Goal: Task Accomplishment & Management: Manage account settings

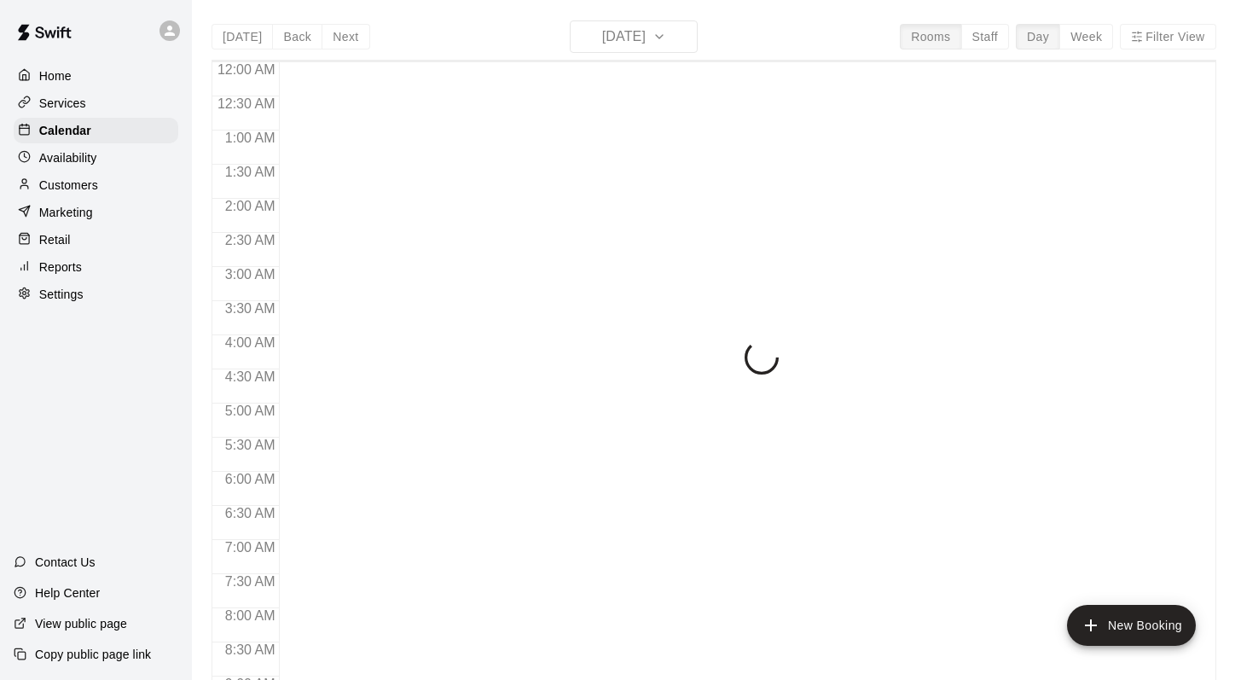
scroll to position [936, 0]
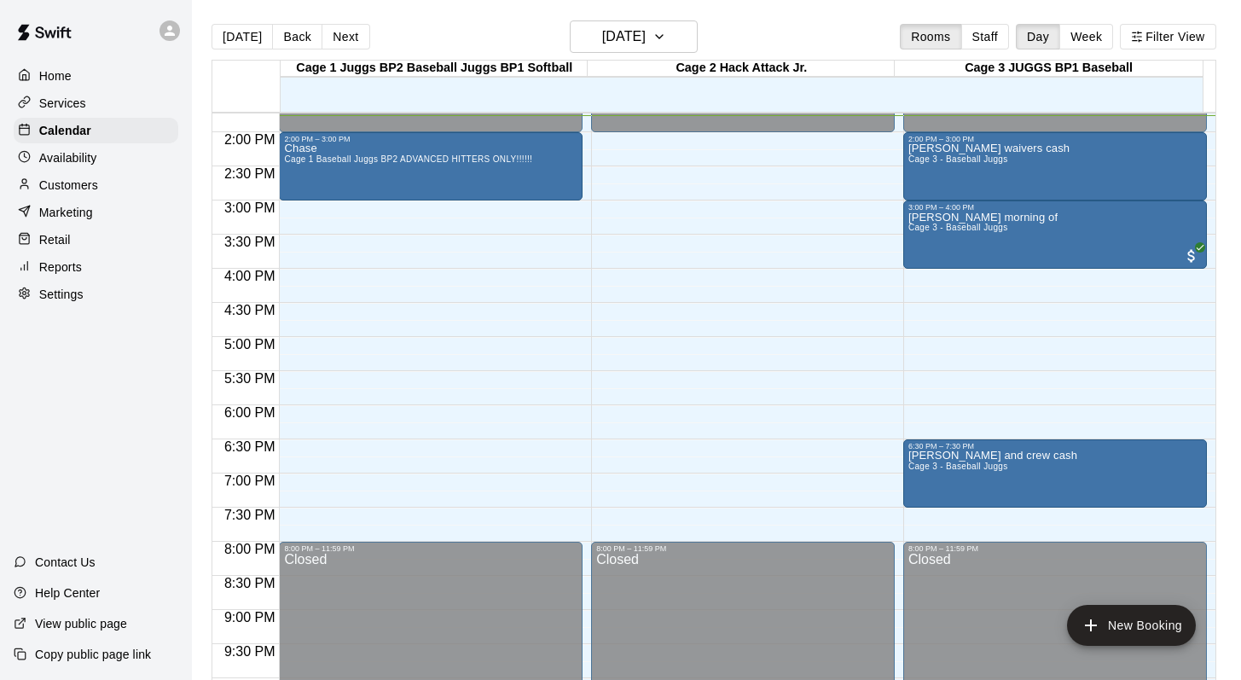
click at [799, 38] on div "[DATE] Back [DATE][DATE] Rooms Staff Day Week Filter View" at bounding box center [714, 39] width 1005 height 39
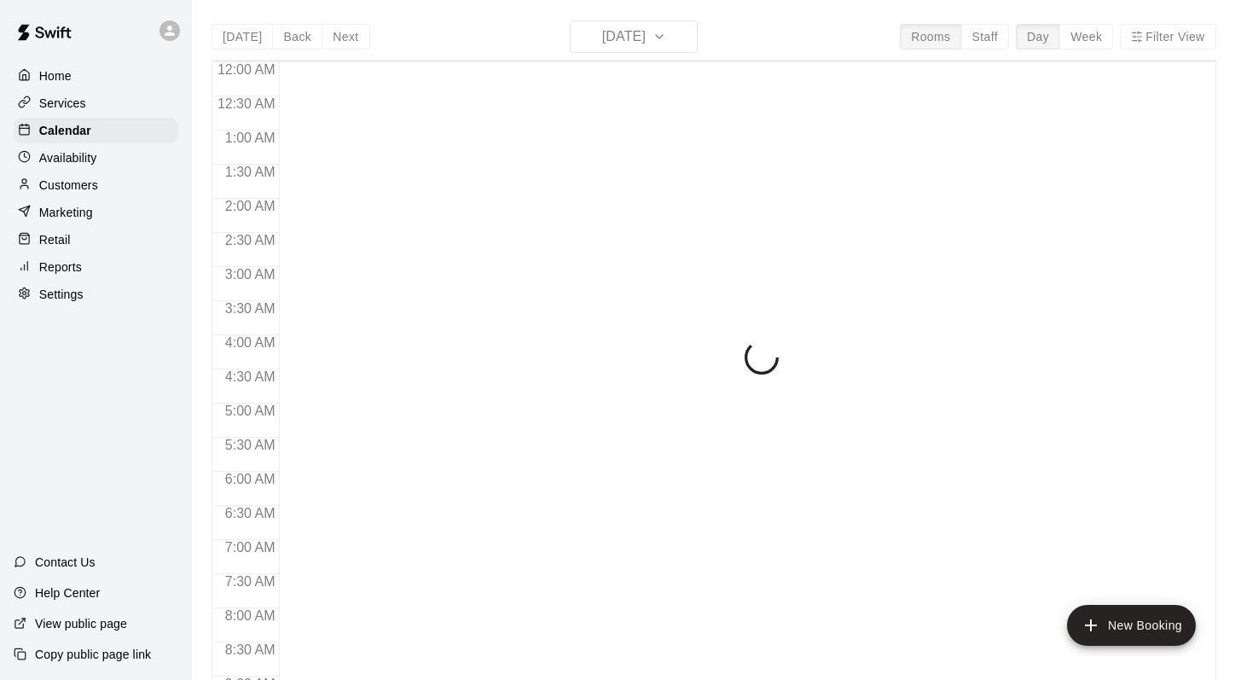
scroll to position [947, 0]
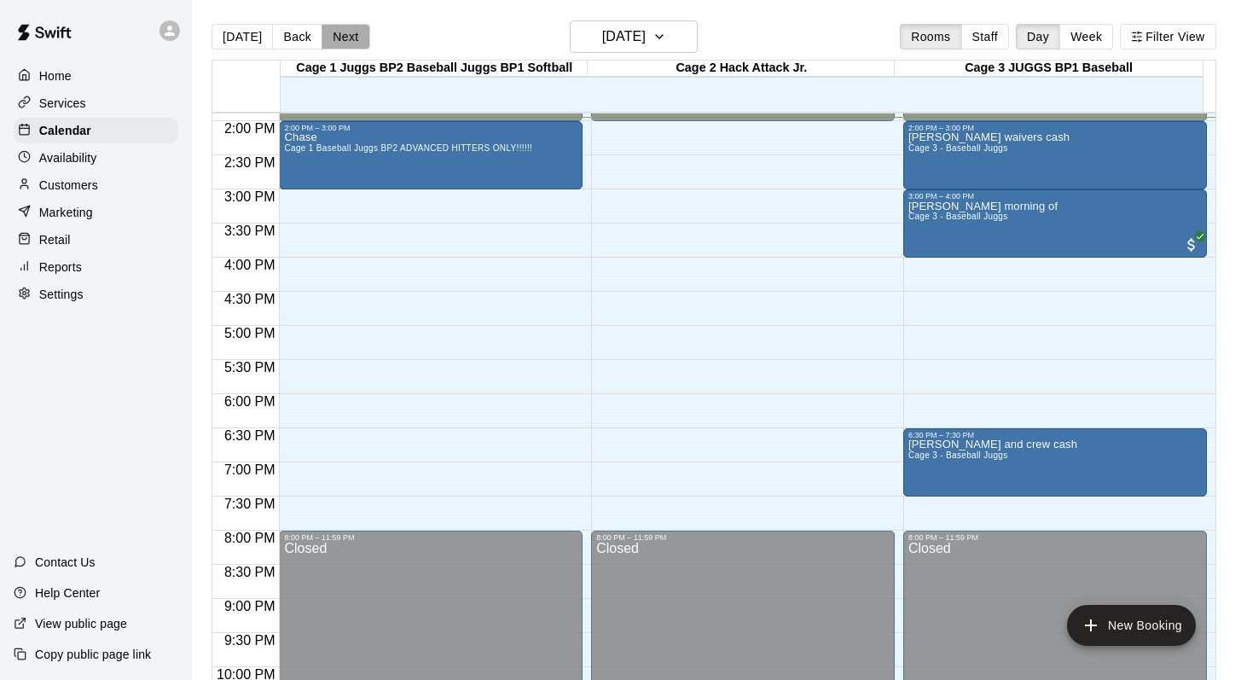
click at [339, 36] on button "Next" at bounding box center [346, 37] width 48 height 26
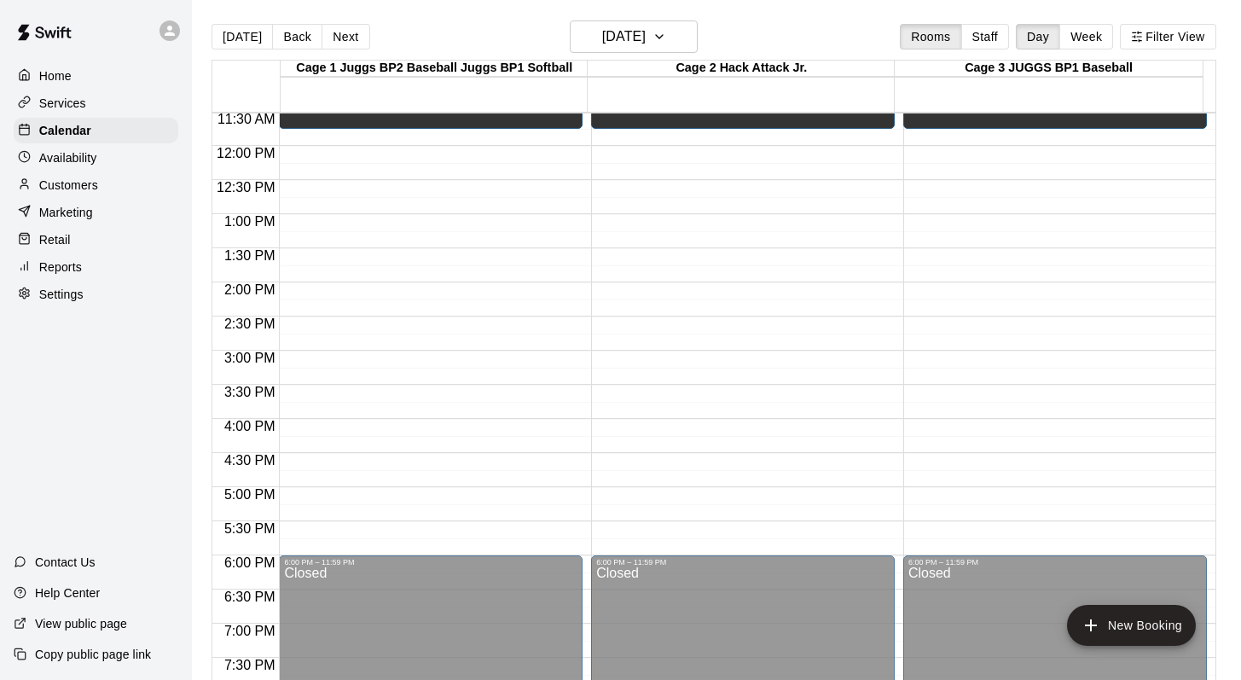
scroll to position [739, 0]
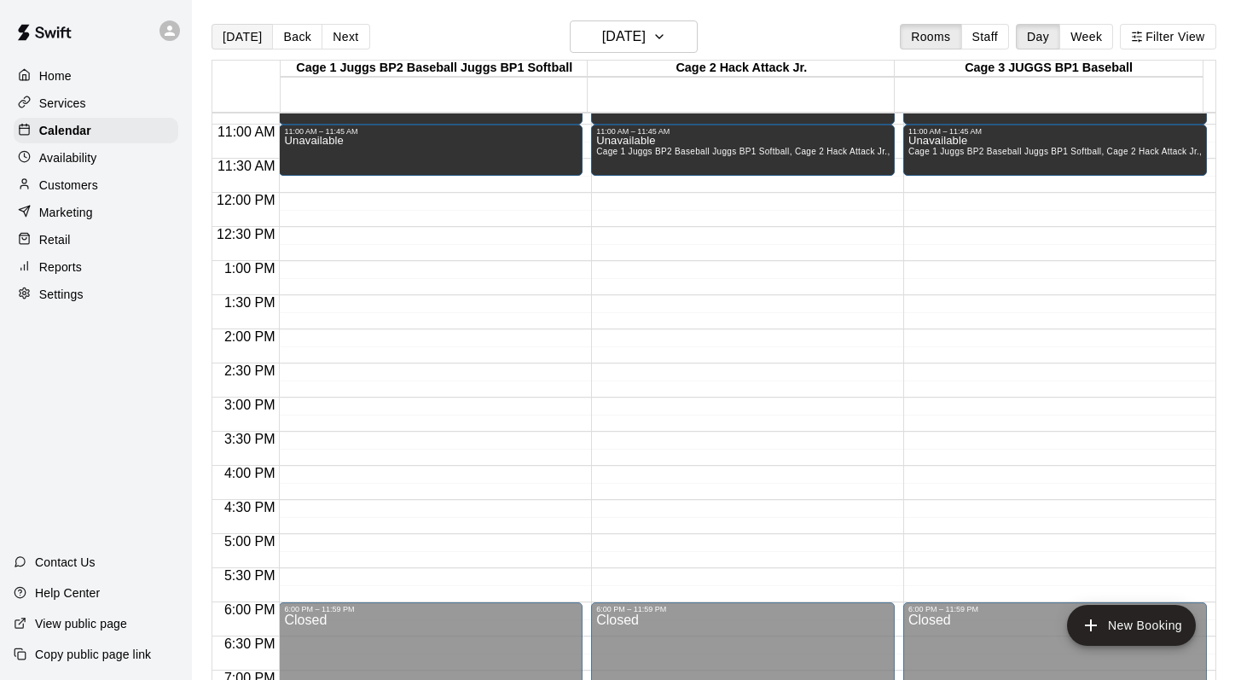
click at [229, 34] on button "[DATE]" at bounding box center [242, 37] width 61 height 26
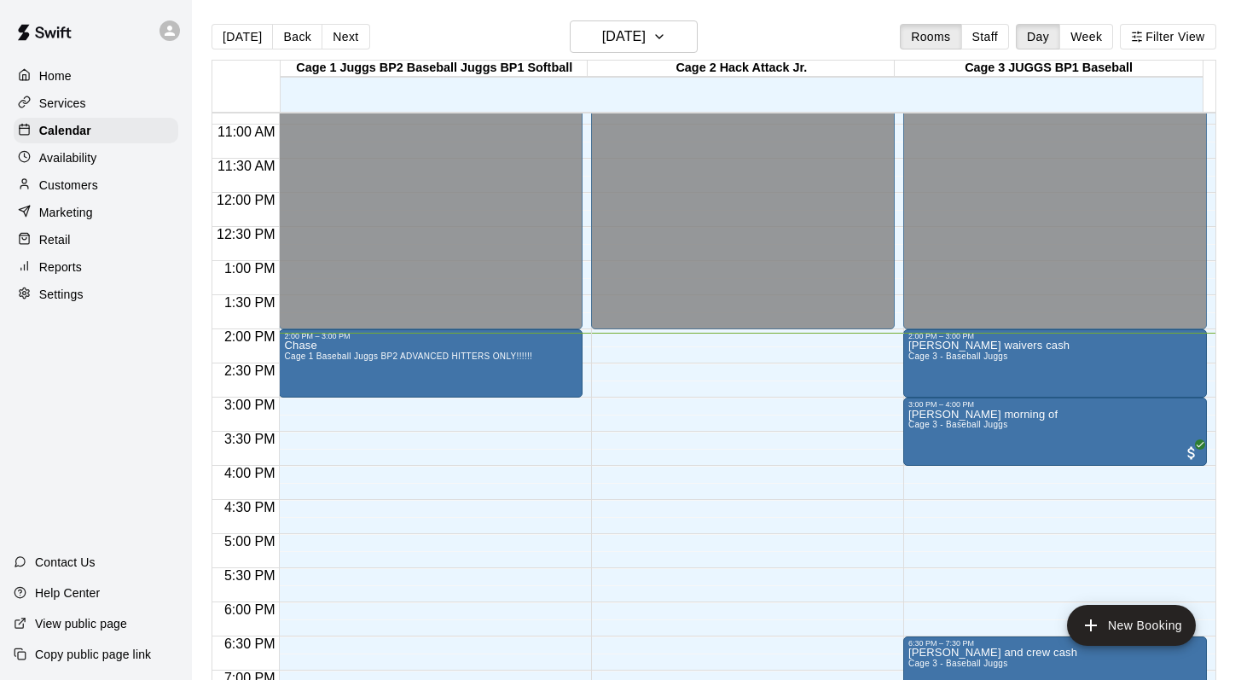
click at [826, 54] on div "[DATE] Back [DATE][DATE] Rooms Staff Day Week Filter View" at bounding box center [714, 39] width 1005 height 39
click at [216, 32] on button "[DATE]" at bounding box center [242, 37] width 61 height 26
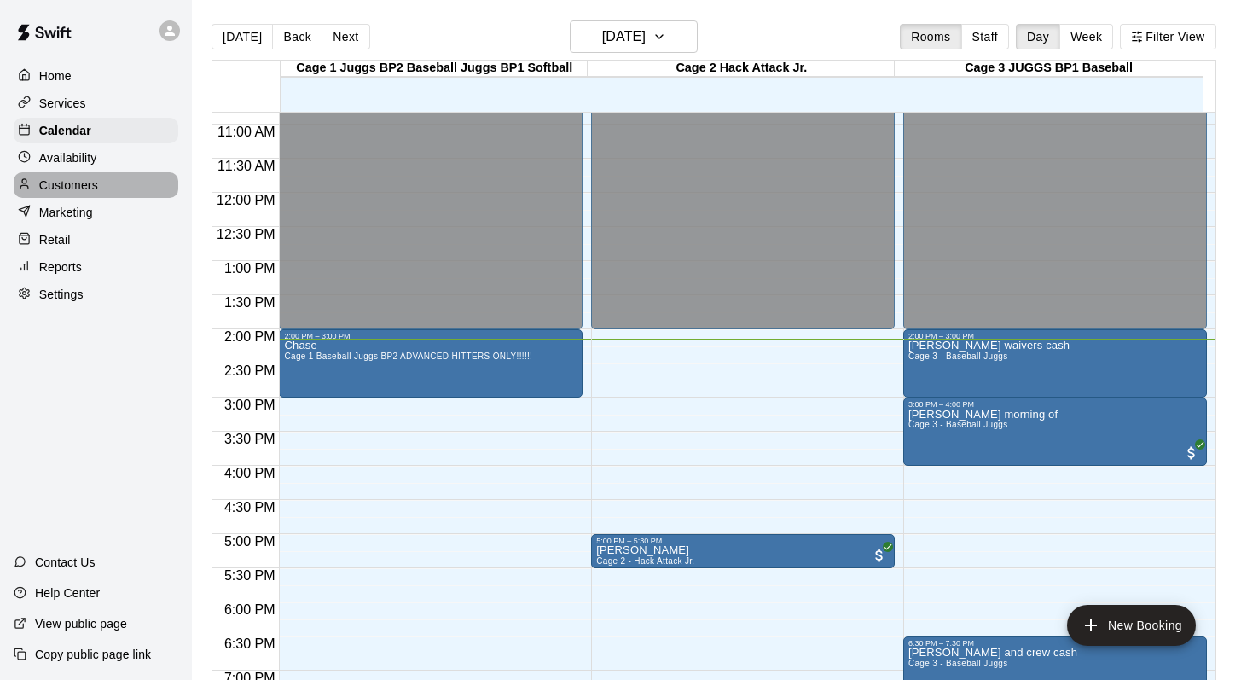
click at [67, 188] on p "Customers" at bounding box center [68, 185] width 59 height 17
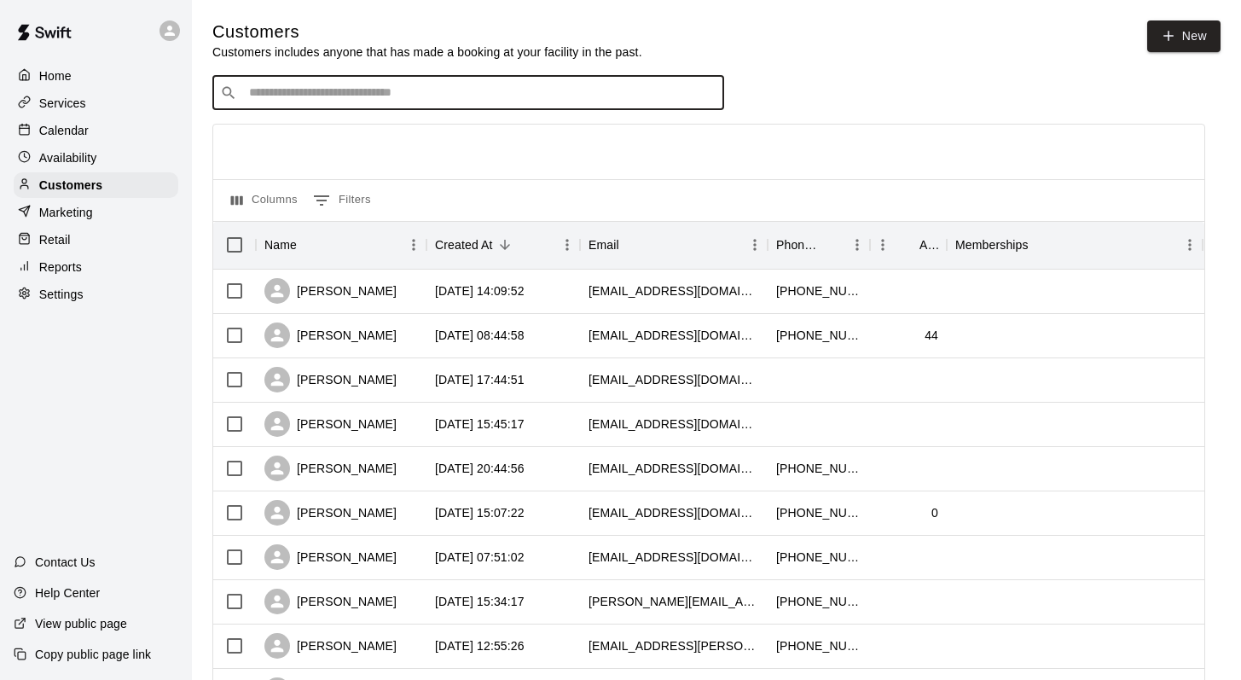
click at [250, 99] on input "Search customers by name or email" at bounding box center [480, 92] width 472 height 17
type input "*****"
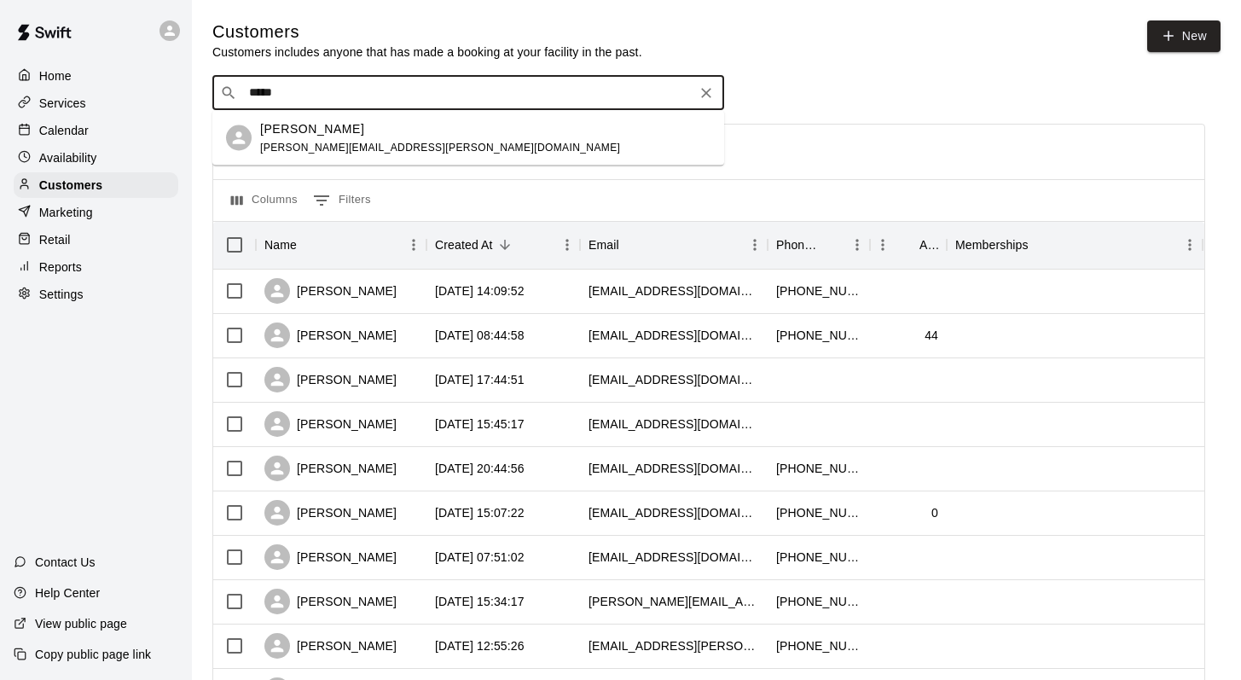
click at [274, 135] on p "Gianni Colella" at bounding box center [312, 128] width 104 height 18
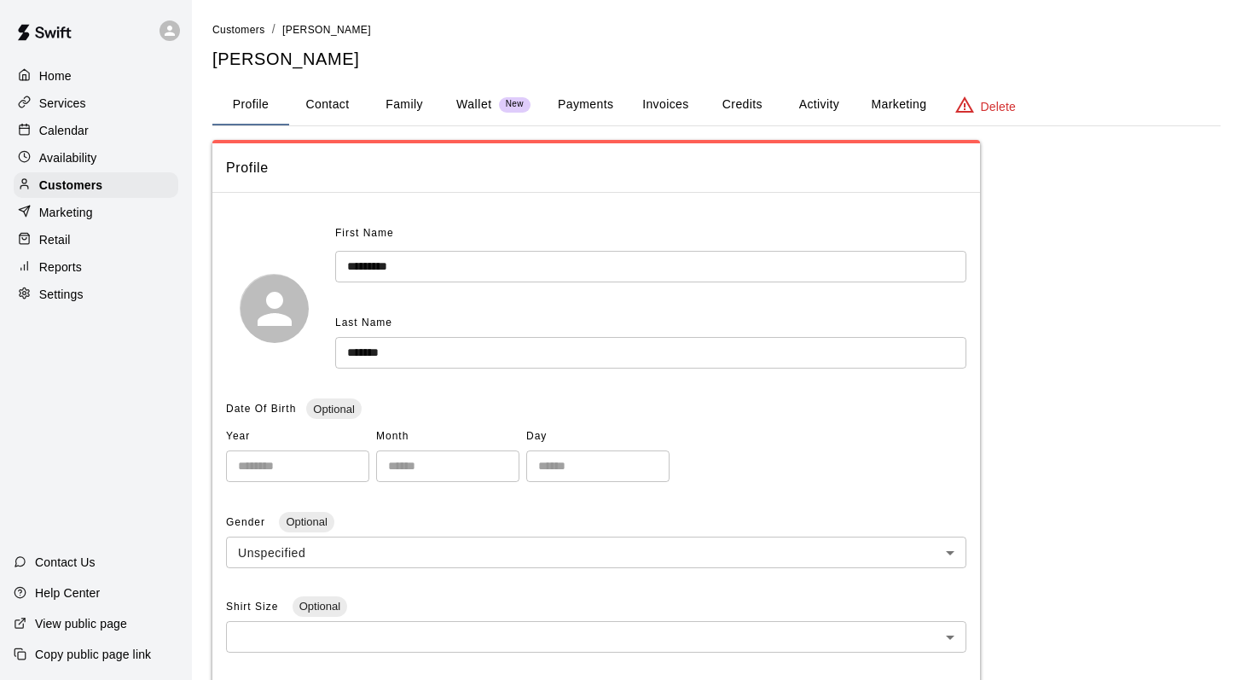
click at [398, 101] on button "Family" at bounding box center [404, 104] width 77 height 41
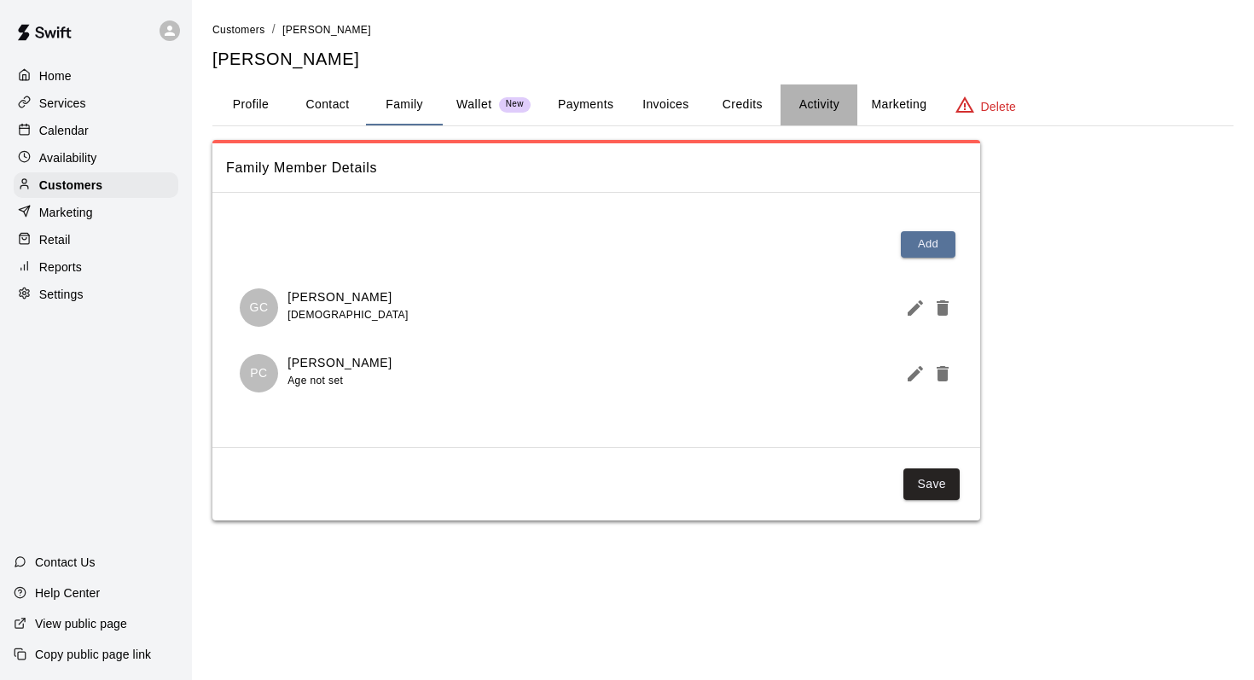
click at [813, 101] on button "Activity" at bounding box center [818, 104] width 77 height 41
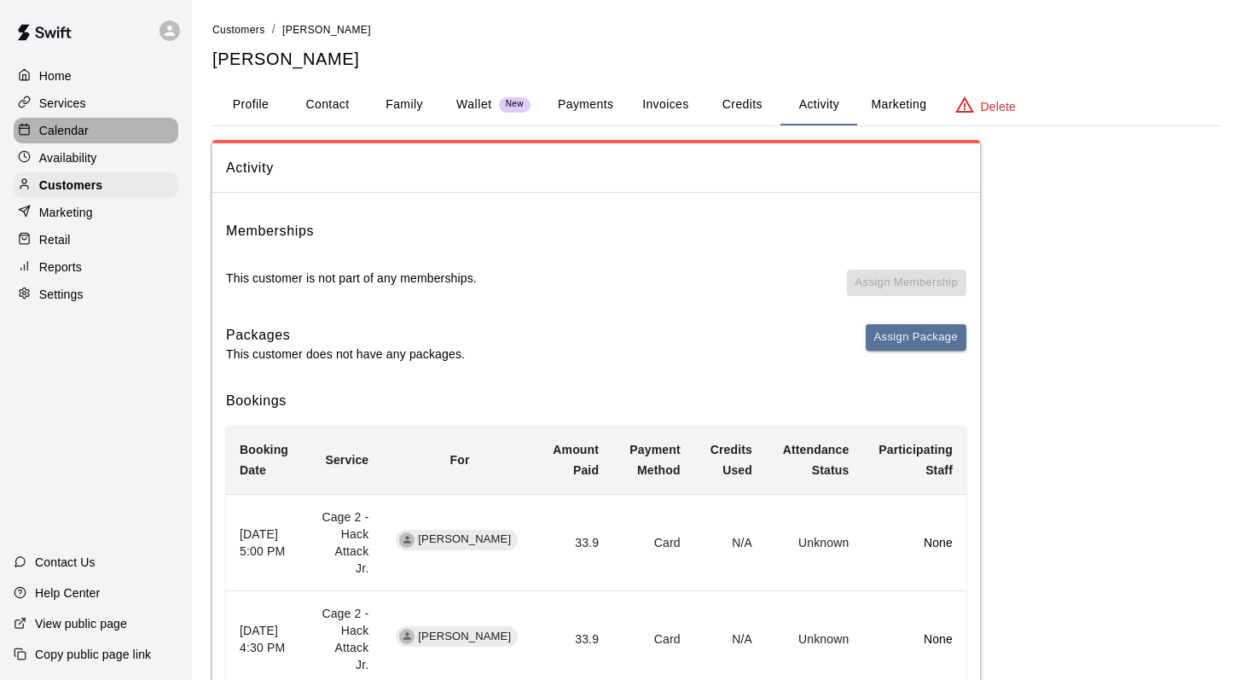
click at [67, 129] on p "Calendar" at bounding box center [63, 130] width 49 height 17
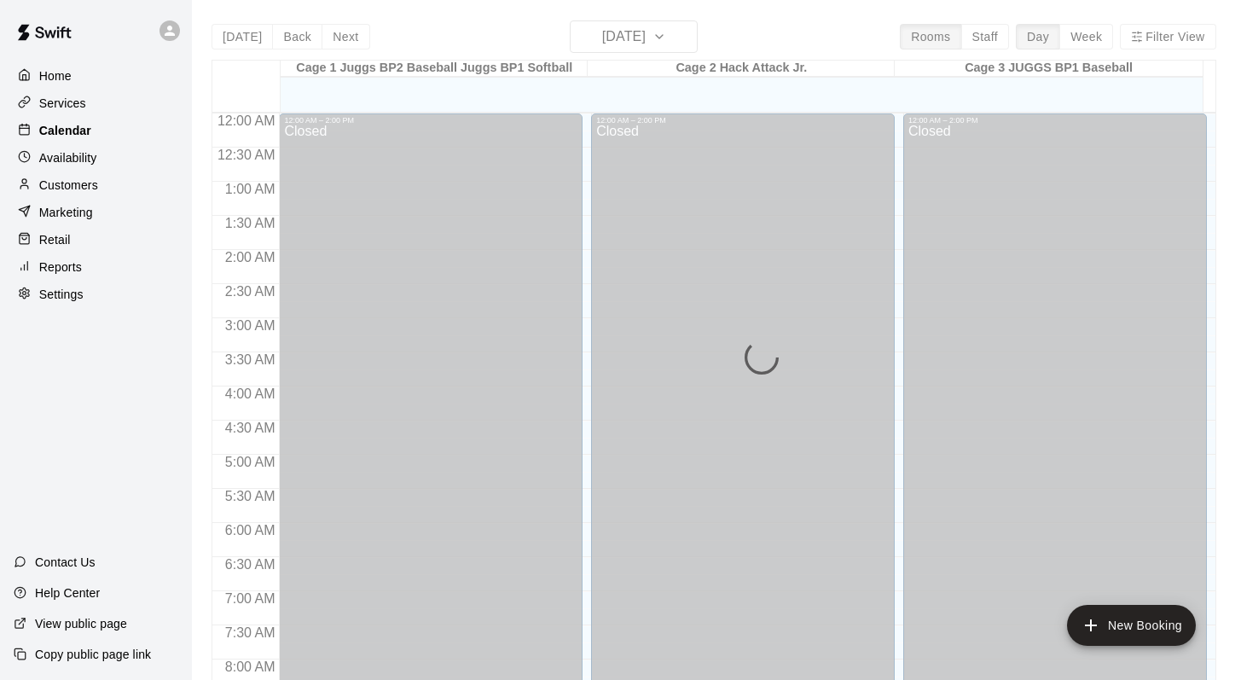
scroll to position [965, 0]
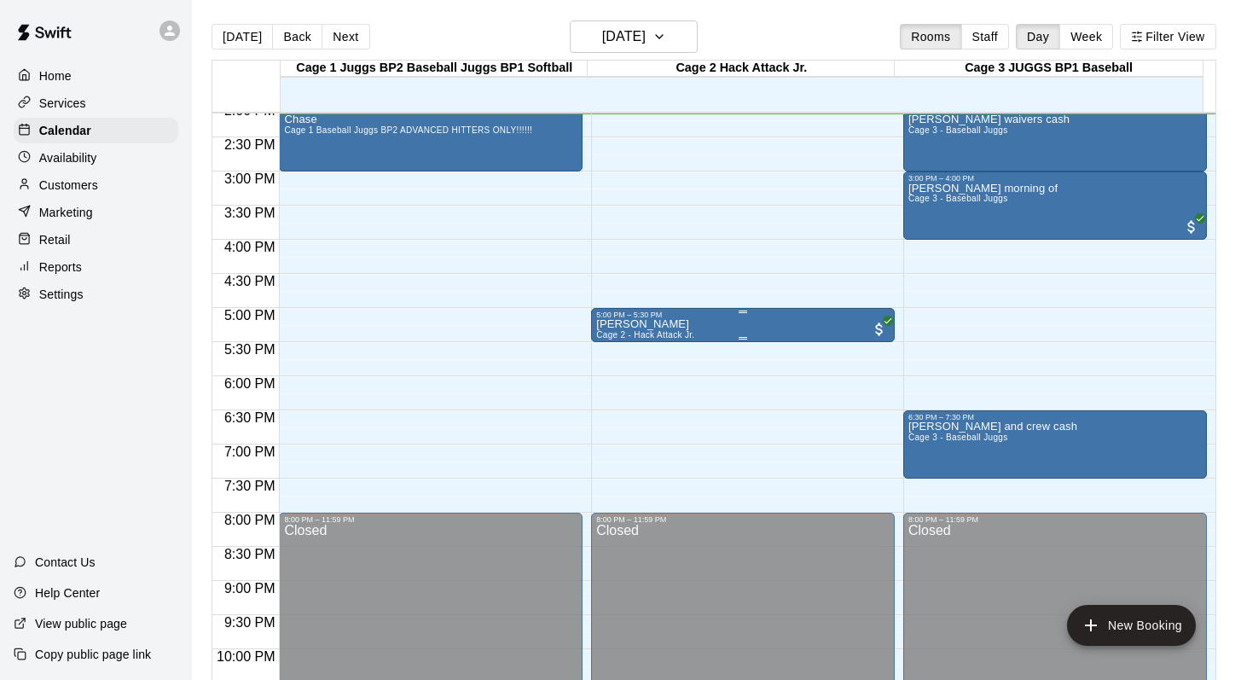
click at [628, 324] on p "Gianni Colella" at bounding box center [645, 324] width 98 height 0
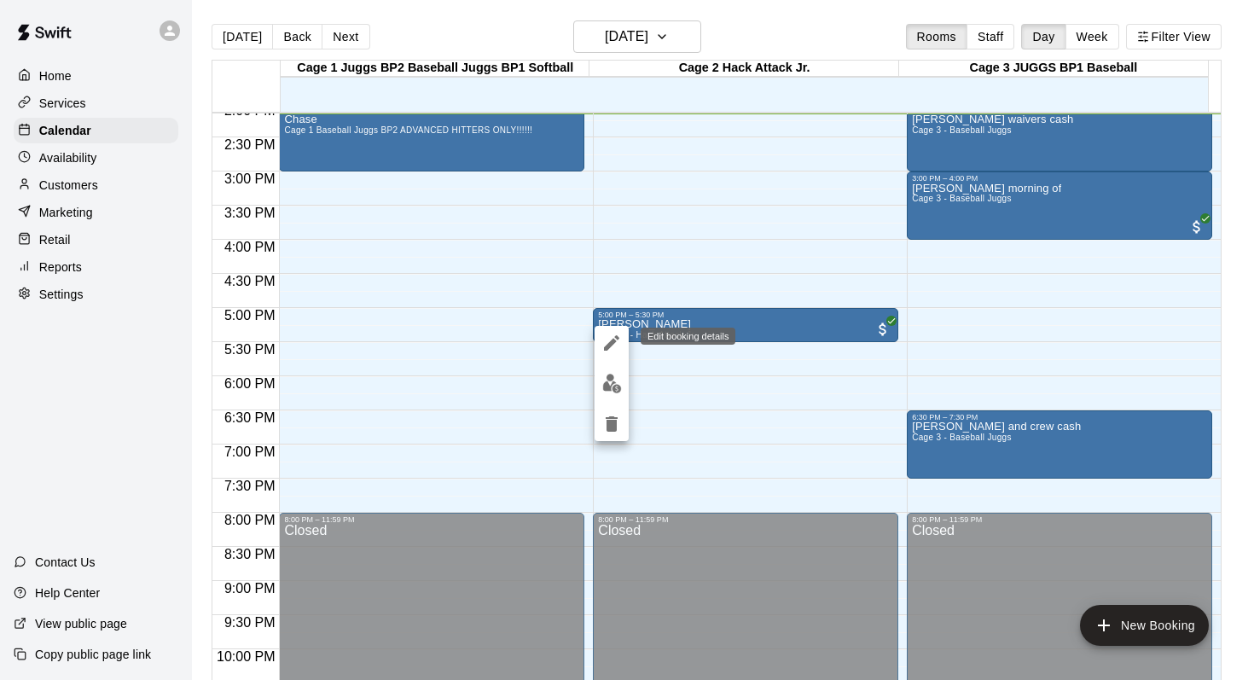
click at [613, 344] on icon "edit" at bounding box center [611, 342] width 15 height 15
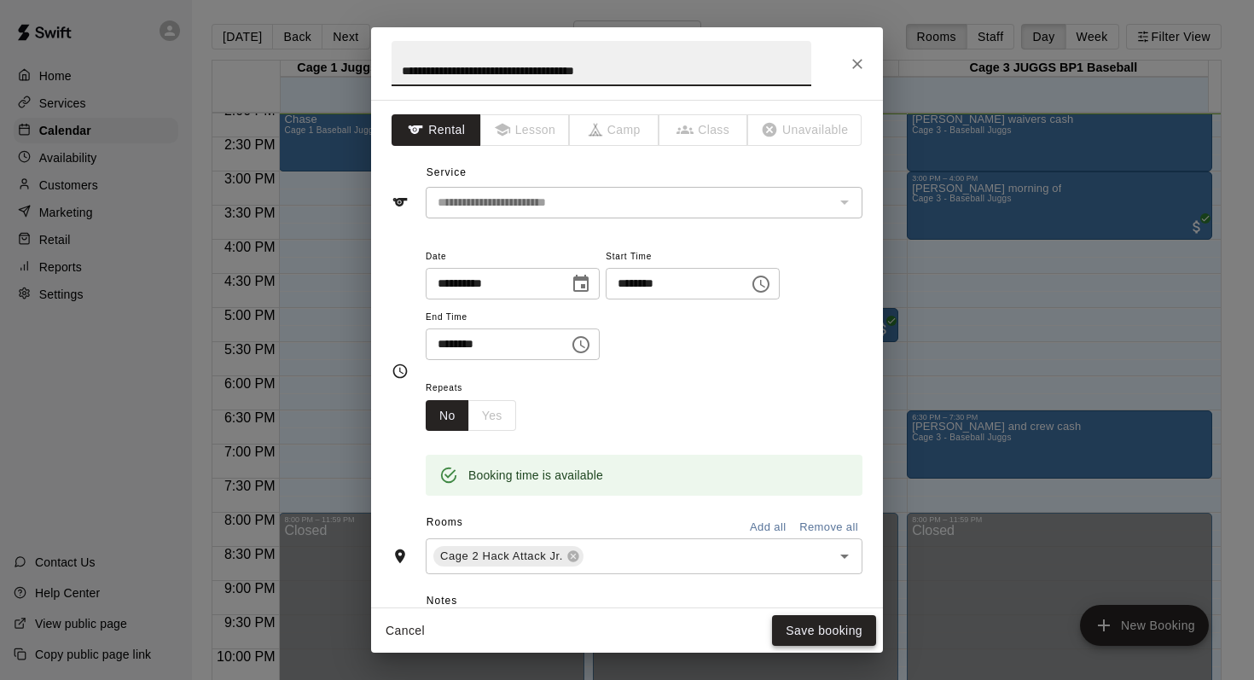
type input "**********"
click at [807, 621] on button "Save booking" at bounding box center [824, 631] width 104 height 32
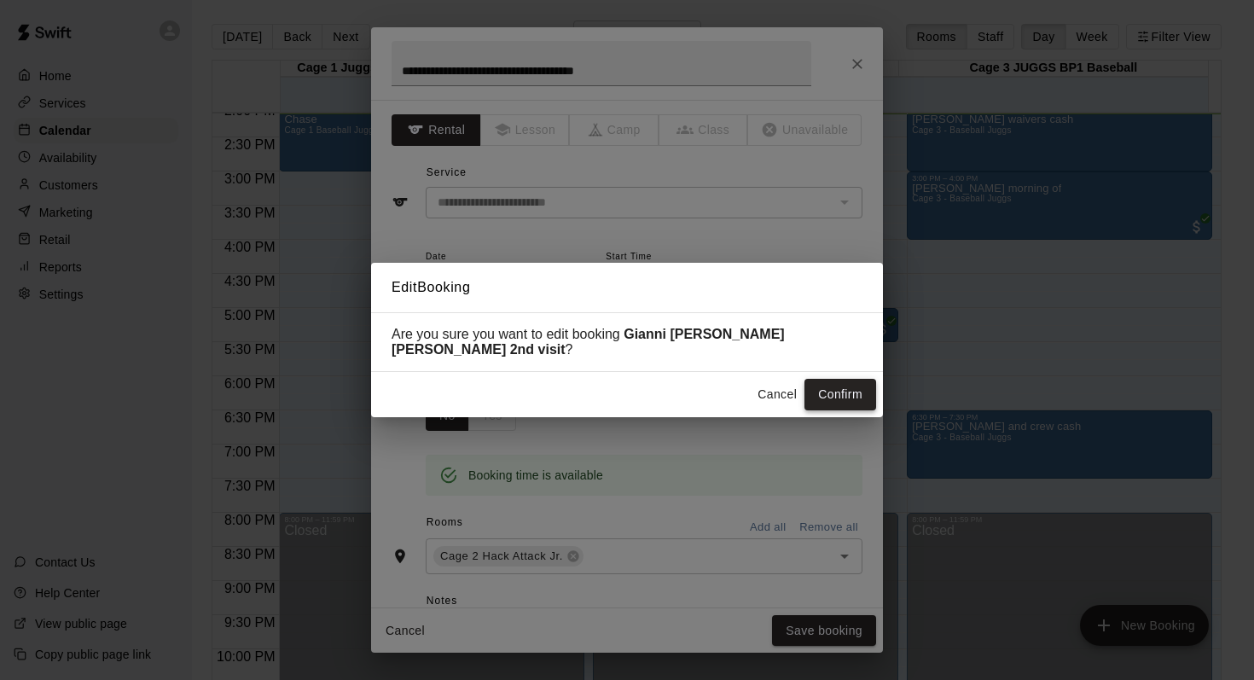
click at [814, 382] on button "Confirm" at bounding box center [840, 395] width 72 height 32
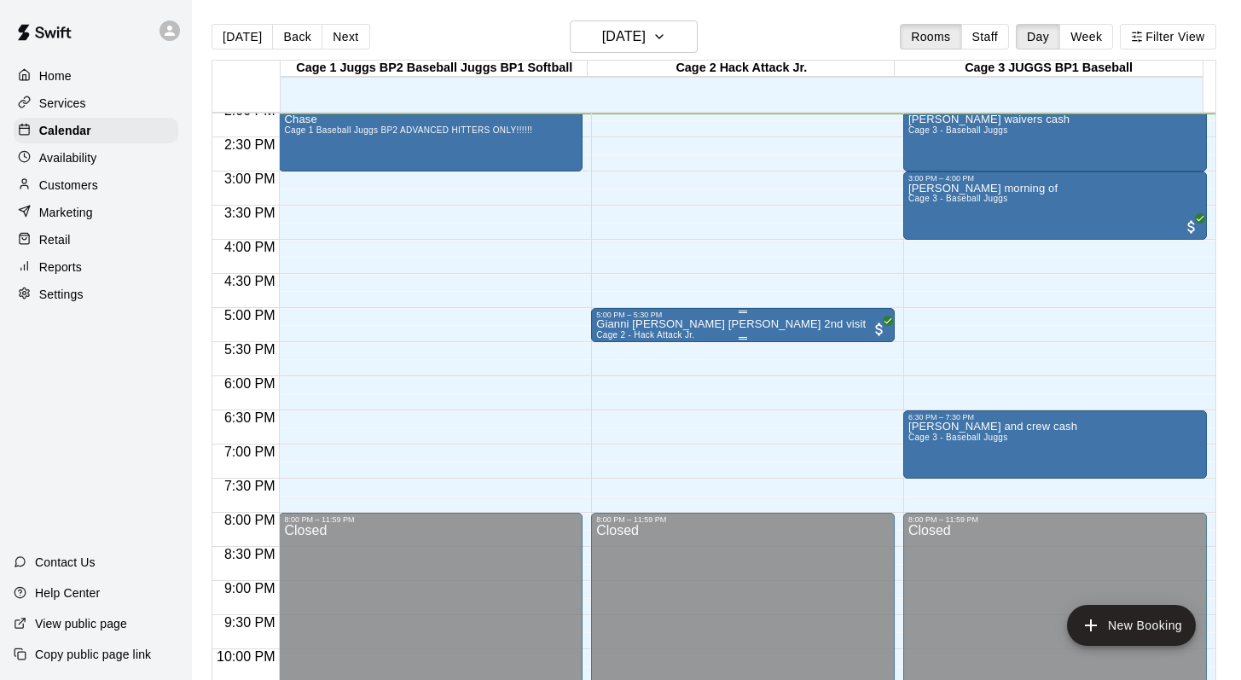
click at [723, 324] on p "Gianni Colella Leighanne Phil 2nd visit" at bounding box center [730, 324] width 269 height 0
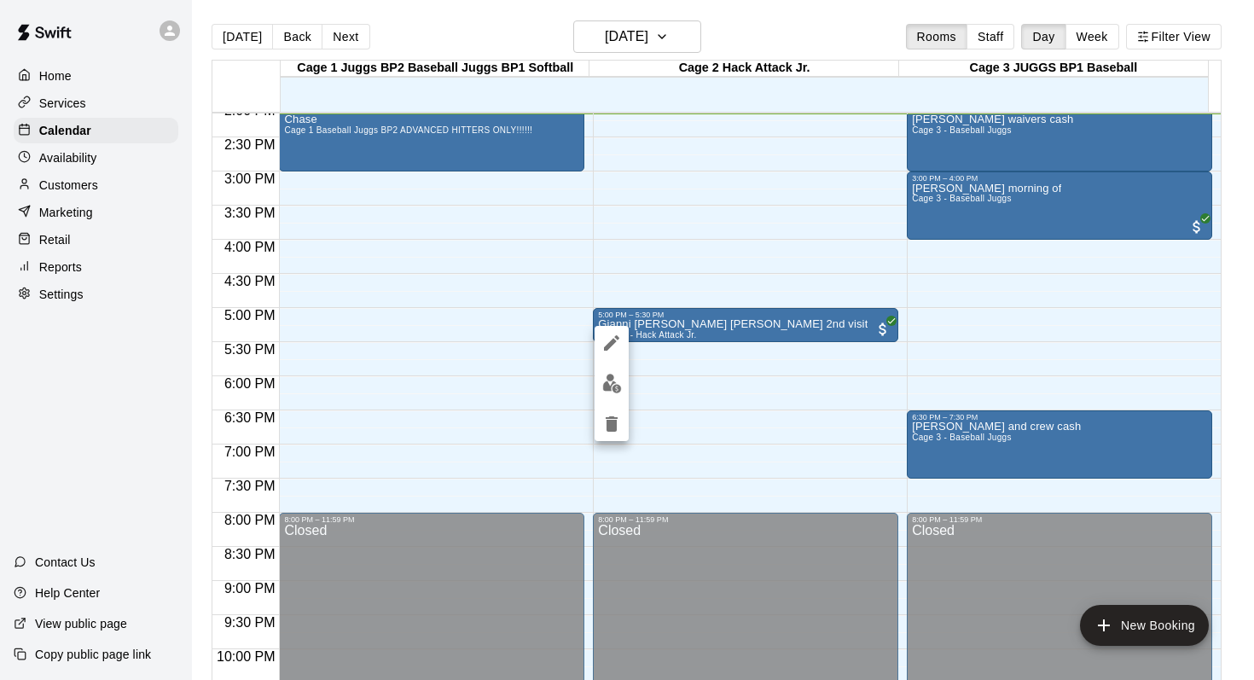
click at [612, 335] on icon "edit" at bounding box center [611, 343] width 20 height 20
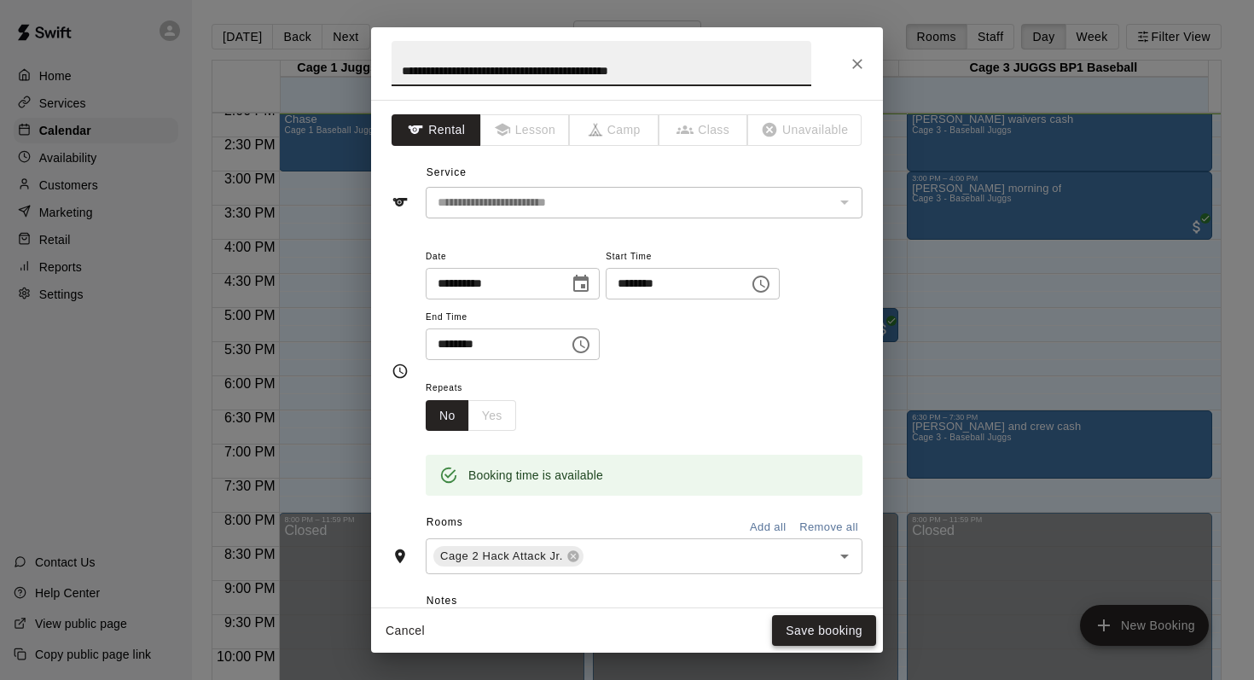
type input "**********"
click at [789, 626] on button "Save booking" at bounding box center [824, 631] width 104 height 32
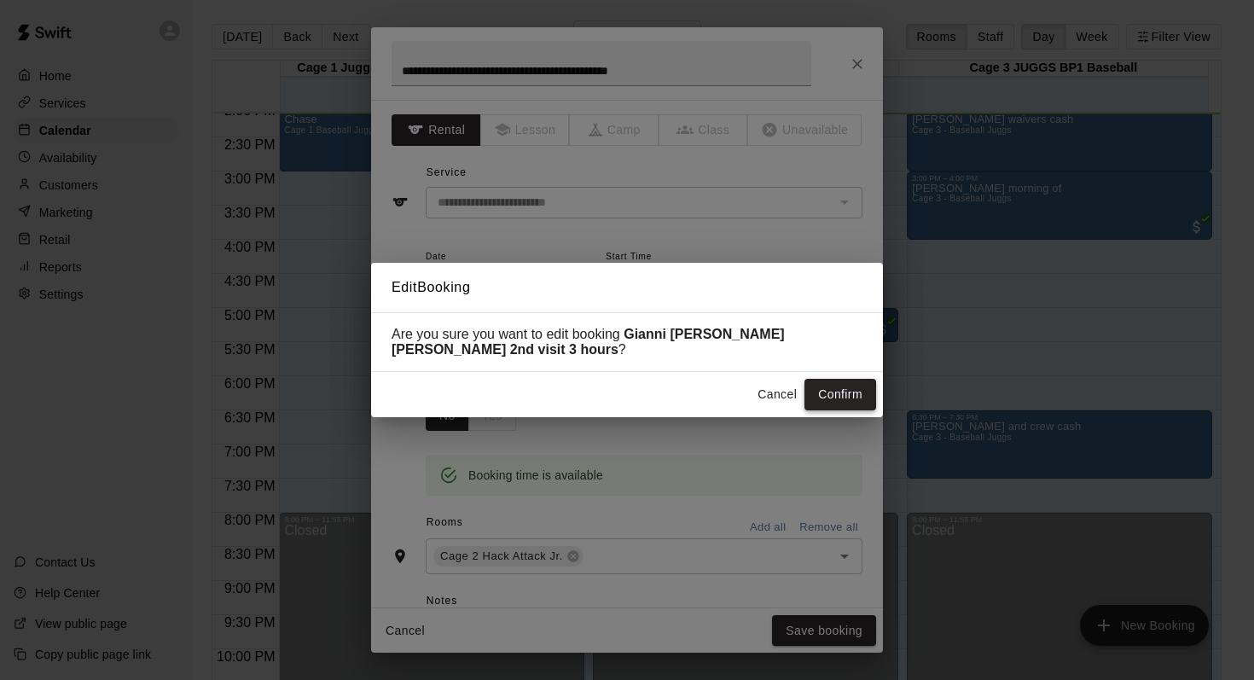
click at [819, 389] on button "Confirm" at bounding box center [840, 395] width 72 height 32
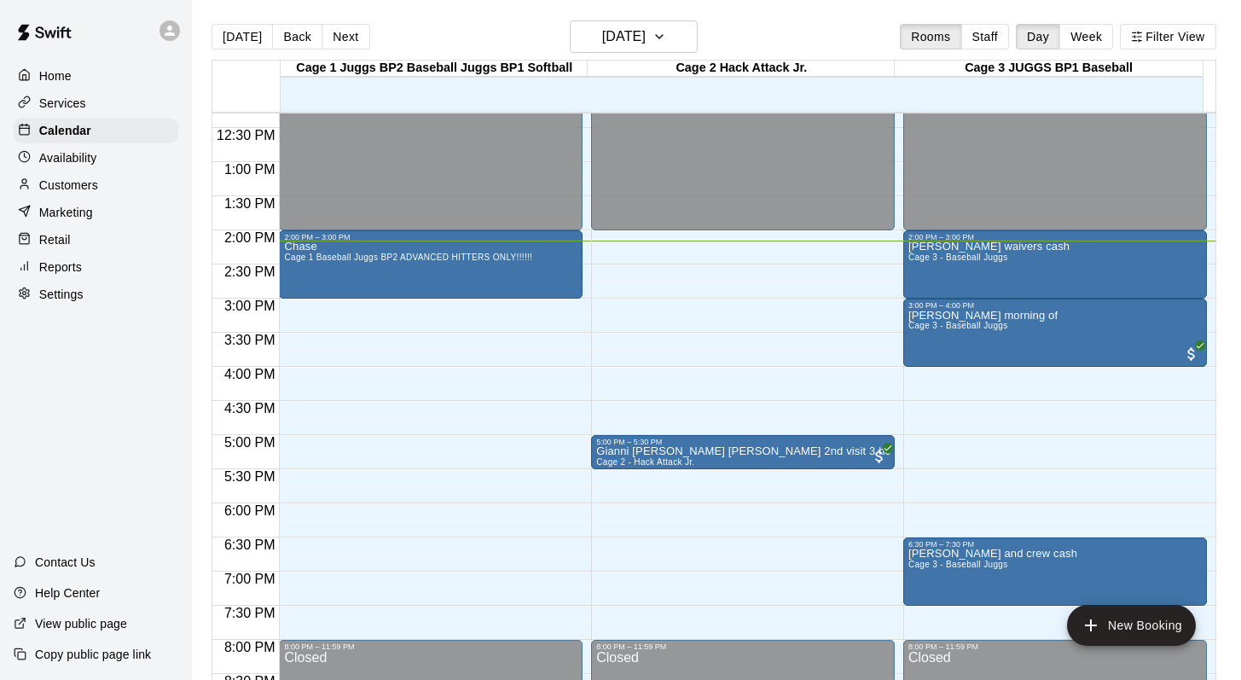
scroll to position [815, 0]
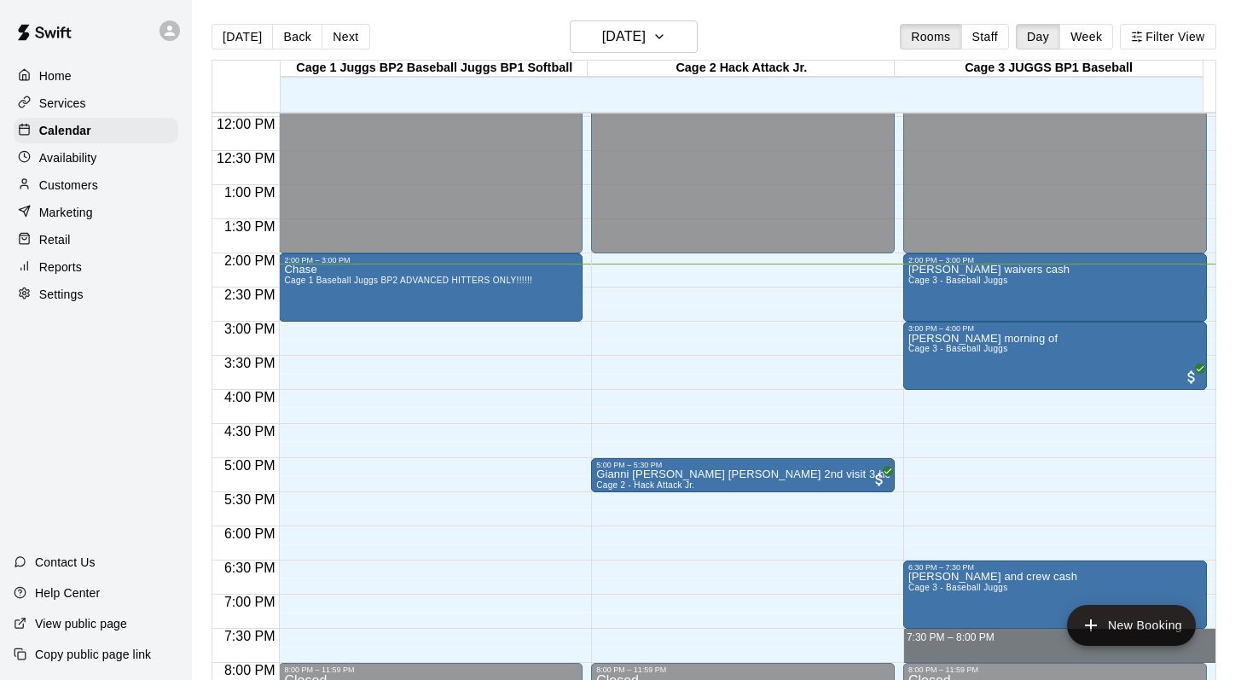
drag, startPoint x: 923, startPoint y: 633, endPoint x: 923, endPoint y: 654, distance: 21.3
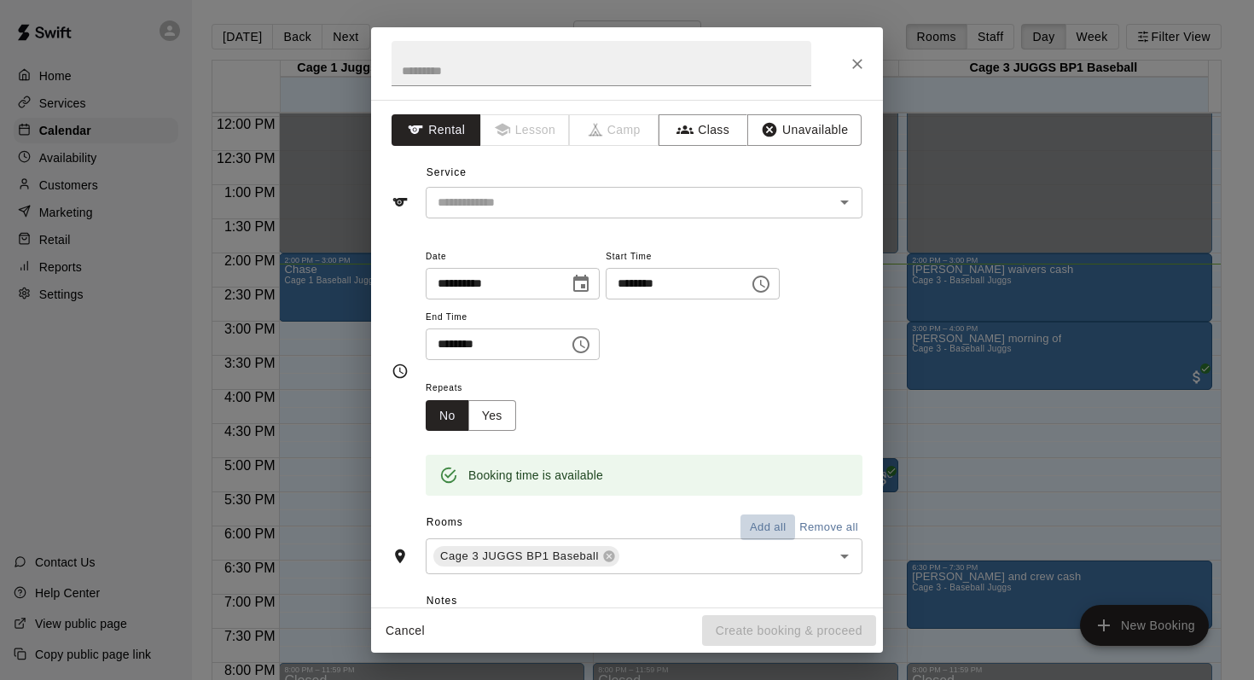
click at [747, 519] on button "Add all" at bounding box center [767, 527] width 55 height 26
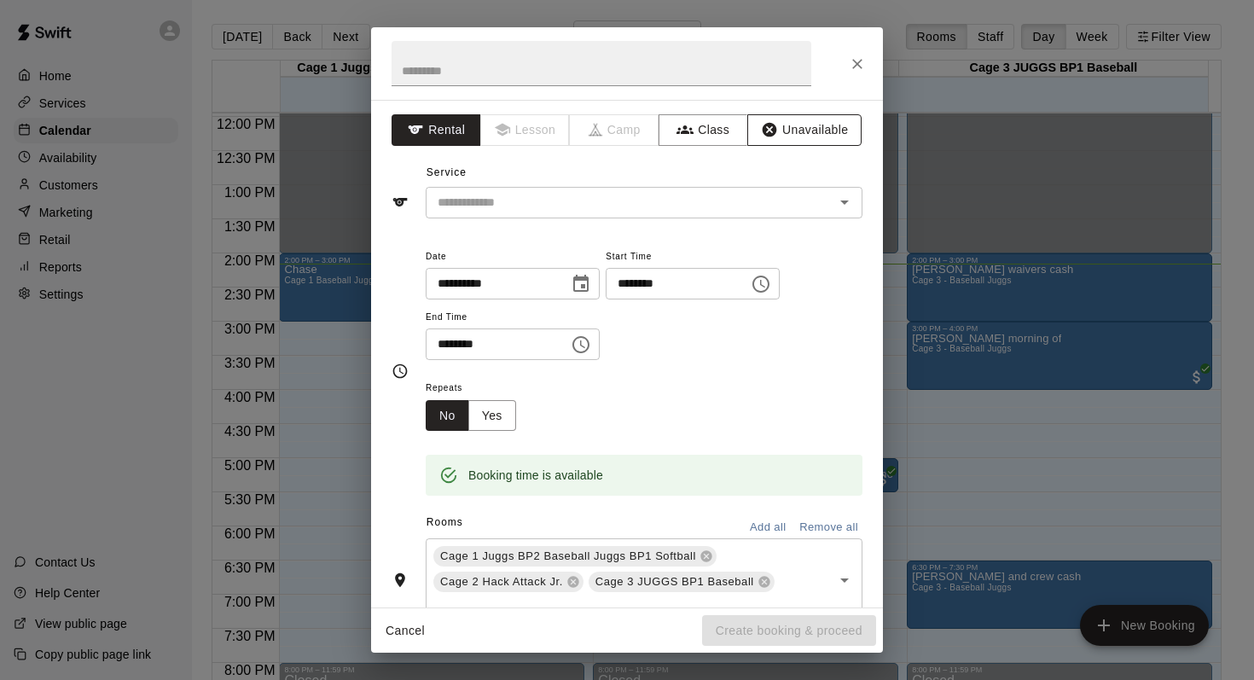
click at [790, 125] on button "Unavailable" at bounding box center [804, 130] width 114 height 32
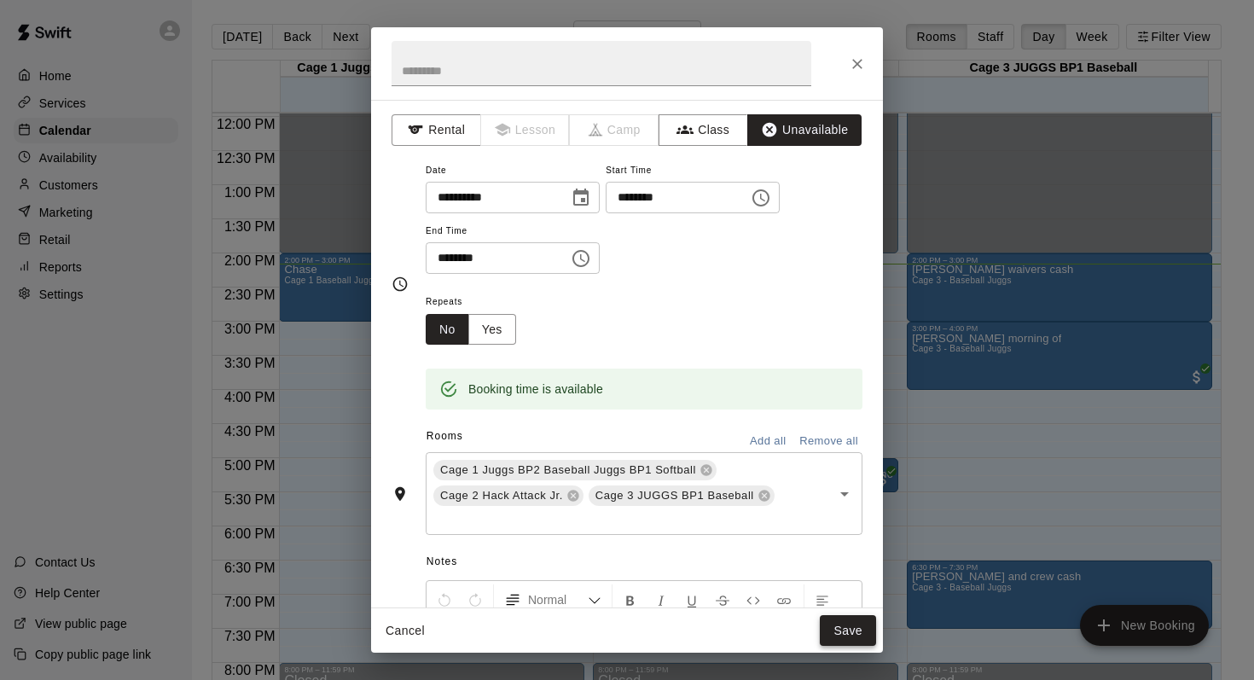
click at [841, 622] on button "Save" at bounding box center [848, 631] width 56 height 32
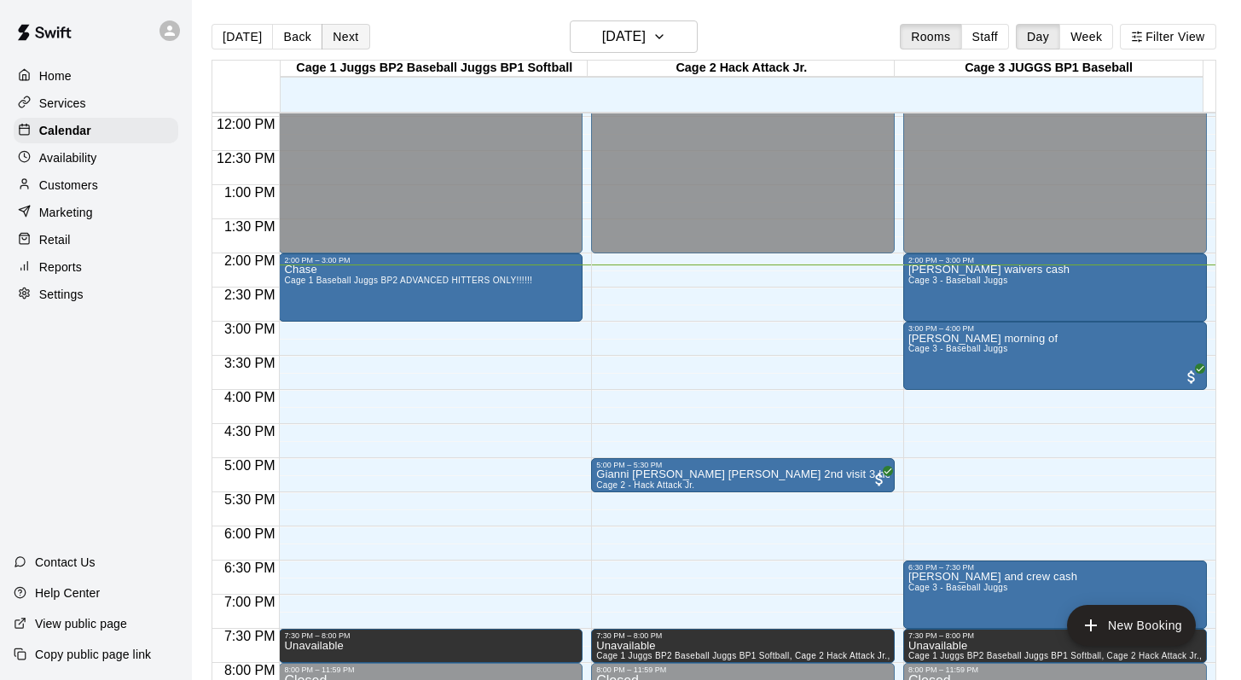
click at [335, 39] on button "Next" at bounding box center [346, 37] width 48 height 26
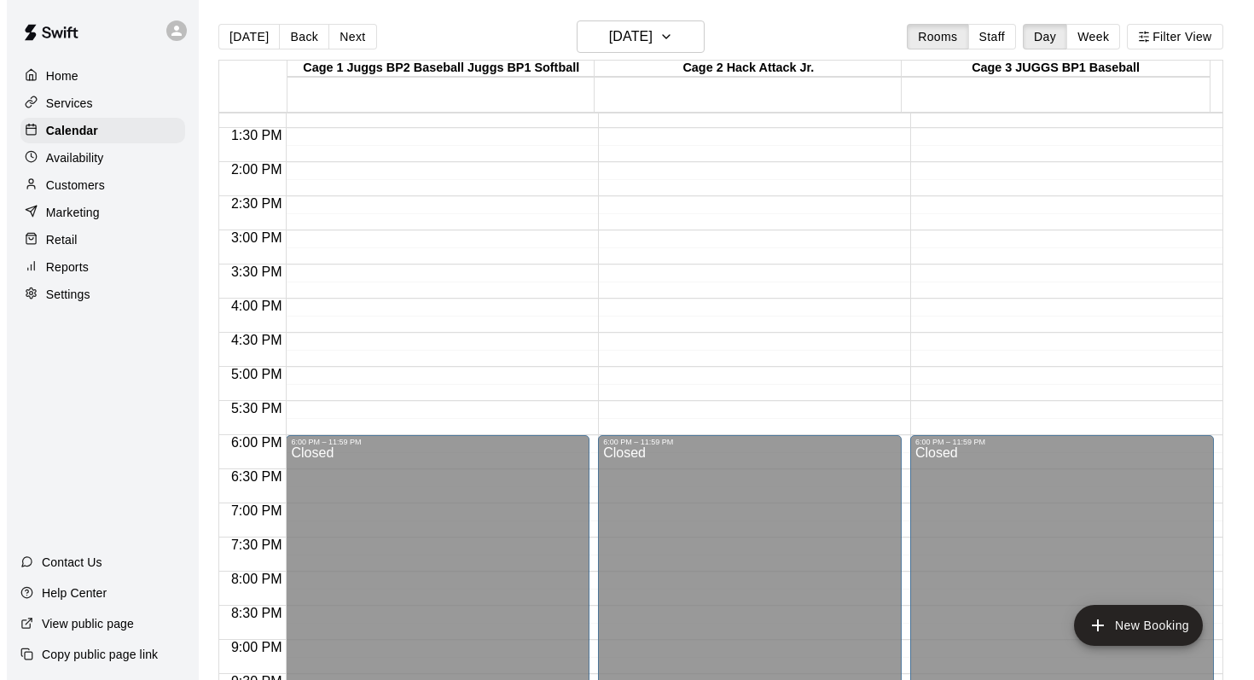
scroll to position [908, 0]
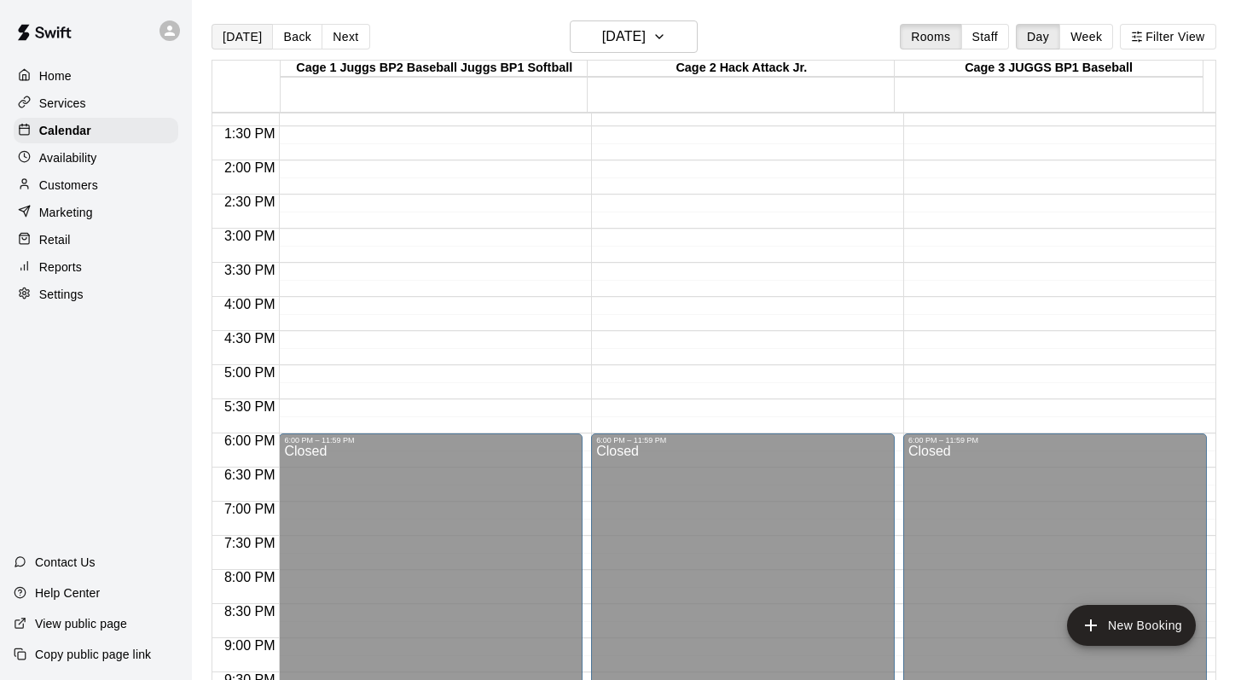
click at [228, 30] on button "[DATE]" at bounding box center [242, 37] width 61 height 26
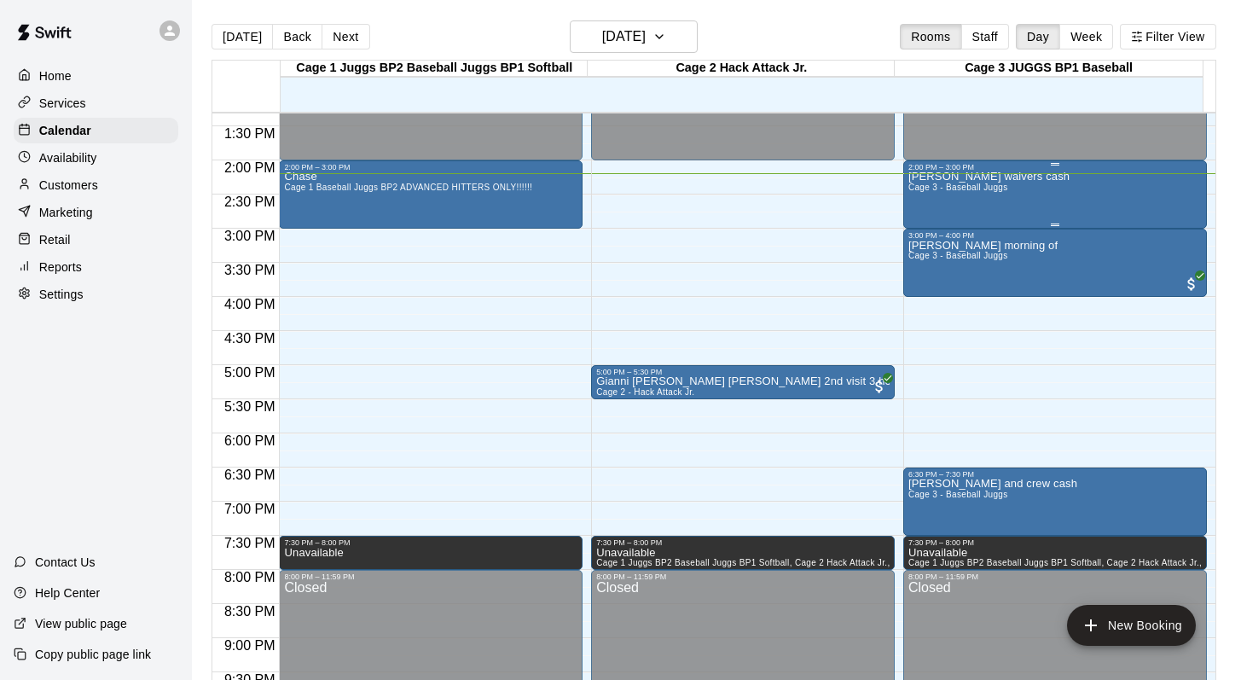
click at [936, 188] on span "Cage 3 - Baseball Juggs" at bounding box center [958, 187] width 100 height 9
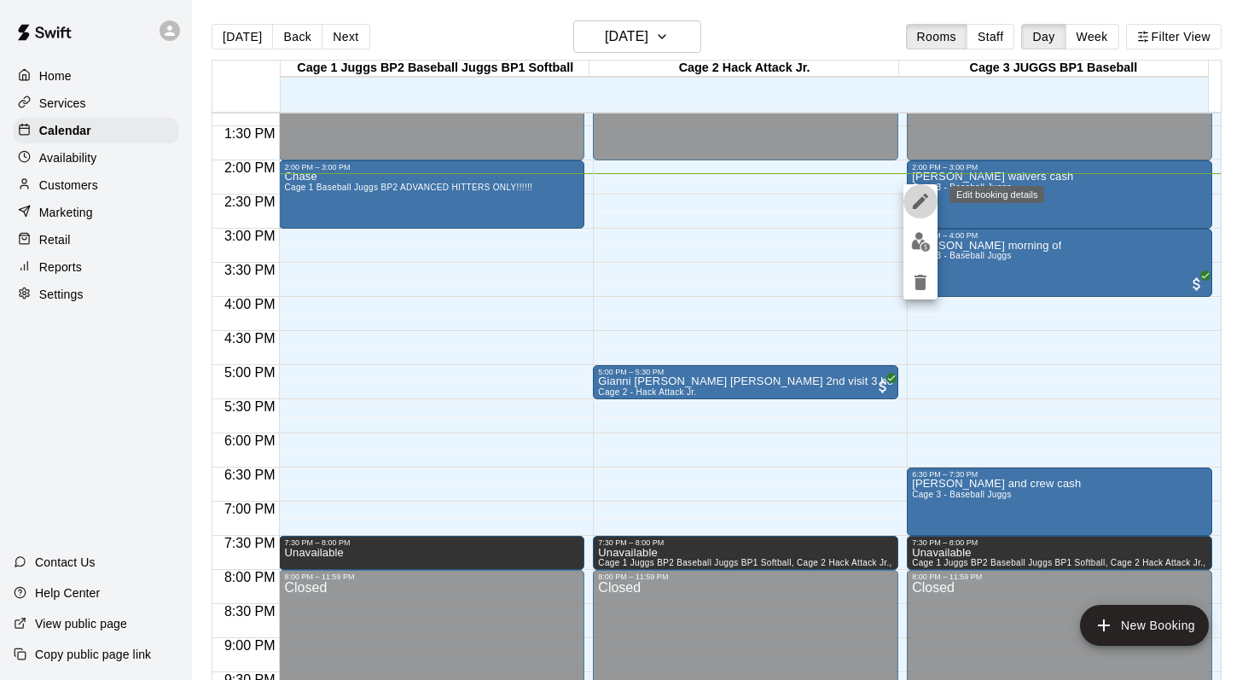
click at [918, 194] on icon "edit" at bounding box center [920, 201] width 20 height 20
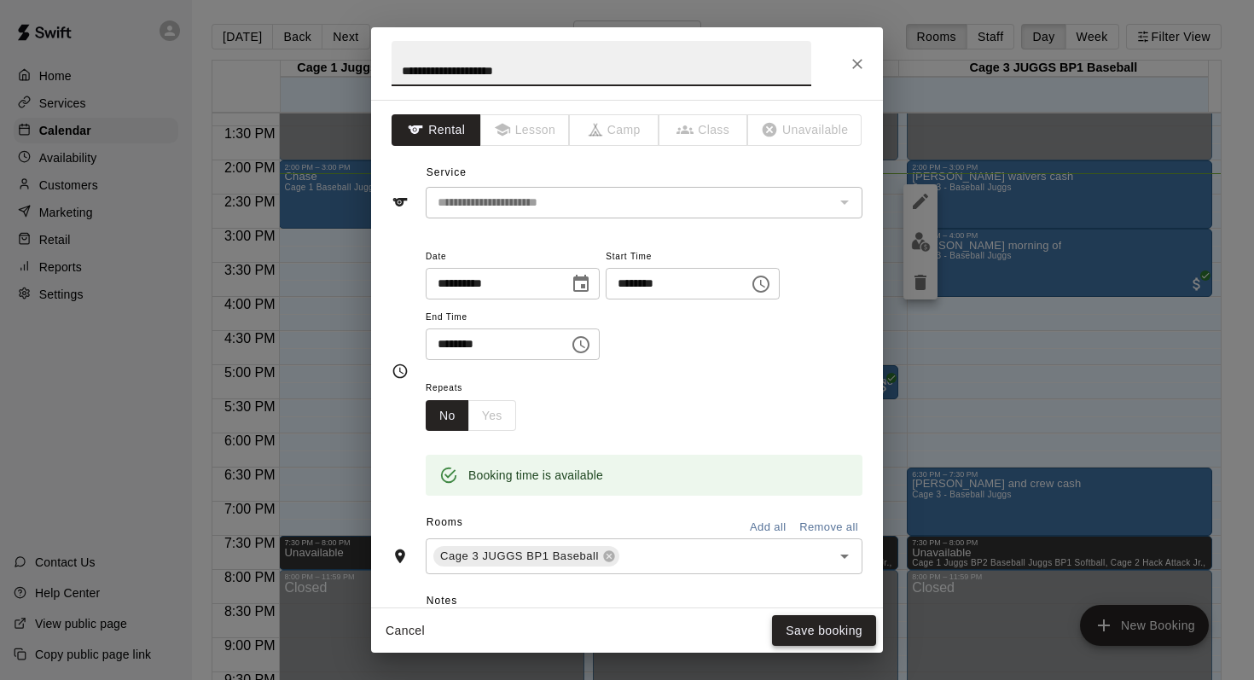
type input "**********"
click at [790, 624] on button "Save booking" at bounding box center [824, 631] width 104 height 32
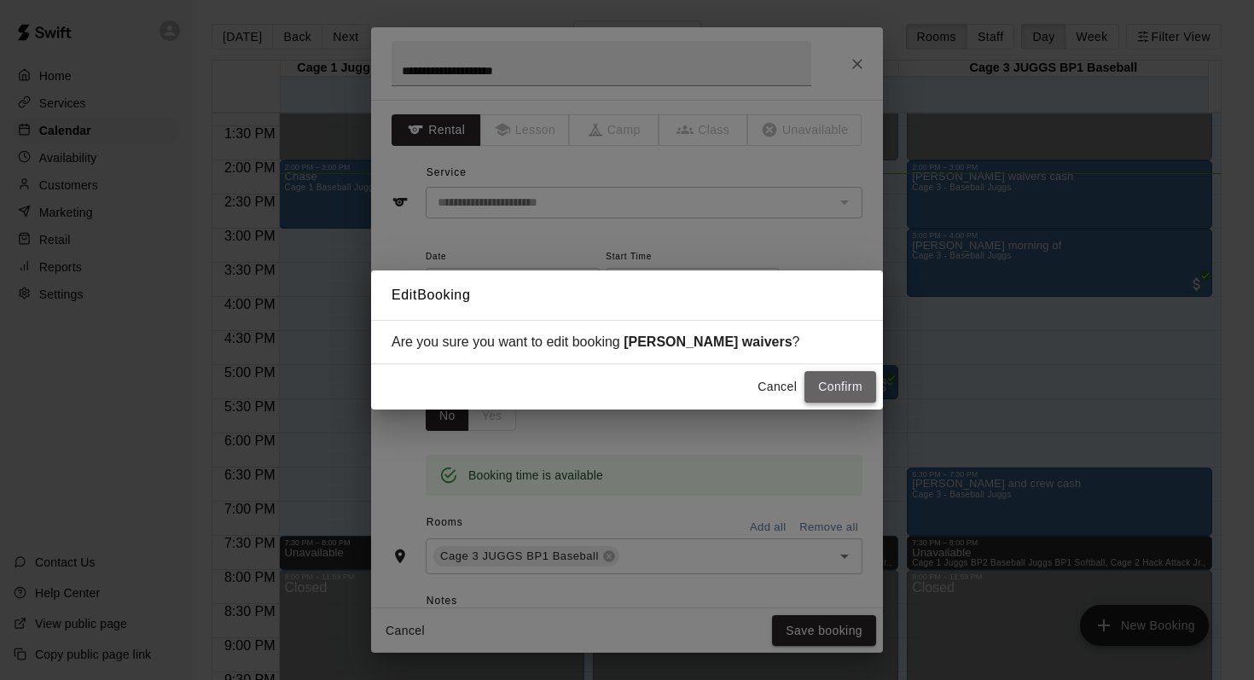
click at [825, 385] on button "Confirm" at bounding box center [840, 387] width 72 height 32
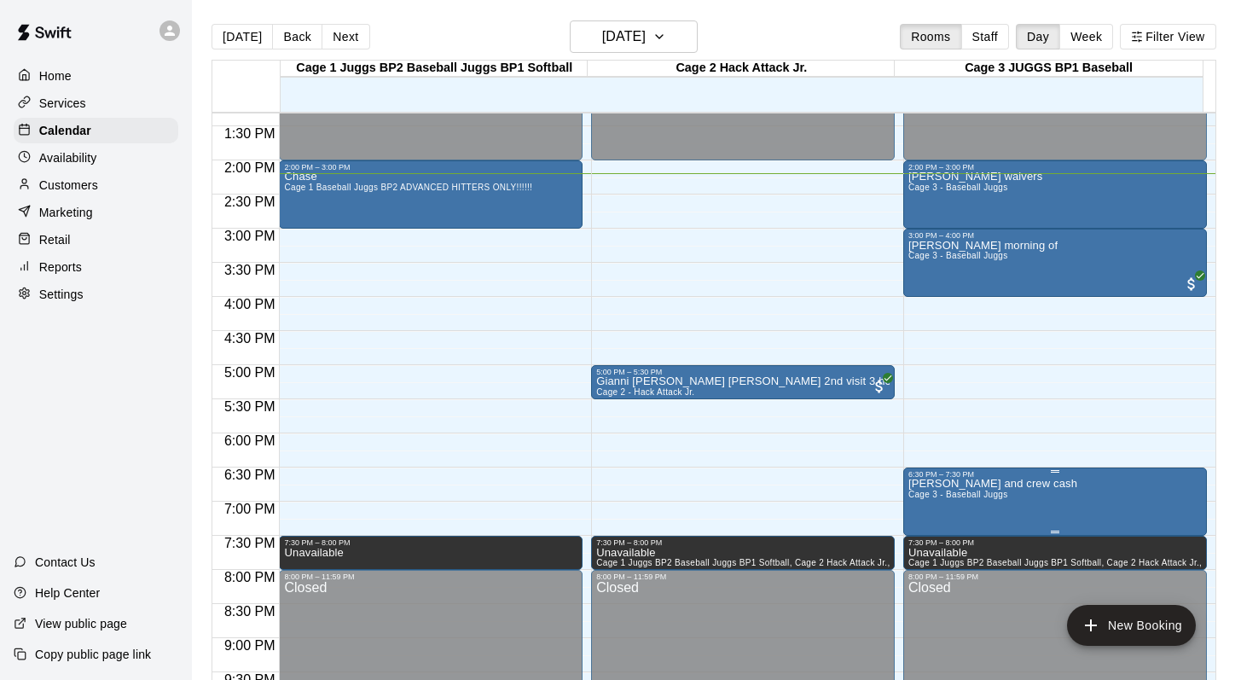
click at [949, 499] on span "Cage 3 - Baseball Juggs" at bounding box center [958, 494] width 100 height 9
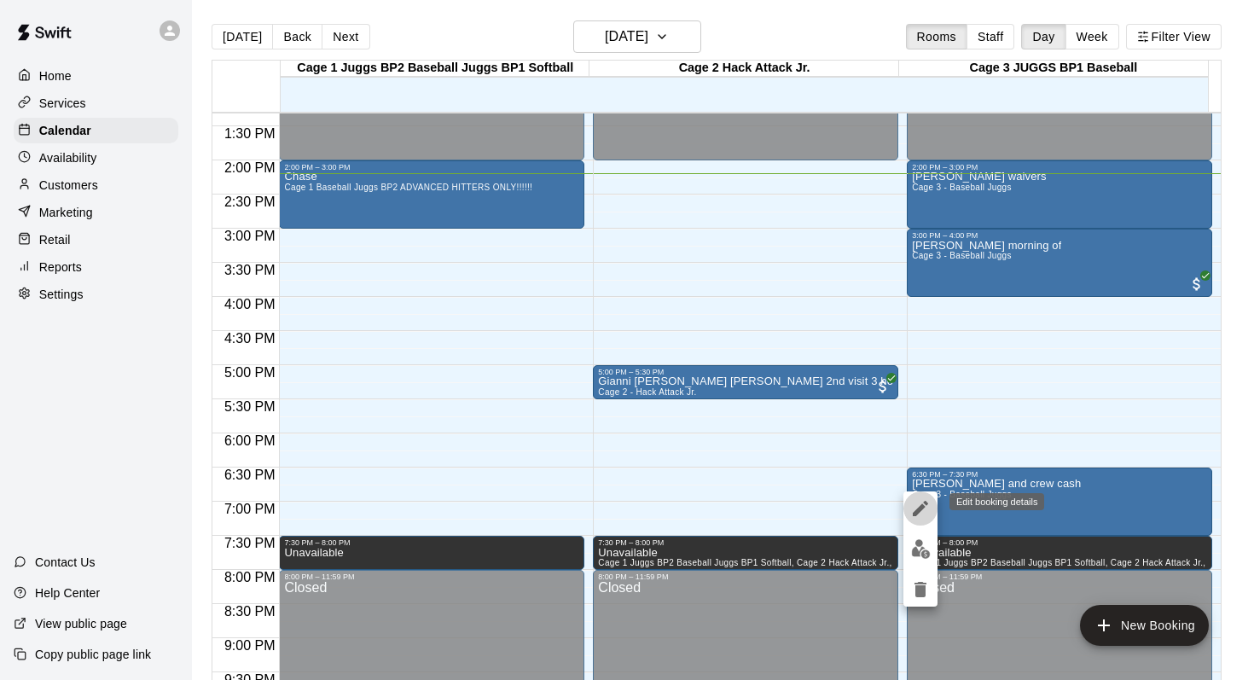
click at [924, 498] on icon "edit" at bounding box center [920, 508] width 20 height 20
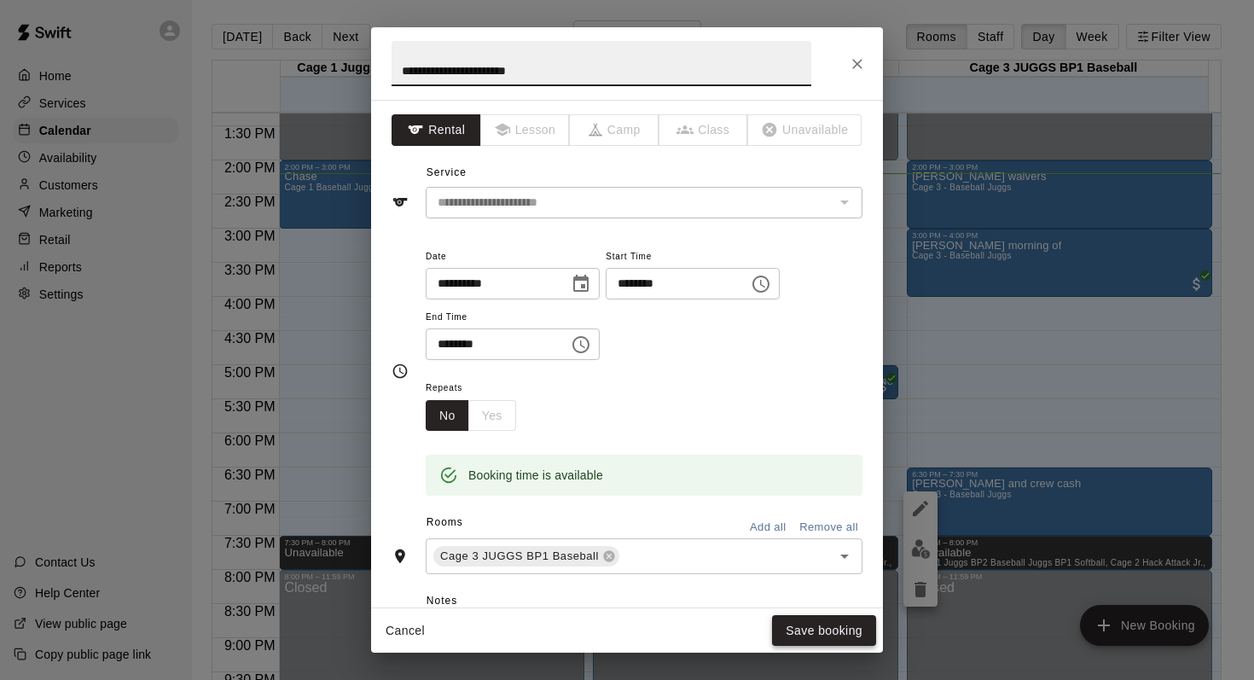
drag, startPoint x: 589, startPoint y: 62, endPoint x: 783, endPoint y: 628, distance: 597.6
click at [783, 628] on div "**********" at bounding box center [627, 339] width 512 height 625
type input "**********"
click at [798, 629] on button "Save booking" at bounding box center [824, 631] width 104 height 32
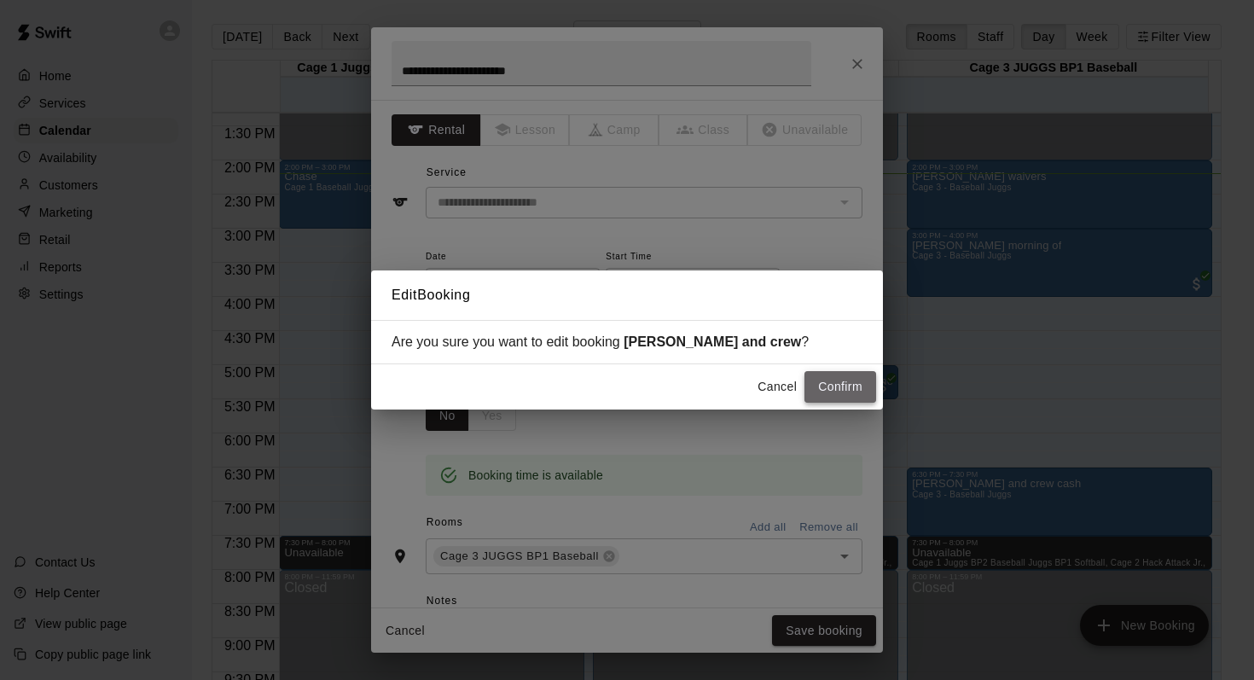
click at [825, 384] on button "Confirm" at bounding box center [840, 387] width 72 height 32
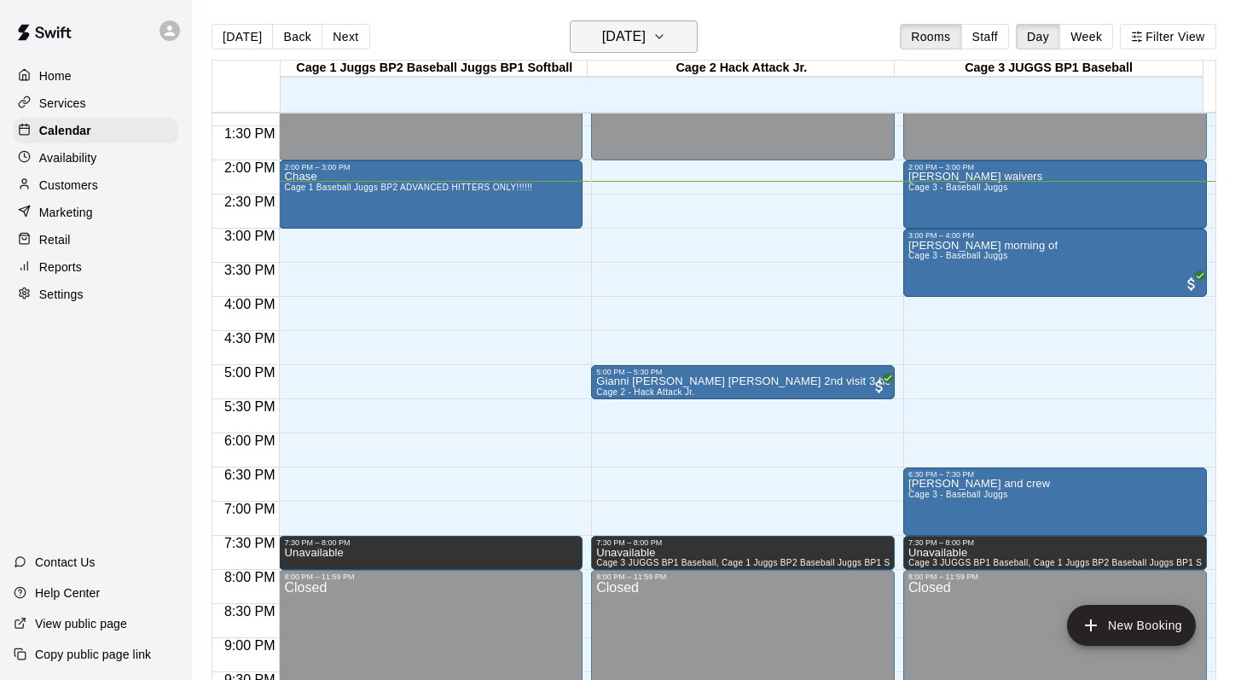
click at [666, 31] on icon "button" at bounding box center [659, 36] width 14 height 20
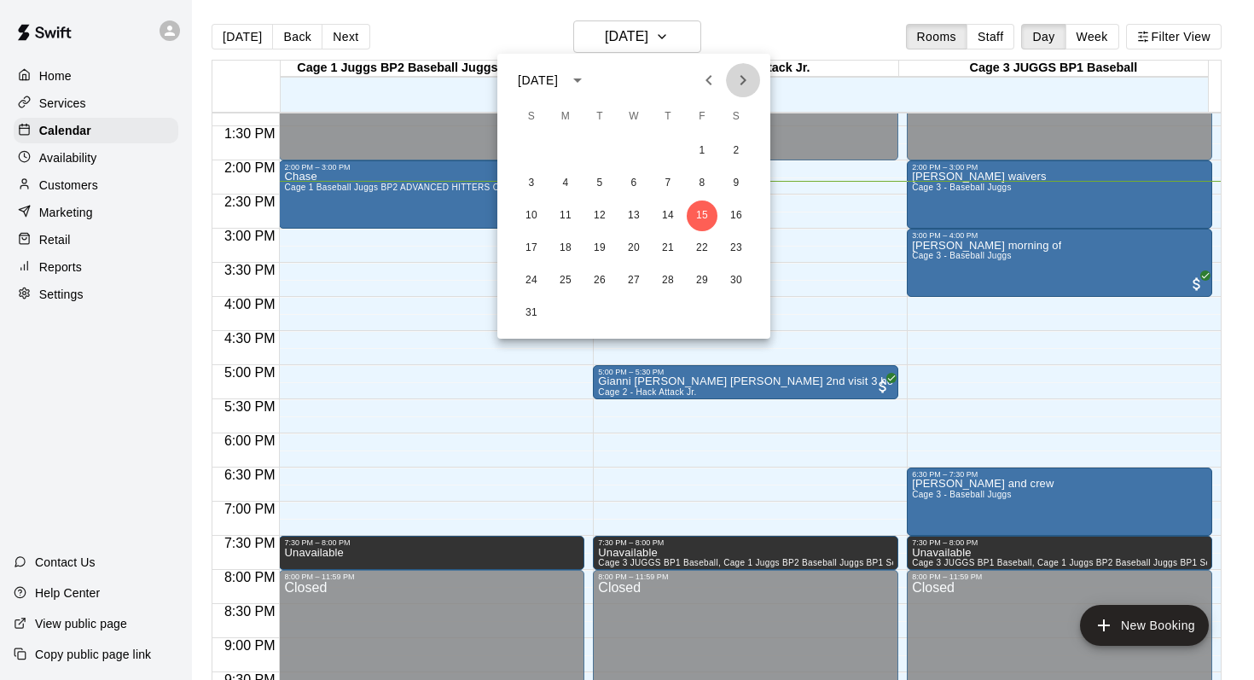
click at [736, 72] on icon "Next month" at bounding box center [743, 80] width 20 height 20
click at [588, 75] on icon "calendar view is open, switch to year view" at bounding box center [577, 80] width 20 height 20
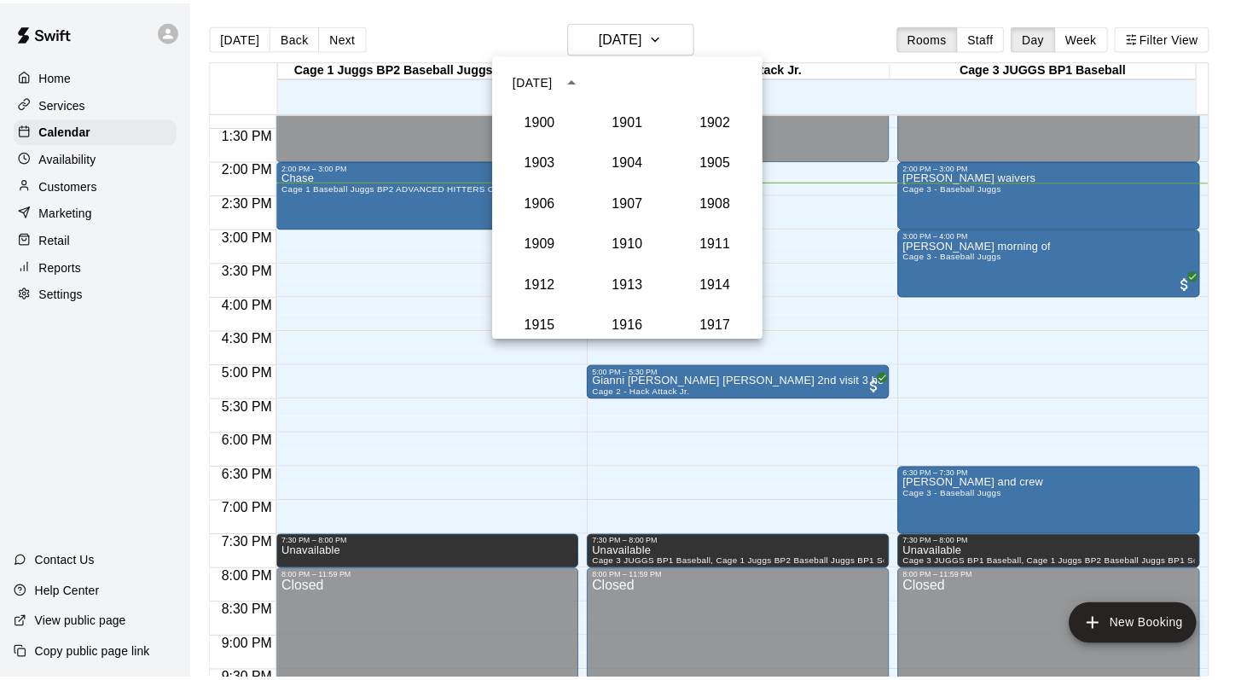
scroll to position [1579, 0]
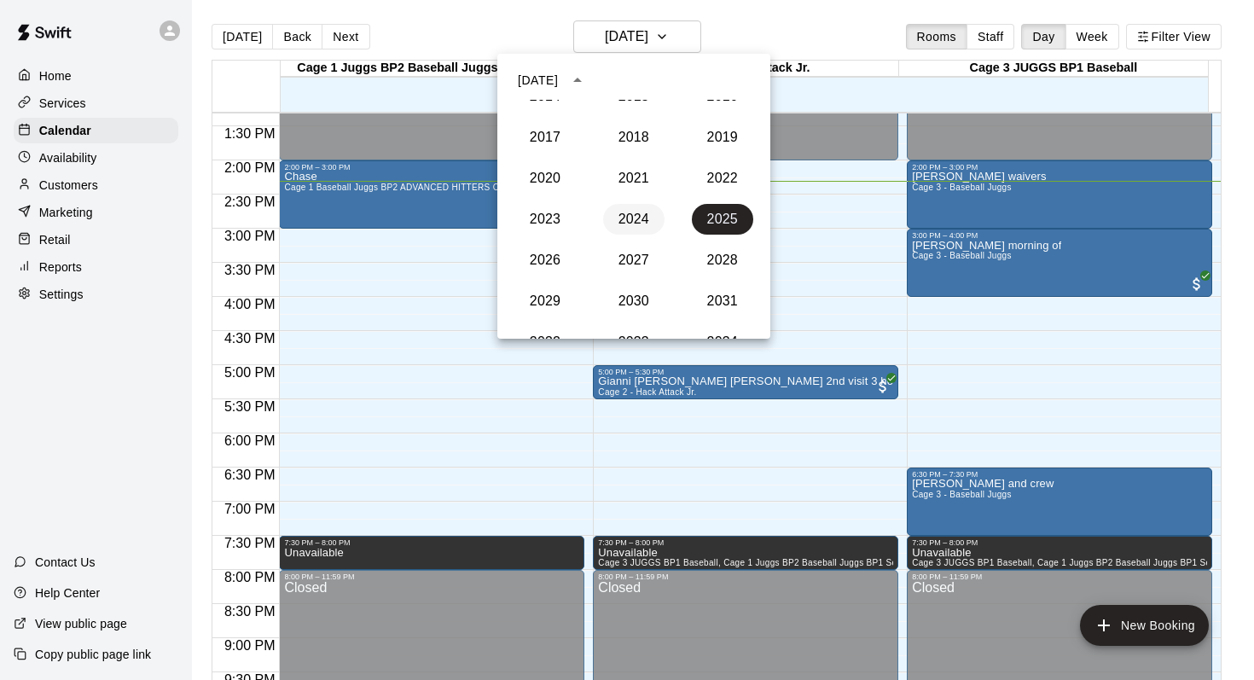
click at [622, 220] on button "2024" at bounding box center [633, 219] width 61 height 31
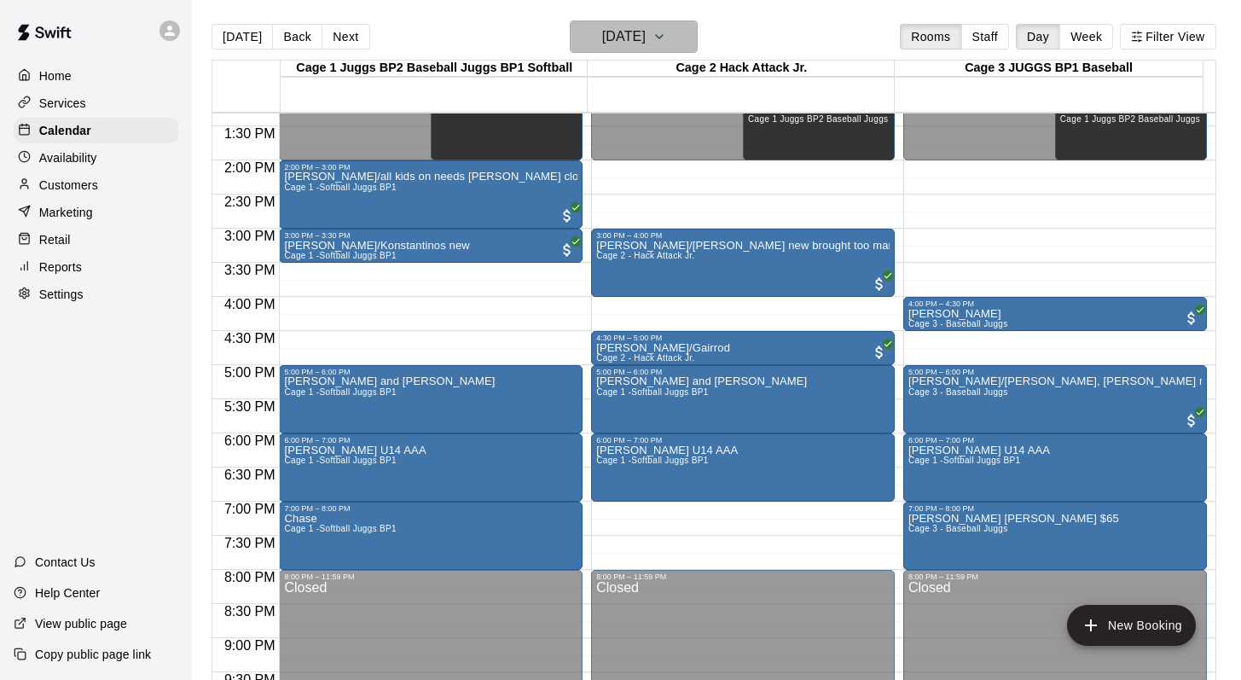
click at [663, 37] on icon "button" at bounding box center [659, 36] width 7 height 3
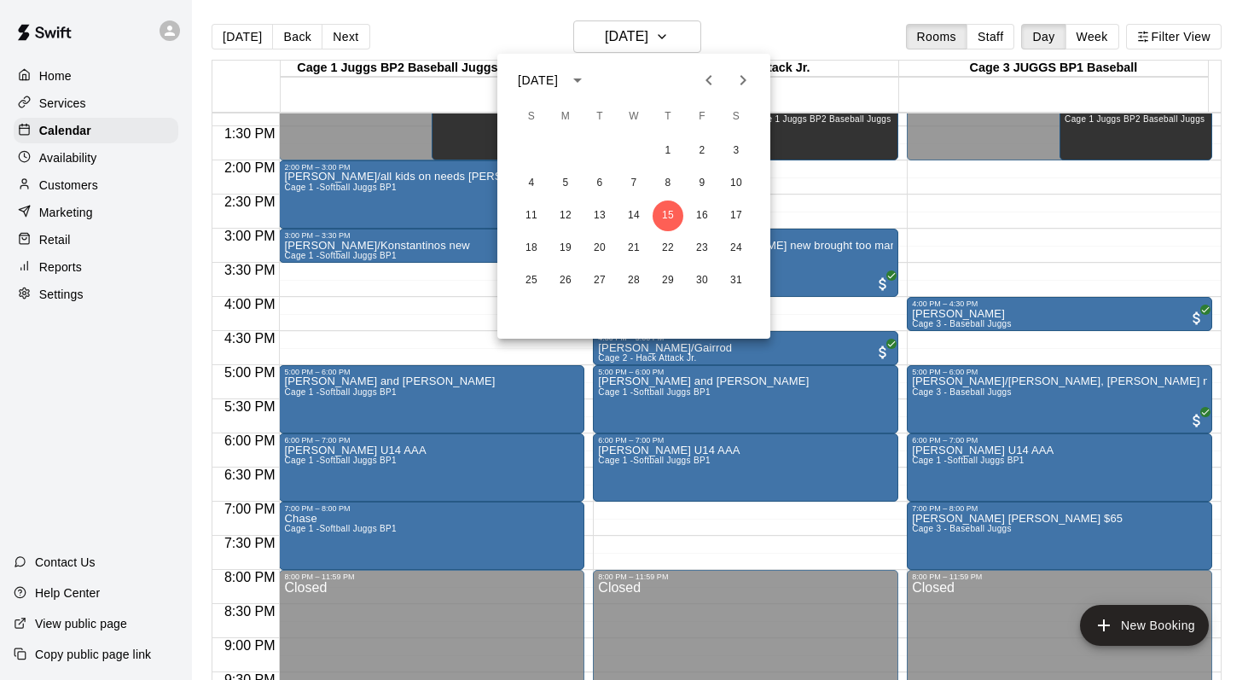
click at [746, 71] on icon "Next month" at bounding box center [743, 80] width 20 height 20
click at [569, 149] on button "2" at bounding box center [565, 151] width 31 height 31
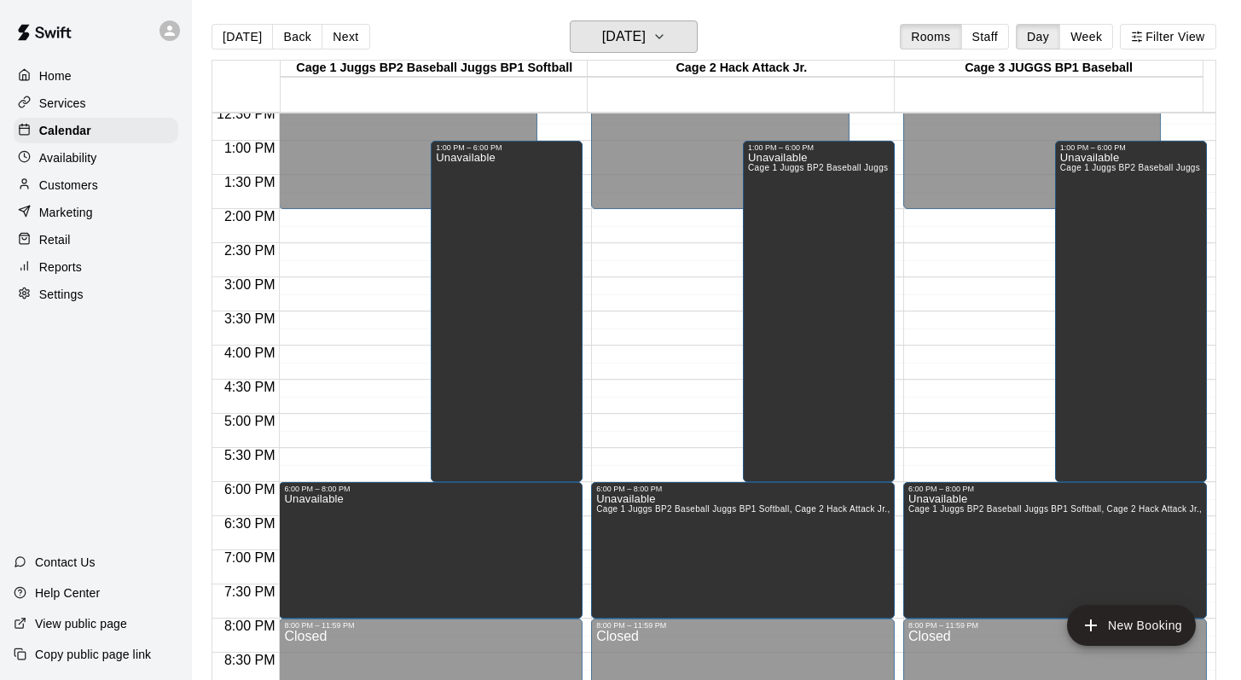
scroll to position [1052, 0]
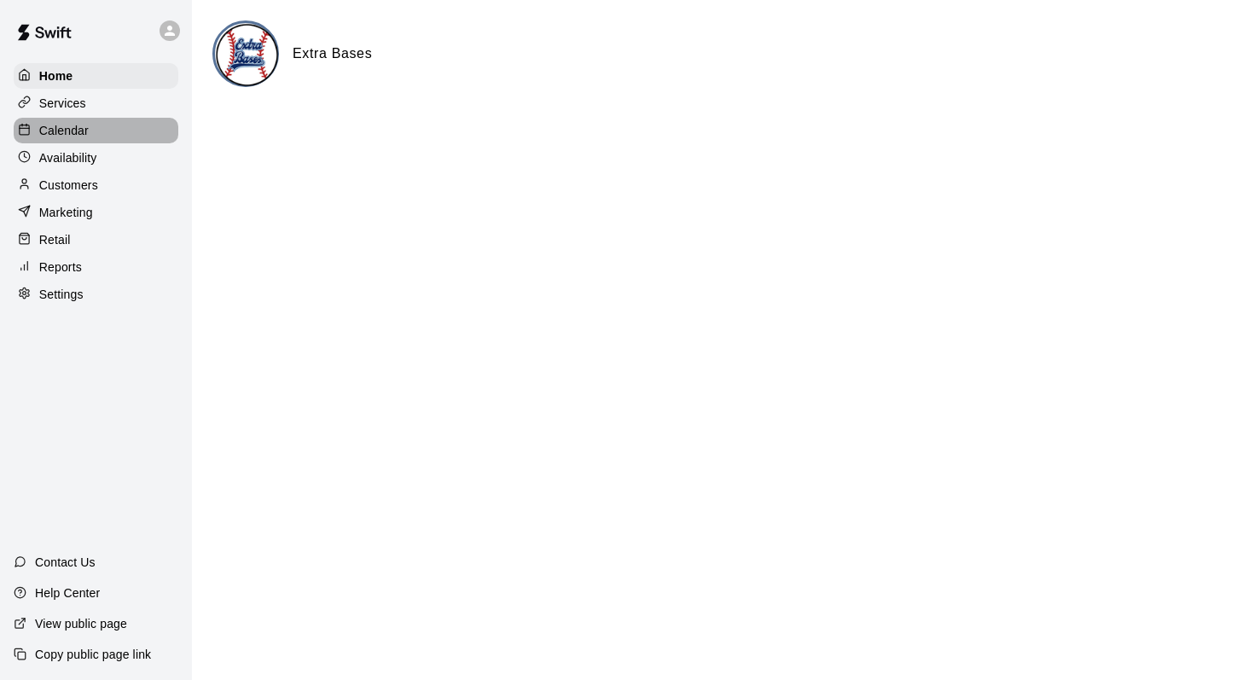
click at [32, 127] on div at bounding box center [28, 131] width 21 height 16
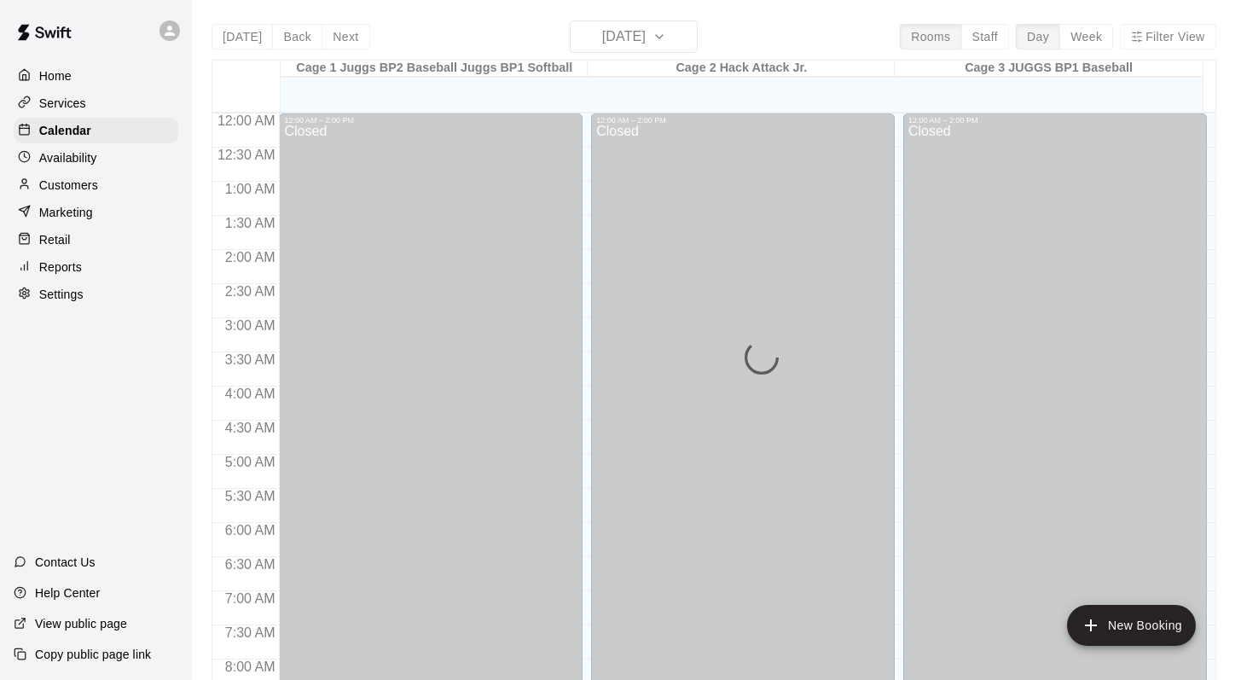
scroll to position [977, 0]
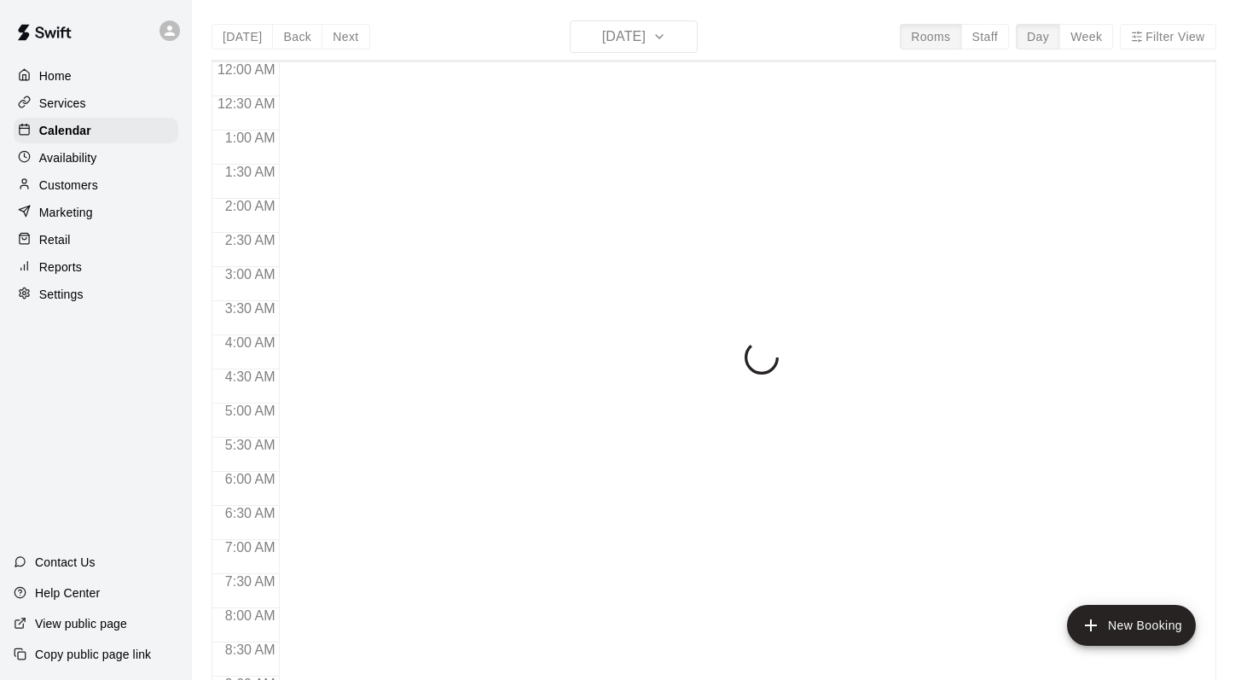
scroll to position [984, 0]
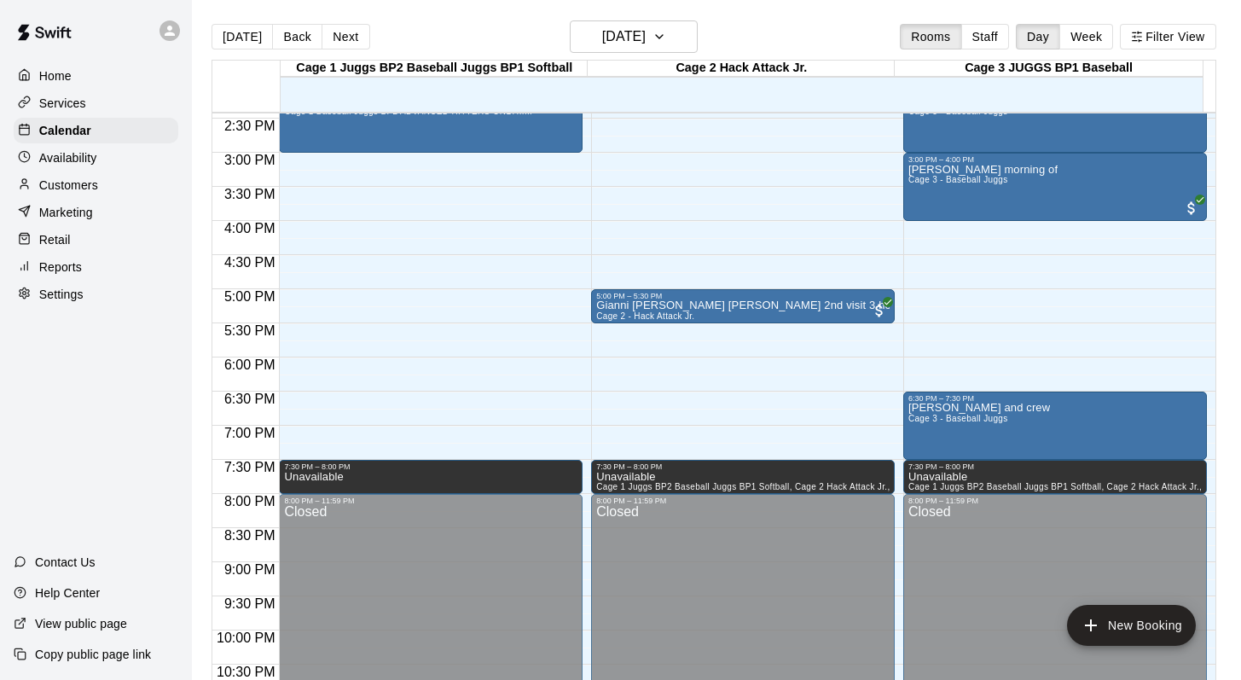
click at [761, 43] on div "[DATE] Back [DATE][DATE] Rooms Staff Day Week Filter View" at bounding box center [714, 39] width 1005 height 39
click at [666, 32] on icon "button" at bounding box center [659, 36] width 14 height 20
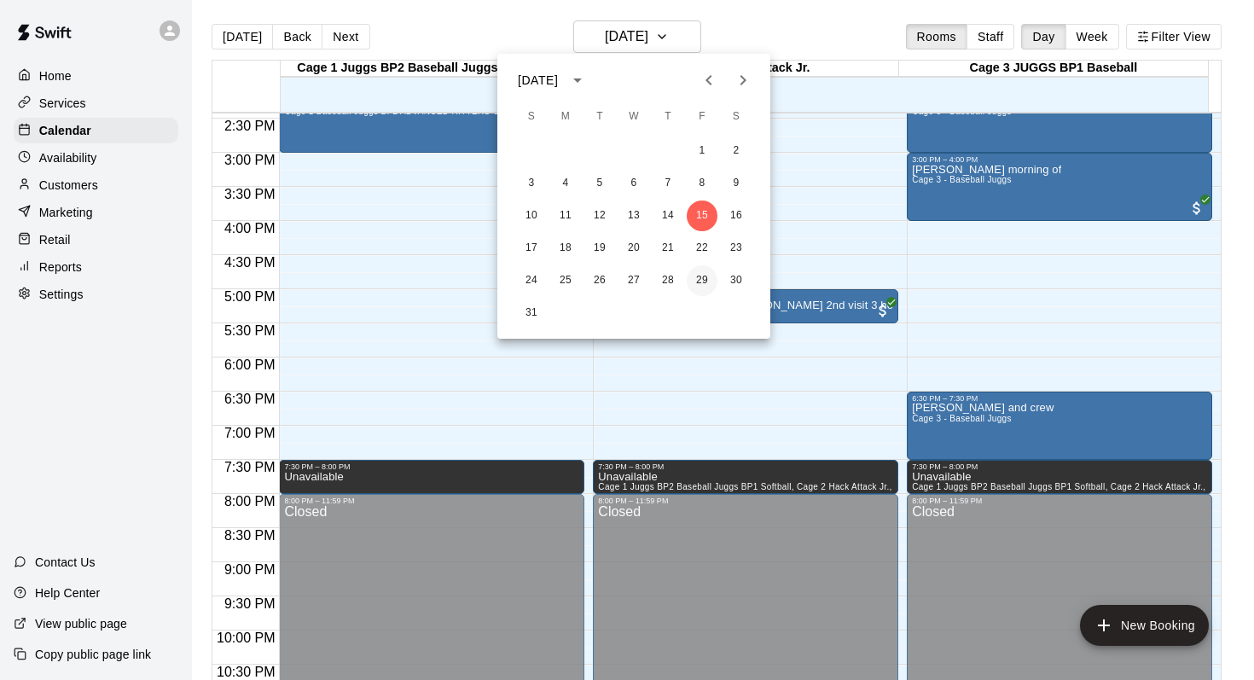
click at [695, 280] on button "29" at bounding box center [702, 280] width 31 height 31
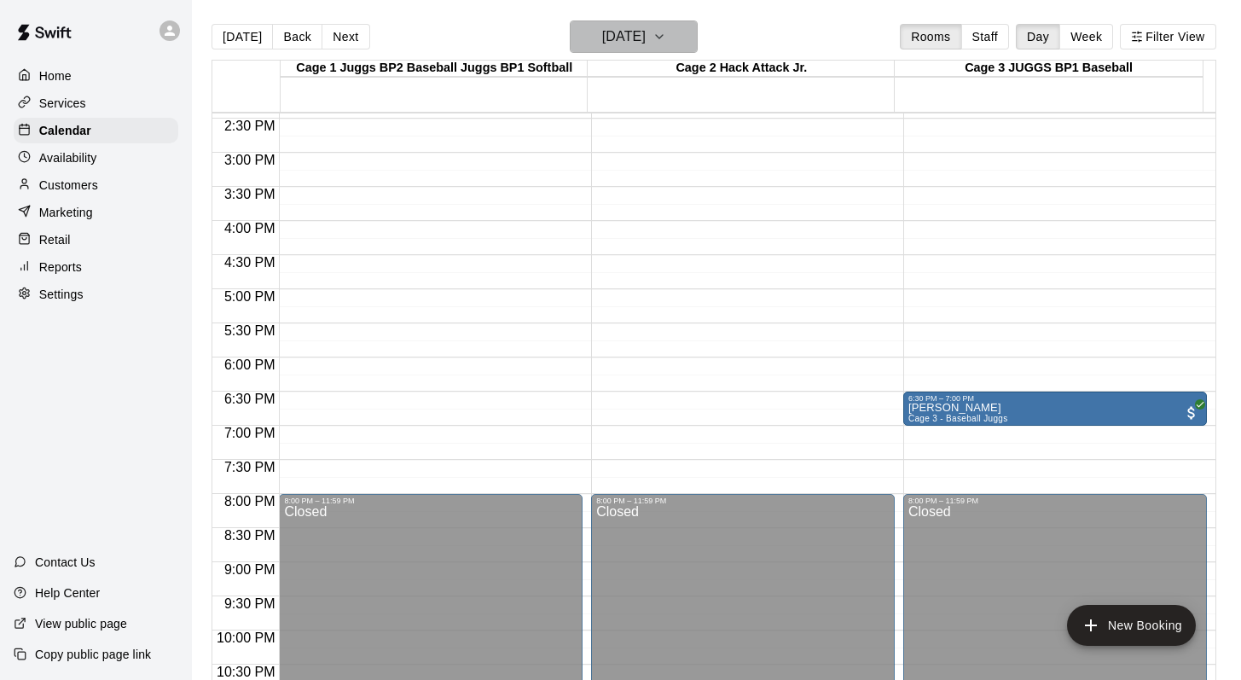
click at [687, 35] on button "Friday Aug 29" at bounding box center [634, 36] width 128 height 32
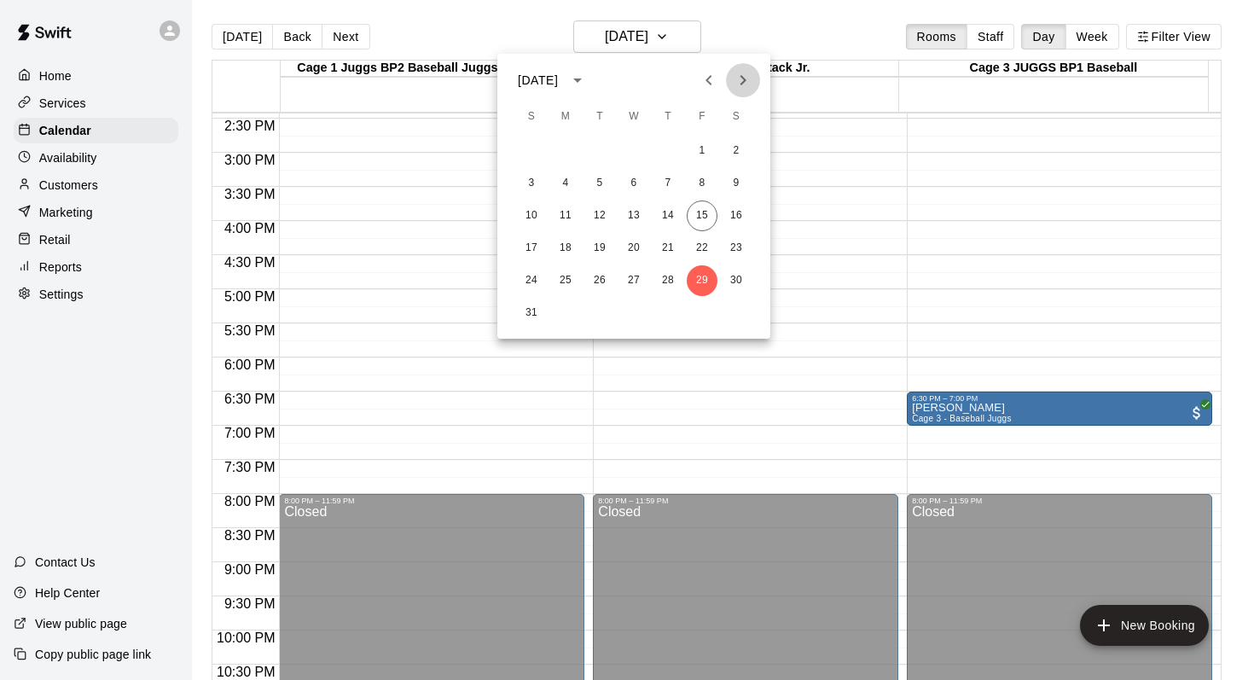
click at [745, 79] on icon "Next month" at bounding box center [743, 80] width 6 height 10
click at [696, 147] on button "5" at bounding box center [702, 151] width 31 height 31
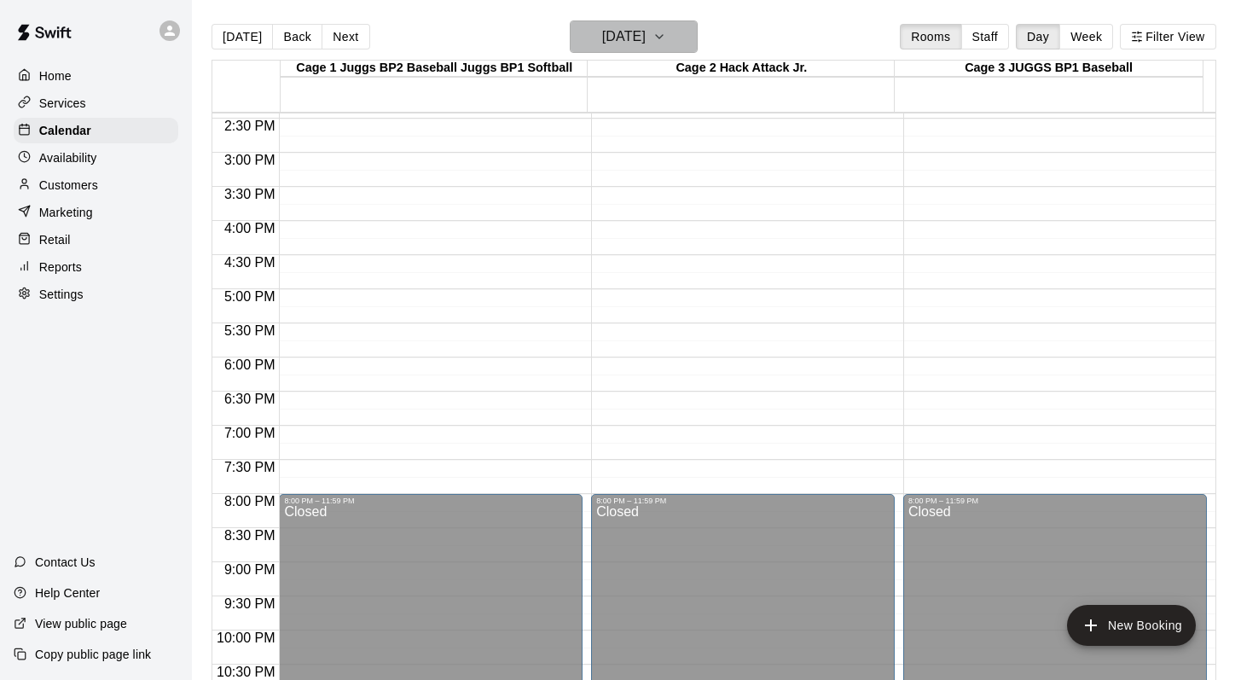
click at [663, 35] on icon "button" at bounding box center [659, 36] width 7 height 3
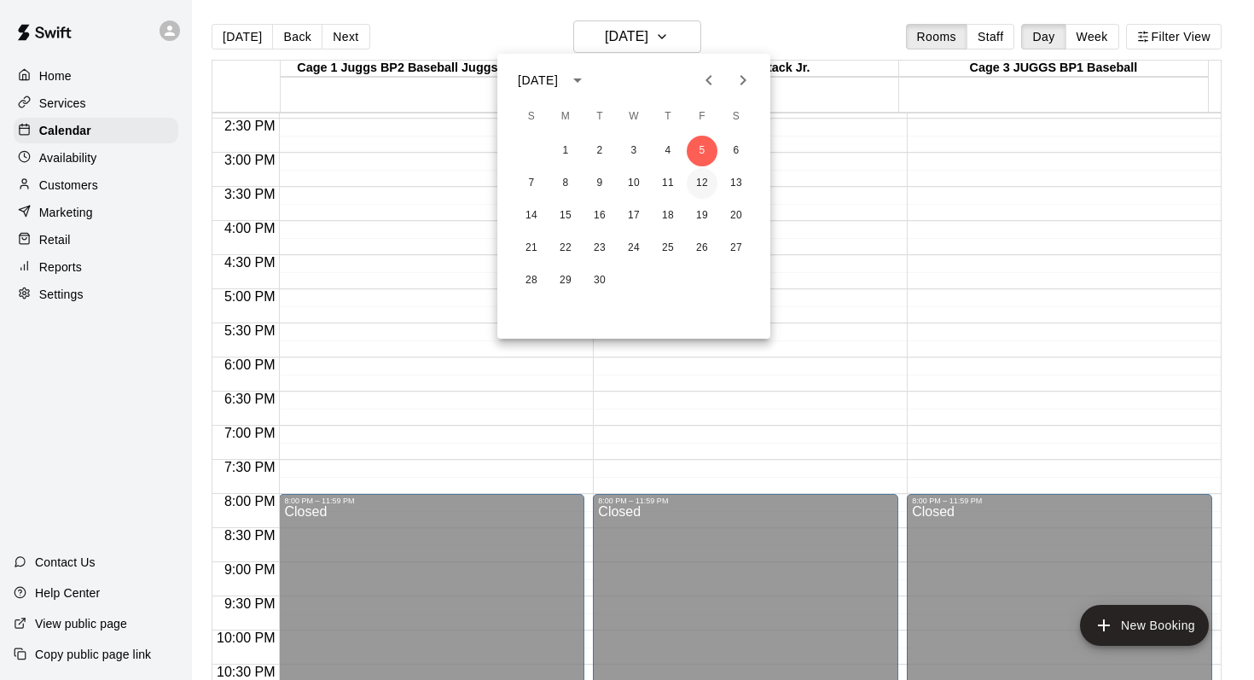
click at [700, 182] on button "12" at bounding box center [702, 183] width 31 height 31
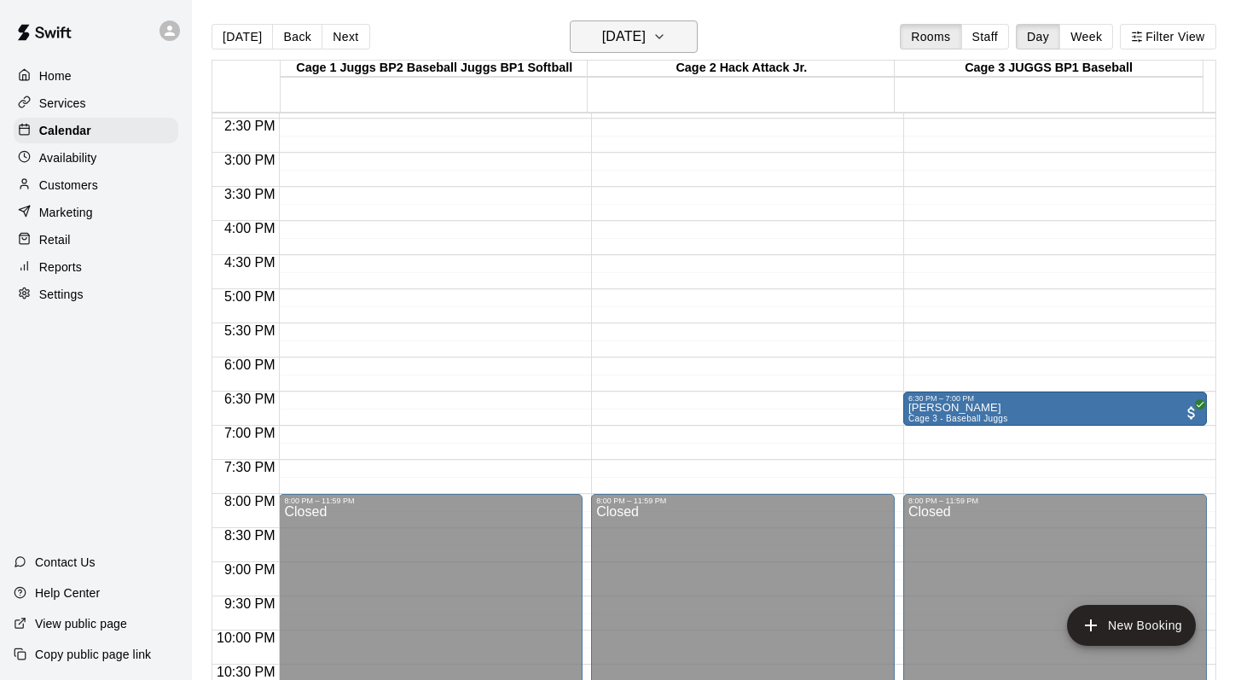
click at [666, 30] on icon "button" at bounding box center [659, 36] width 14 height 20
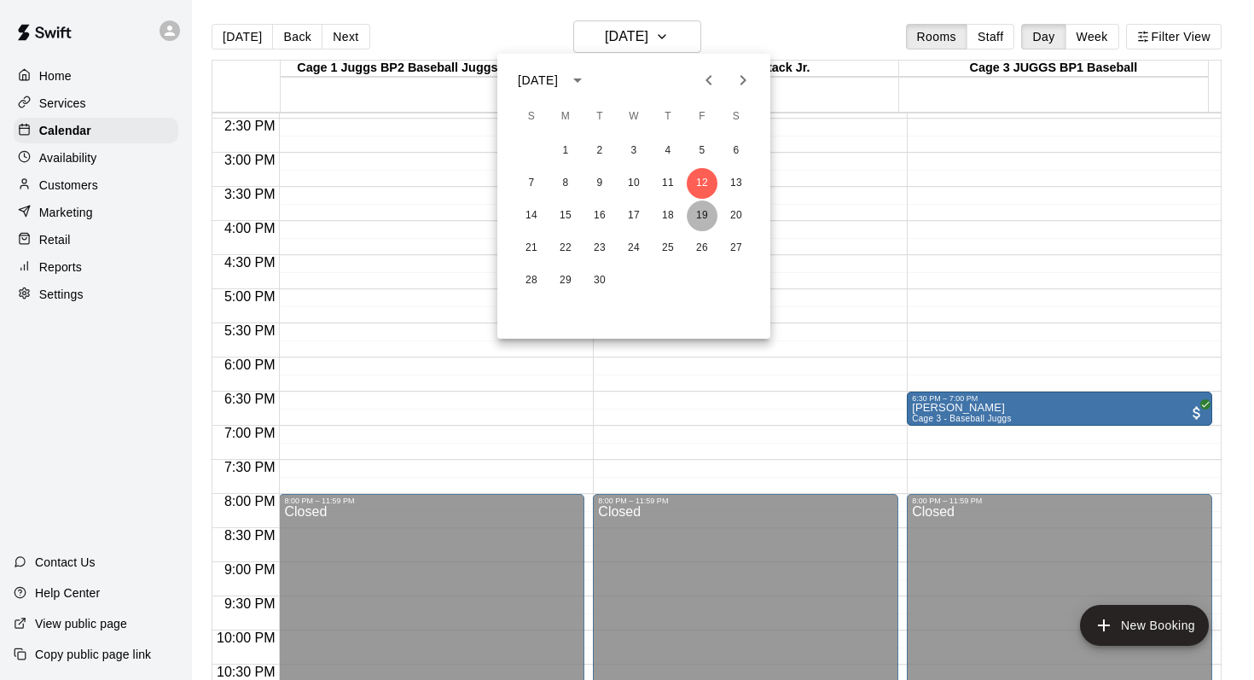
click at [698, 208] on button "19" at bounding box center [702, 215] width 31 height 31
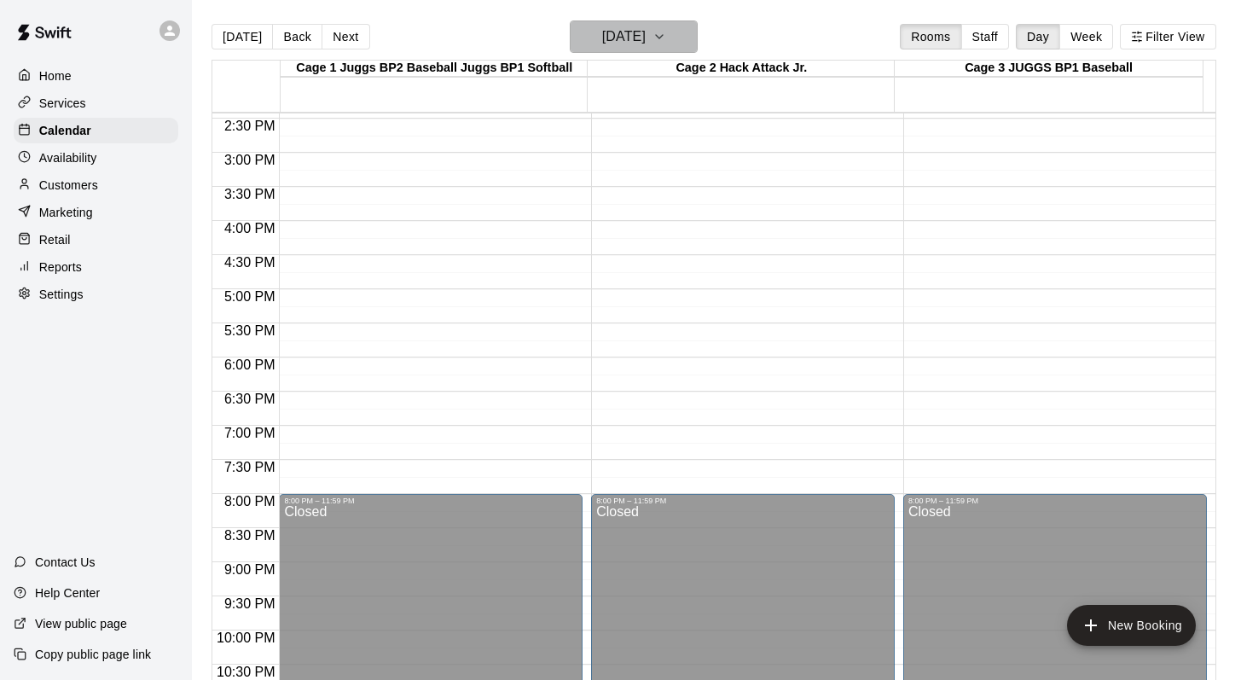
click at [666, 38] on icon "button" at bounding box center [659, 36] width 14 height 20
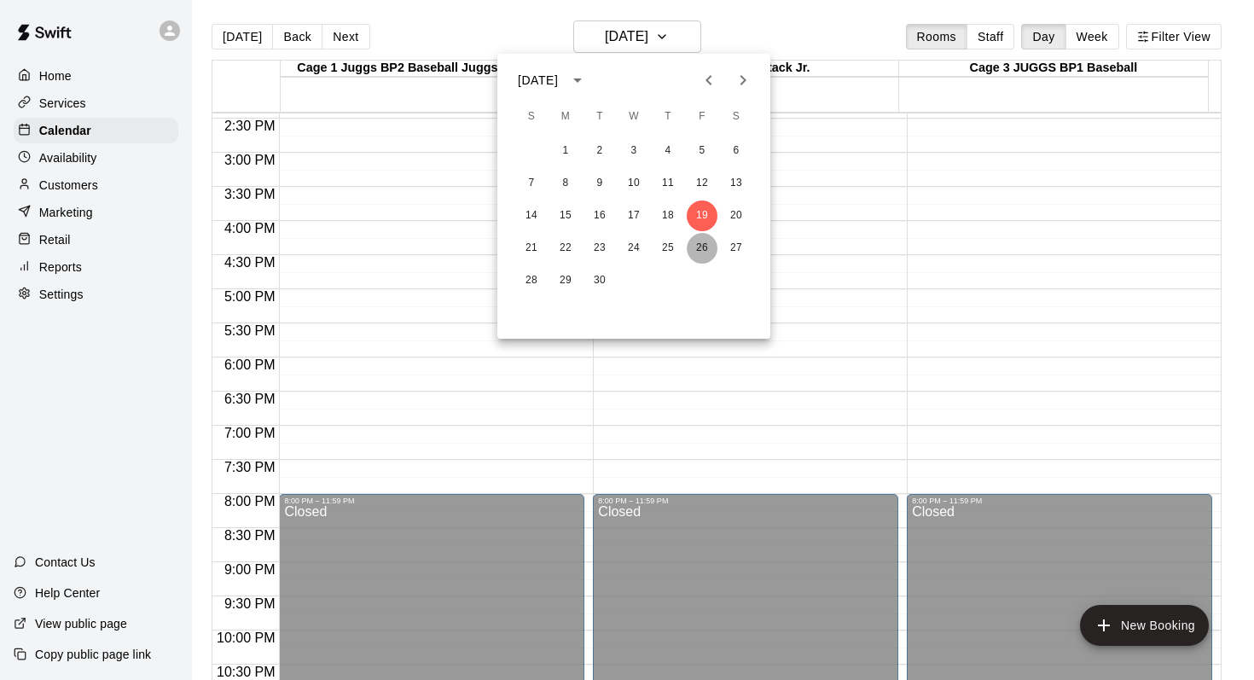
click at [700, 245] on button "26" at bounding box center [702, 248] width 31 height 31
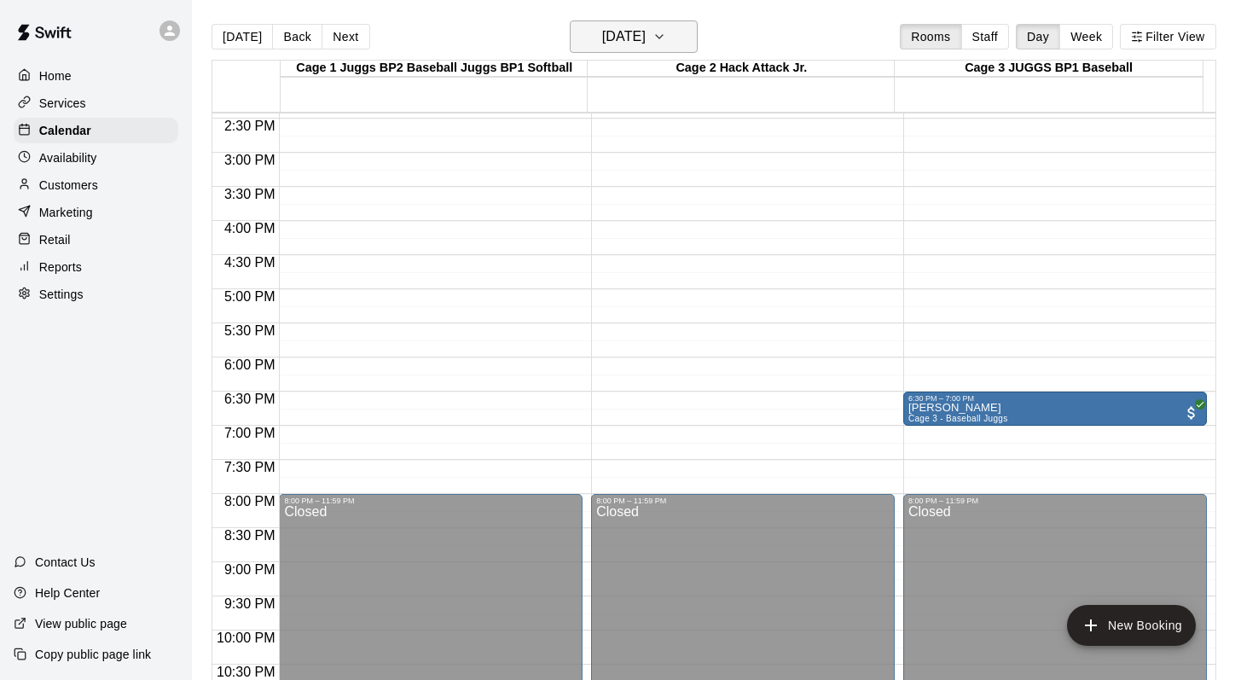
click at [666, 39] on icon "button" at bounding box center [659, 36] width 14 height 20
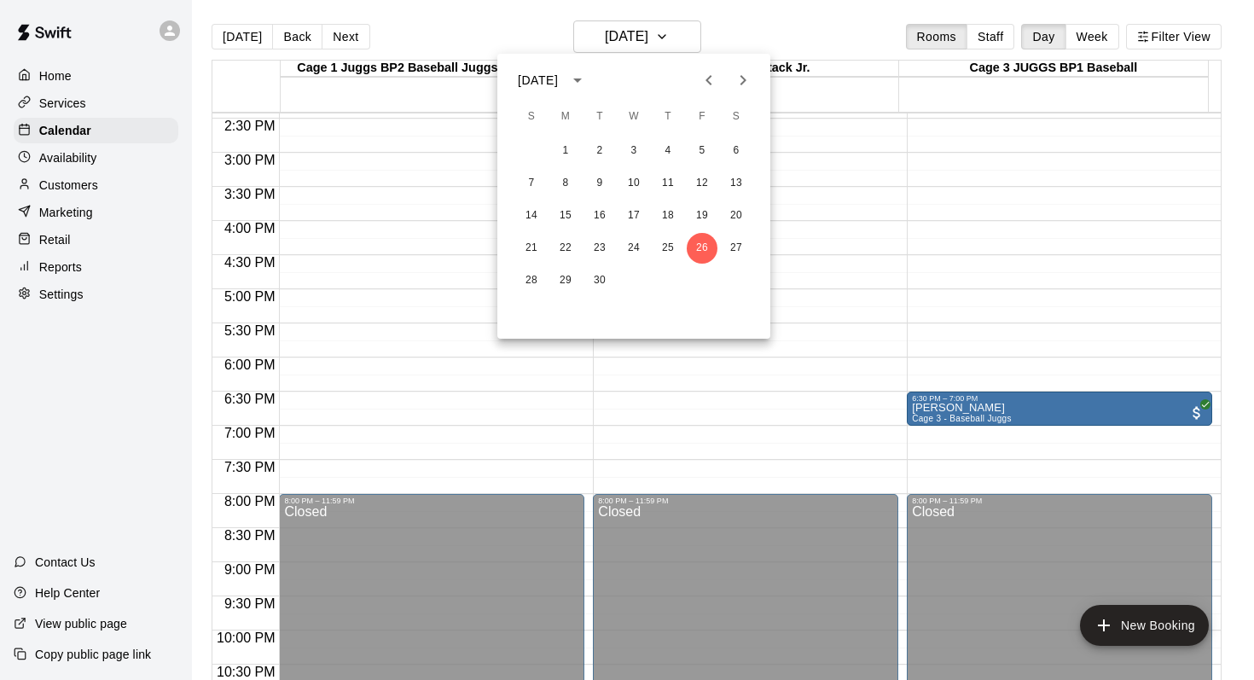
click at [741, 84] on icon "Next month" at bounding box center [743, 80] width 6 height 10
click at [696, 150] on button "3" at bounding box center [702, 151] width 31 height 31
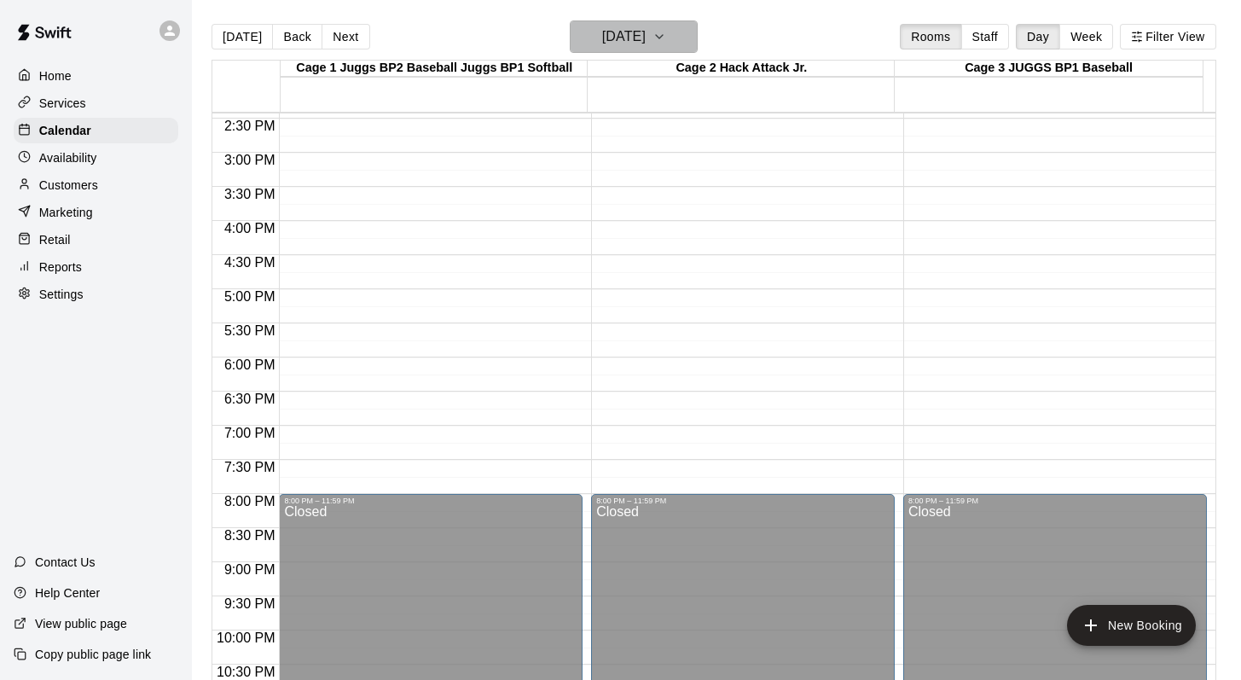
click at [666, 29] on icon "button" at bounding box center [659, 36] width 14 height 20
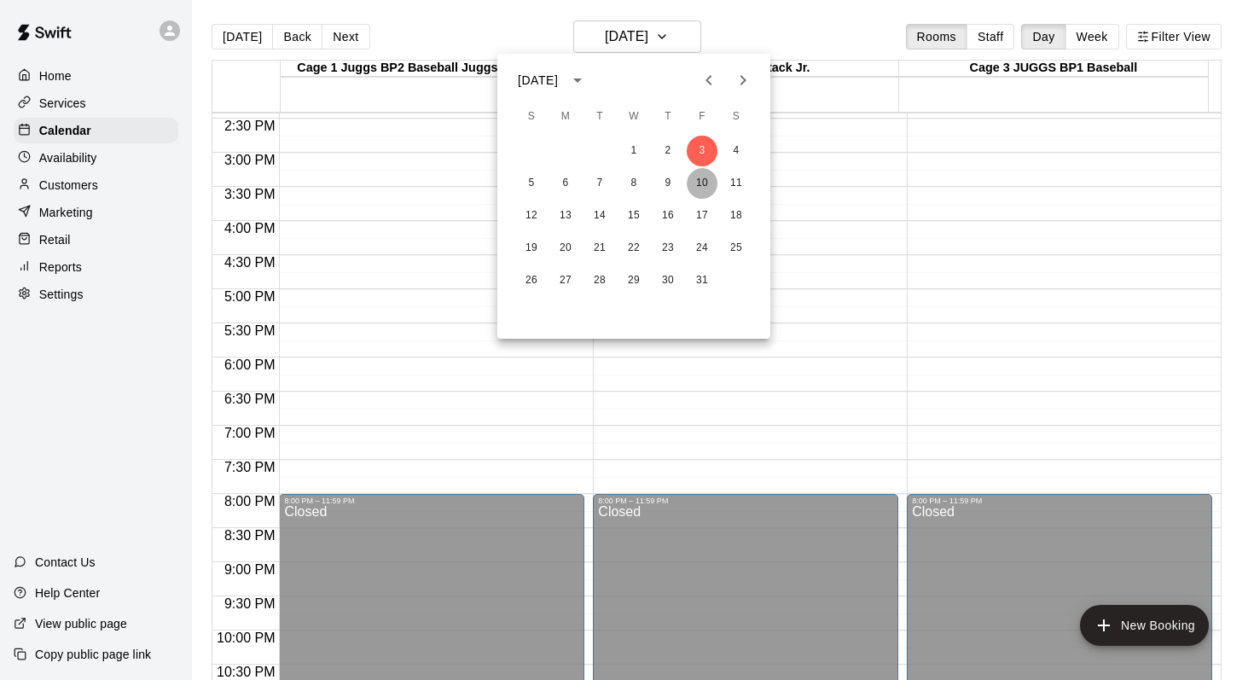
click at [697, 181] on button "10" at bounding box center [702, 183] width 31 height 31
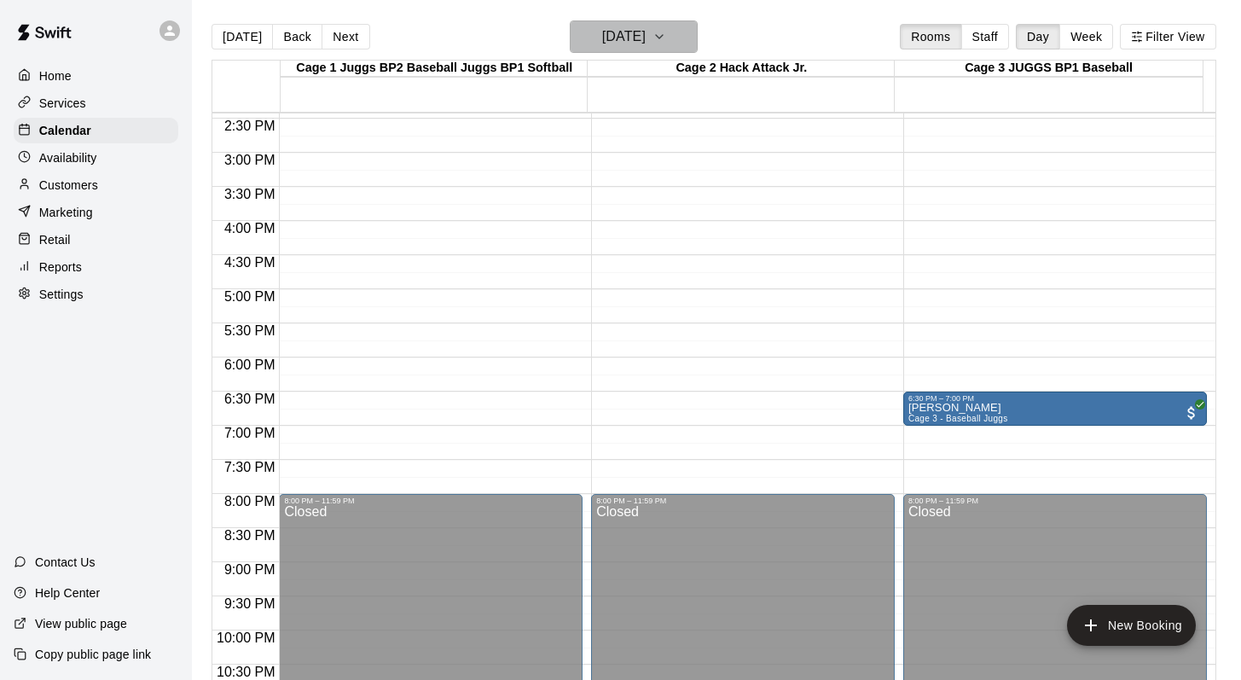
click at [666, 30] on icon "button" at bounding box center [659, 36] width 14 height 20
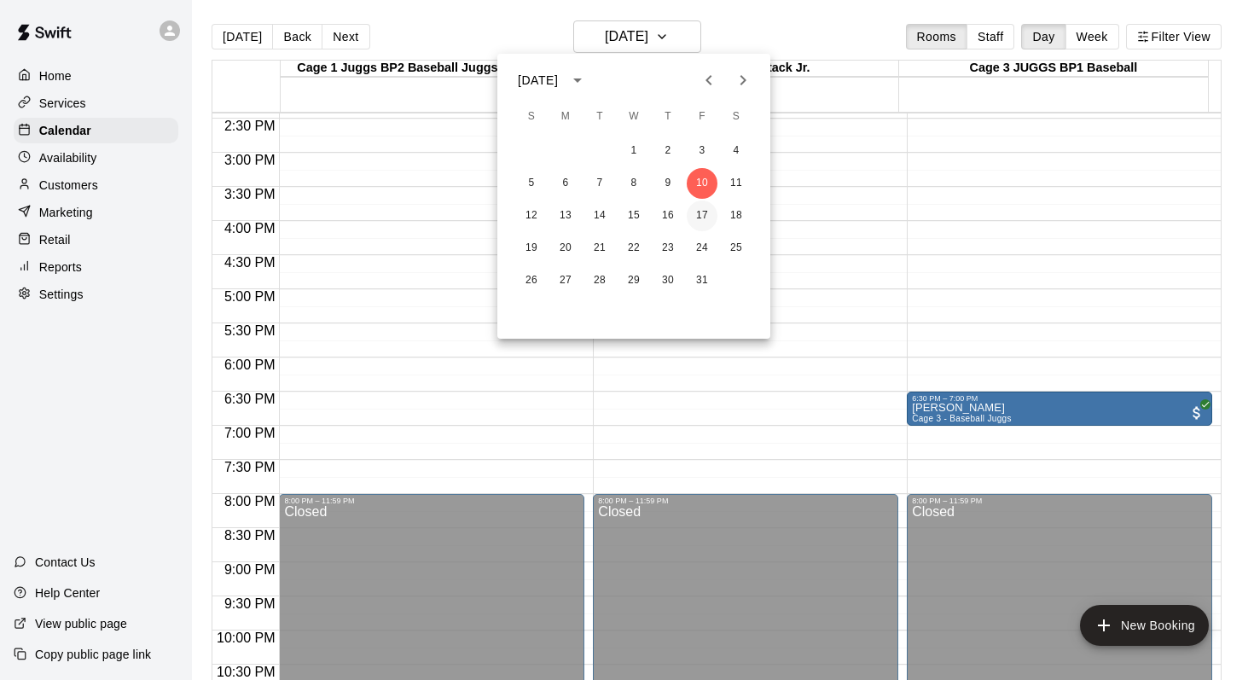
click at [701, 217] on button "17" at bounding box center [702, 215] width 31 height 31
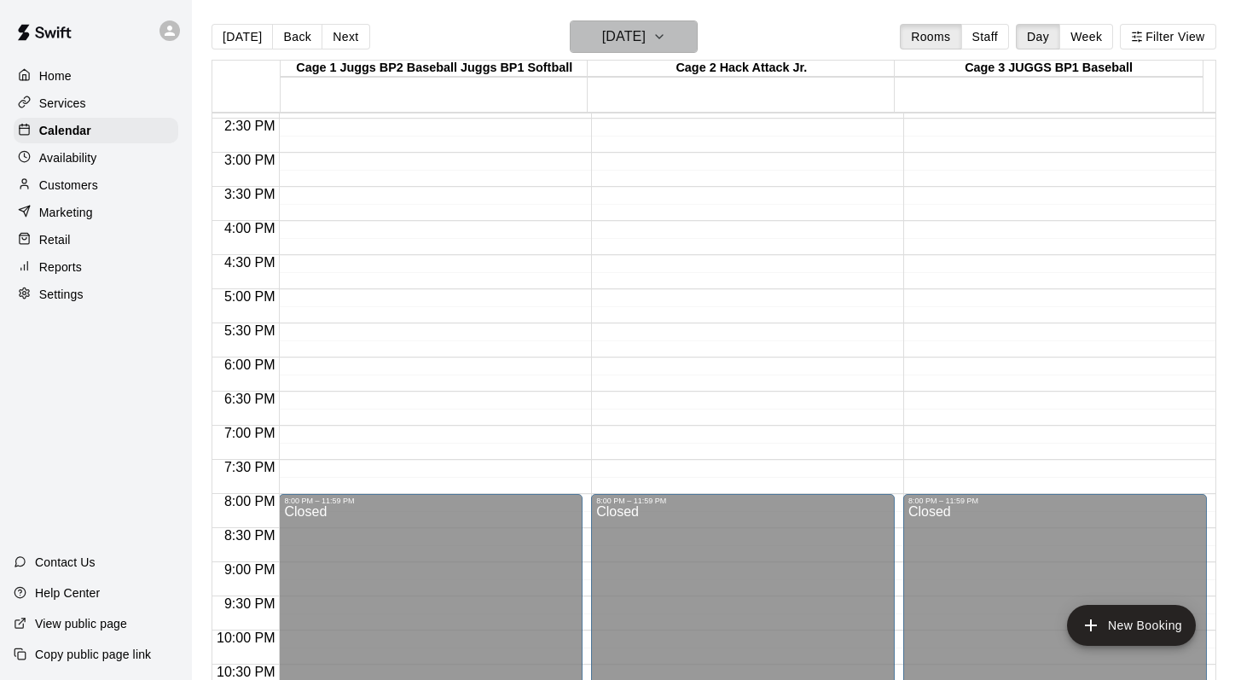
click at [666, 38] on icon "button" at bounding box center [659, 36] width 14 height 20
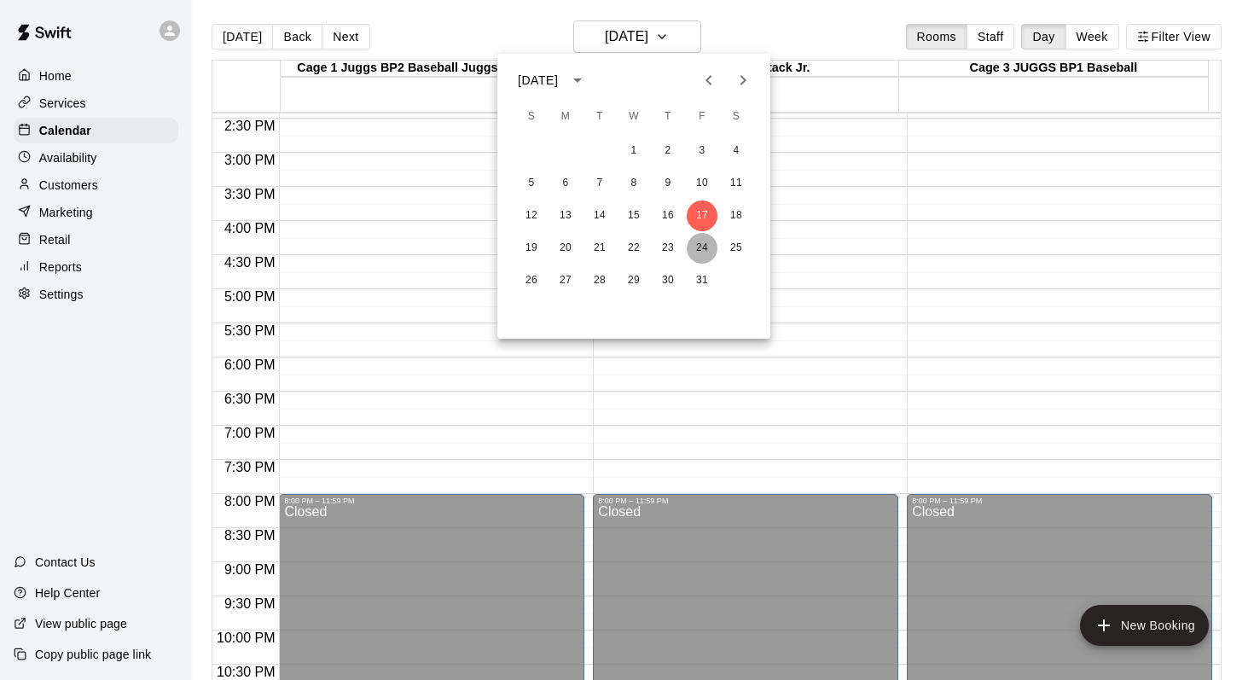
click at [703, 254] on button "24" at bounding box center [702, 248] width 31 height 31
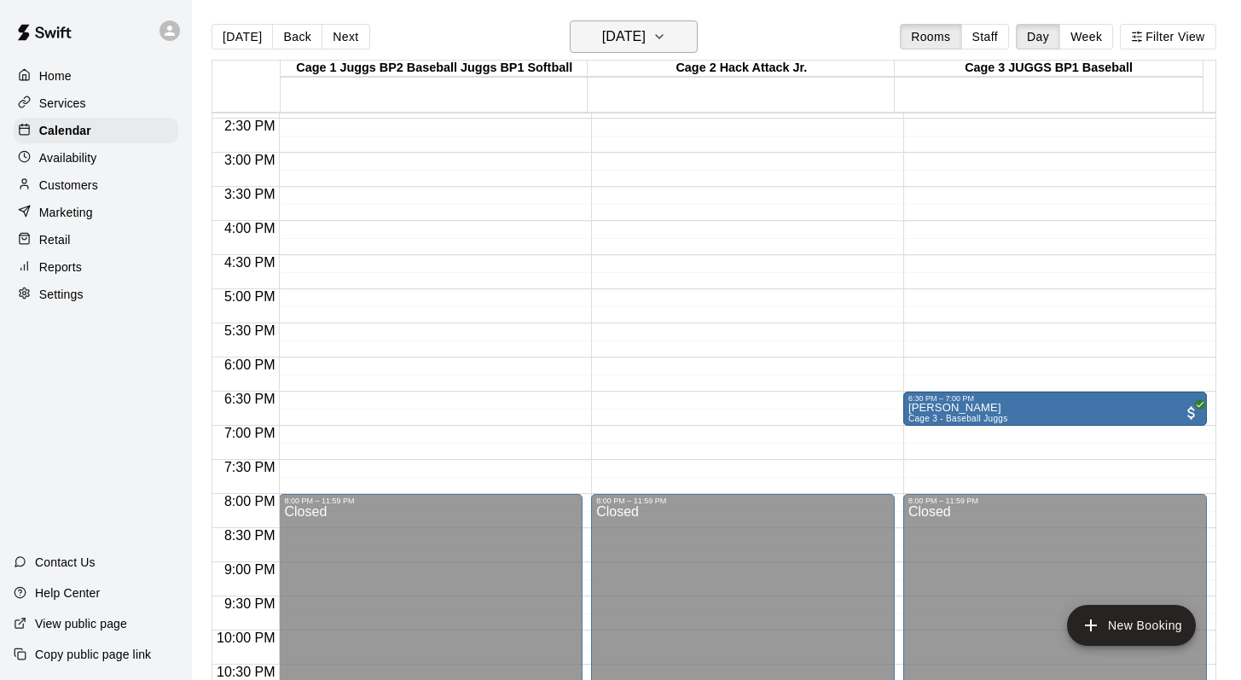
click at [666, 33] on icon "button" at bounding box center [659, 36] width 14 height 20
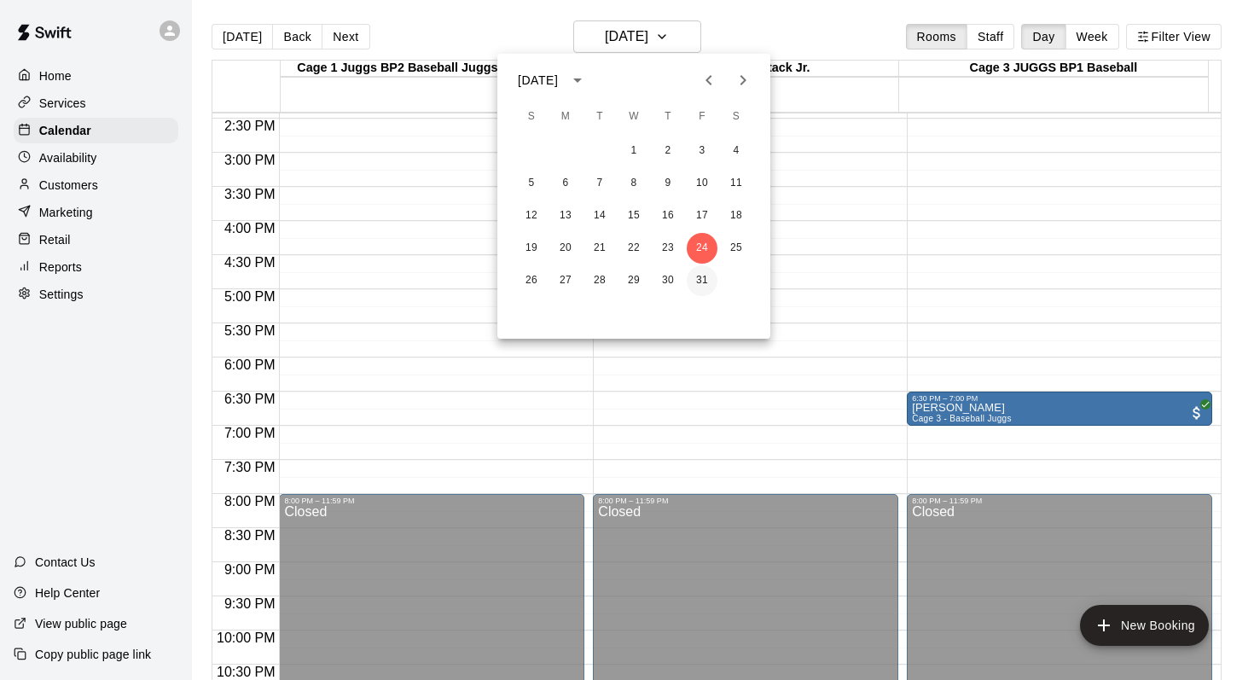
click at [701, 279] on button "31" at bounding box center [702, 280] width 31 height 31
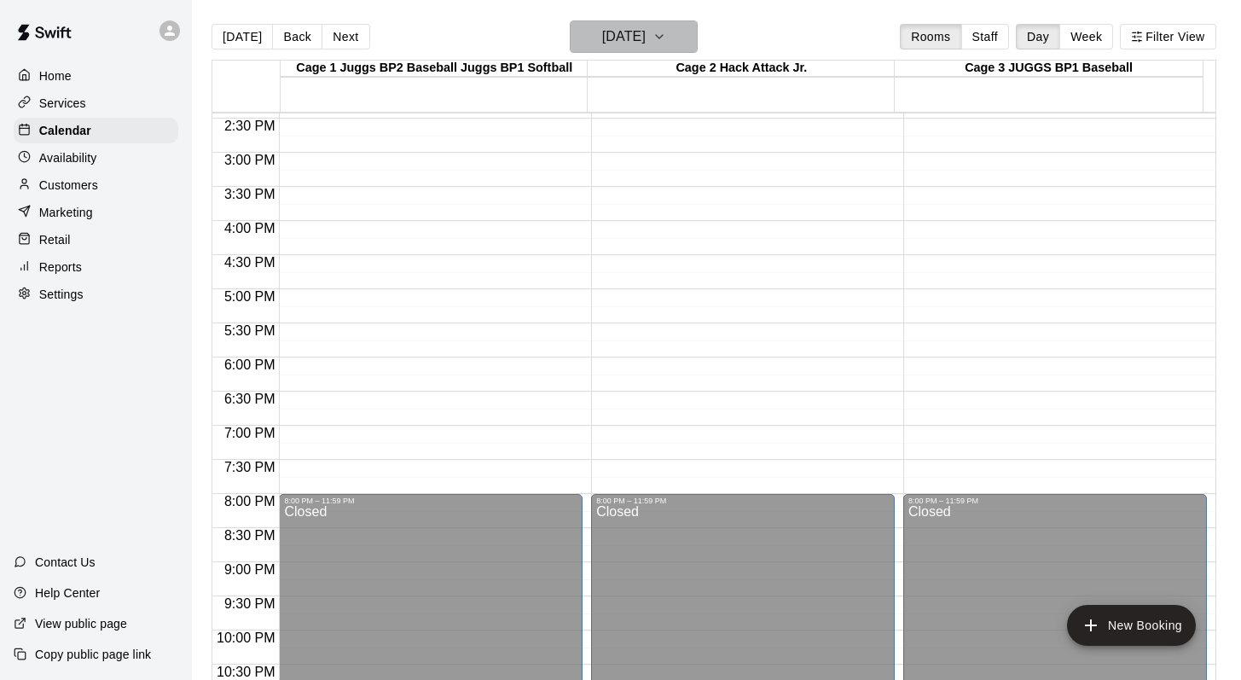
click at [666, 26] on icon "button" at bounding box center [659, 36] width 14 height 20
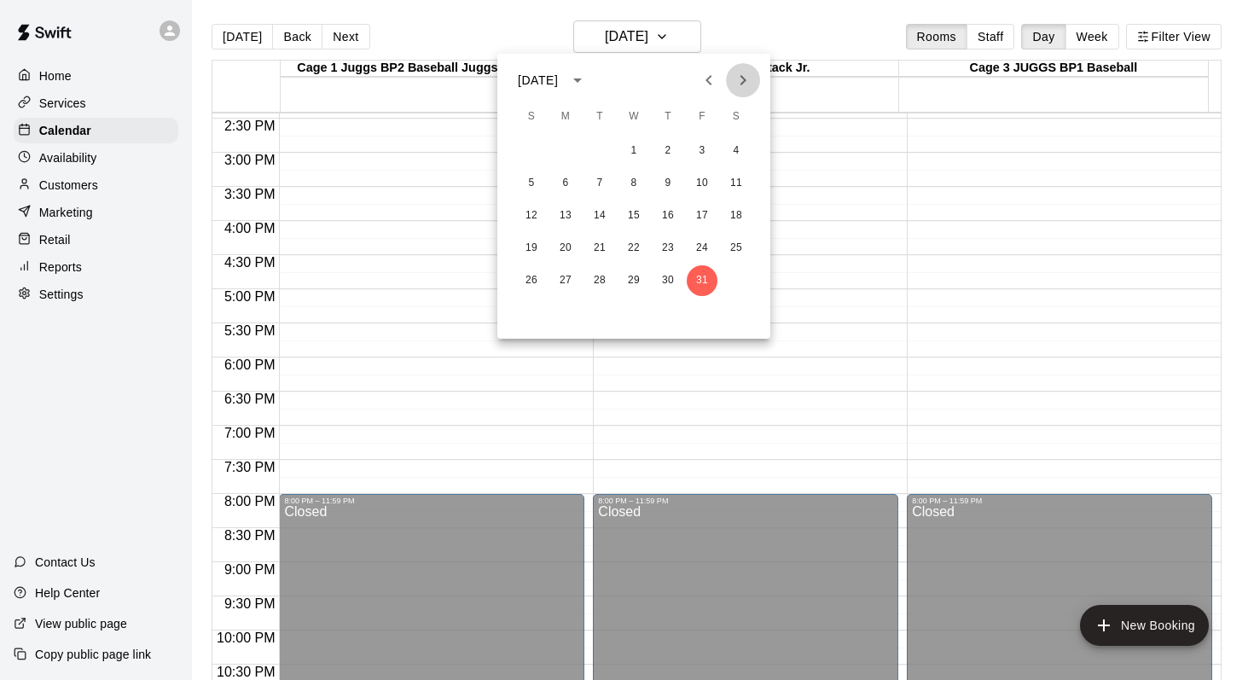
click at [747, 83] on icon "Next month" at bounding box center [743, 80] width 20 height 20
click at [695, 182] on button "7" at bounding box center [702, 183] width 31 height 31
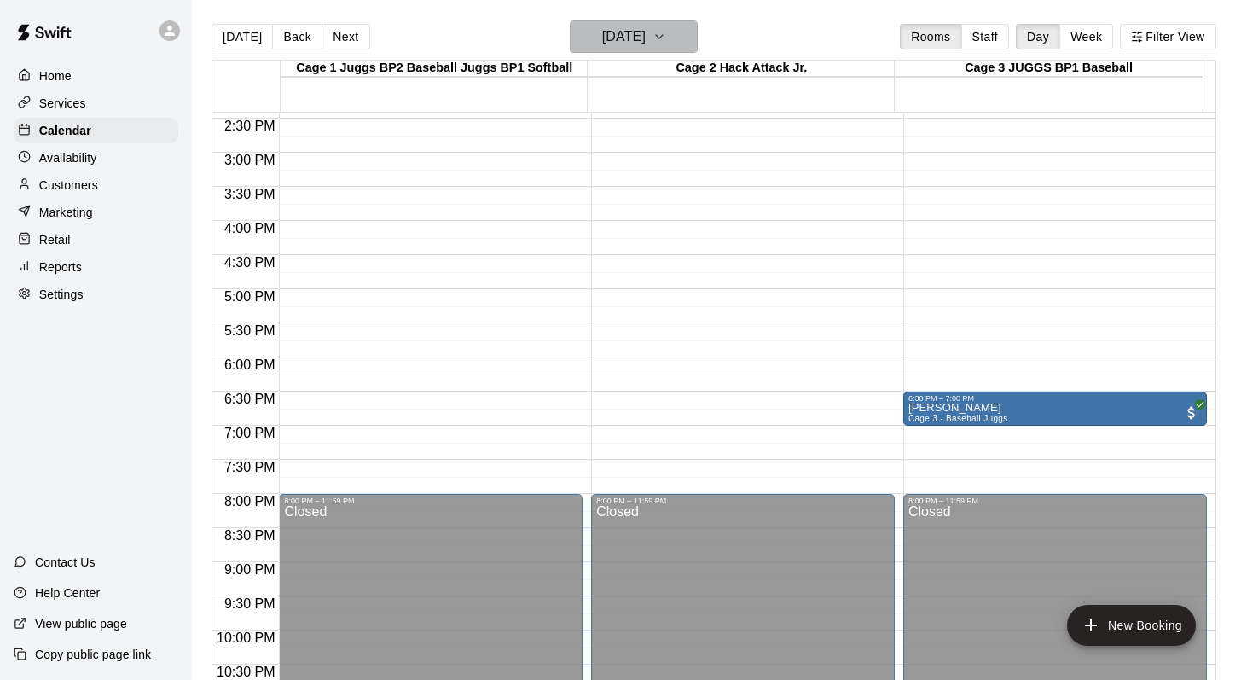
click at [666, 42] on icon "button" at bounding box center [659, 36] width 14 height 20
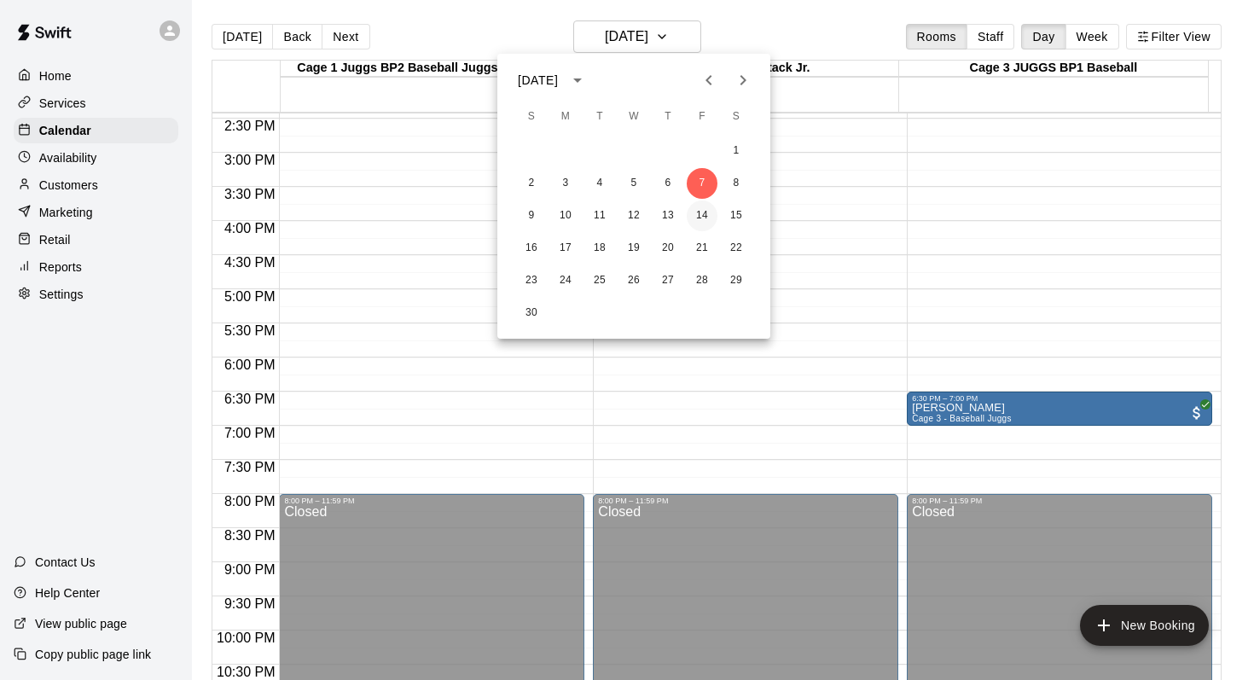
click at [697, 216] on button "14" at bounding box center [702, 215] width 31 height 31
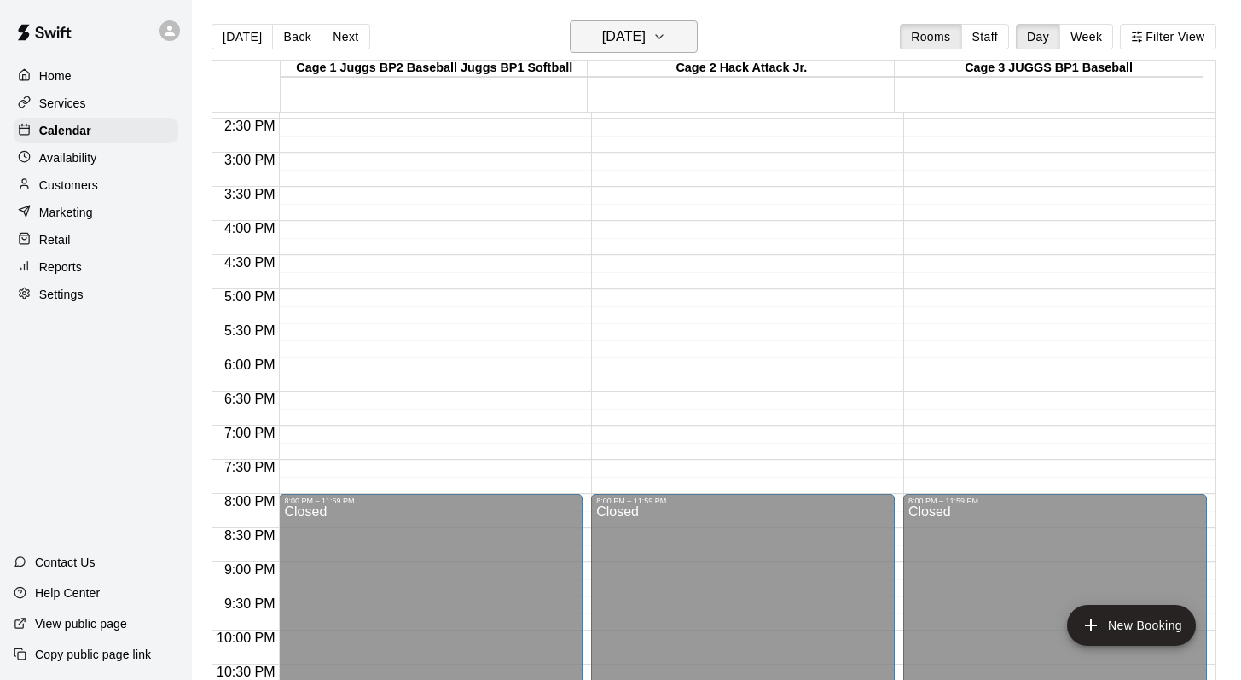
click at [663, 37] on icon "button" at bounding box center [659, 36] width 7 height 3
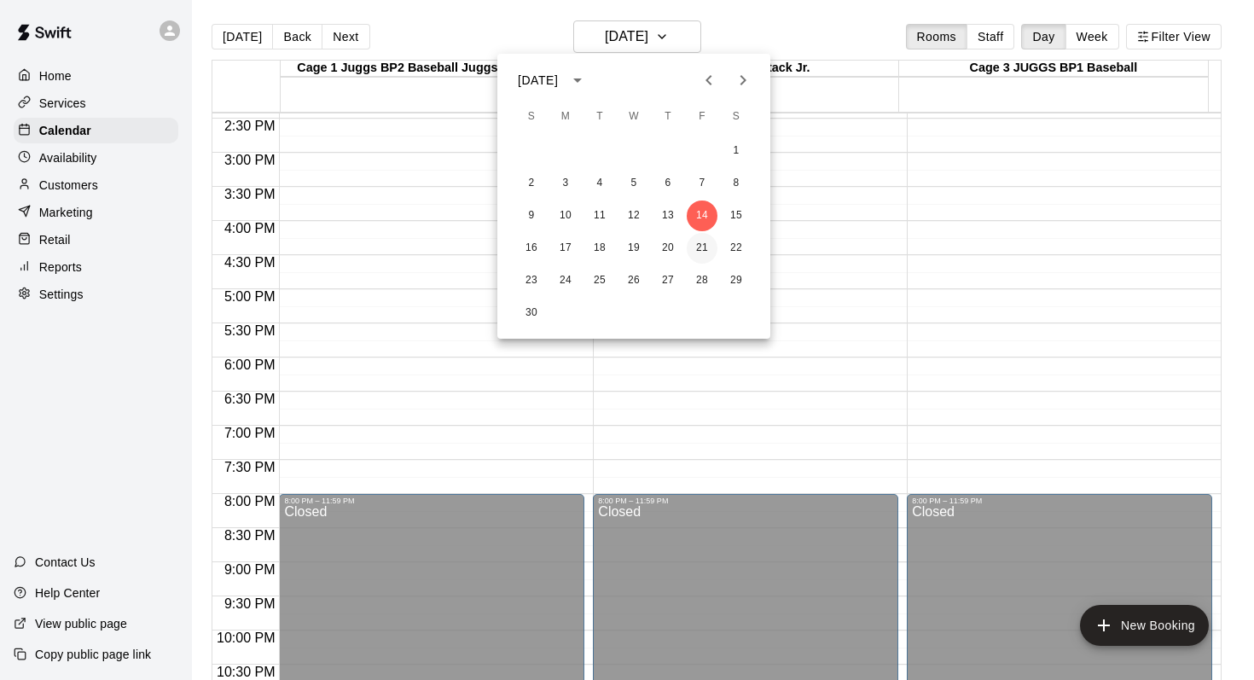
click at [692, 240] on button "21" at bounding box center [702, 248] width 31 height 31
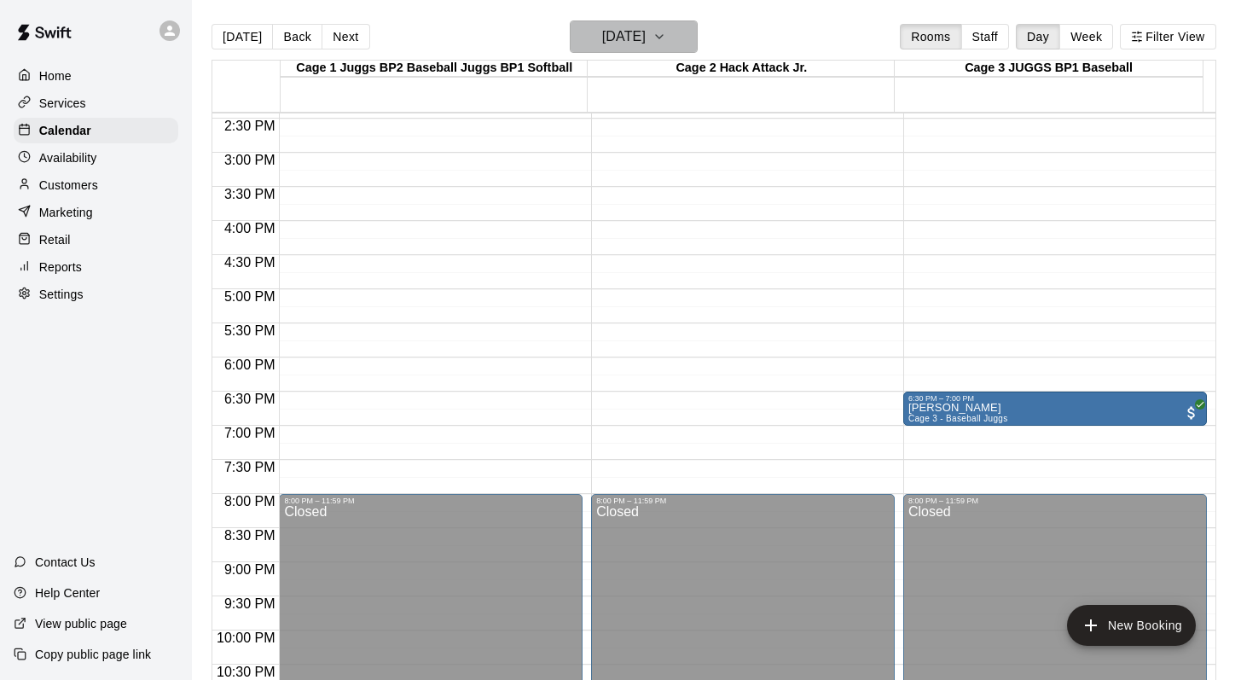
click at [666, 46] on icon "button" at bounding box center [659, 36] width 14 height 20
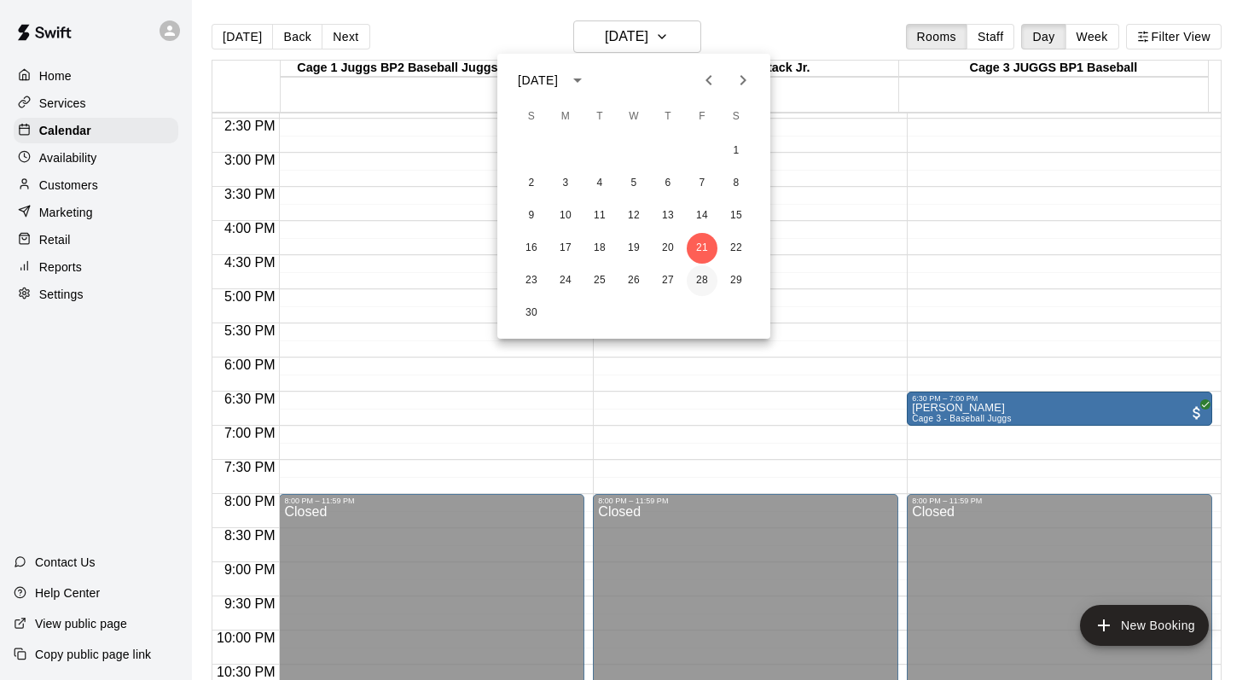
click at [698, 275] on button "28" at bounding box center [702, 280] width 31 height 31
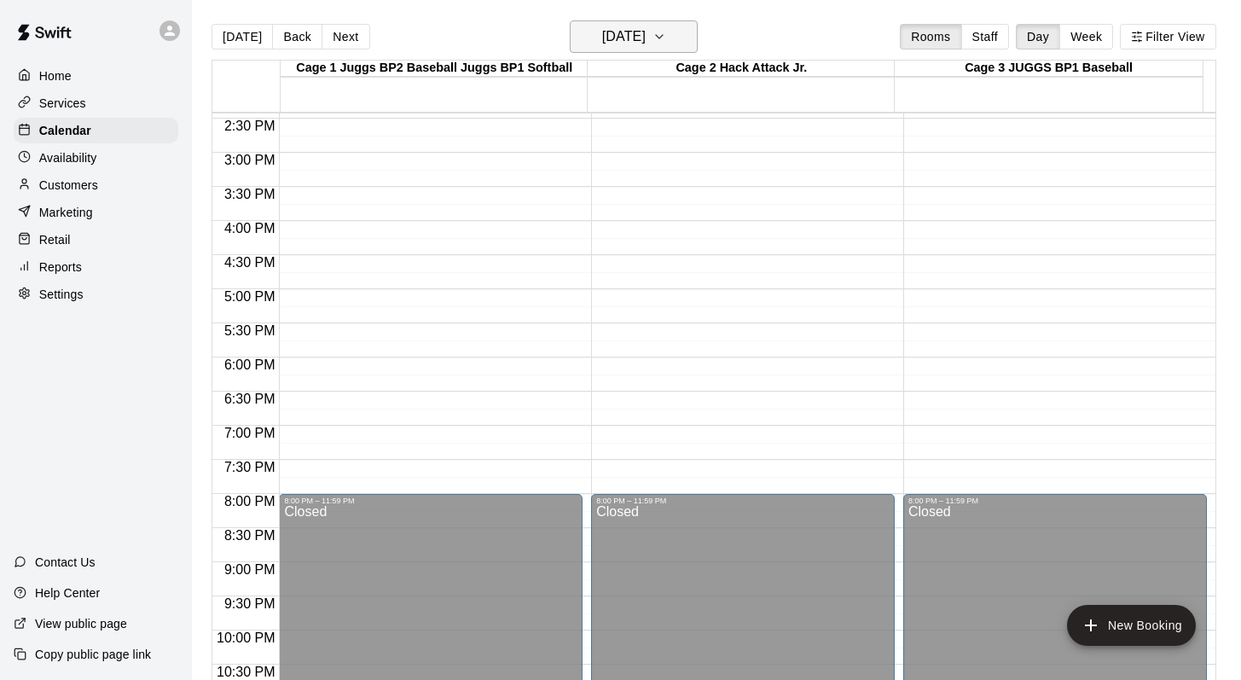
click at [663, 35] on icon "button" at bounding box center [659, 36] width 7 height 3
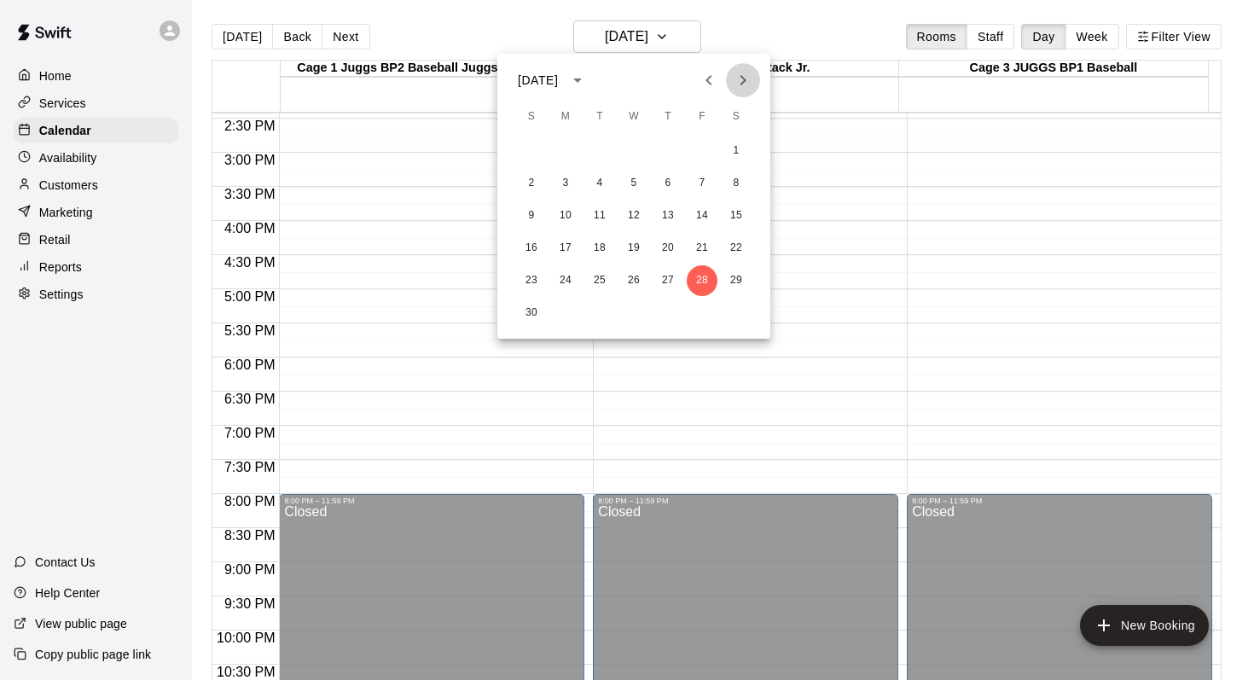
click at [744, 83] on icon "Next month" at bounding box center [743, 80] width 20 height 20
click at [692, 144] on button "5" at bounding box center [702, 151] width 31 height 31
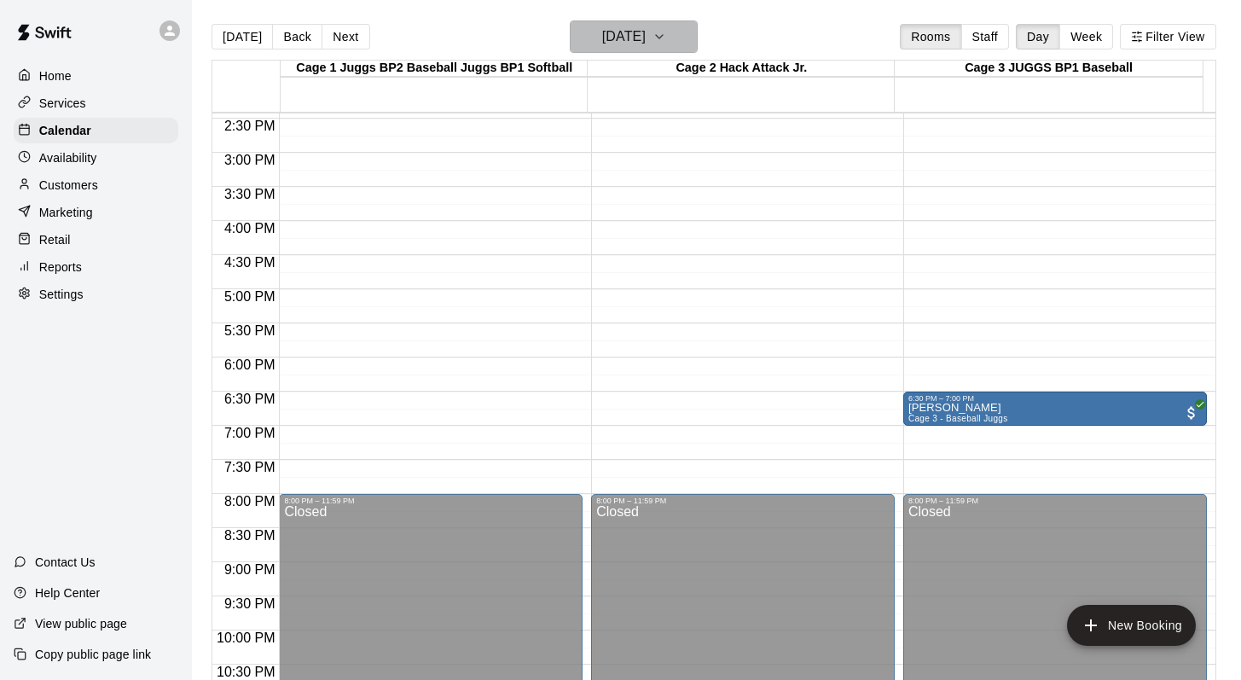
click at [666, 38] on icon "button" at bounding box center [659, 36] width 14 height 20
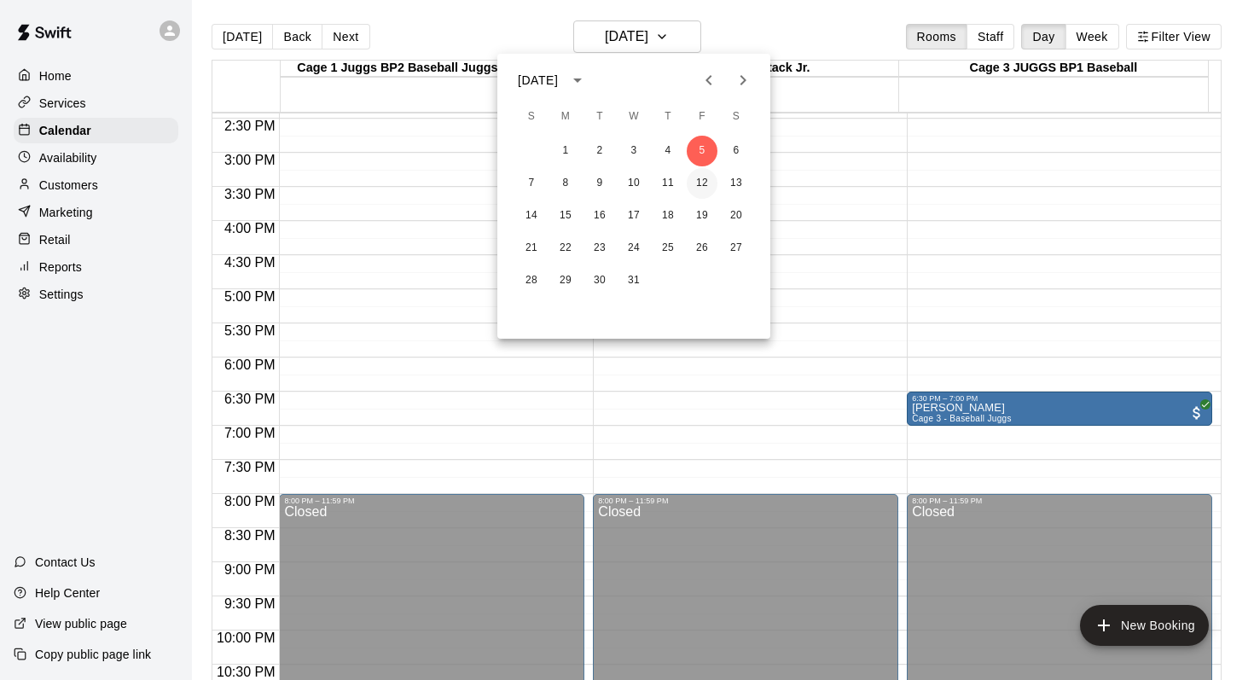
click at [696, 185] on button "12" at bounding box center [702, 183] width 31 height 31
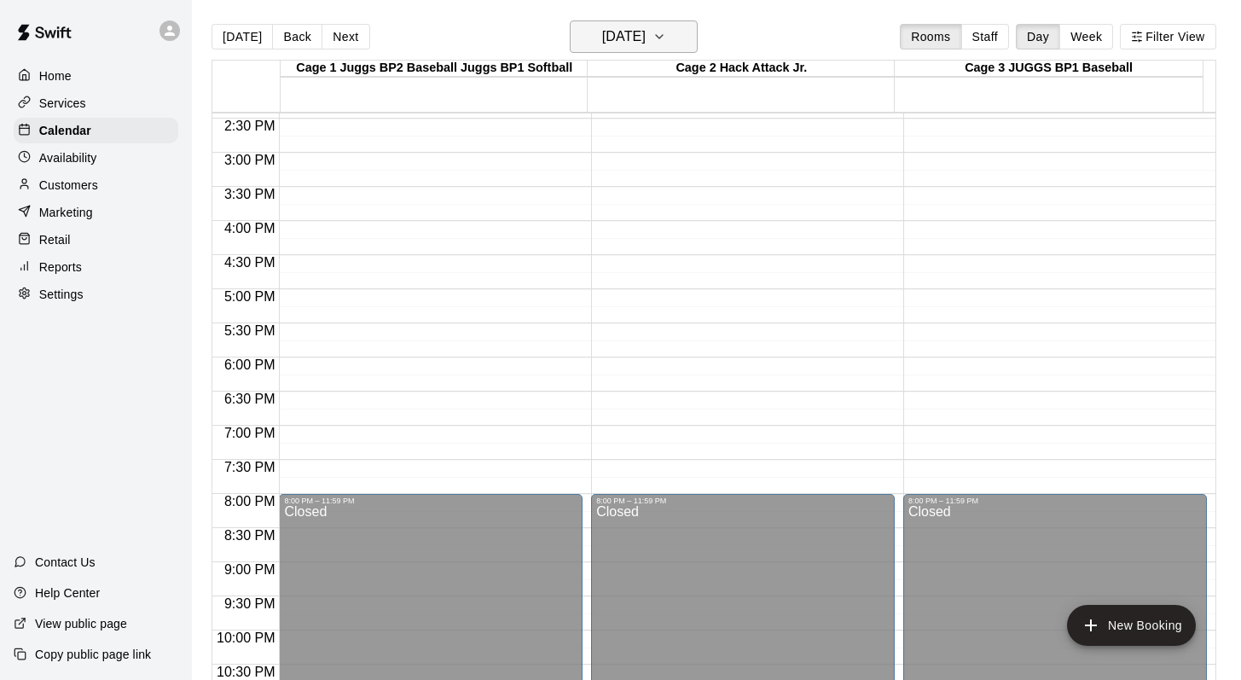
click at [666, 30] on icon "button" at bounding box center [659, 36] width 14 height 20
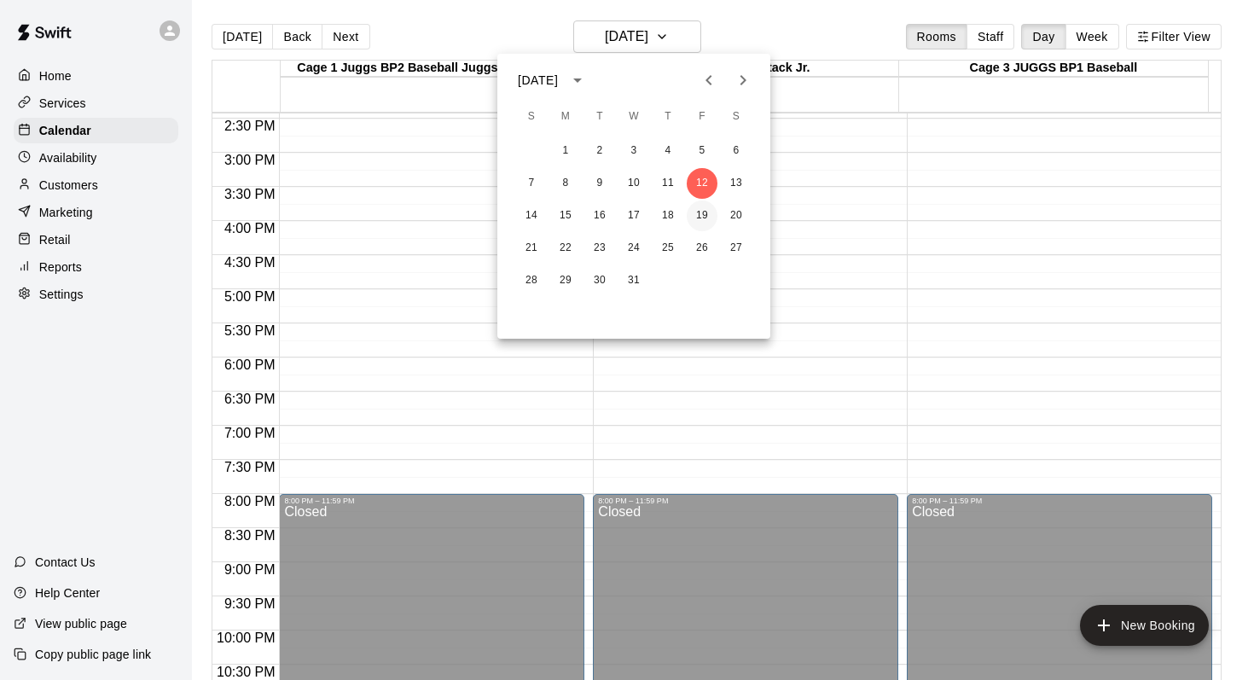
click at [693, 215] on button "19" at bounding box center [702, 215] width 31 height 31
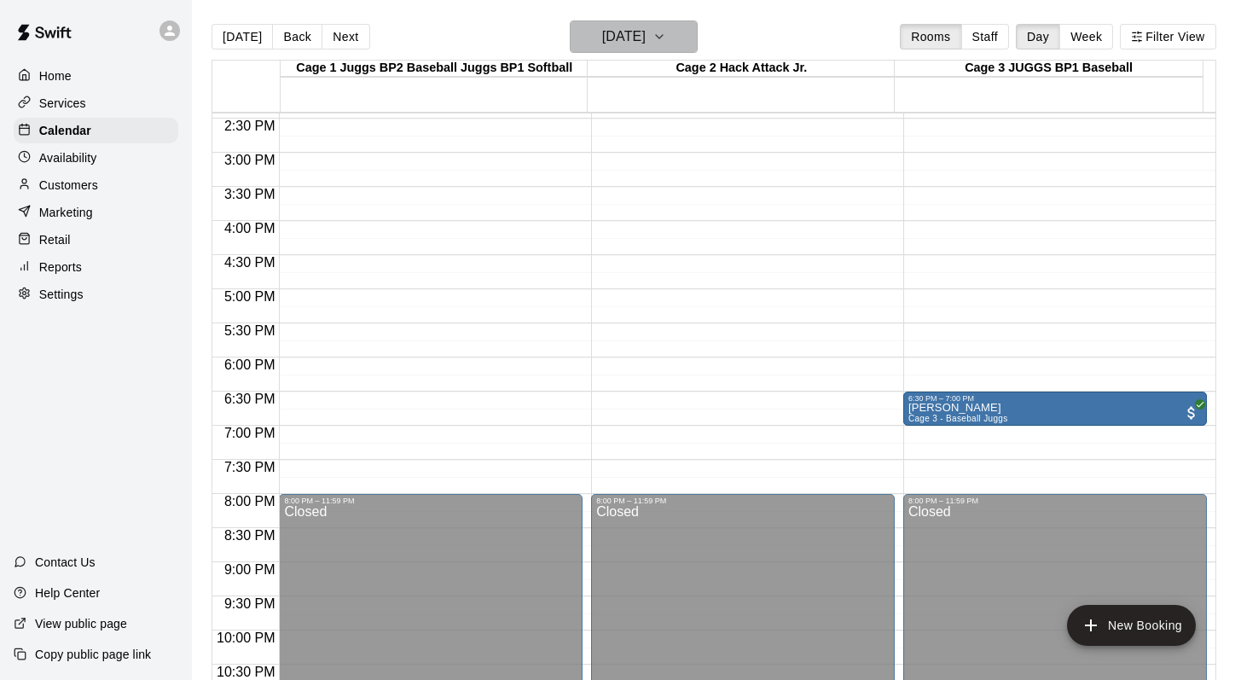
click at [689, 32] on button "Friday Dec 19" at bounding box center [634, 36] width 128 height 32
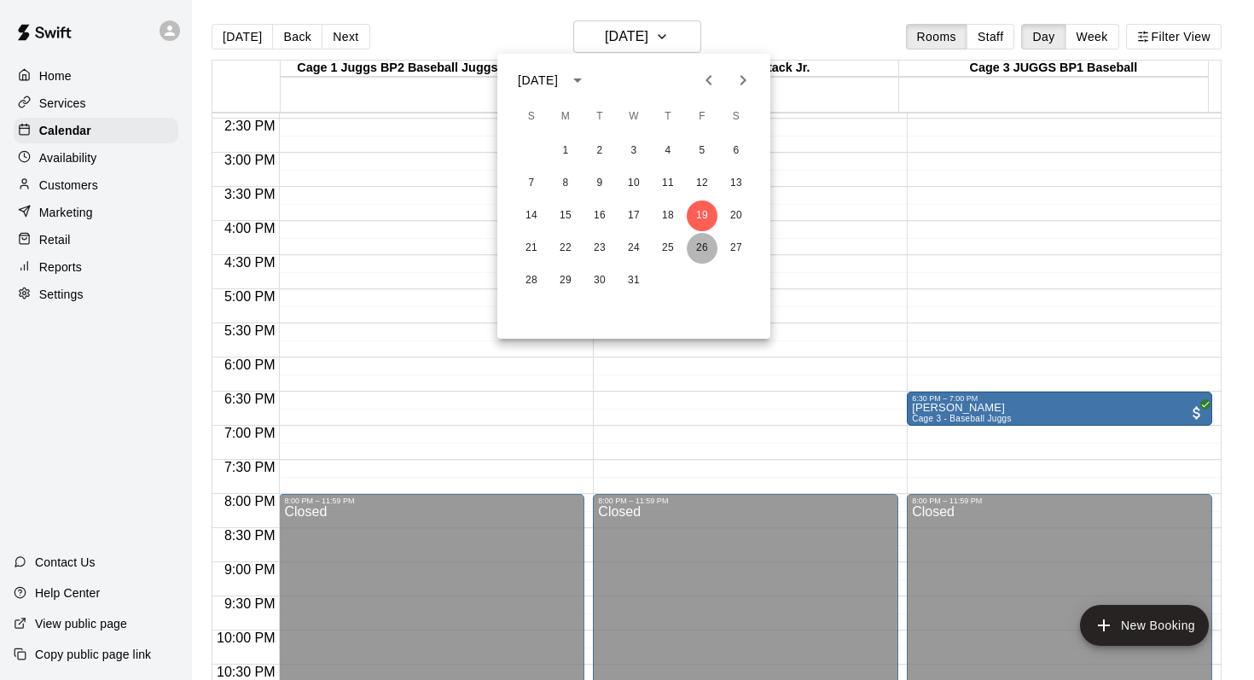
click at [698, 254] on button "26" at bounding box center [702, 248] width 31 height 31
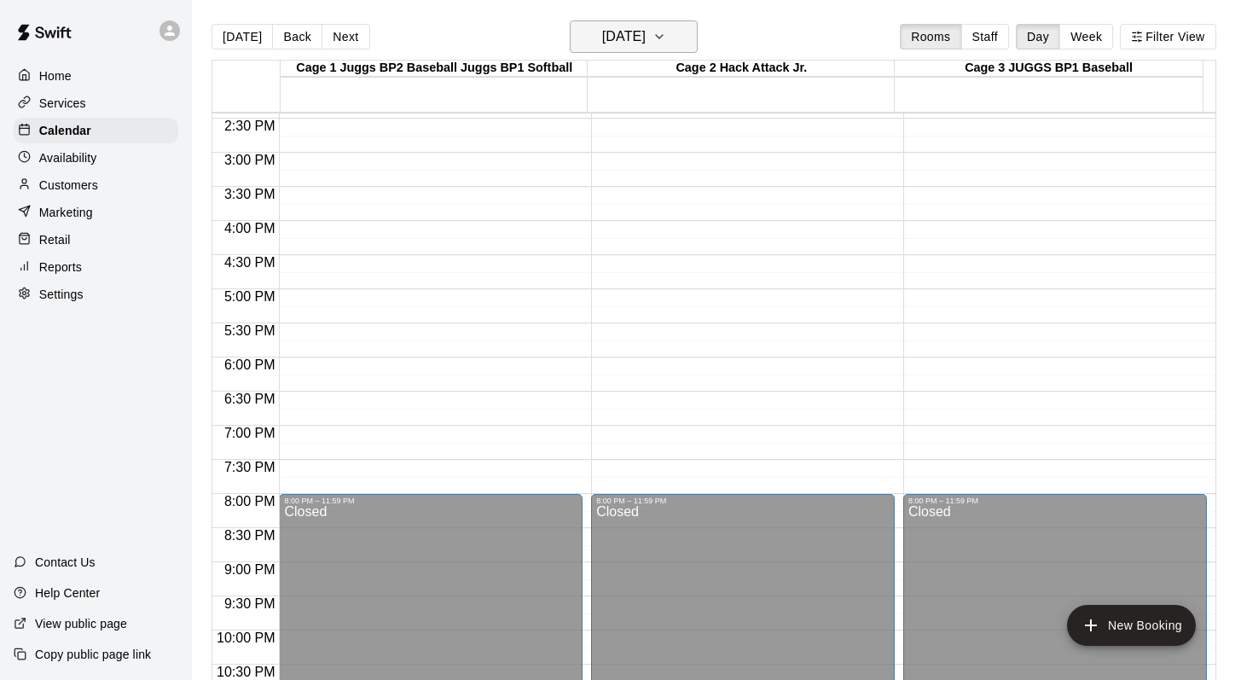
click at [666, 26] on icon "button" at bounding box center [659, 36] width 14 height 20
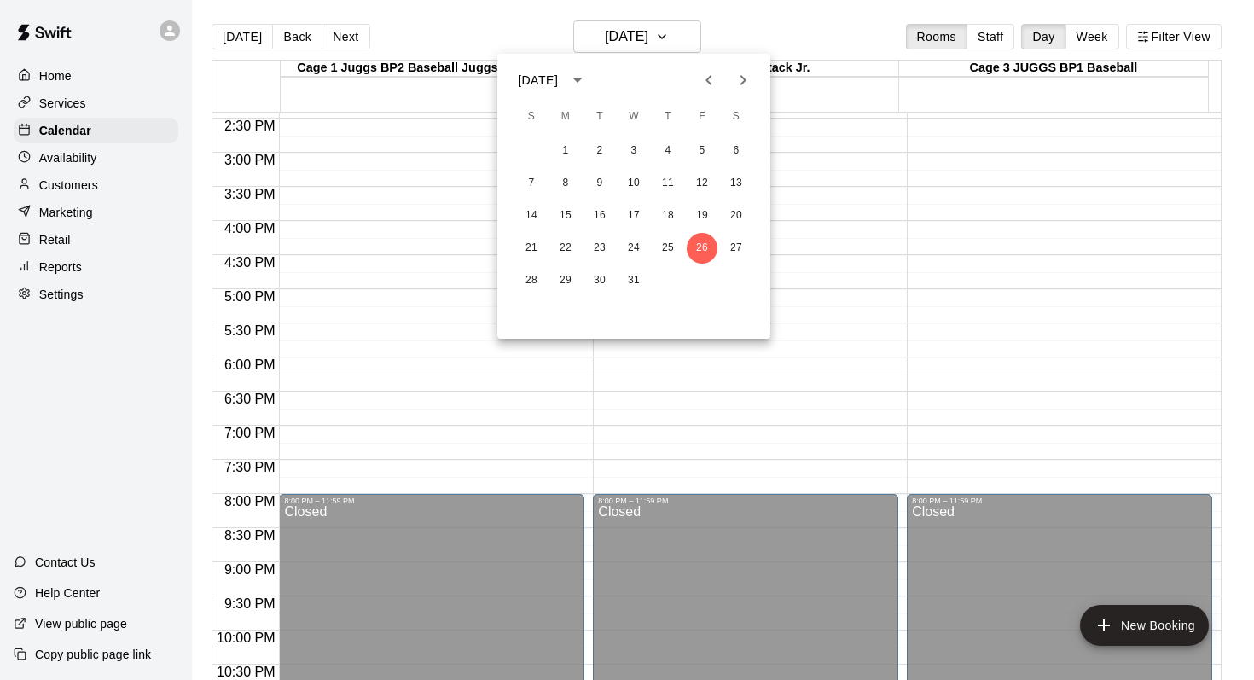
click at [742, 78] on icon "Next month" at bounding box center [743, 80] width 6 height 10
click at [693, 149] on button "2" at bounding box center [702, 151] width 31 height 31
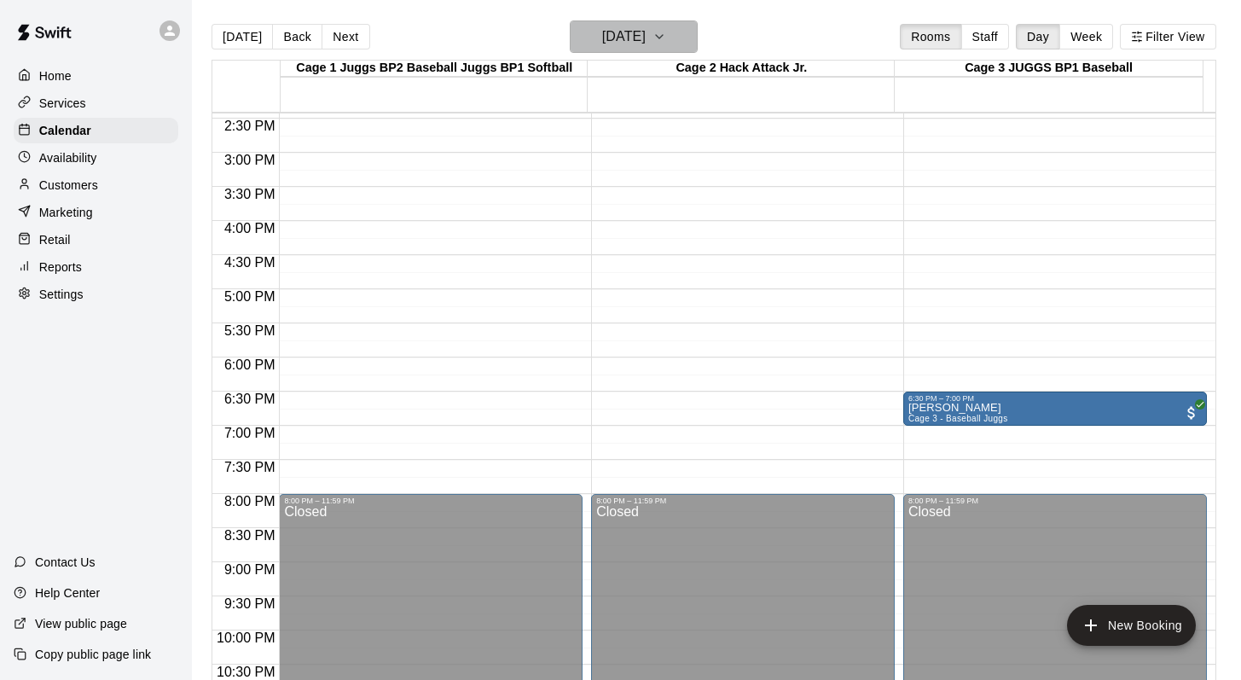
click at [663, 38] on icon "button" at bounding box center [659, 36] width 7 height 3
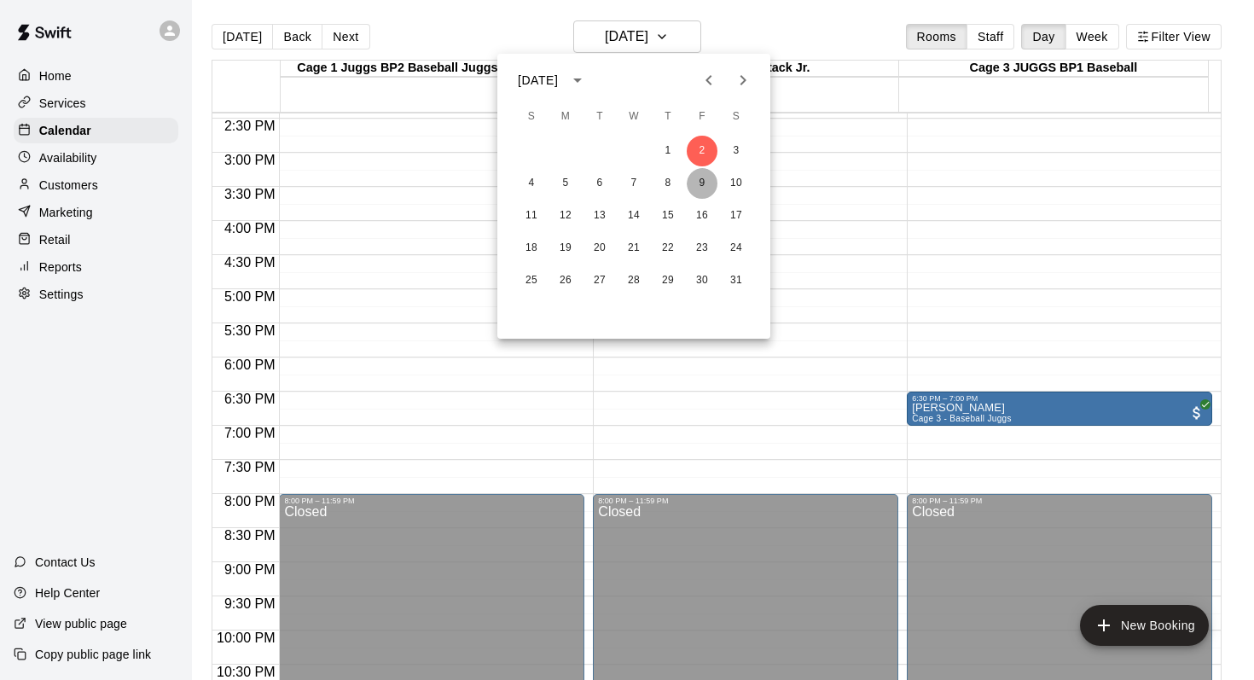
click at [695, 180] on button "9" at bounding box center [702, 183] width 31 height 31
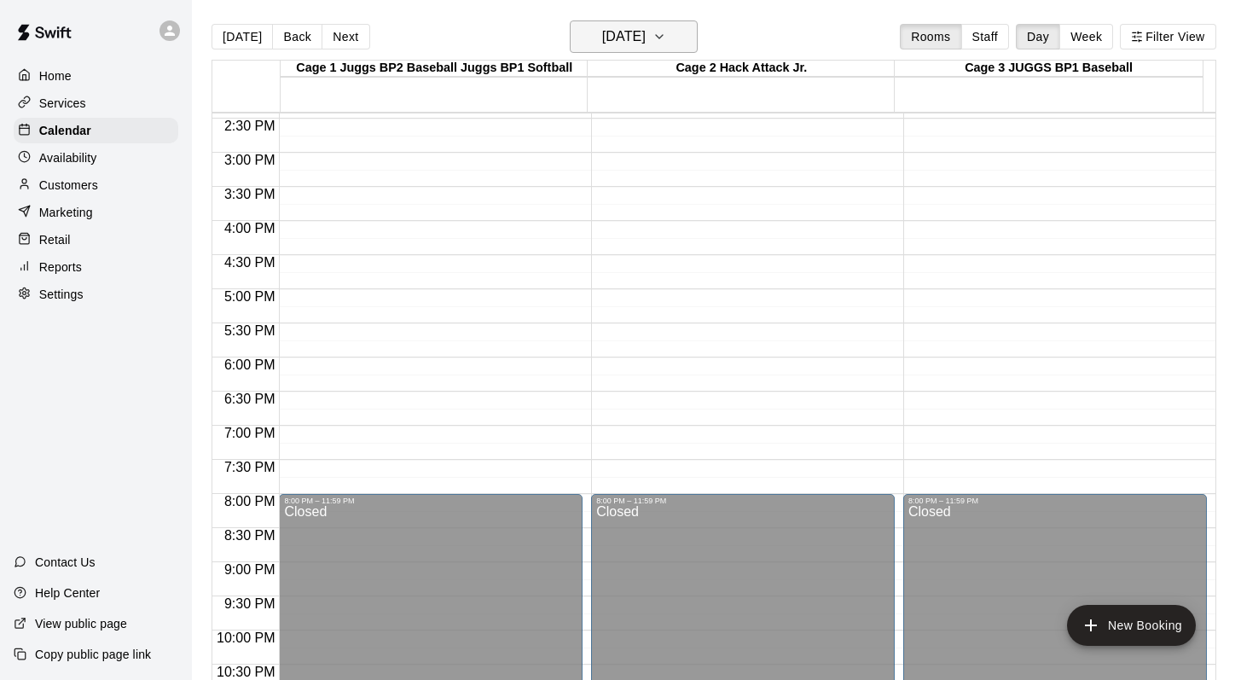
click at [666, 43] on icon "button" at bounding box center [659, 36] width 14 height 20
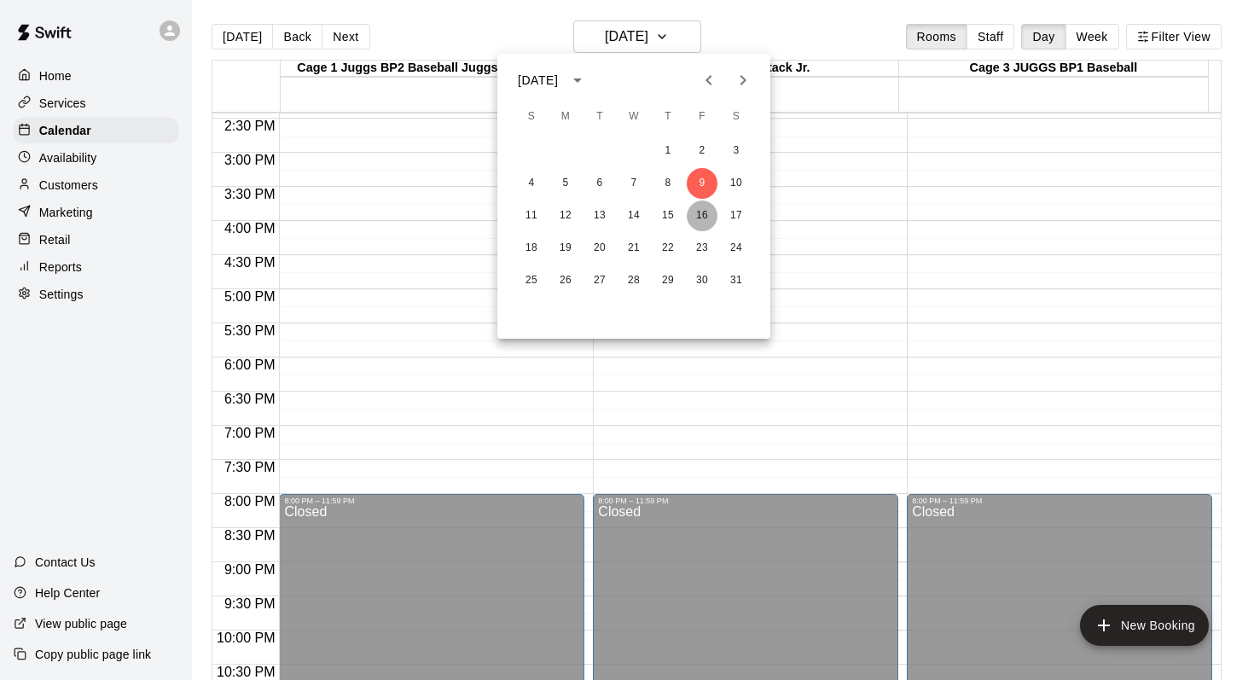
click at [695, 211] on button "16" at bounding box center [702, 215] width 31 height 31
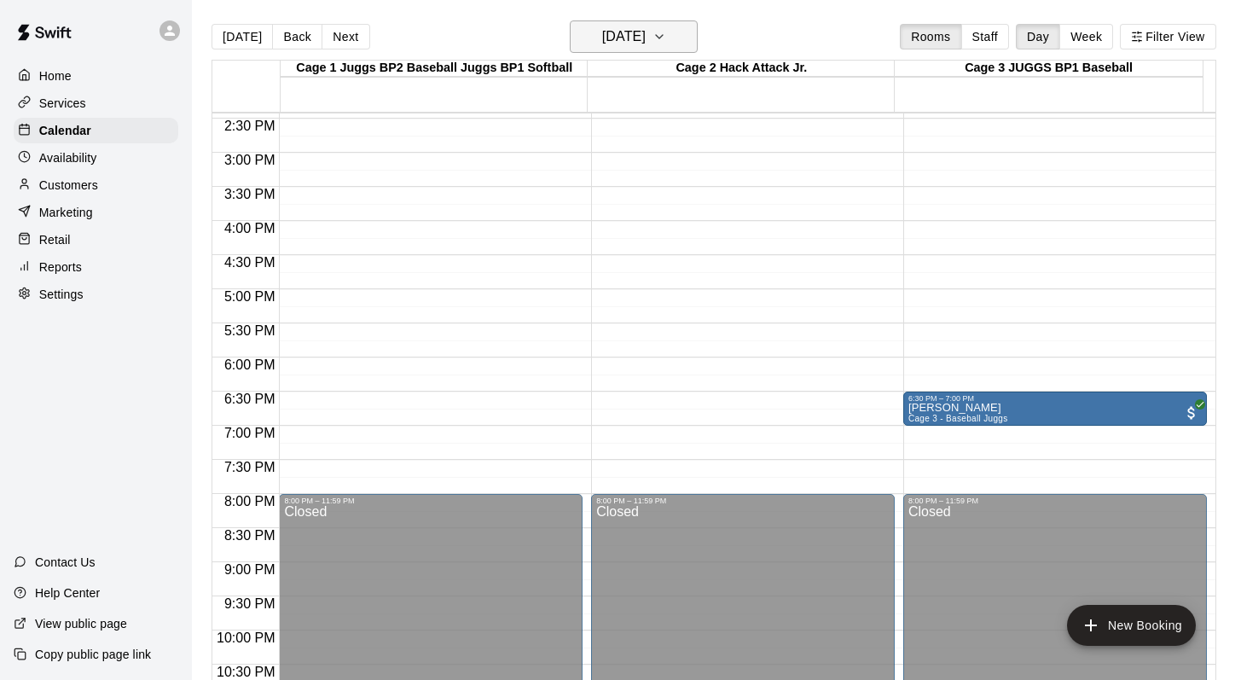
click at [663, 38] on icon "button" at bounding box center [659, 36] width 7 height 3
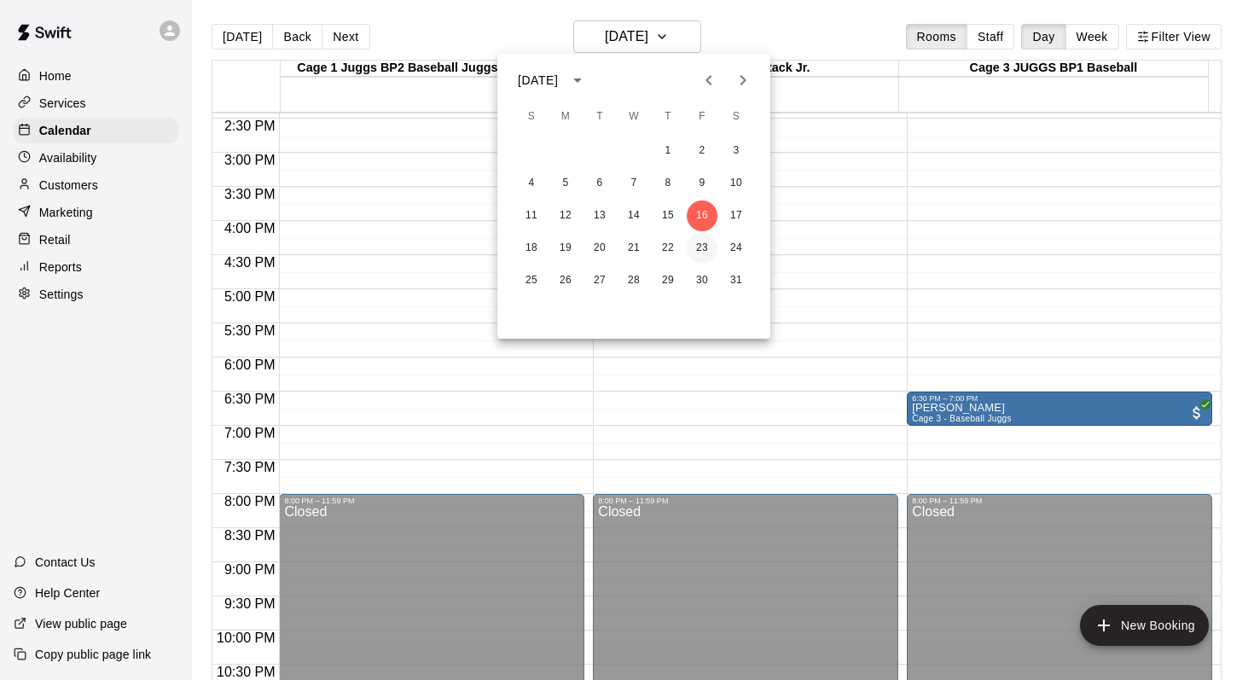
click at [698, 246] on button "23" at bounding box center [702, 248] width 31 height 31
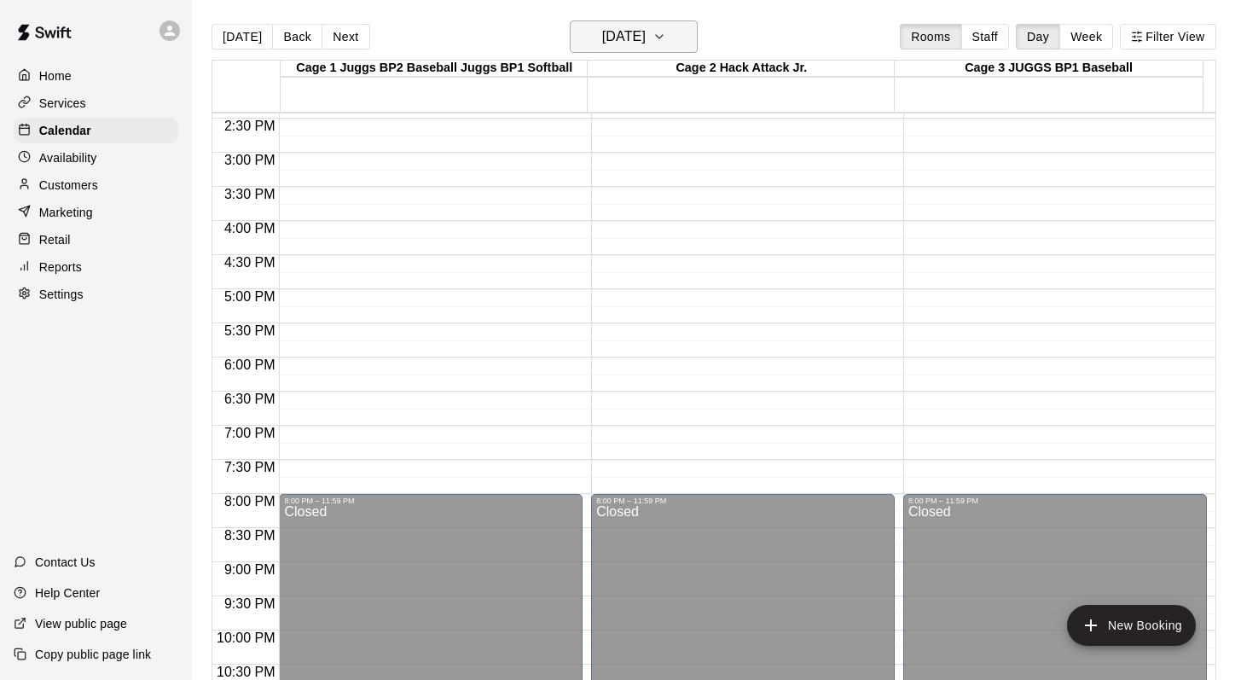
click at [666, 40] on icon "button" at bounding box center [659, 36] width 14 height 20
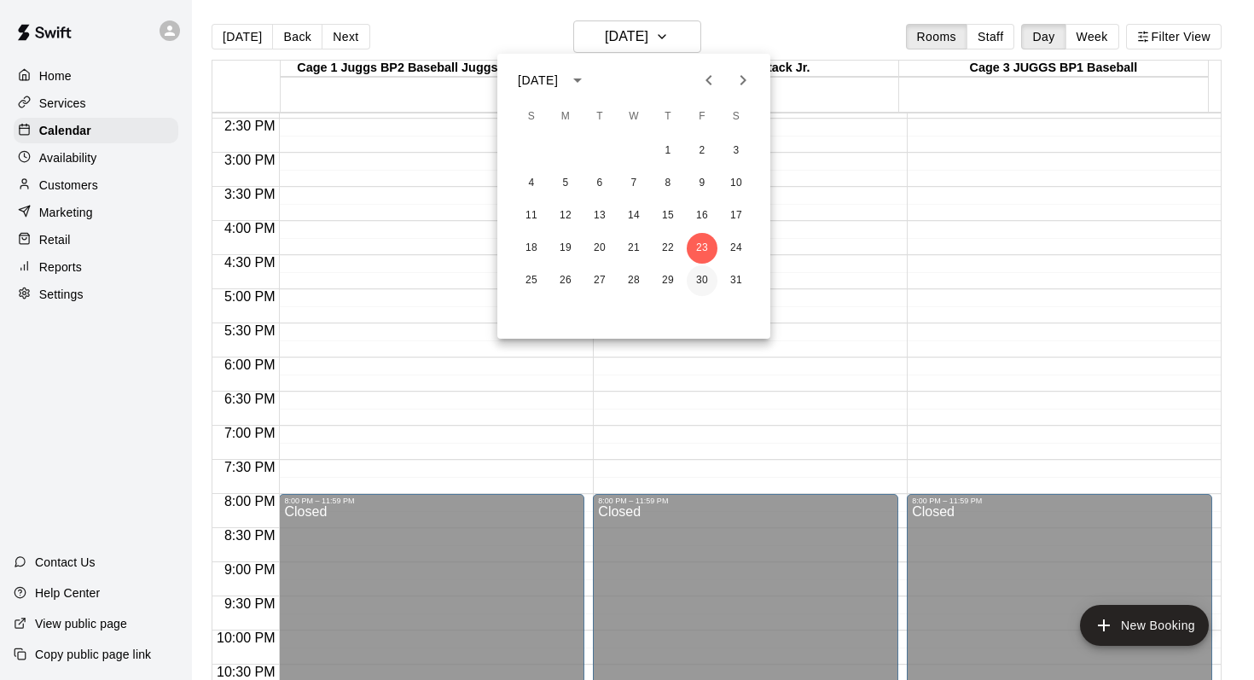
click at [706, 285] on button "30" at bounding box center [702, 280] width 31 height 31
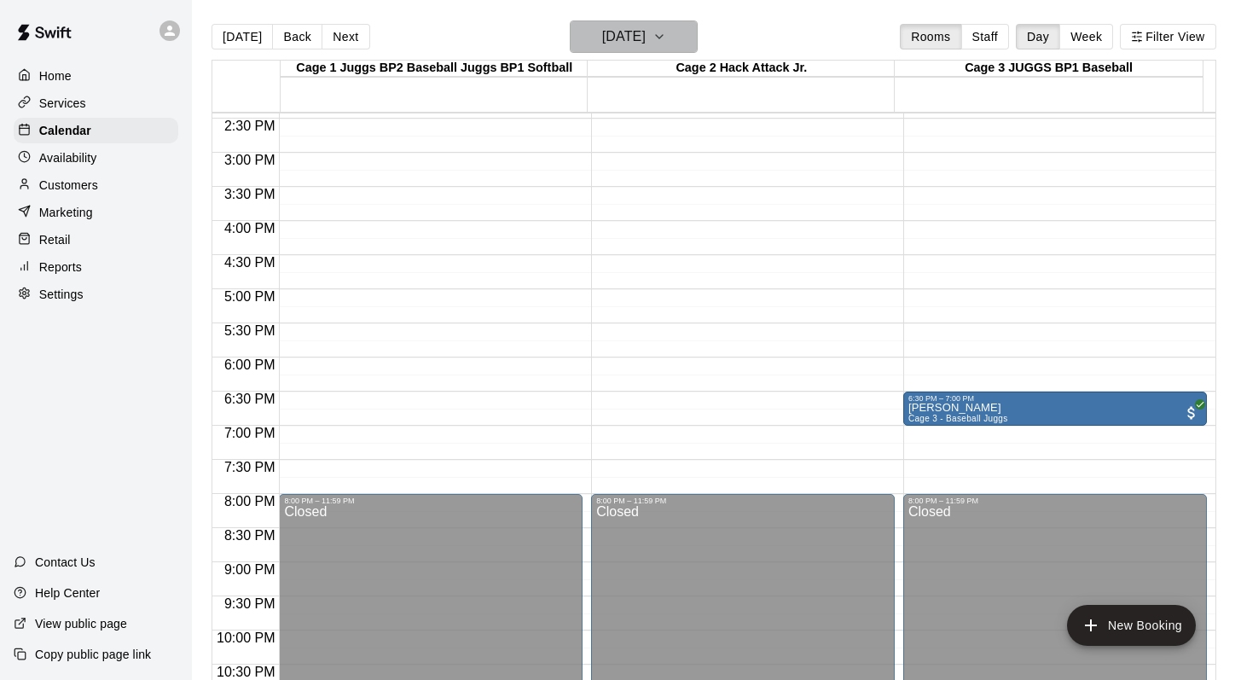
click at [666, 36] on icon "button" at bounding box center [659, 36] width 14 height 20
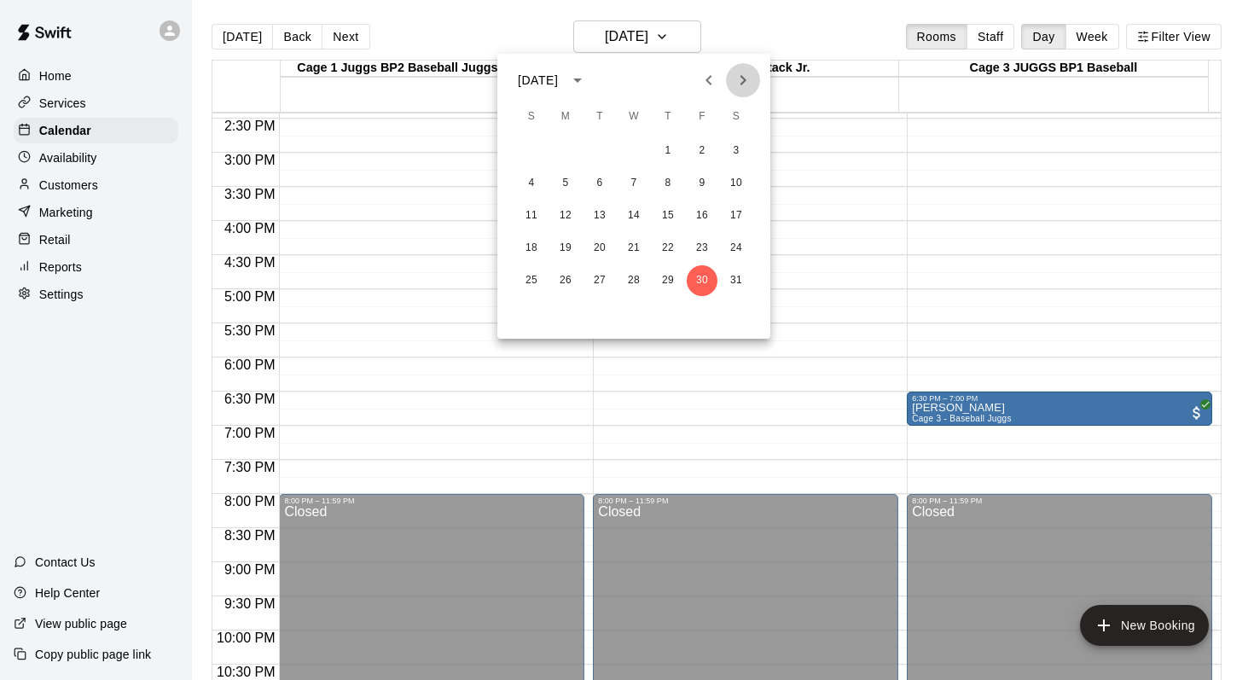
click at [736, 77] on icon "Next month" at bounding box center [743, 80] width 20 height 20
click at [697, 151] on button "6" at bounding box center [702, 151] width 31 height 31
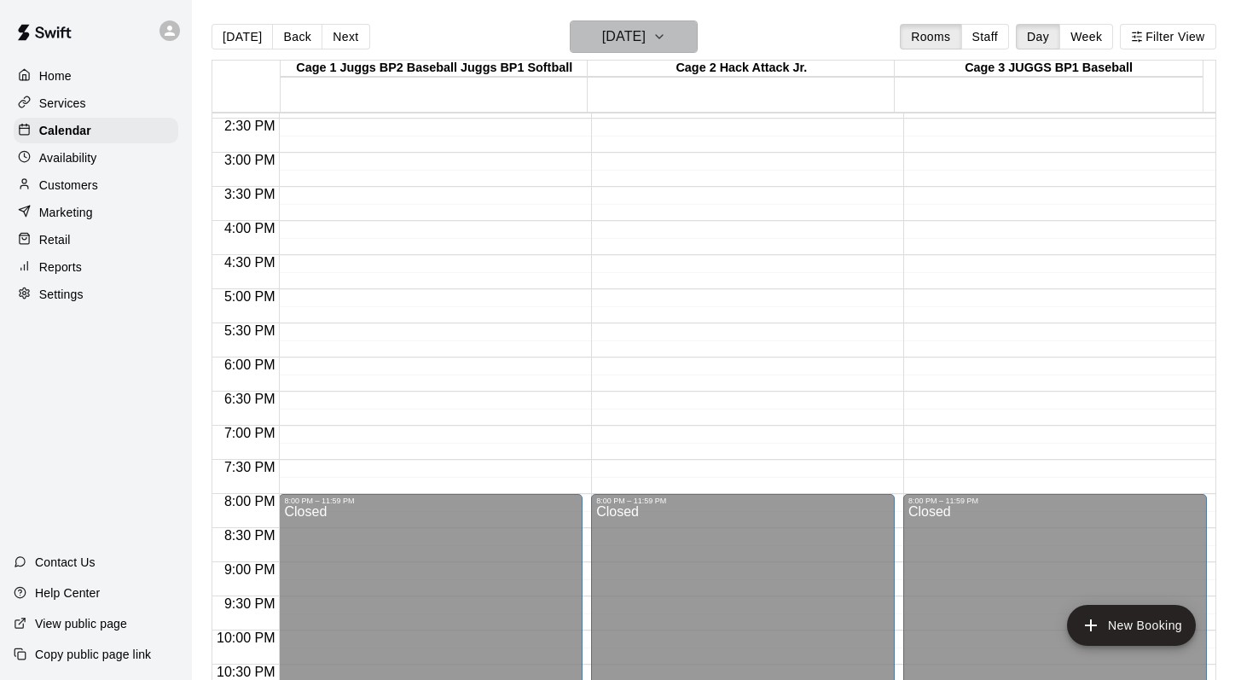
click at [666, 34] on icon "button" at bounding box center [659, 36] width 14 height 20
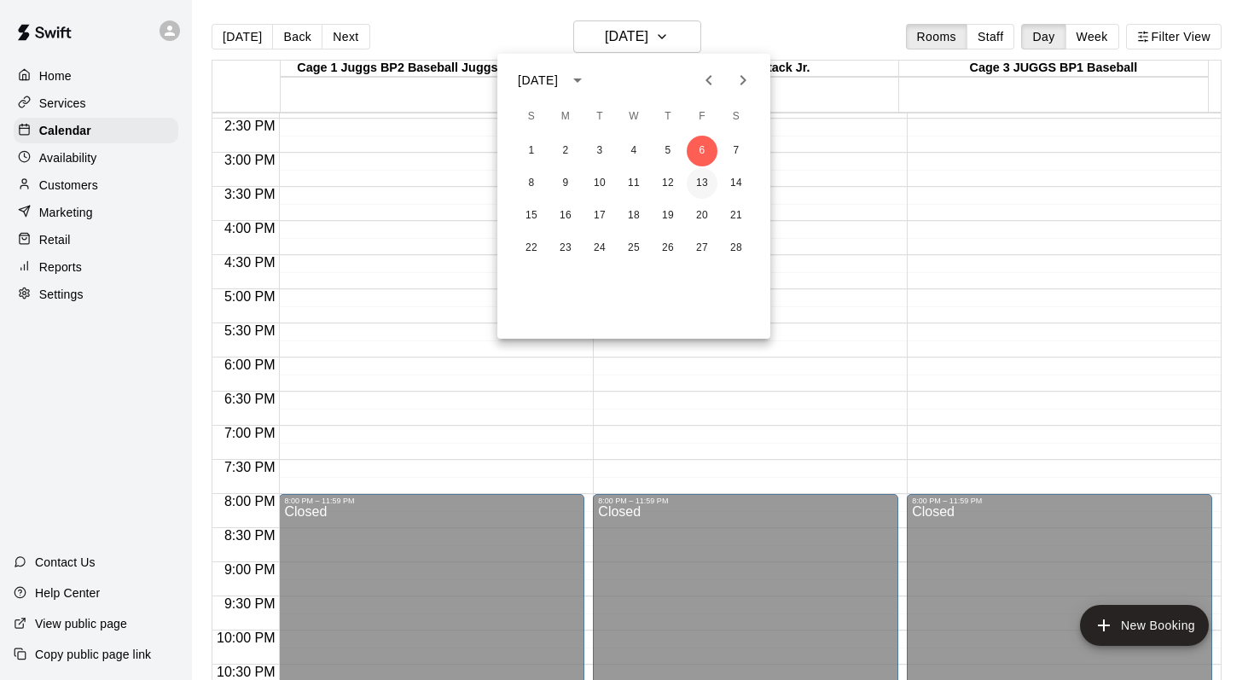
click at [691, 174] on button "13" at bounding box center [702, 183] width 31 height 31
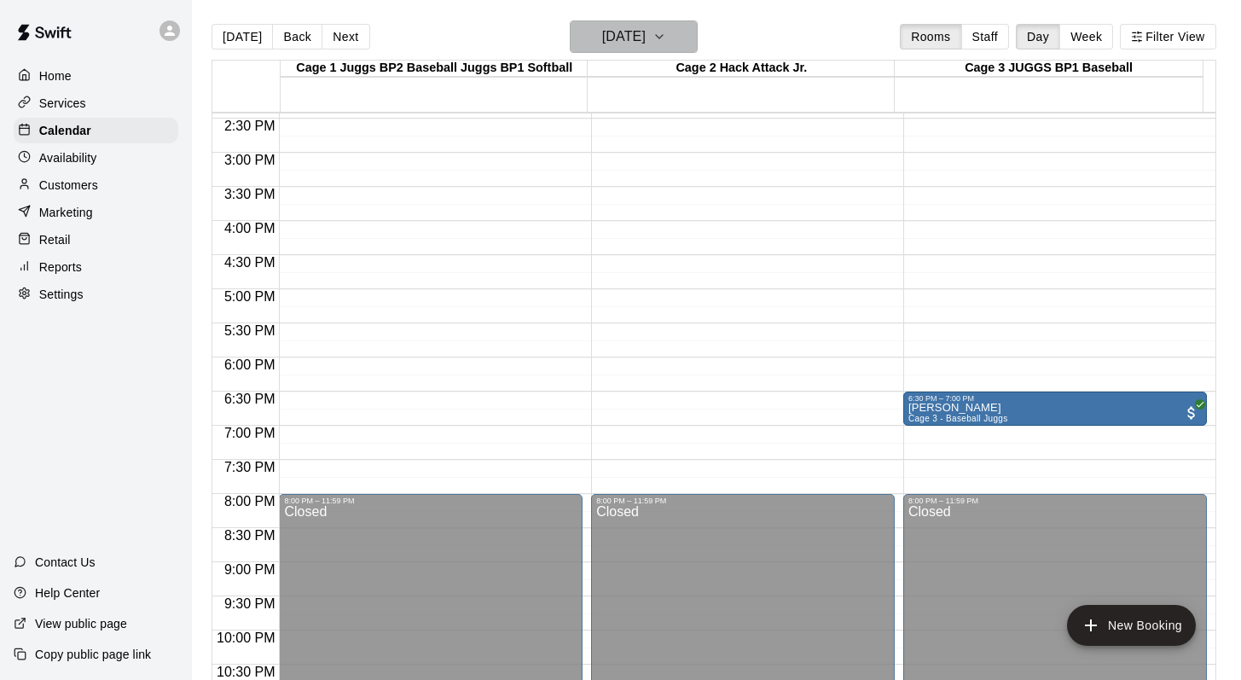
click at [687, 23] on button "Friday Feb 13" at bounding box center [634, 36] width 128 height 32
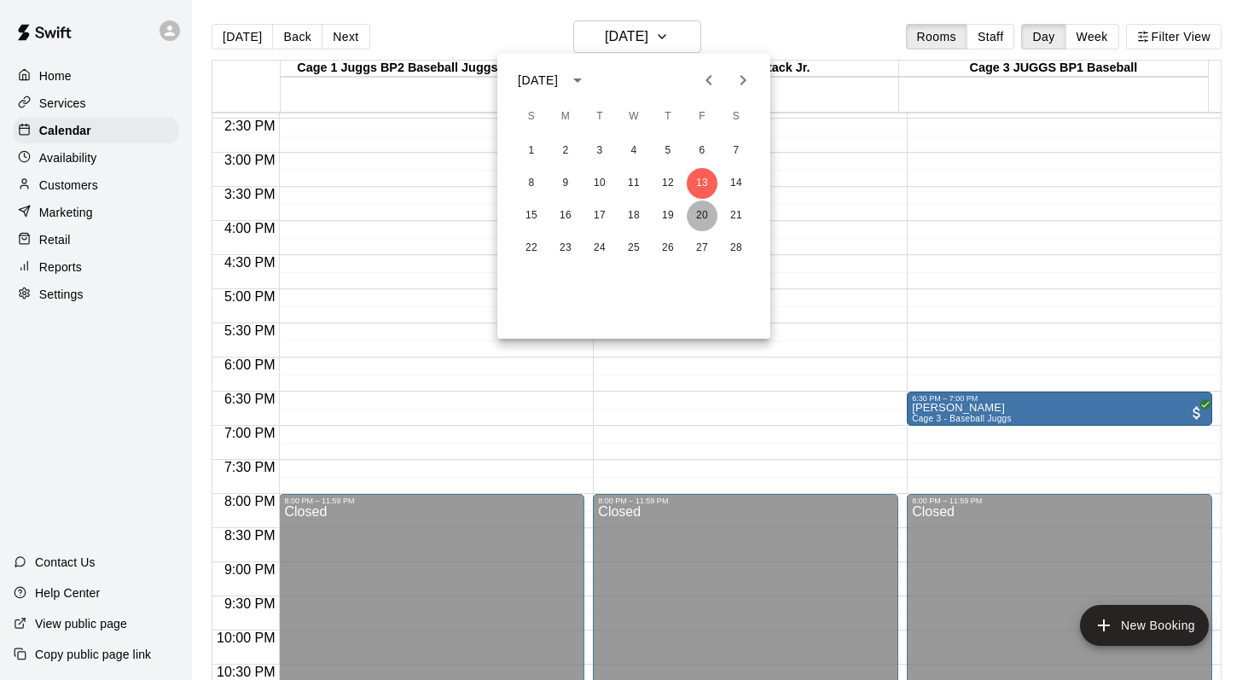
click at [699, 214] on button "20" at bounding box center [702, 215] width 31 height 31
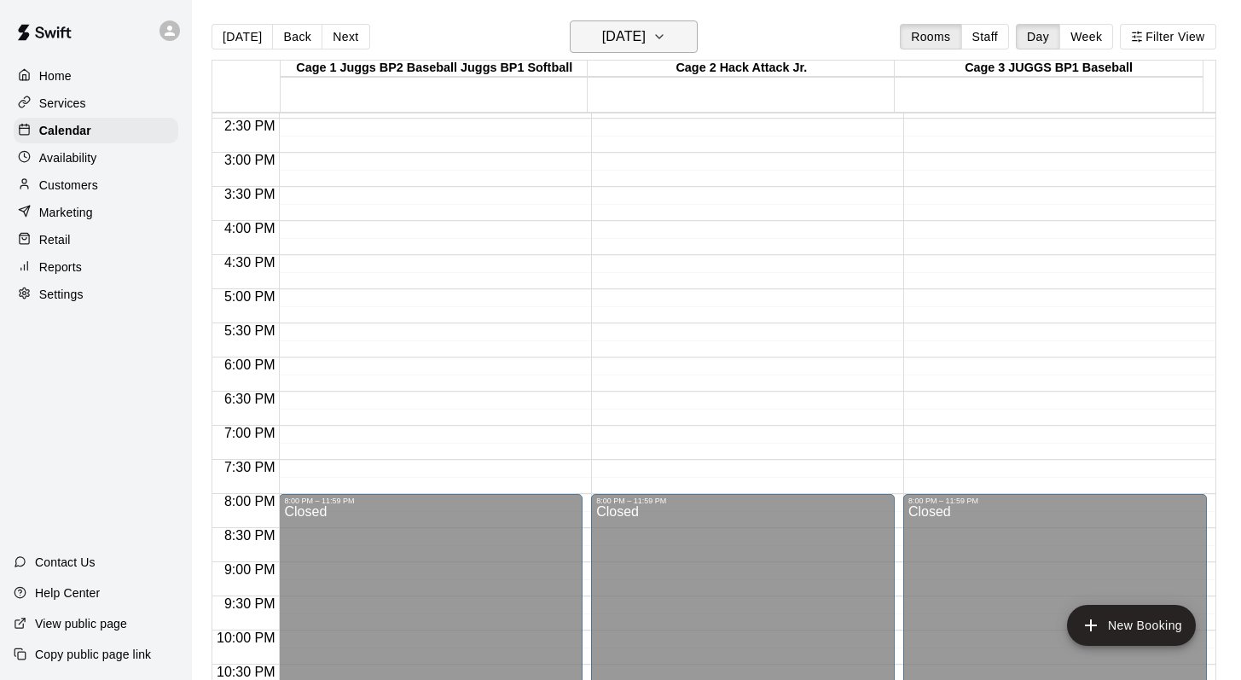
click at [663, 37] on icon "button" at bounding box center [659, 36] width 7 height 3
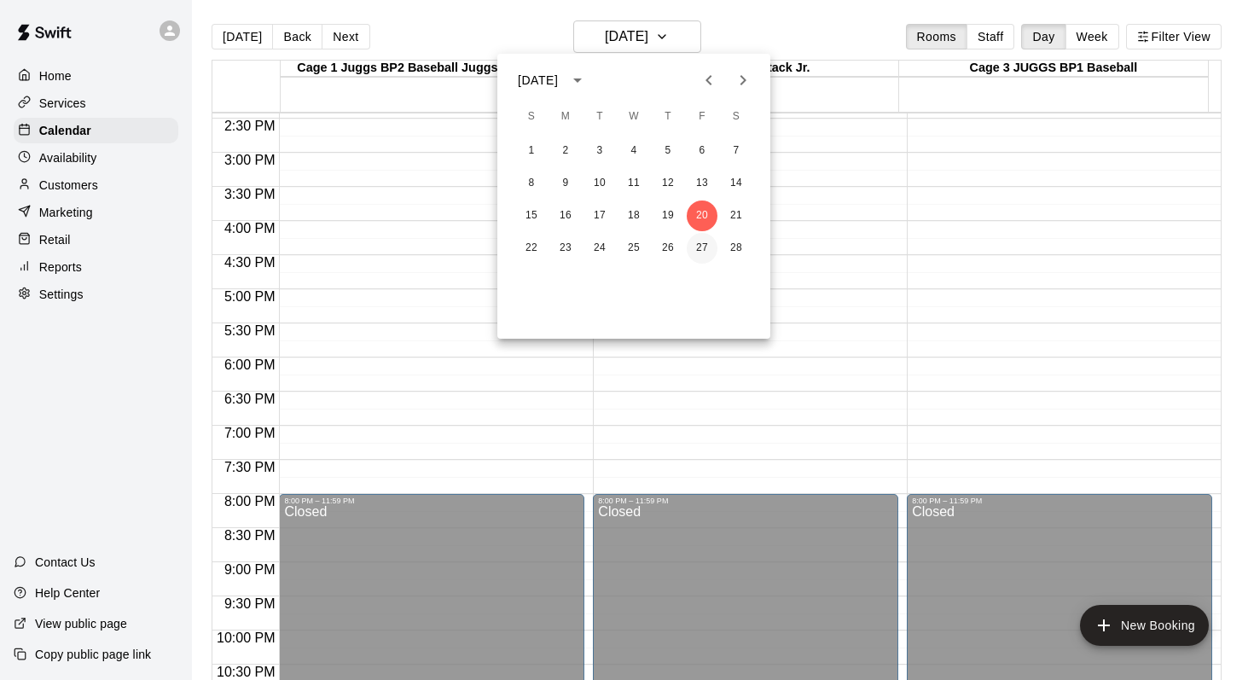
click at [696, 248] on button "27" at bounding box center [702, 248] width 31 height 31
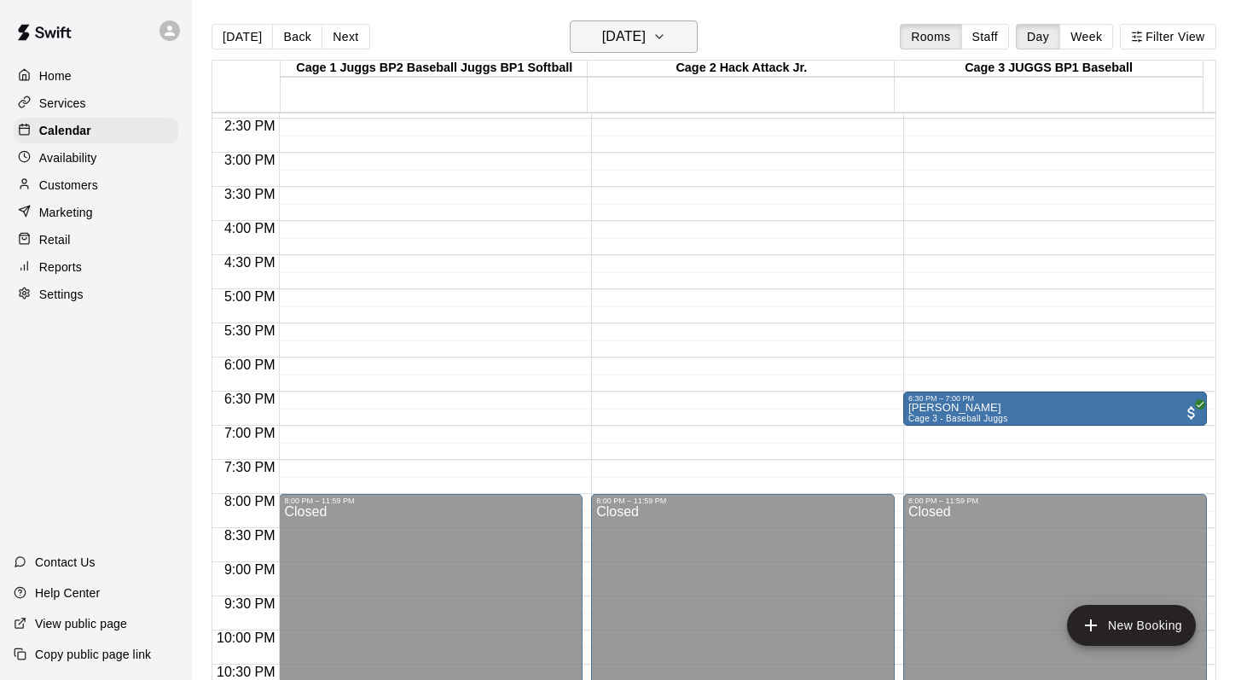
click at [666, 40] on icon "button" at bounding box center [659, 36] width 14 height 20
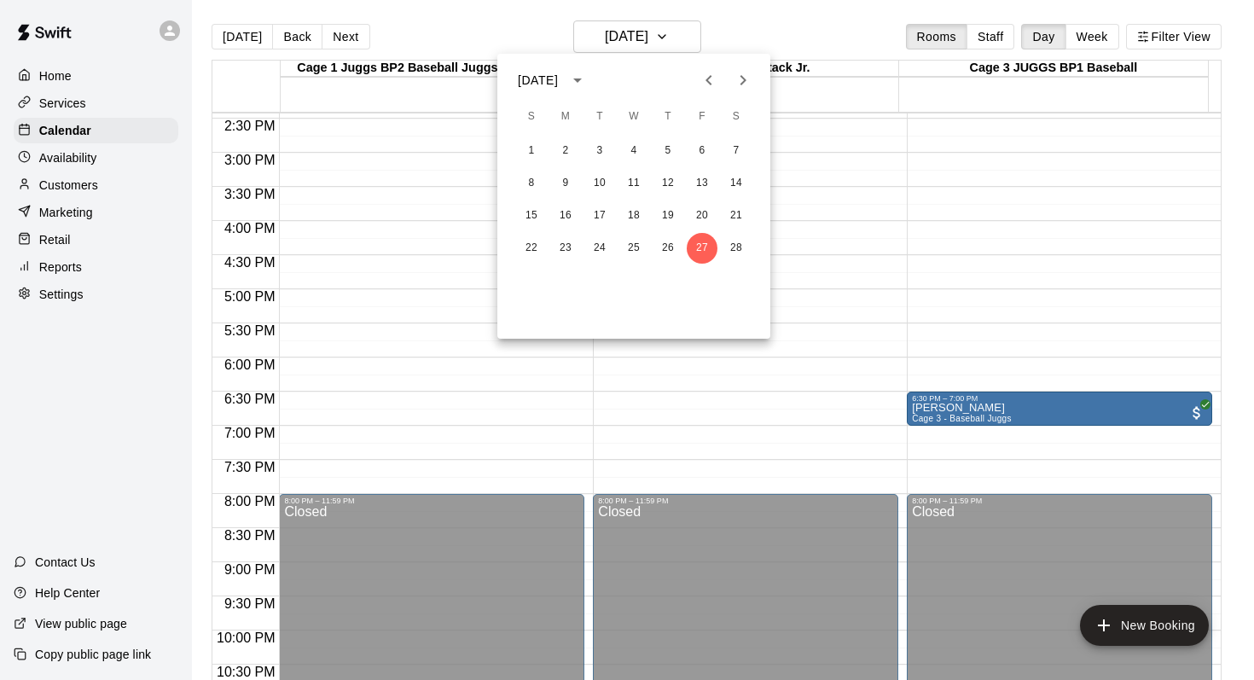
click at [745, 85] on icon "Next month" at bounding box center [743, 80] width 20 height 20
click at [692, 144] on button "6" at bounding box center [702, 151] width 31 height 31
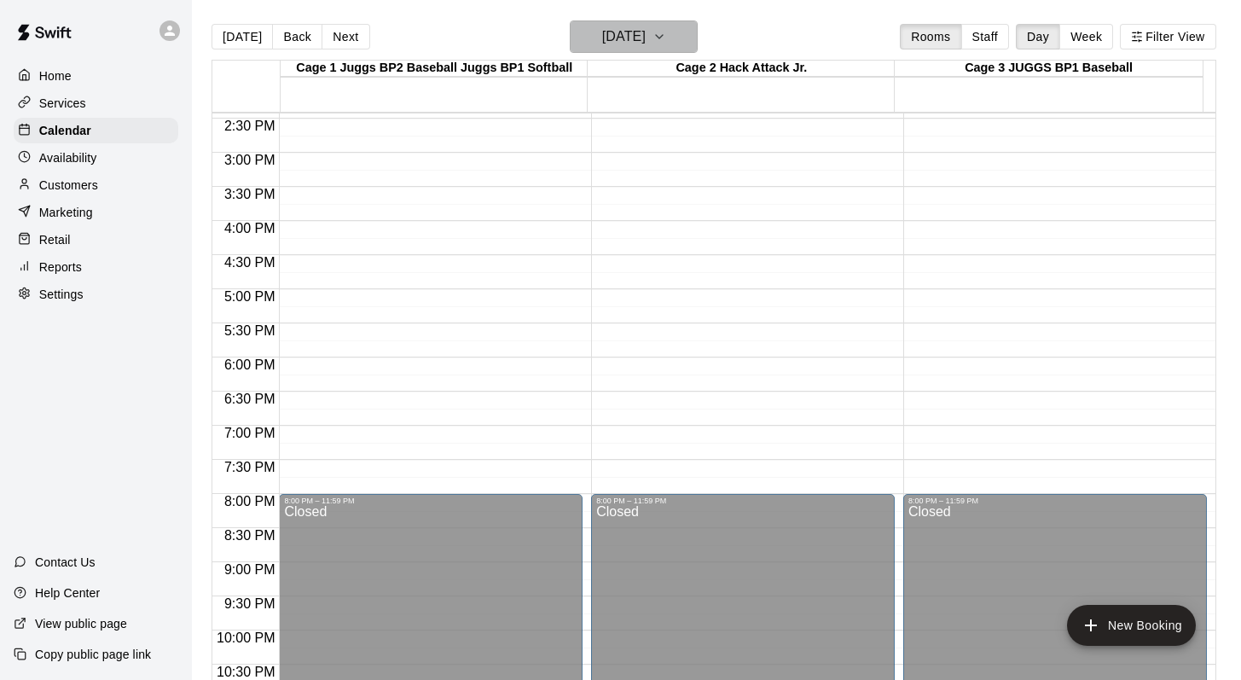
click at [670, 24] on button "Friday Mar 06" at bounding box center [634, 36] width 128 height 32
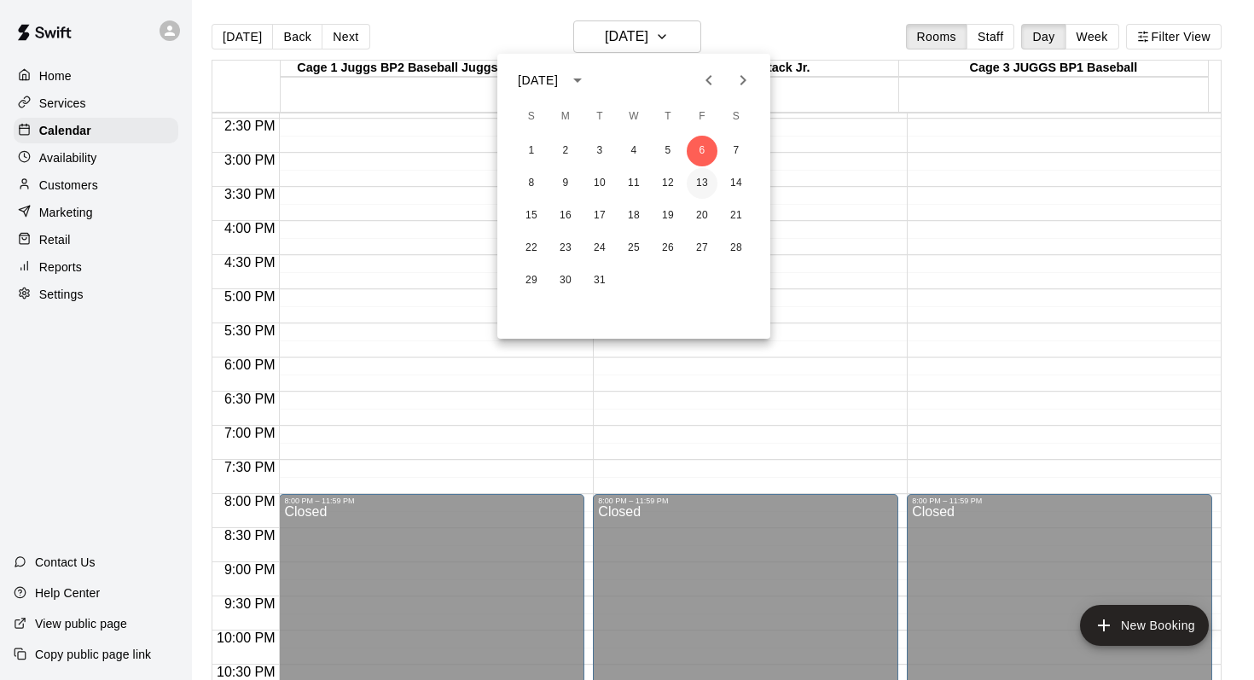
click at [703, 188] on button "13" at bounding box center [702, 183] width 31 height 31
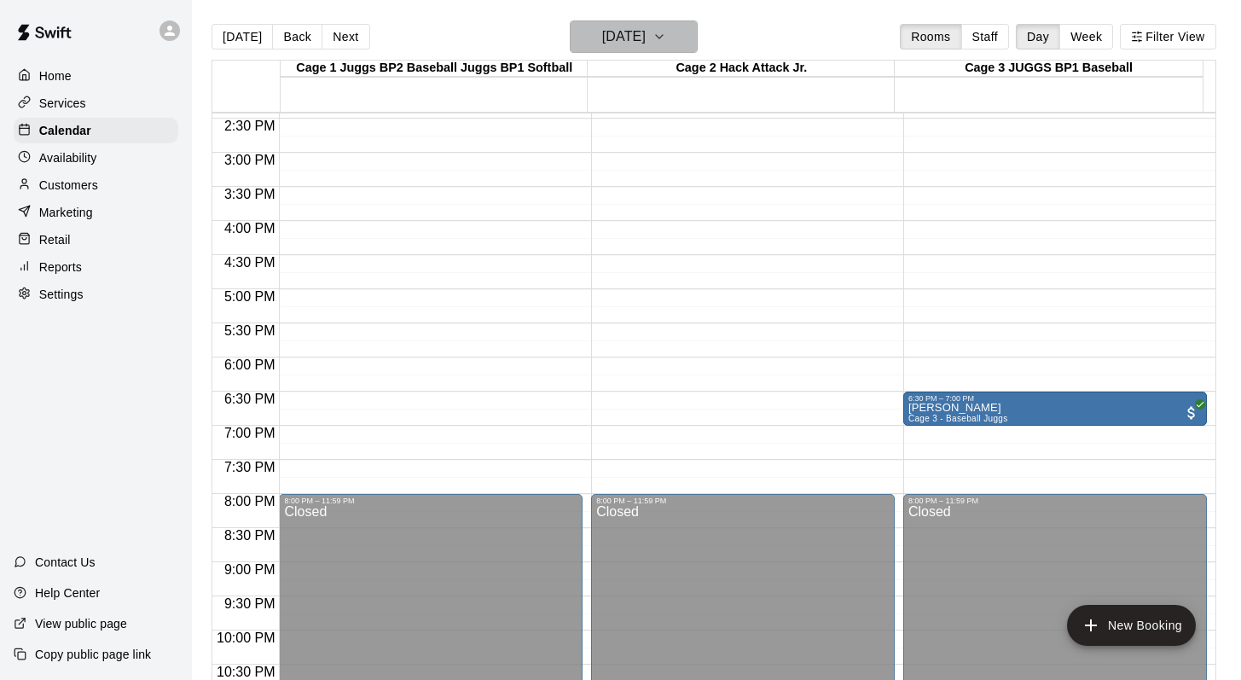
click at [666, 27] on icon "button" at bounding box center [659, 36] width 14 height 20
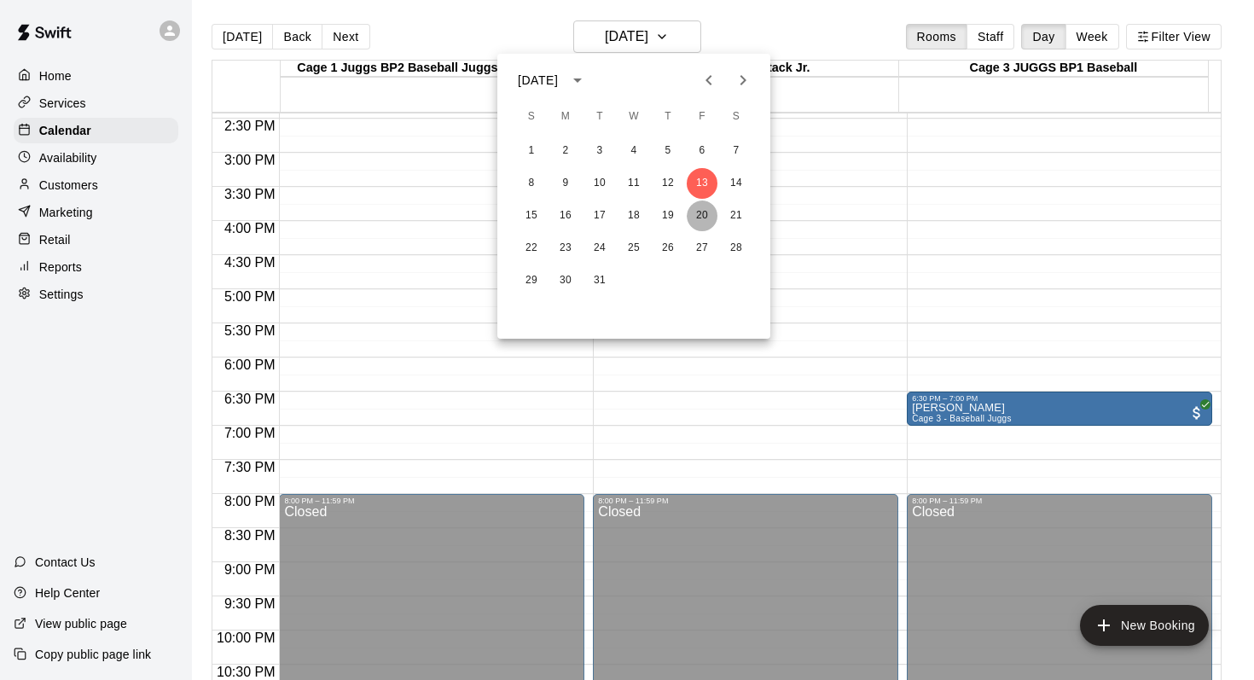
click at [695, 211] on button "20" at bounding box center [702, 215] width 31 height 31
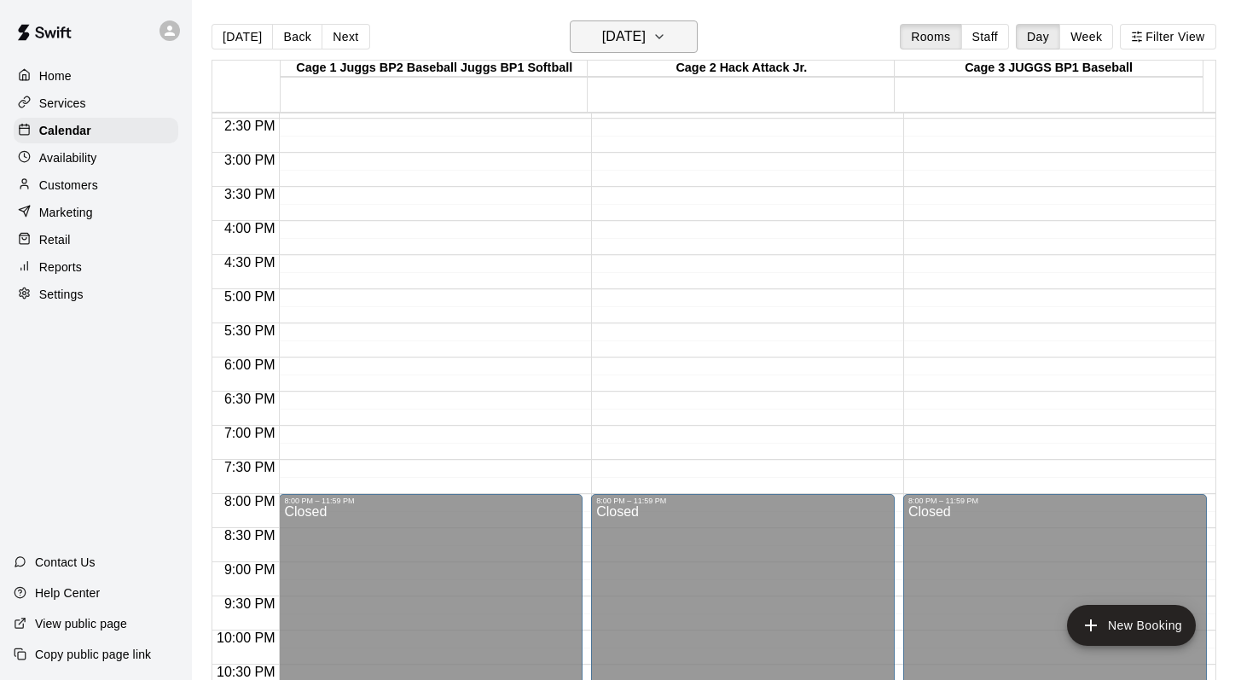
click at [666, 38] on icon "button" at bounding box center [659, 36] width 14 height 20
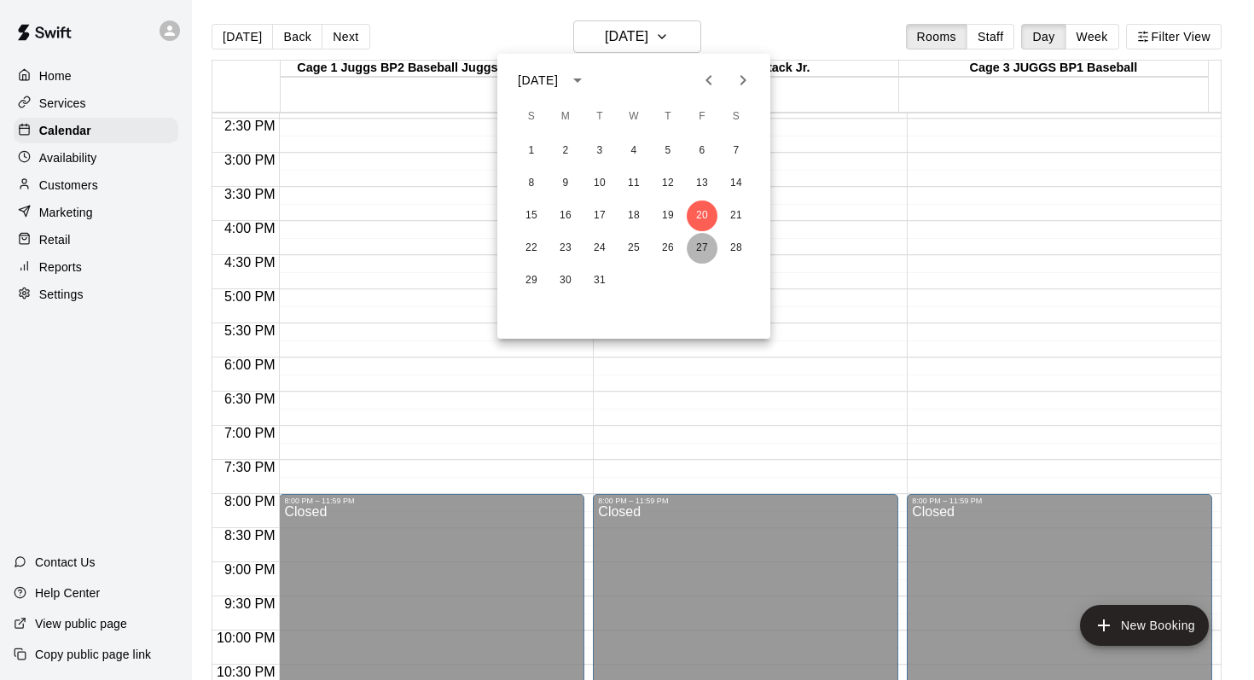
click at [704, 250] on button "27" at bounding box center [702, 248] width 31 height 31
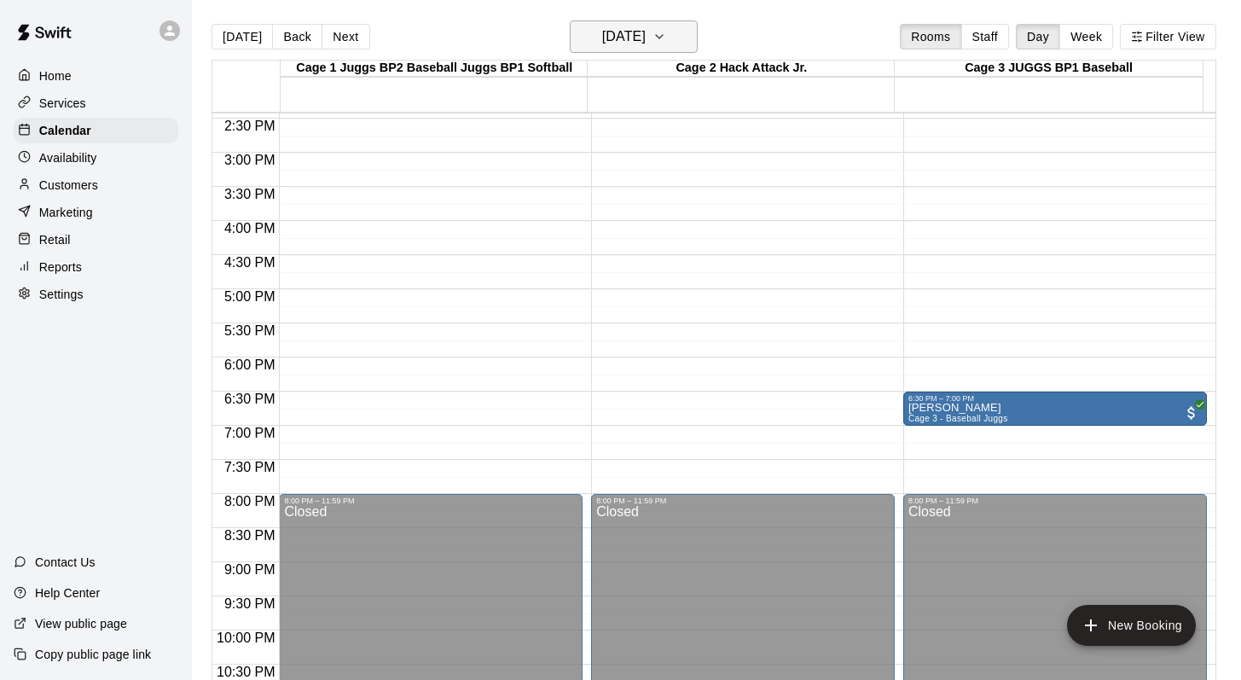
click at [663, 38] on icon "button" at bounding box center [659, 36] width 7 height 3
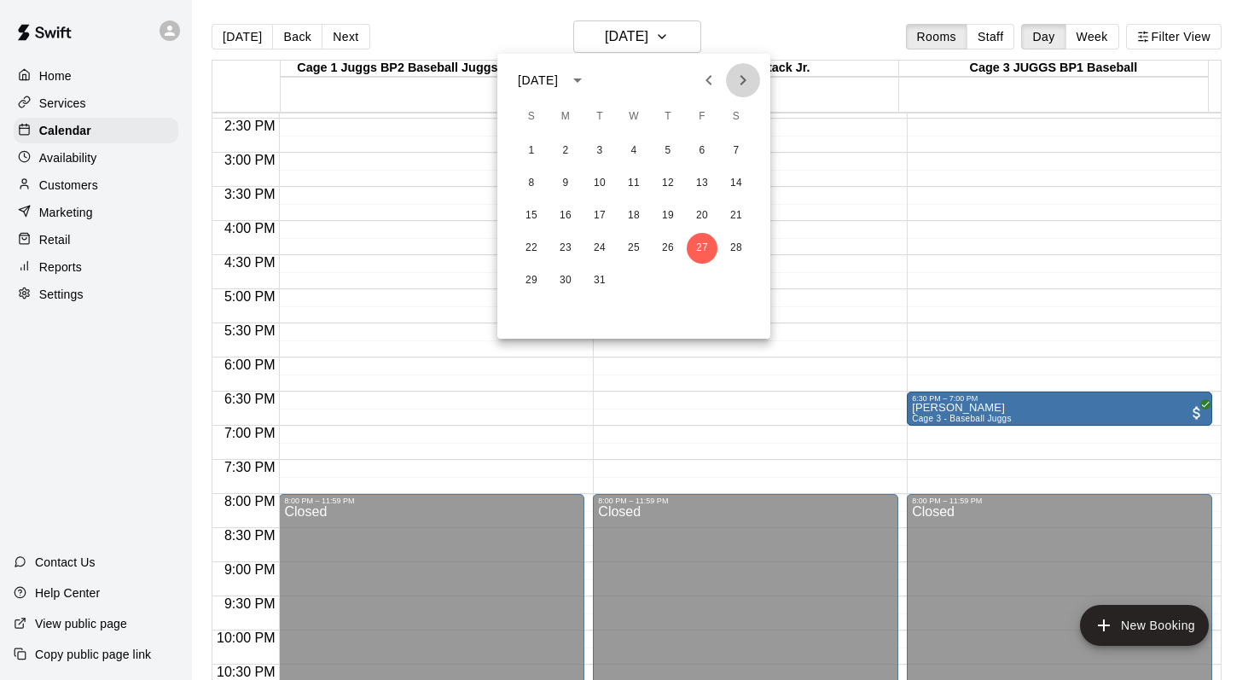
click at [745, 71] on icon "Next month" at bounding box center [743, 80] width 20 height 20
click at [702, 145] on button "3" at bounding box center [702, 151] width 31 height 31
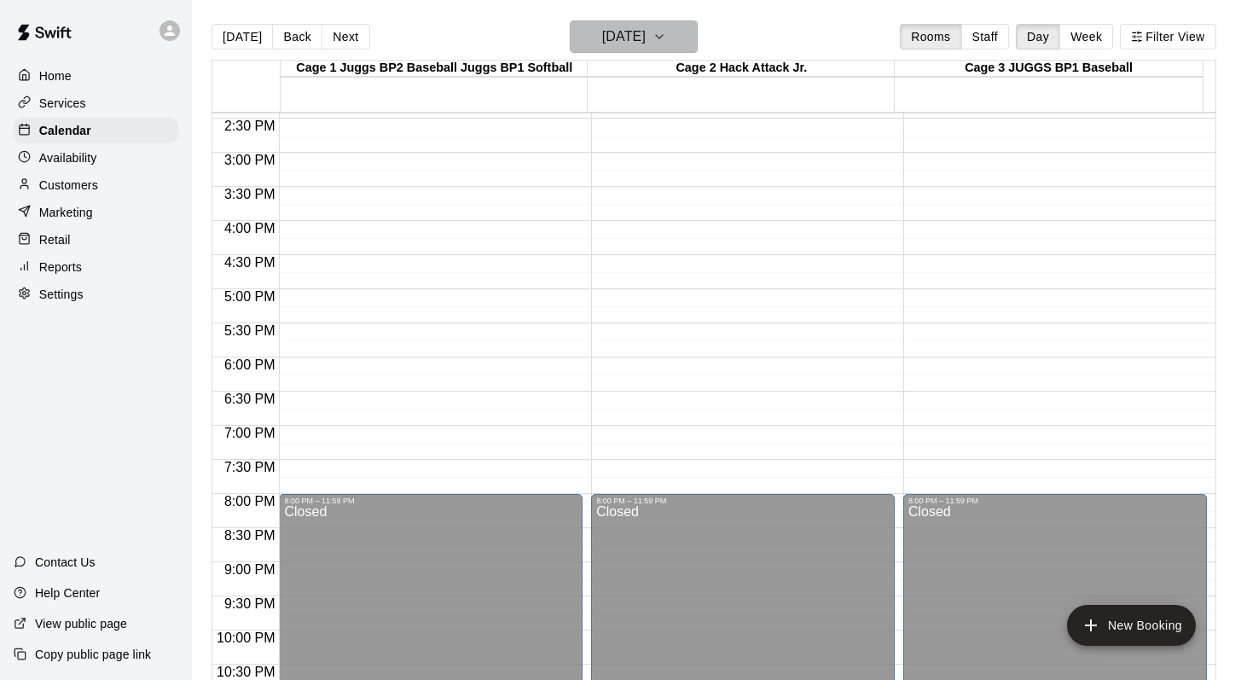
click at [666, 30] on icon "button" at bounding box center [659, 36] width 14 height 20
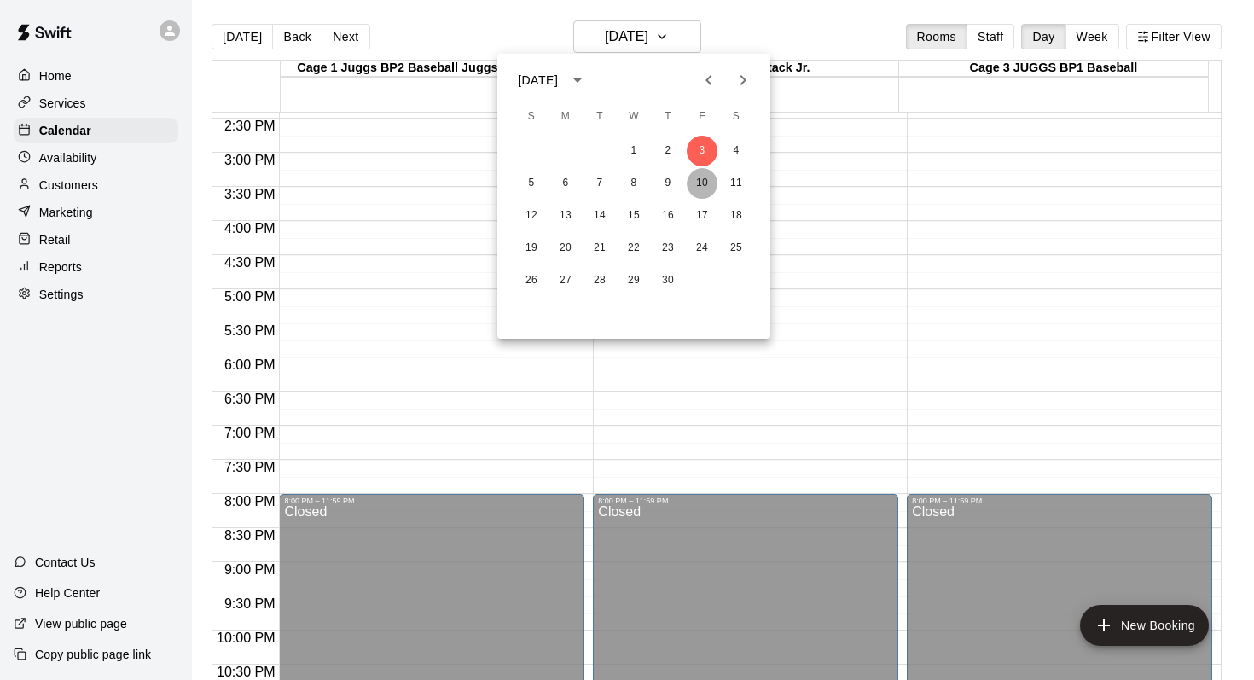
click at [695, 180] on button "10" at bounding box center [702, 183] width 31 height 31
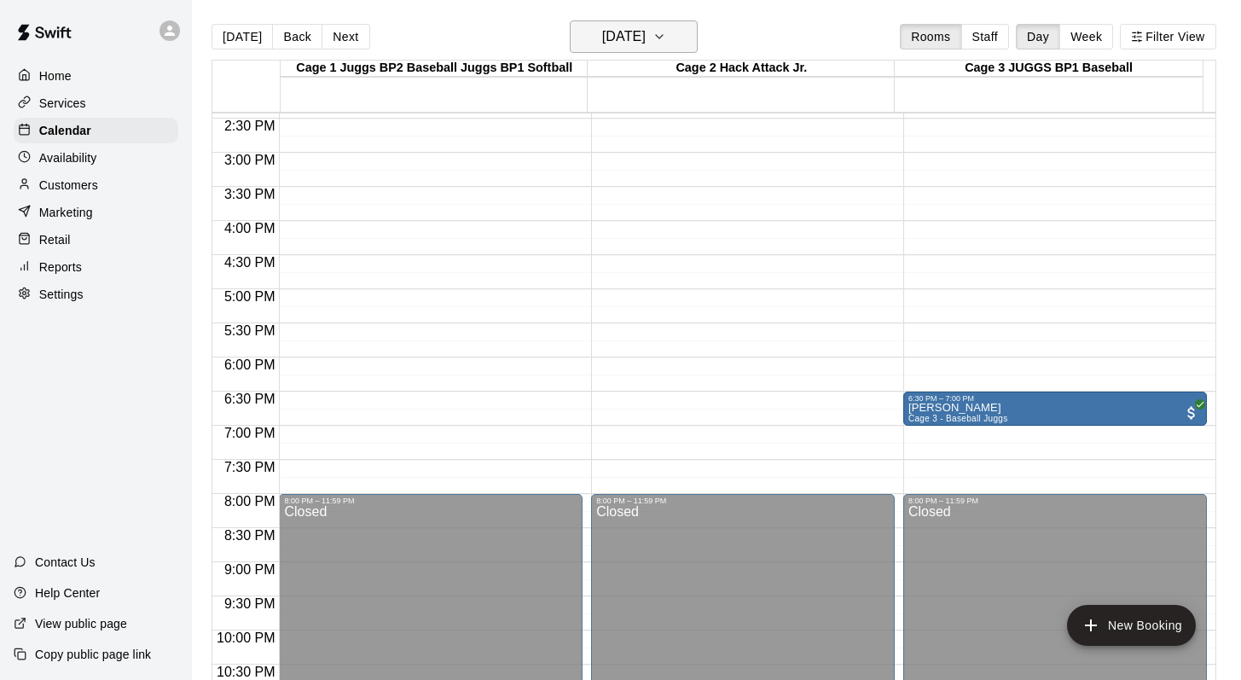
click at [666, 40] on icon "button" at bounding box center [659, 36] width 14 height 20
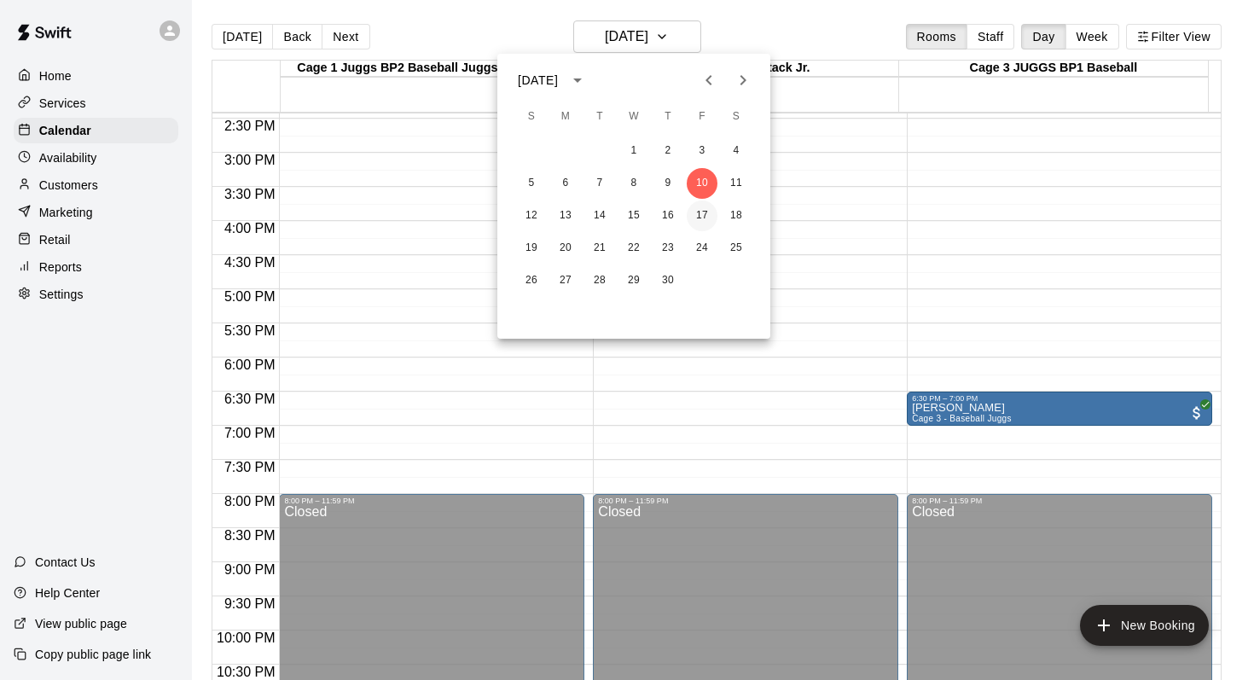
click at [698, 221] on button "17" at bounding box center [702, 215] width 31 height 31
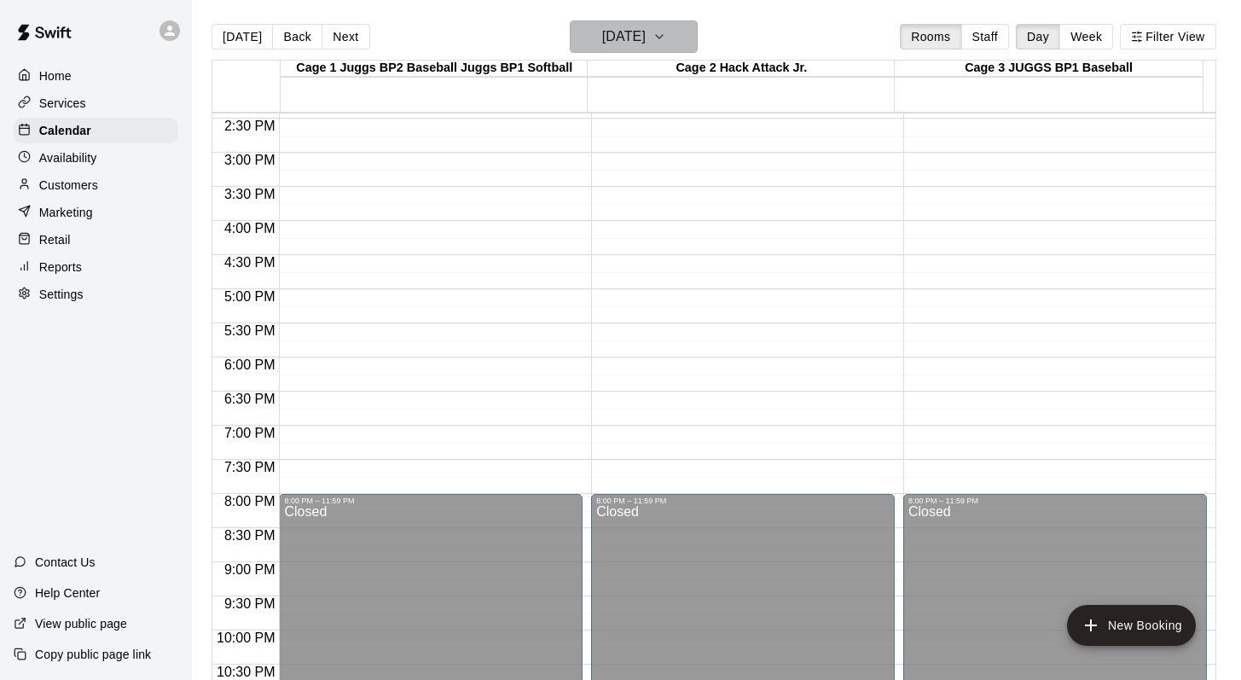
click at [663, 37] on icon "button" at bounding box center [659, 36] width 7 height 3
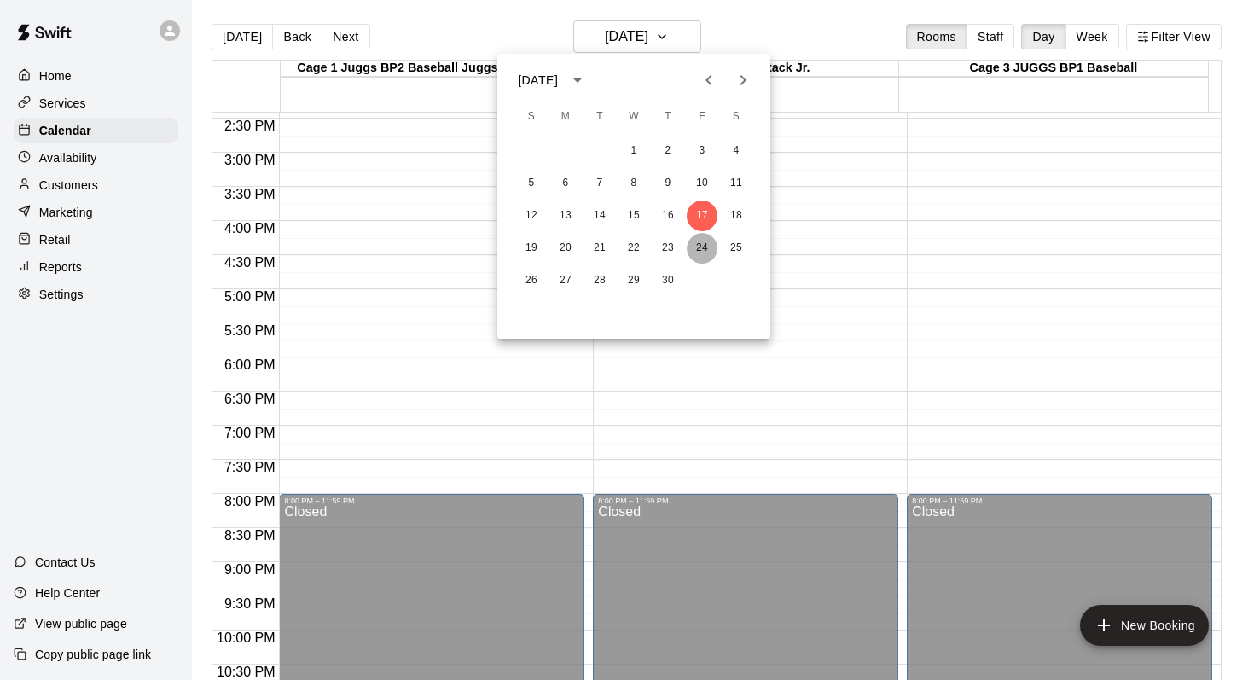
click at [695, 247] on button "24" at bounding box center [702, 248] width 31 height 31
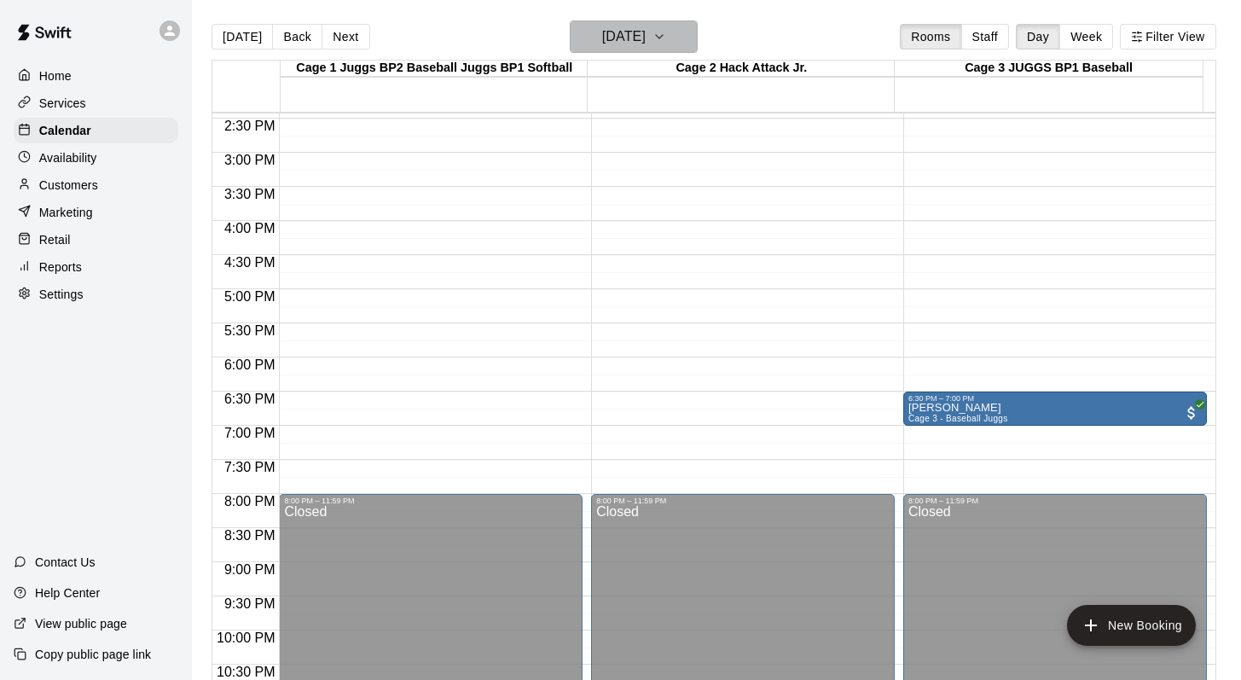
click at [667, 38] on button "Friday Apr 24" at bounding box center [634, 36] width 128 height 32
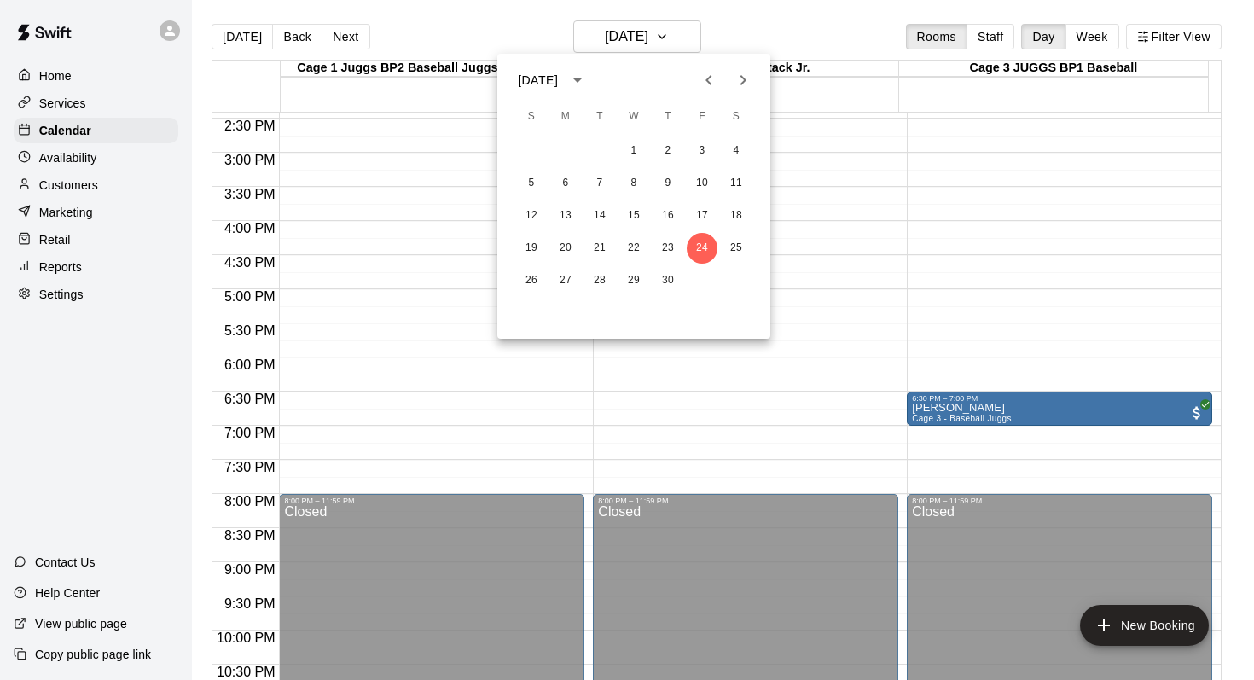
click at [738, 85] on icon "Next month" at bounding box center [743, 80] width 20 height 20
click at [665, 181] on button "7" at bounding box center [667, 183] width 31 height 31
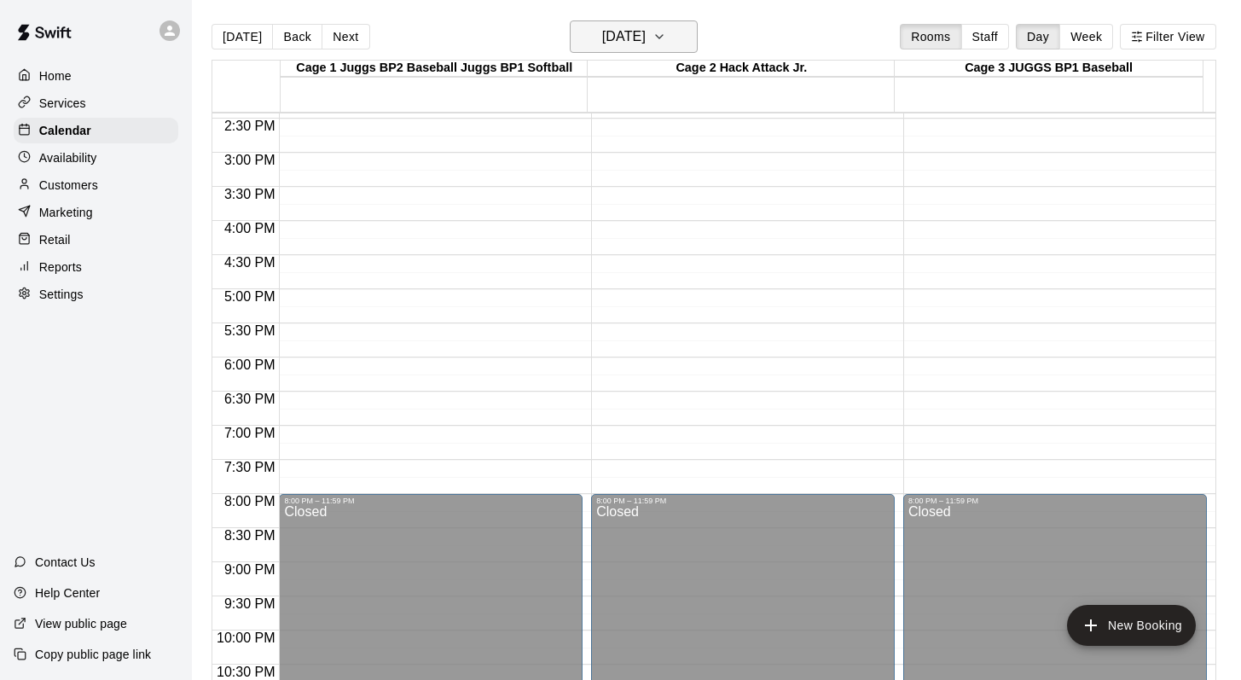
click at [666, 47] on icon "button" at bounding box center [659, 36] width 14 height 20
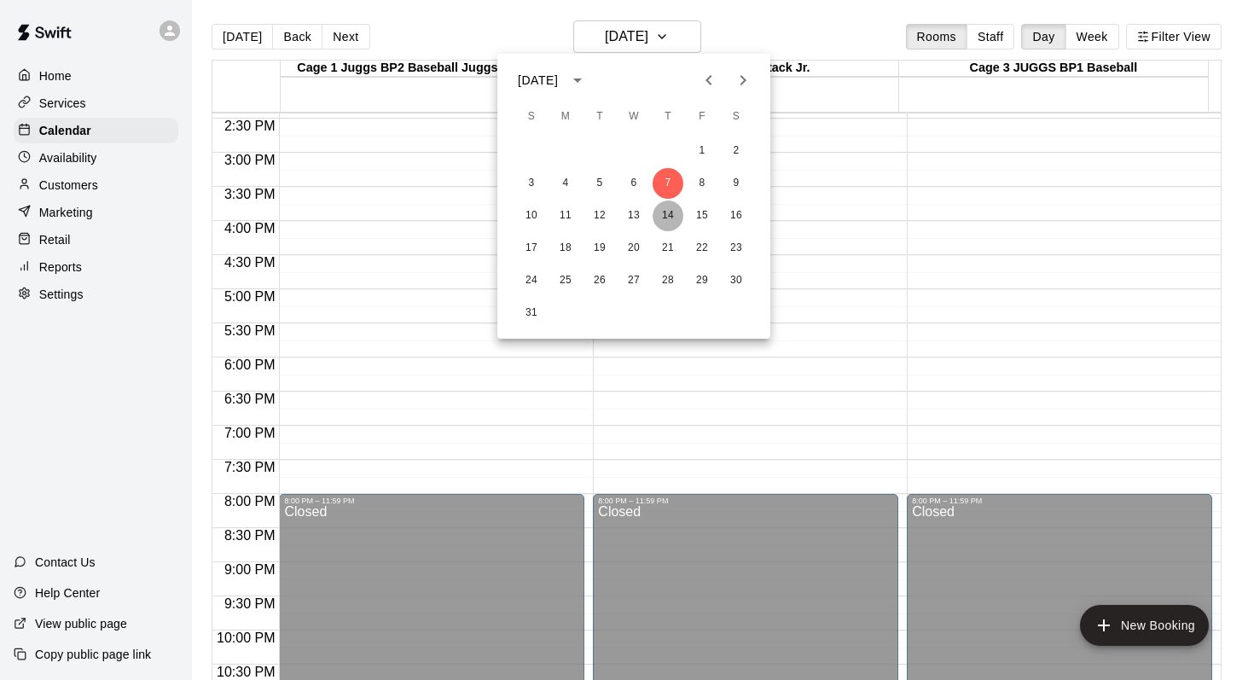
click at [663, 220] on button "14" at bounding box center [667, 215] width 31 height 31
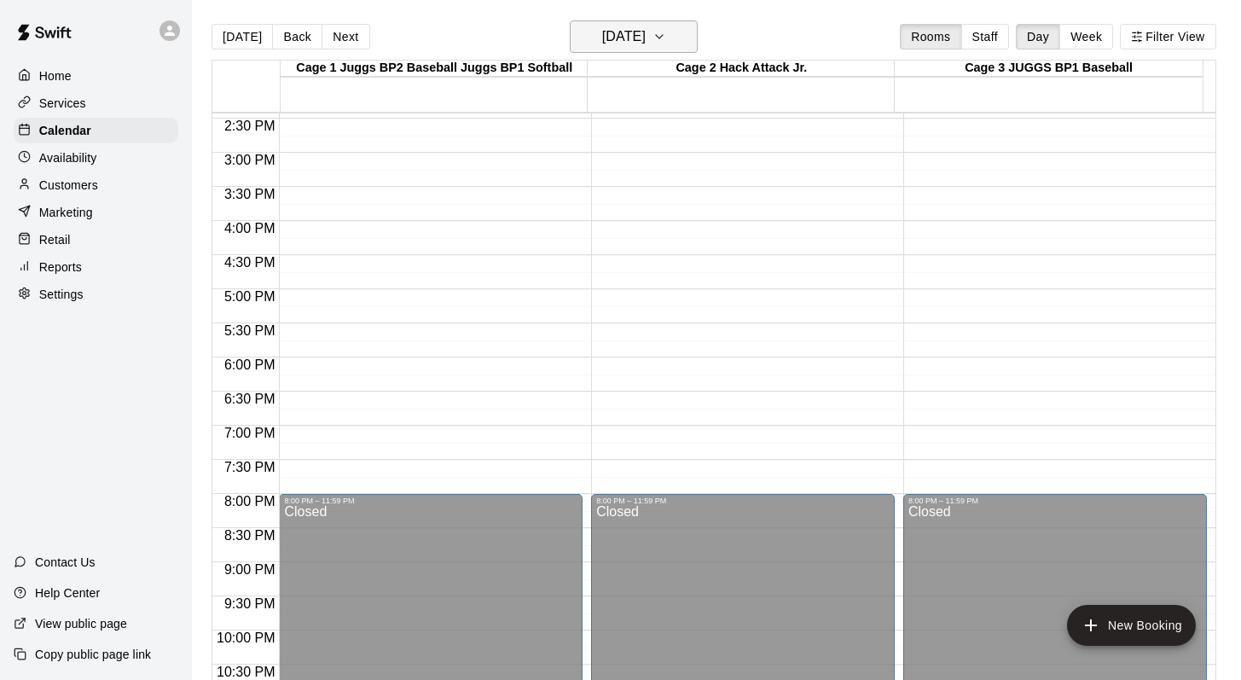
click at [666, 38] on icon "button" at bounding box center [659, 36] width 14 height 20
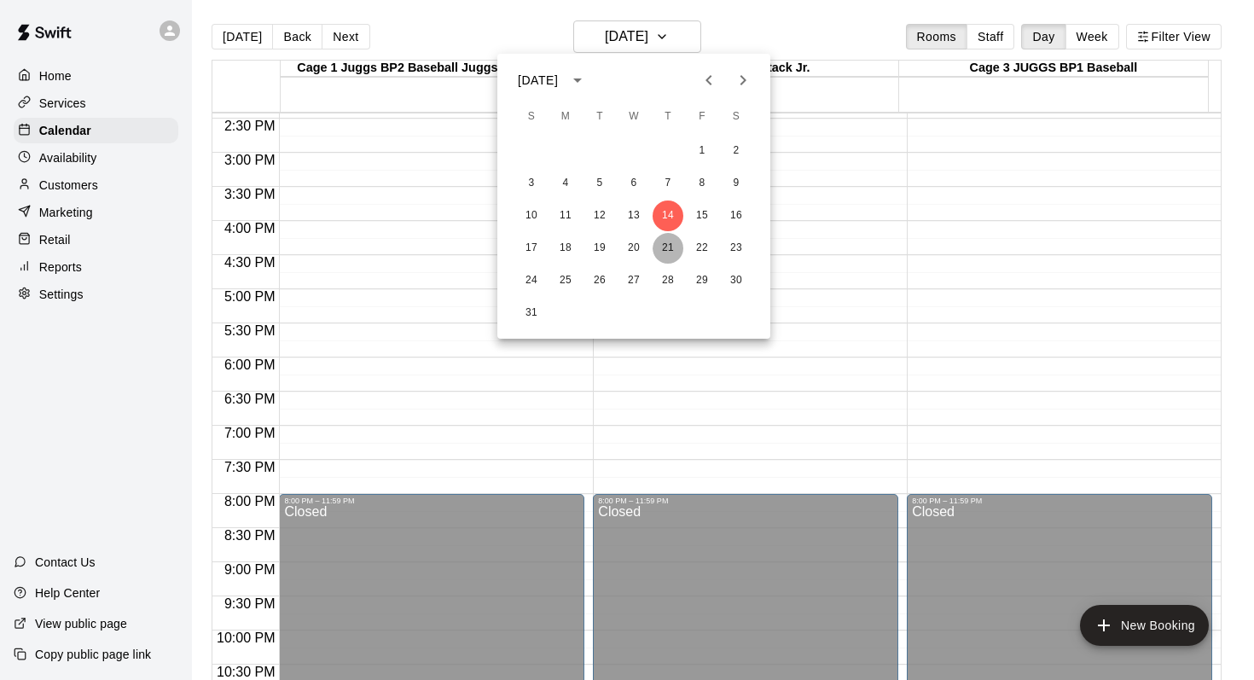
click at [661, 249] on button "21" at bounding box center [667, 248] width 31 height 31
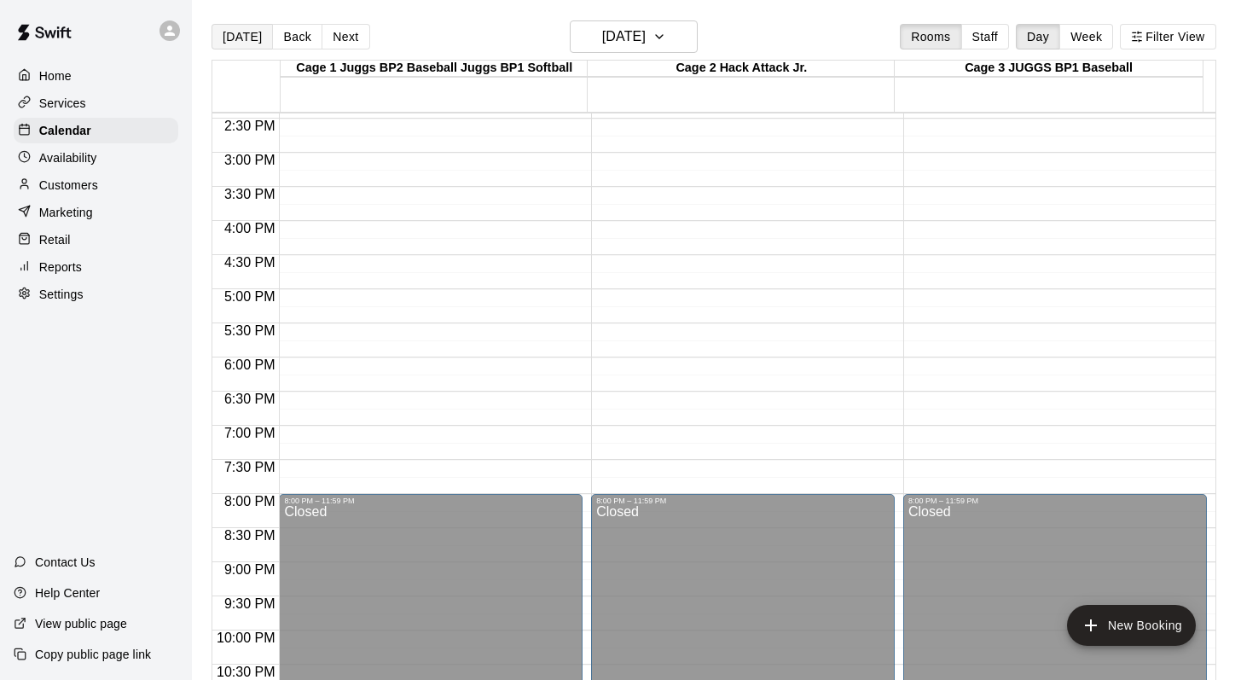
click at [237, 35] on button "[DATE]" at bounding box center [242, 37] width 61 height 26
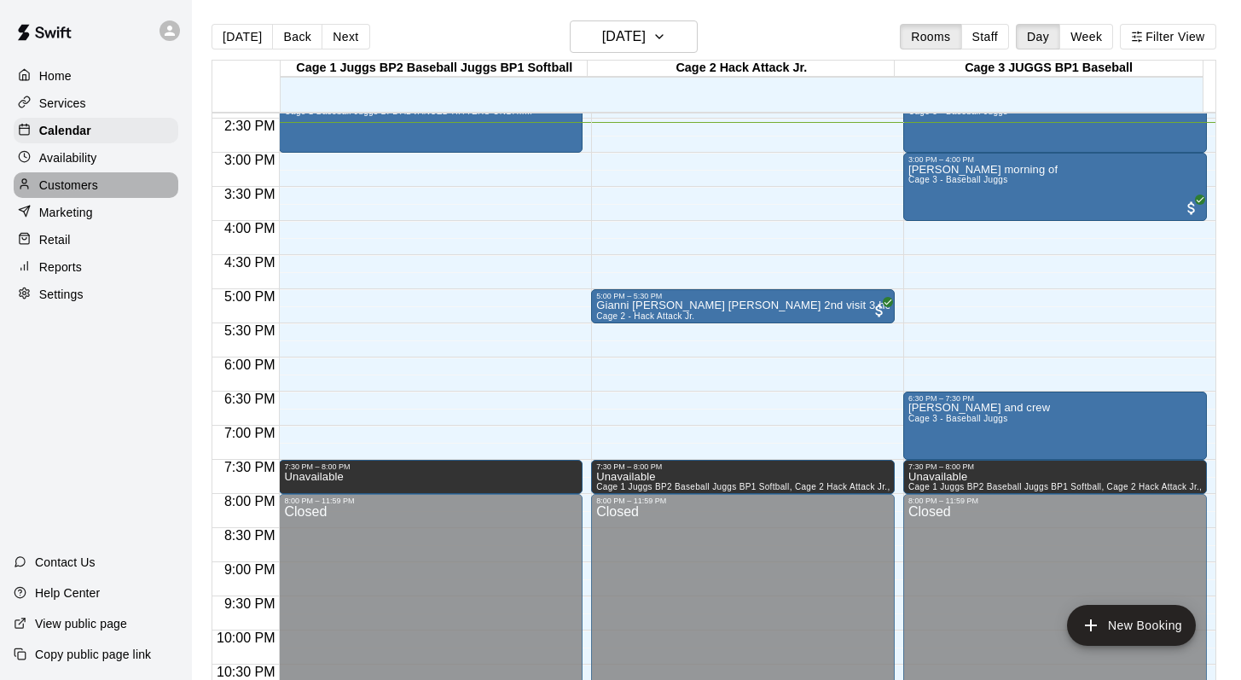
click at [66, 184] on p "Customers" at bounding box center [68, 185] width 59 height 17
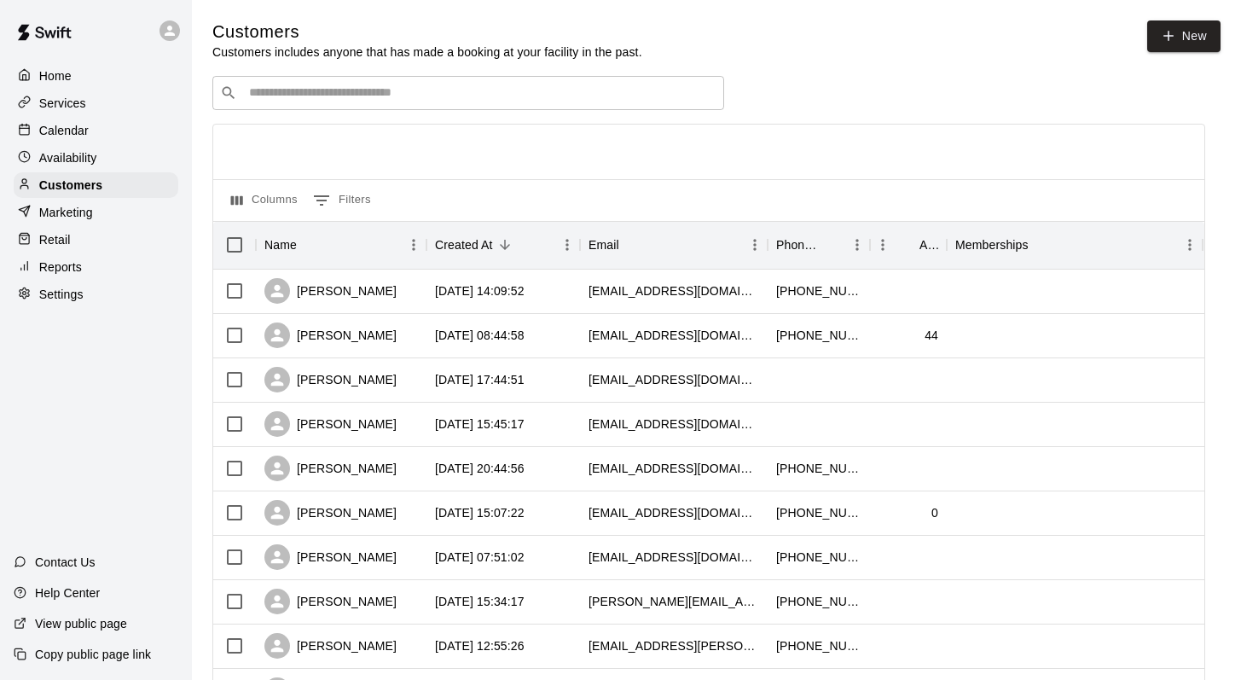
click at [261, 110] on div "​ ​" at bounding box center [468, 93] width 512 height 34
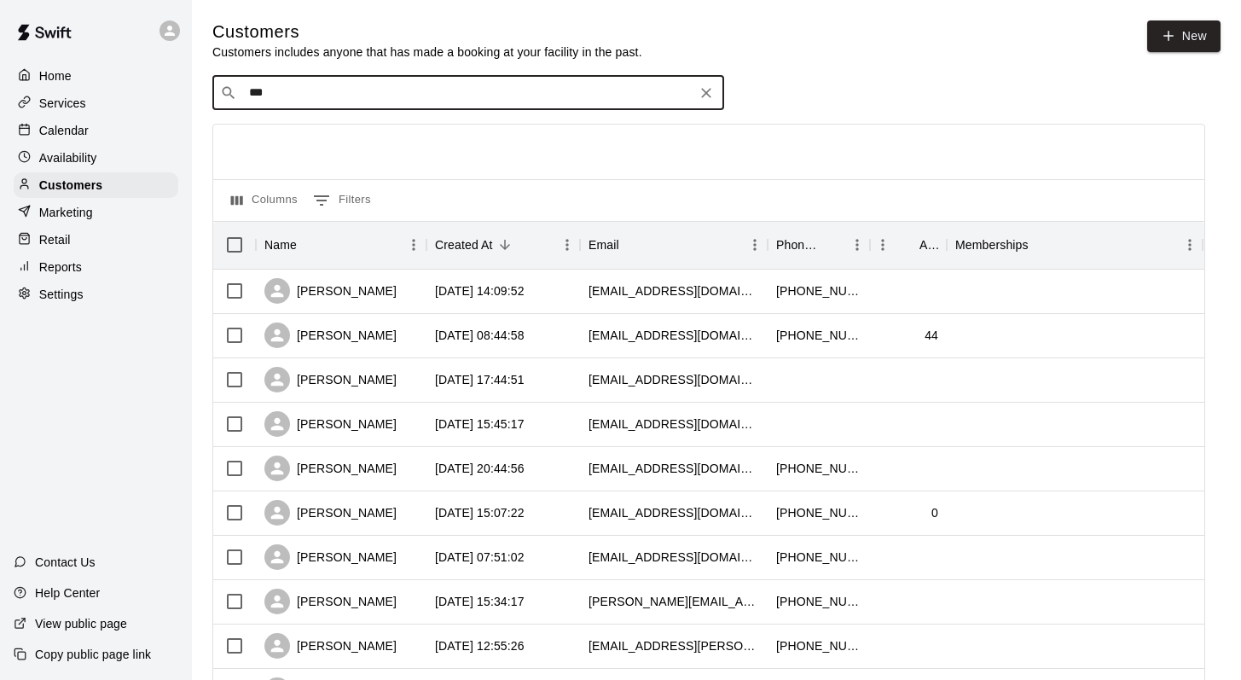
type input "****"
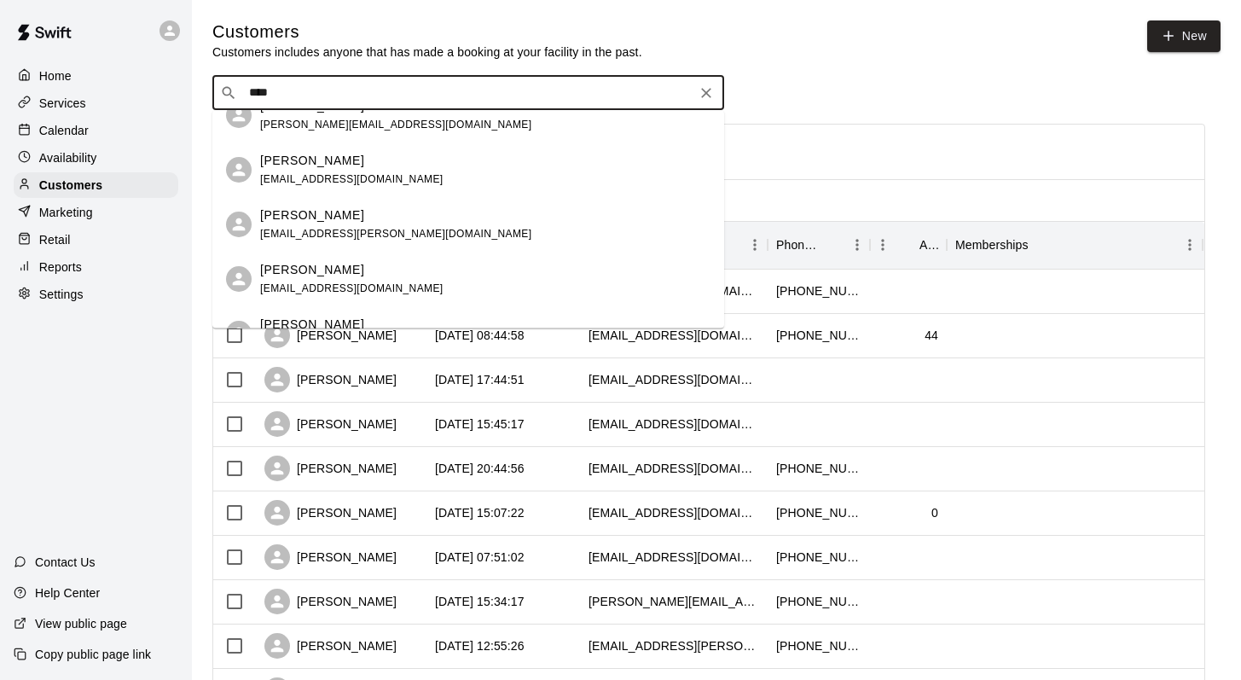
scroll to position [463, 0]
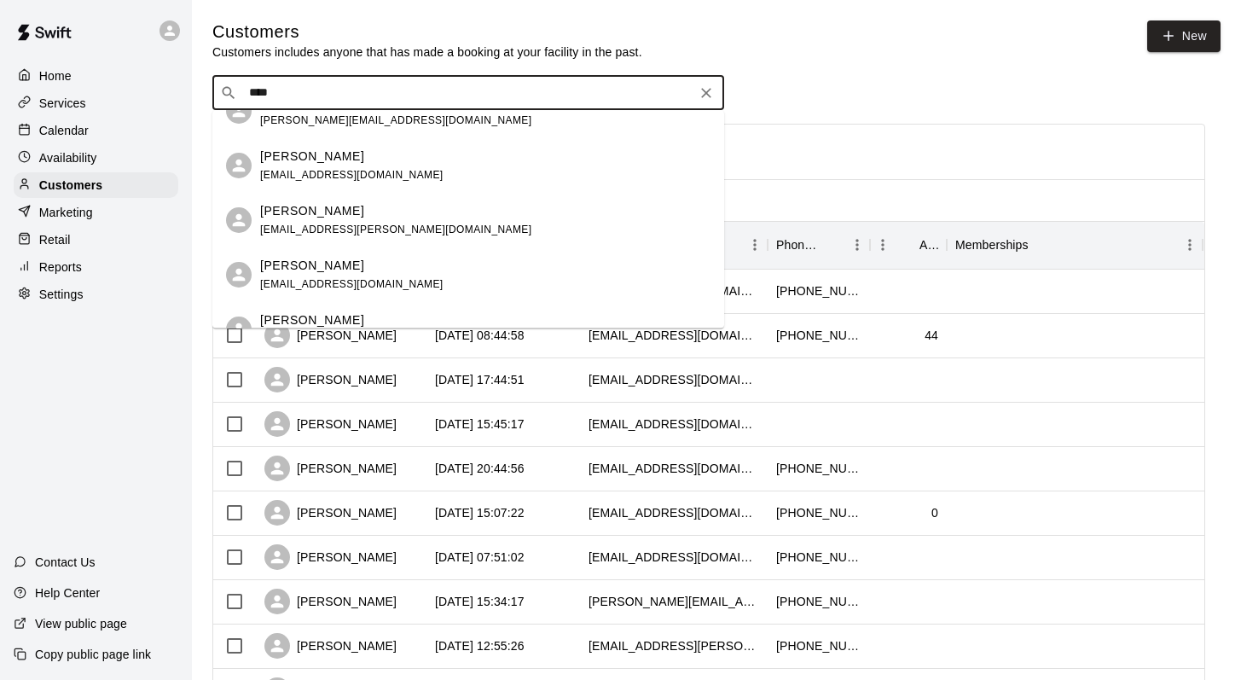
click at [286, 149] on p "Matt Outhwaite" at bounding box center [312, 157] width 104 height 18
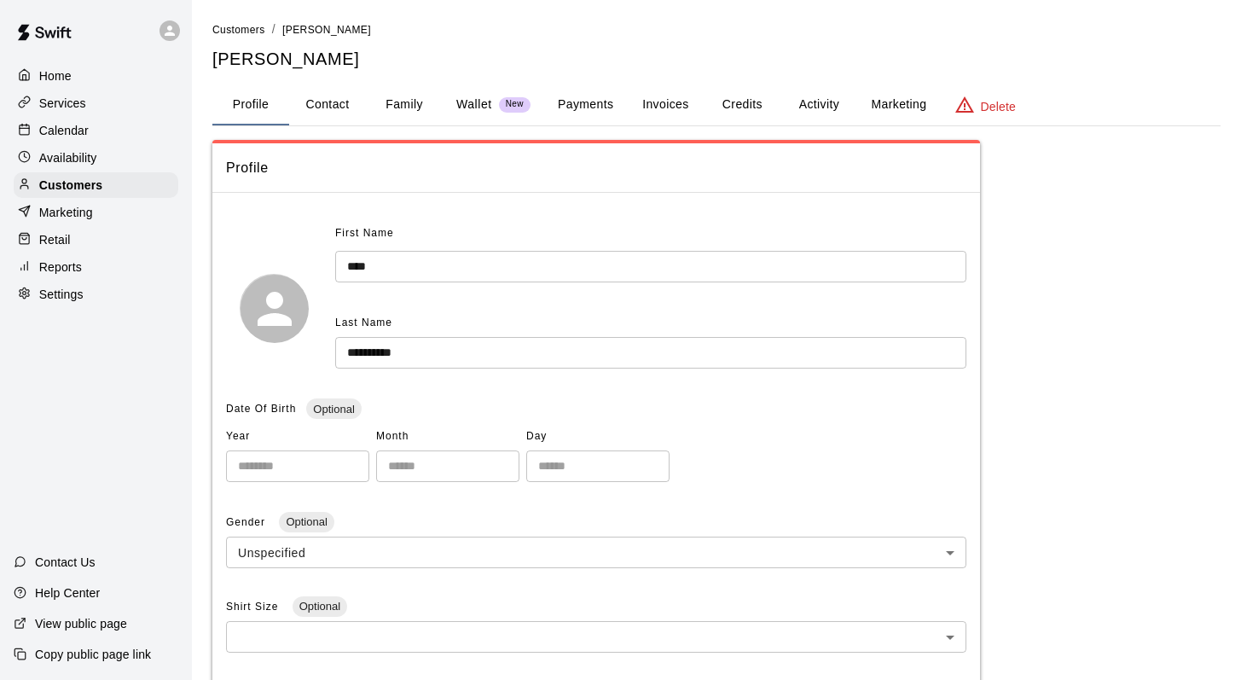
click at [568, 105] on button "Payments" at bounding box center [585, 104] width 83 height 41
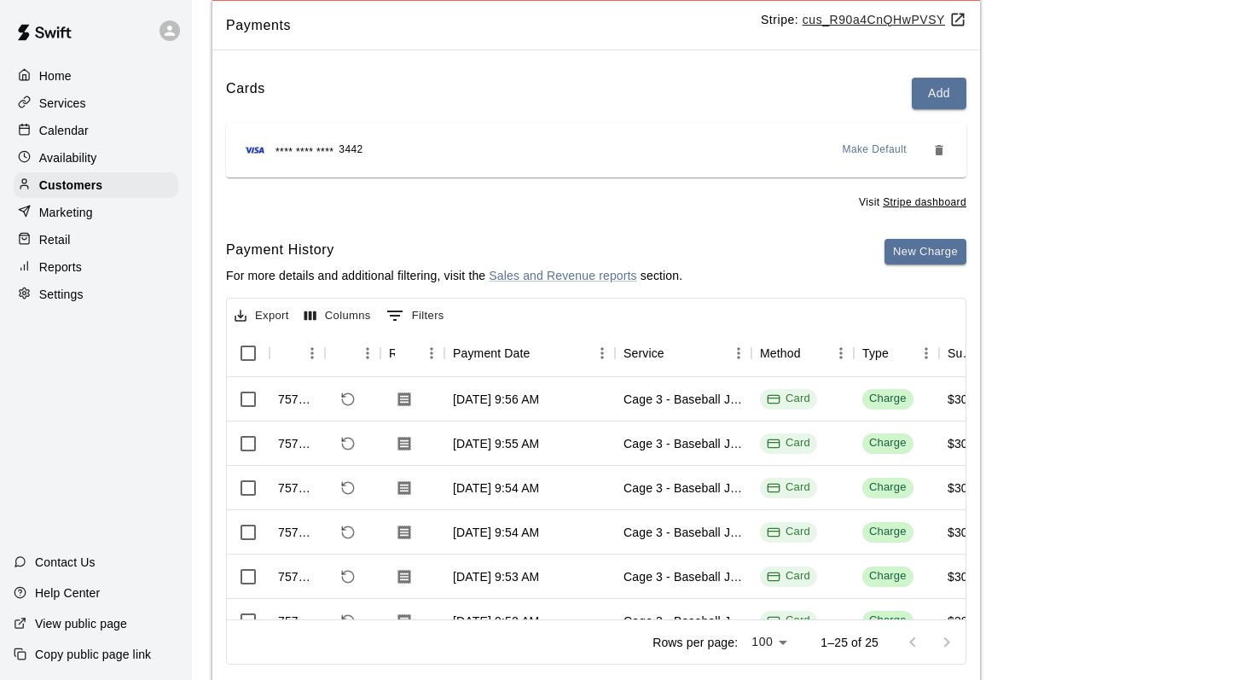
scroll to position [182, 0]
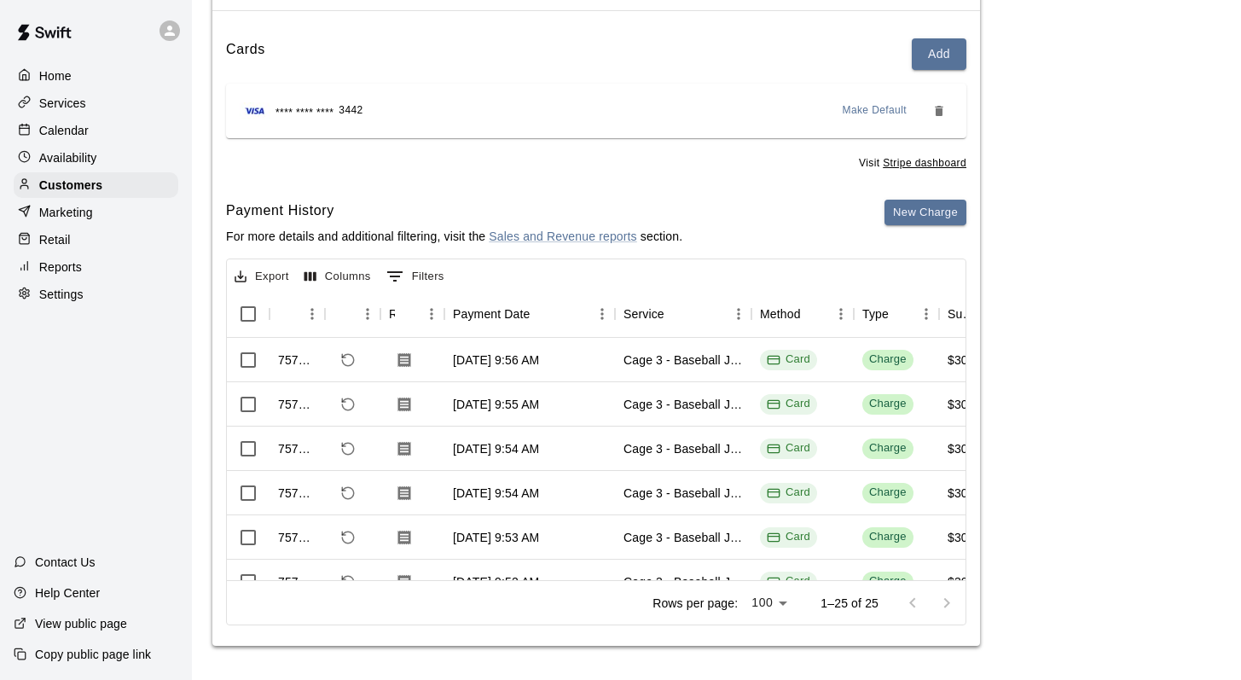
click at [755, 583] on body "Home Services Calendar Availability Customers Marketing Retail Reports Settings…" at bounding box center [620, 248] width 1241 height 861
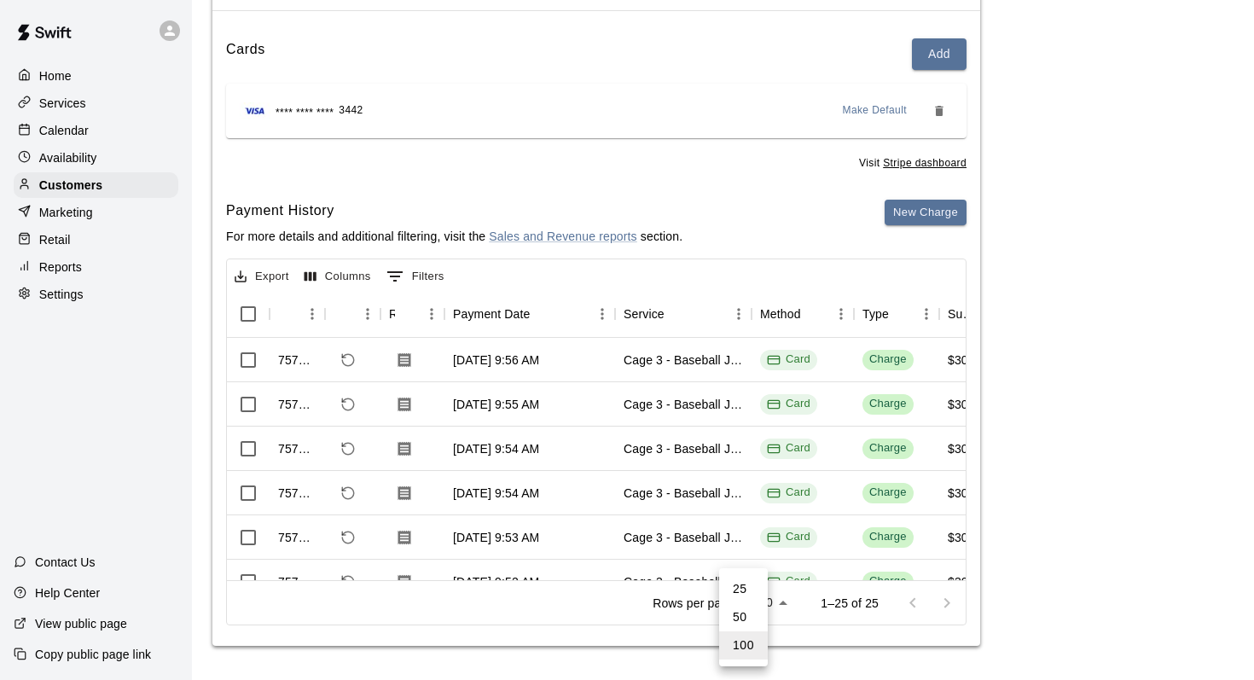
click at [736, 646] on li "100" at bounding box center [743, 645] width 49 height 28
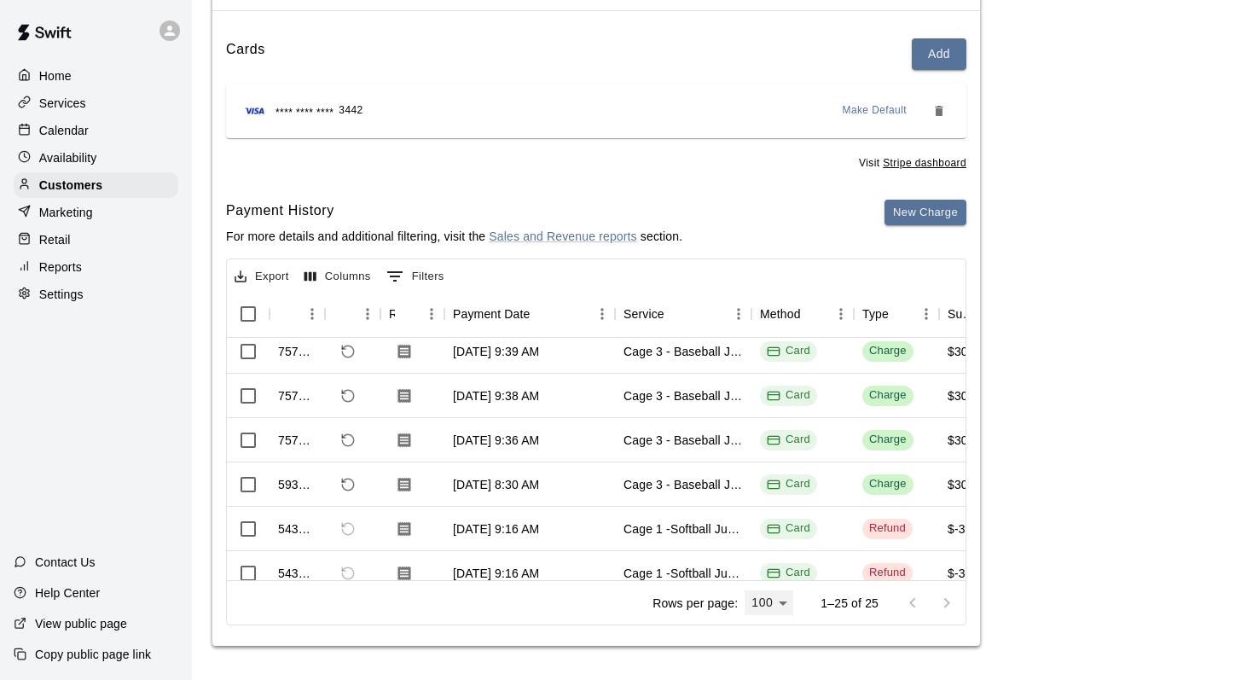
scroll to position [671, 0]
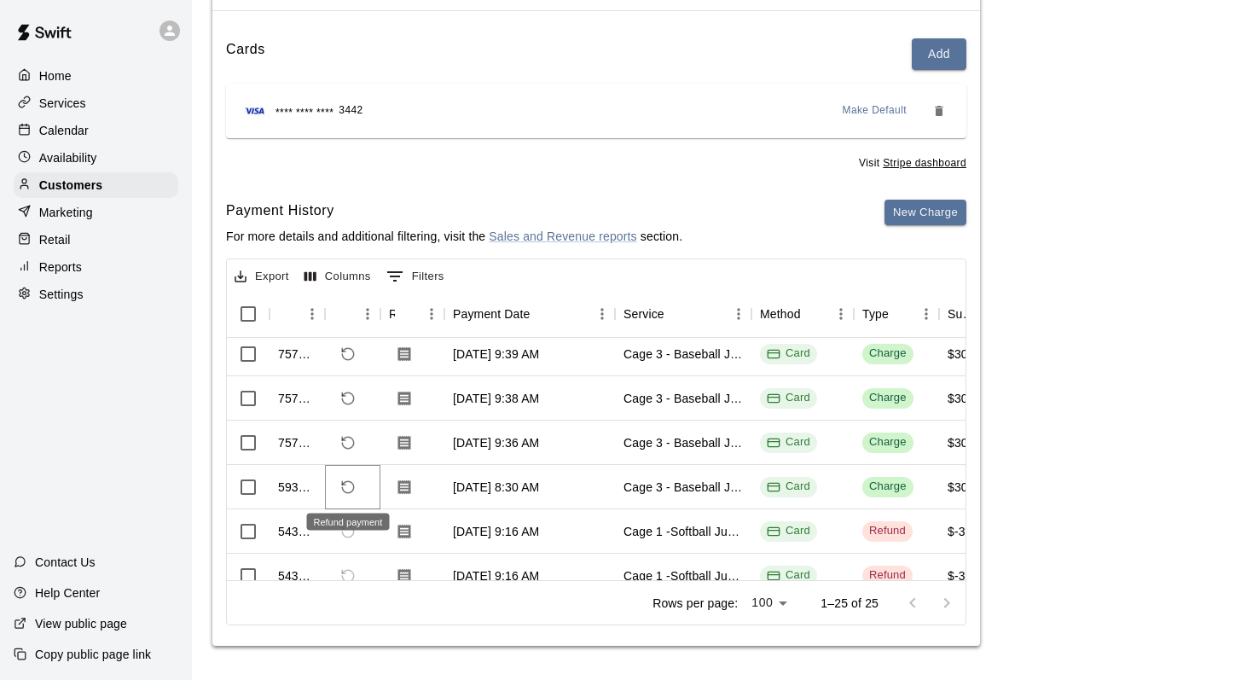
click at [343, 483] on icon "Refund payment" at bounding box center [348, 487] width 12 height 12
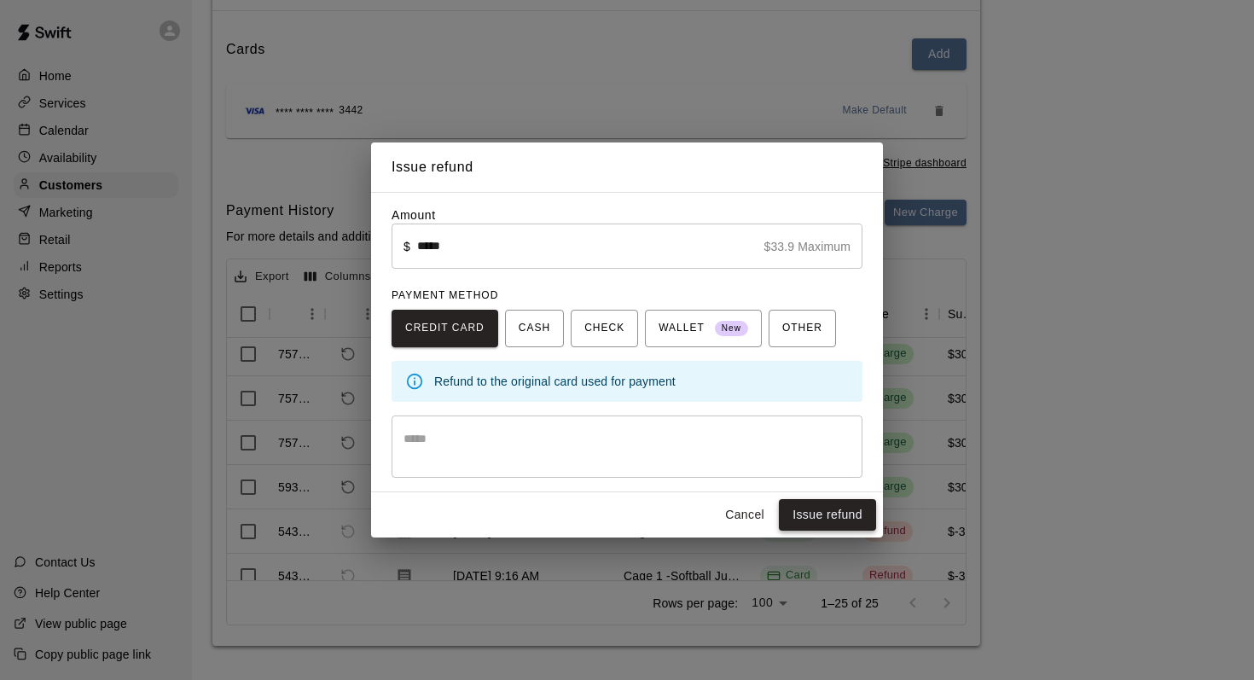
click at [803, 510] on button "Issue refund" at bounding box center [827, 515] width 97 height 32
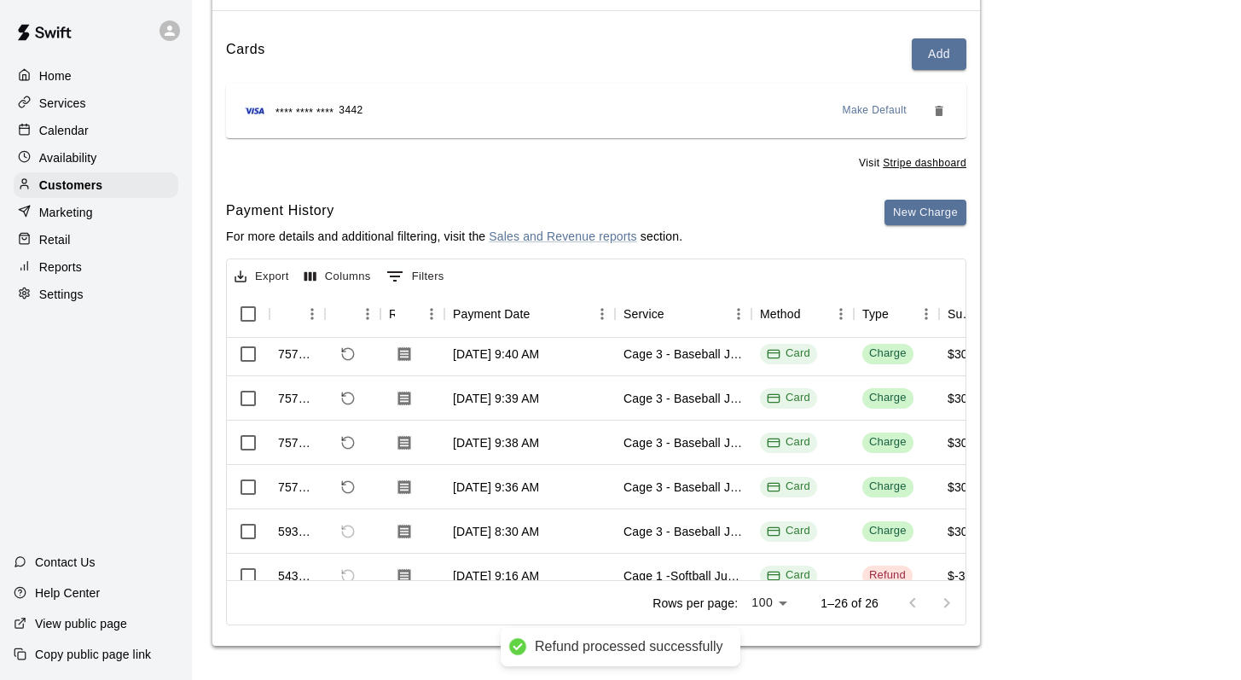
scroll to position [716, 0]
click at [344, 437] on icon "Refund payment" at bounding box center [348, 443] width 12 height 12
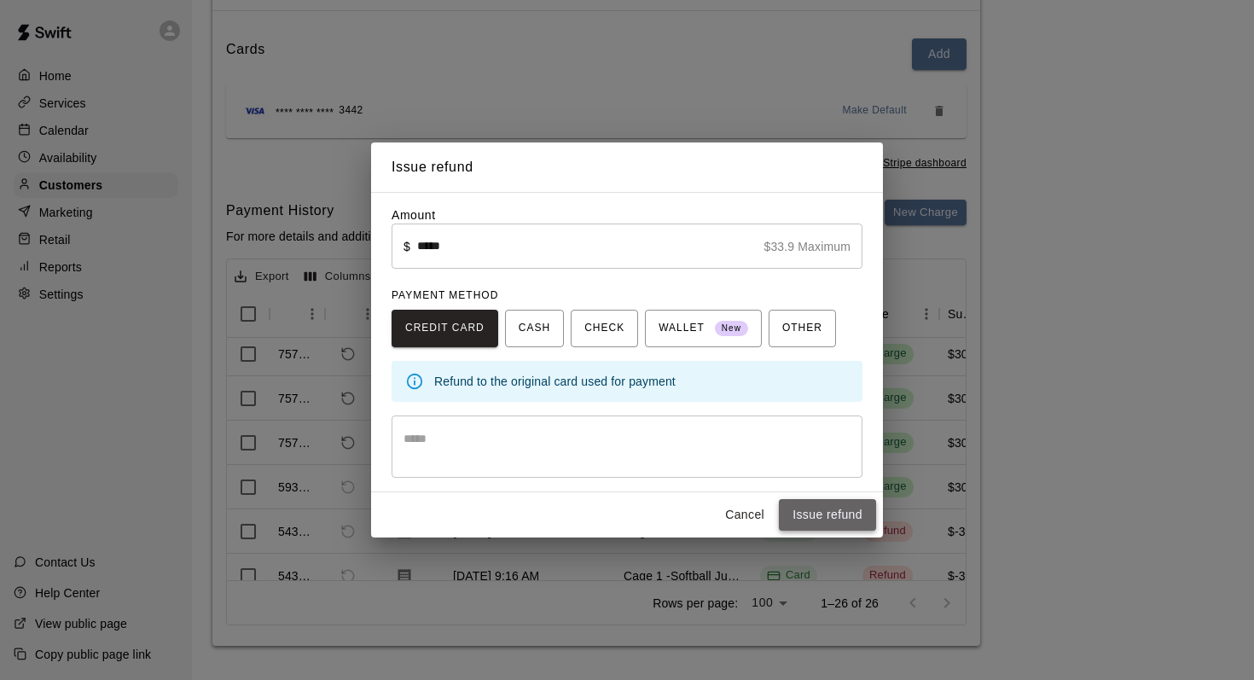
click at [799, 506] on button "Issue refund" at bounding box center [827, 515] width 97 height 32
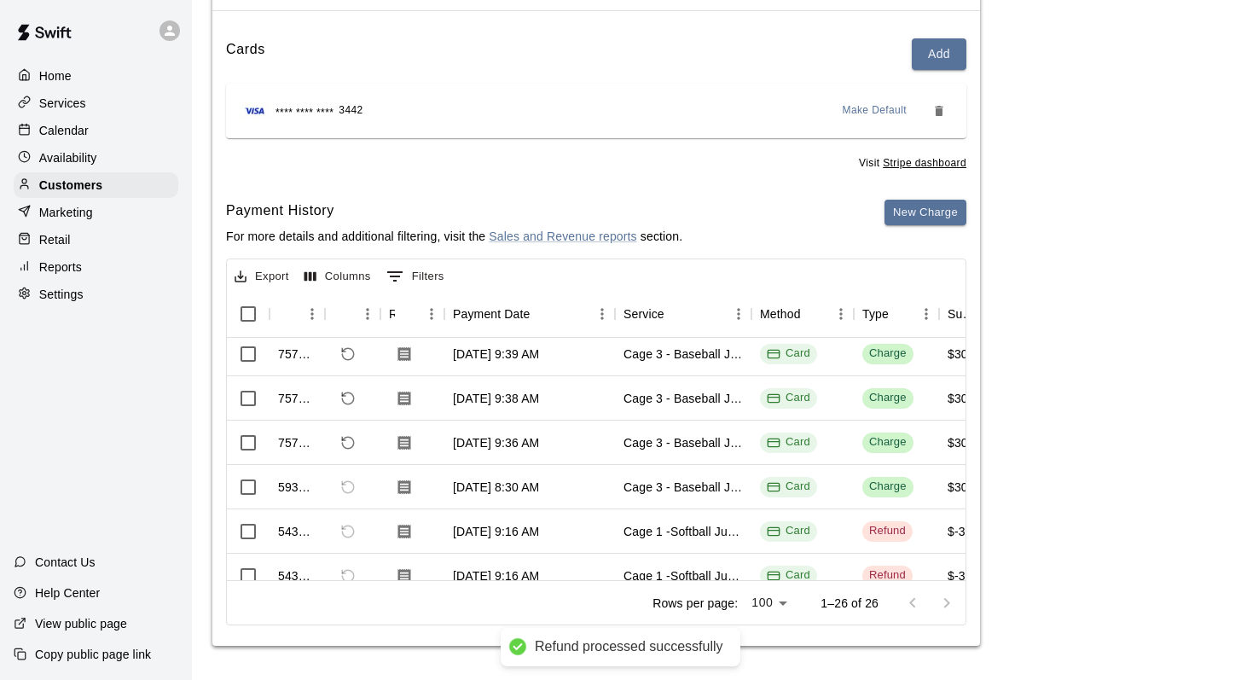
scroll to position [760, 0]
click at [345, 398] on icon "Refund payment" at bounding box center [347, 398] width 15 height 15
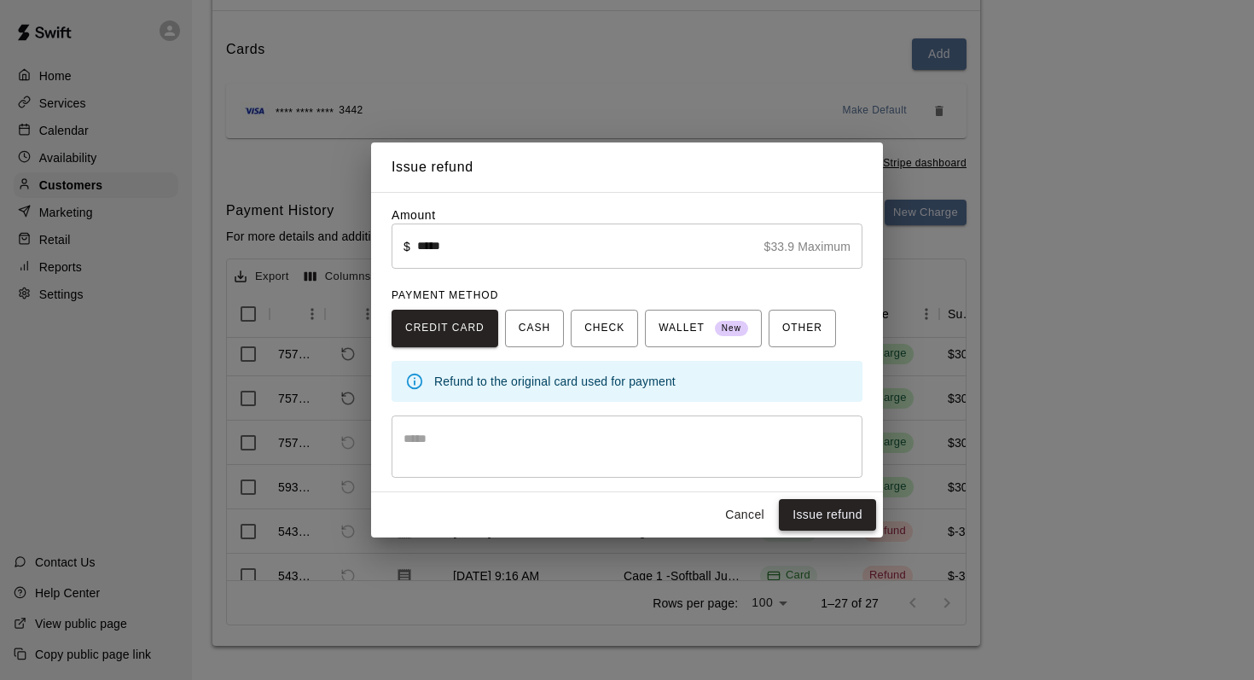
click at [791, 507] on button "Issue refund" at bounding box center [827, 515] width 97 height 32
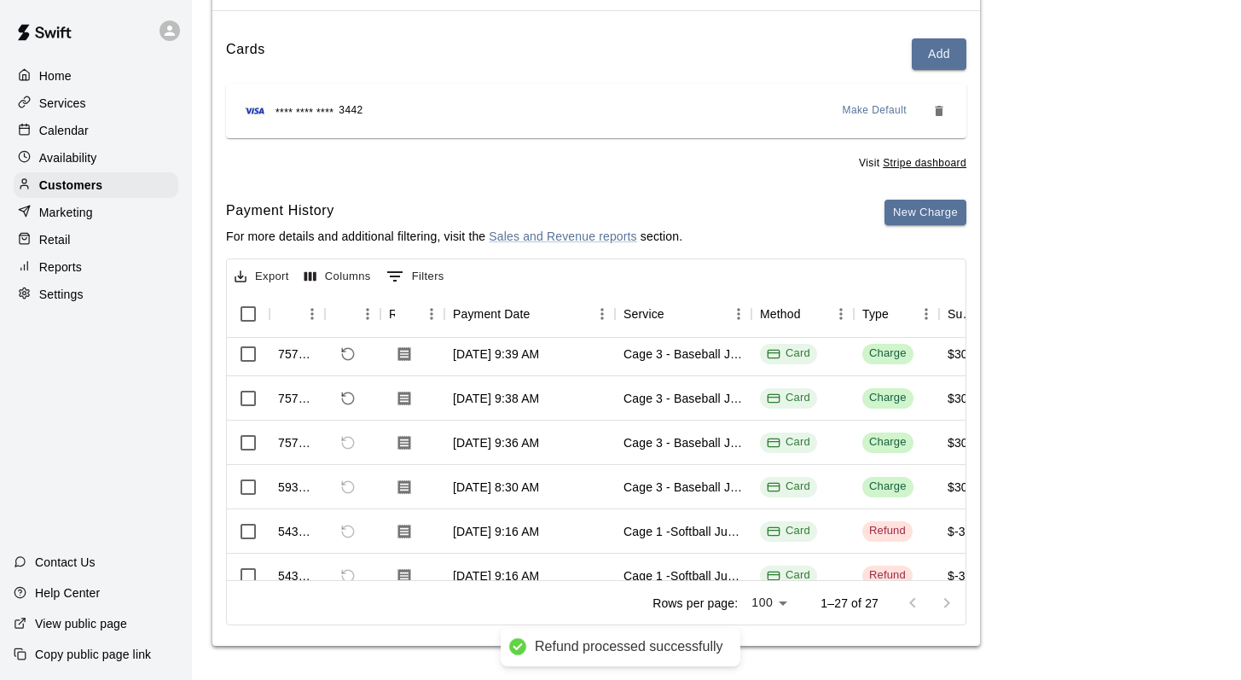
scroll to position [804, 0]
click at [341, 352] on icon "Refund payment" at bounding box center [347, 353] width 15 height 15
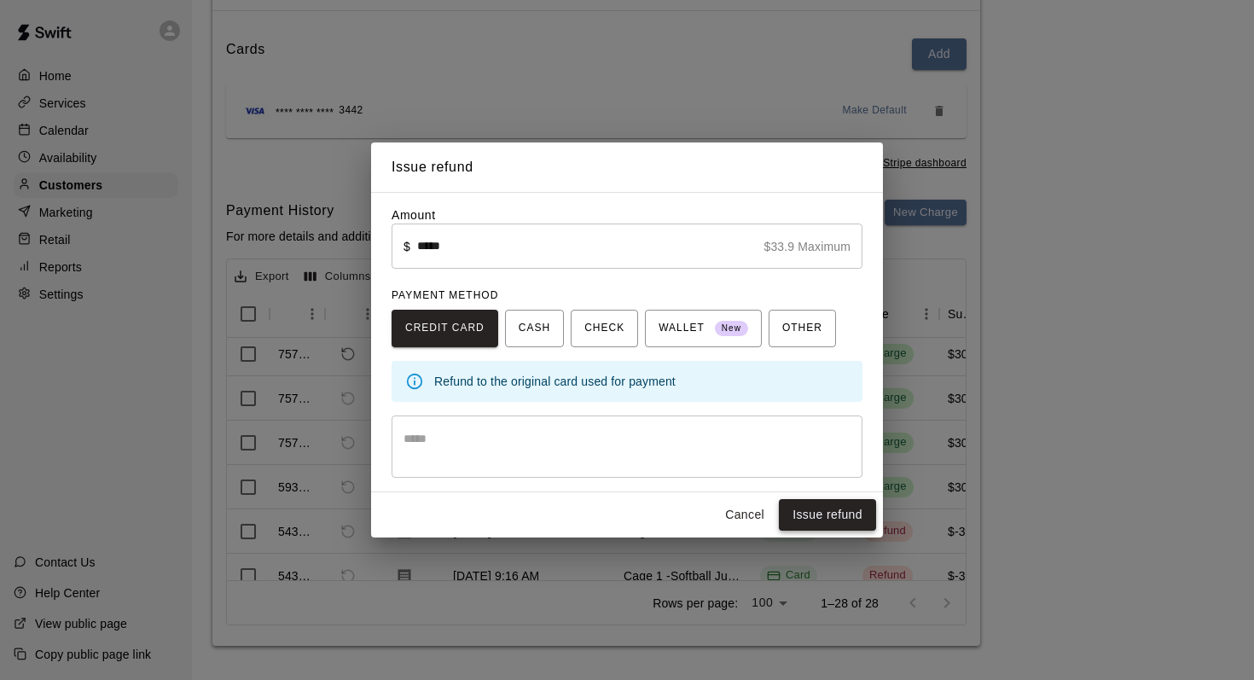
click at [807, 507] on button "Issue refund" at bounding box center [827, 515] width 97 height 32
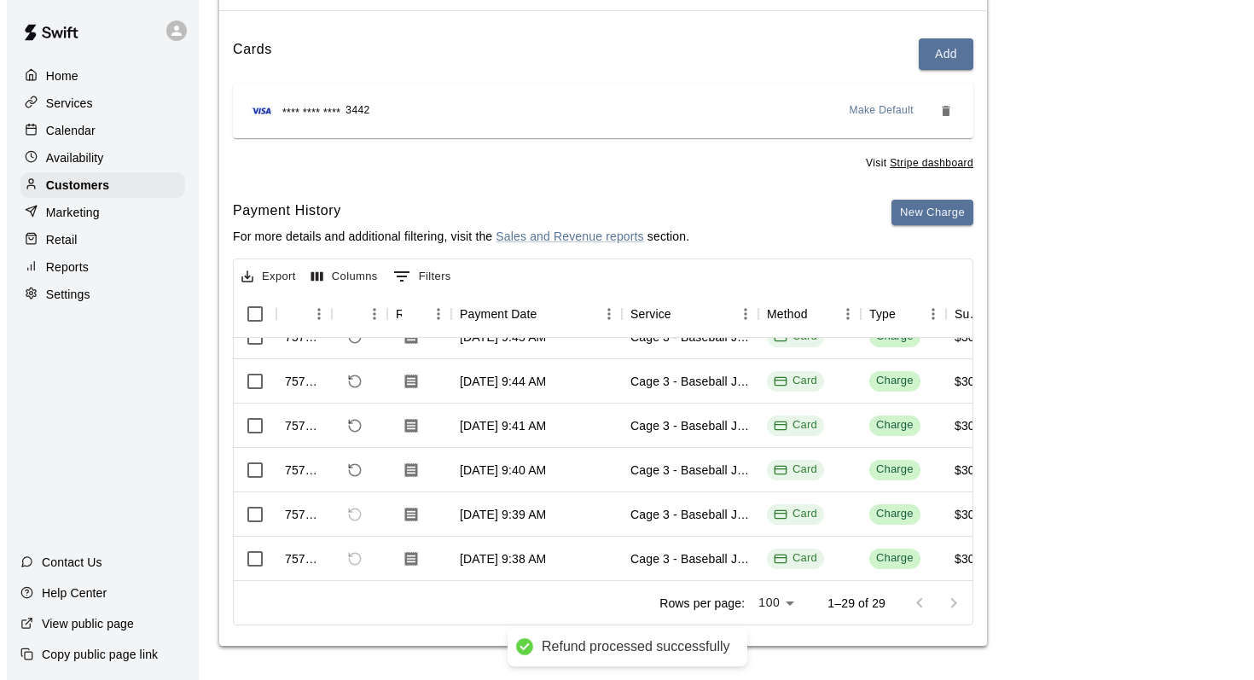
scroll to position [683, 0]
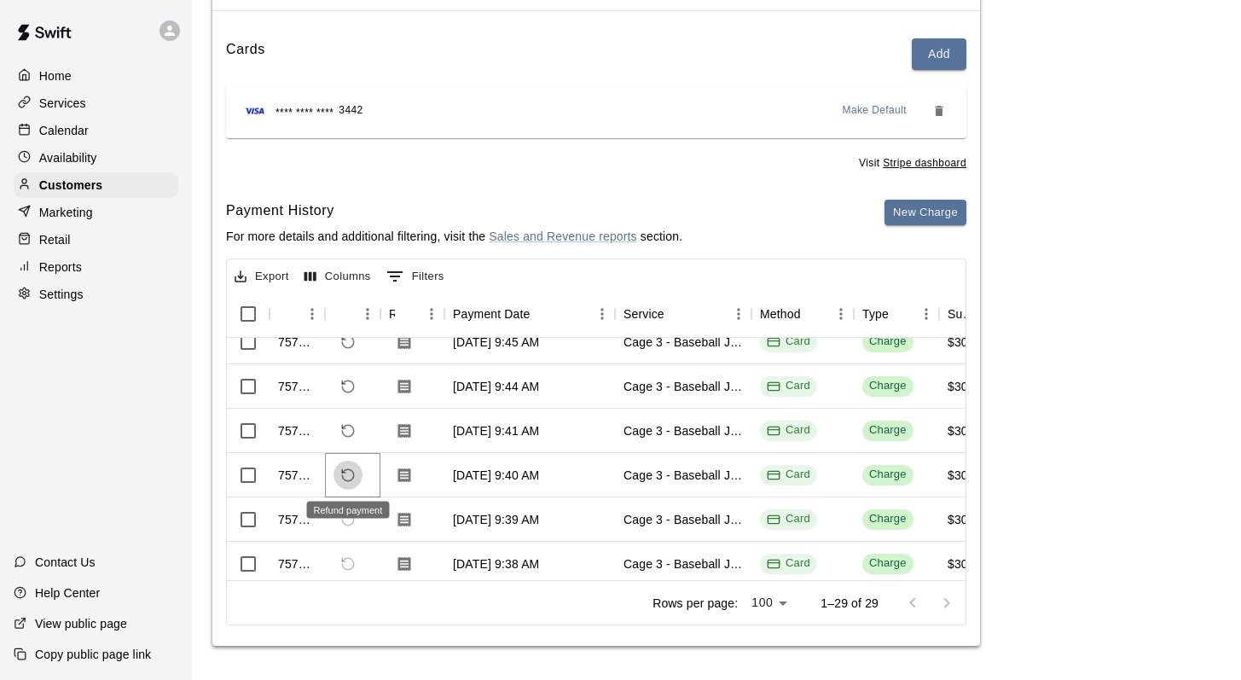
click at [345, 469] on icon "Refund payment" at bounding box center [348, 475] width 12 height 12
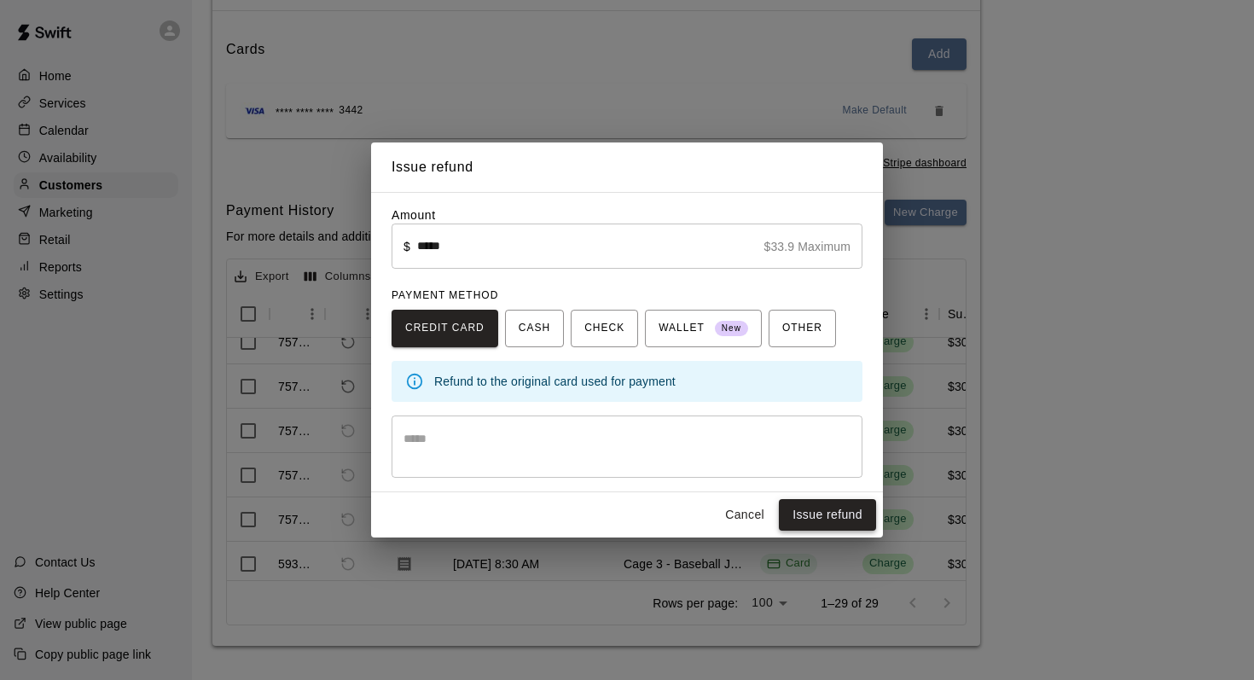
click at [813, 513] on button "Issue refund" at bounding box center [827, 515] width 97 height 32
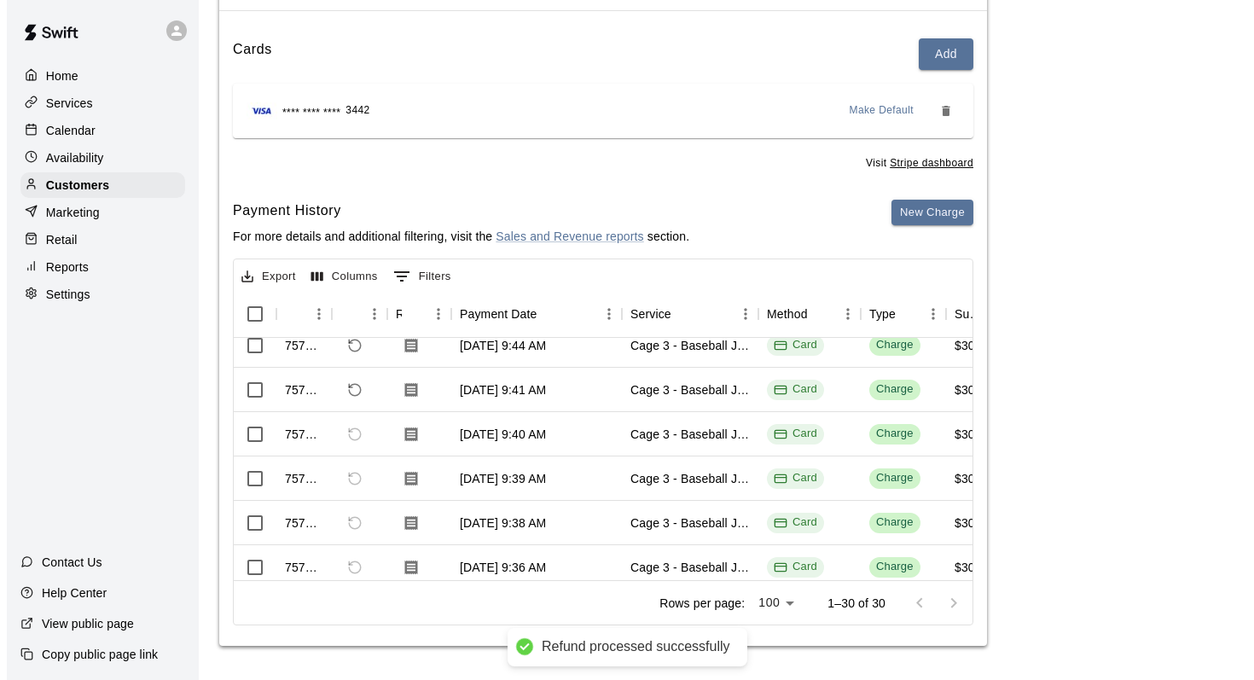
scroll to position [726, 0]
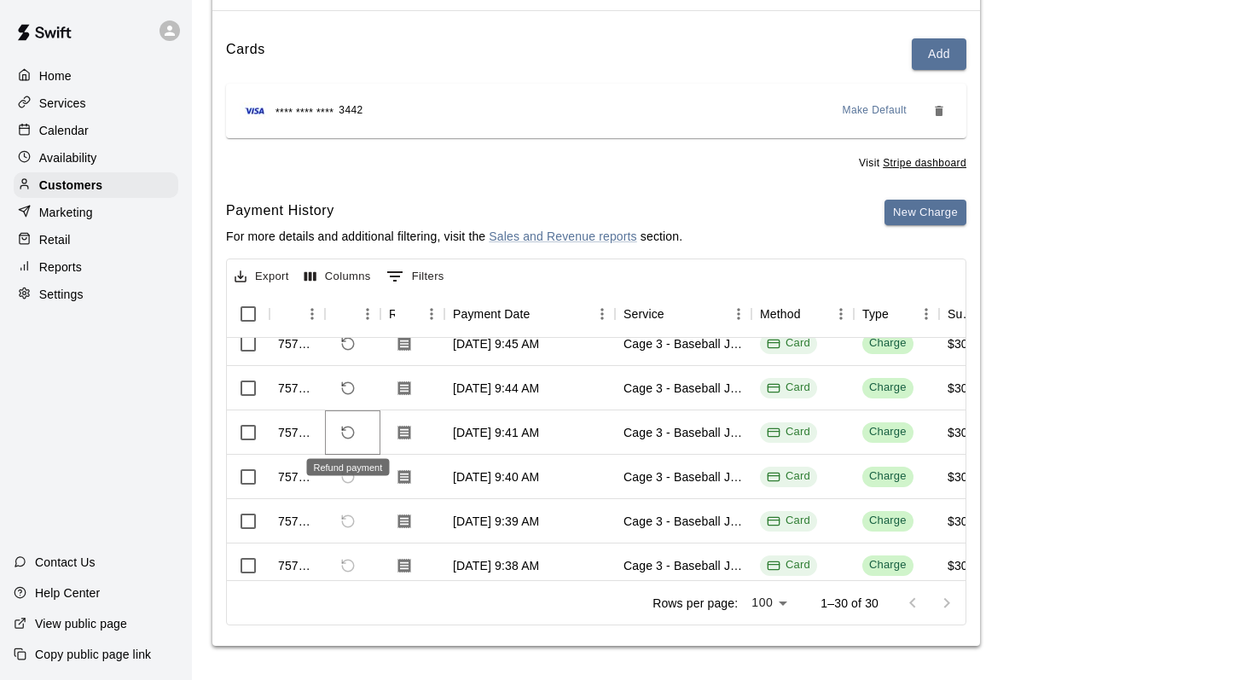
click at [344, 430] on icon "Refund payment" at bounding box center [347, 432] width 15 height 15
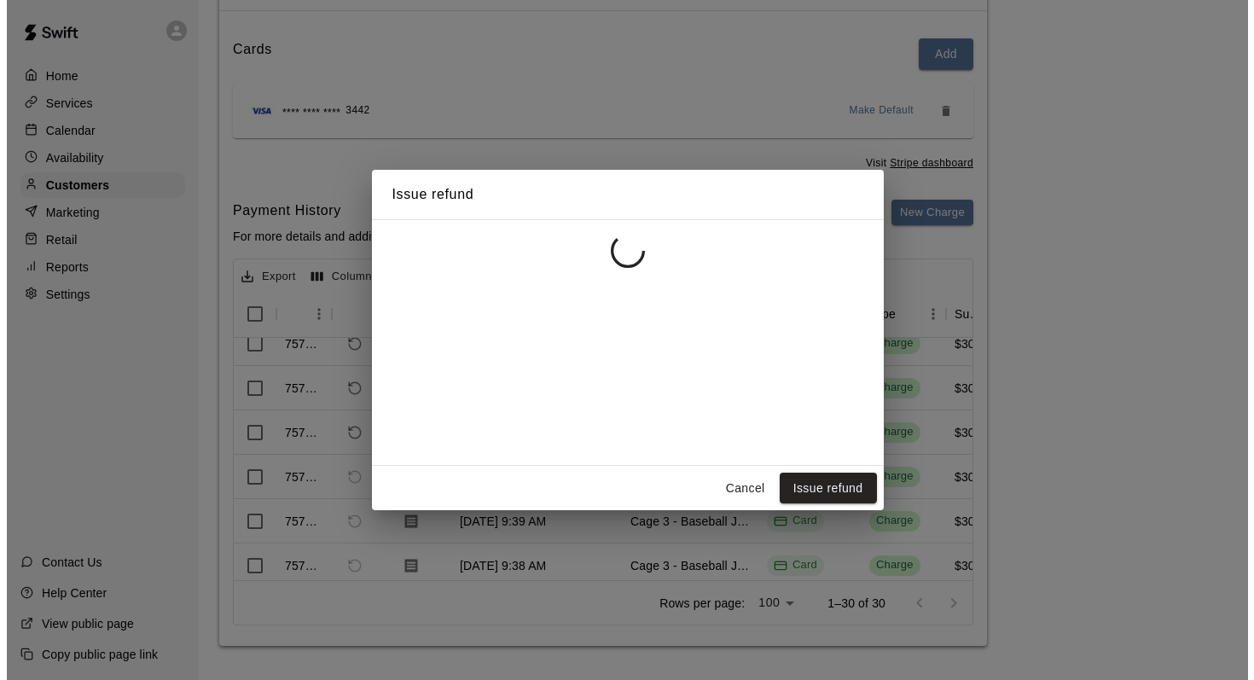
scroll to position [814, 0]
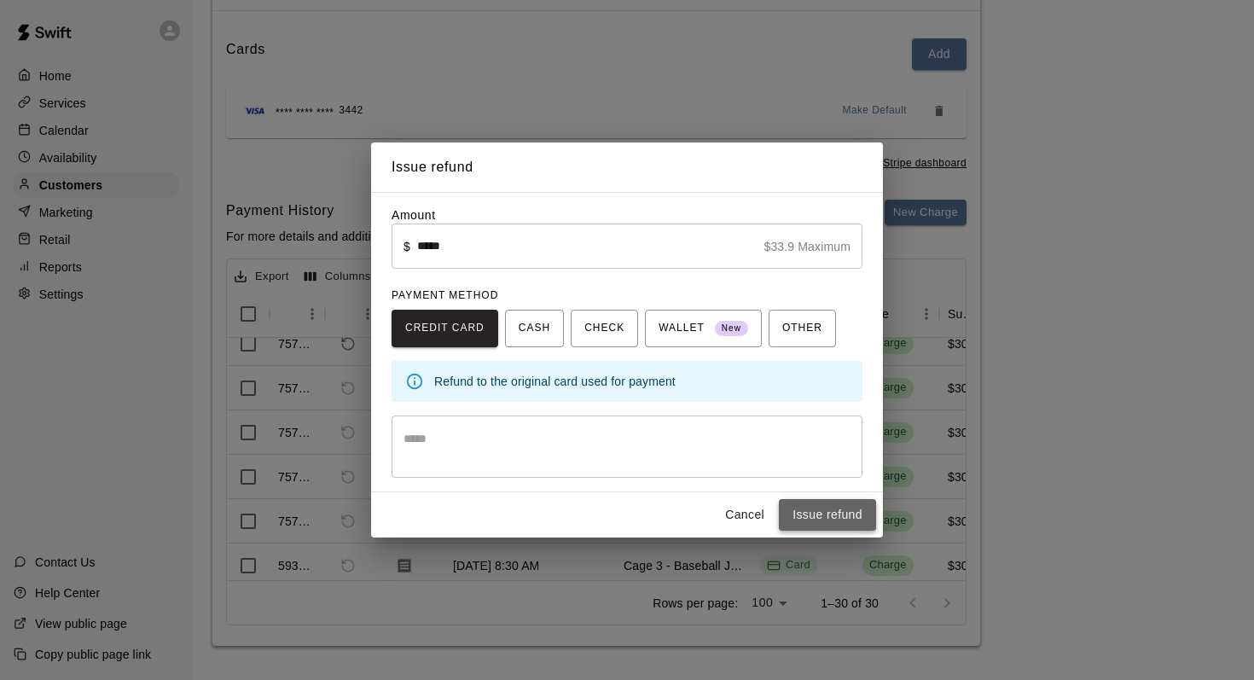
click at [803, 510] on button "Issue refund" at bounding box center [827, 515] width 97 height 32
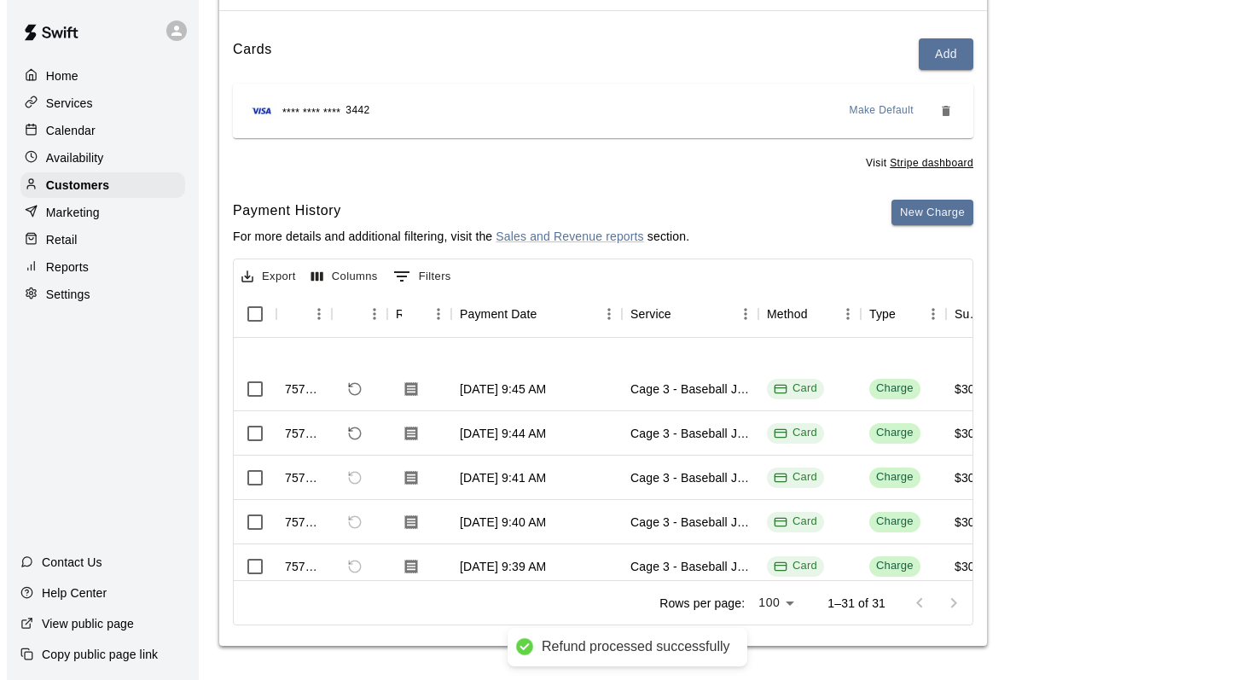
scroll to position [708, 0]
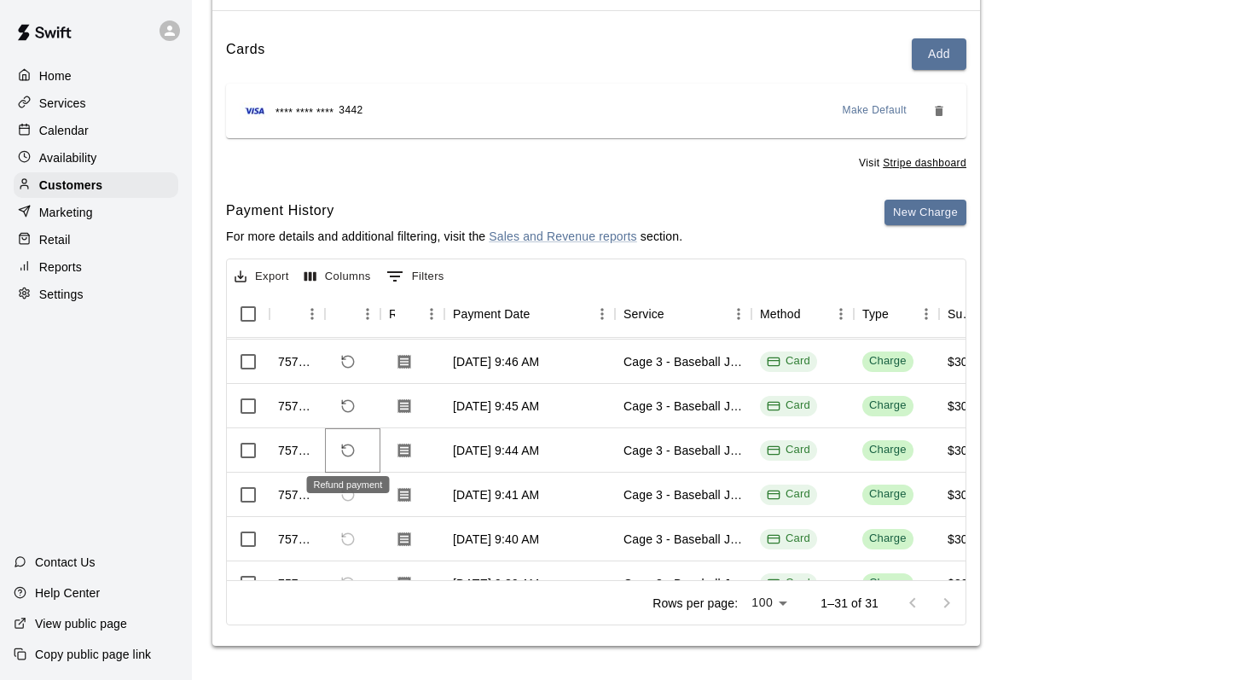
click at [343, 443] on icon "Refund payment" at bounding box center [347, 450] width 15 height 15
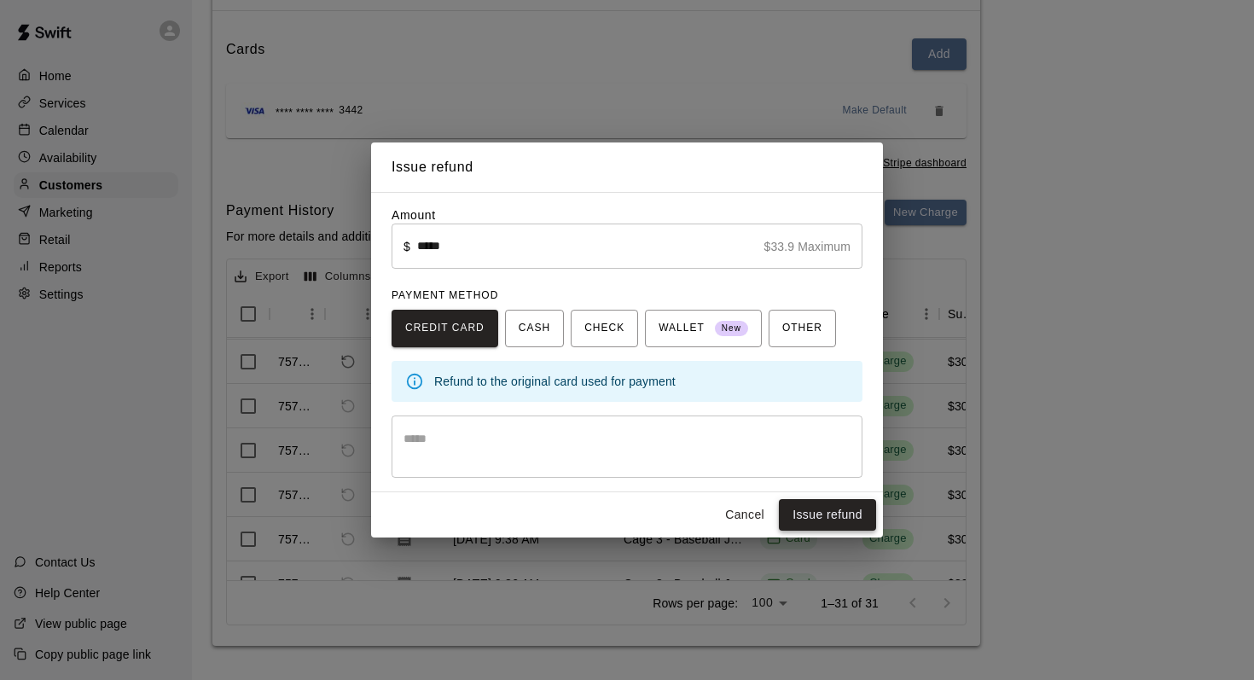
click at [791, 507] on button "Issue refund" at bounding box center [827, 515] width 97 height 32
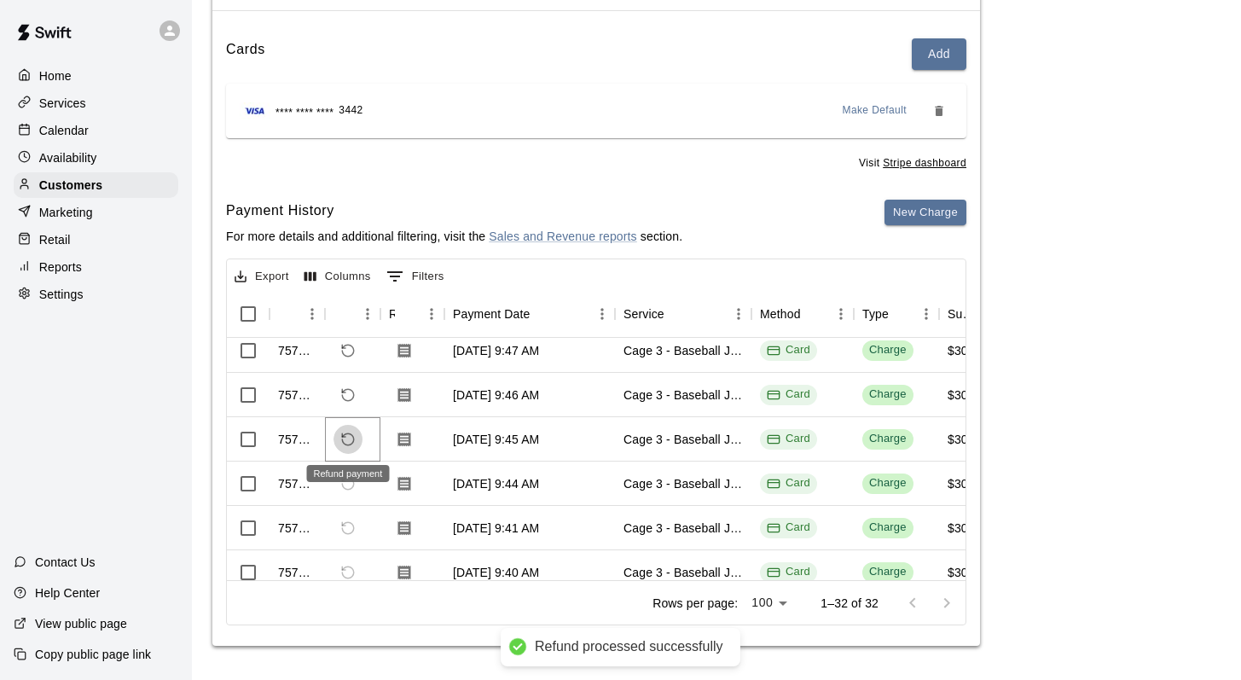
click at [345, 434] on icon "Refund payment" at bounding box center [347, 439] width 15 height 15
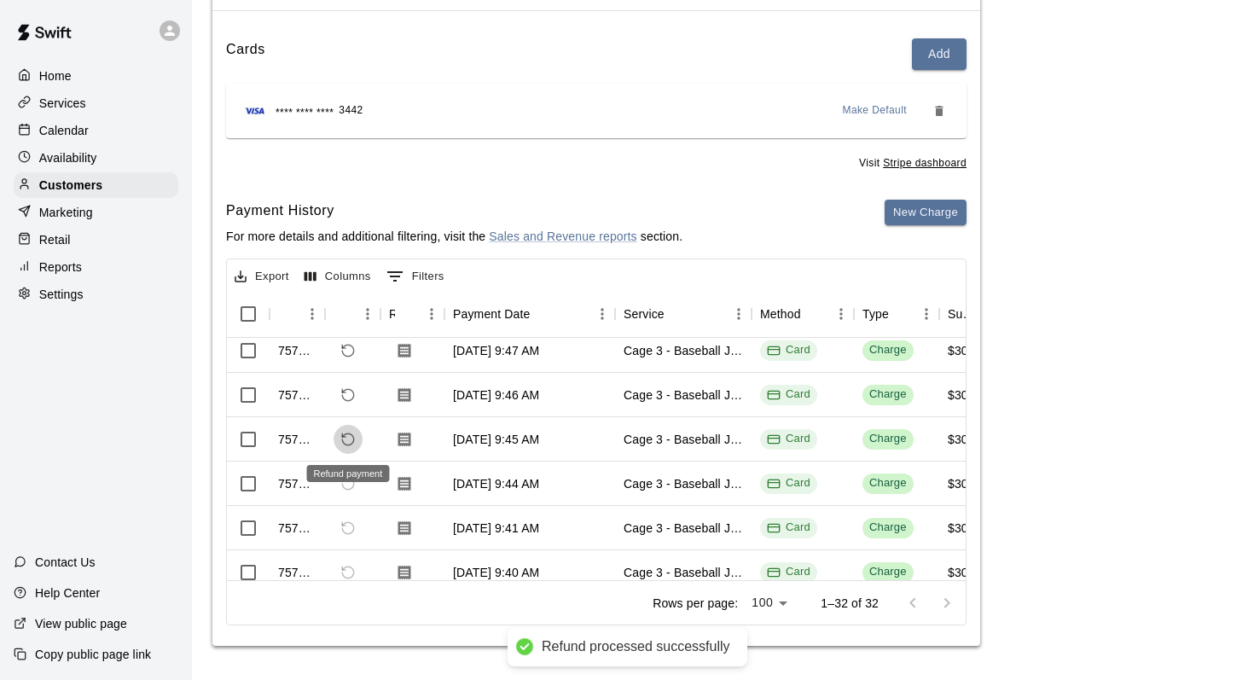
scroll to position [808, 0]
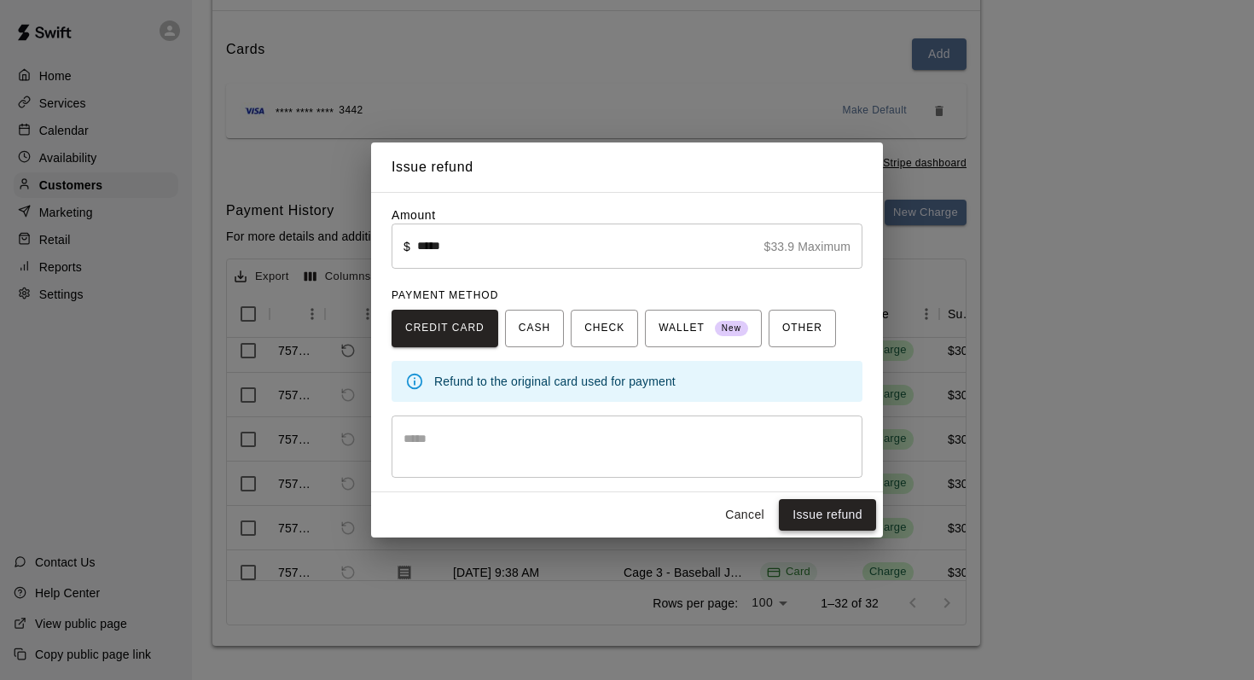
click at [801, 510] on button "Issue refund" at bounding box center [827, 515] width 97 height 32
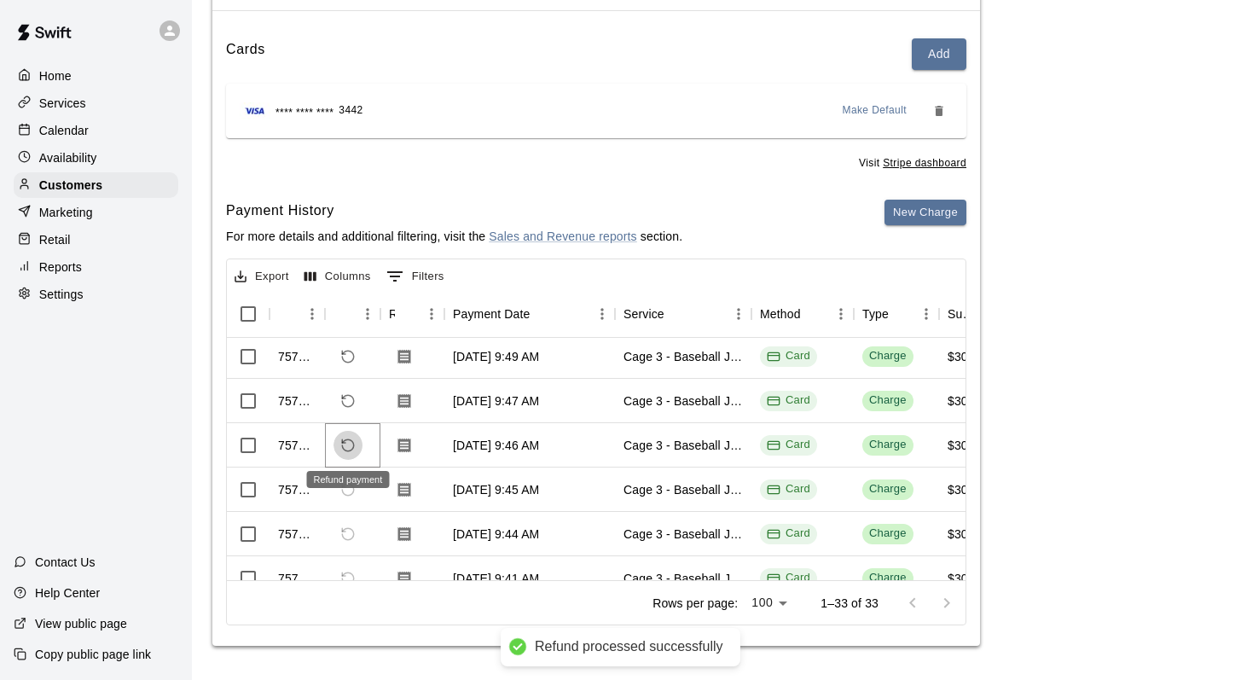
click at [346, 439] on icon "Refund payment" at bounding box center [348, 445] width 12 height 12
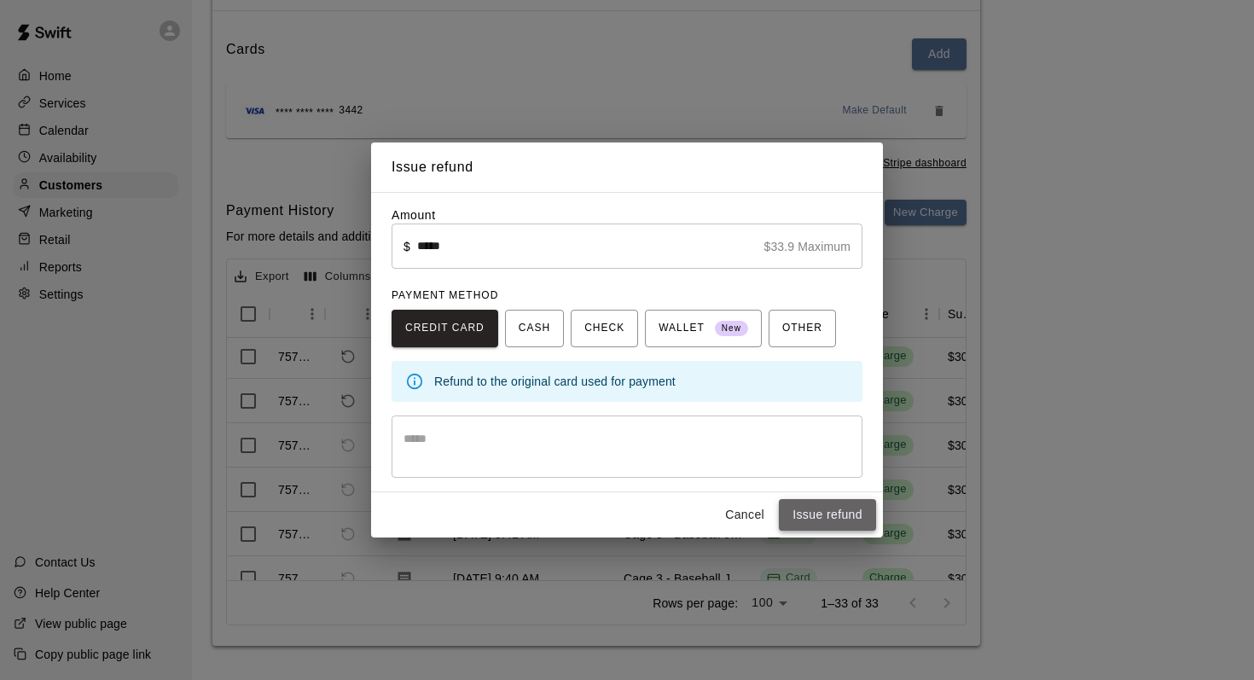
click at [798, 508] on button "Issue refund" at bounding box center [827, 515] width 97 height 32
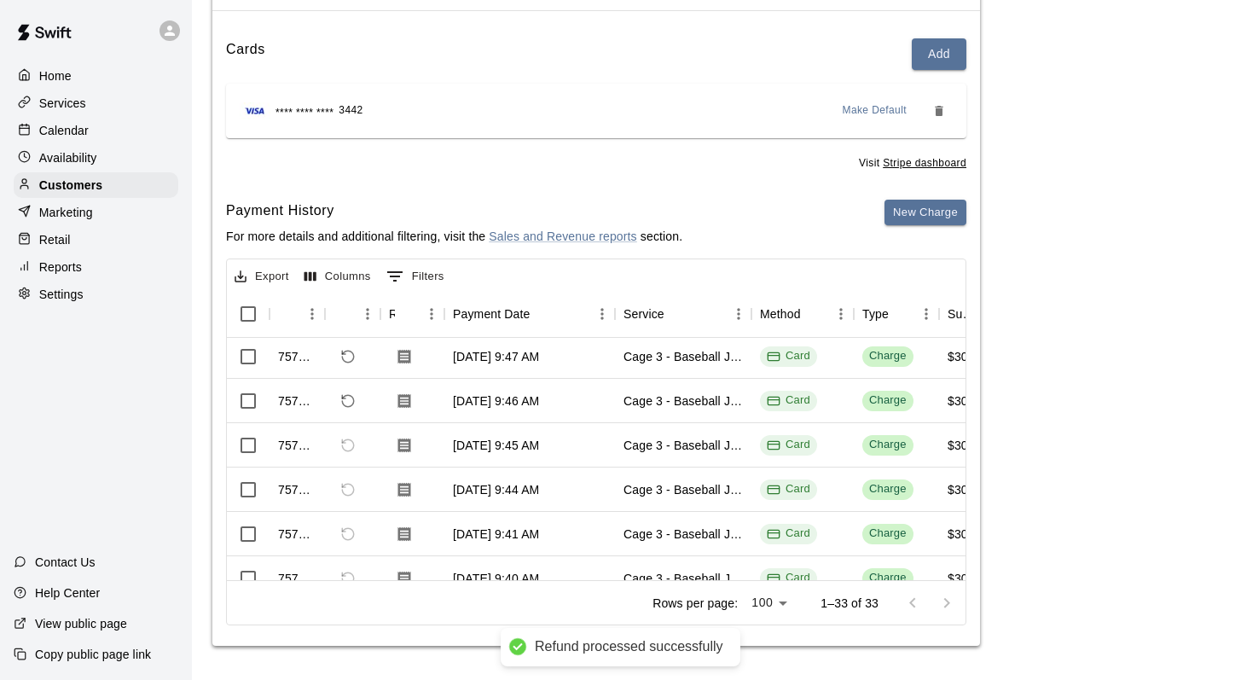
scroll to position [802, 0]
click at [345, 354] on icon "Refund payment" at bounding box center [347, 356] width 15 height 15
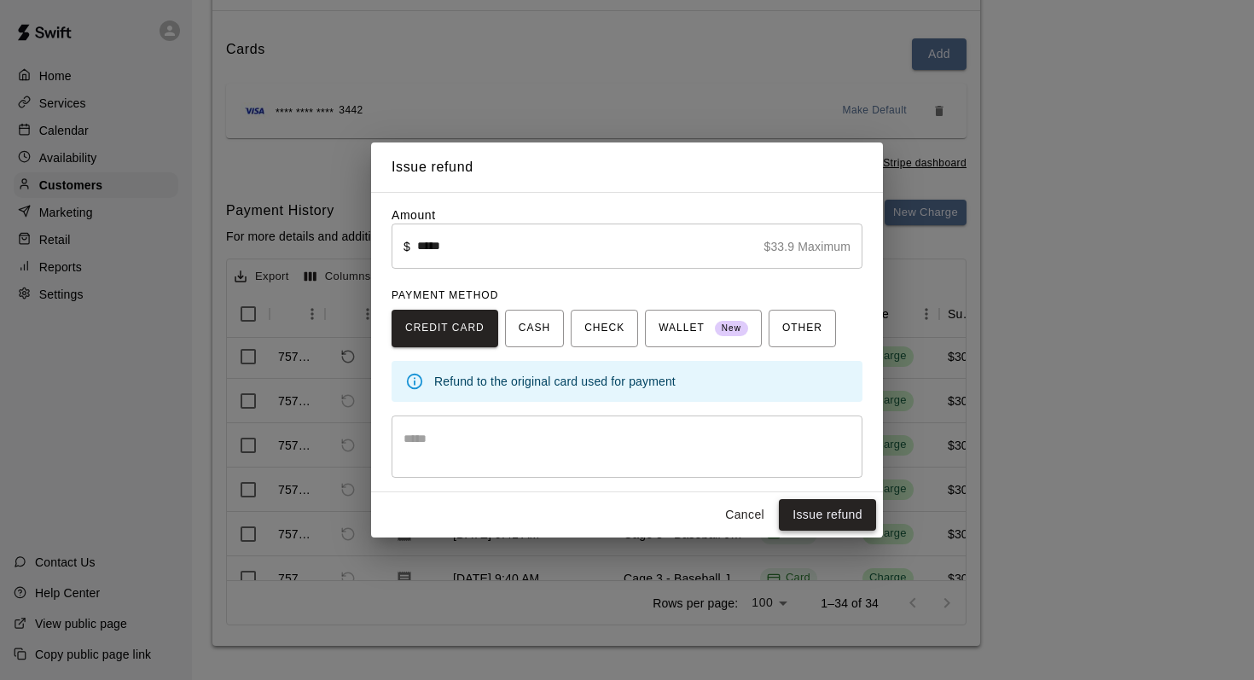
click at [794, 502] on button "Issue refund" at bounding box center [827, 515] width 97 height 32
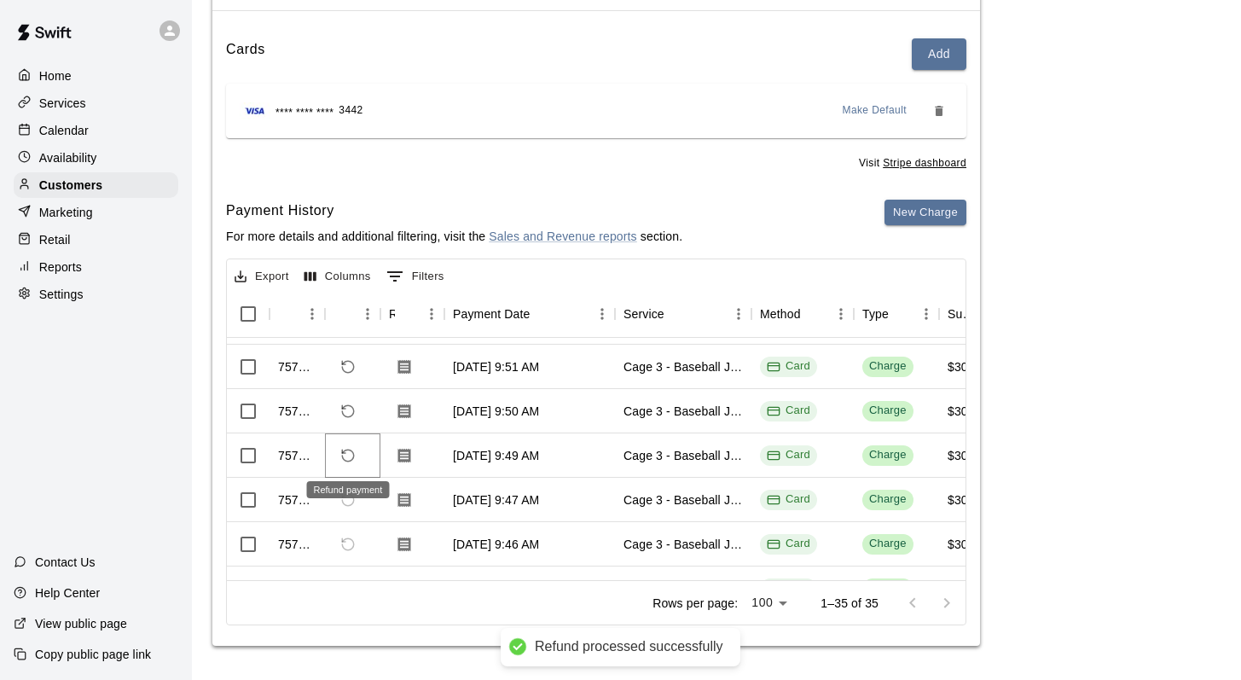
click at [347, 449] on icon "Refund payment" at bounding box center [347, 455] width 15 height 15
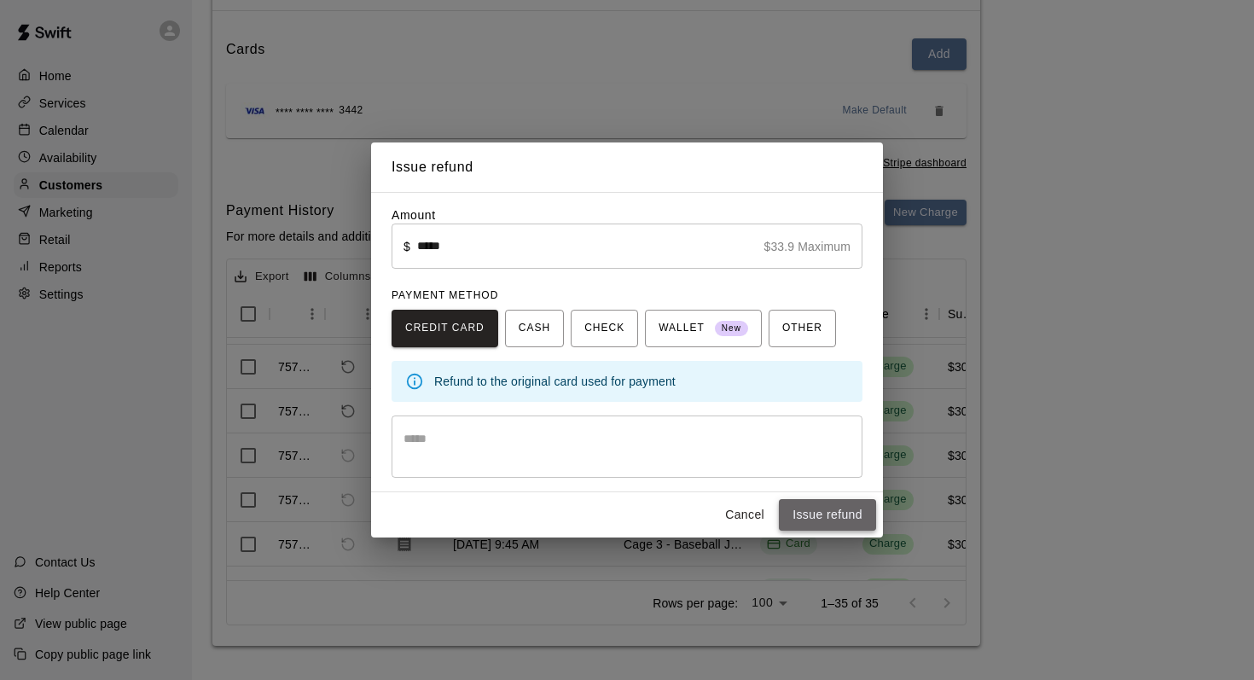
click at [804, 514] on button "Issue refund" at bounding box center [827, 515] width 97 height 32
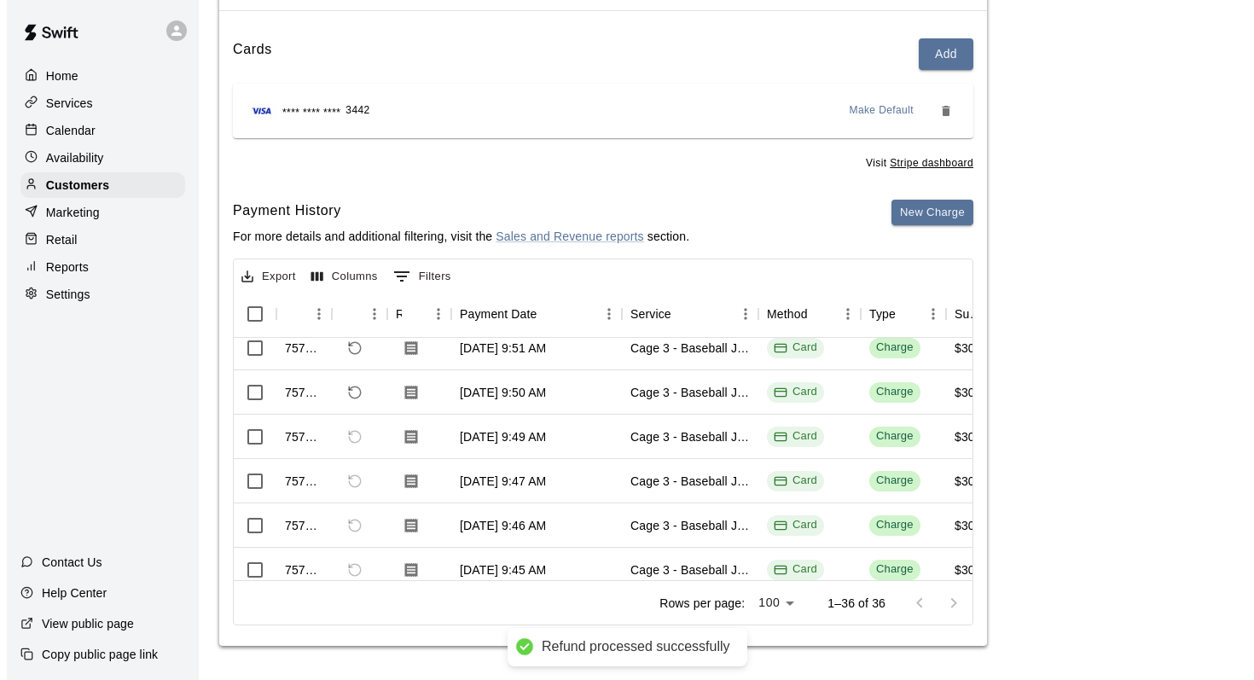
scroll to position [726, 0]
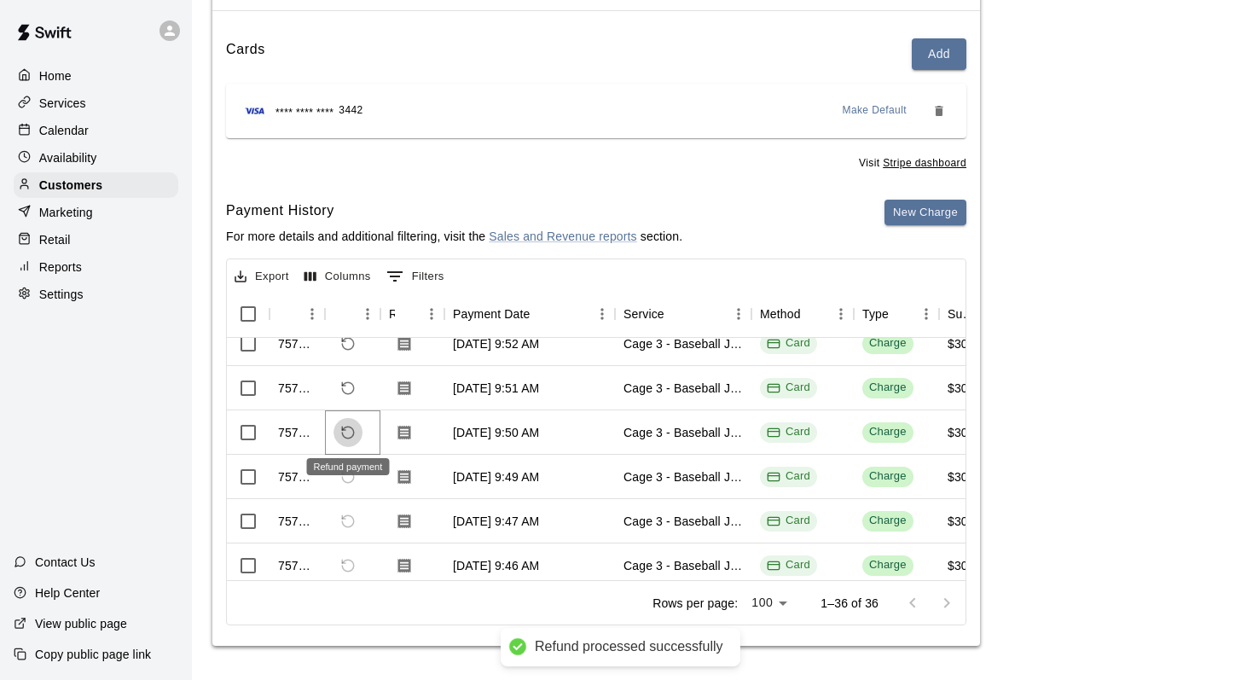
click at [346, 425] on icon "Refund payment" at bounding box center [347, 432] width 15 height 15
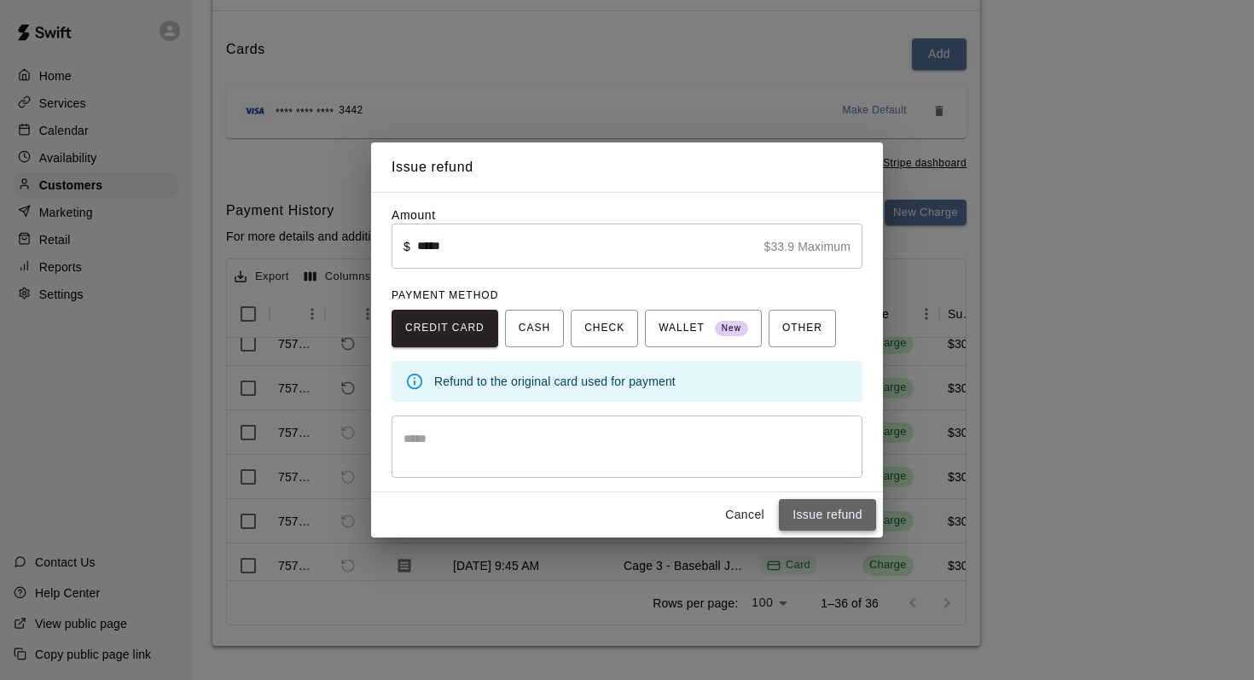
click at [800, 507] on button "Issue refund" at bounding box center [827, 515] width 97 height 32
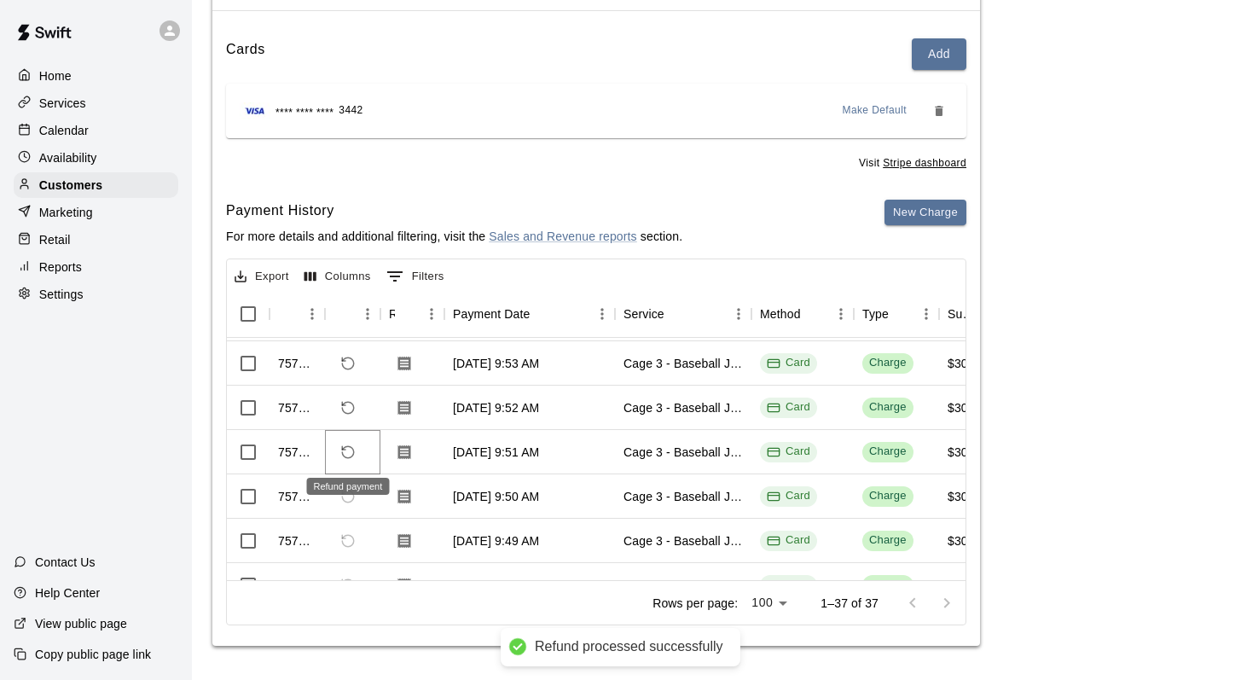
click at [345, 444] on icon "Refund payment" at bounding box center [347, 451] width 15 height 15
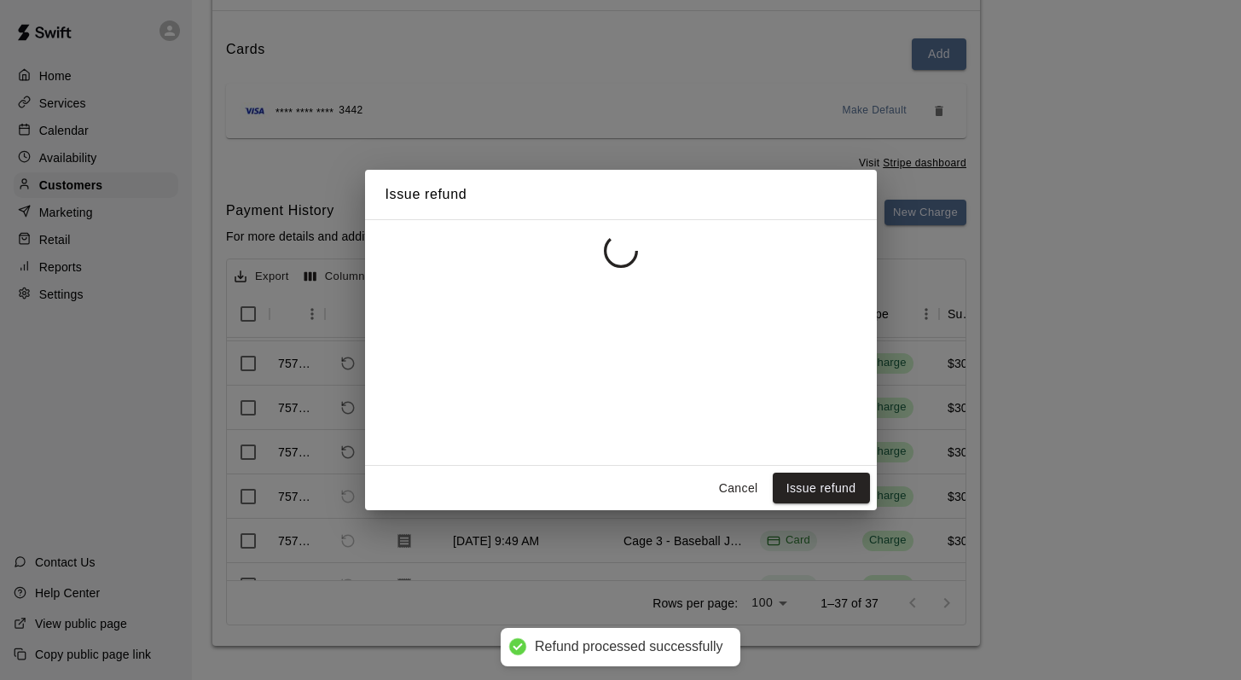
scroll to position [750, 0]
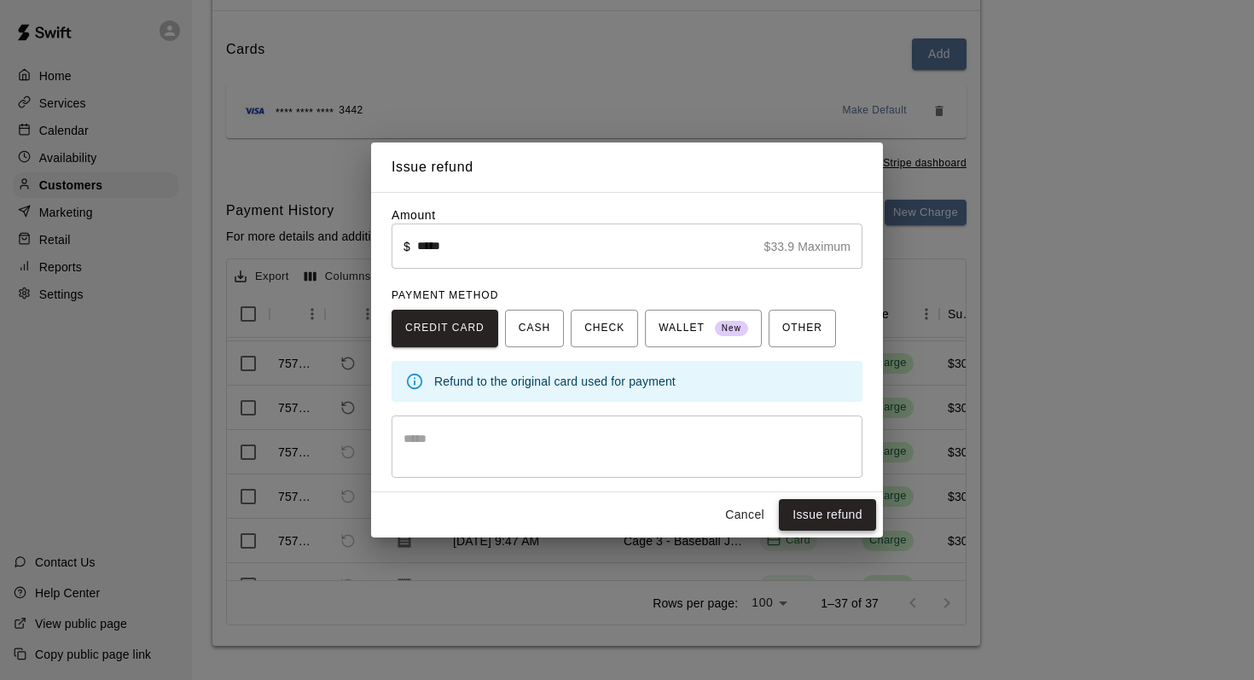
click at [798, 501] on button "Issue refund" at bounding box center [827, 515] width 97 height 32
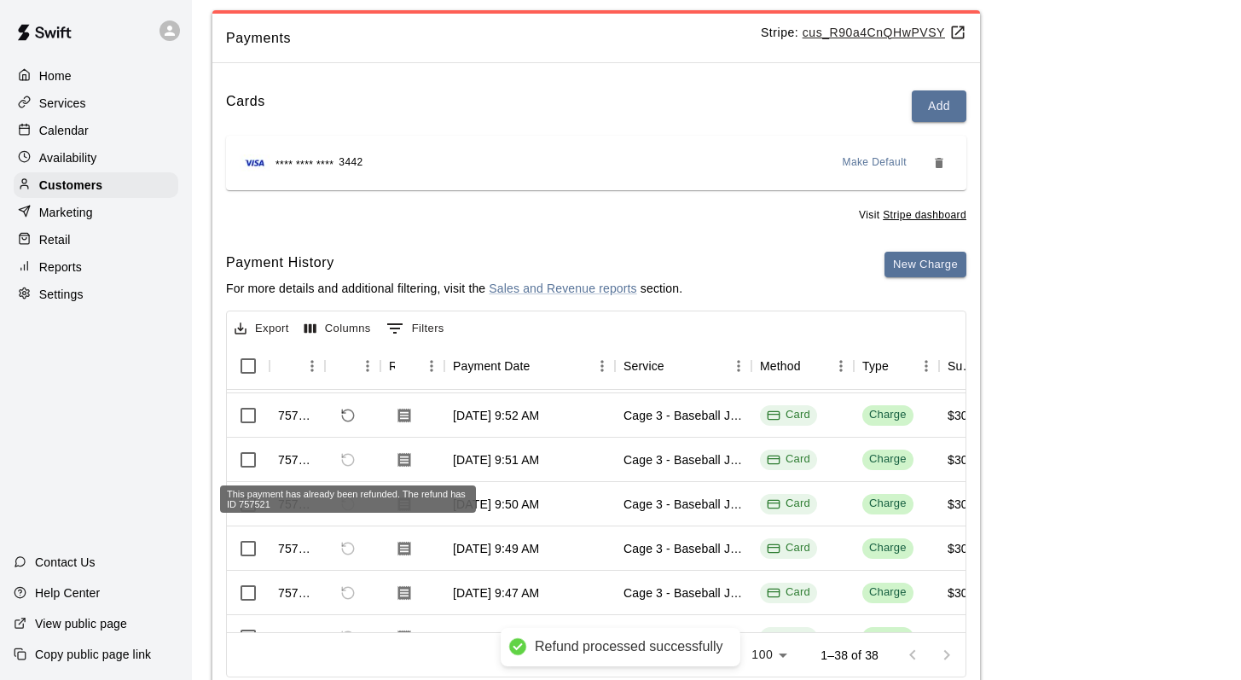
scroll to position [119, 0]
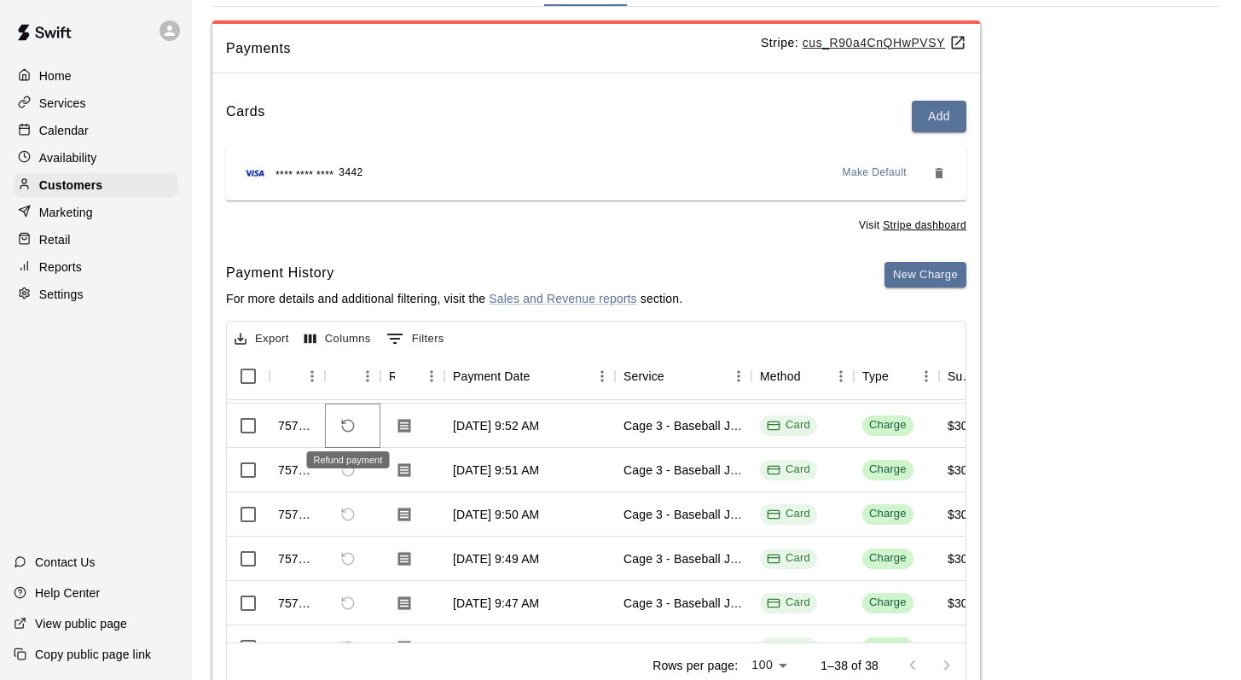
click at [344, 420] on icon "Refund payment" at bounding box center [348, 426] width 12 height 12
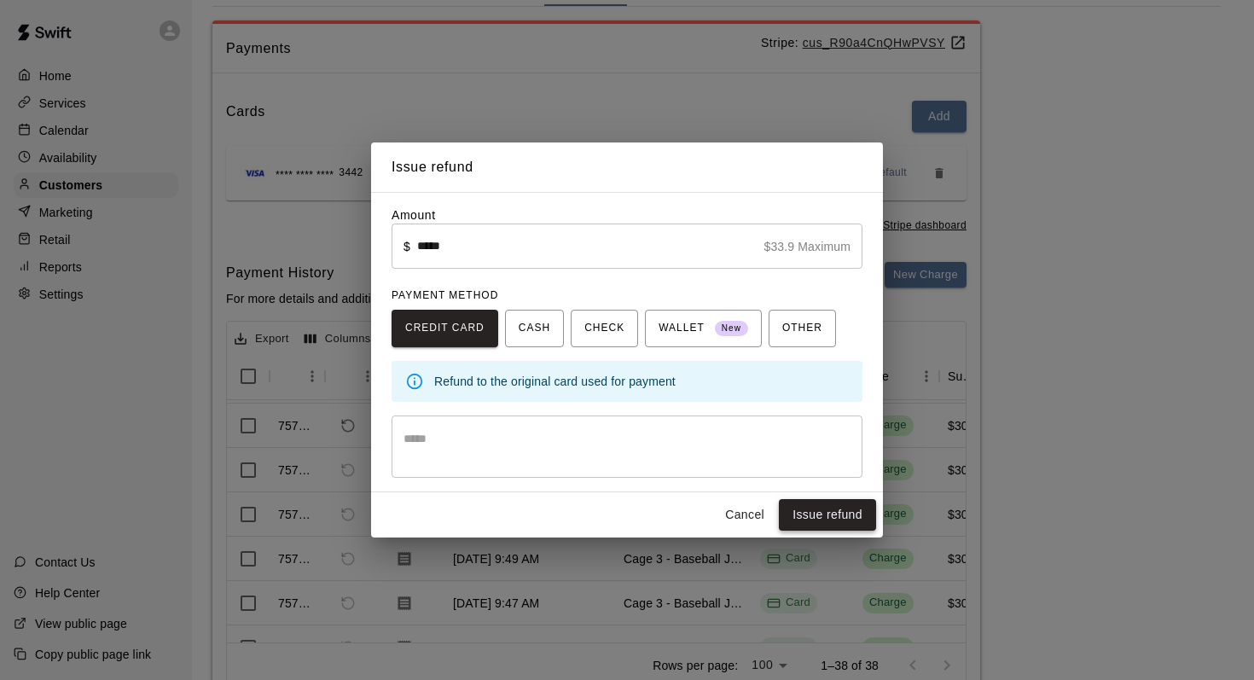
click at [803, 510] on button "Issue refund" at bounding box center [827, 515] width 97 height 32
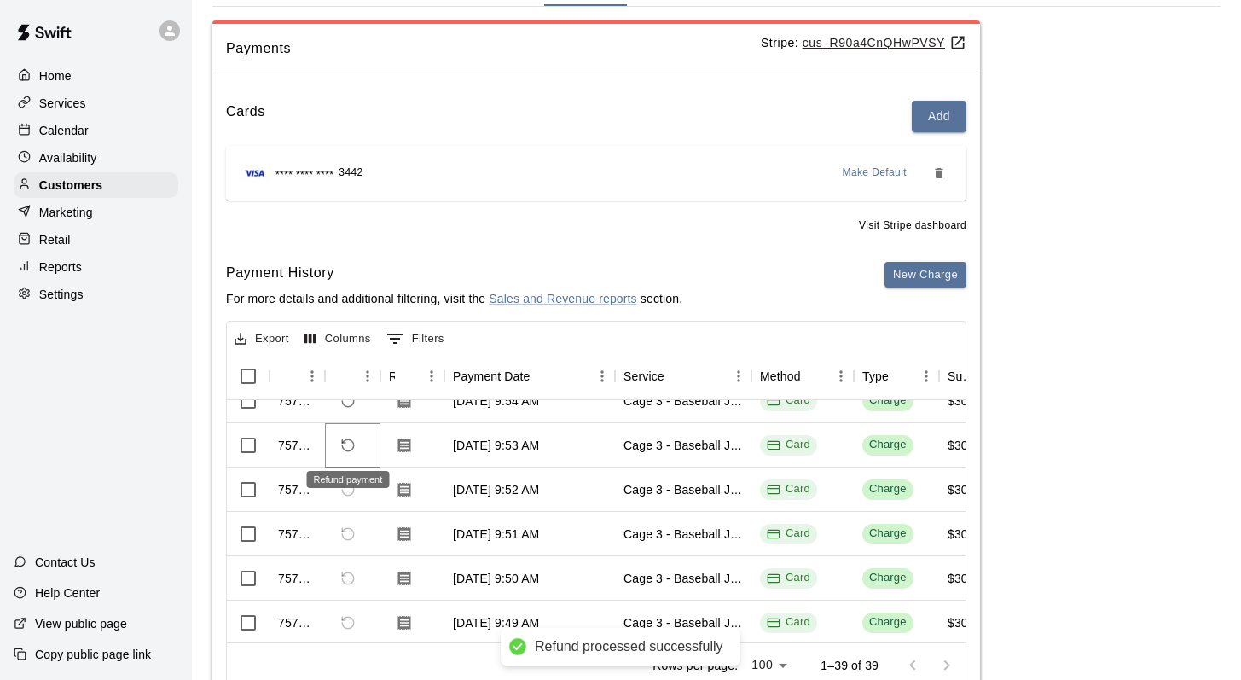
click at [342, 439] on icon "Refund payment" at bounding box center [343, 440] width 3 height 3
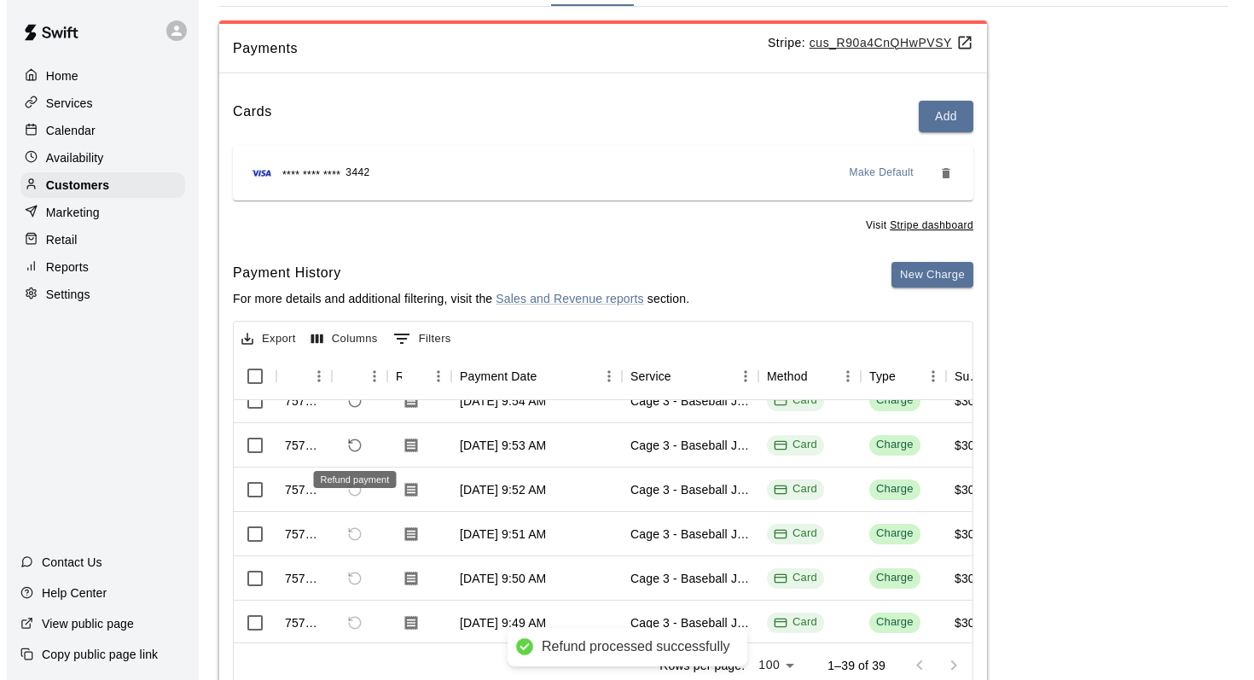
scroll to position [820, 0]
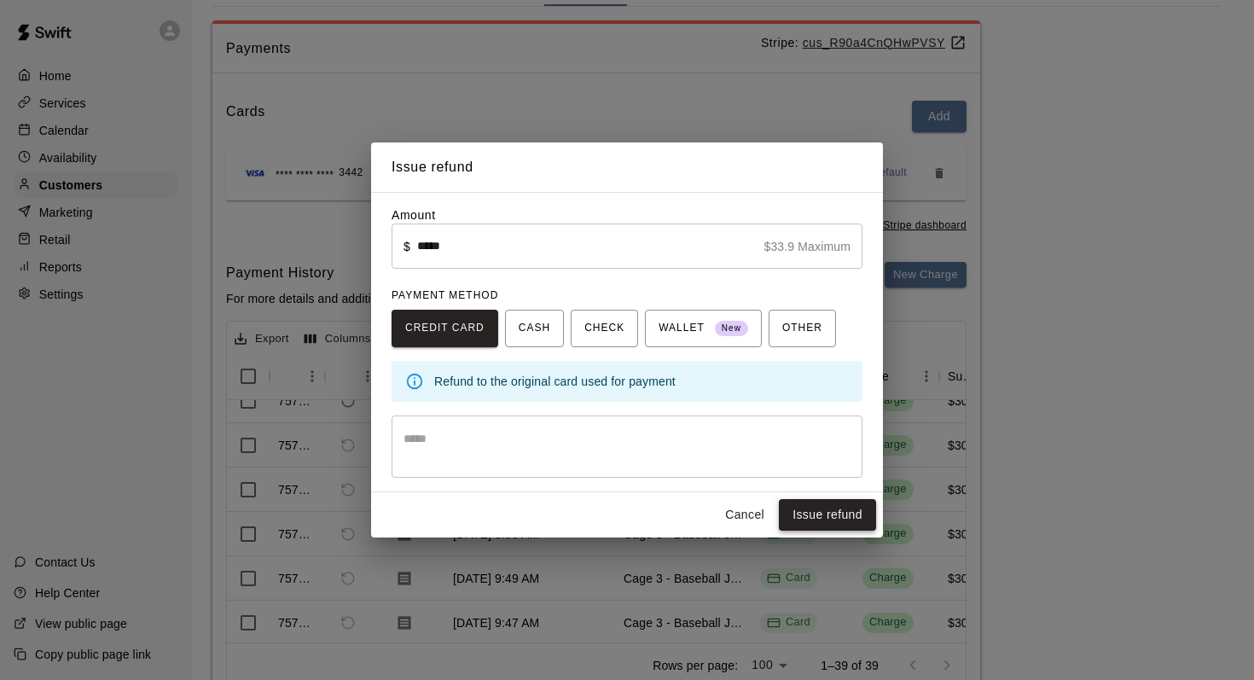
click at [791, 505] on button "Issue refund" at bounding box center [827, 515] width 97 height 32
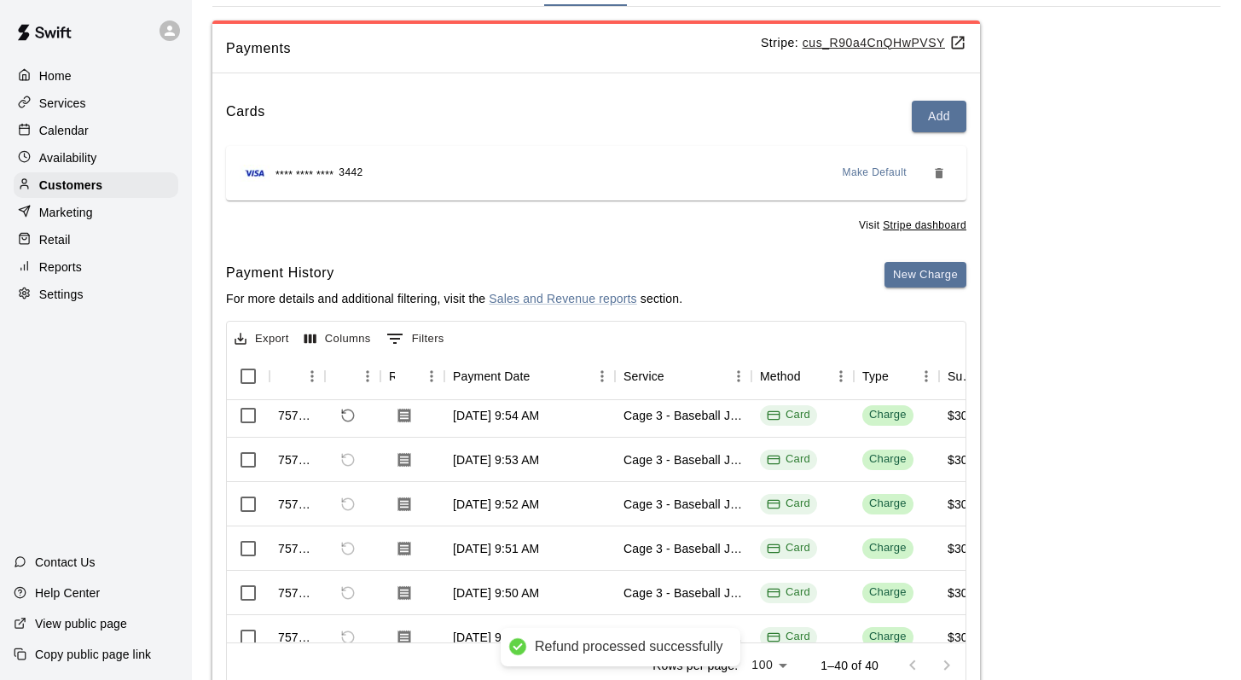
scroll to position [849, 0]
click at [81, 125] on p "Calendar" at bounding box center [63, 130] width 49 height 17
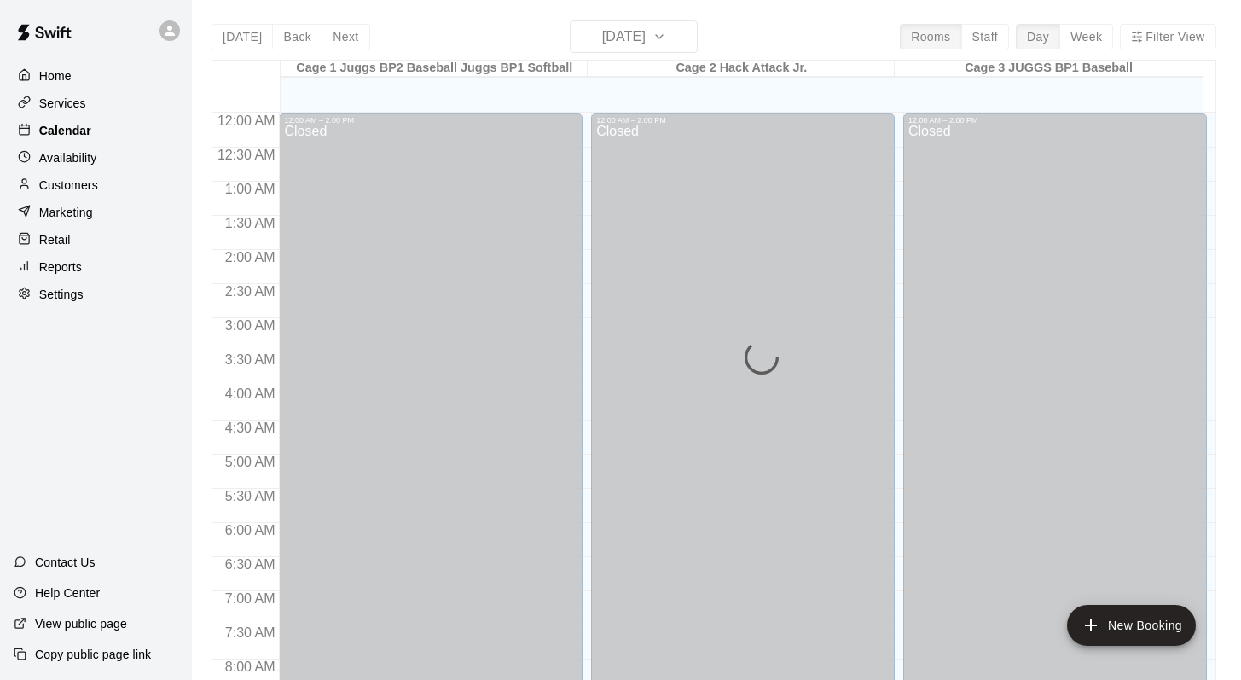
scroll to position [997, 0]
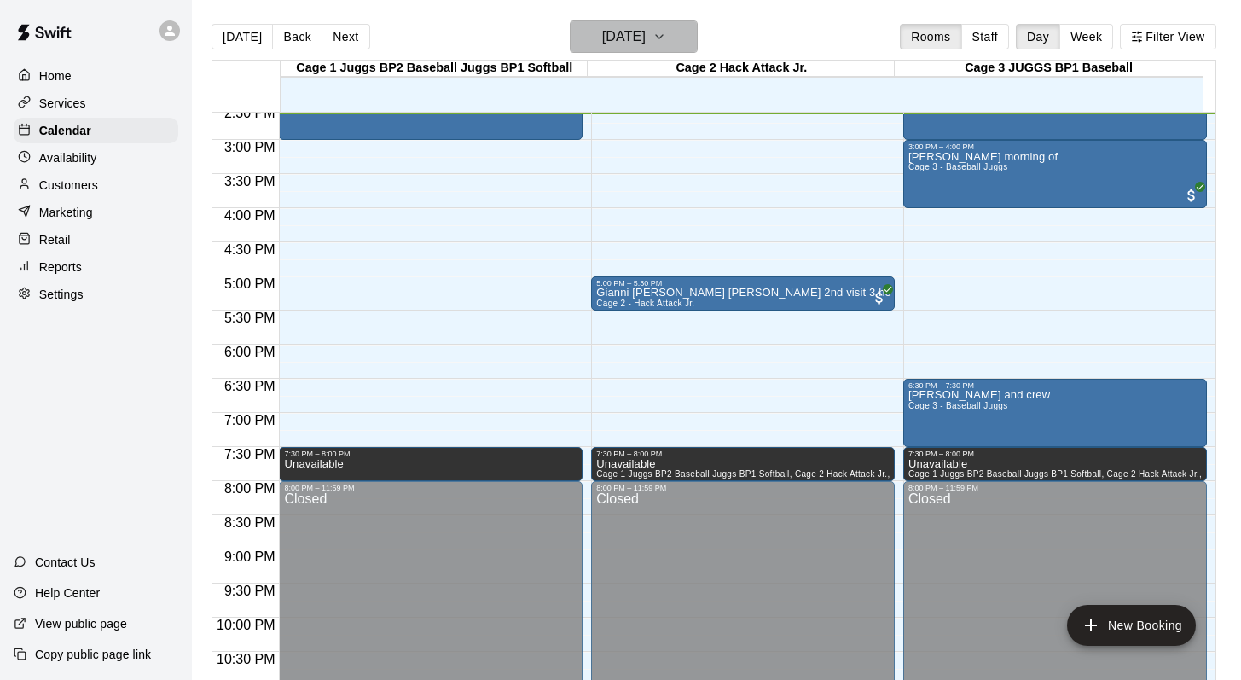
click at [666, 34] on icon "button" at bounding box center [659, 36] width 14 height 20
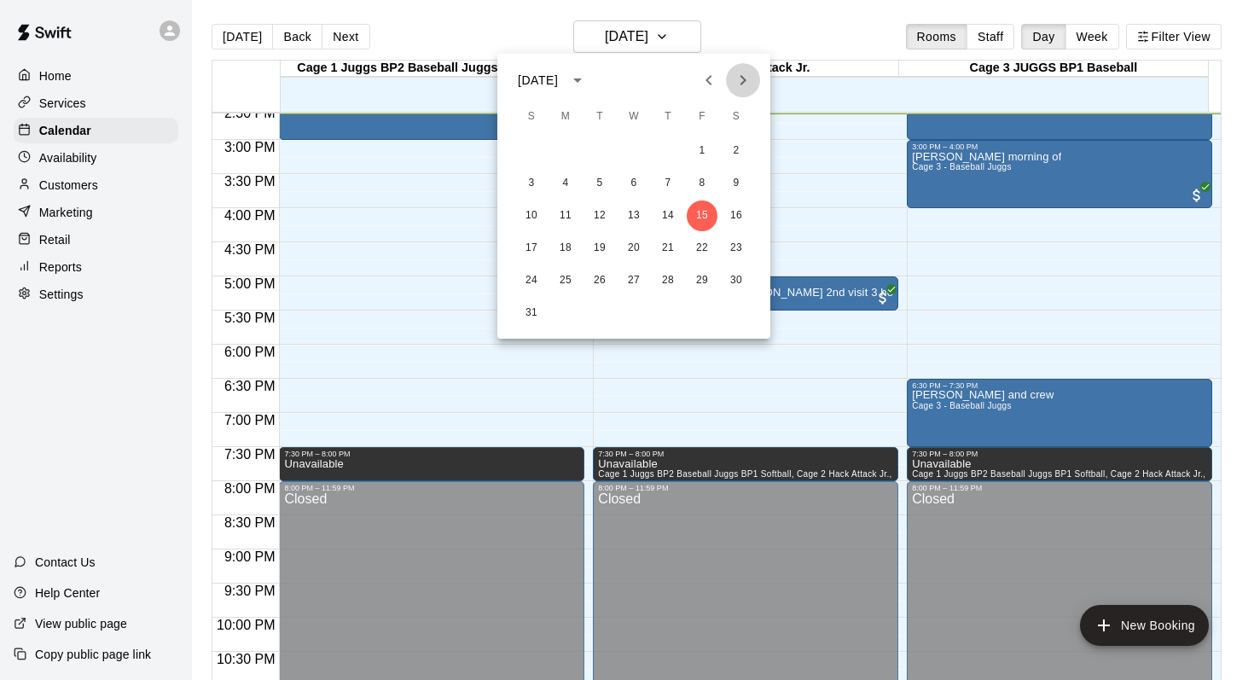
click at [737, 78] on icon "Next month" at bounding box center [743, 80] width 20 height 20
click at [698, 183] on button "10" at bounding box center [702, 183] width 31 height 31
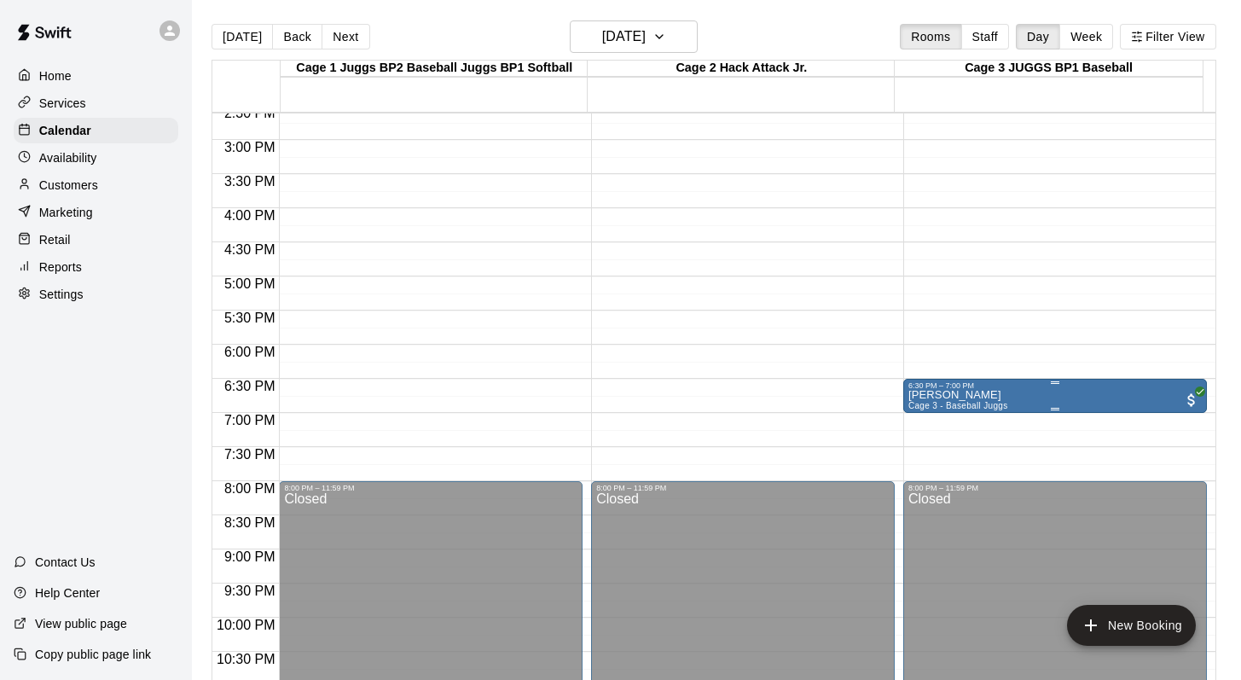
click at [921, 395] on p "Marcus Outhwaite" at bounding box center [958, 395] width 100 height 0
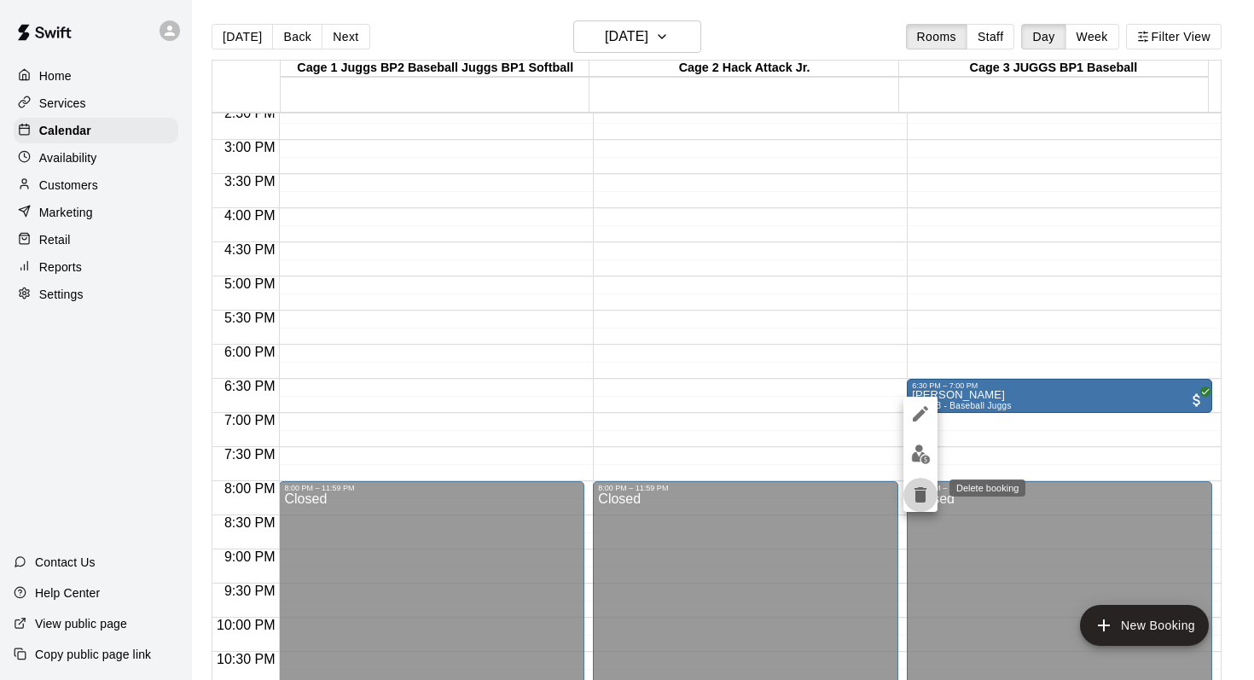
click at [921, 488] on icon "delete" at bounding box center [920, 494] width 12 height 15
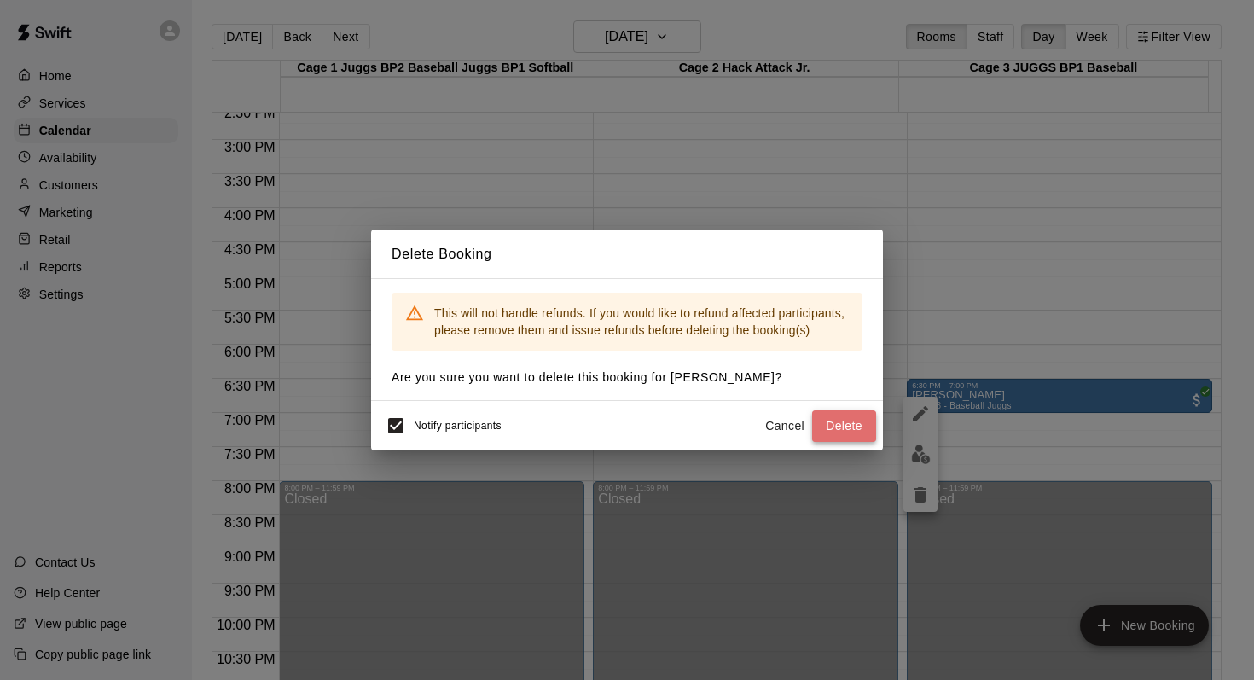
click at [827, 420] on button "Delete" at bounding box center [844, 426] width 64 height 32
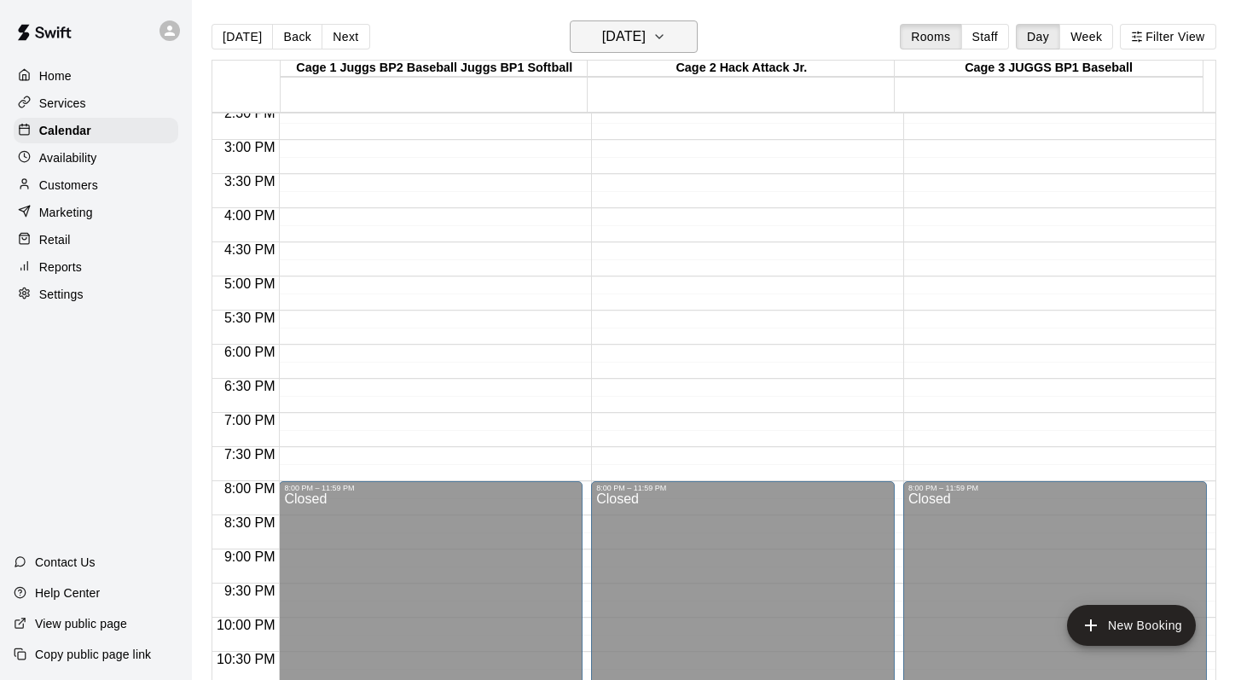
click at [666, 38] on icon "button" at bounding box center [659, 36] width 14 height 20
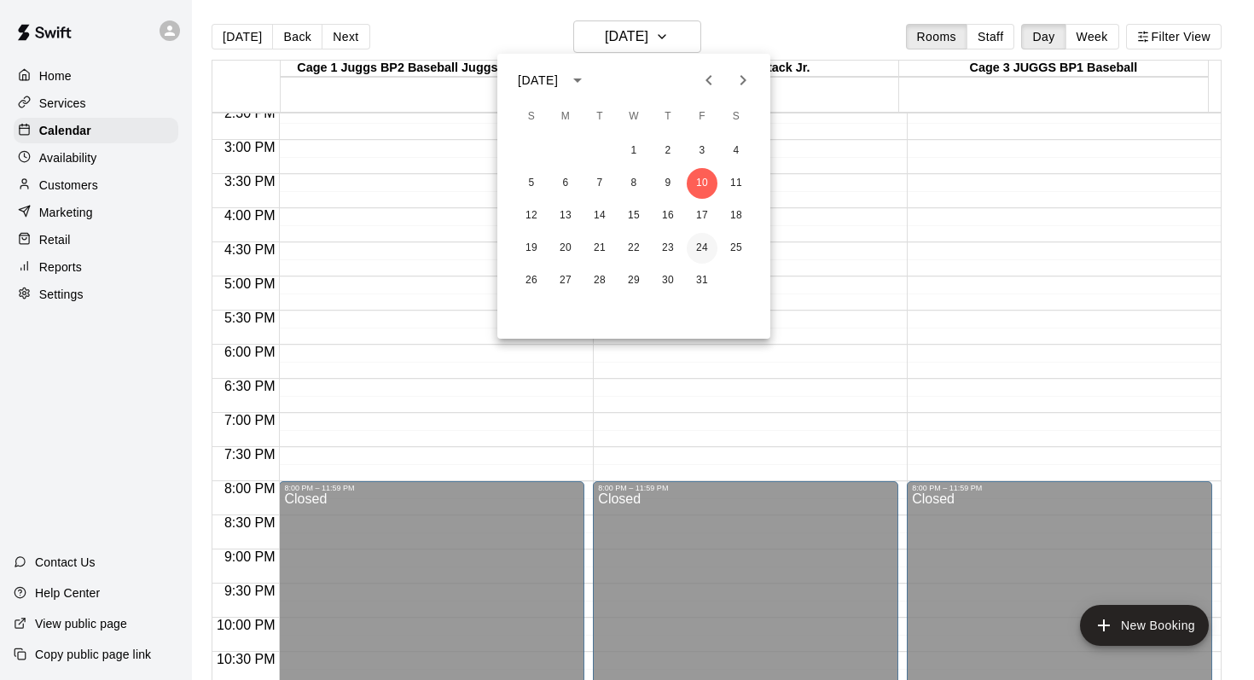
click at [704, 241] on button "24" at bounding box center [702, 248] width 31 height 31
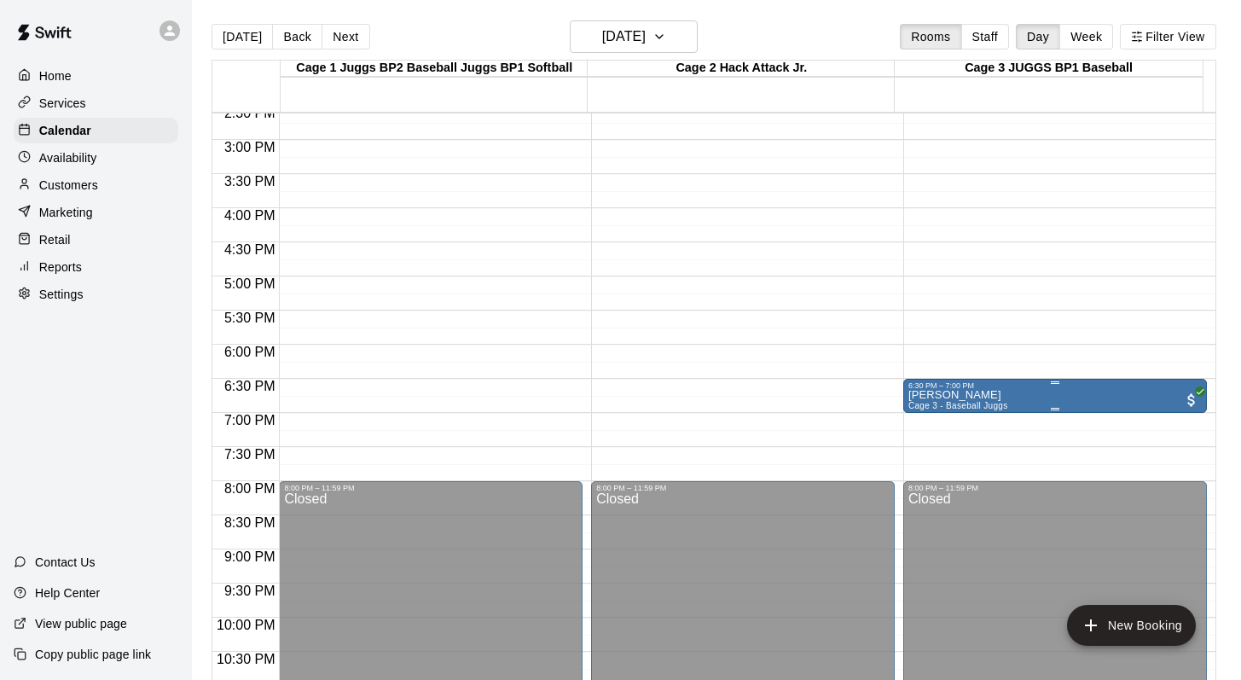
click at [921, 395] on p "Marcus Outhwaite" at bounding box center [958, 395] width 100 height 0
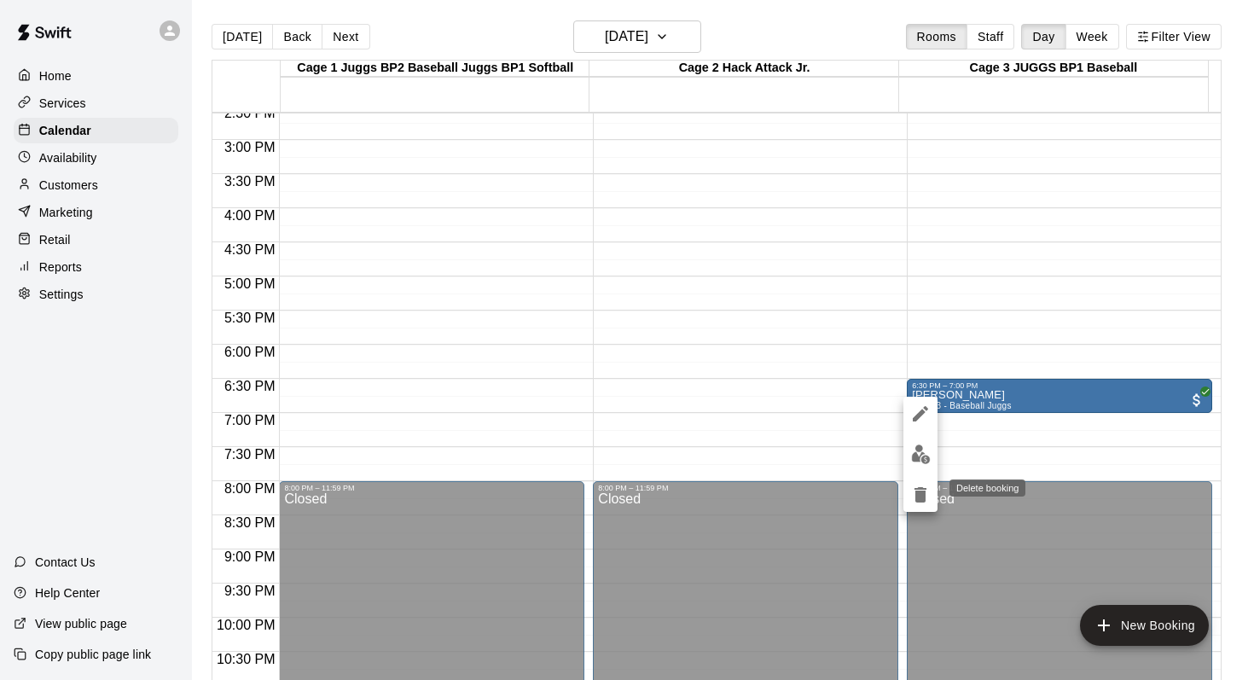
click at [915, 491] on icon "delete" at bounding box center [920, 494] width 12 height 15
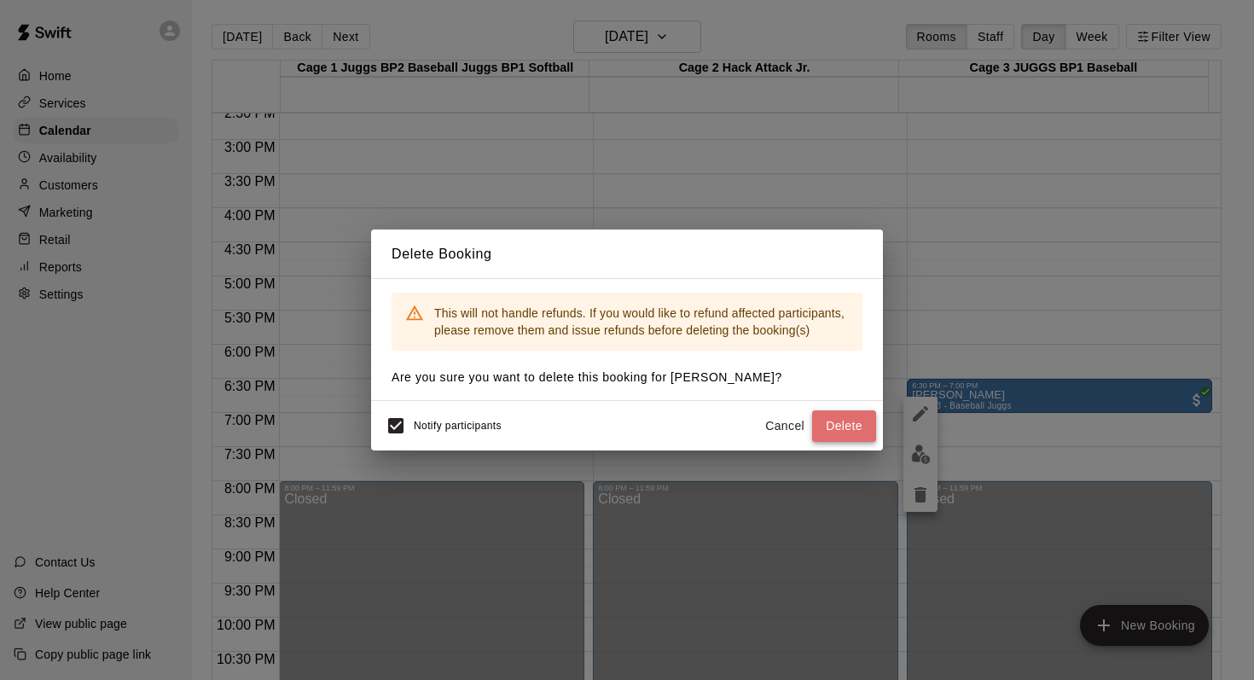
click at [832, 423] on button "Delete" at bounding box center [844, 426] width 64 height 32
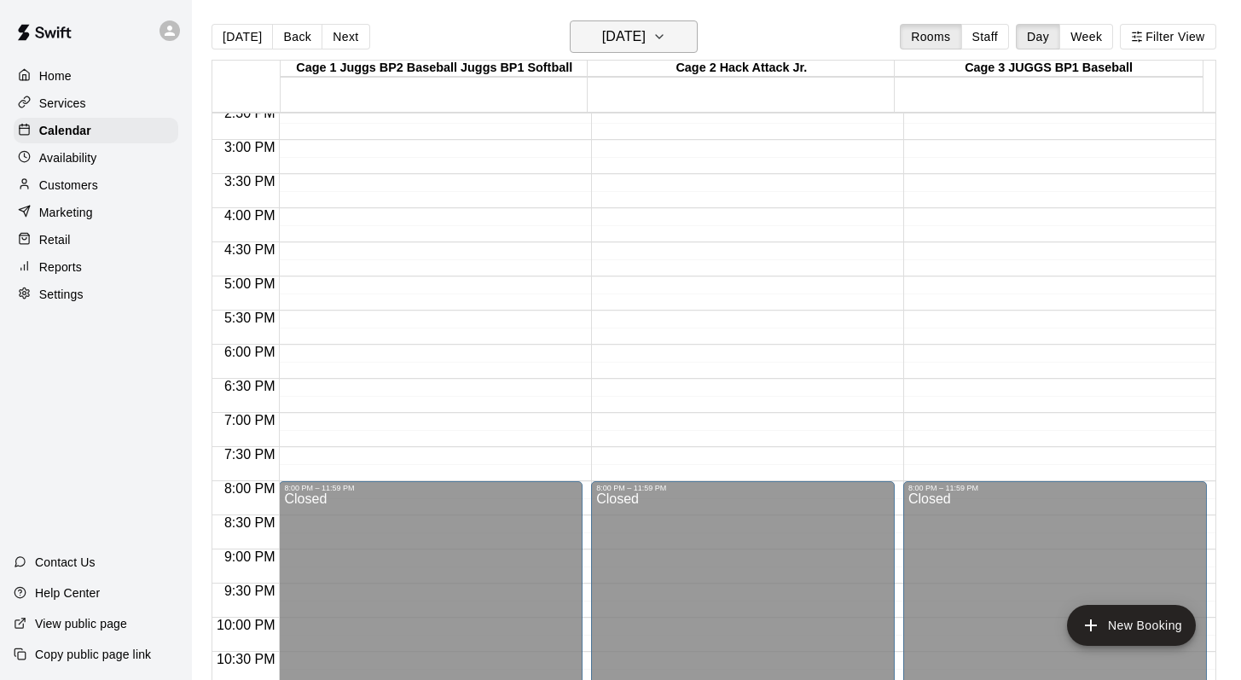
click at [666, 37] on icon "button" at bounding box center [659, 36] width 14 height 20
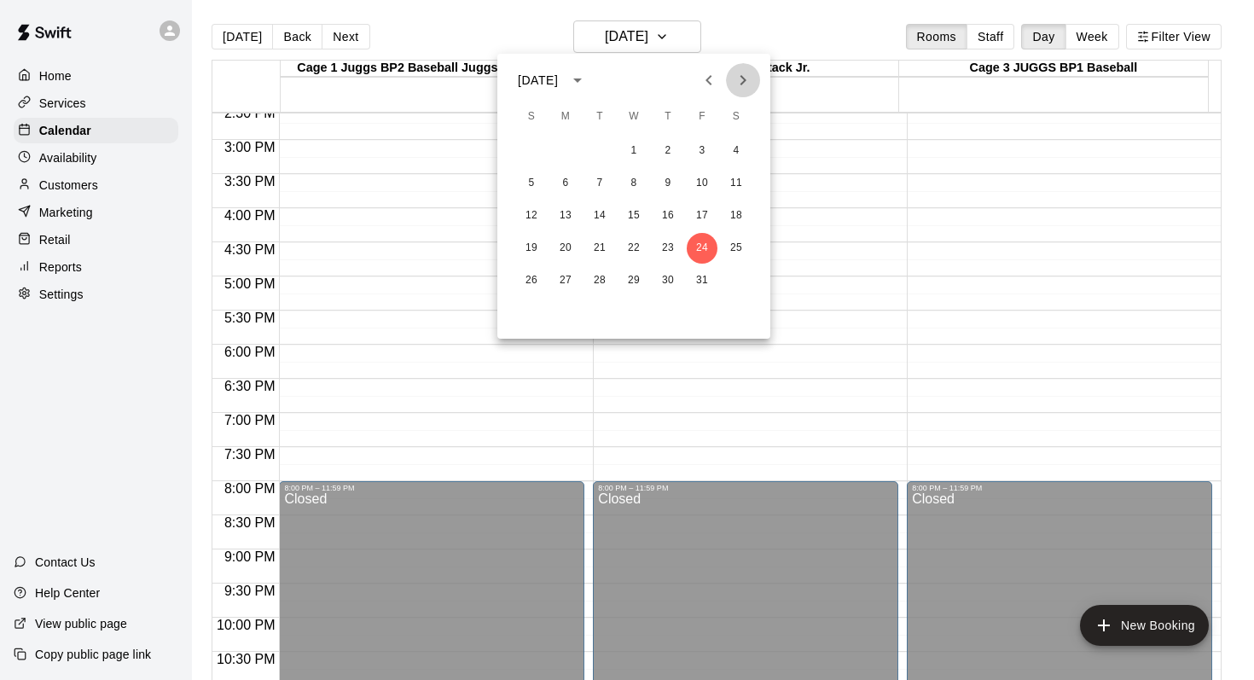
click at [742, 79] on icon "Next month" at bounding box center [743, 80] width 20 height 20
click at [699, 177] on button "7" at bounding box center [702, 183] width 31 height 31
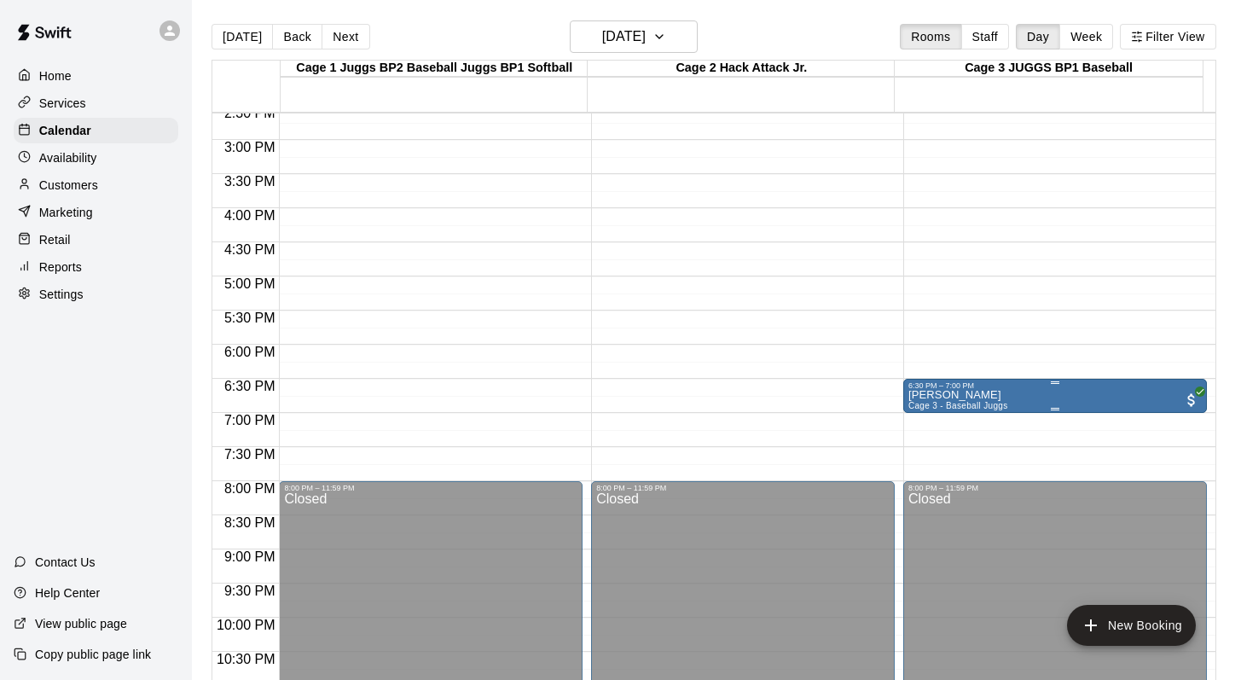
click at [919, 390] on div "6:30 PM – 7:00 PM" at bounding box center [1054, 385] width 293 height 9
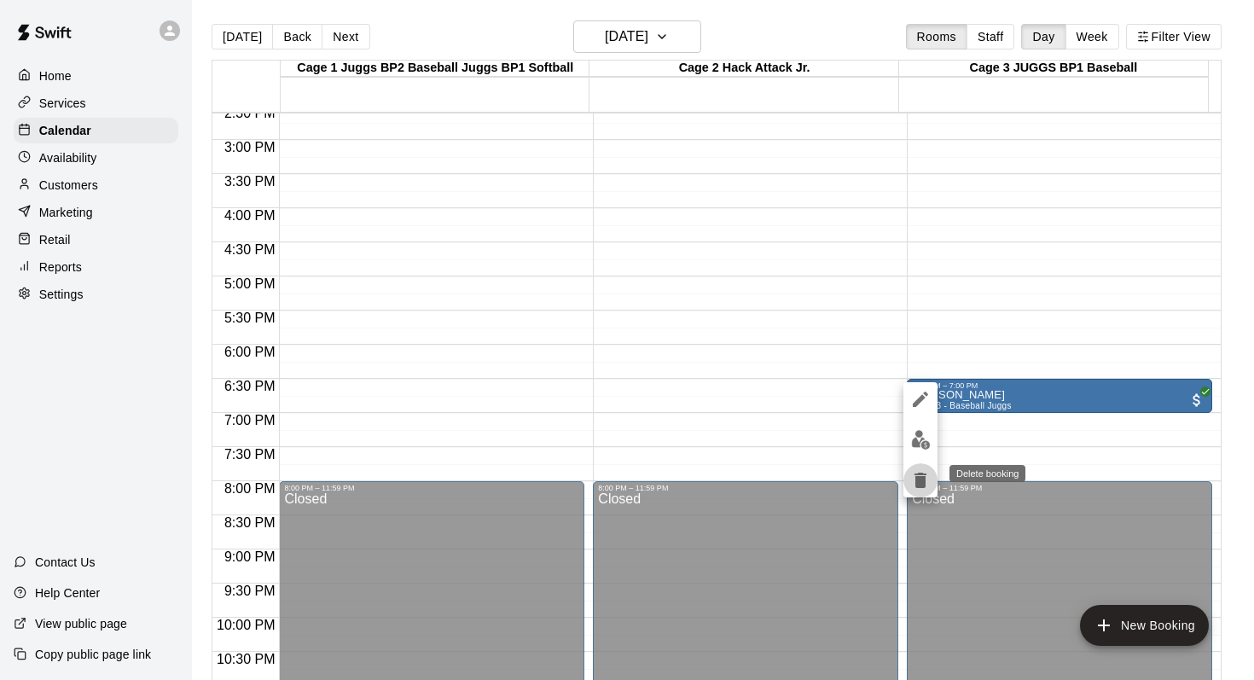
click at [920, 484] on icon "delete" at bounding box center [920, 479] width 12 height 15
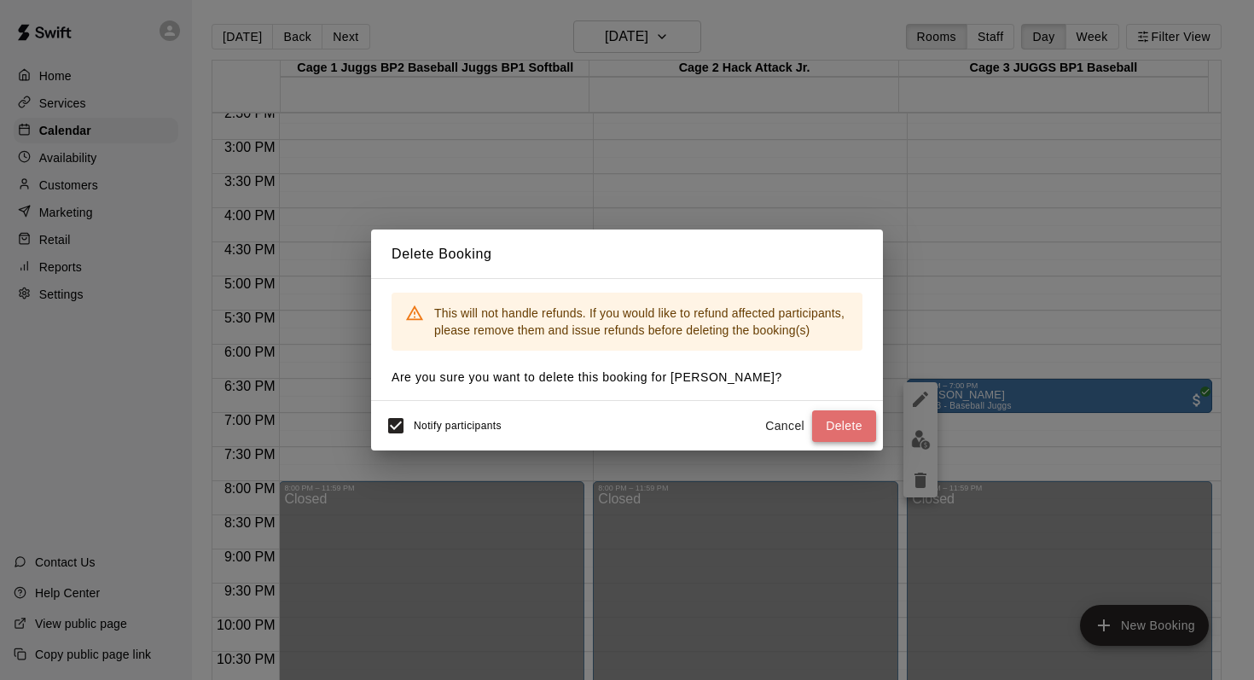
click at [826, 418] on button "Delete" at bounding box center [844, 426] width 64 height 32
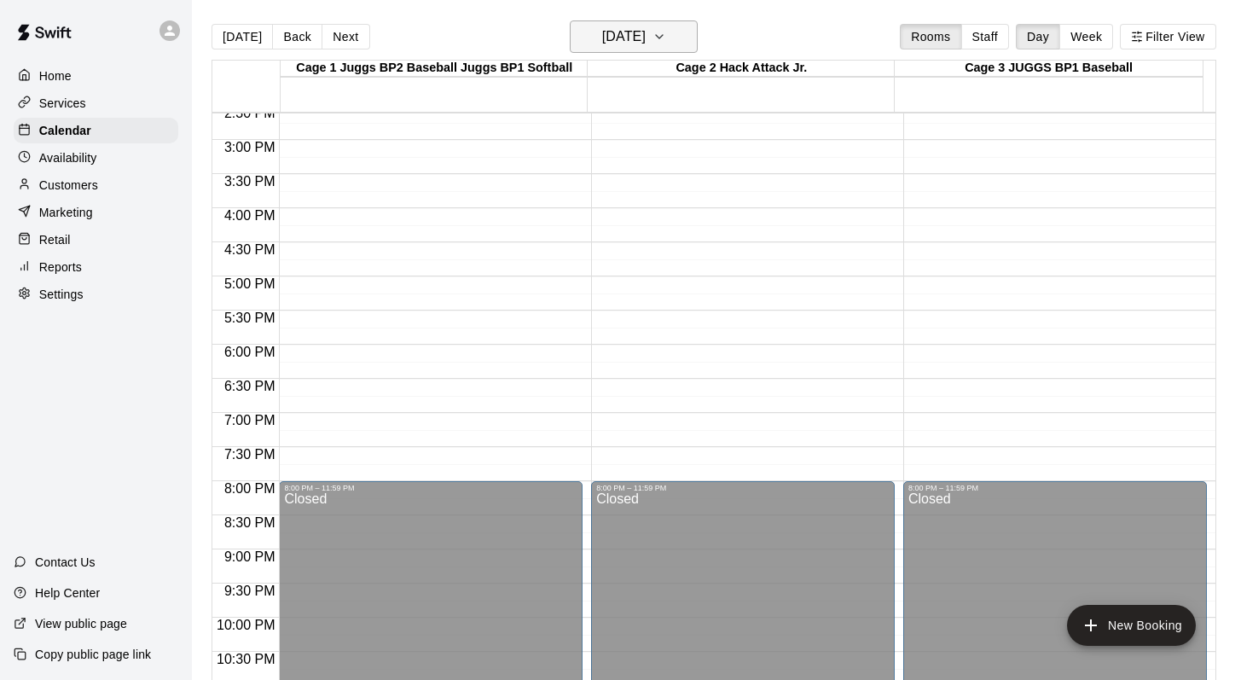
click at [666, 38] on icon "button" at bounding box center [659, 36] width 14 height 20
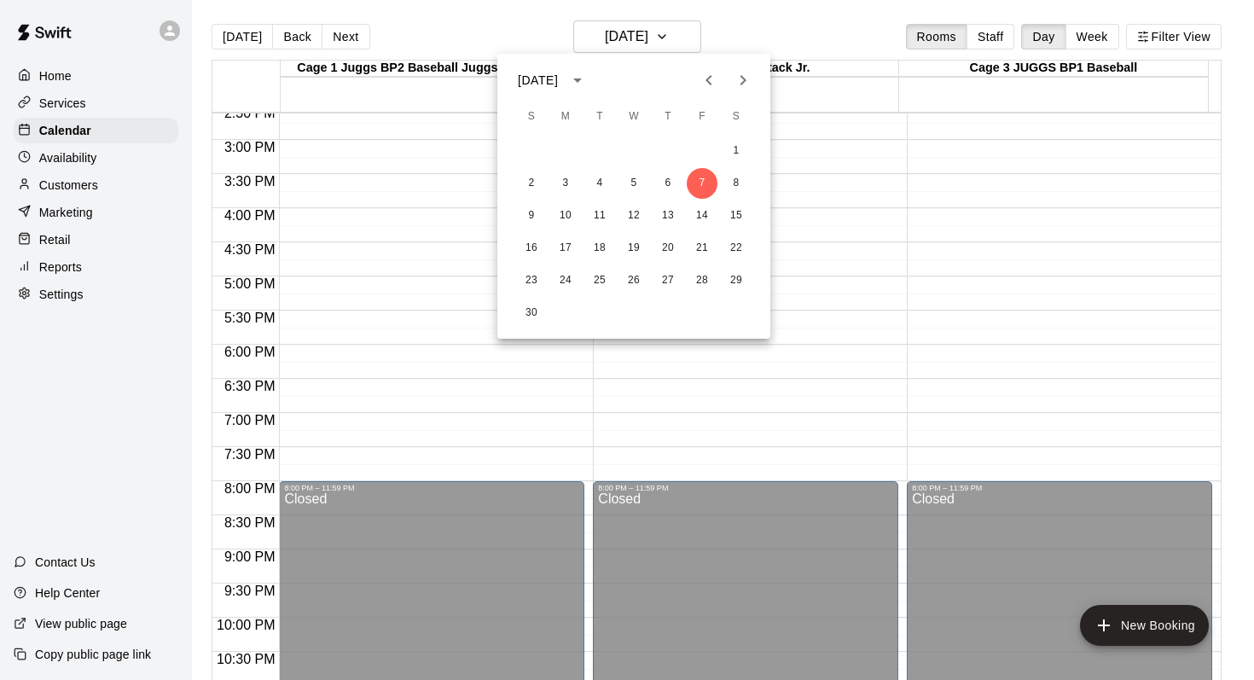
click at [688, 237] on div "16 17 18 19 20 21 22" at bounding box center [633, 248] width 273 height 31
click at [700, 246] on button "21" at bounding box center [702, 248] width 31 height 31
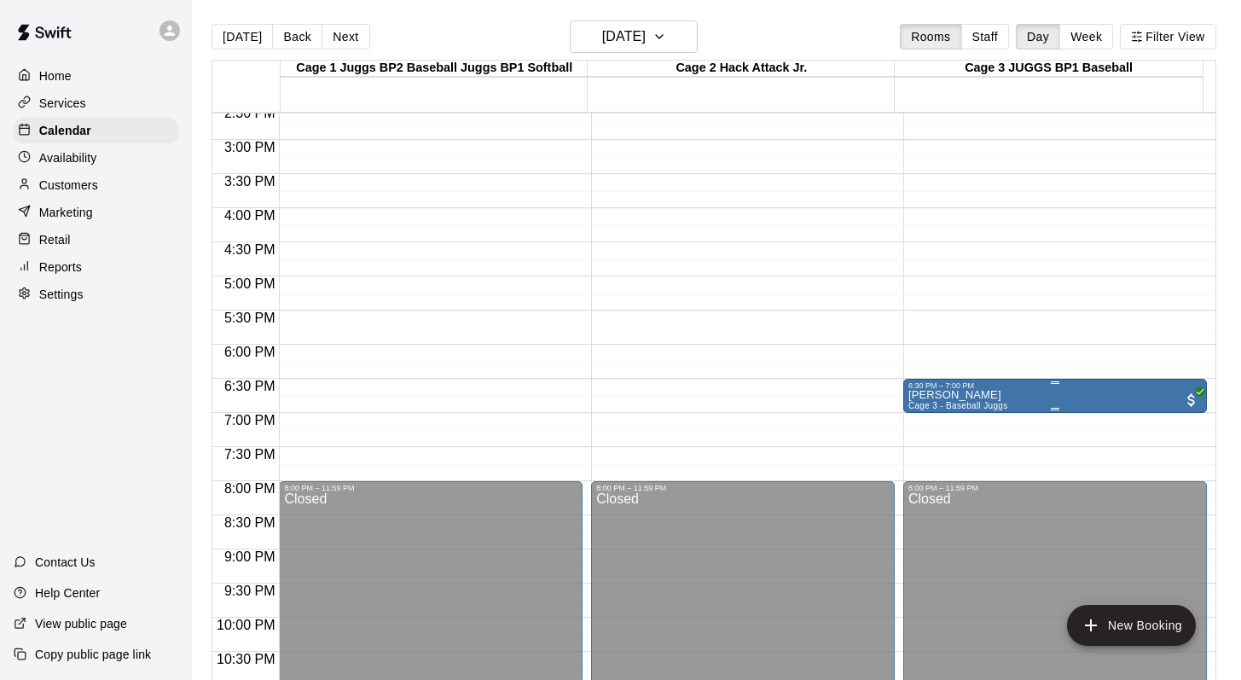
click at [930, 409] on div at bounding box center [1054, 409] width 293 height 3
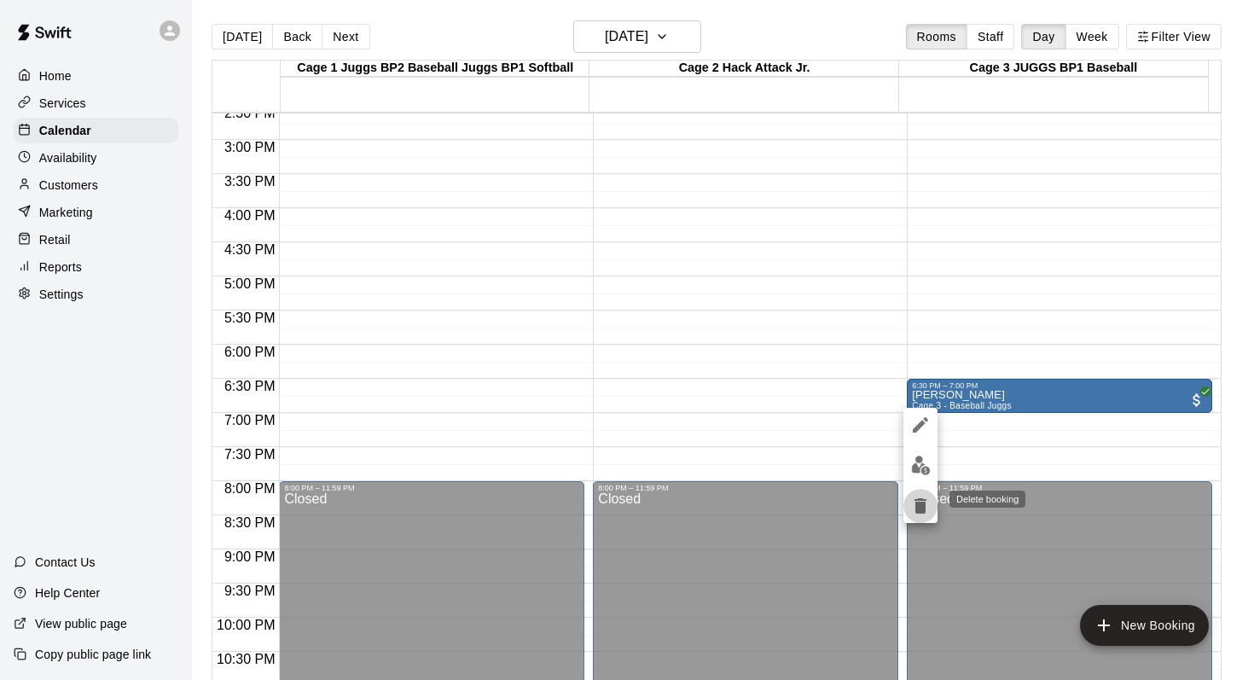
click at [918, 501] on icon "delete" at bounding box center [920, 505] width 12 height 15
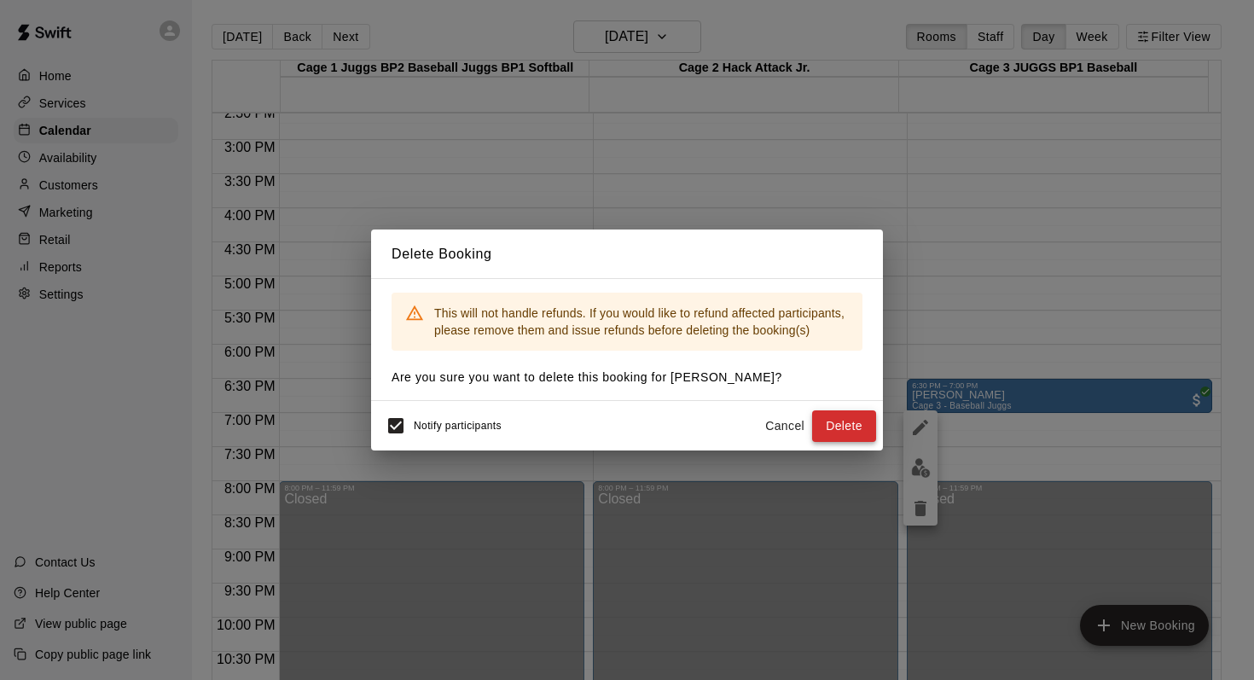
click at [833, 419] on button "Delete" at bounding box center [844, 426] width 64 height 32
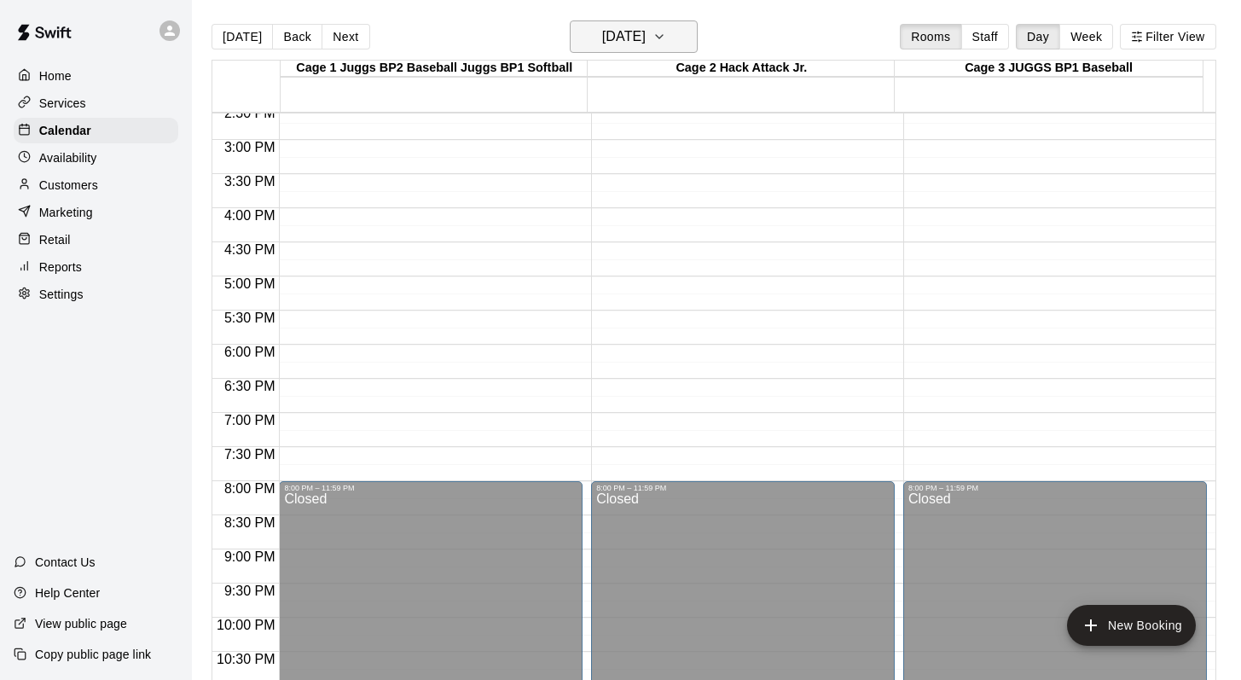
click at [666, 38] on icon "button" at bounding box center [659, 36] width 14 height 20
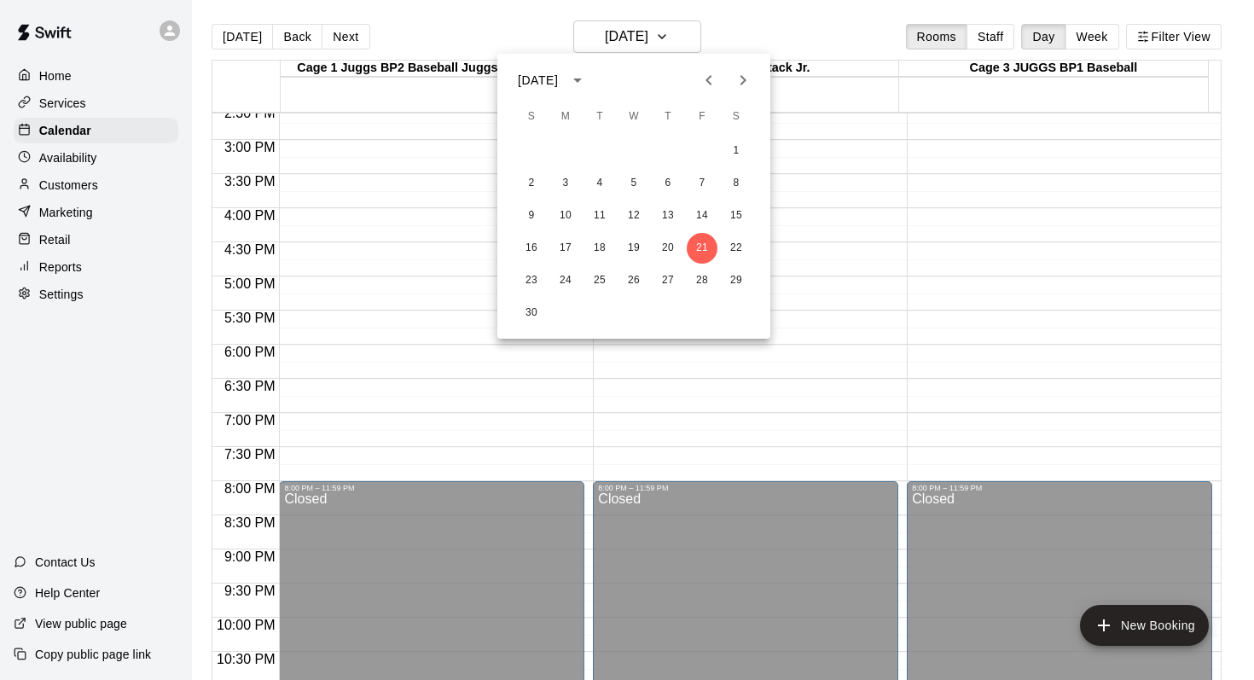
click at [736, 79] on icon "Next month" at bounding box center [743, 80] width 20 height 20
click at [700, 150] on button "5" at bounding box center [702, 151] width 31 height 31
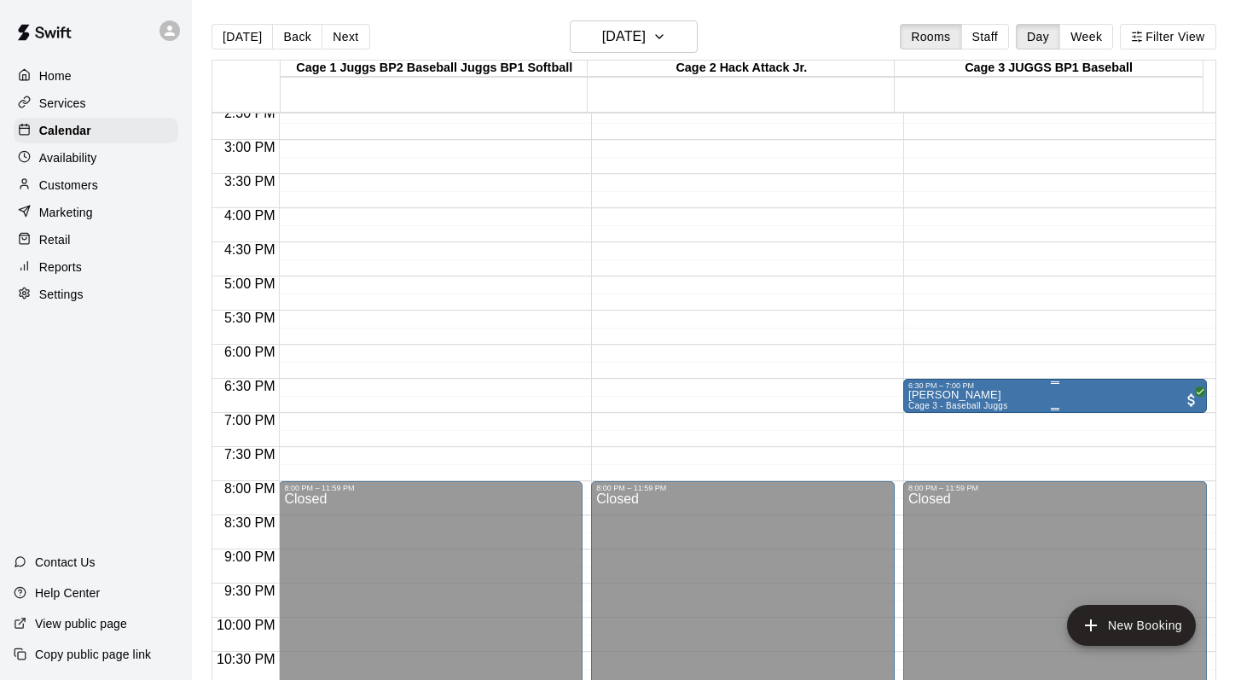
click at [938, 386] on div "6:30 PM – 7:00 PM" at bounding box center [1054, 385] width 293 height 9
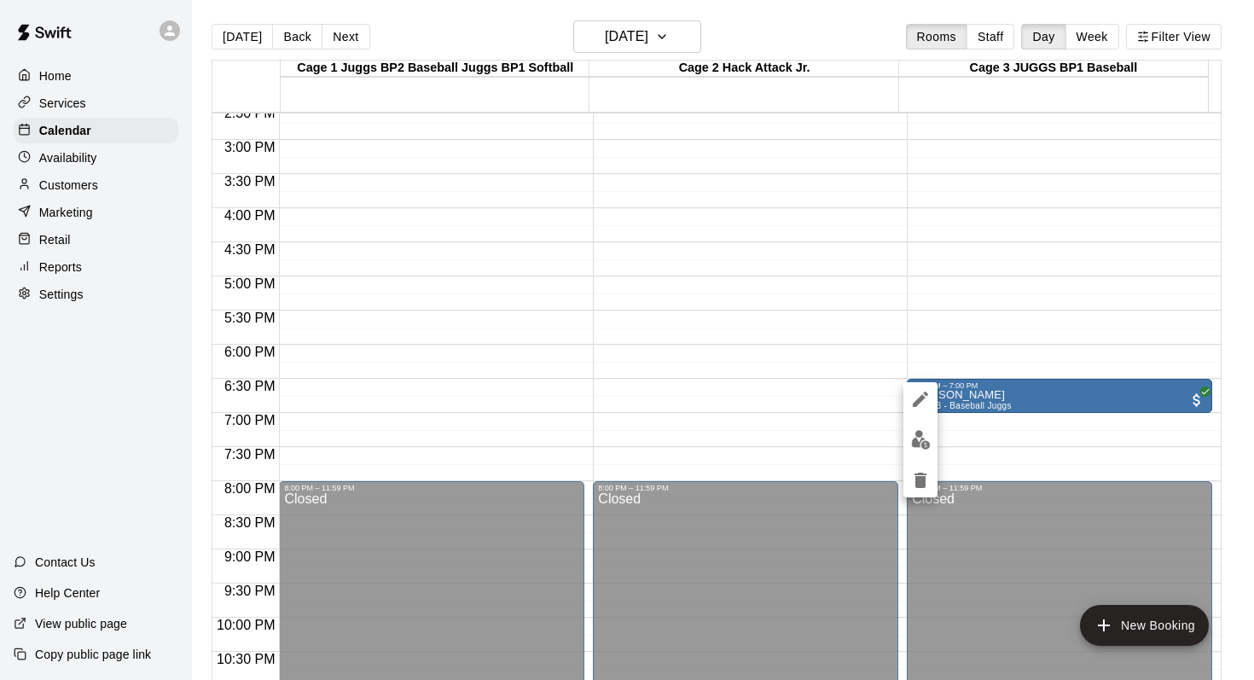
click at [923, 479] on icon "delete" at bounding box center [920, 479] width 12 height 15
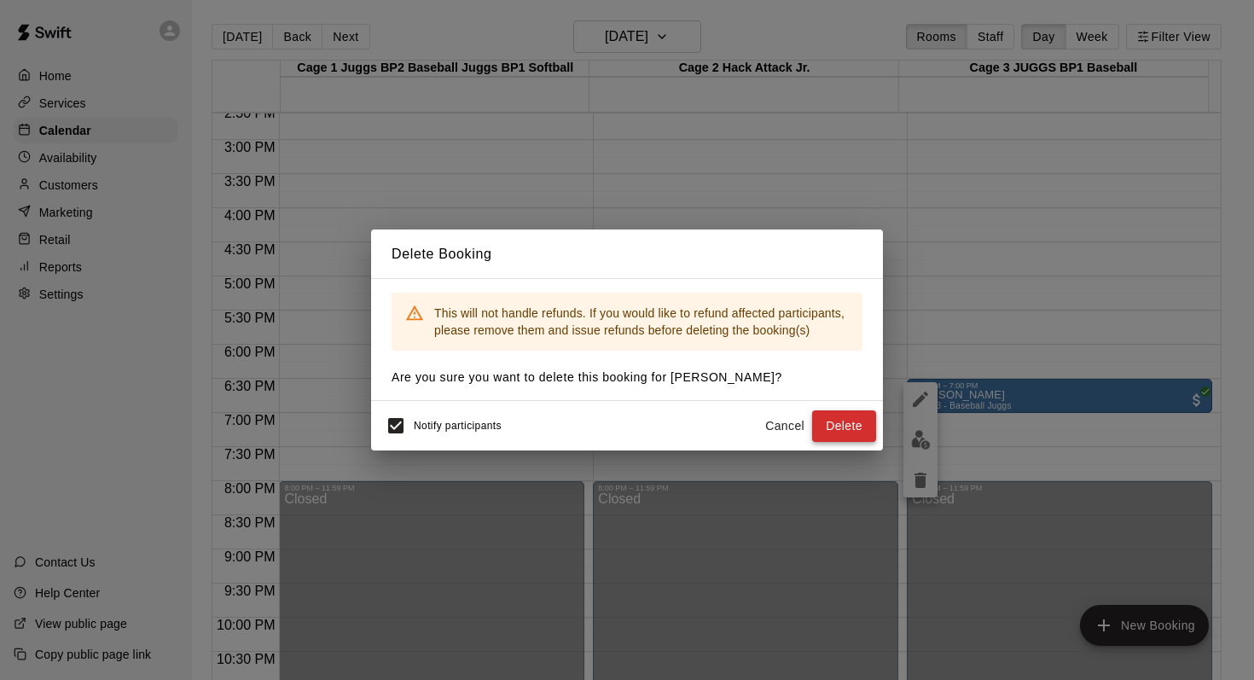
click at [823, 420] on button "Delete" at bounding box center [844, 426] width 64 height 32
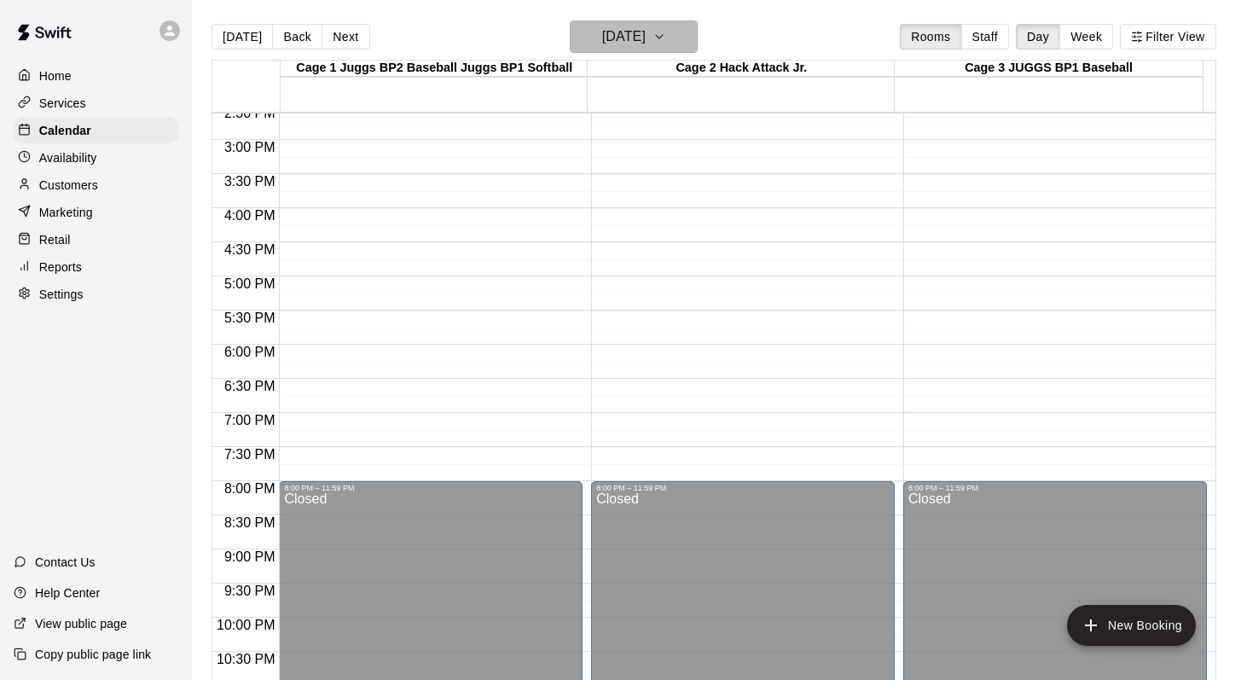
click at [666, 33] on icon "button" at bounding box center [659, 36] width 14 height 20
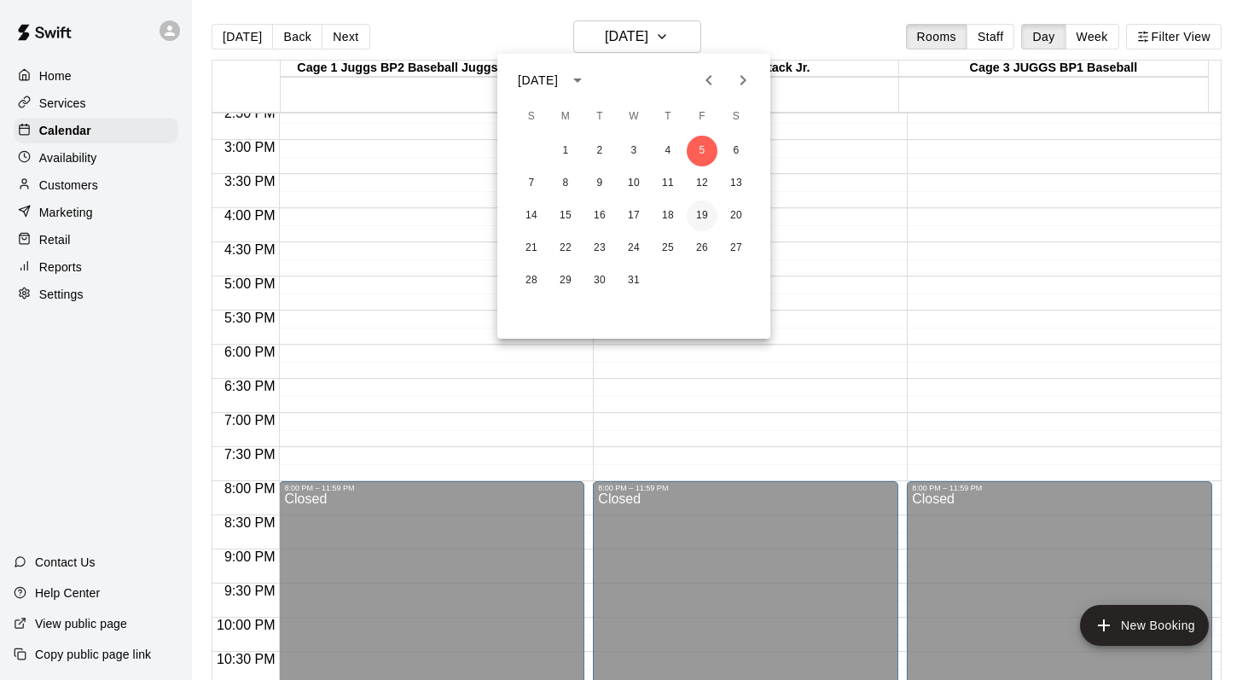
click at [696, 212] on button "19" at bounding box center [702, 215] width 31 height 31
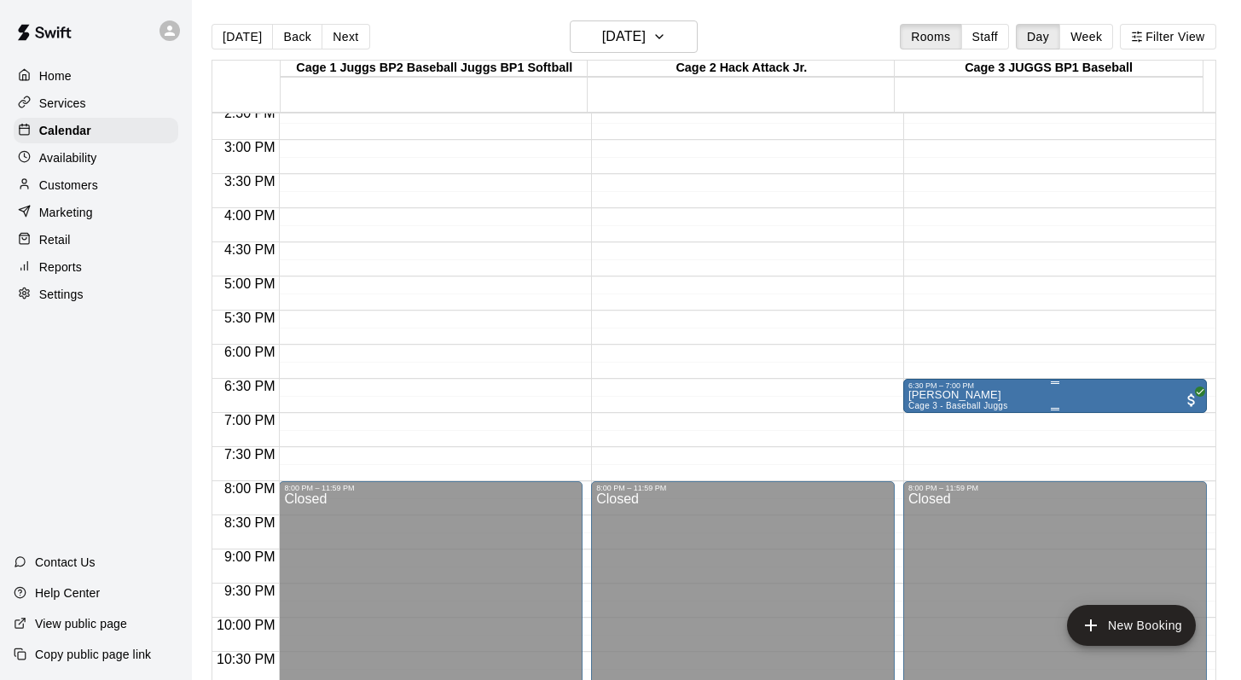
click at [915, 395] on p "Marcus Outhwaite" at bounding box center [958, 395] width 100 height 0
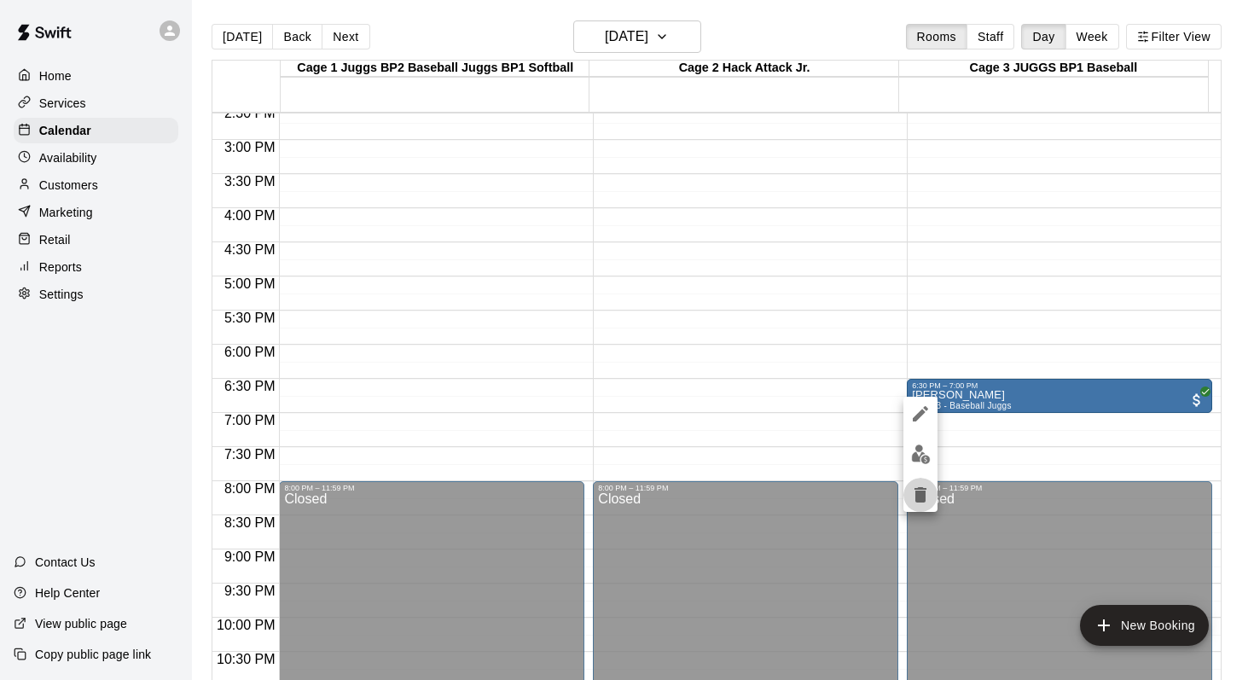
click at [918, 487] on icon "delete" at bounding box center [920, 494] width 12 height 15
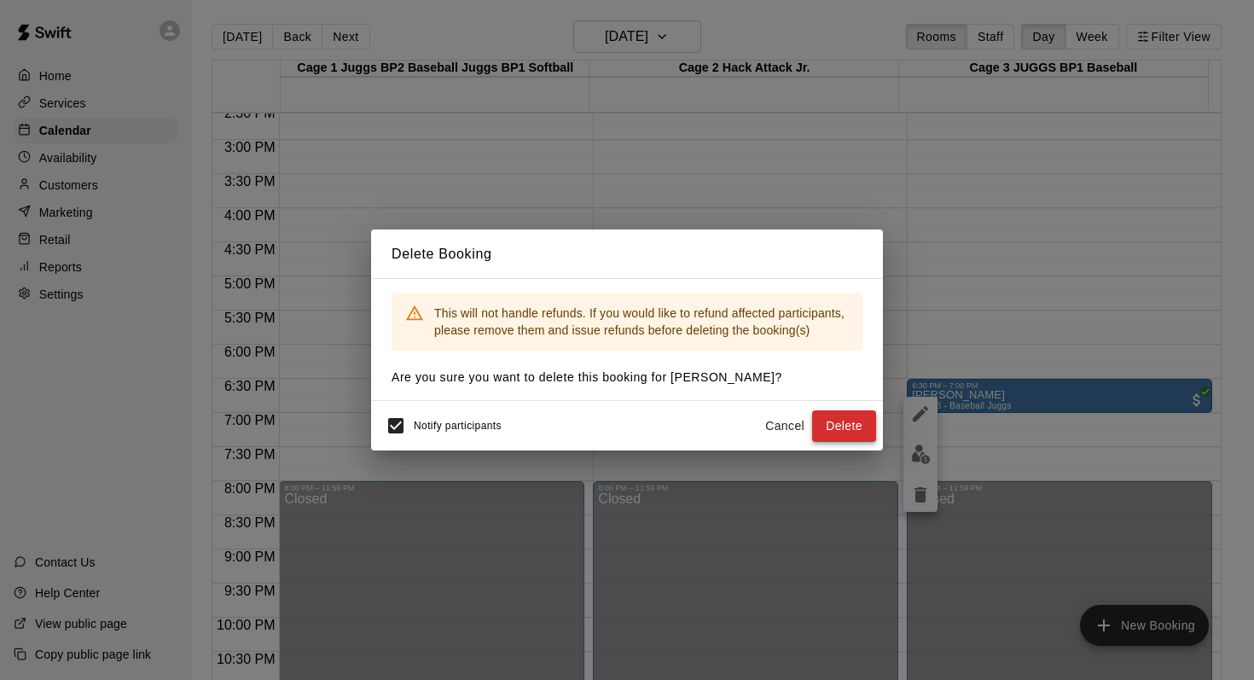
click at [824, 420] on button "Delete" at bounding box center [844, 426] width 64 height 32
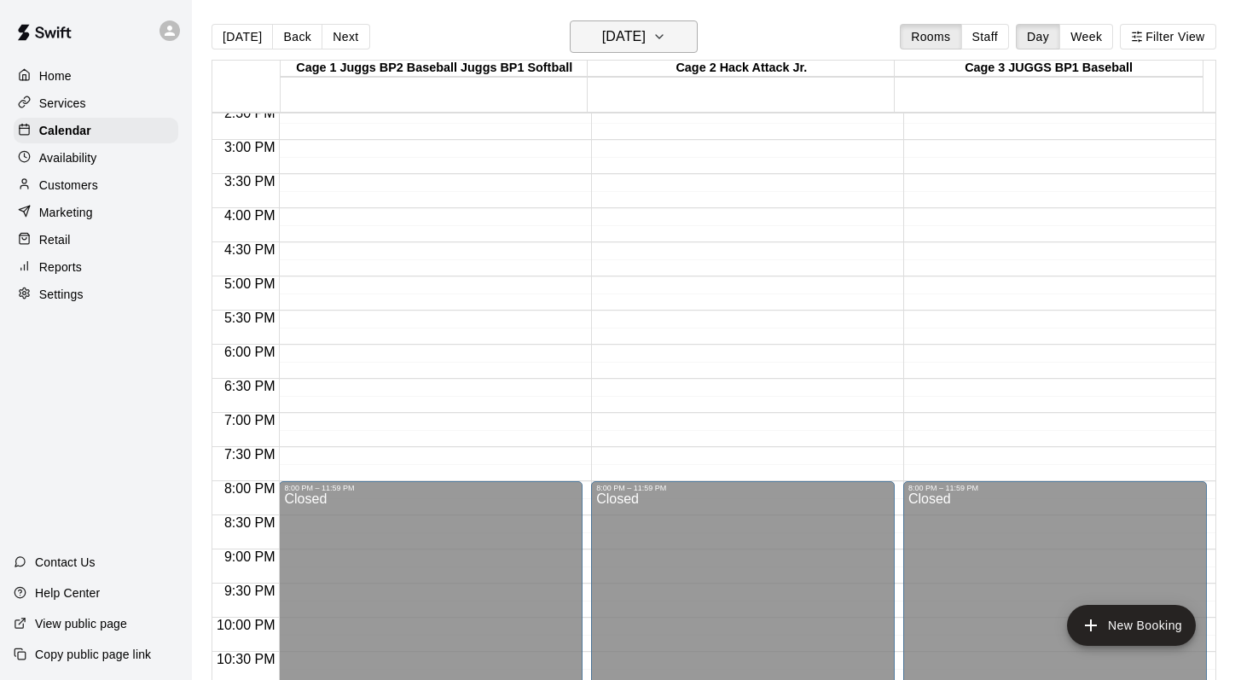
click at [666, 32] on icon "button" at bounding box center [659, 36] width 14 height 20
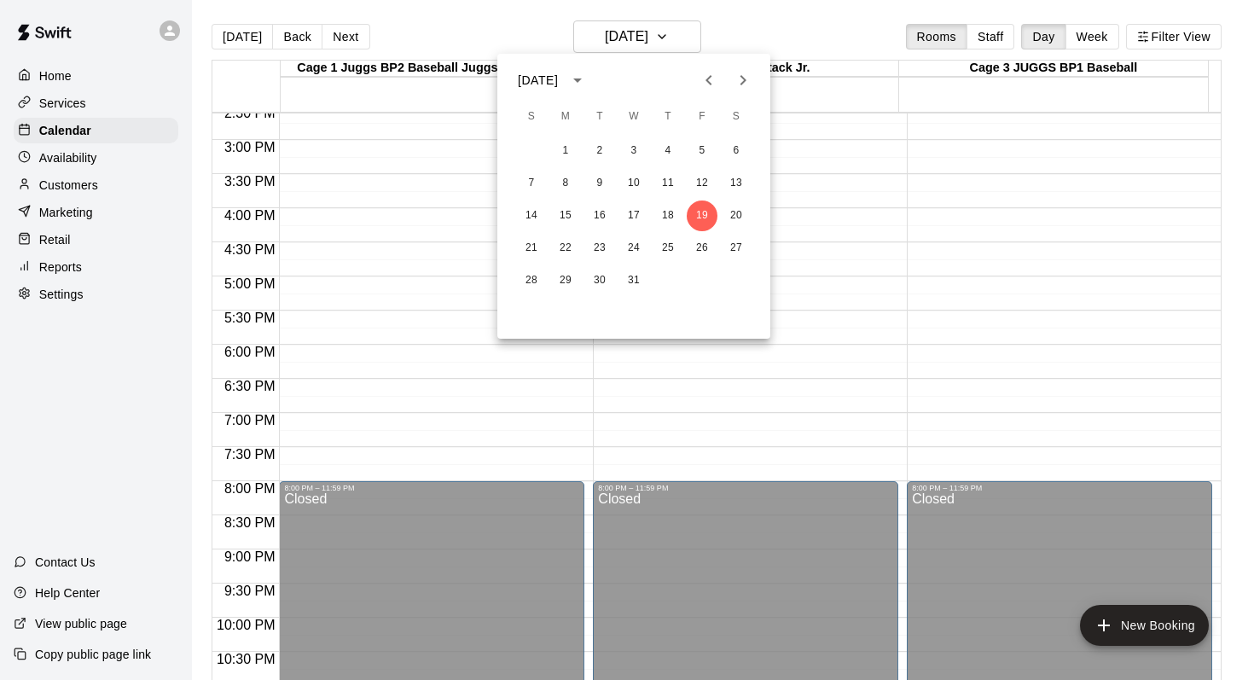
click at [739, 83] on icon "Next month" at bounding box center [743, 80] width 20 height 20
click at [700, 148] on button "2" at bounding box center [702, 151] width 31 height 31
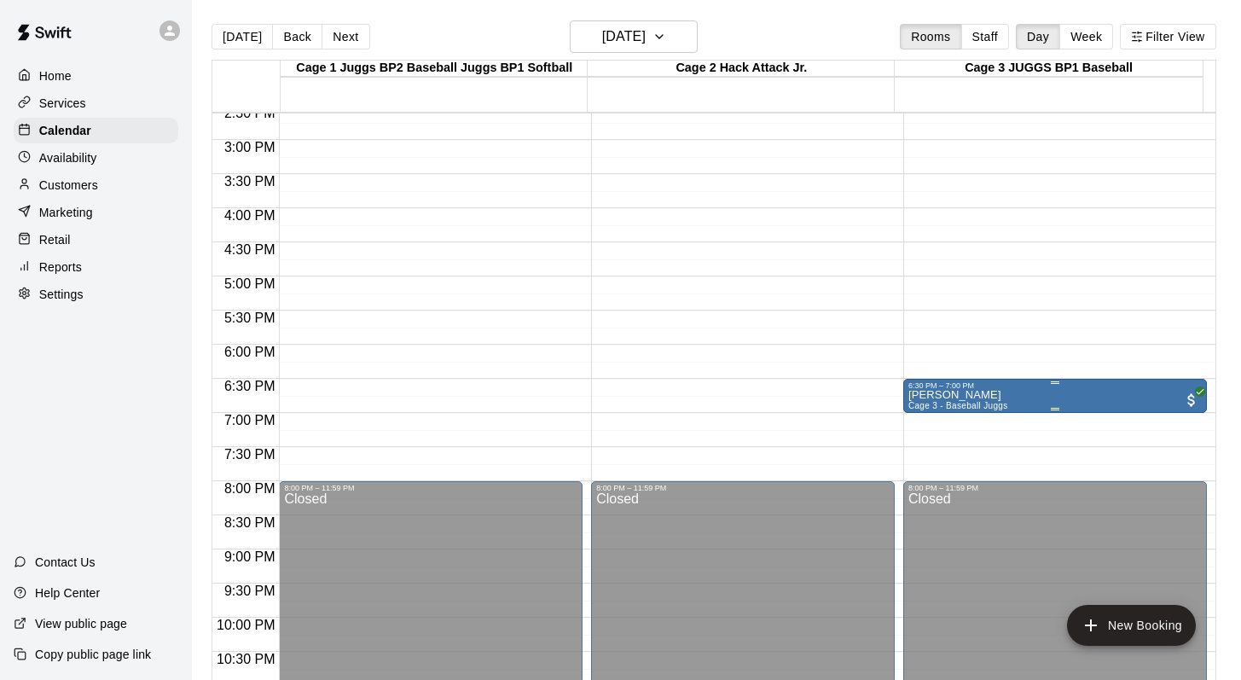
click at [922, 395] on p "Marcus Outhwaite" at bounding box center [958, 395] width 100 height 0
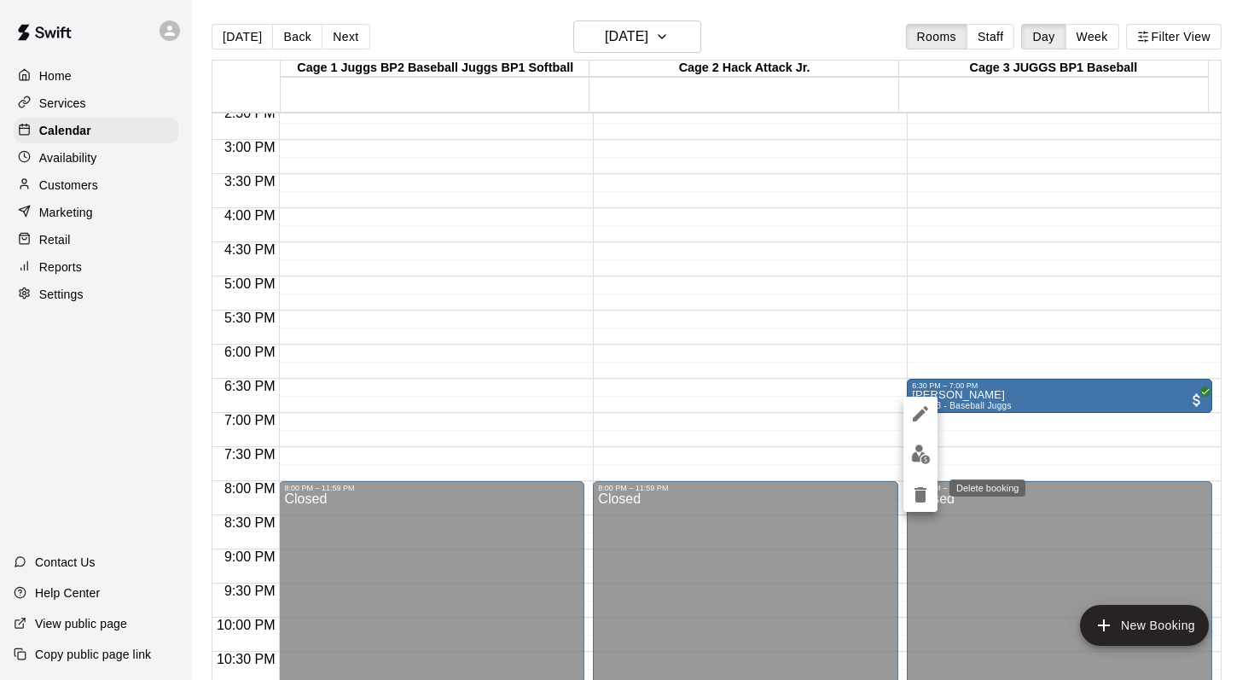
click at [913, 492] on icon "delete" at bounding box center [920, 494] width 20 height 20
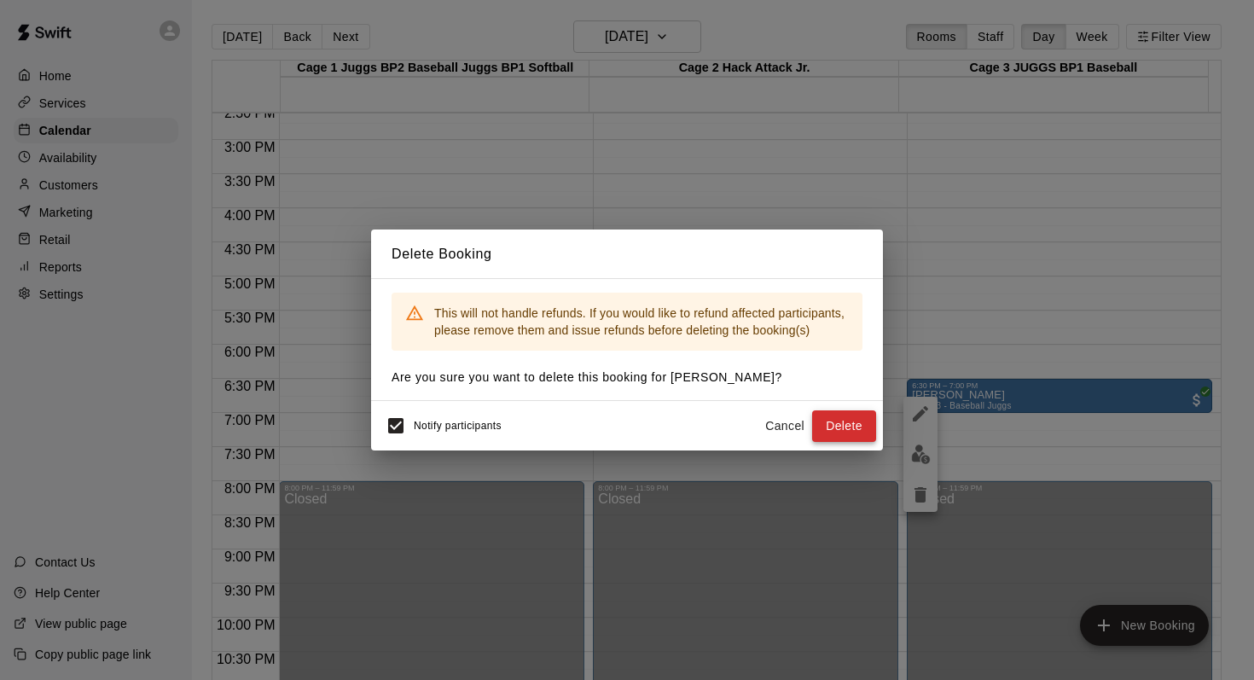
click at [831, 424] on button "Delete" at bounding box center [844, 426] width 64 height 32
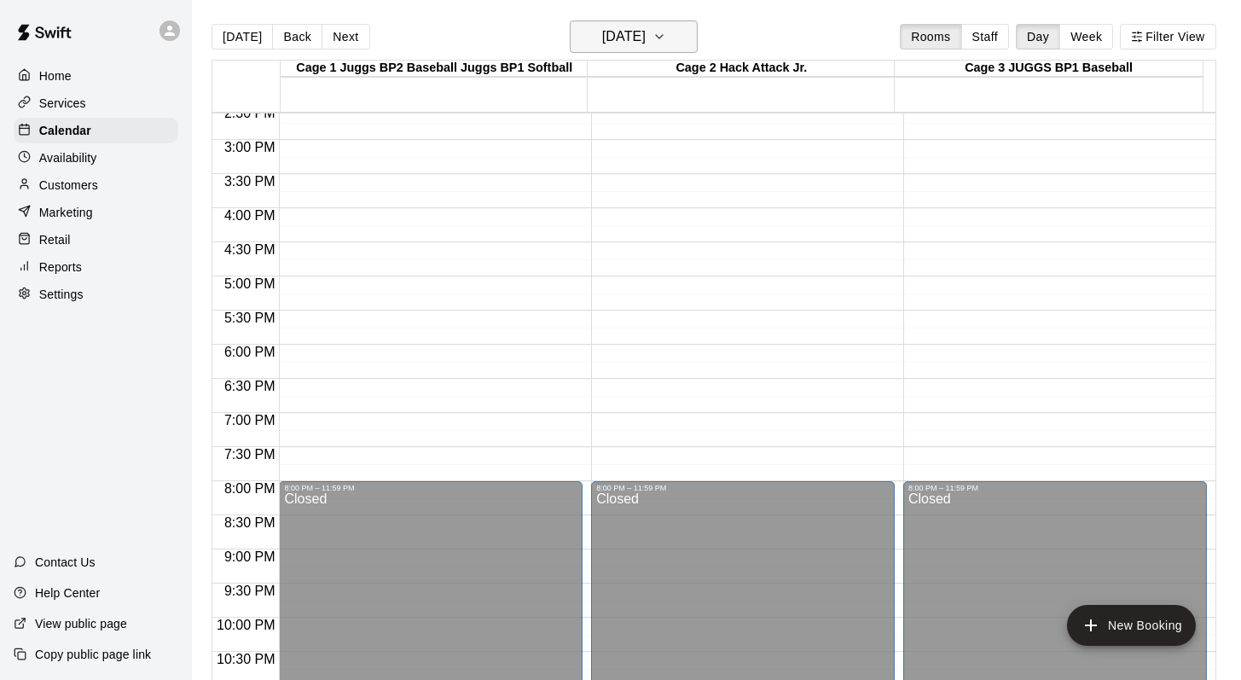
click at [666, 32] on icon "button" at bounding box center [659, 36] width 14 height 20
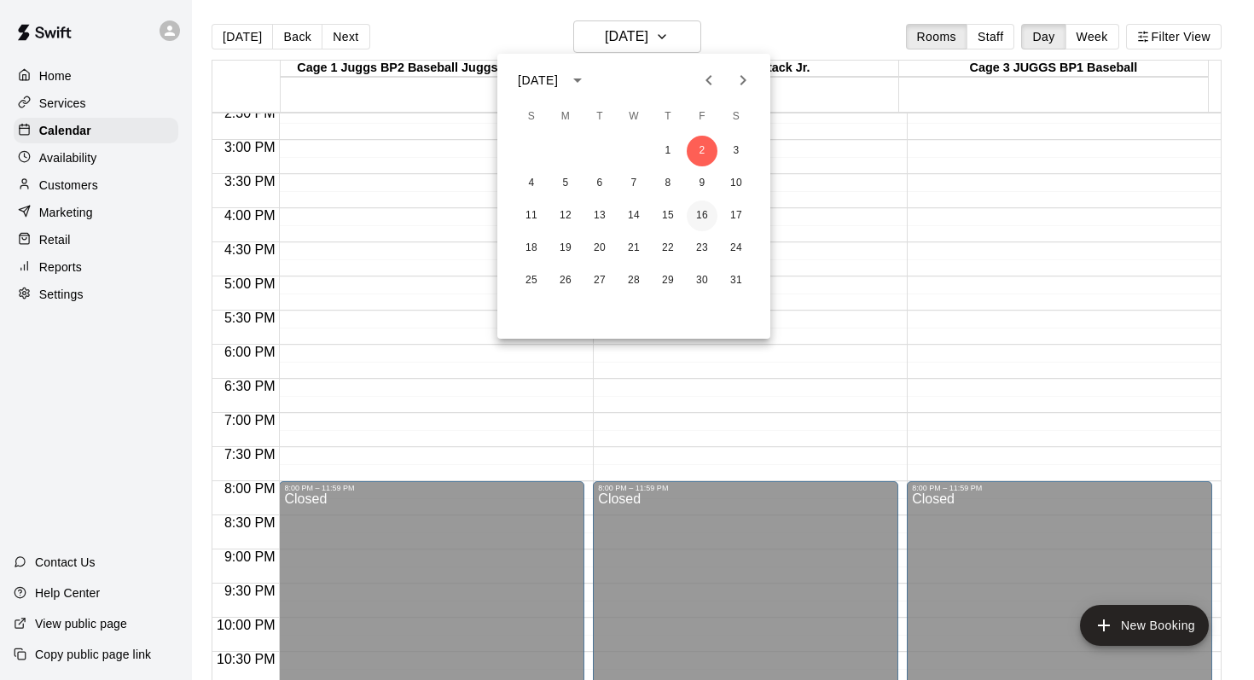
click at [704, 216] on button "16" at bounding box center [702, 215] width 31 height 31
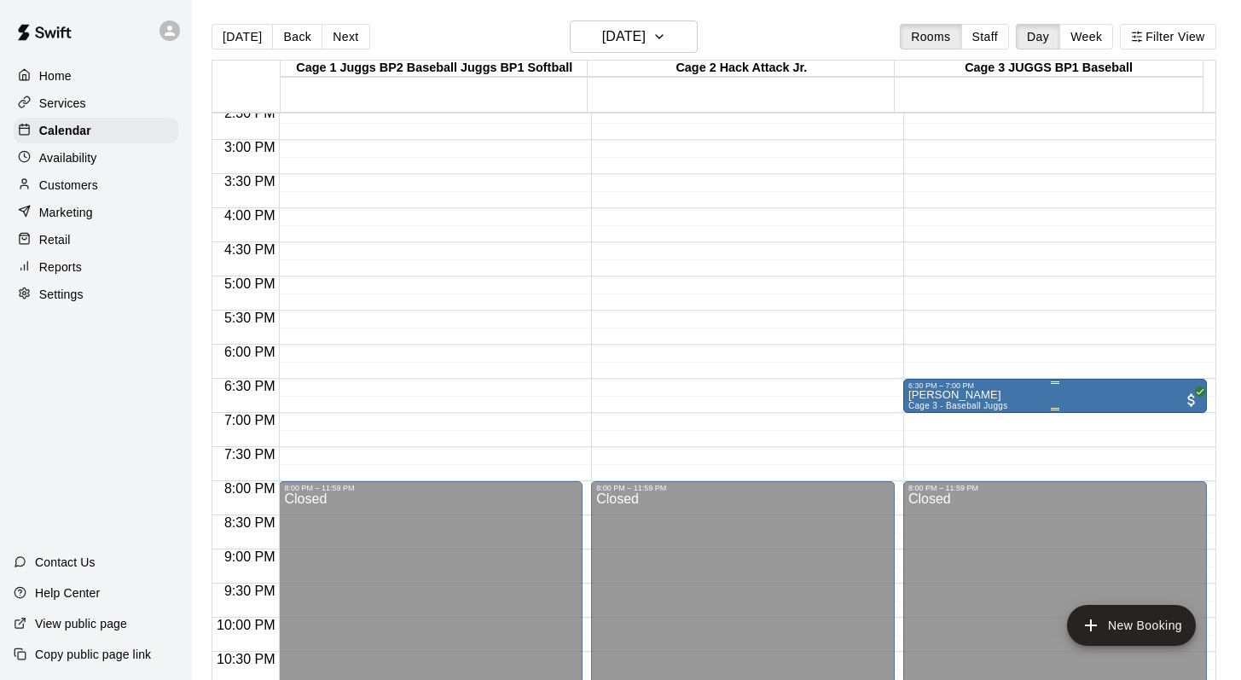
click at [914, 395] on p "Marcus Outhwaite" at bounding box center [958, 395] width 100 height 0
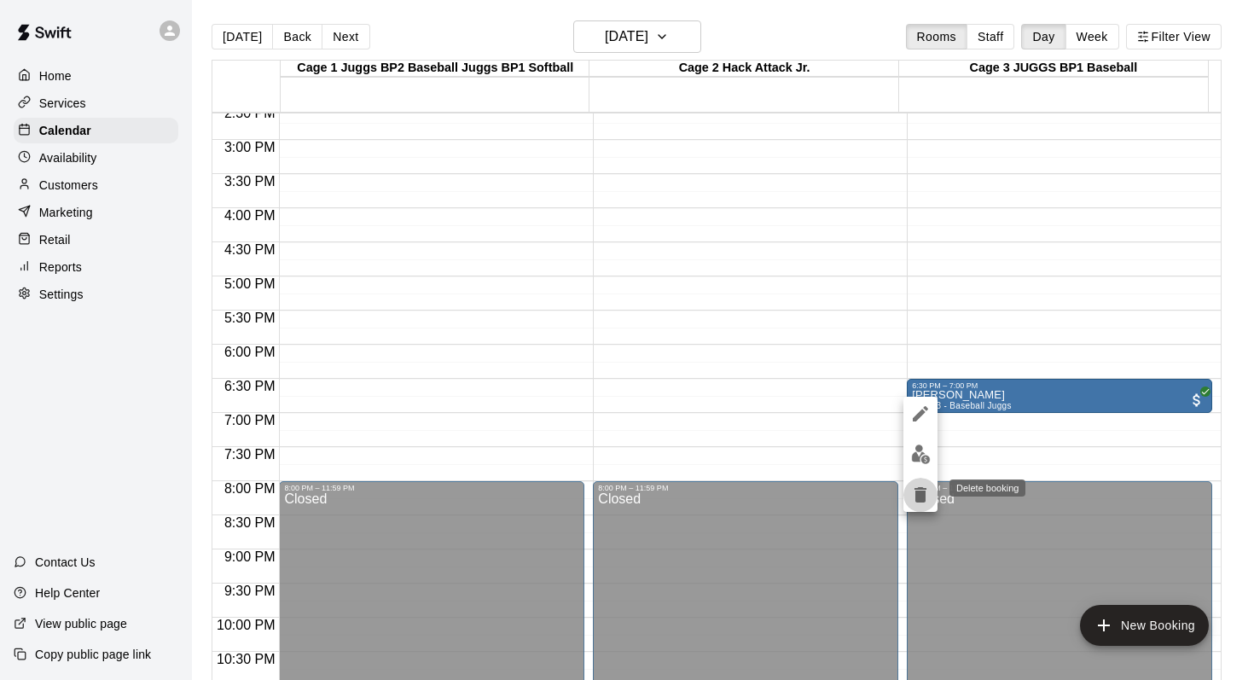
click at [917, 489] on icon "delete" at bounding box center [920, 494] width 12 height 15
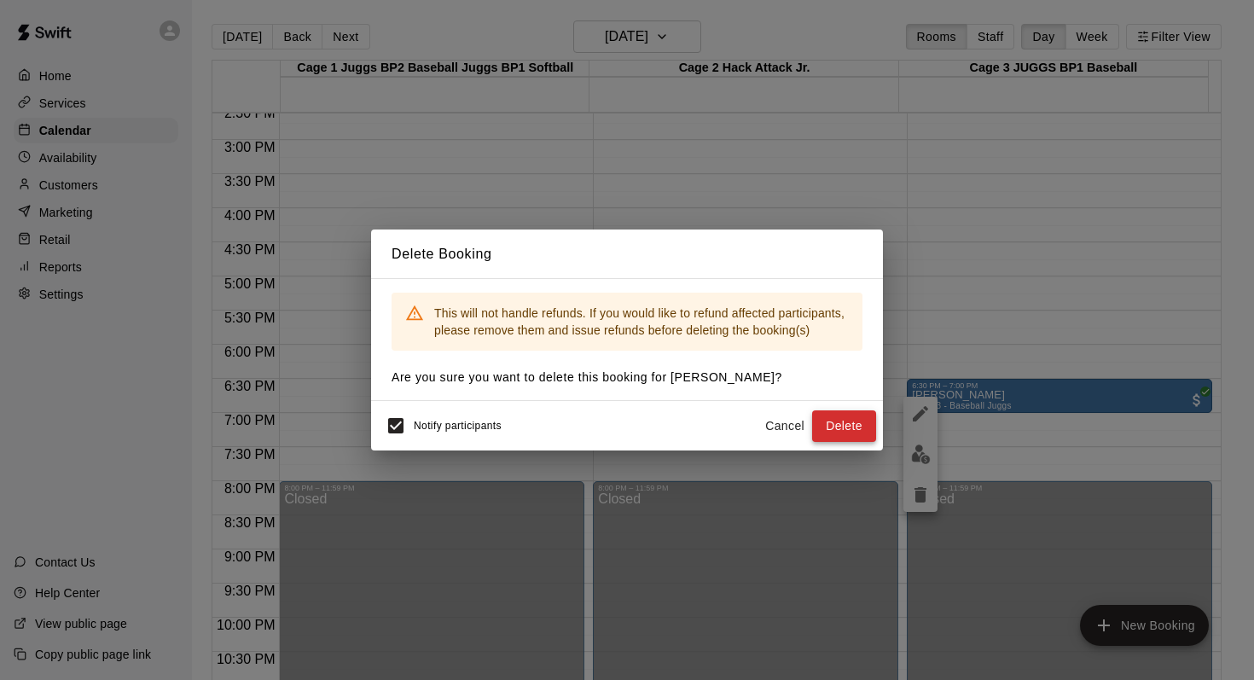
click at [824, 417] on button "Delete" at bounding box center [844, 426] width 64 height 32
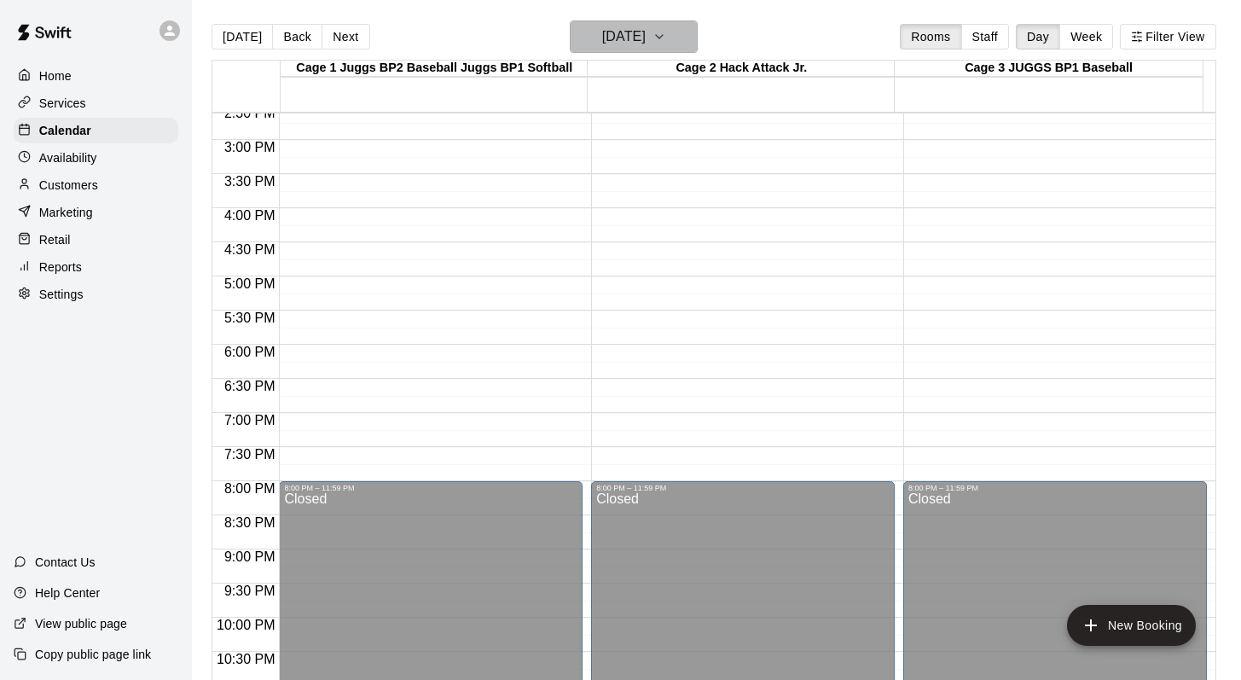
click at [666, 32] on icon "button" at bounding box center [659, 36] width 14 height 20
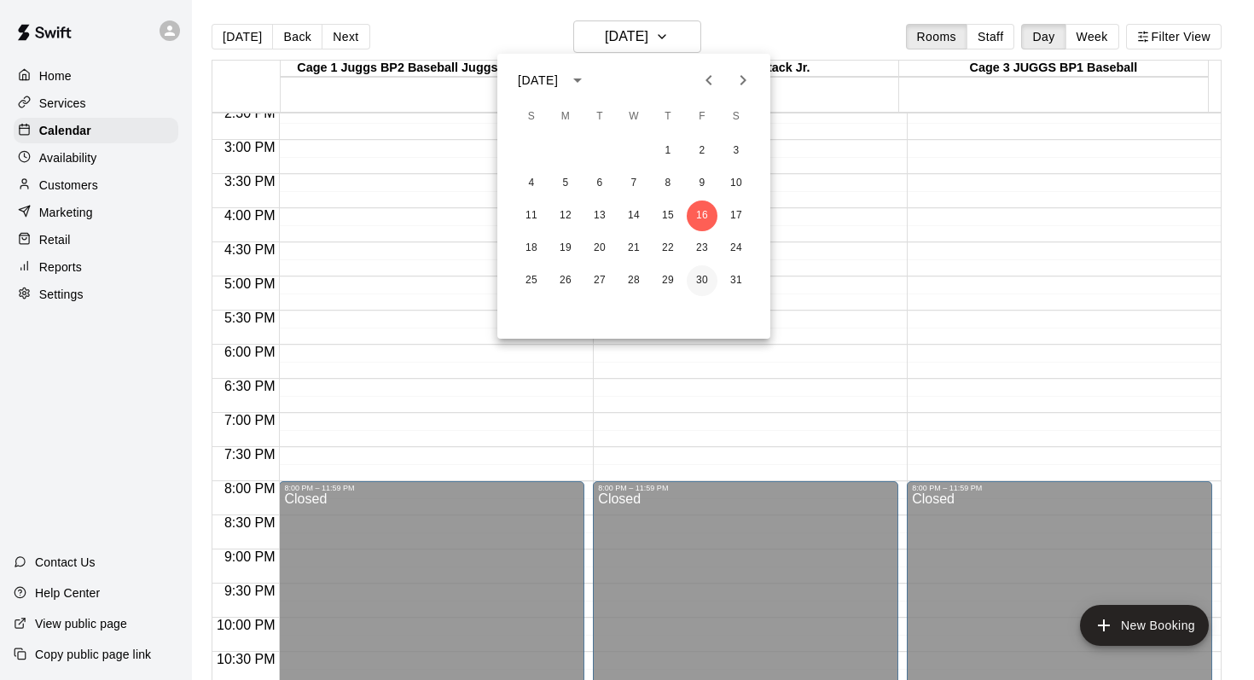
click at [700, 275] on button "30" at bounding box center [702, 280] width 31 height 31
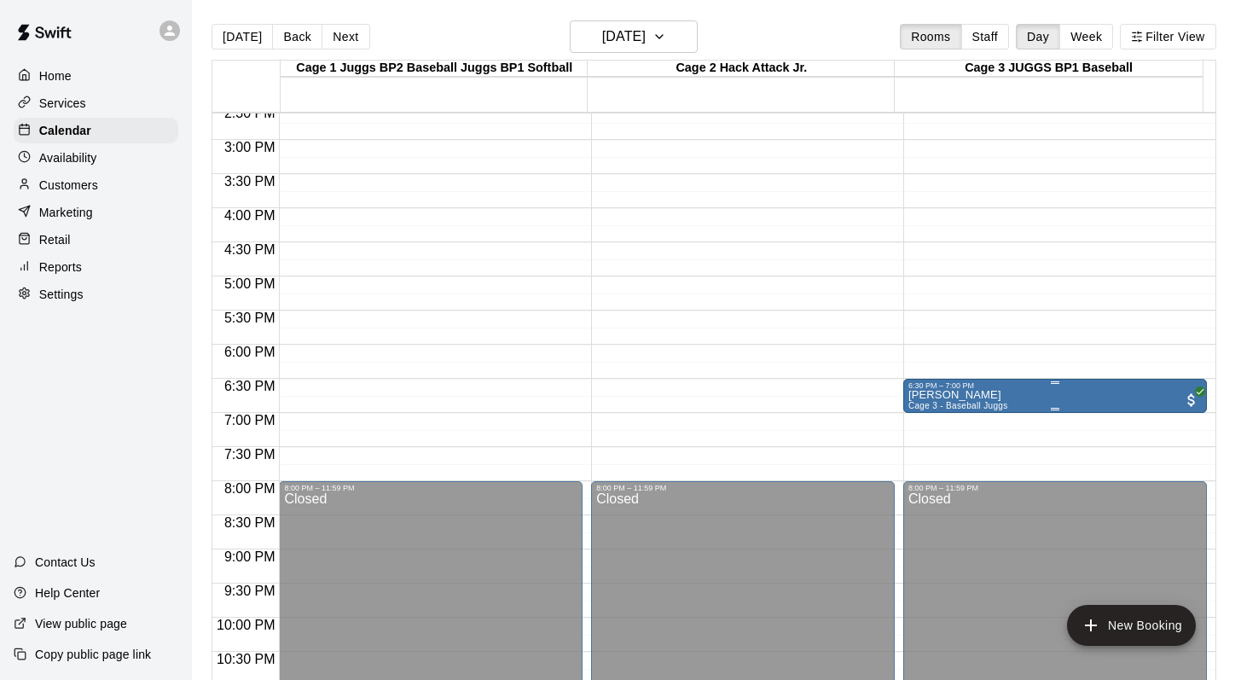
click at [918, 383] on div at bounding box center [1054, 382] width 293 height 3
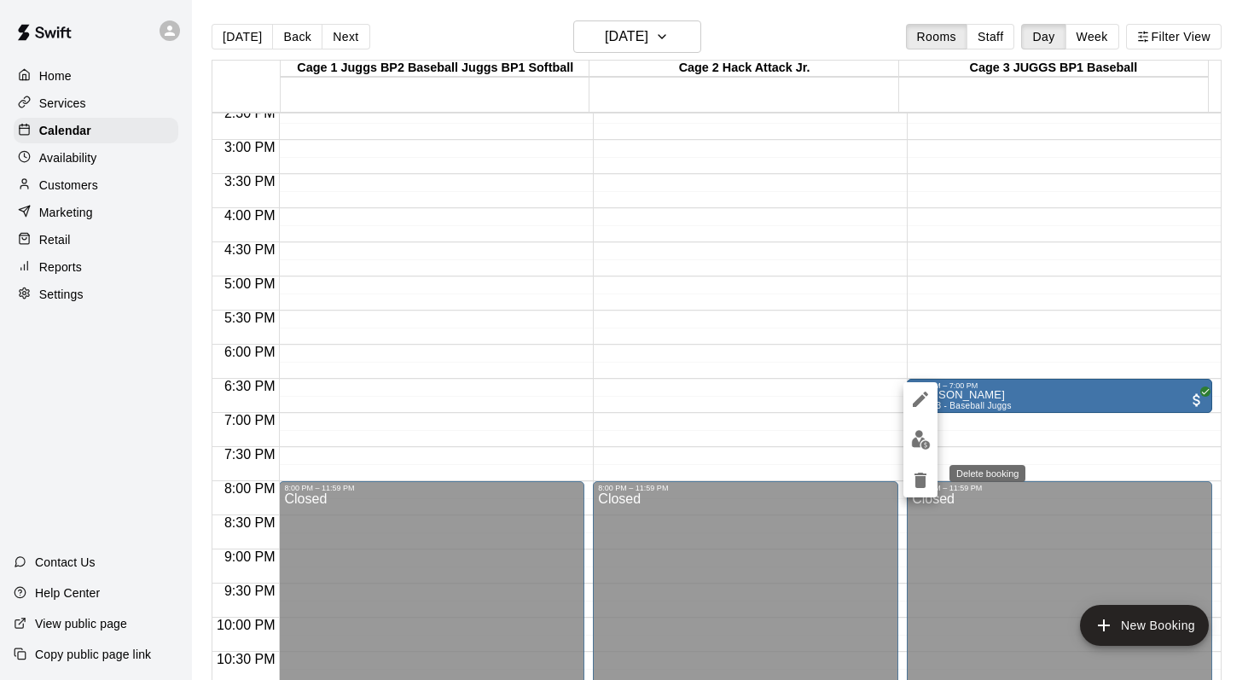
click at [918, 472] on icon "delete" at bounding box center [920, 479] width 12 height 15
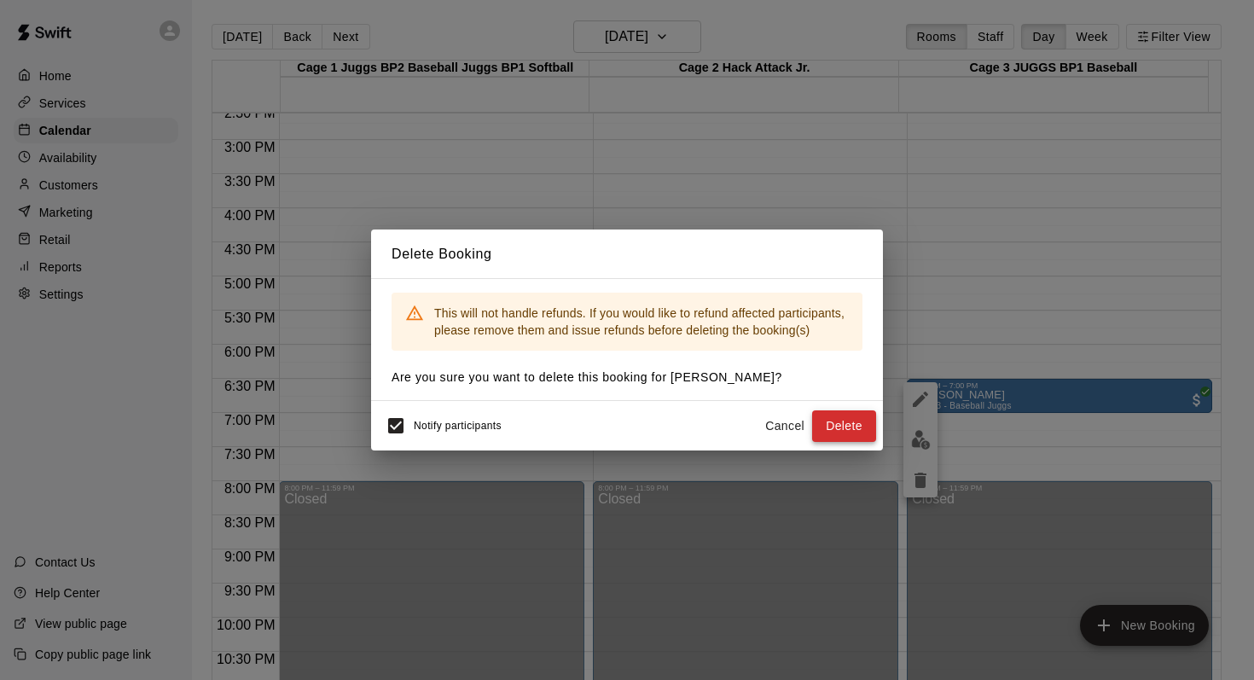
click at [813, 412] on button "Delete" at bounding box center [844, 426] width 64 height 32
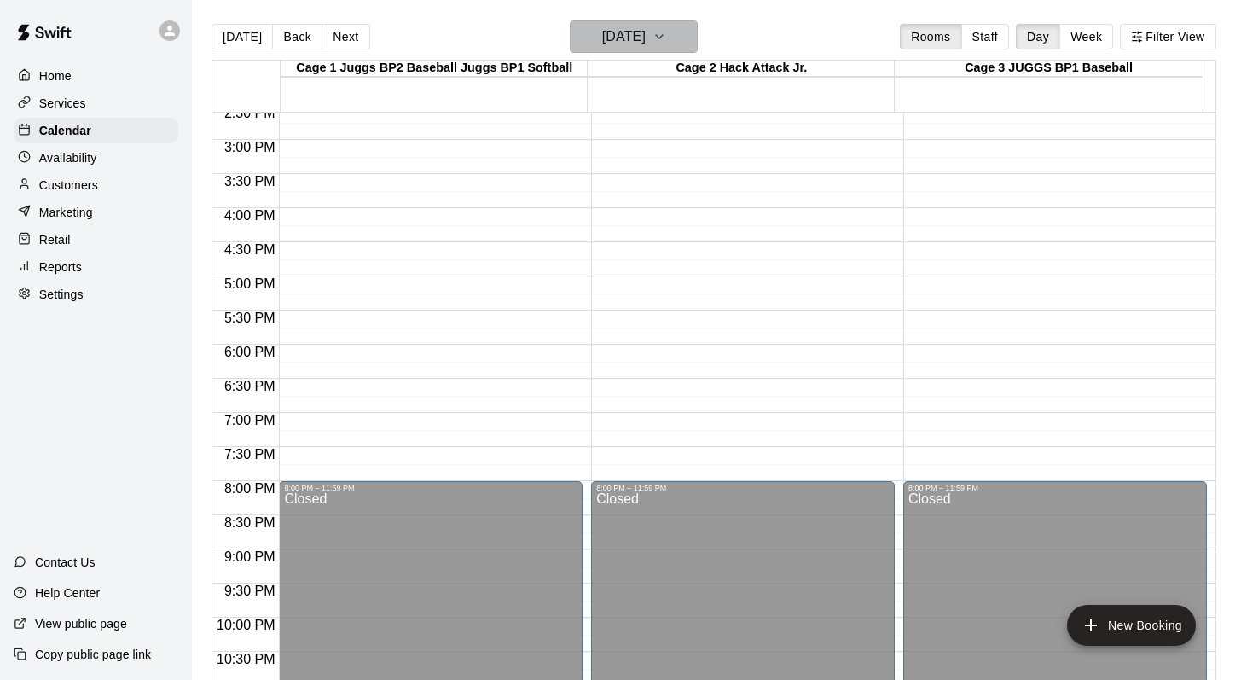
click at [666, 39] on icon "button" at bounding box center [659, 36] width 14 height 20
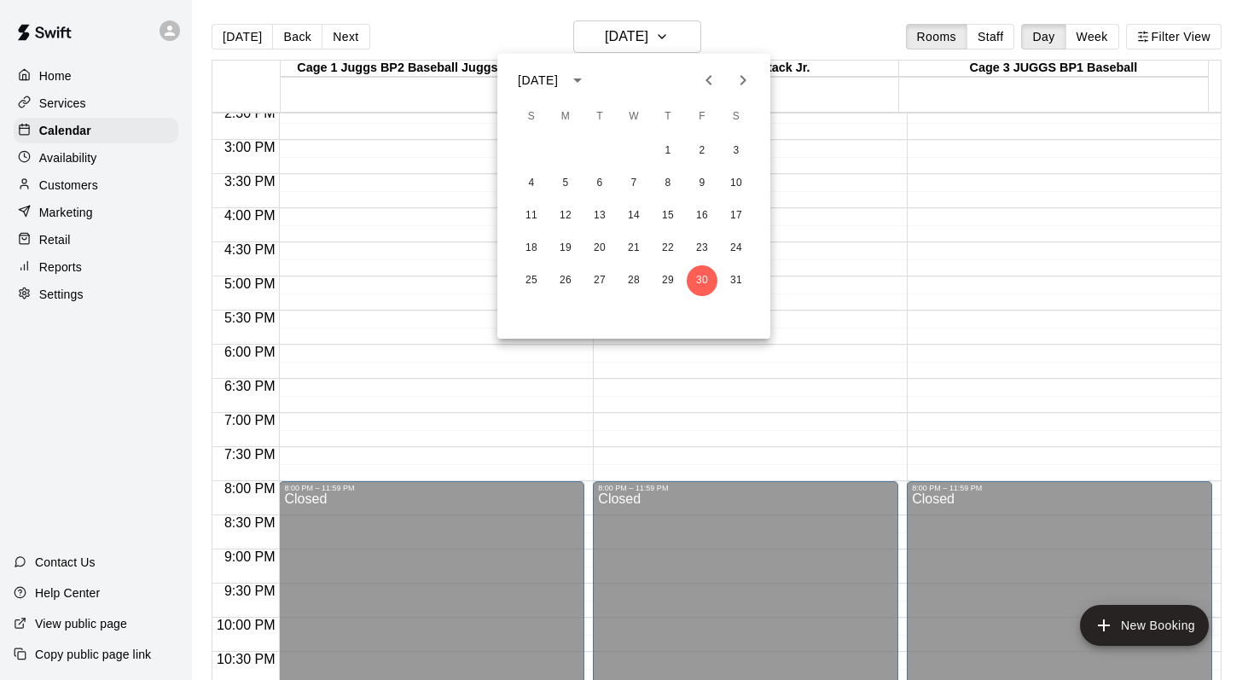
click at [756, 108] on div "S M T W T F S" at bounding box center [633, 117] width 273 height 34
click at [745, 84] on icon "Next month" at bounding box center [743, 80] width 20 height 20
click at [696, 142] on button "6" at bounding box center [702, 151] width 31 height 31
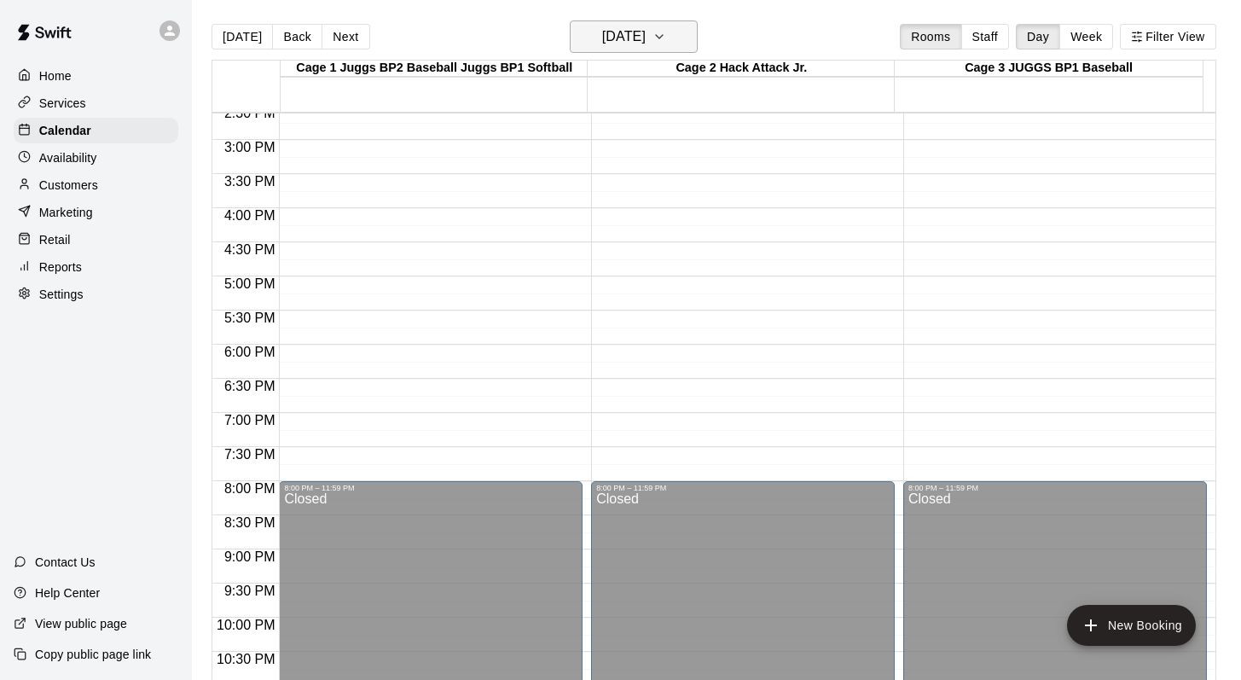
click at [666, 37] on icon "button" at bounding box center [659, 36] width 14 height 20
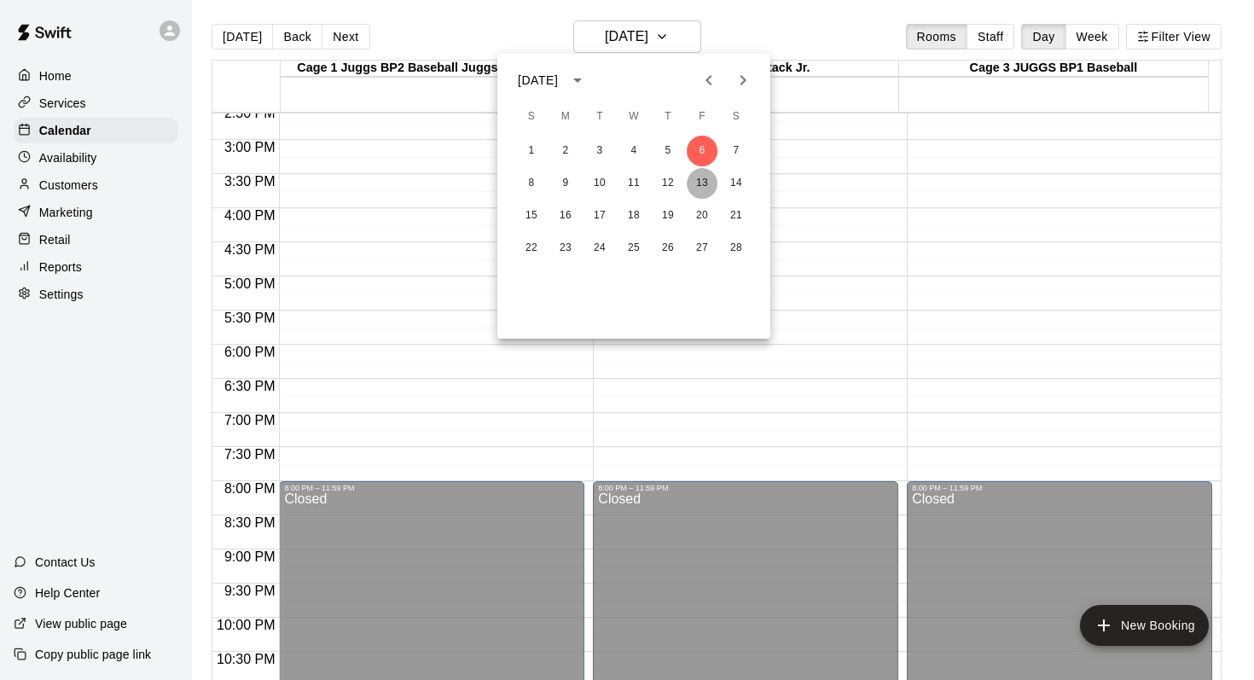
click at [698, 173] on button "13" at bounding box center [702, 183] width 31 height 31
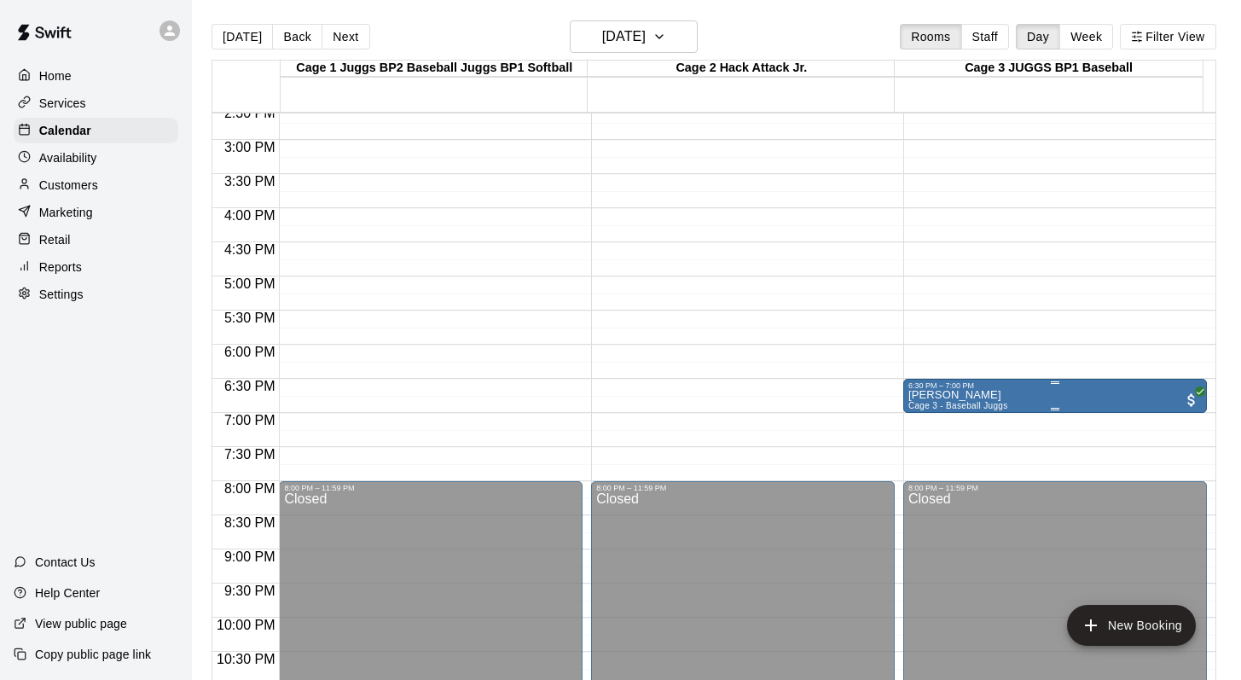
click at [918, 395] on p "Marcus Outhwaite" at bounding box center [958, 395] width 100 height 0
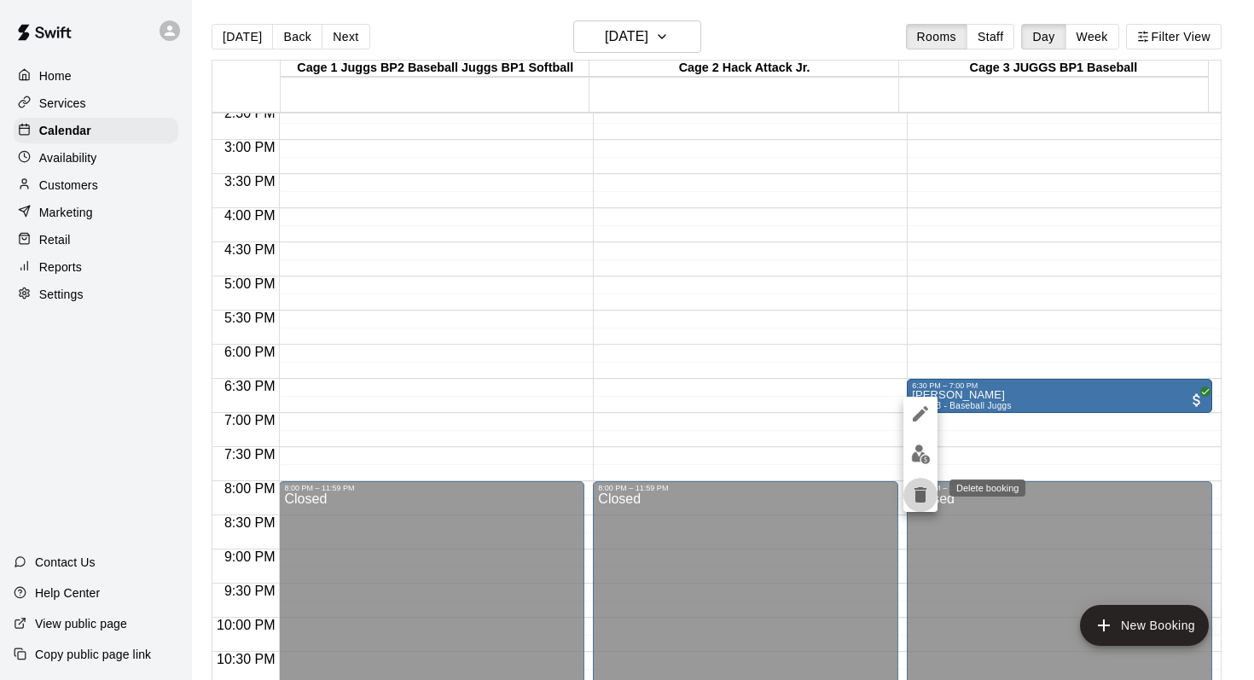
click at [915, 488] on icon "delete" at bounding box center [920, 494] width 12 height 15
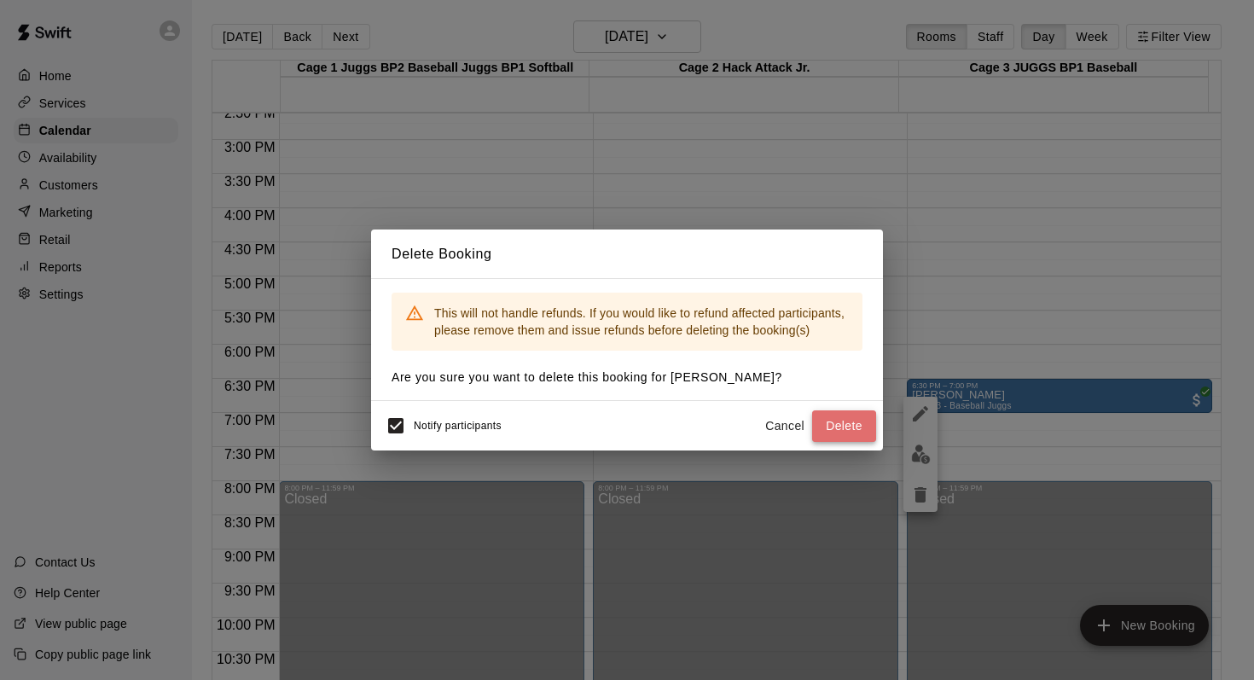
click at [831, 424] on button "Delete" at bounding box center [844, 426] width 64 height 32
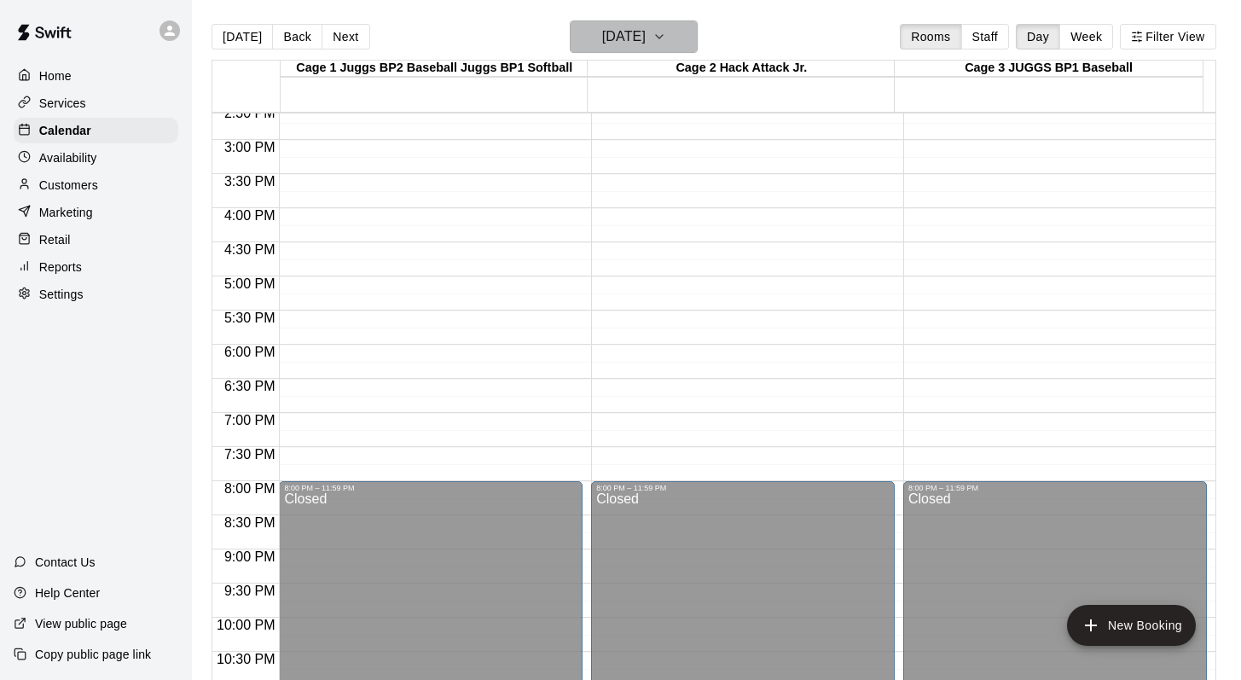
click at [666, 31] on icon "button" at bounding box center [659, 36] width 14 height 20
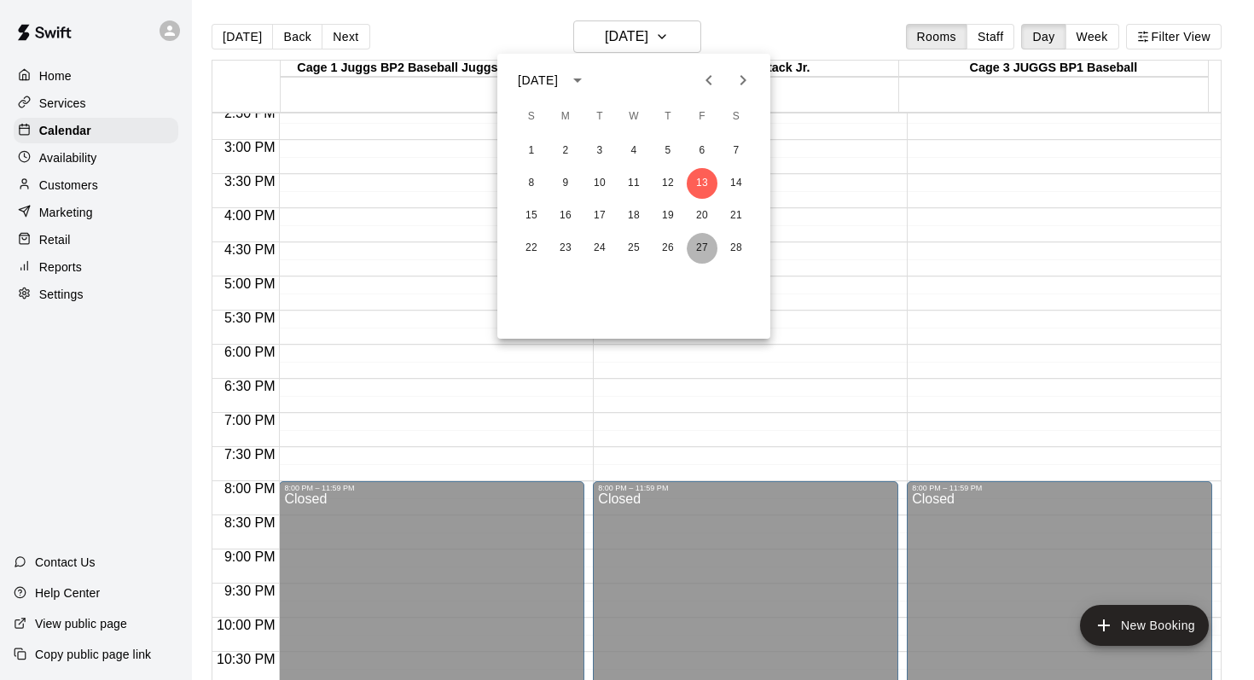
click at [695, 253] on button "27" at bounding box center [702, 248] width 31 height 31
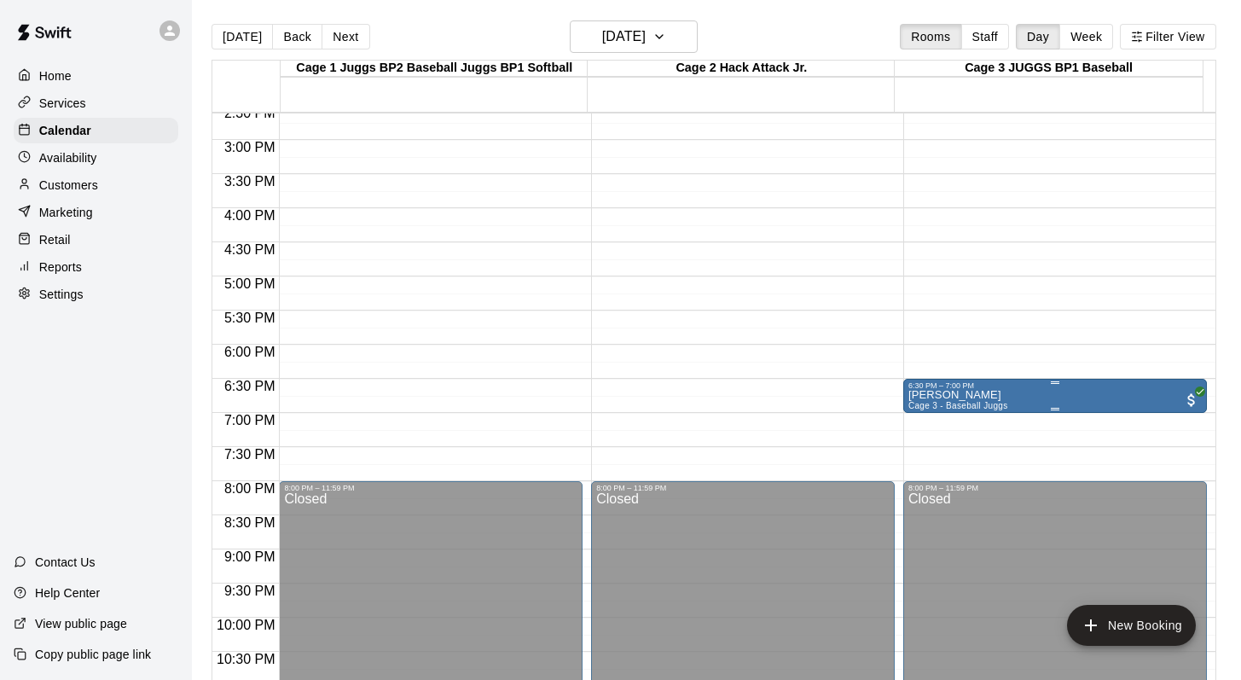
click at [908, 385] on div "6:30 PM – 7:00 PM" at bounding box center [1054, 385] width 293 height 9
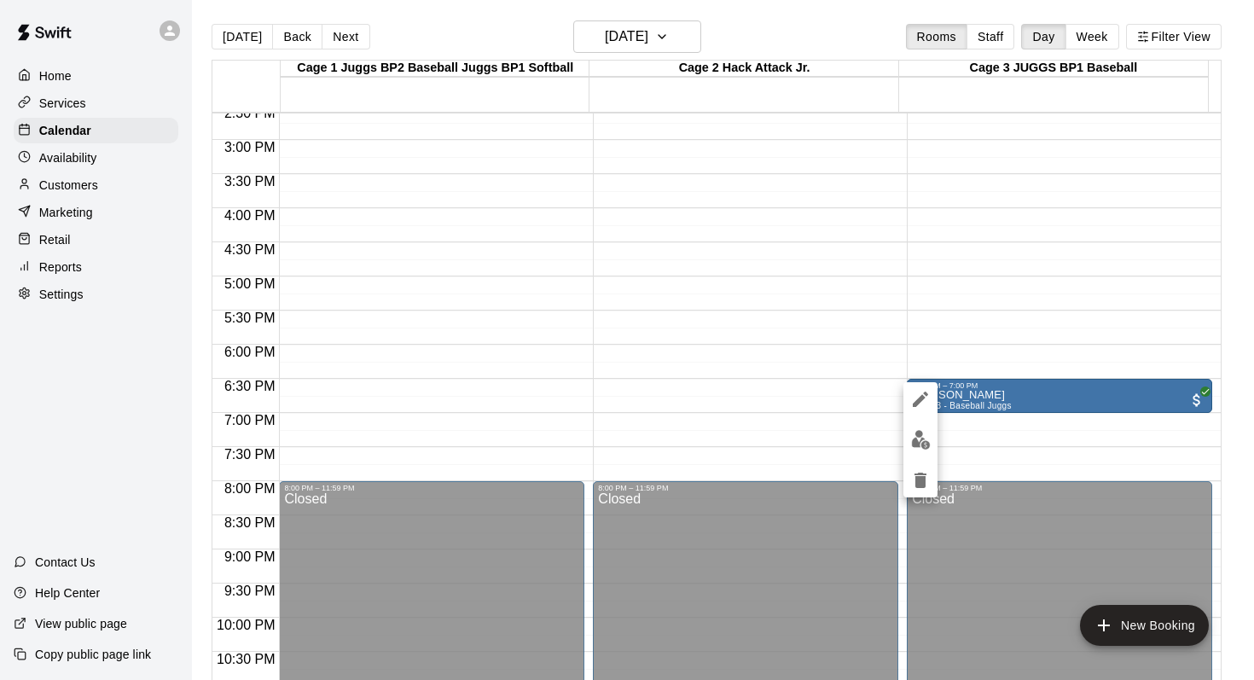
click at [914, 472] on icon "delete" at bounding box center [920, 480] width 20 height 20
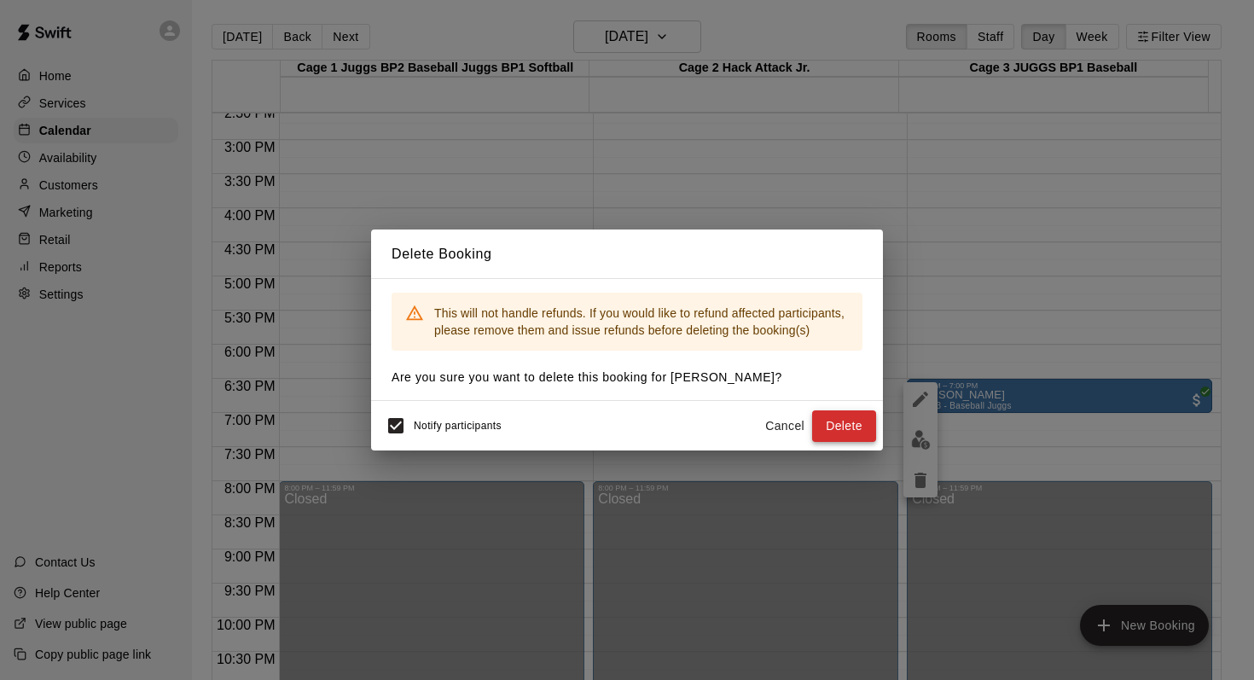
click at [834, 415] on button "Delete" at bounding box center [844, 426] width 64 height 32
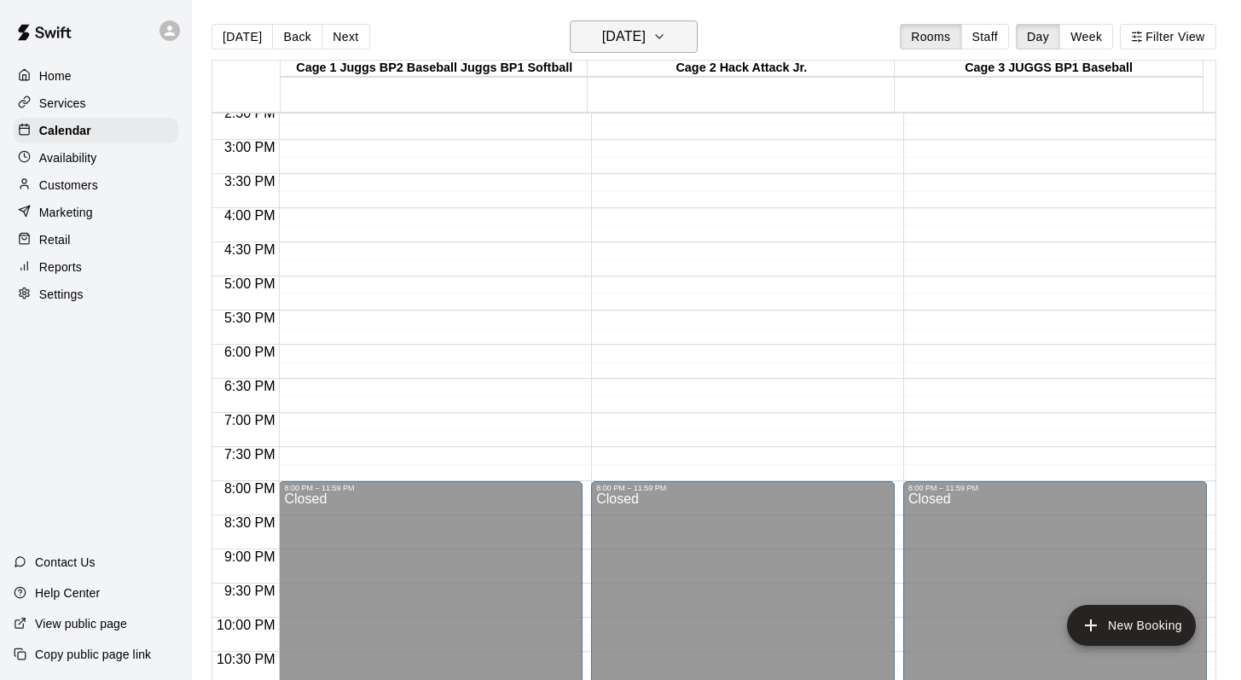
click at [666, 35] on icon "button" at bounding box center [659, 36] width 14 height 20
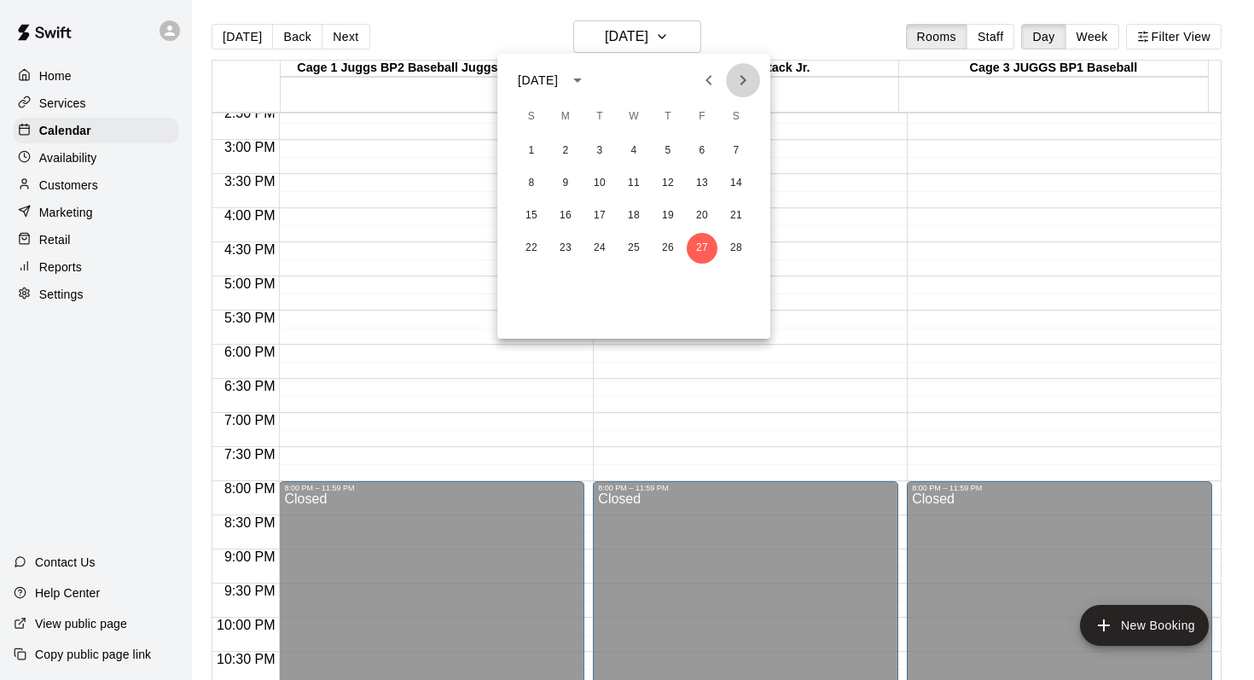
click at [743, 81] on icon "Next month" at bounding box center [743, 80] width 6 height 10
click at [742, 79] on icon "Next month" at bounding box center [743, 80] width 20 height 20
click at [718, 67] on button "Previous month" at bounding box center [709, 80] width 34 height 34
click at [697, 188] on button "13" at bounding box center [702, 183] width 31 height 31
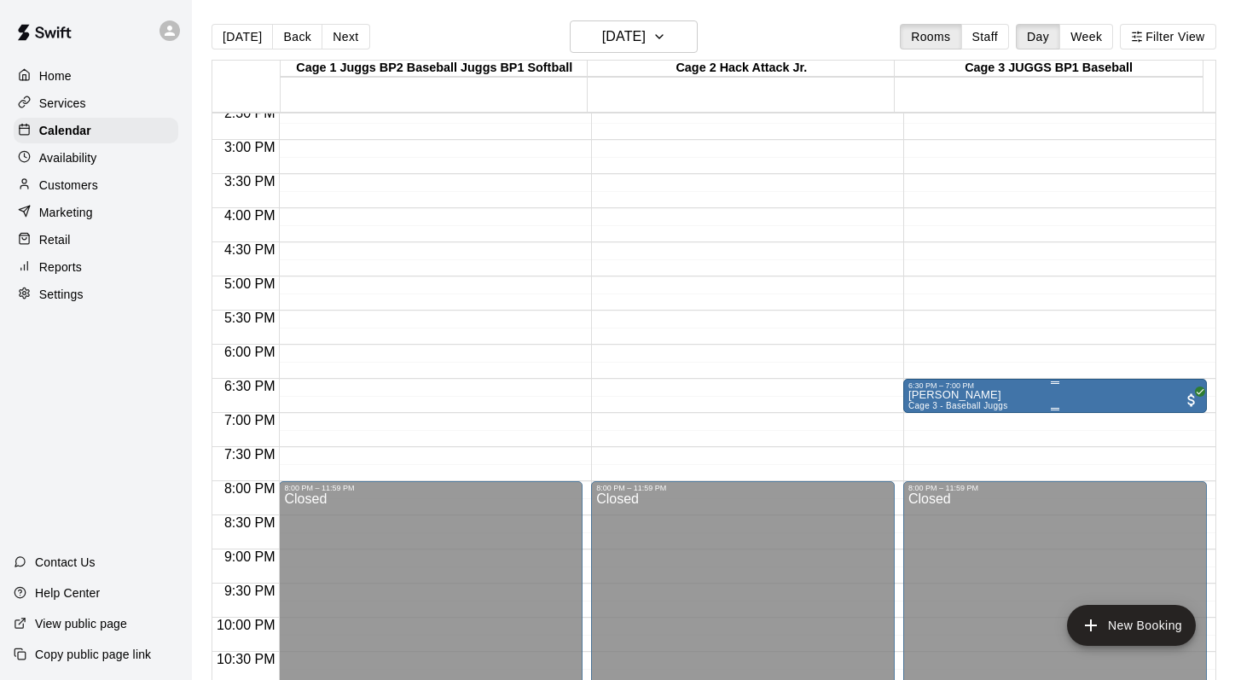
click at [911, 395] on p "Marcus Outhwaite" at bounding box center [958, 395] width 100 height 0
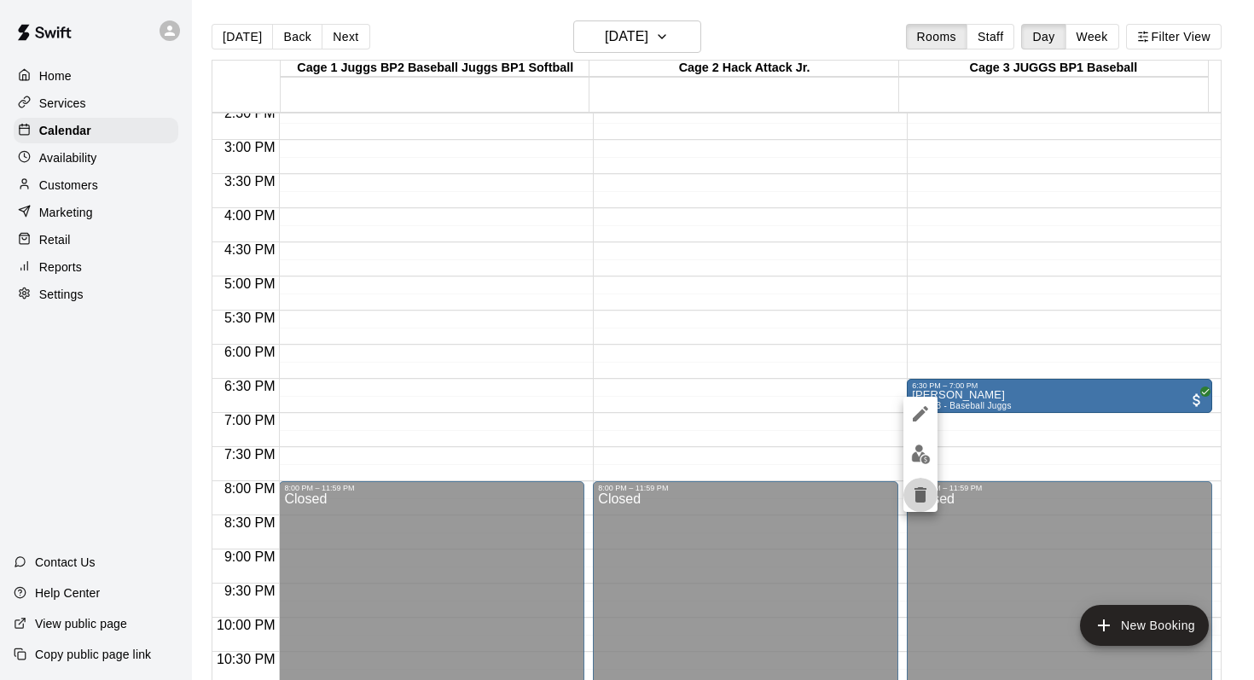
click at [910, 487] on icon "delete" at bounding box center [920, 494] width 20 height 20
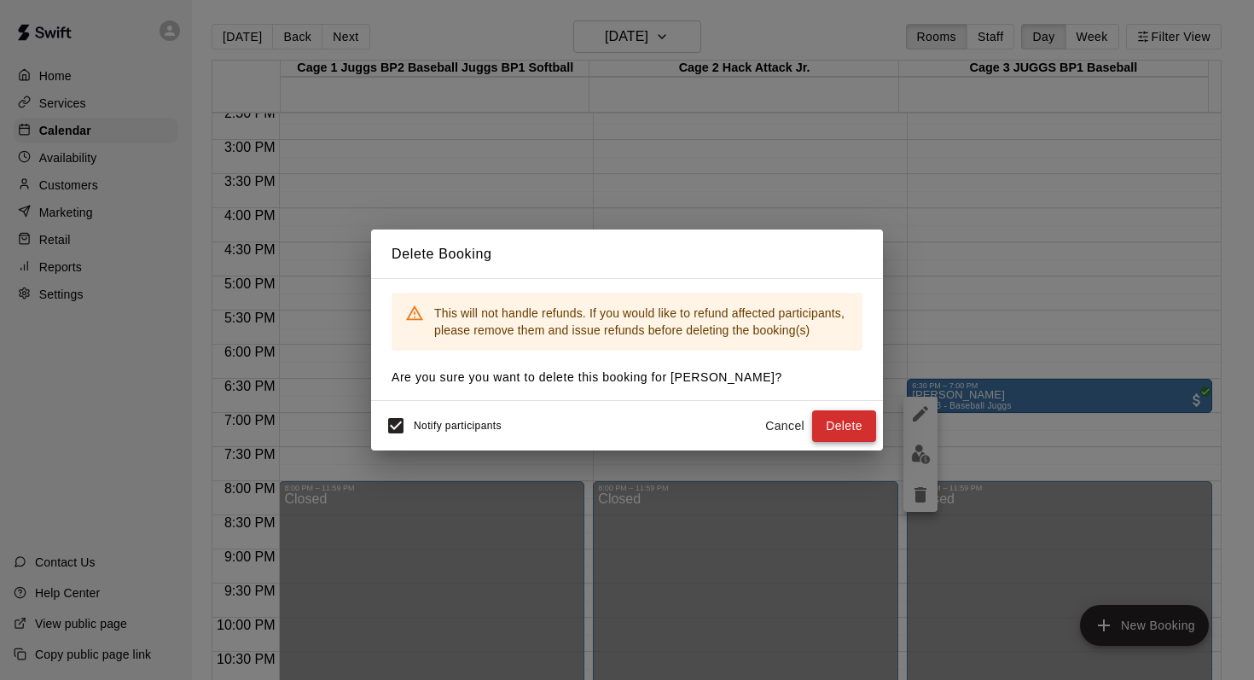
click at [826, 422] on button "Delete" at bounding box center [844, 426] width 64 height 32
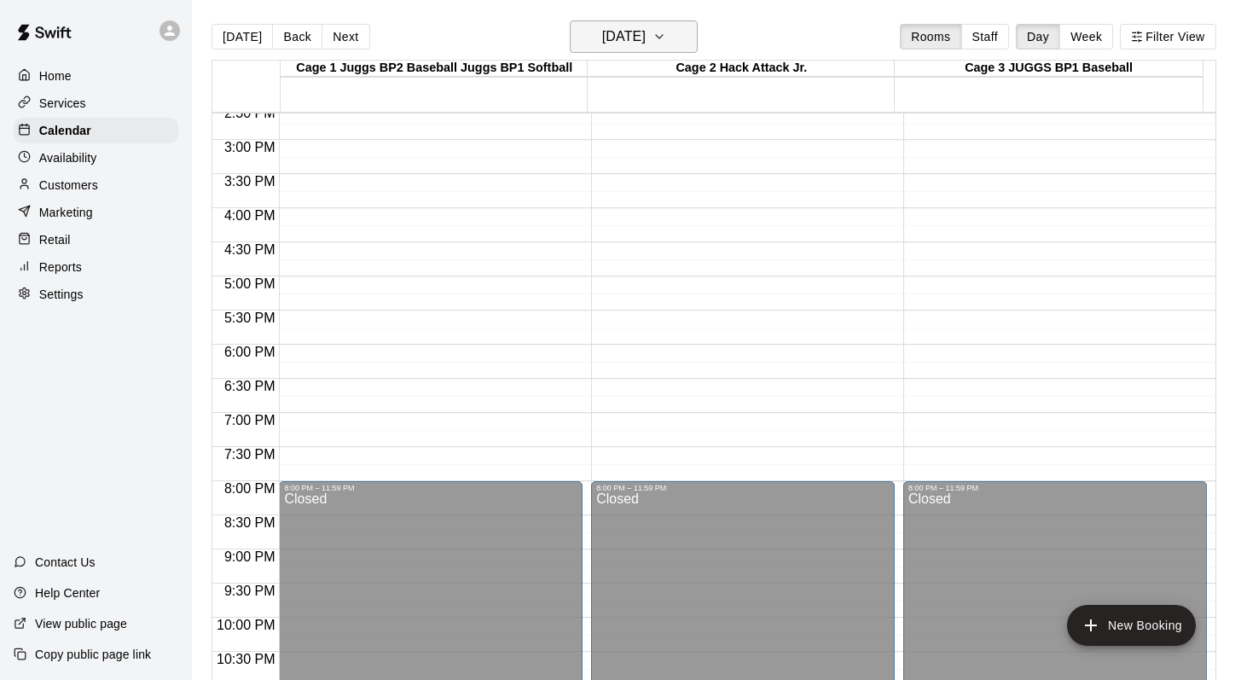
click at [666, 43] on icon "button" at bounding box center [659, 36] width 14 height 20
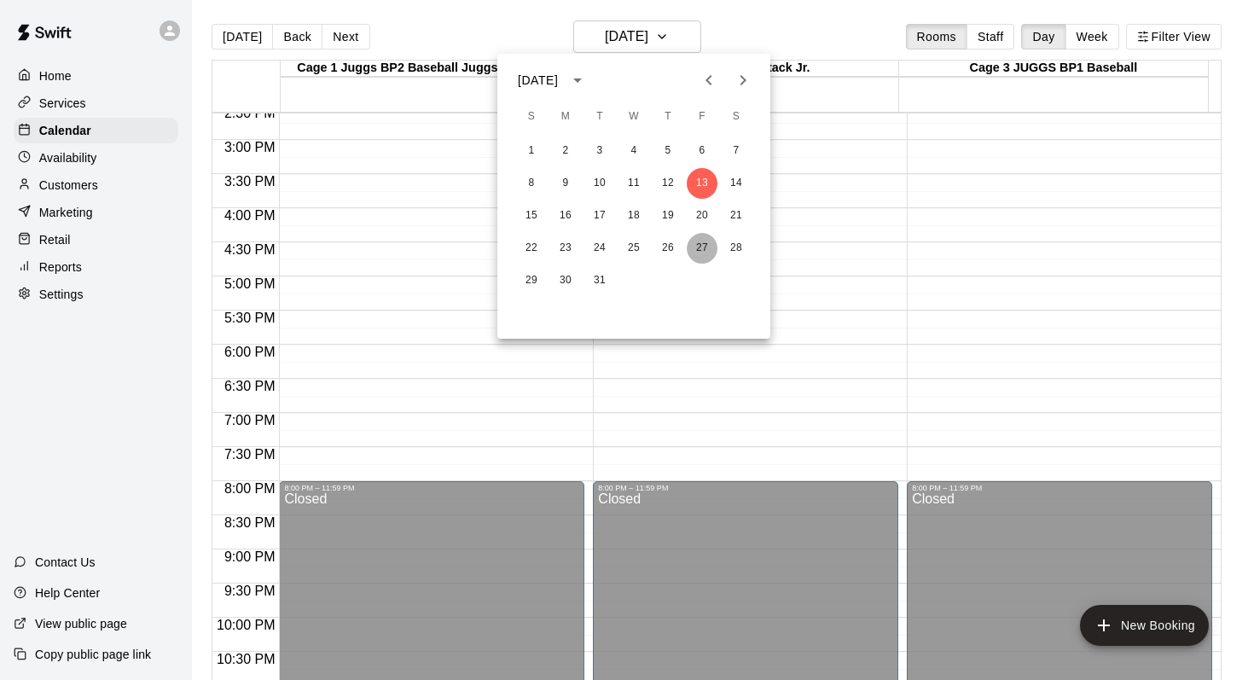
click at [700, 249] on button "27" at bounding box center [702, 248] width 31 height 31
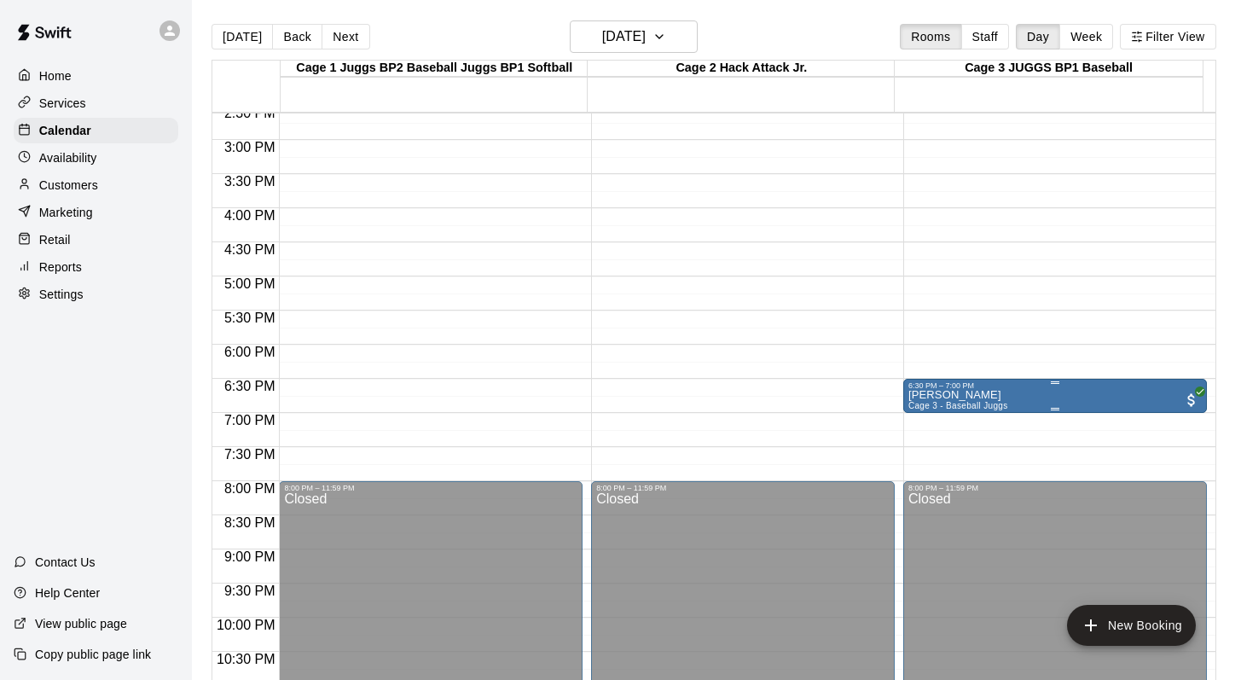
click at [911, 395] on p "Marcus Outhwaite" at bounding box center [958, 395] width 100 height 0
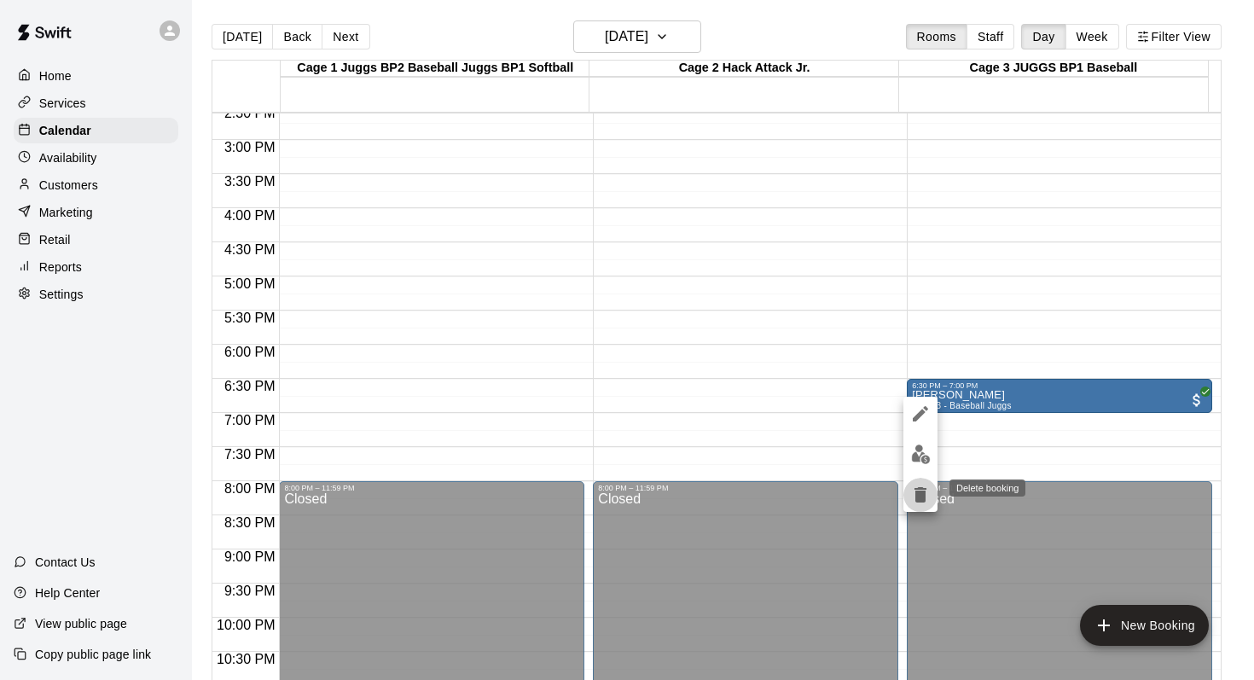
click at [915, 490] on icon "delete" at bounding box center [920, 494] width 12 height 15
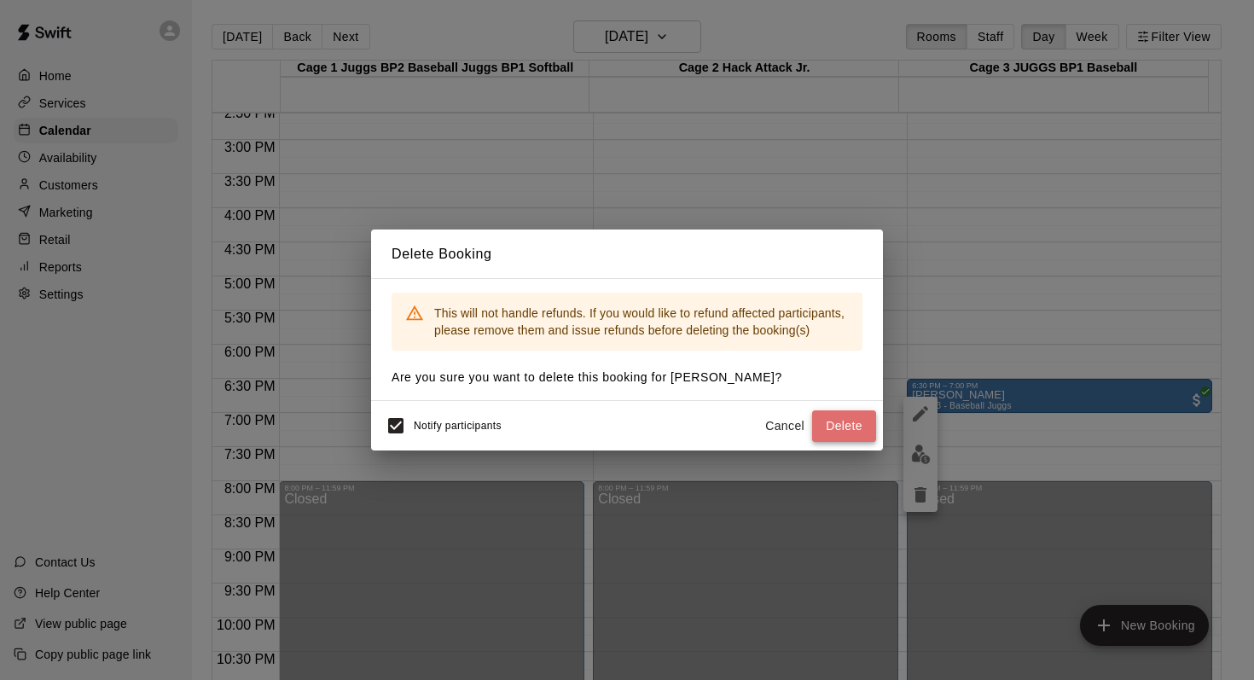
click at [824, 424] on button "Delete" at bounding box center [844, 426] width 64 height 32
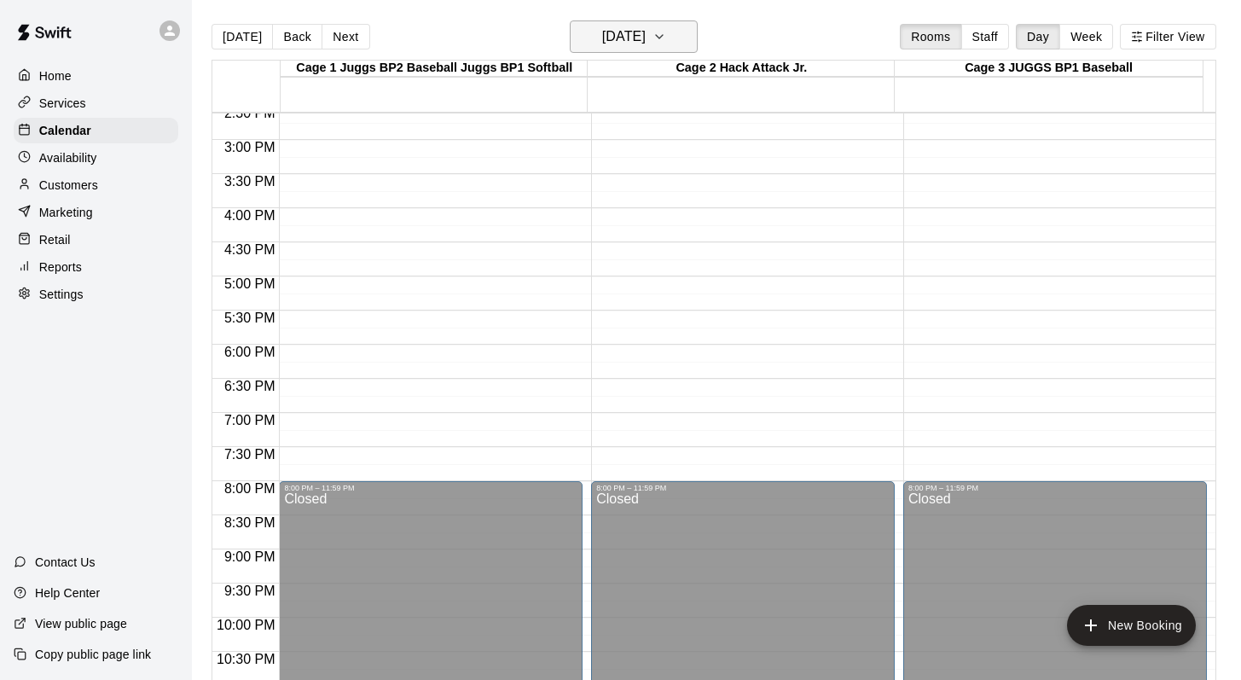
click at [666, 38] on icon "button" at bounding box center [659, 36] width 14 height 20
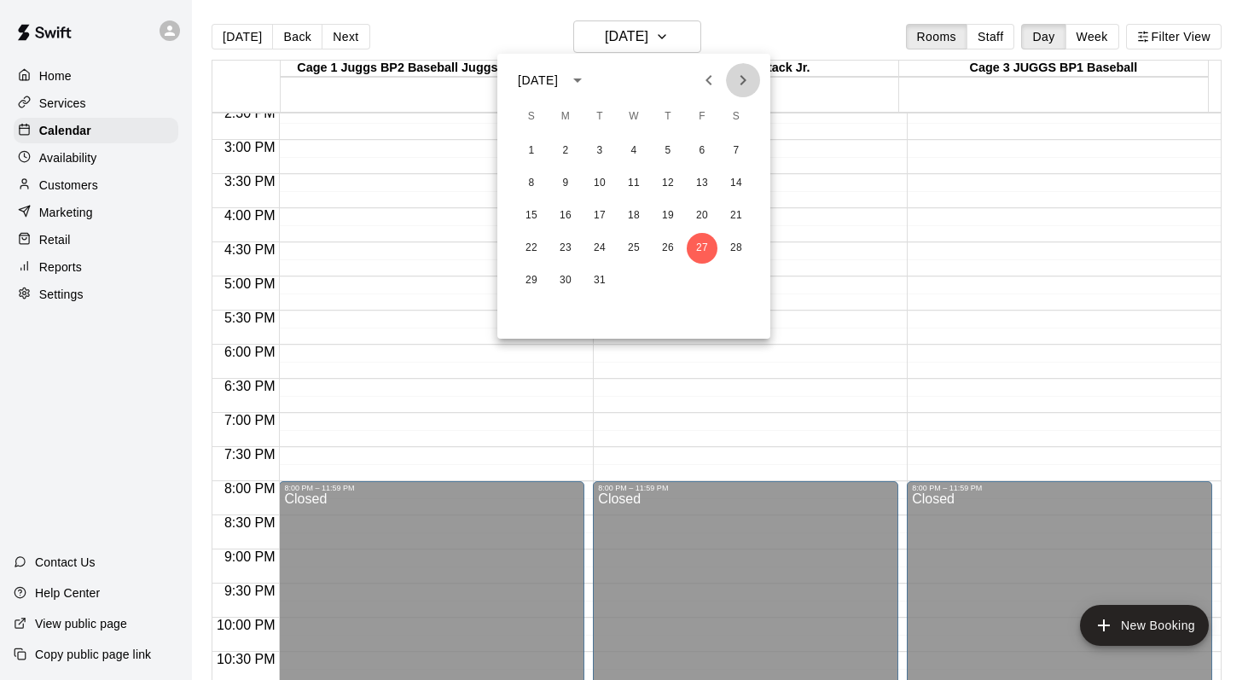
click at [740, 76] on icon "Next month" at bounding box center [743, 80] width 6 height 10
click at [696, 144] on button "3" at bounding box center [702, 151] width 31 height 31
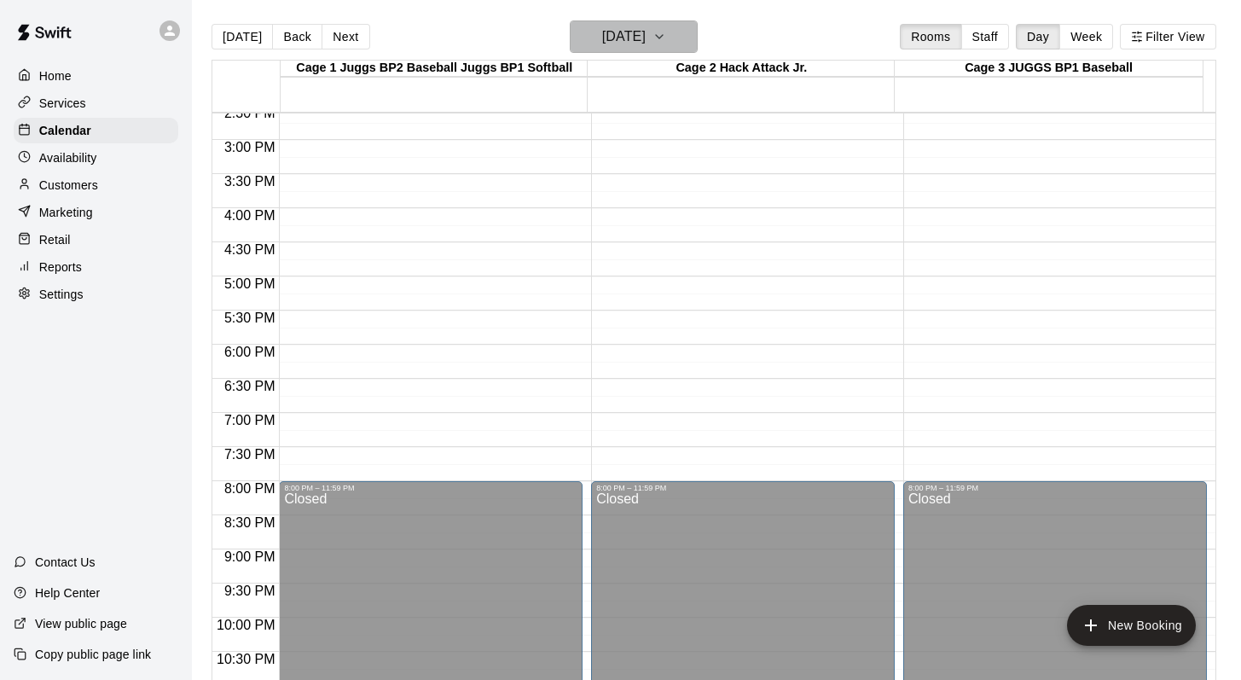
click at [666, 39] on icon "button" at bounding box center [659, 36] width 14 height 20
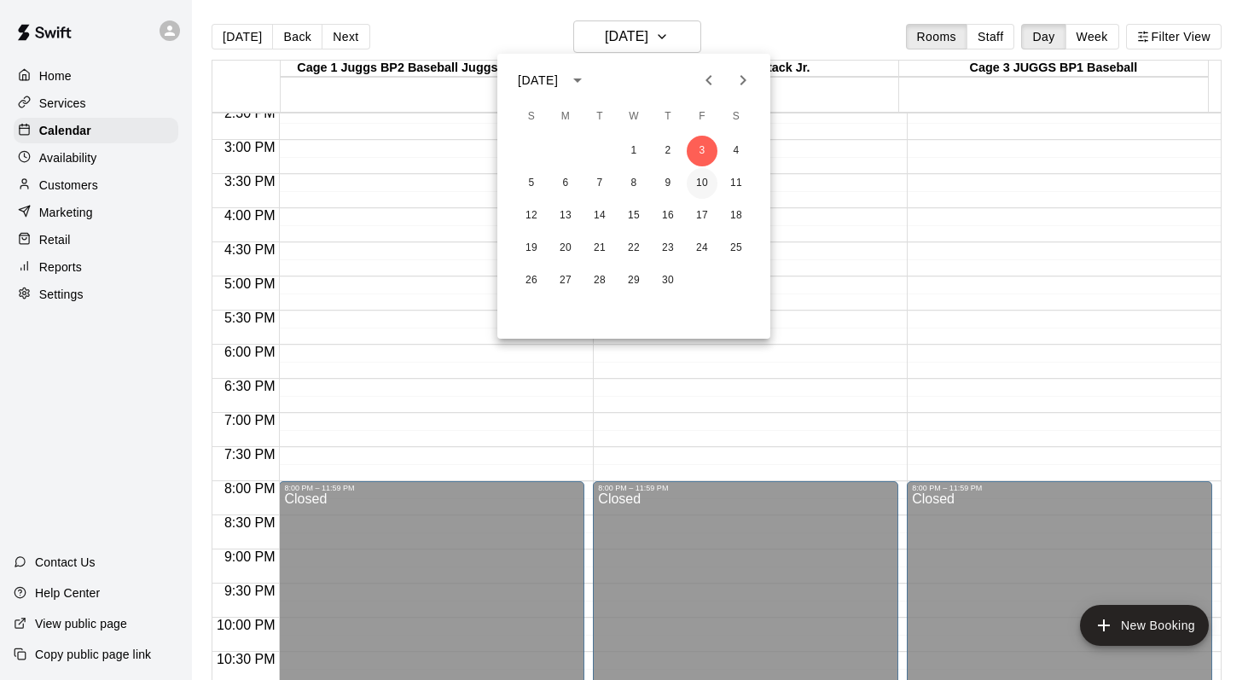
click at [700, 177] on button "10" at bounding box center [702, 183] width 31 height 31
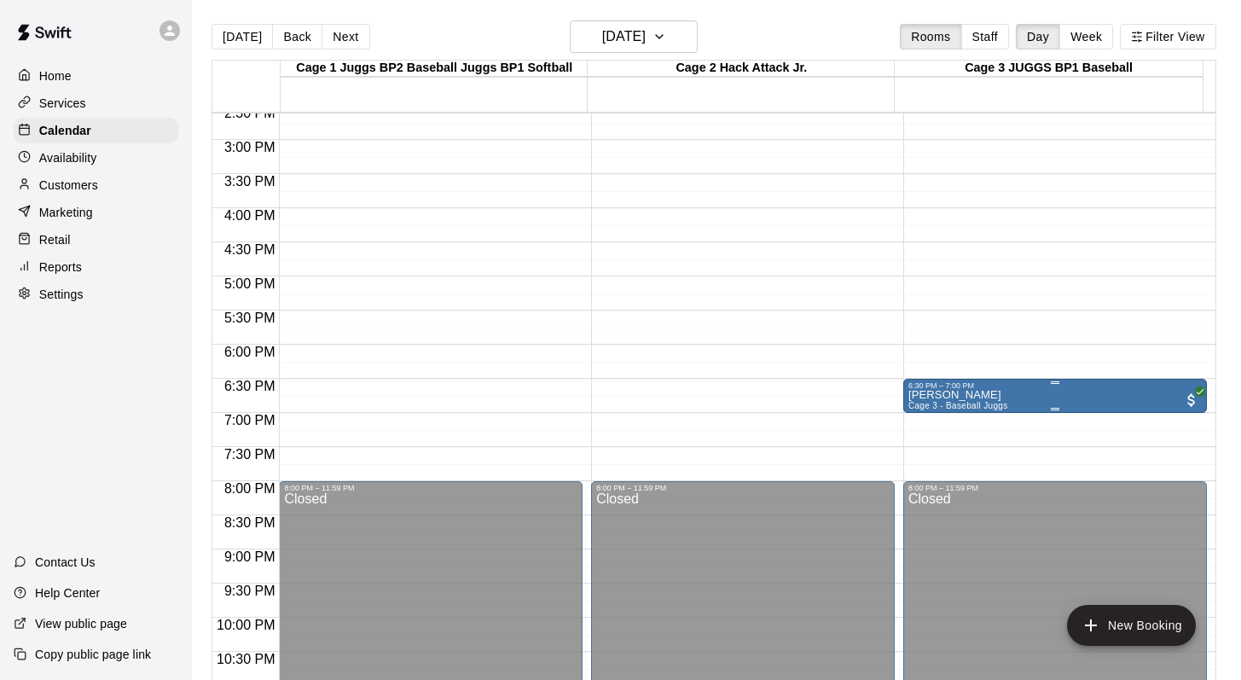
click at [930, 387] on div "6:30 PM – 7:00 PM" at bounding box center [1054, 385] width 293 height 9
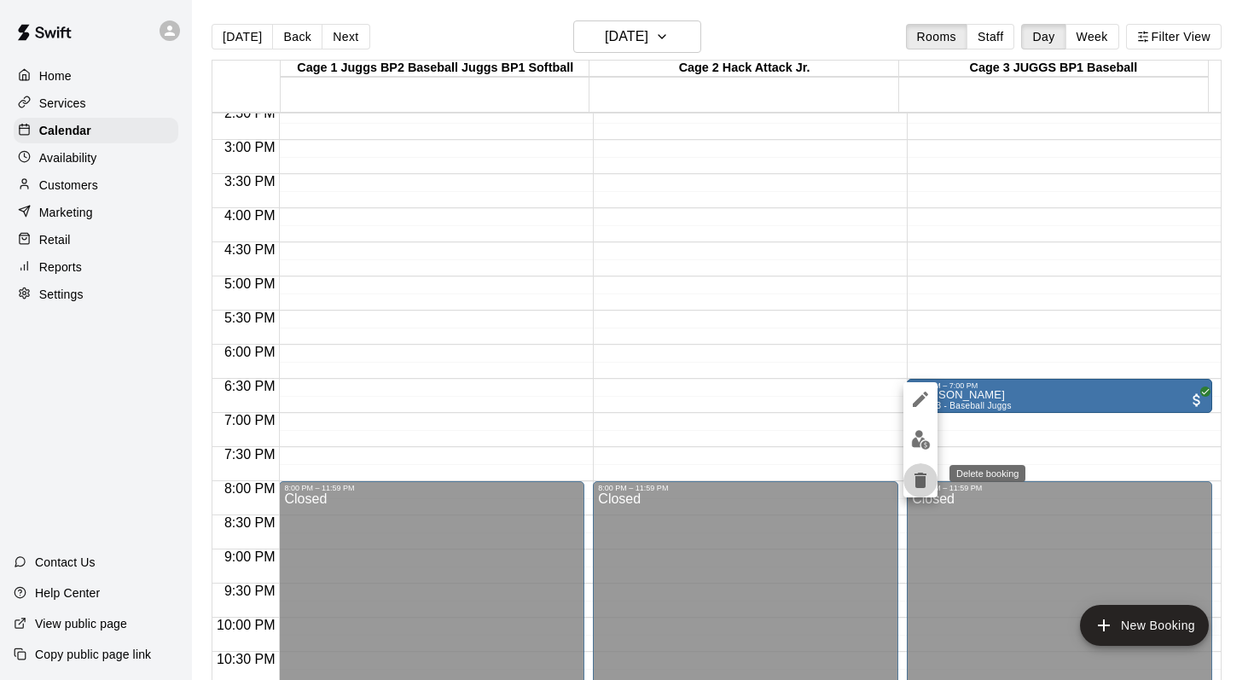
click at [917, 473] on icon "delete" at bounding box center [920, 479] width 12 height 15
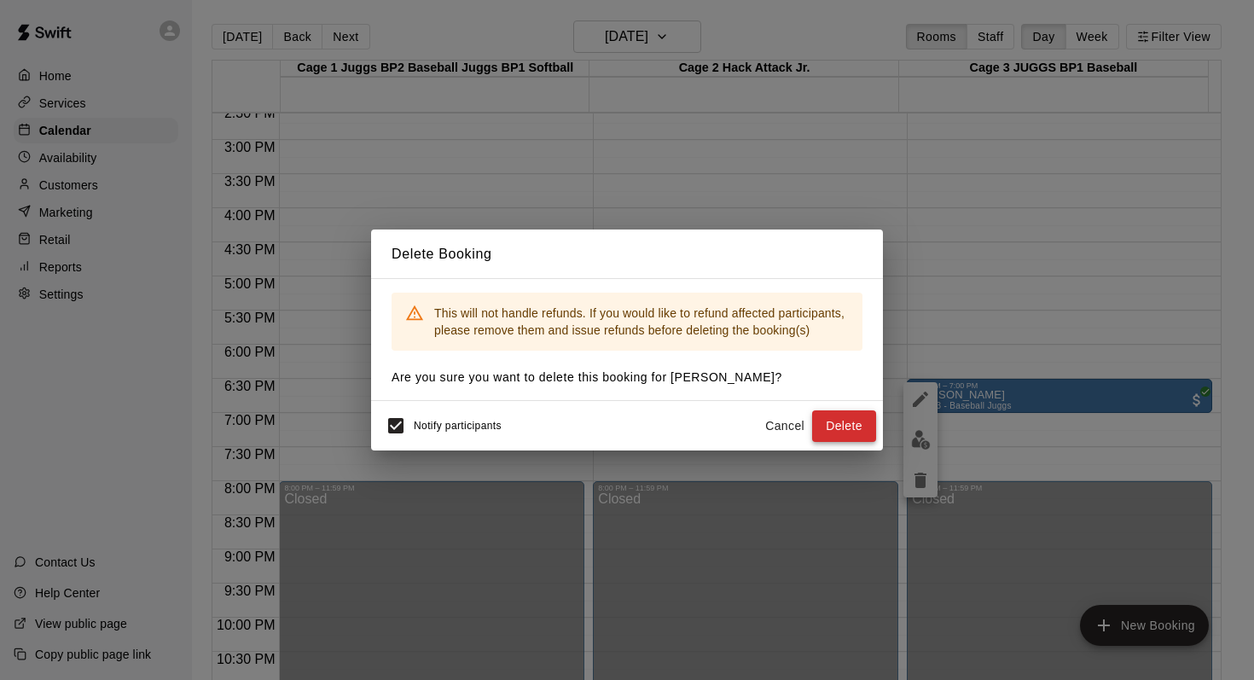
click at [837, 416] on button "Delete" at bounding box center [844, 426] width 64 height 32
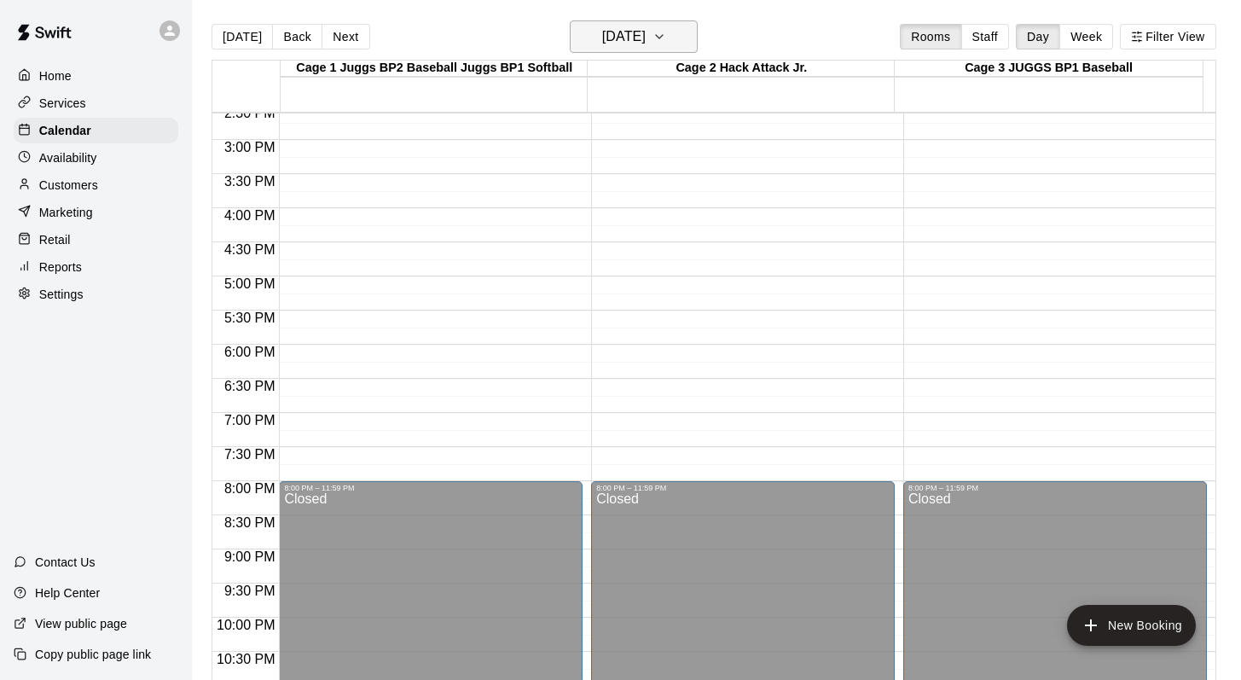
click at [666, 31] on icon "button" at bounding box center [659, 36] width 14 height 20
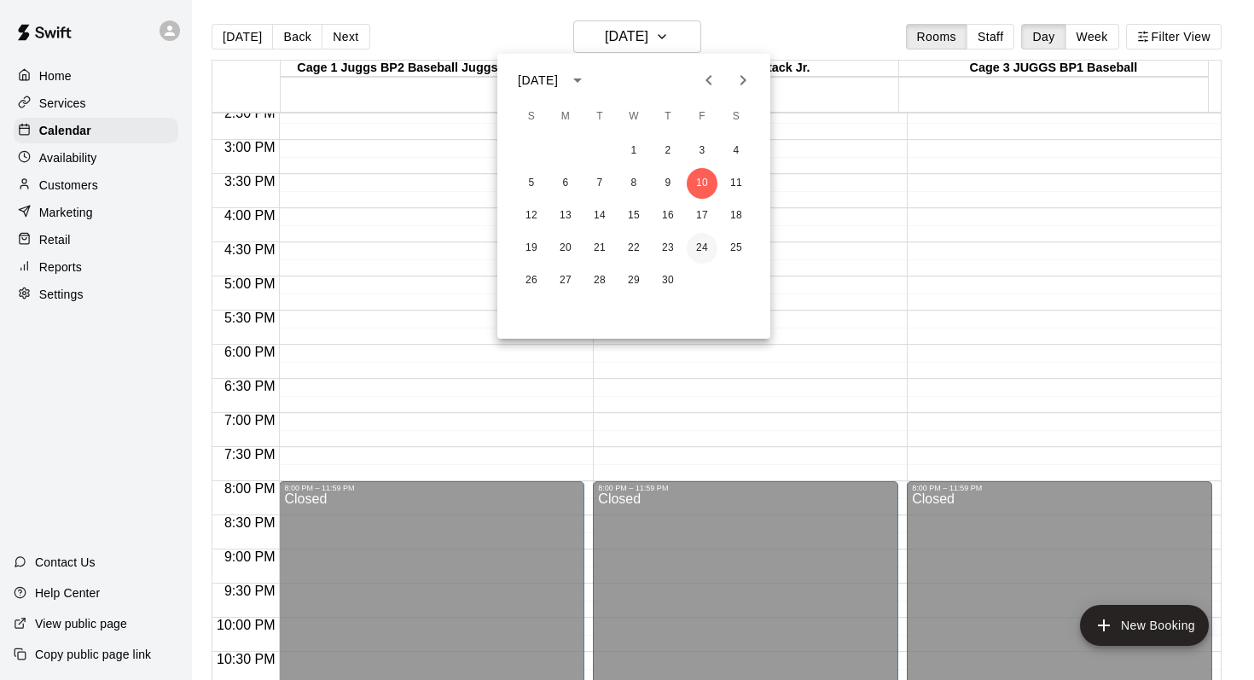
click at [705, 244] on button "24" at bounding box center [702, 248] width 31 height 31
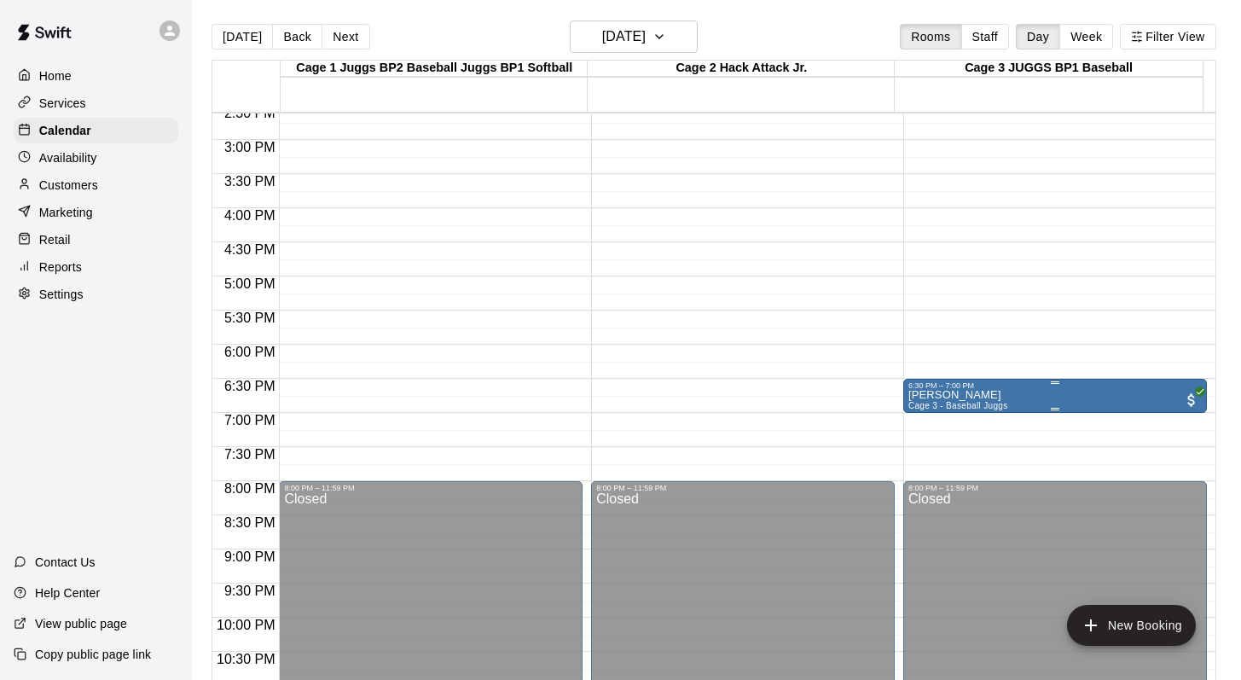
click at [915, 407] on span "Cage 3 - Baseball Juggs" at bounding box center [958, 405] width 100 height 9
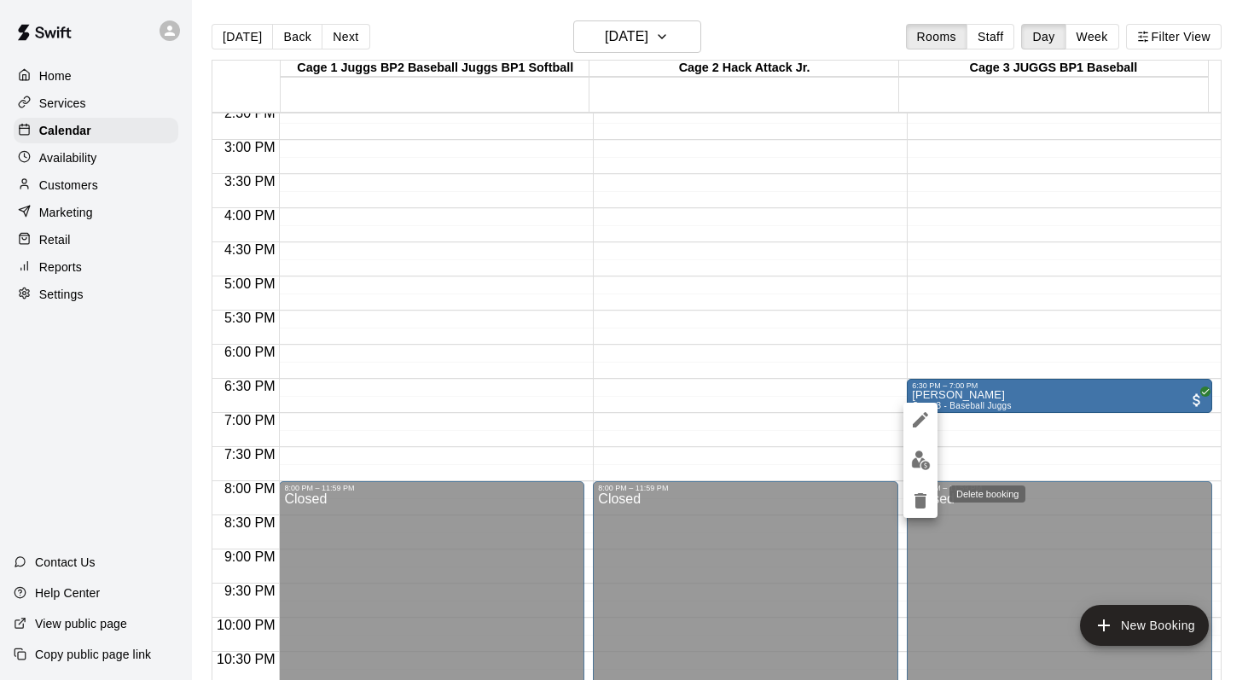
click at [920, 498] on icon "delete" at bounding box center [920, 500] width 12 height 15
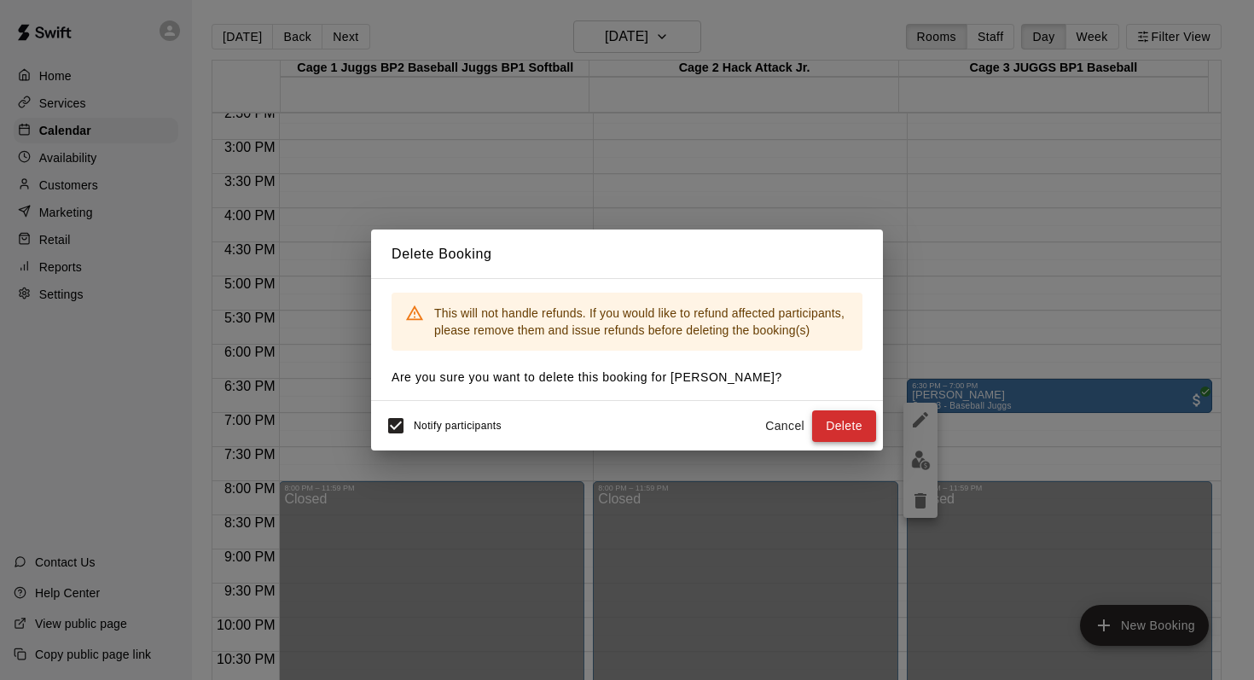
click at [831, 424] on button "Delete" at bounding box center [844, 426] width 64 height 32
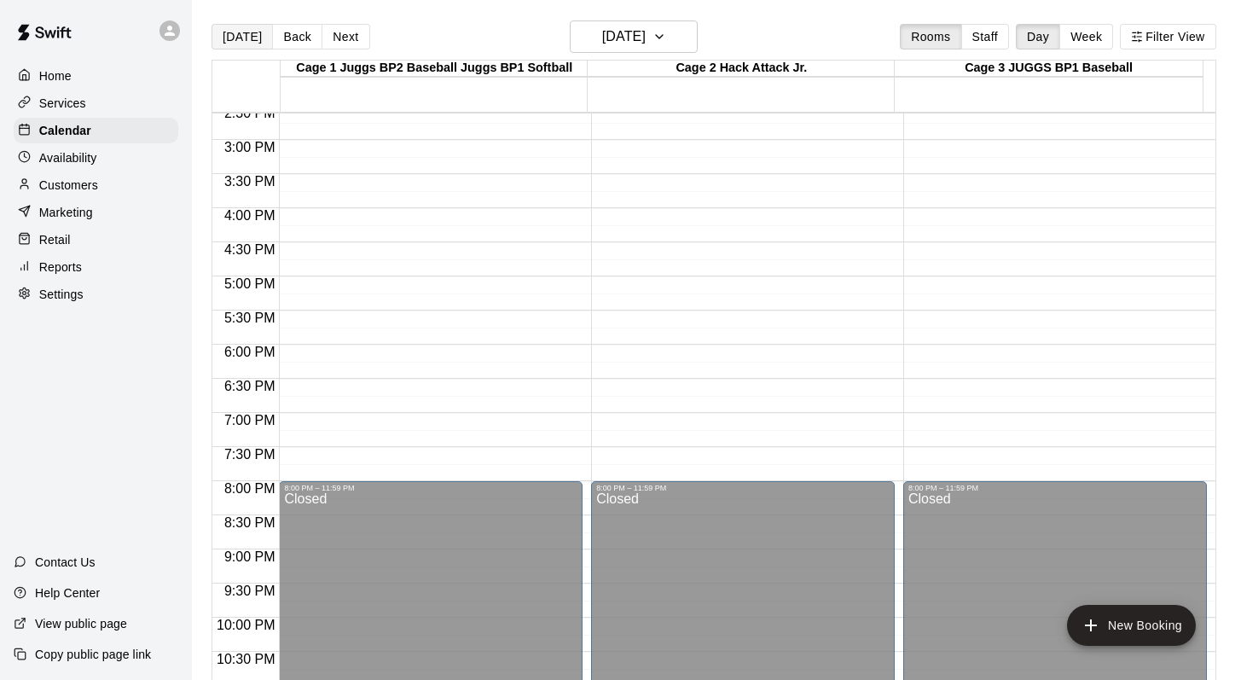
click at [231, 34] on button "[DATE]" at bounding box center [242, 37] width 61 height 26
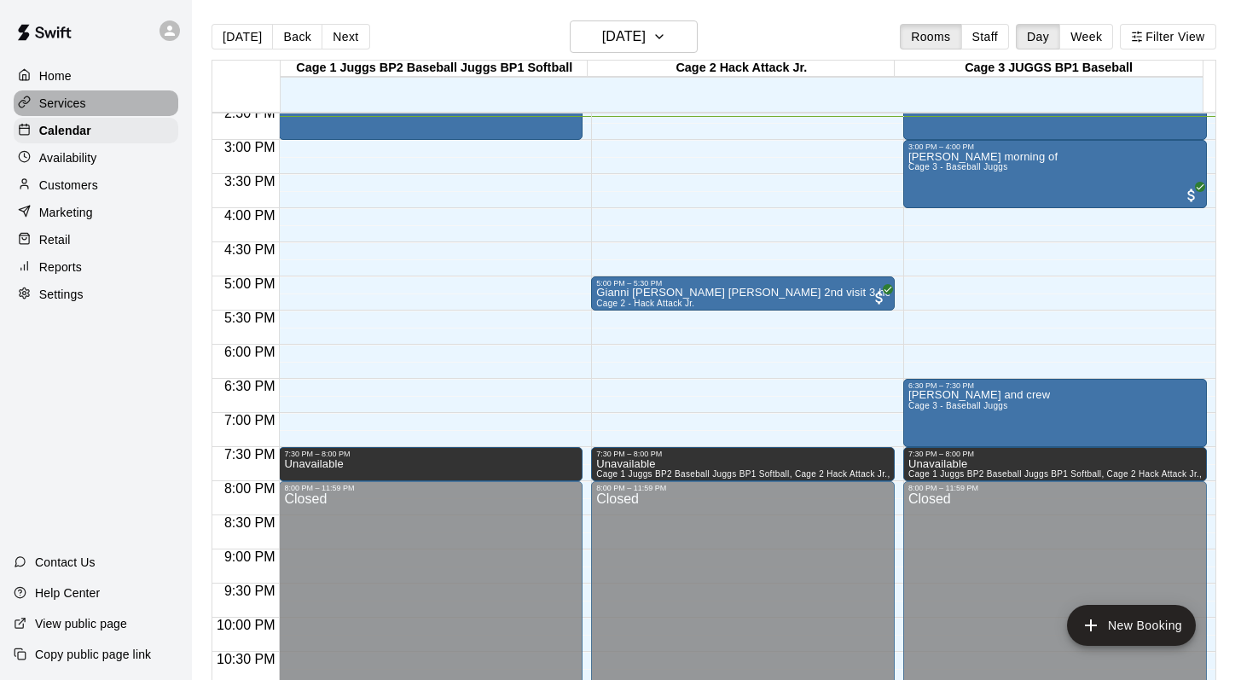
click at [90, 107] on div "Services" at bounding box center [96, 103] width 165 height 26
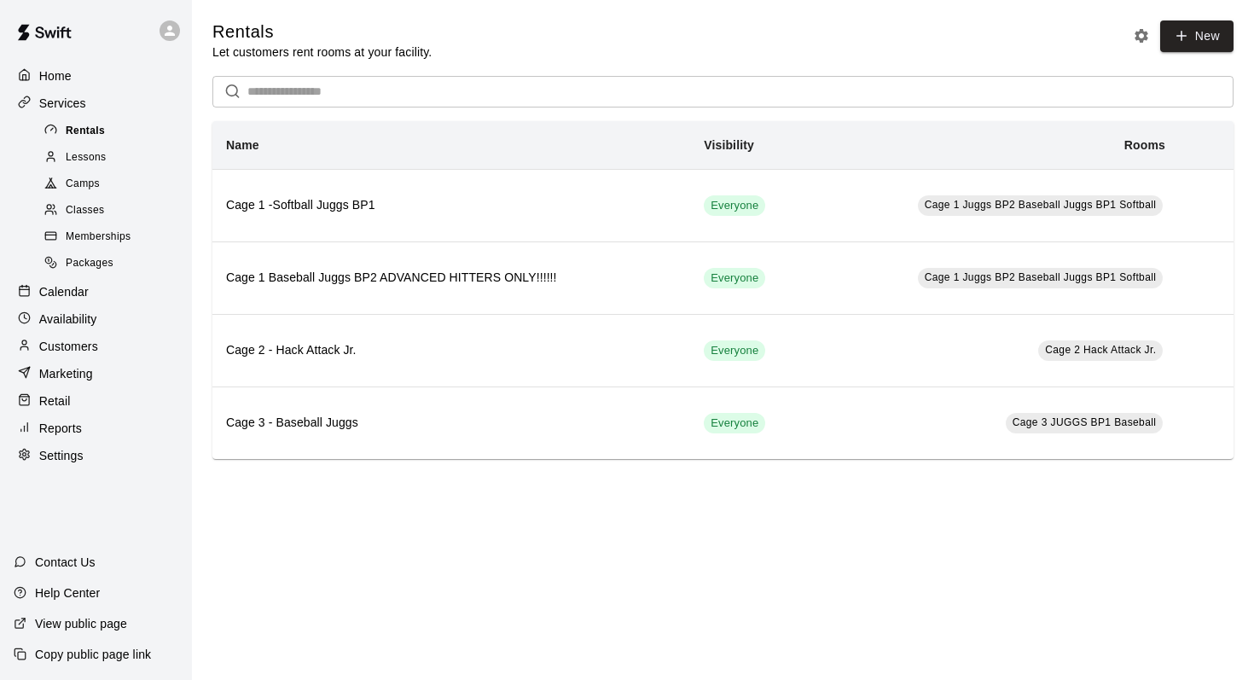
click at [92, 129] on span "Rentals" at bounding box center [85, 131] width 39 height 17
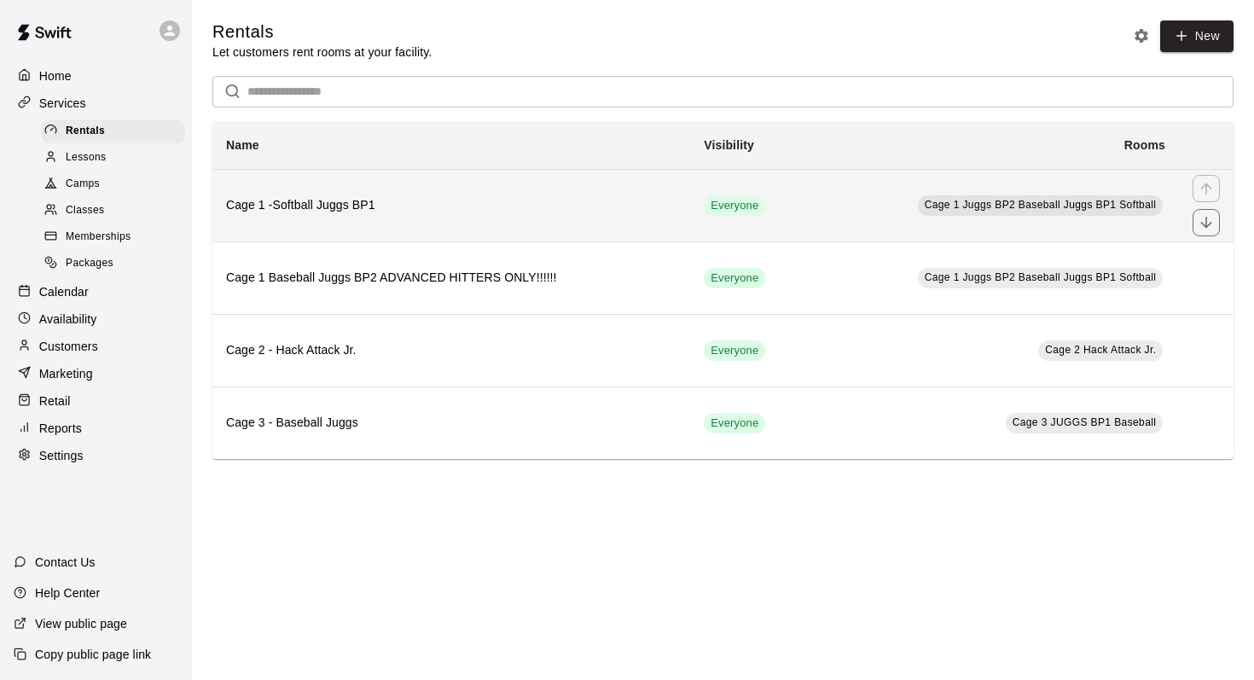
click at [407, 213] on h6 "Cage 1 -Softball Juggs BP1" at bounding box center [451, 205] width 450 height 19
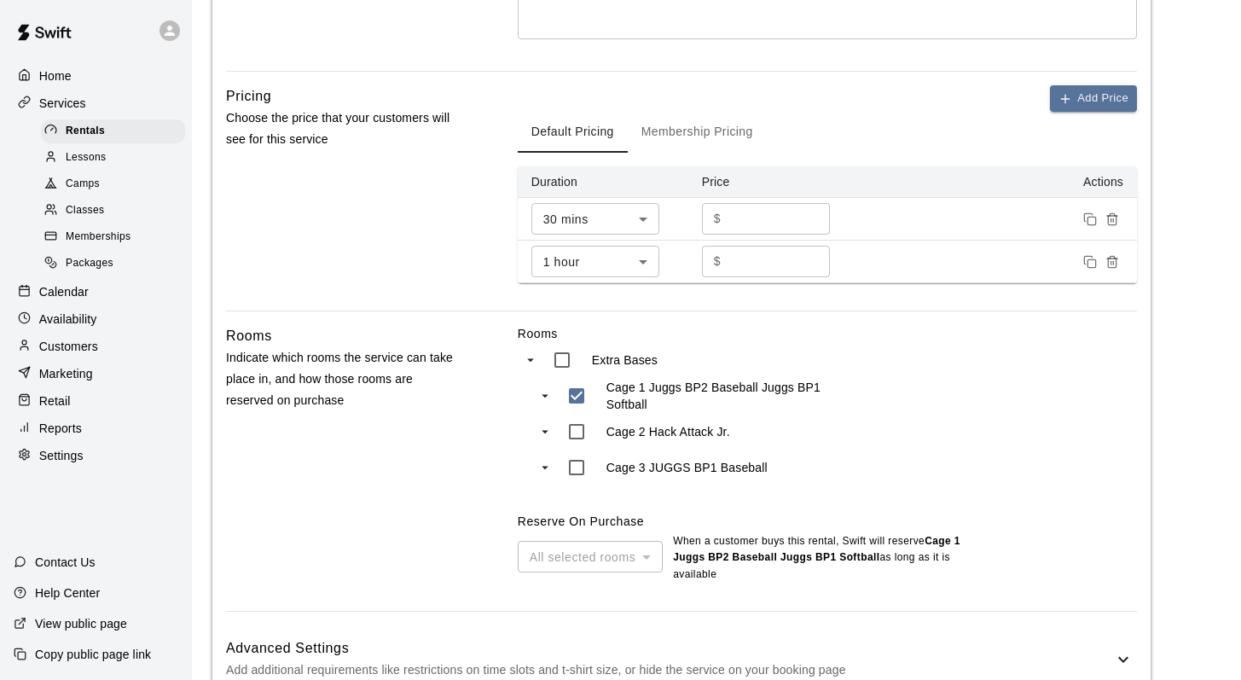
scroll to position [774, 0]
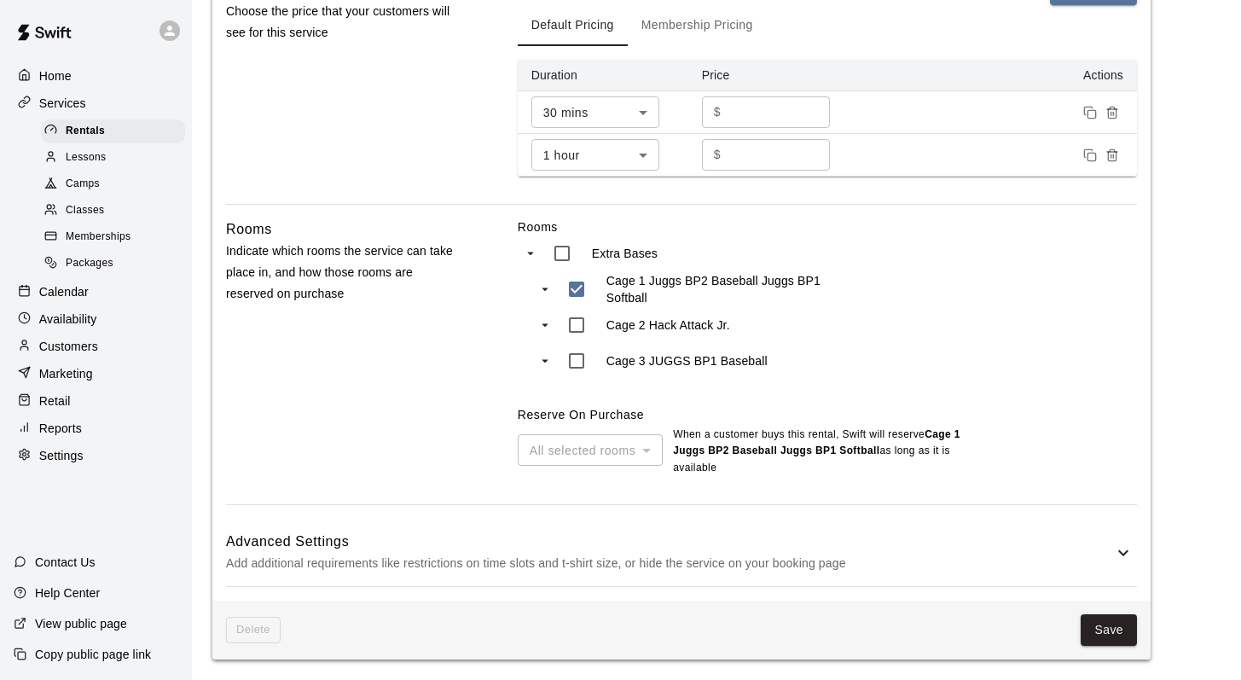
click at [1123, 543] on icon at bounding box center [1123, 552] width 20 height 20
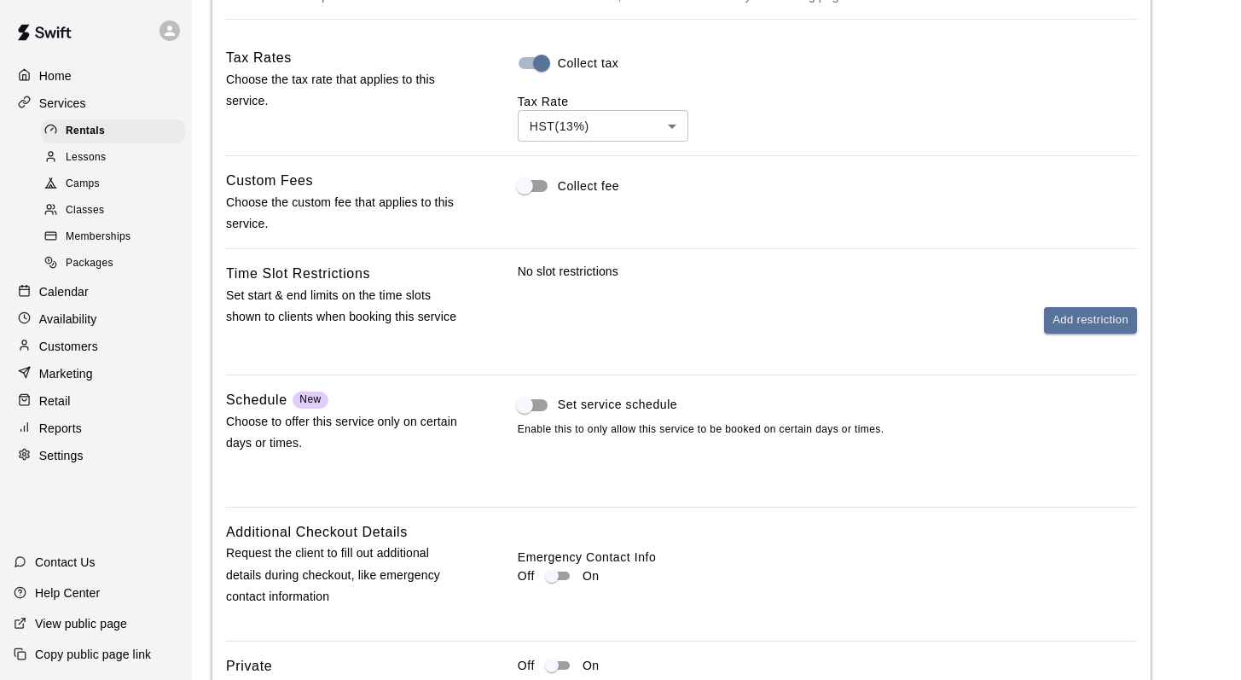
scroll to position [1329, 0]
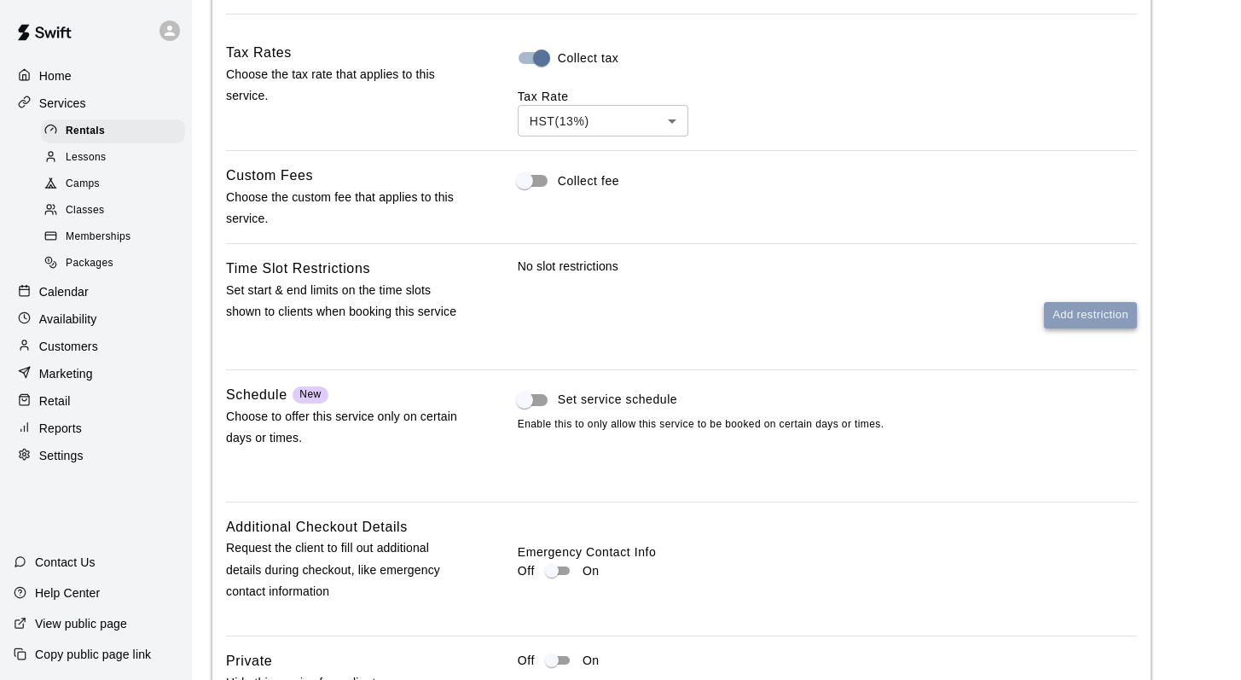
click at [1058, 324] on button "Add restriction" at bounding box center [1090, 315] width 93 height 26
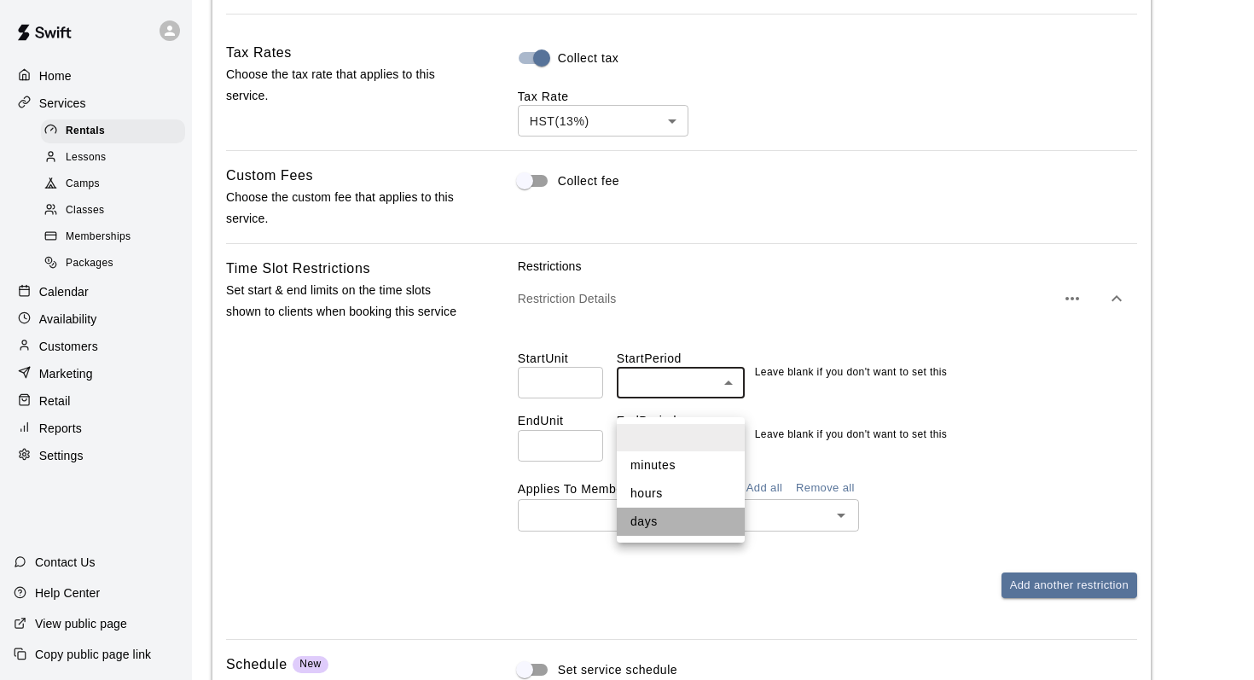
click at [640, 524] on li "days" at bounding box center [681, 521] width 128 height 28
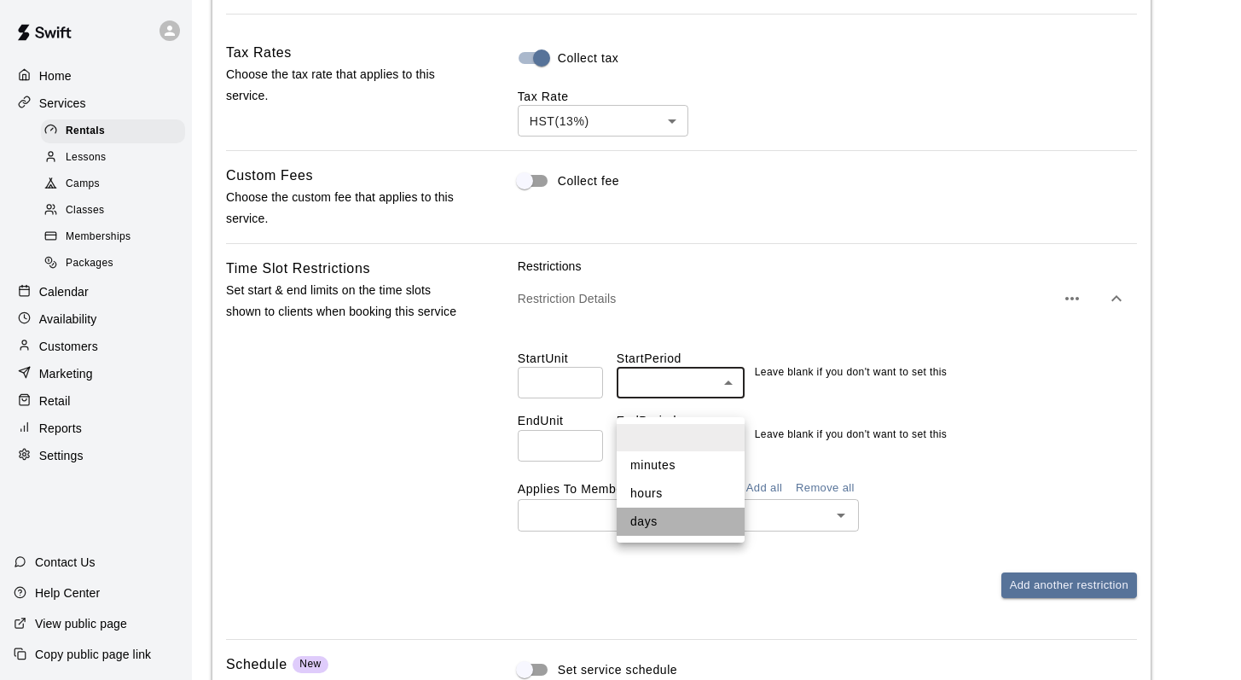
type input "****"
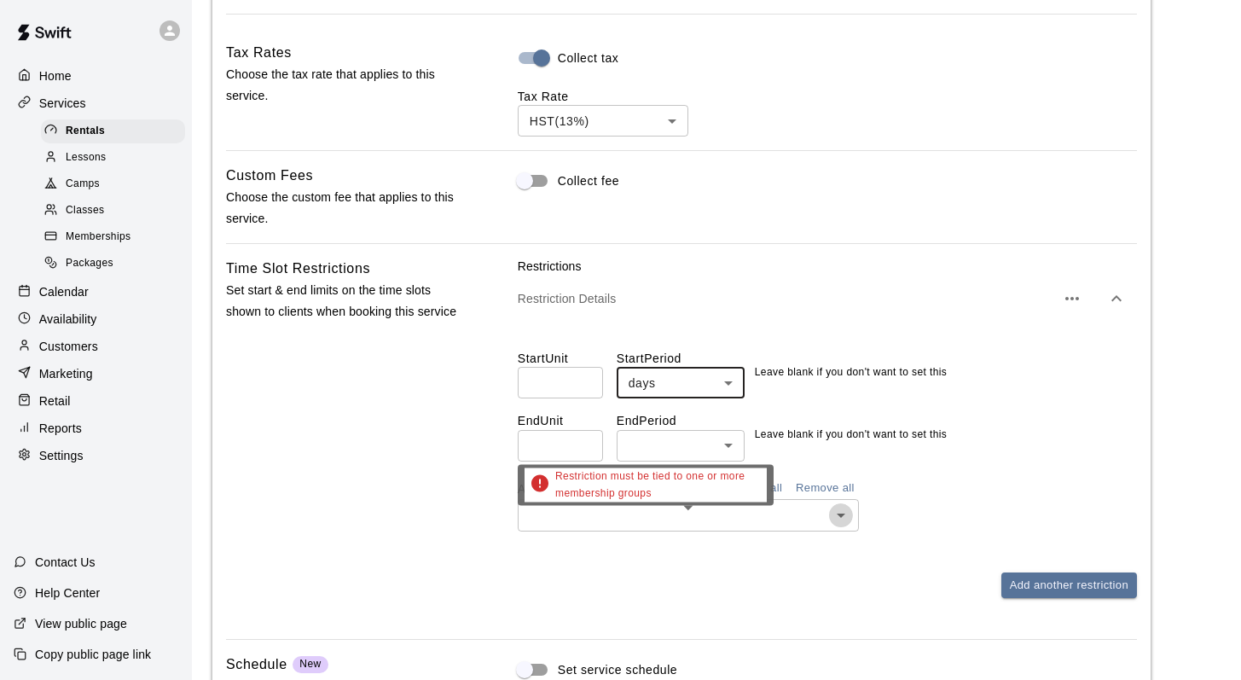
click at [842, 525] on icon "Open" at bounding box center [841, 515] width 20 height 20
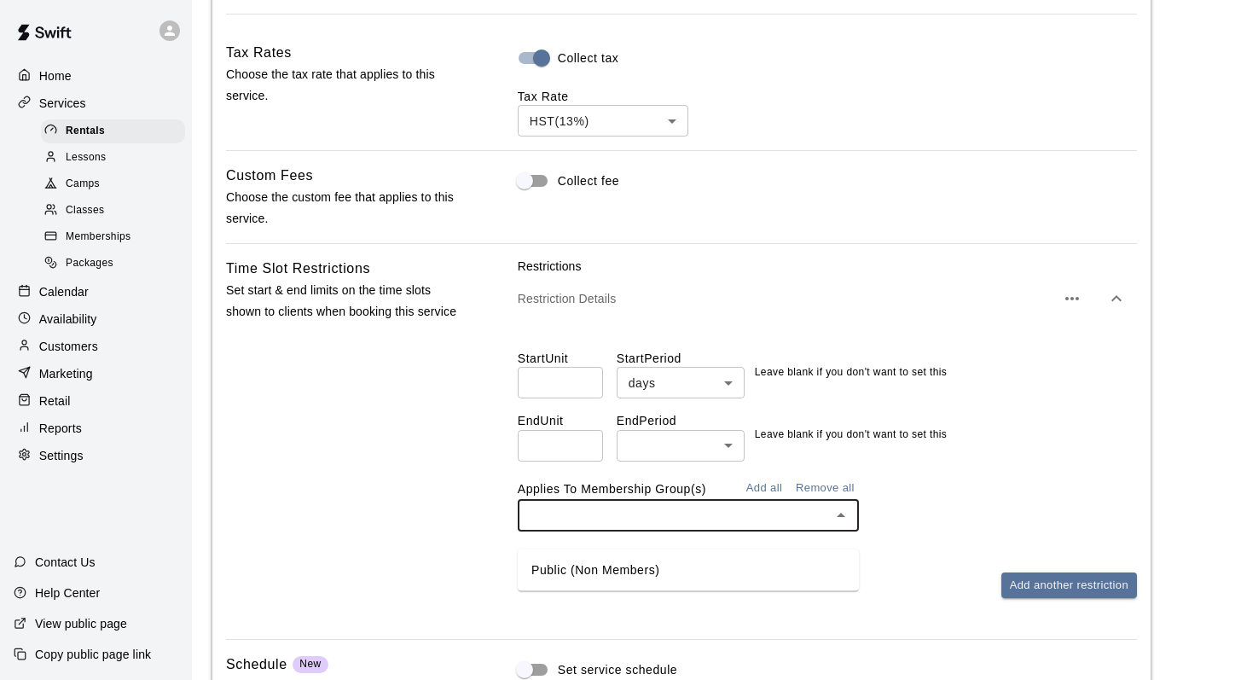
click at [651, 571] on li "Public (Non Members)" at bounding box center [688, 570] width 341 height 28
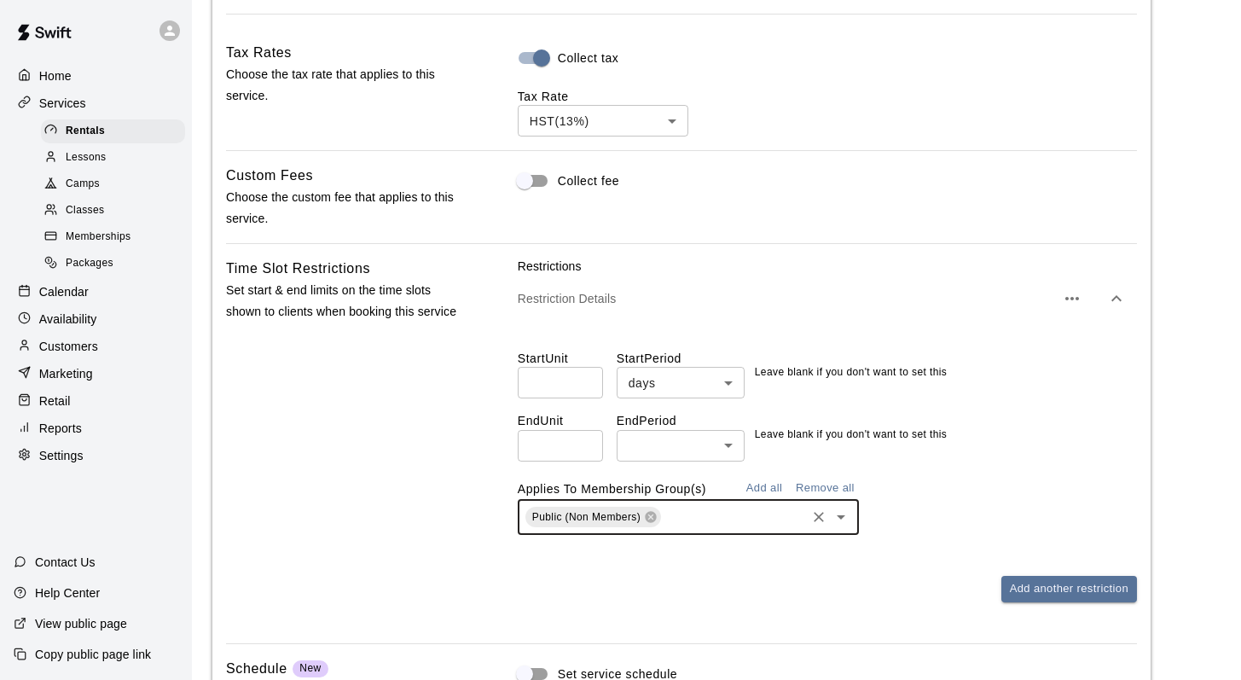
click at [841, 527] on icon "Open" at bounding box center [841, 517] width 20 height 20
click at [566, 574] on li "Public (Non Members)" at bounding box center [688, 574] width 341 height 28
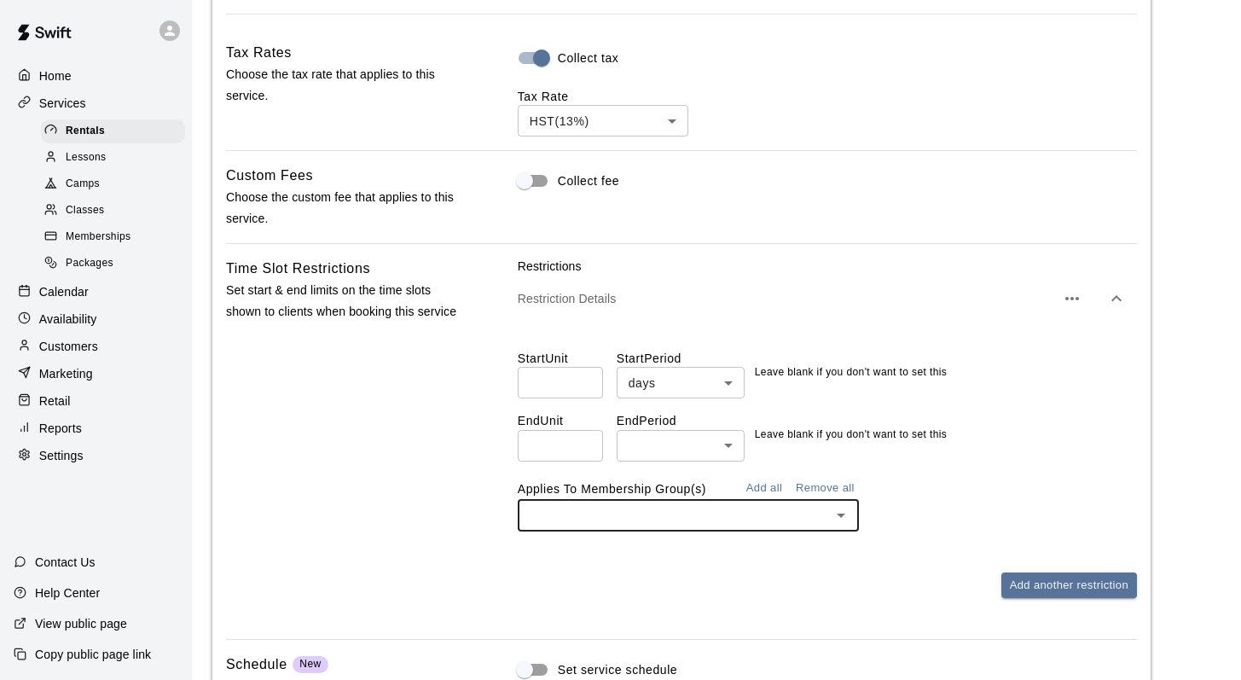
click at [525, 391] on input "number" at bounding box center [560, 383] width 85 height 32
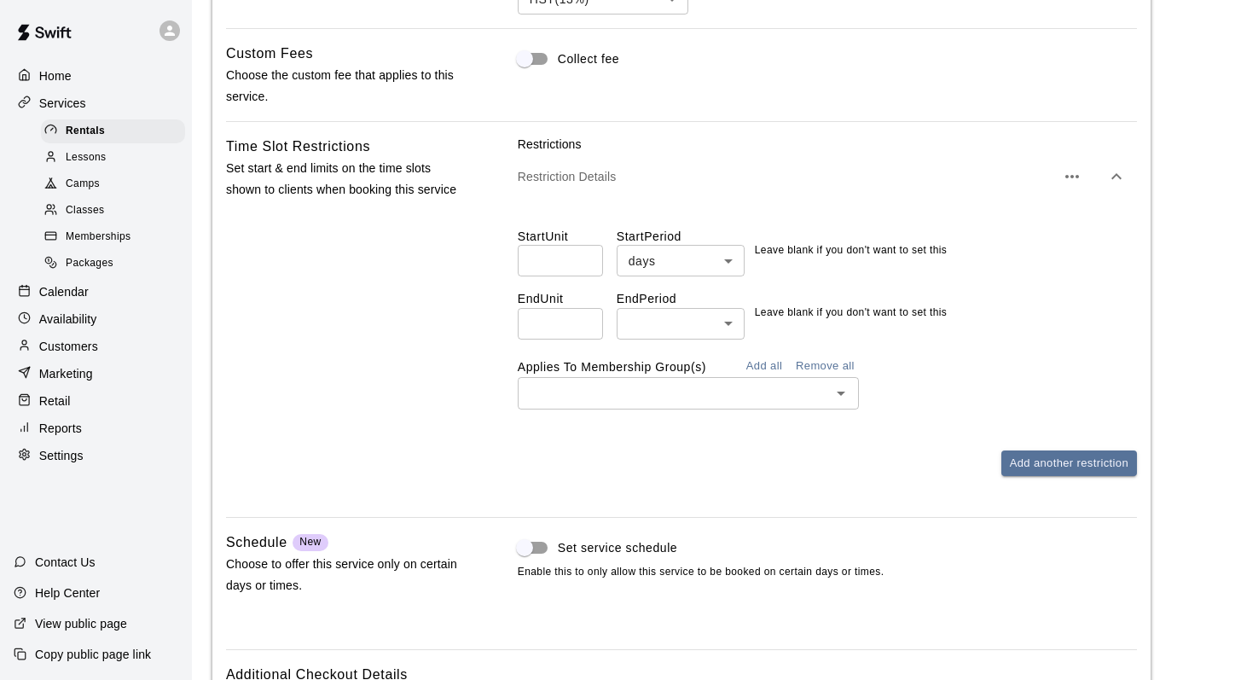
scroll to position [1462, 0]
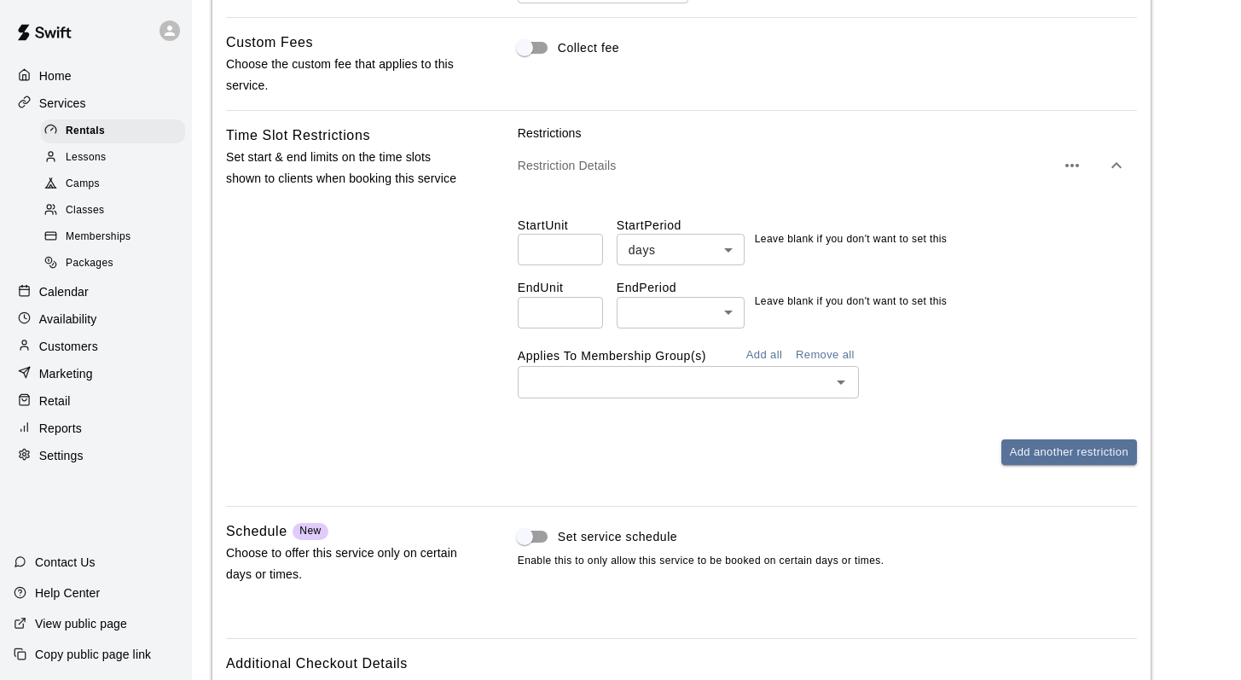
click at [584, 265] on input "*" at bounding box center [560, 250] width 85 height 32
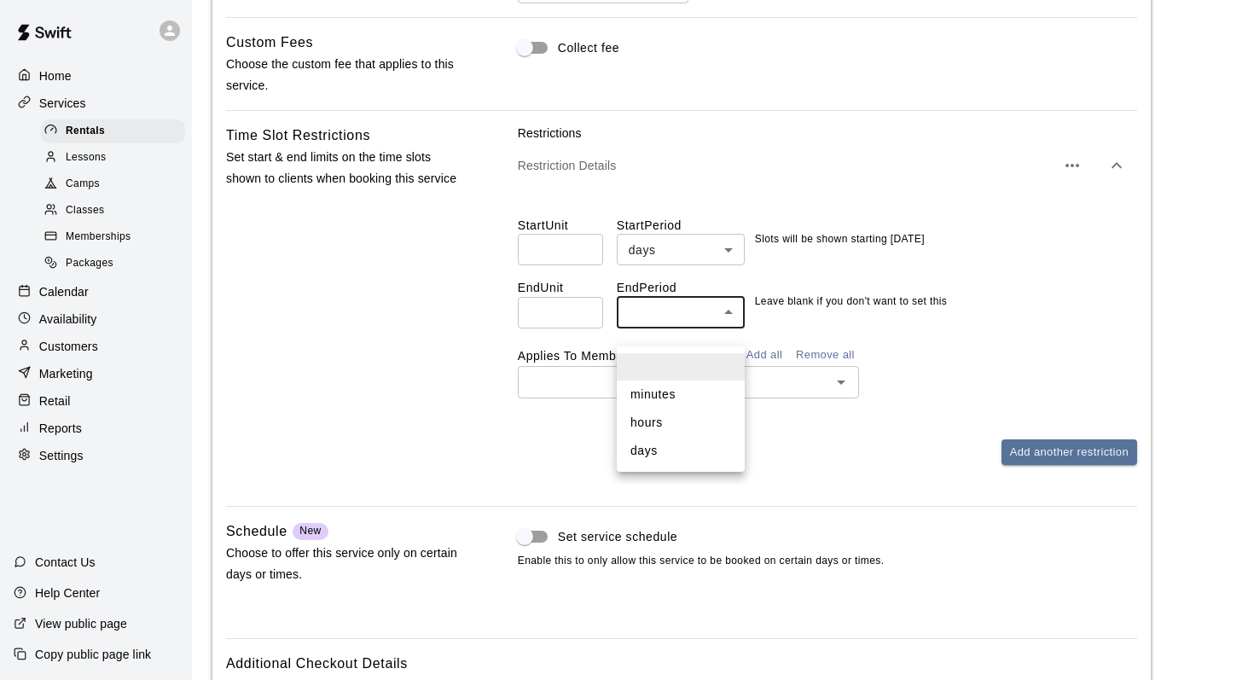
click at [531, 333] on div at bounding box center [627, 340] width 1254 height 680
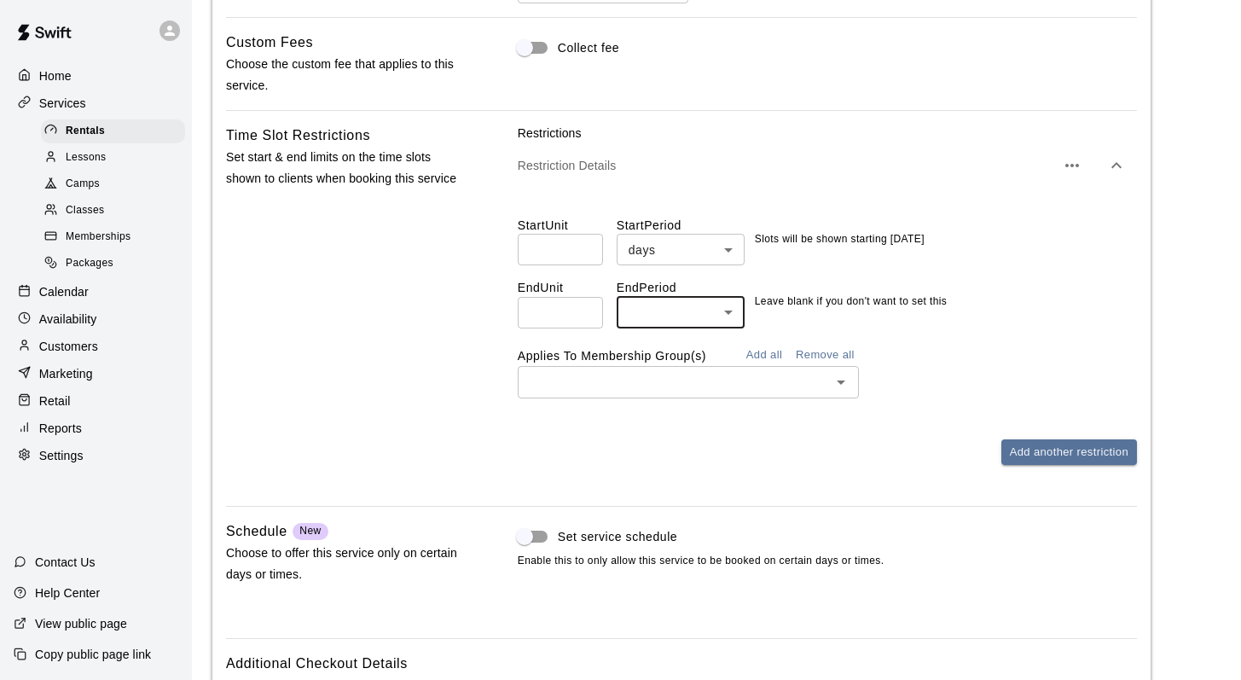
click at [534, 265] on input "*" at bounding box center [560, 250] width 85 height 32
click at [582, 264] on input "*" at bounding box center [560, 250] width 85 height 32
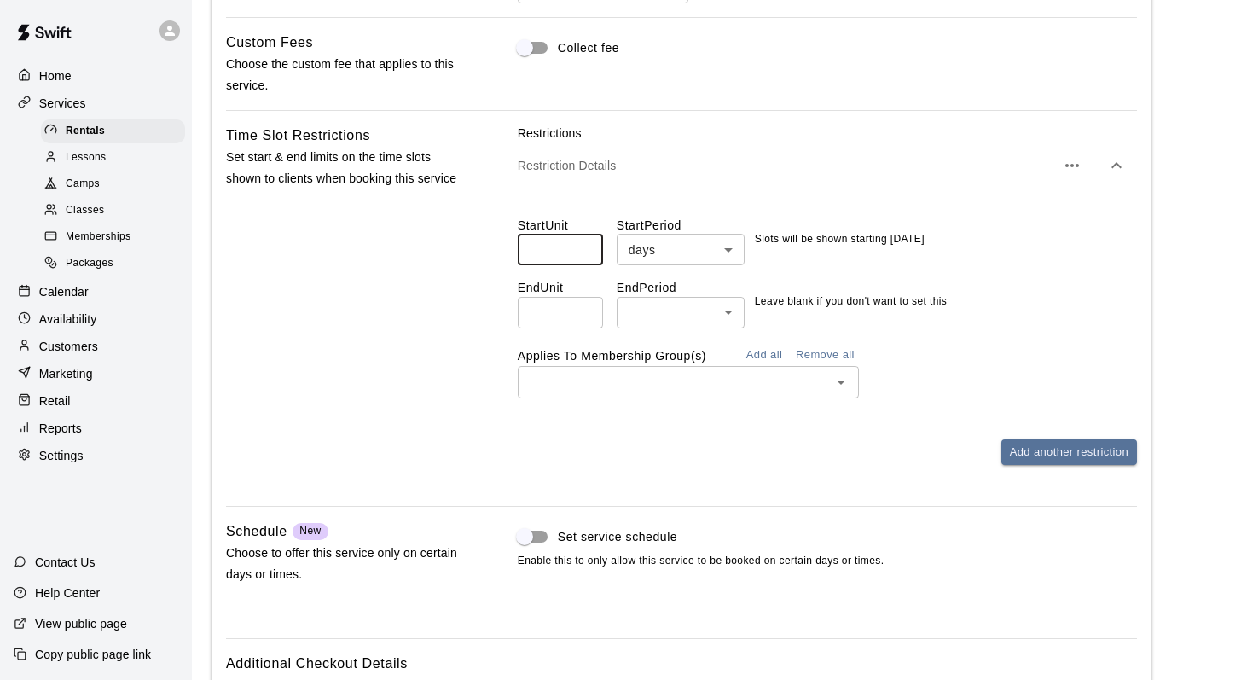
click at [582, 264] on input "*" at bounding box center [560, 250] width 85 height 32
click at [582, 264] on input "**" at bounding box center [560, 250] width 85 height 32
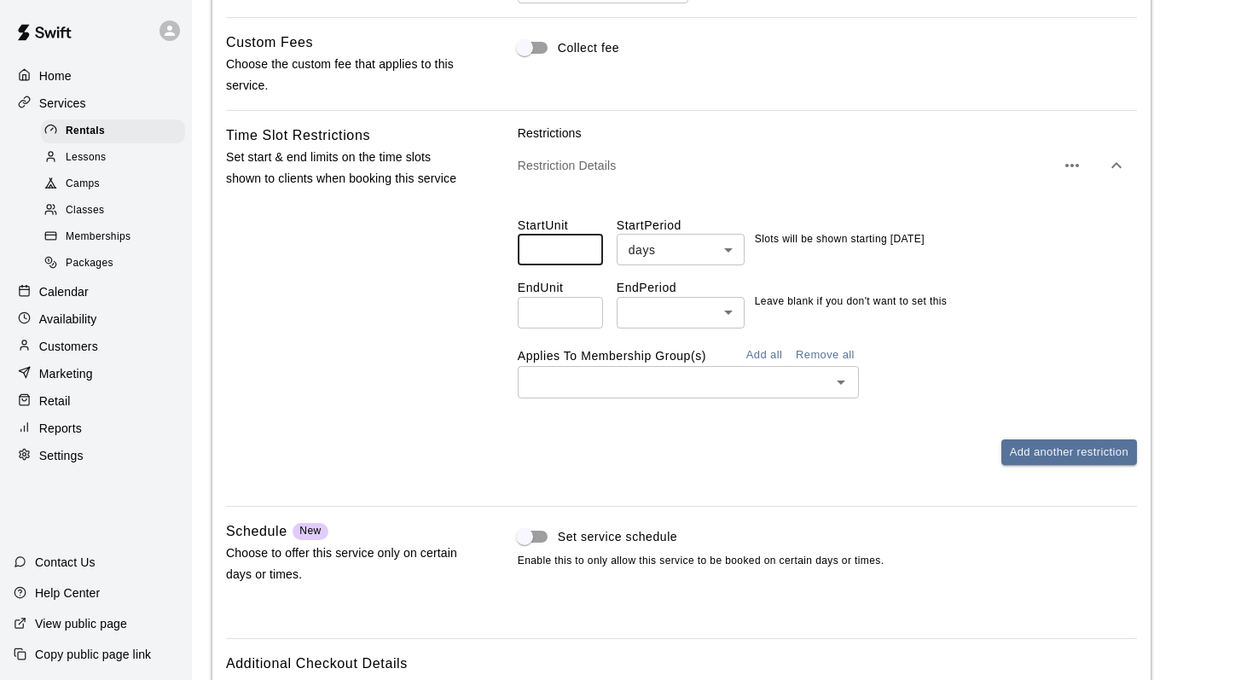
click at [582, 264] on input "**" at bounding box center [560, 250] width 85 height 32
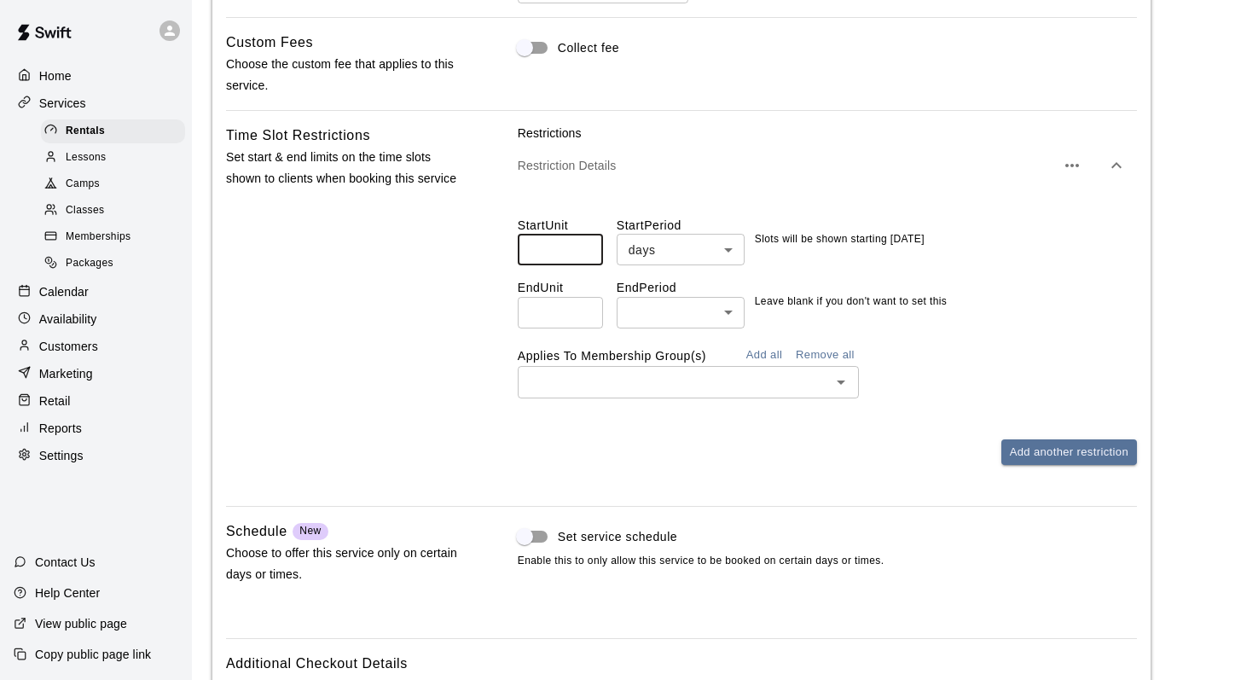
click at [582, 264] on input "**" at bounding box center [560, 250] width 85 height 32
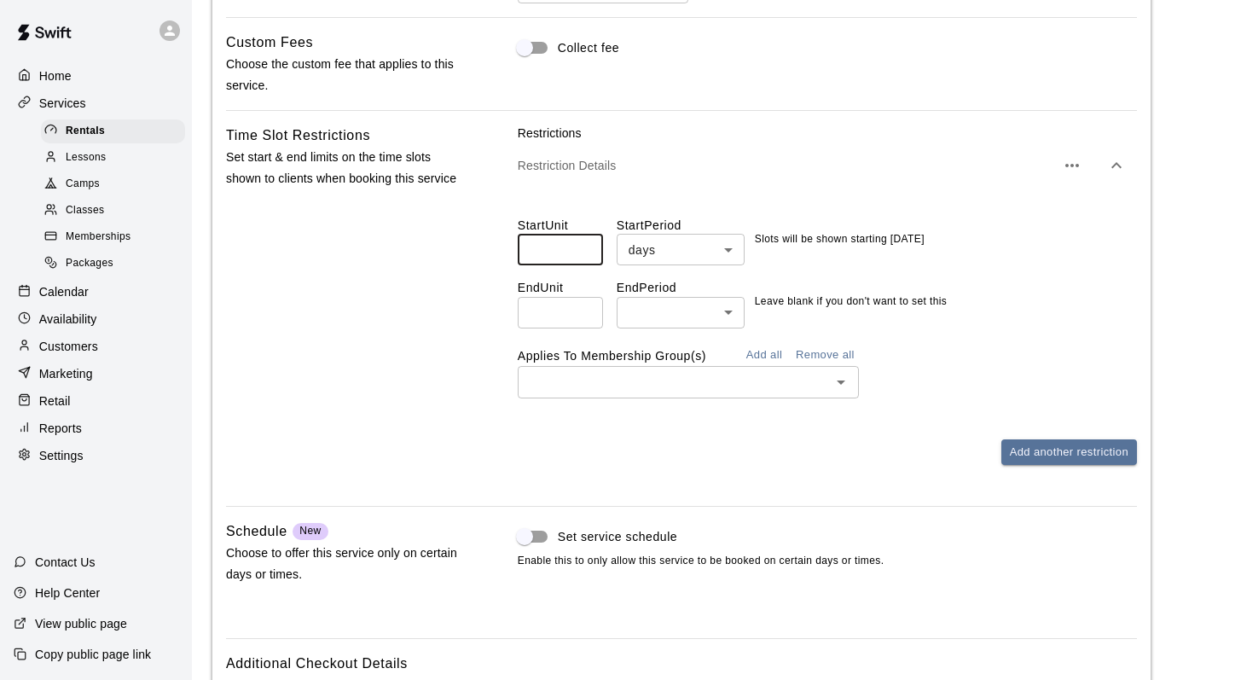
click at [582, 264] on input "**" at bounding box center [560, 250] width 85 height 32
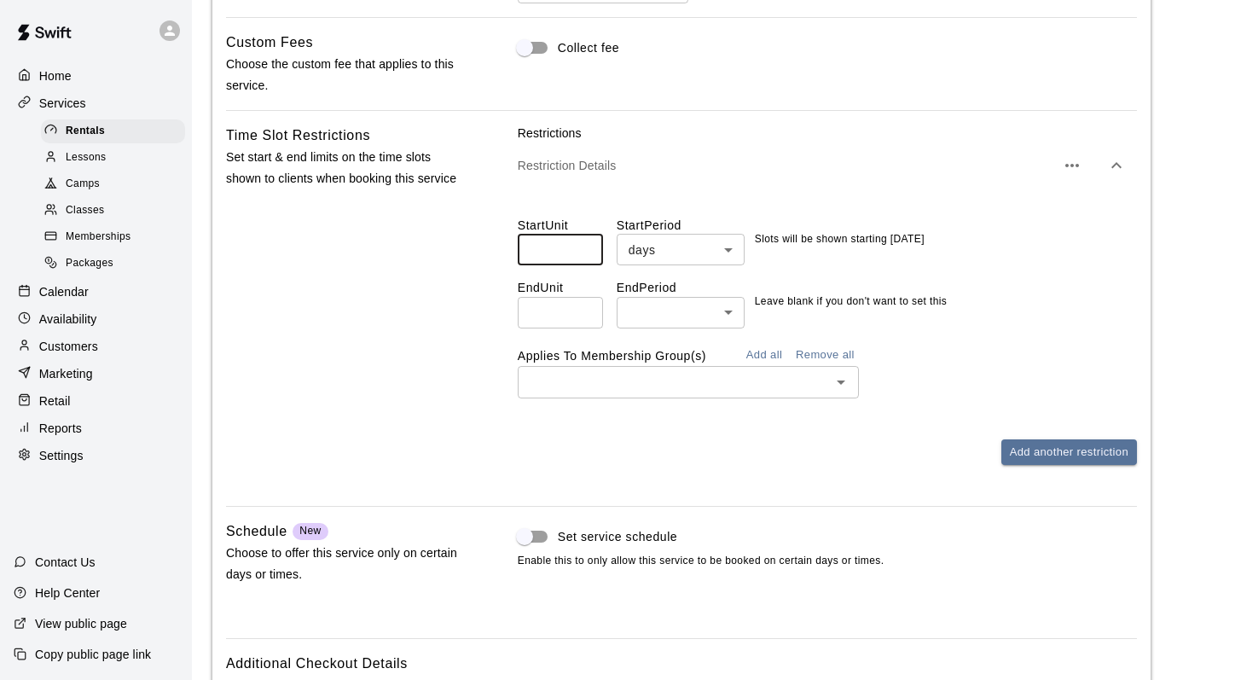
click at [582, 264] on input "**" at bounding box center [560, 250] width 85 height 32
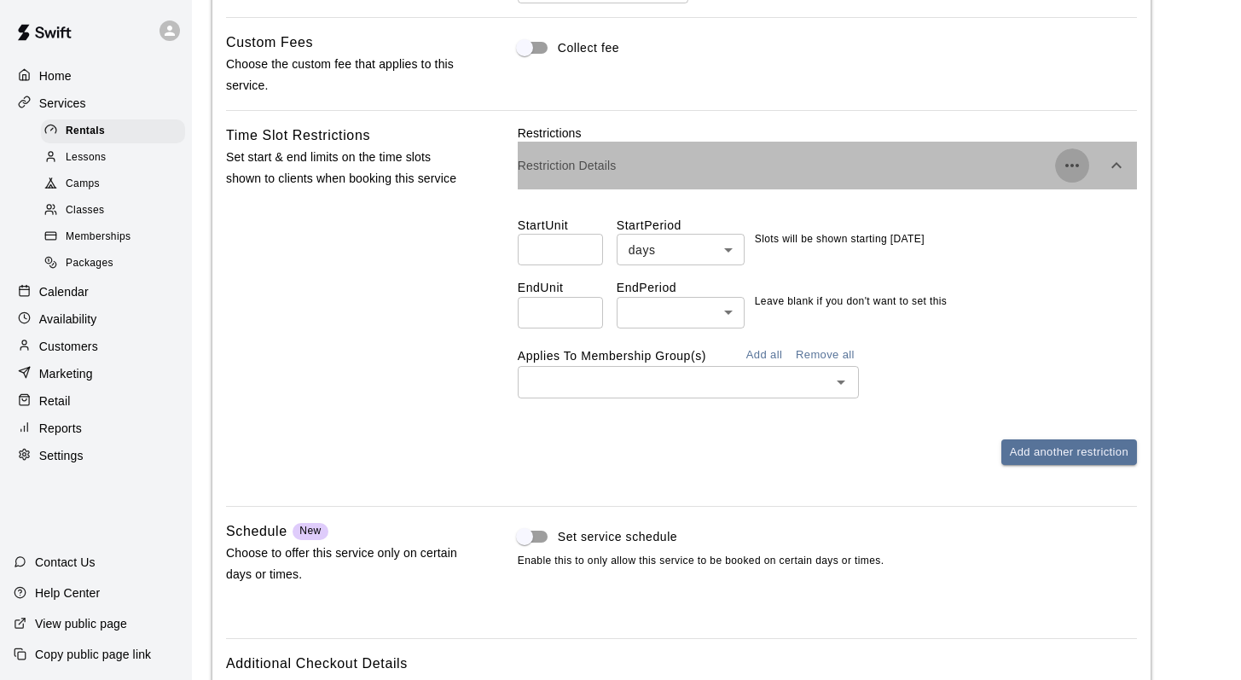
click at [1071, 167] on icon "button" at bounding box center [1072, 165] width 14 height 3
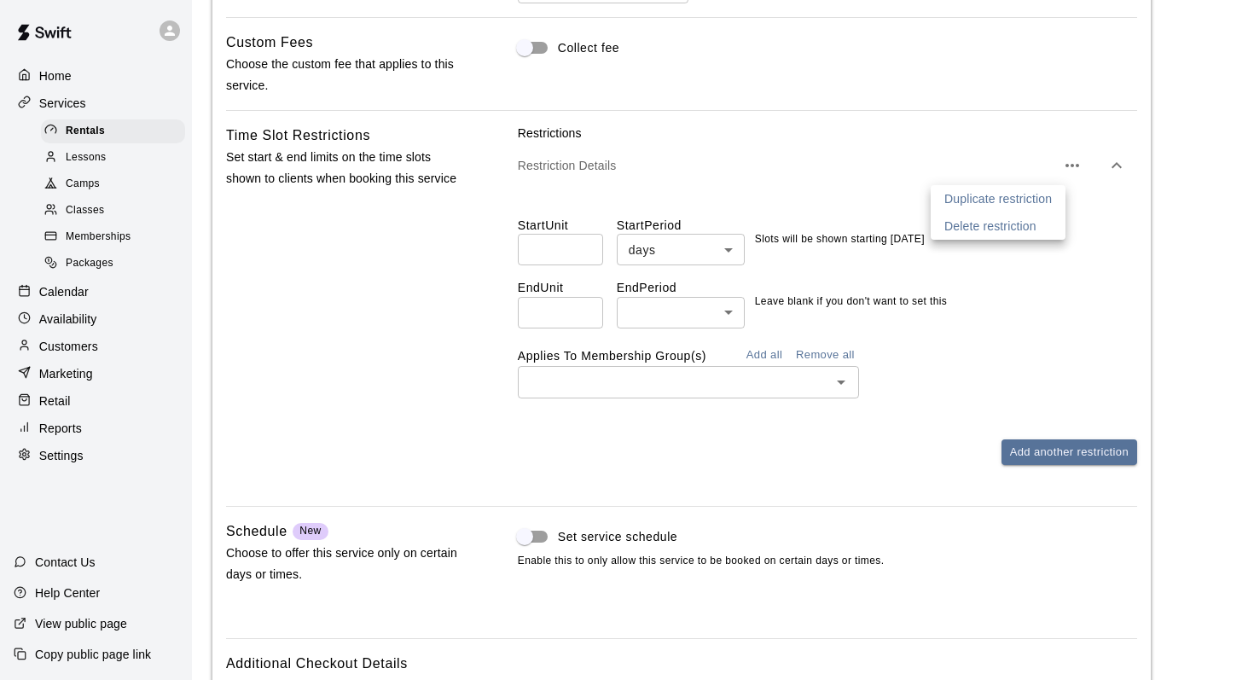
click at [713, 182] on div at bounding box center [627, 340] width 1254 height 680
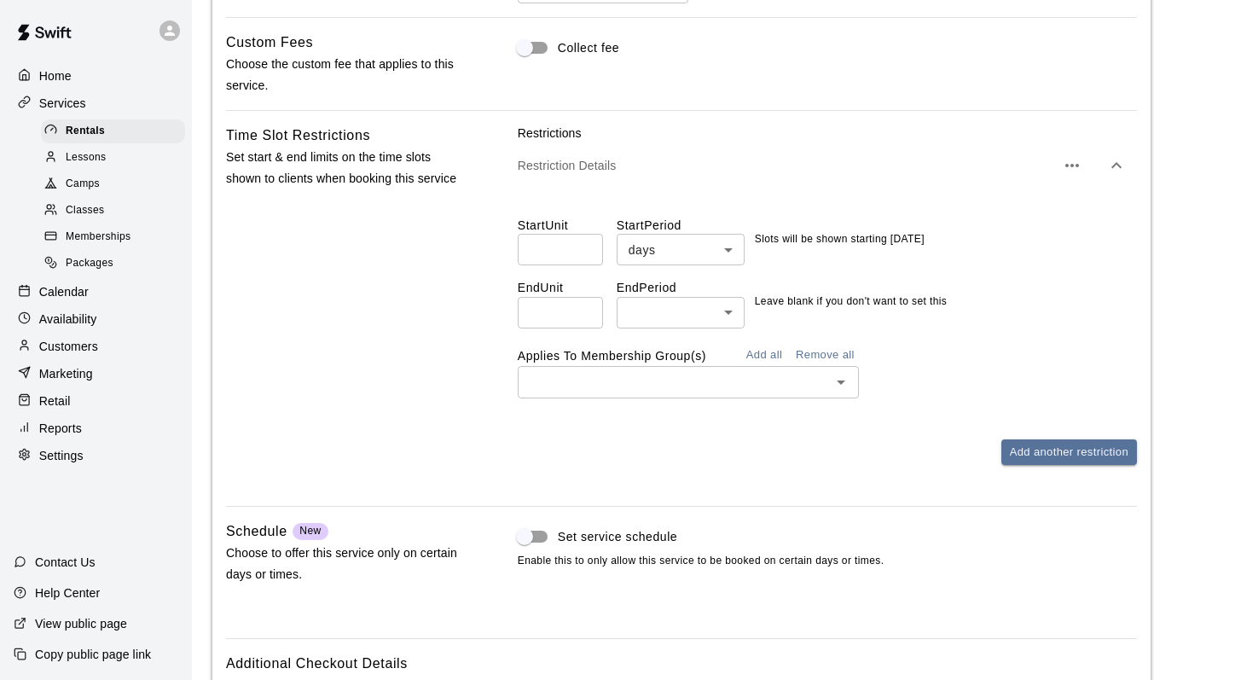
click at [583, 265] on input "**" at bounding box center [560, 250] width 85 height 32
click at [586, 265] on input "**" at bounding box center [560, 250] width 85 height 32
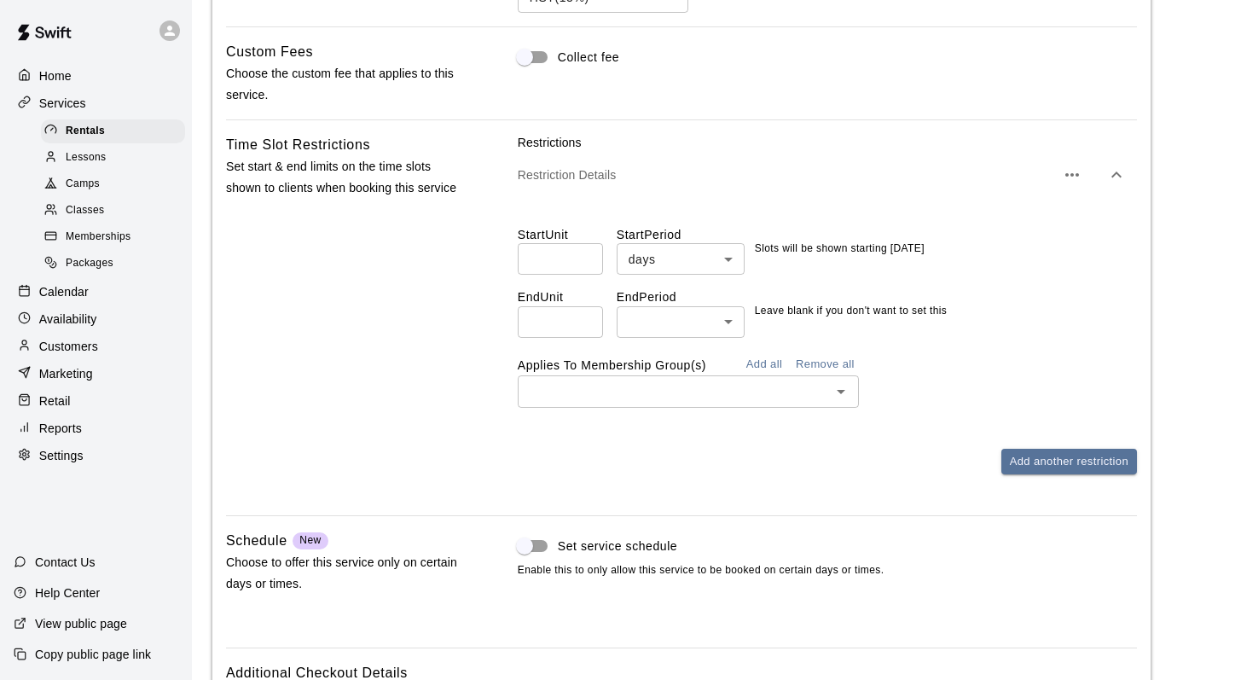
scroll to position [1452, 0]
click at [561, 275] on input "**" at bounding box center [560, 260] width 85 height 32
click at [583, 274] on input "**" at bounding box center [560, 260] width 85 height 32
click at [581, 275] on input "*" at bounding box center [560, 260] width 85 height 32
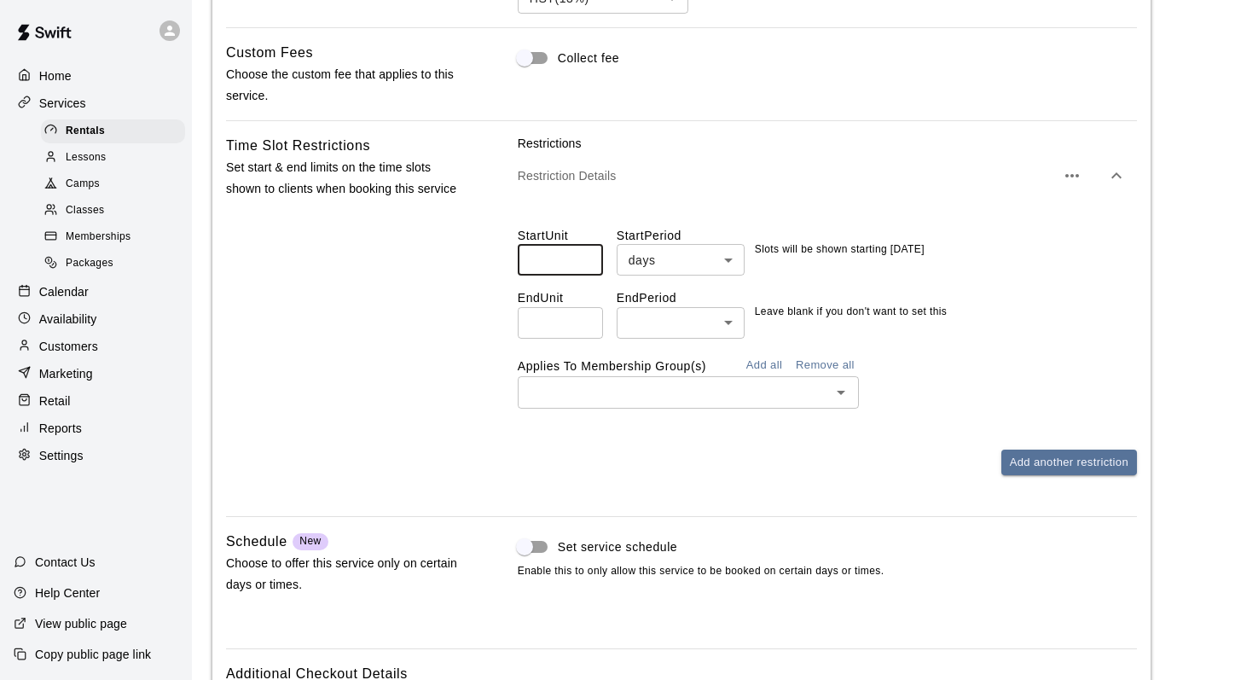
click at [581, 275] on input "*" at bounding box center [560, 260] width 85 height 32
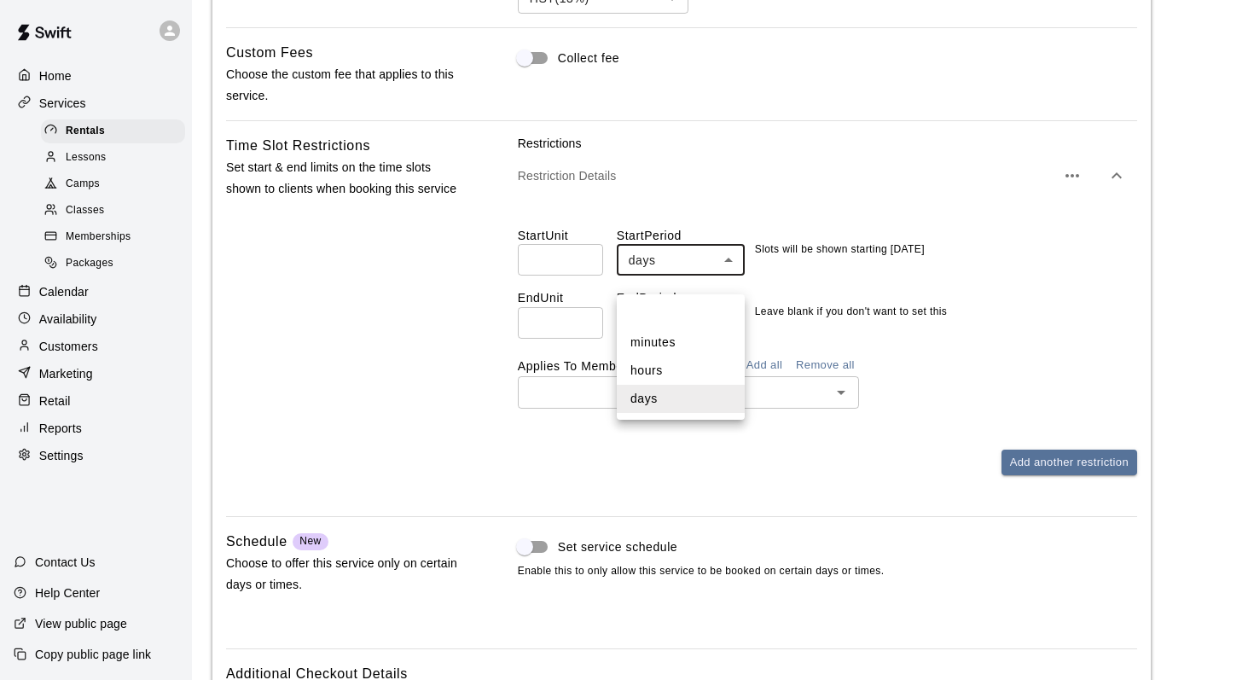
click at [694, 216] on div at bounding box center [627, 340] width 1254 height 680
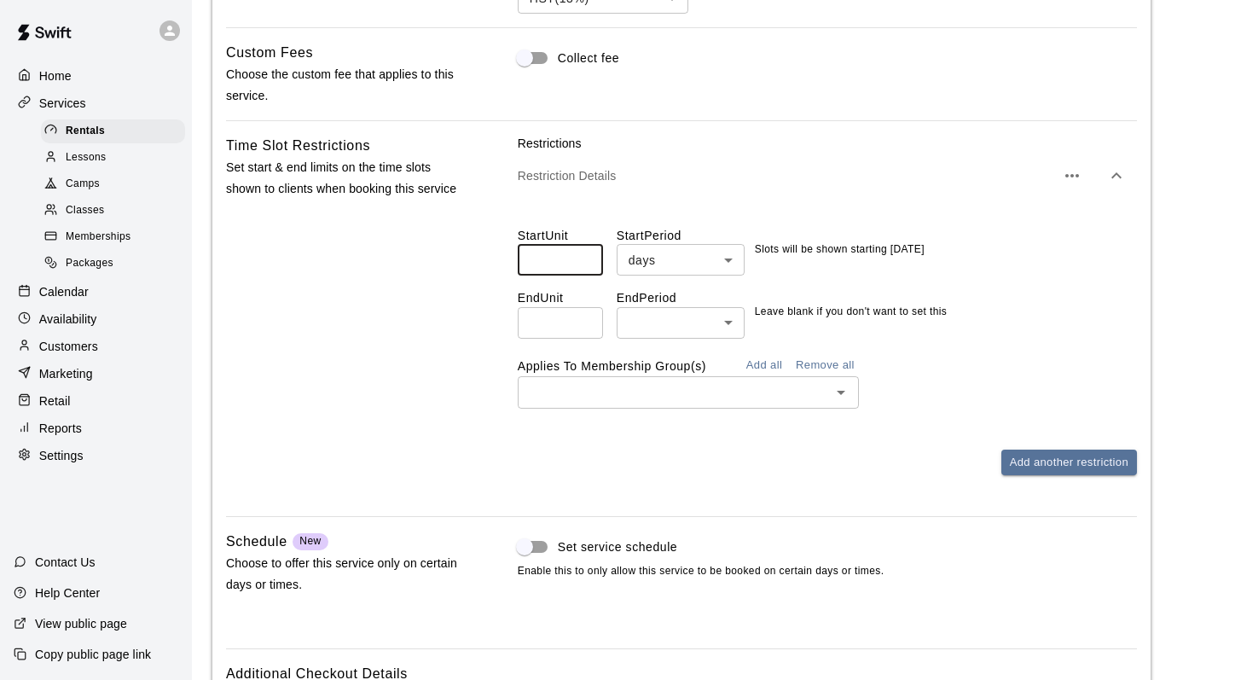
click at [557, 275] on input "*" at bounding box center [560, 260] width 85 height 32
type input "*"
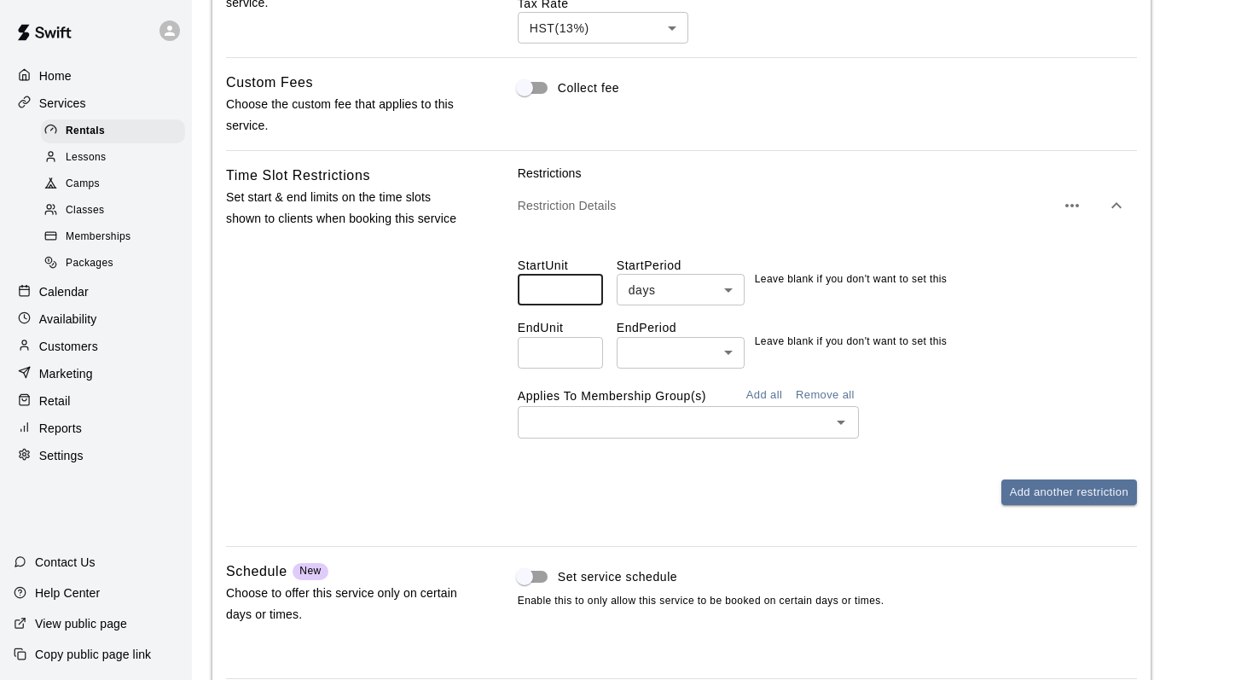
scroll to position [1580, 0]
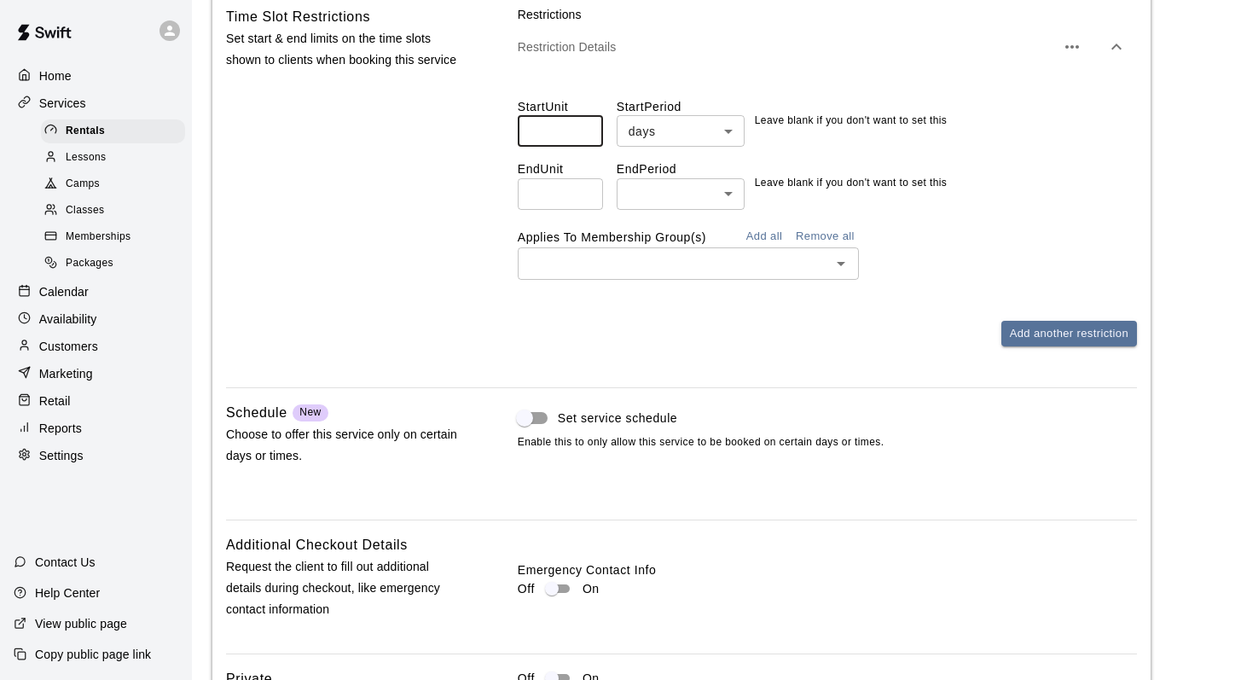
click at [568, 209] on input "number" at bounding box center [560, 194] width 85 height 32
click at [583, 206] on input "*" at bounding box center [560, 194] width 85 height 32
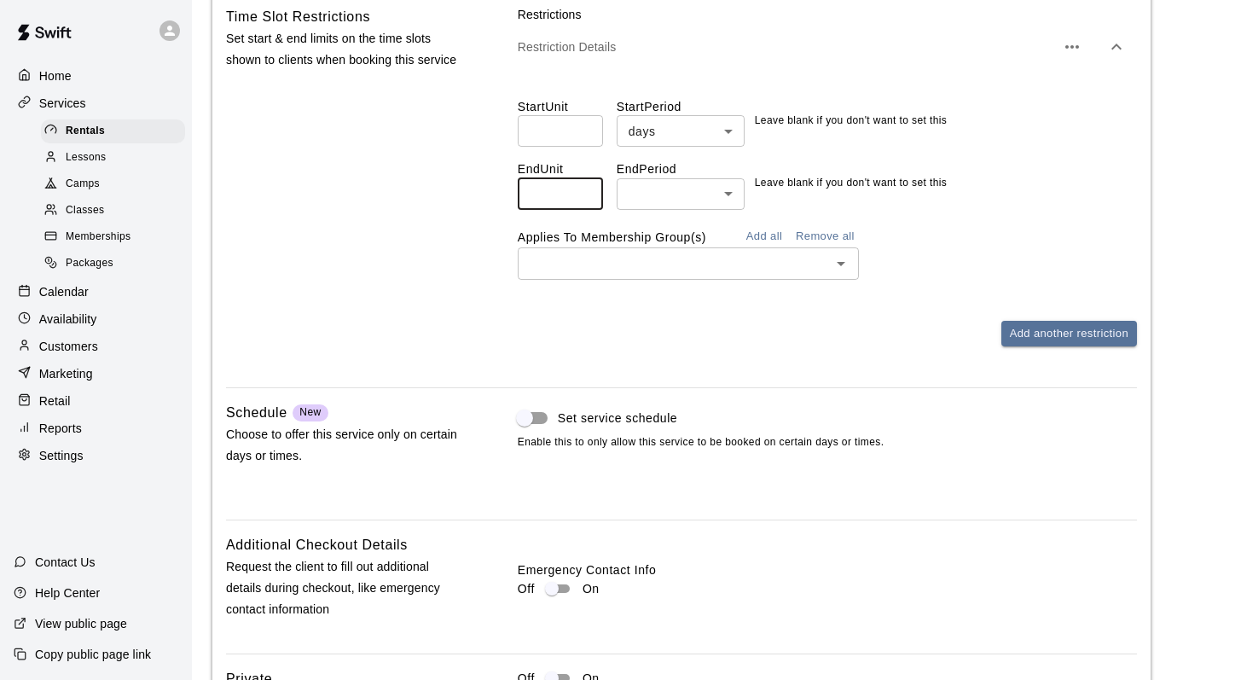
click at [583, 206] on input "**" at bounding box center [560, 194] width 85 height 32
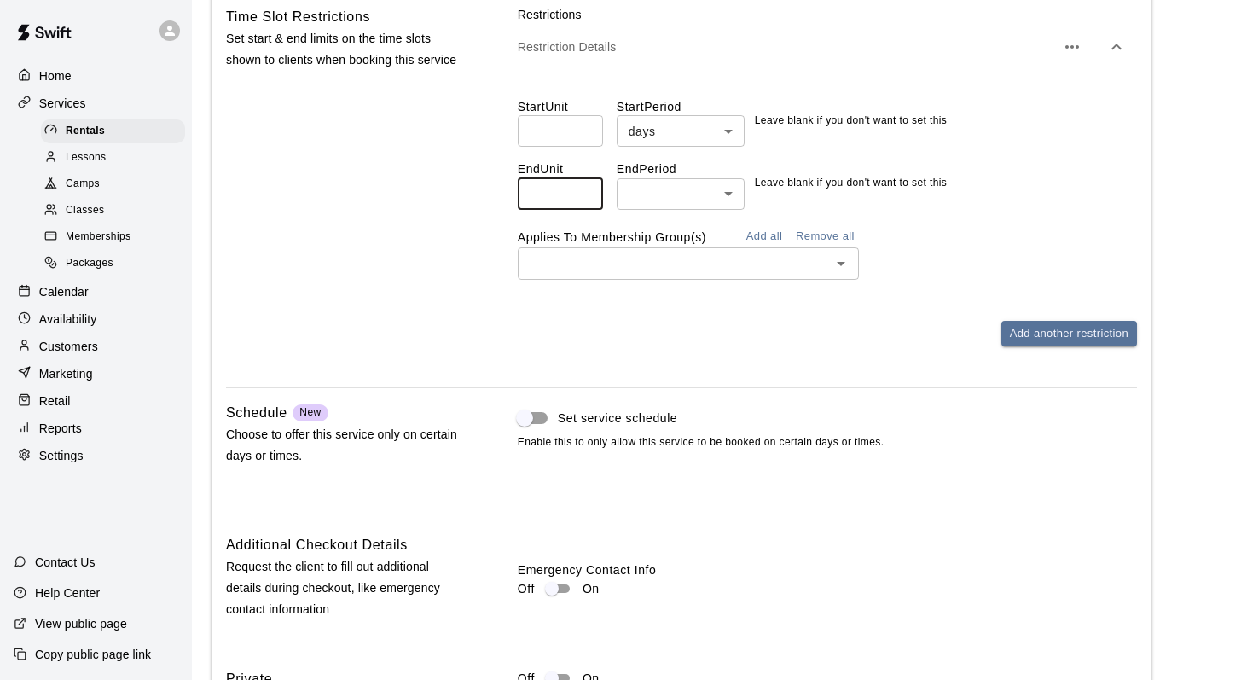
click at [583, 206] on input "**" at bounding box center [560, 194] width 85 height 32
type input "**"
click at [583, 206] on input "**" at bounding box center [560, 194] width 85 height 32
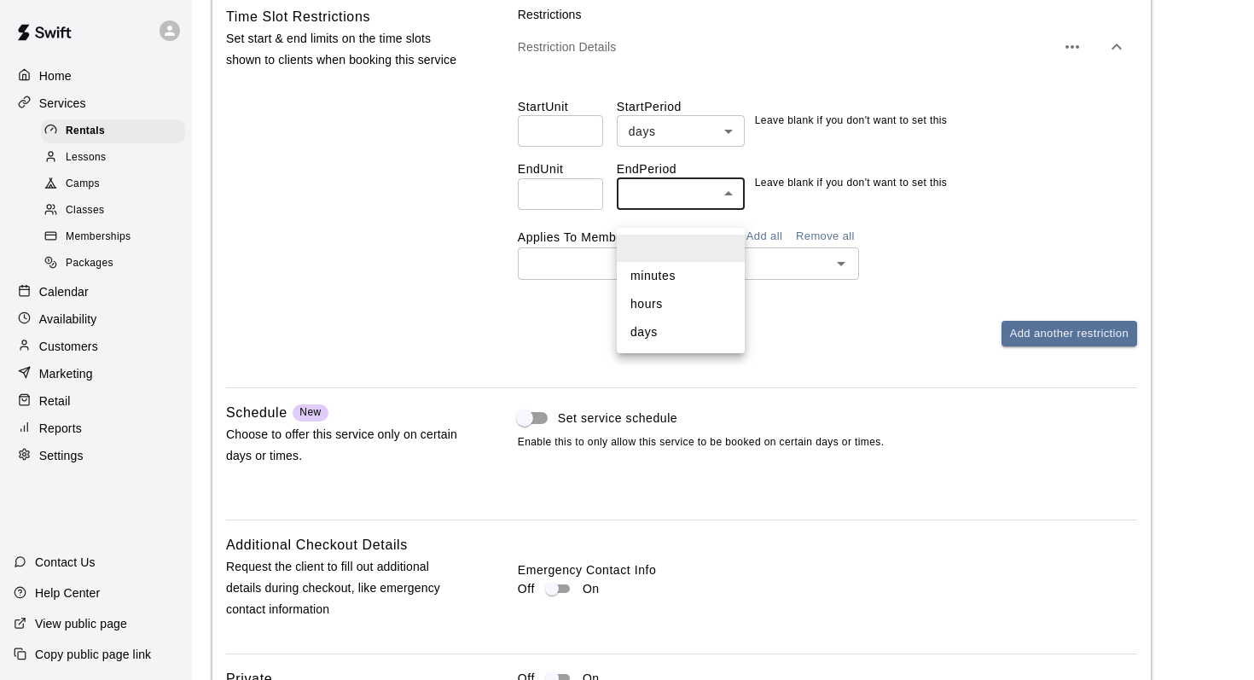
click at [642, 333] on li "days" at bounding box center [681, 332] width 128 height 28
type input "****"
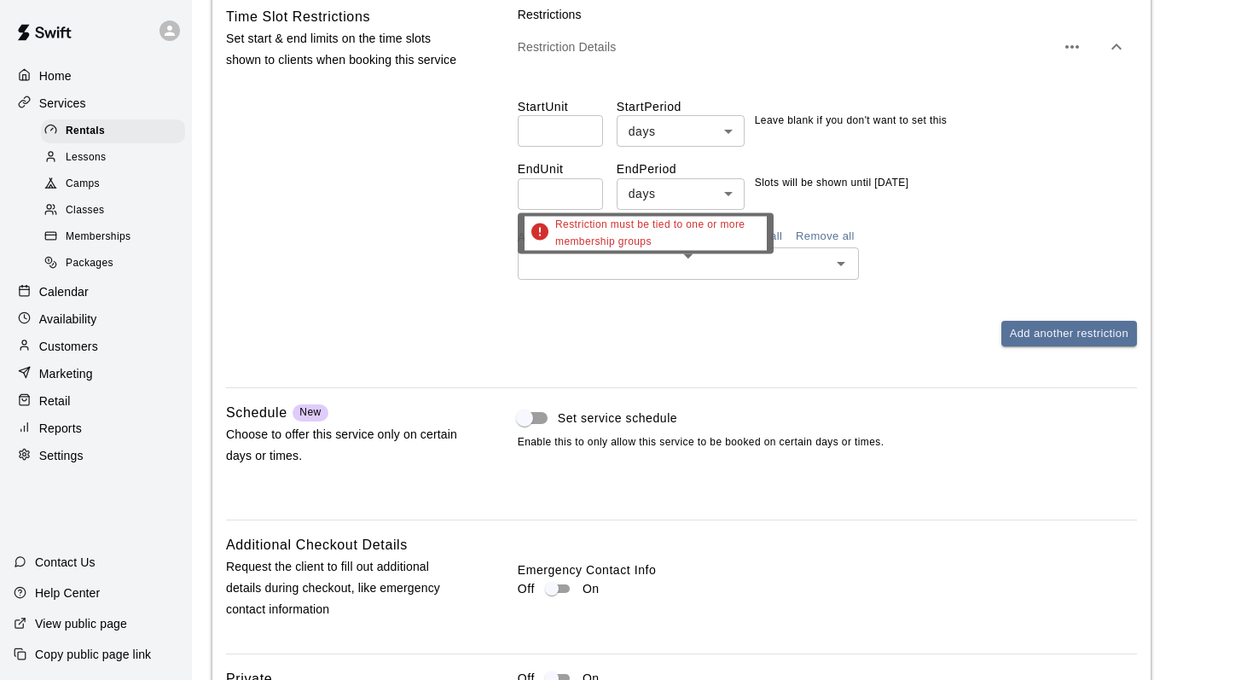
click at [770, 254] on div "Restriction must be tied to one or more membership groups" at bounding box center [646, 239] width 256 height 53
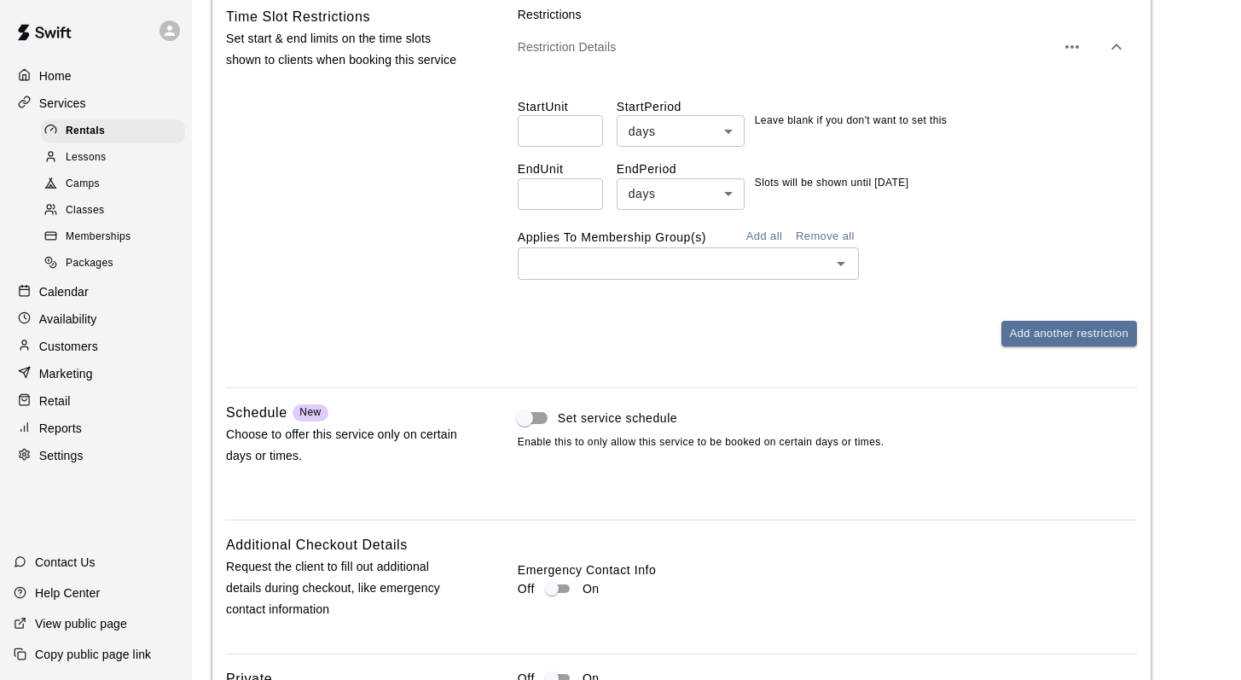
click at [759, 246] on button "Add all" at bounding box center [764, 236] width 55 height 26
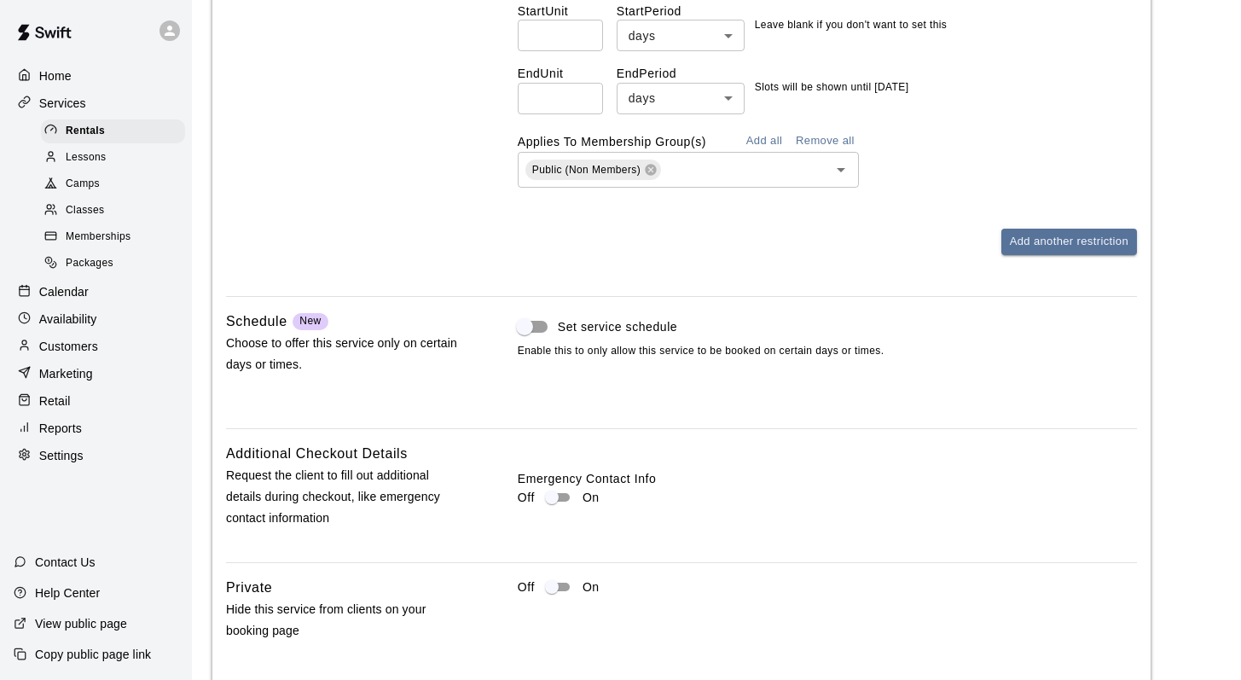
scroll to position [1776, 0]
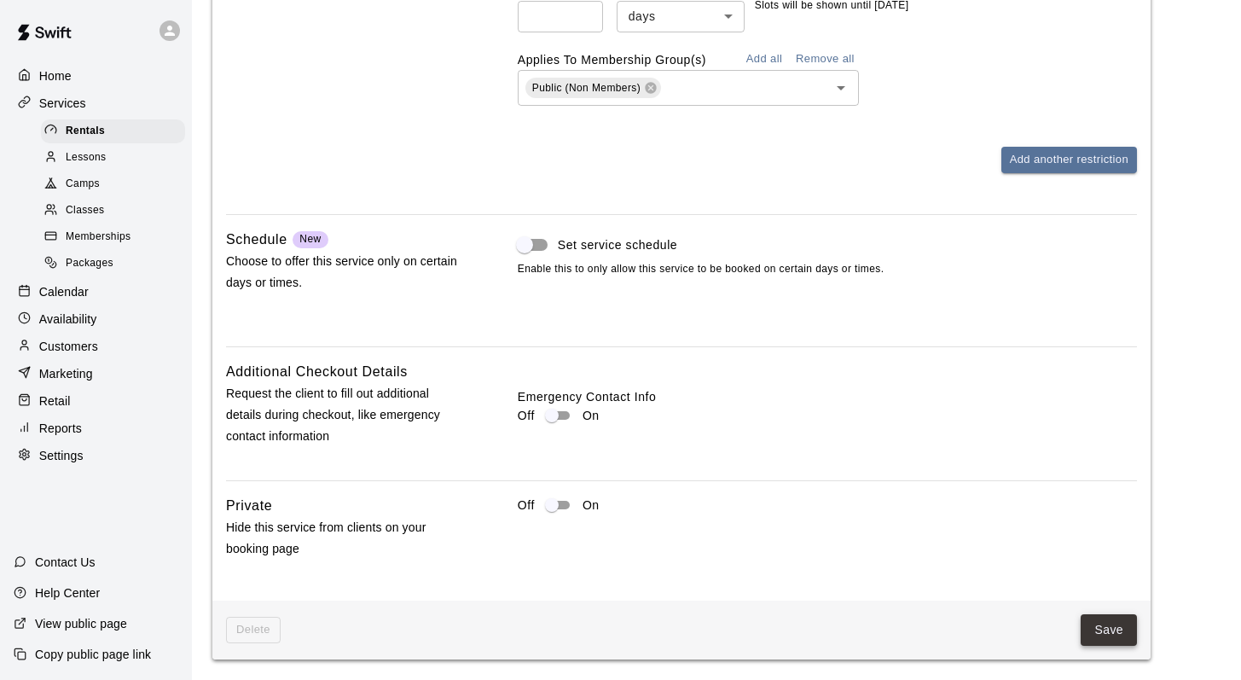
click at [1096, 625] on button "Save" at bounding box center [1109, 630] width 56 height 32
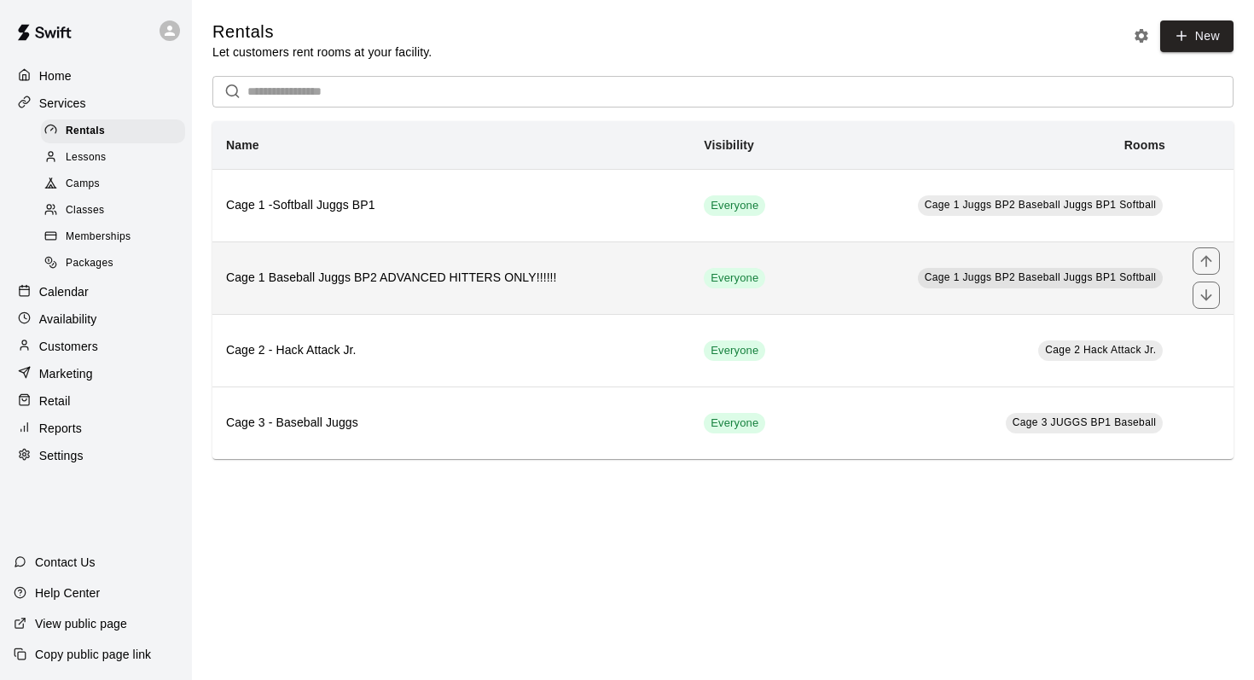
click at [337, 266] on th "Cage 1 Baseball Juggs BP2 ADVANCED HITTERS ONLY!!!!!!" at bounding box center [451, 277] width 478 height 72
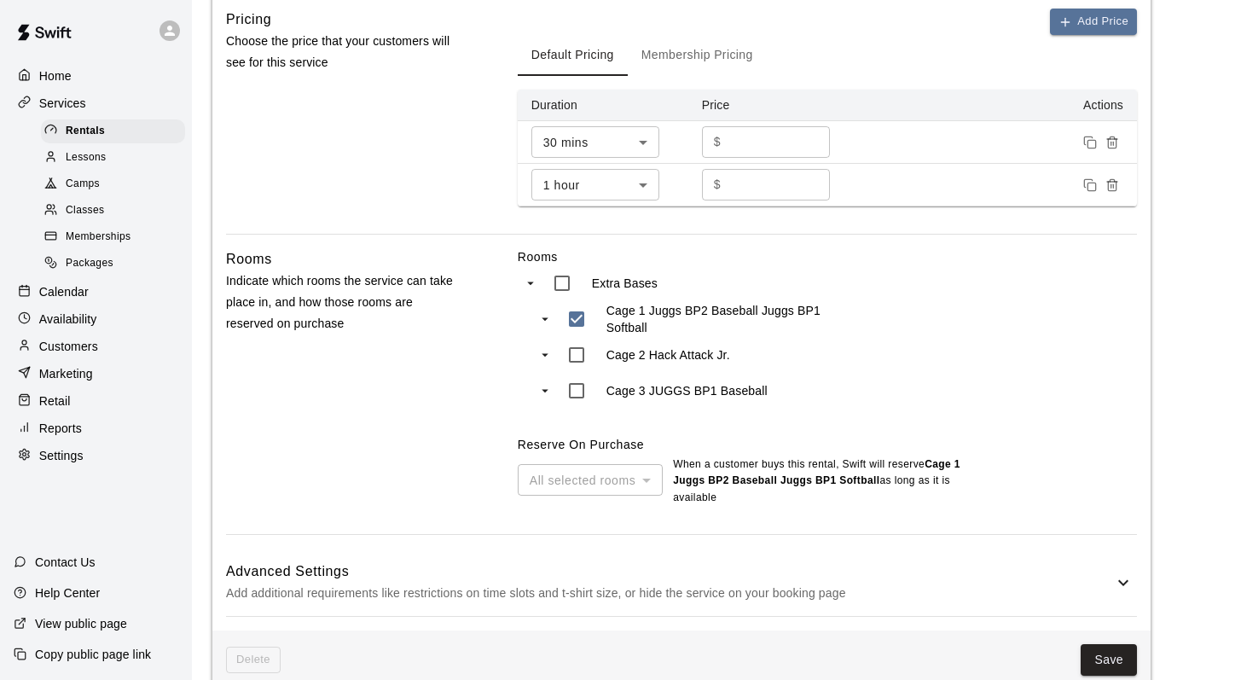
scroll to position [654, 0]
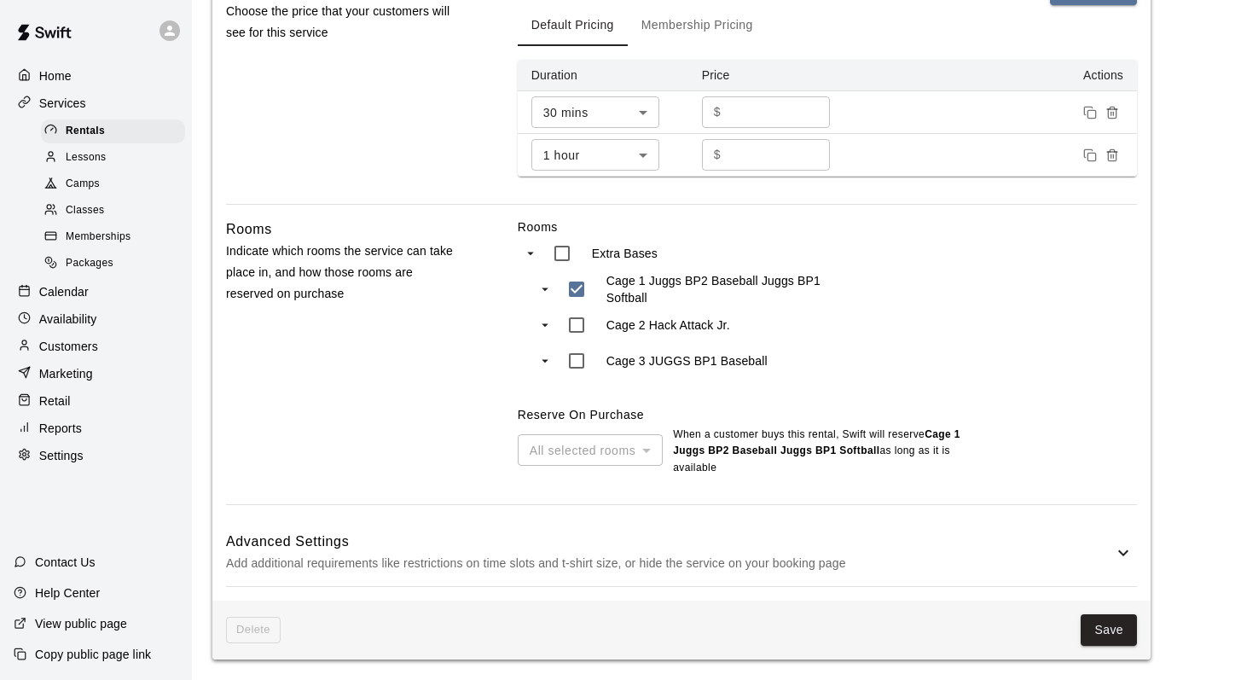
click at [1121, 550] on icon at bounding box center [1123, 552] width 20 height 20
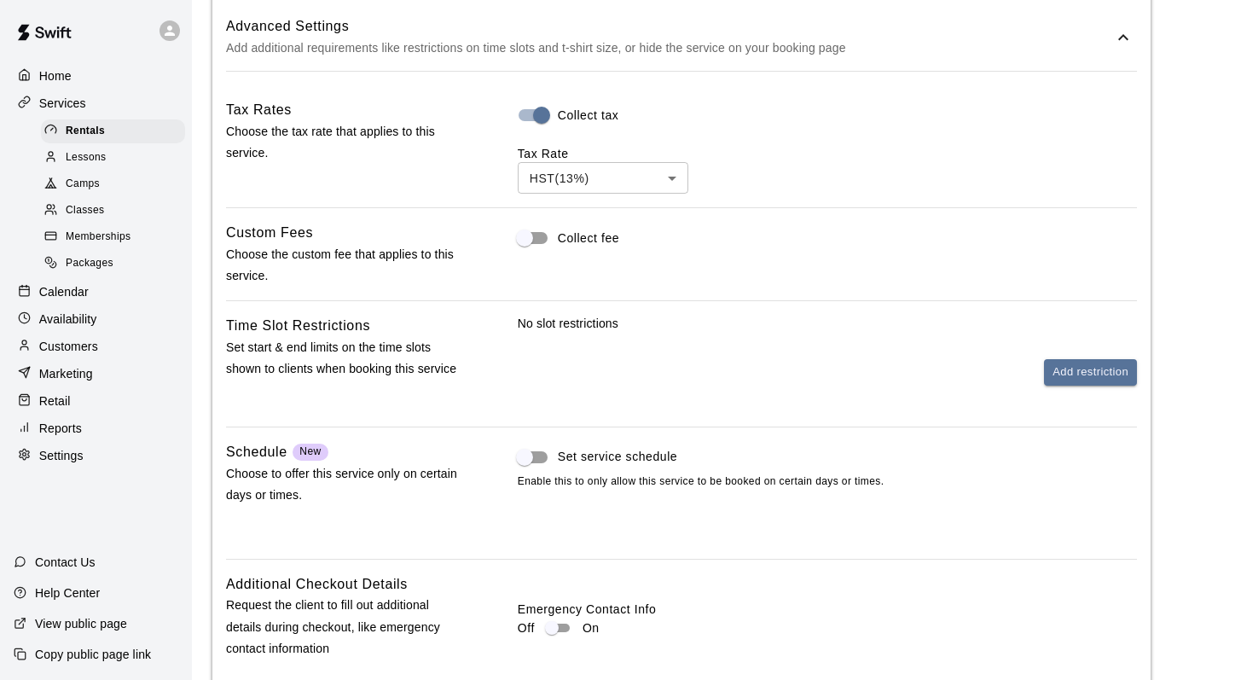
scroll to position [1157, 0]
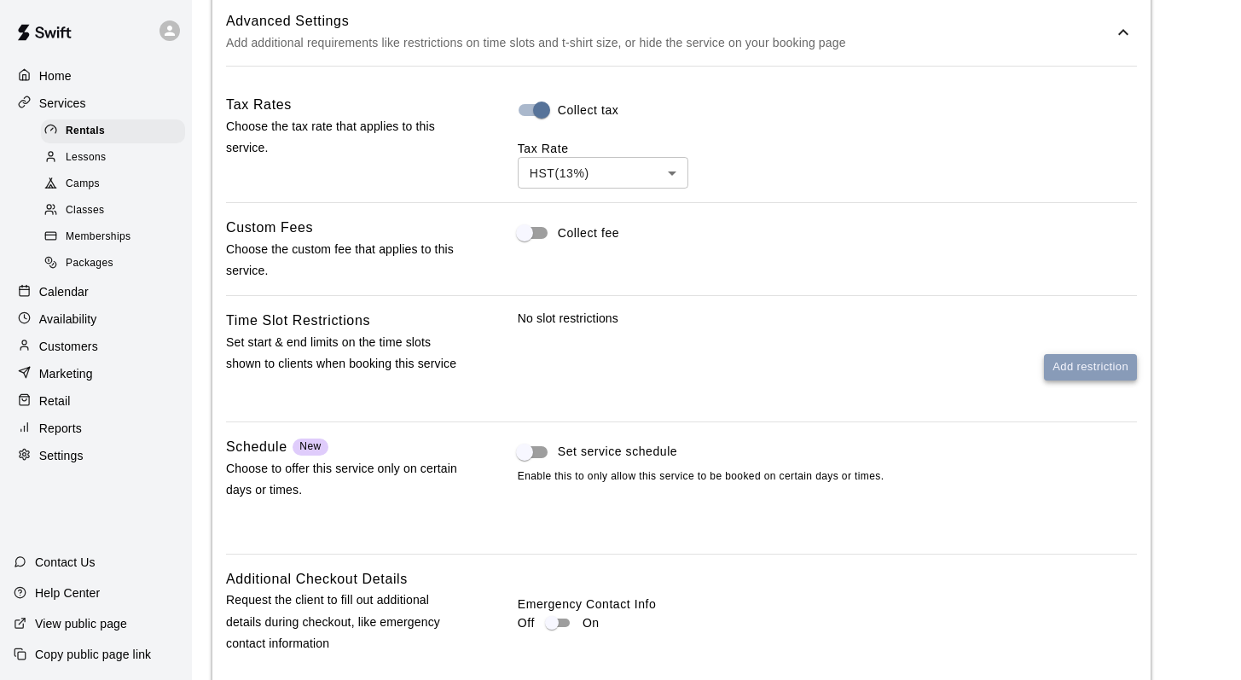
click at [1059, 380] on button "Add restriction" at bounding box center [1090, 367] width 93 height 26
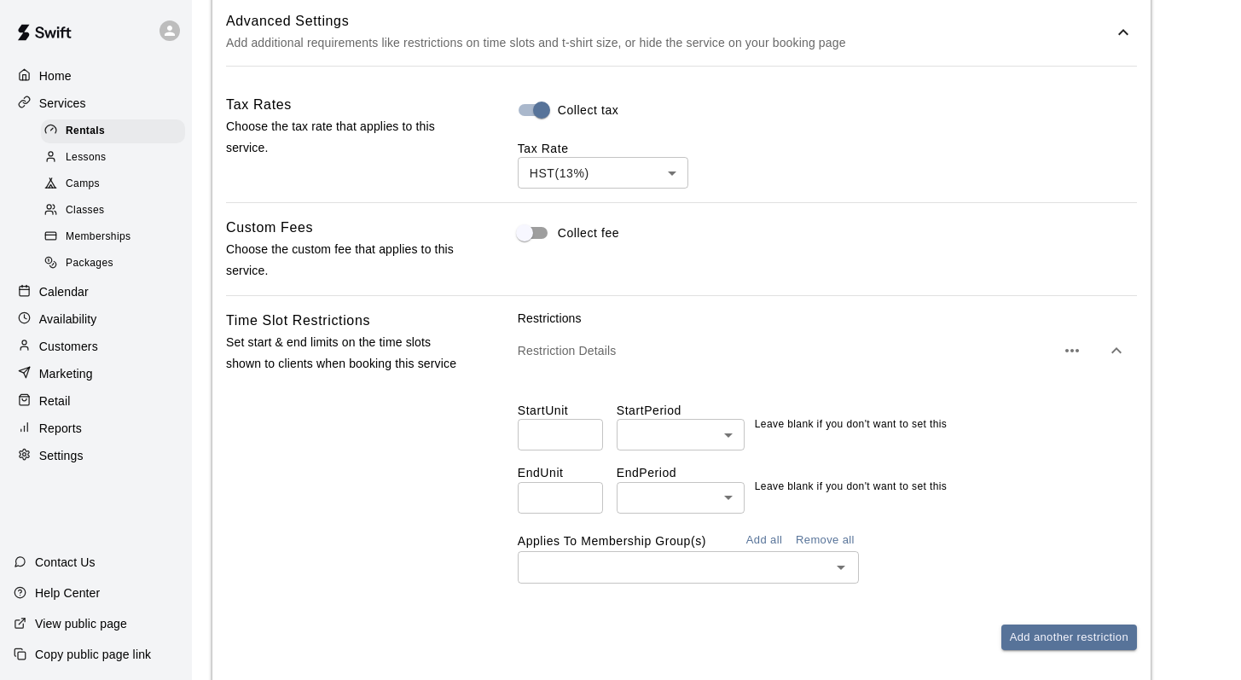
click at [570, 509] on input "number" at bounding box center [560, 498] width 85 height 32
click at [585, 512] on input "**" at bounding box center [560, 498] width 85 height 32
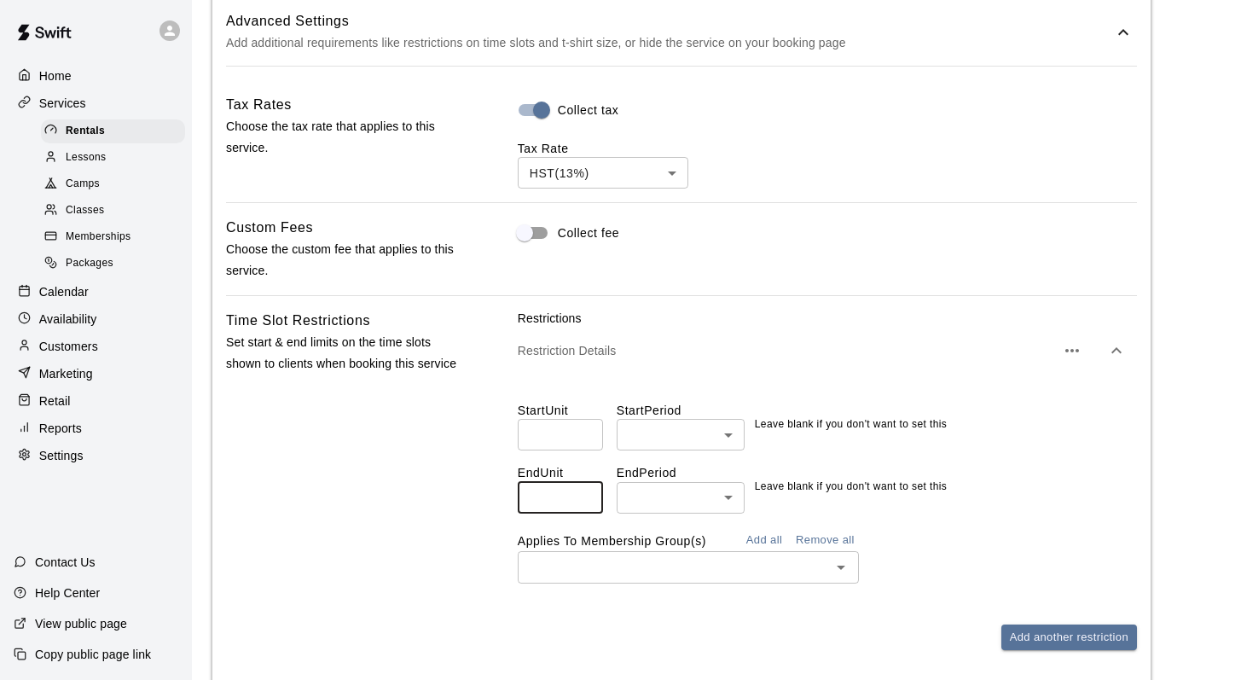
click at [585, 512] on input "**" at bounding box center [560, 498] width 85 height 32
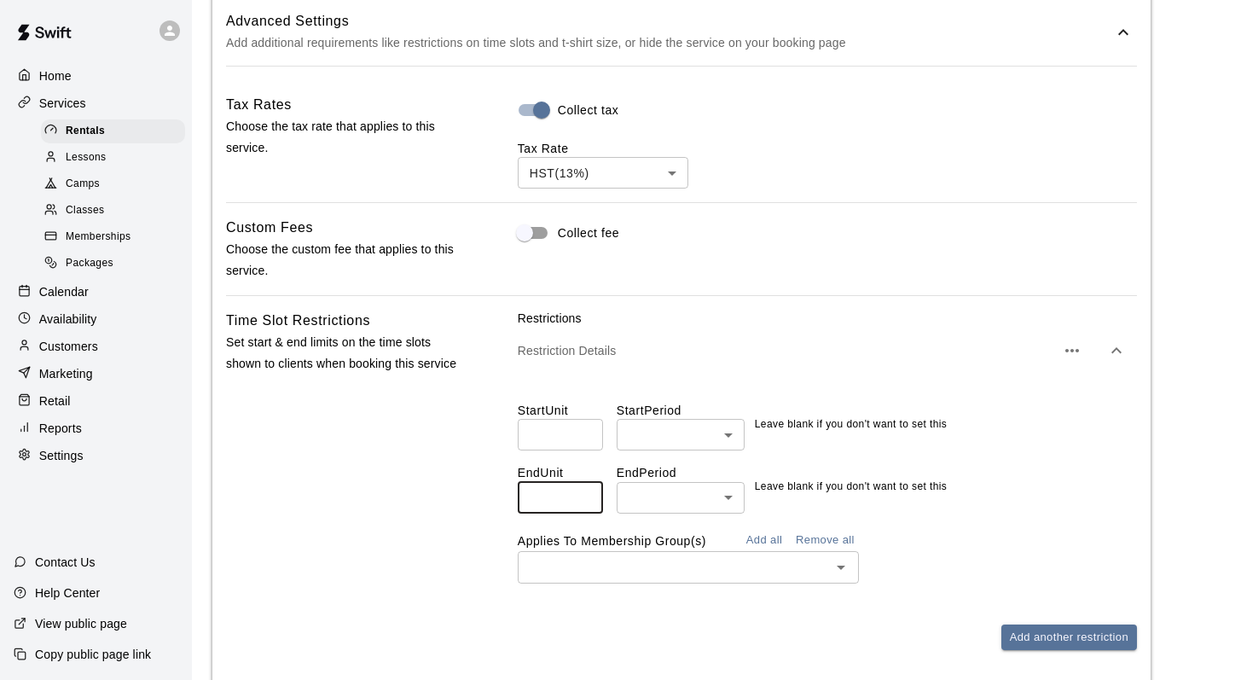
click at [585, 512] on input "**" at bounding box center [560, 498] width 85 height 32
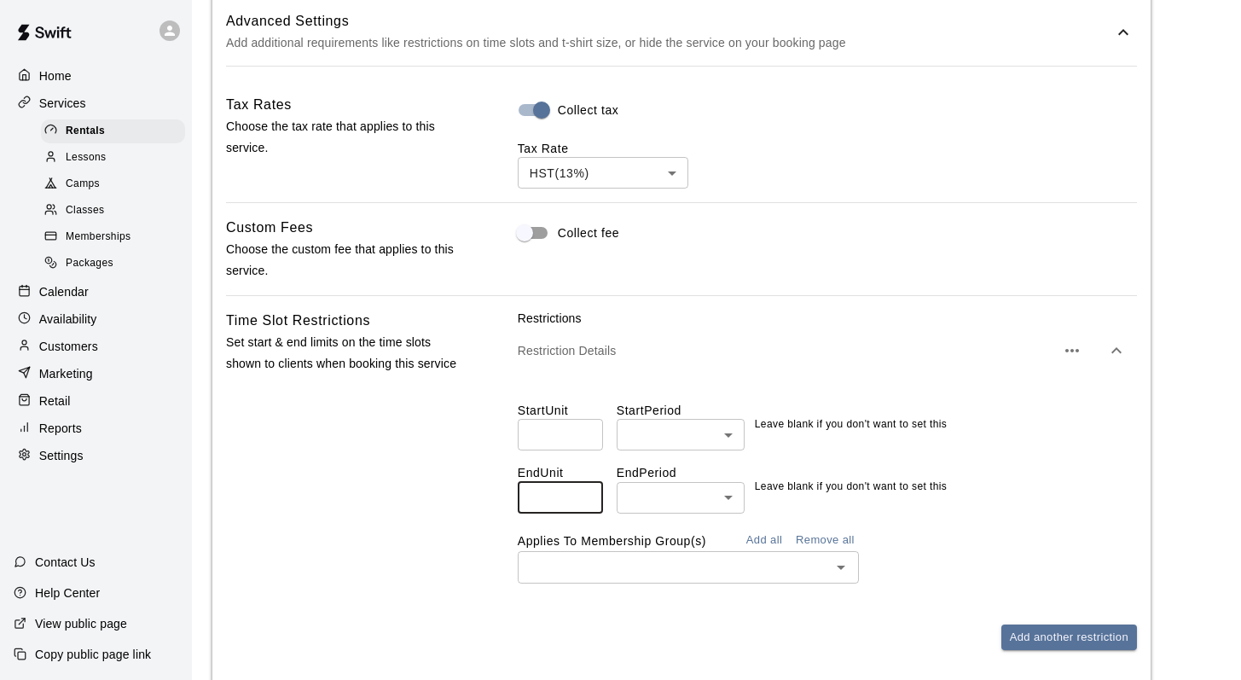
type input "**"
click at [585, 512] on input "**" at bounding box center [560, 498] width 85 height 32
click at [723, 512] on body "**********" at bounding box center [620, 0] width 1241 height 2314
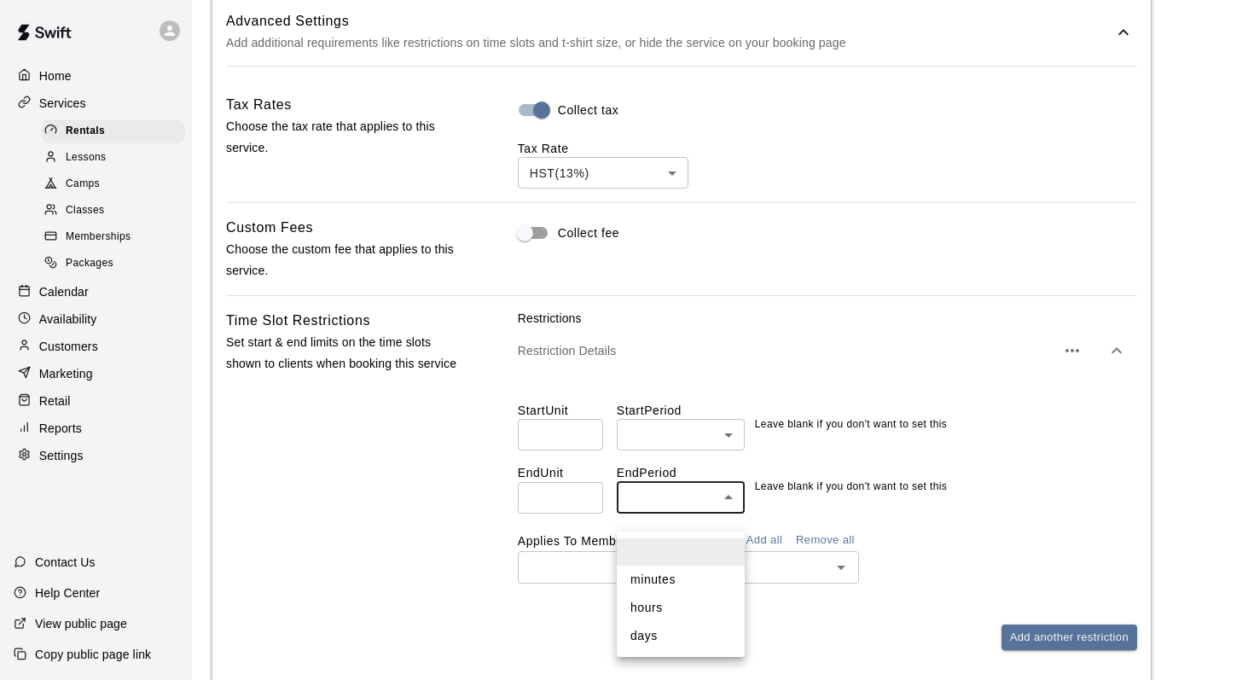
click at [642, 640] on li "days" at bounding box center [681, 636] width 128 height 28
type input "****"
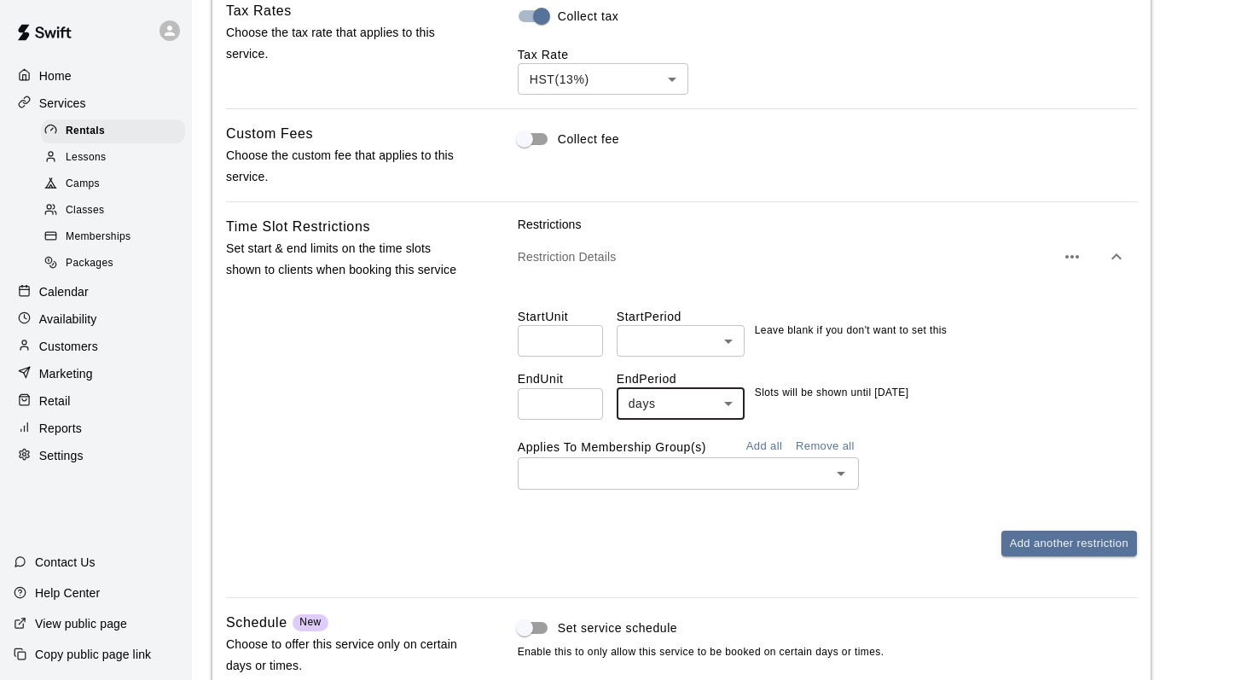
scroll to position [1241, 0]
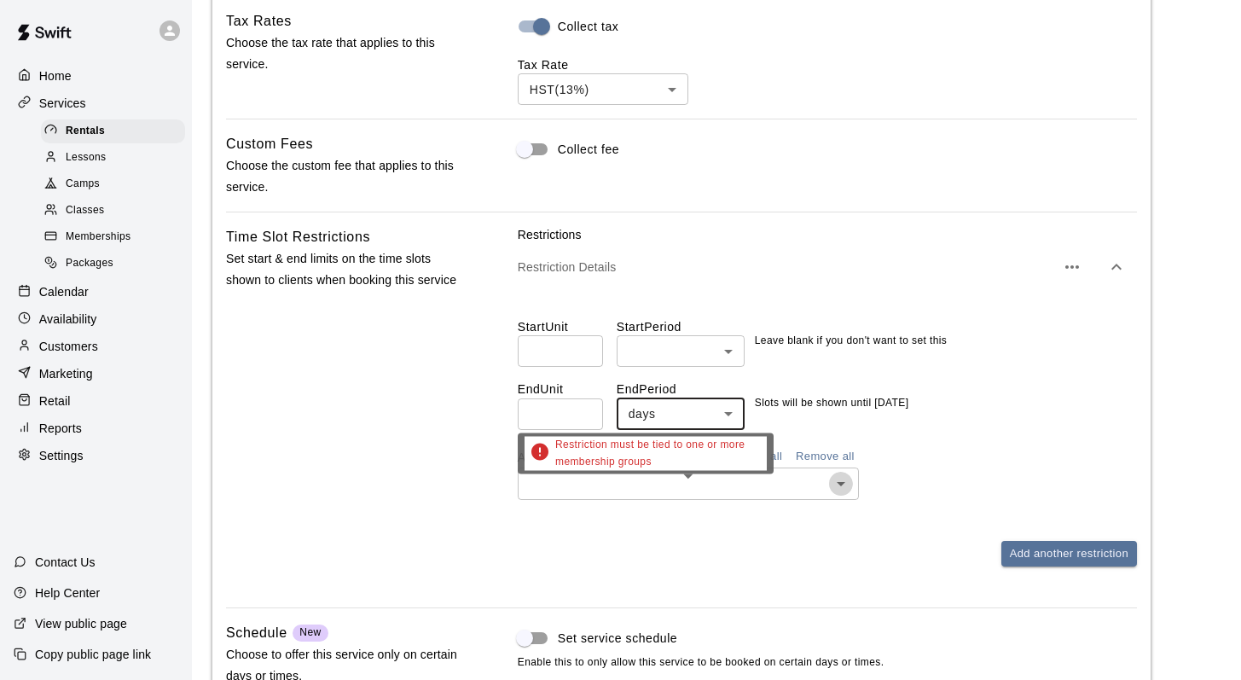
click at [849, 494] on icon "Open" at bounding box center [841, 483] width 20 height 20
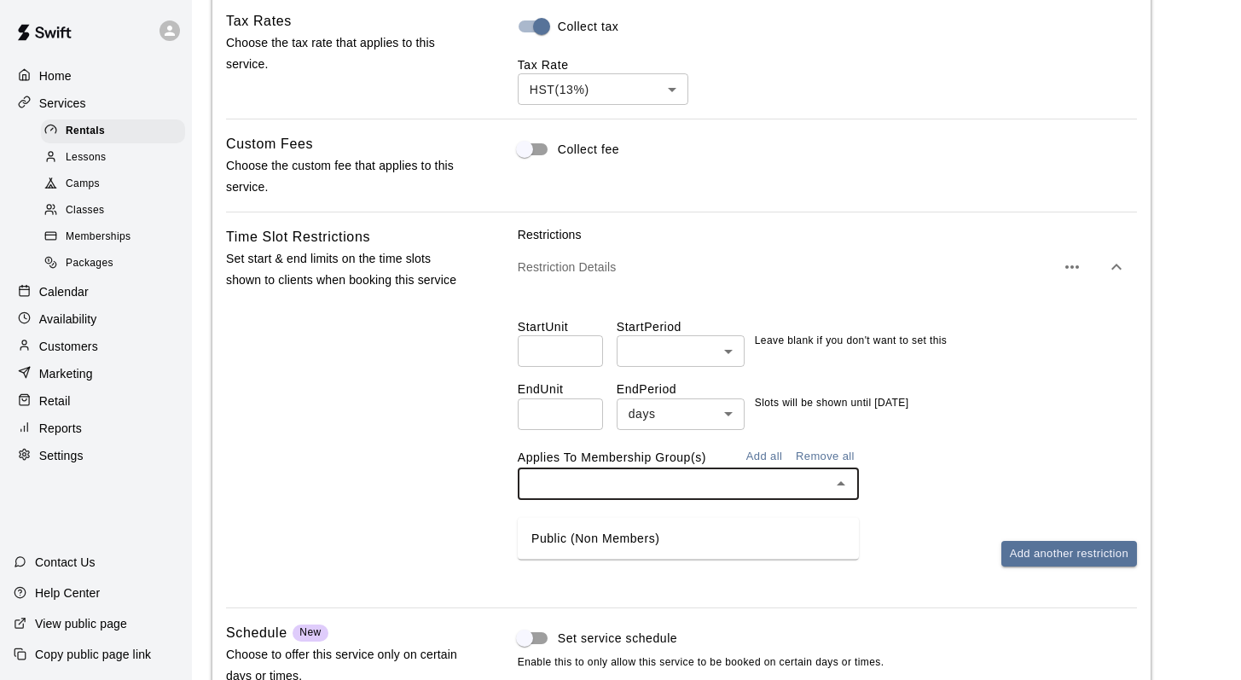
click at [623, 531] on li "Public (Non Members)" at bounding box center [688, 538] width 341 height 28
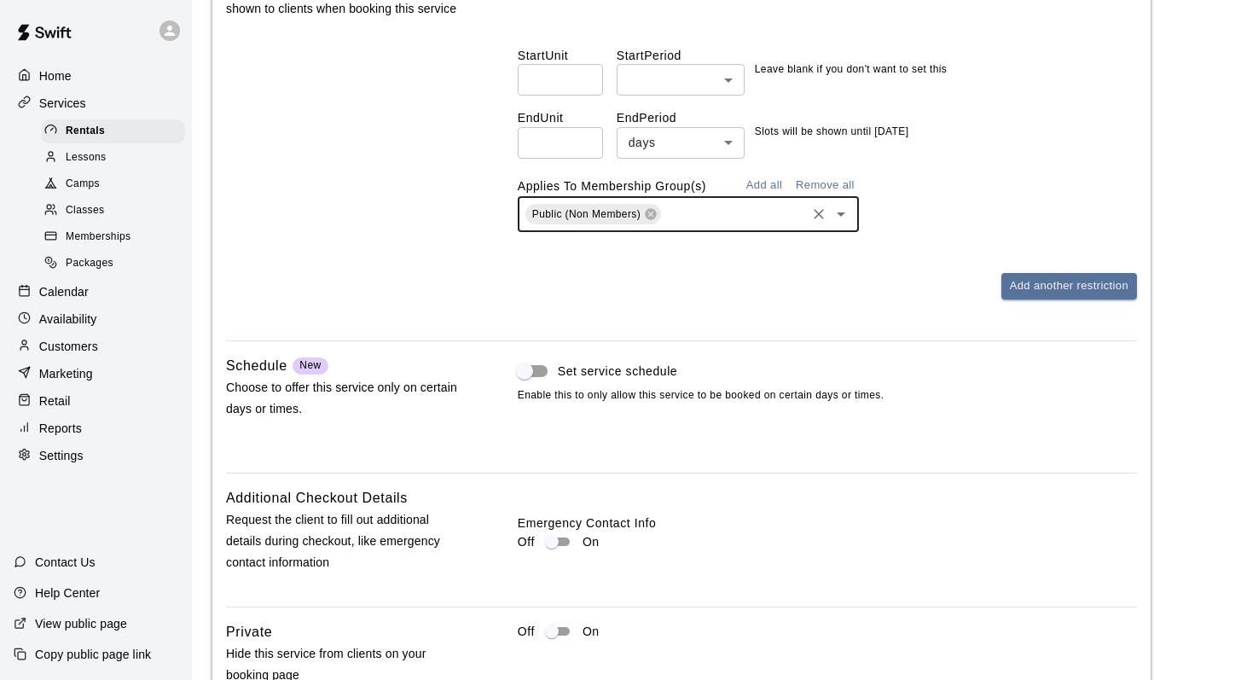
scroll to position [1656, 0]
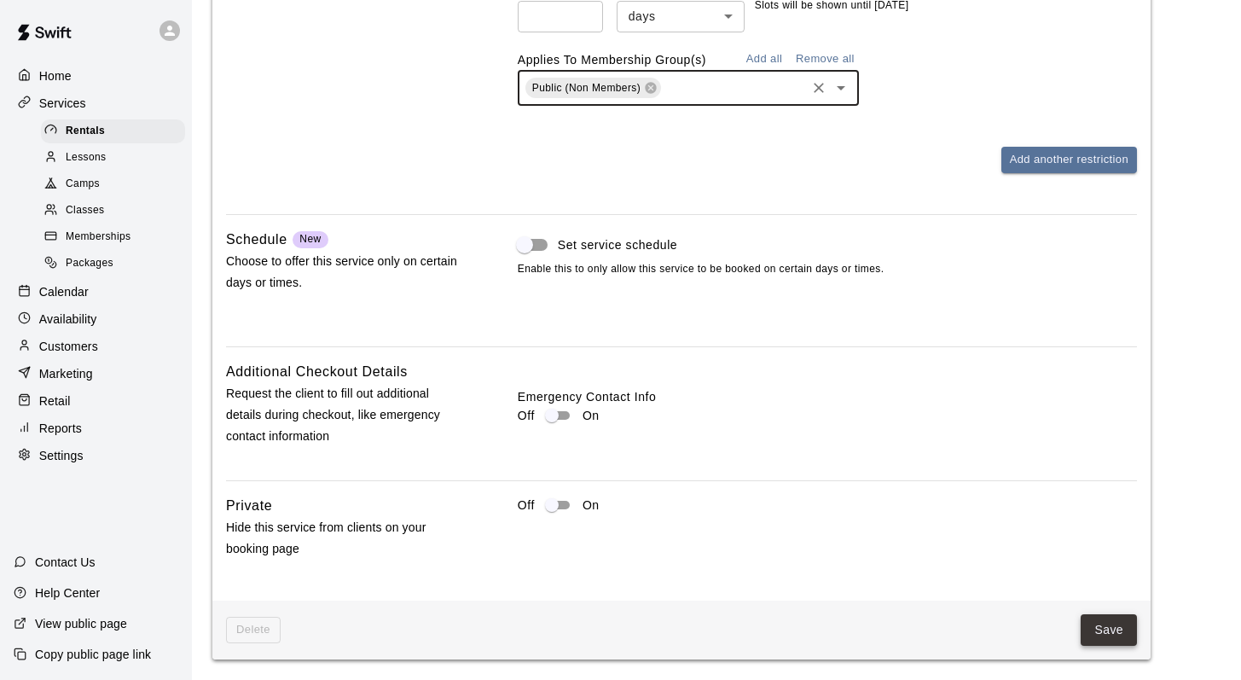
click at [1099, 622] on button "Save" at bounding box center [1109, 630] width 56 height 32
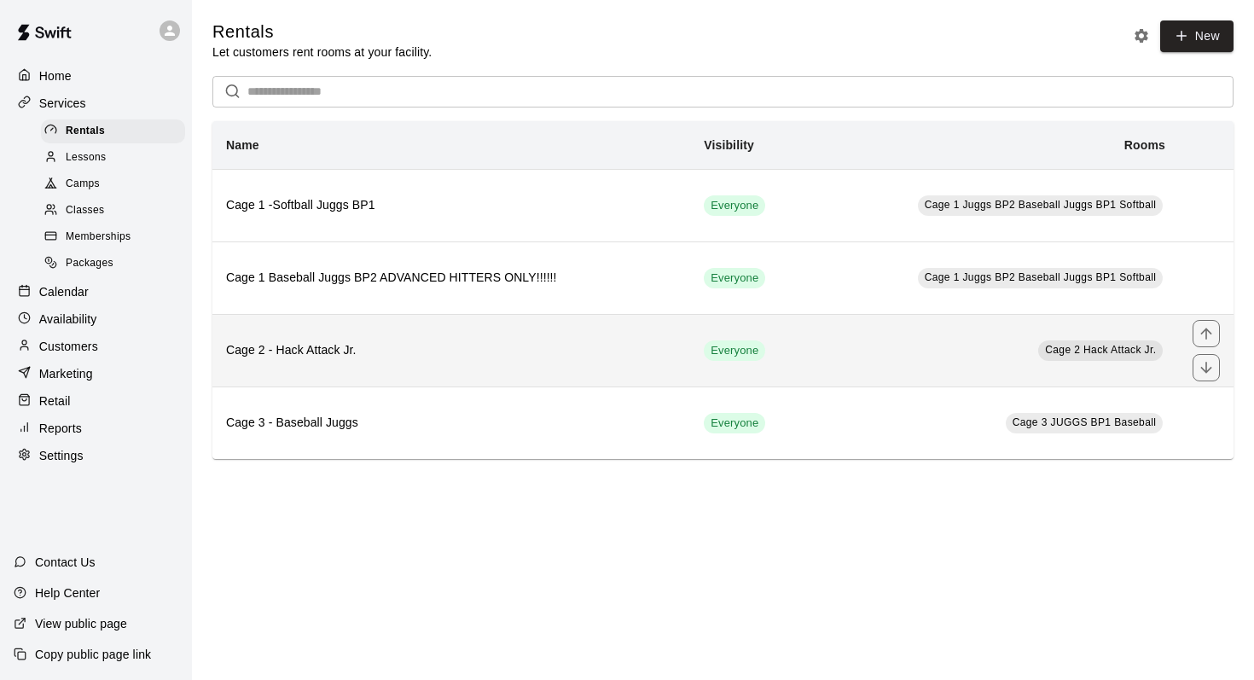
click at [312, 345] on h6 "Cage 2 - Hack Attack Jr." at bounding box center [451, 350] width 450 height 19
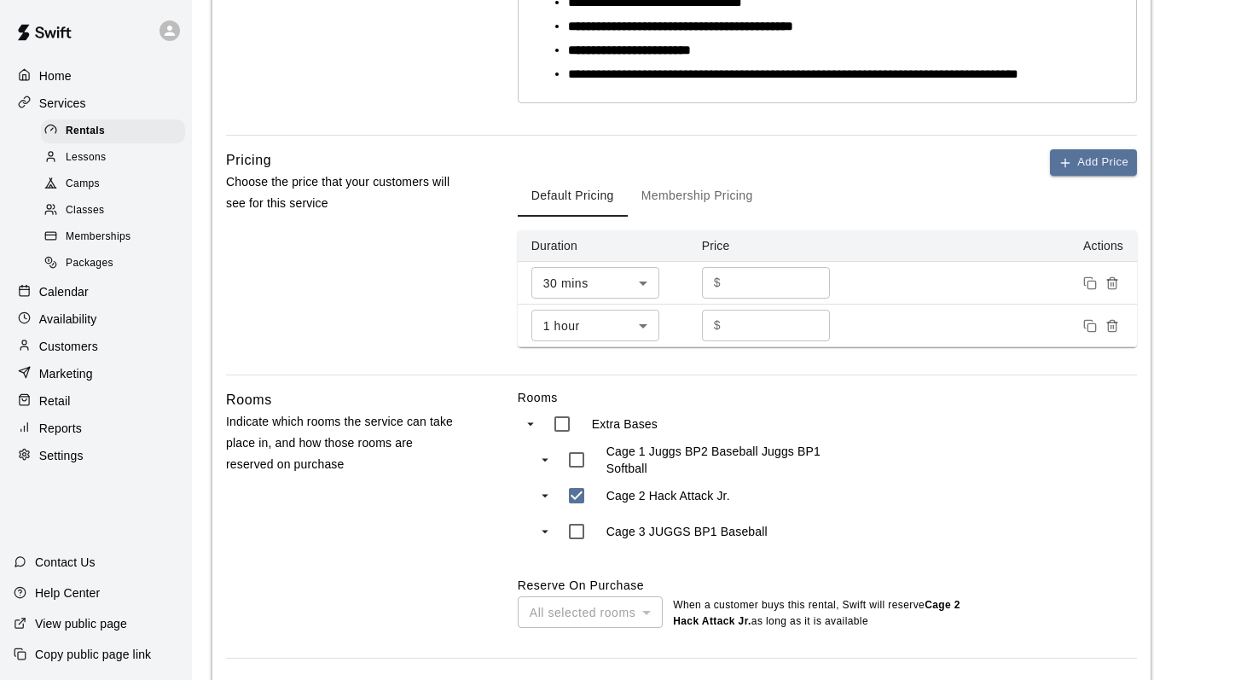
scroll to position [644, 0]
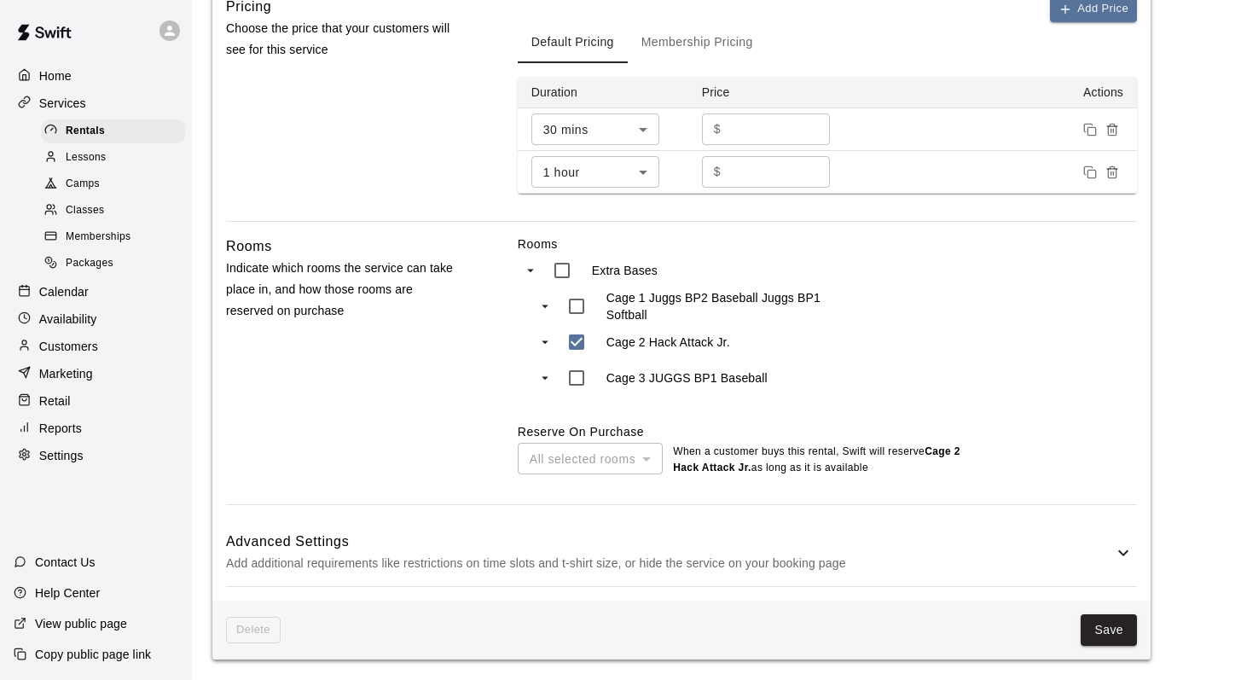
click at [1121, 545] on icon at bounding box center [1123, 552] width 20 height 20
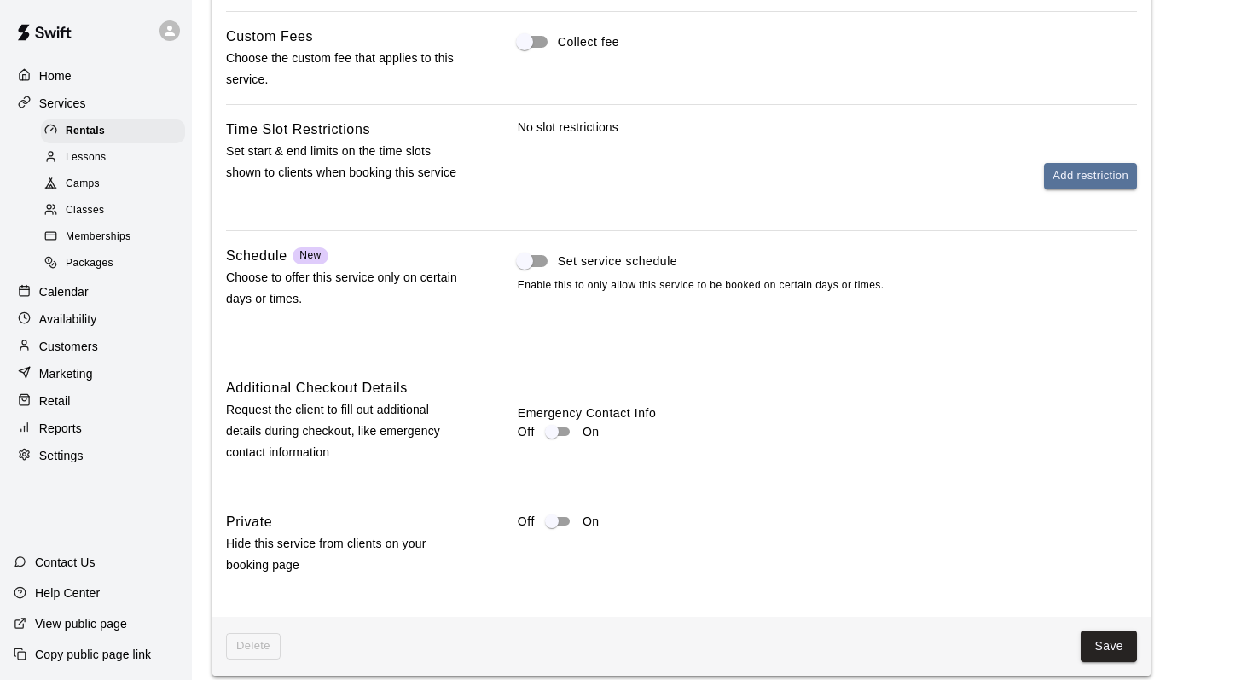
scroll to position [1371, 0]
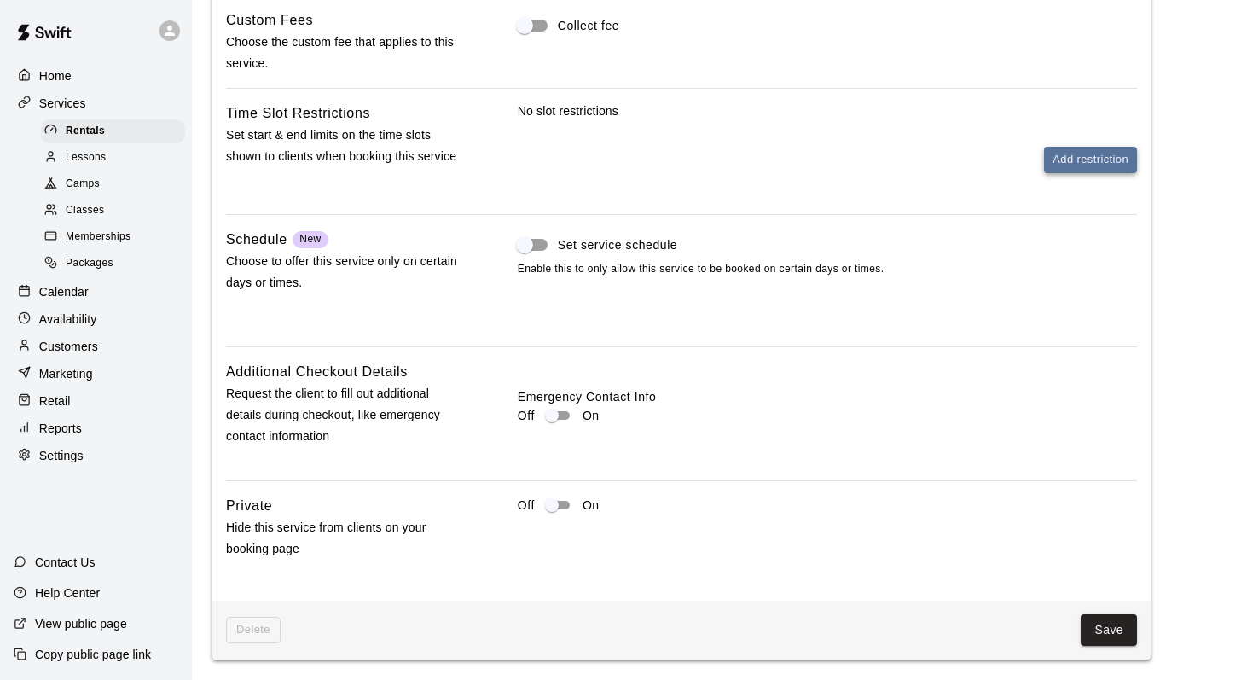
click at [1063, 159] on button "Add restriction" at bounding box center [1090, 160] width 93 height 26
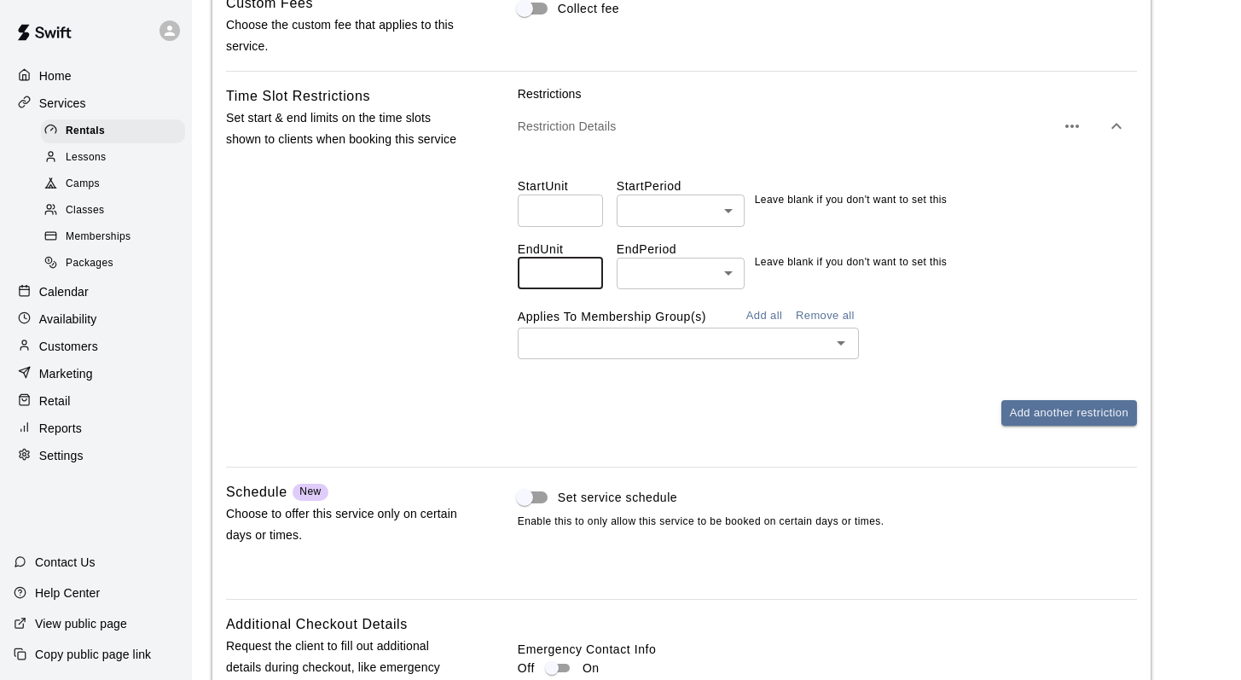
click at [548, 288] on input "number" at bounding box center [560, 274] width 85 height 32
click at [589, 287] on input "*" at bounding box center [560, 274] width 85 height 32
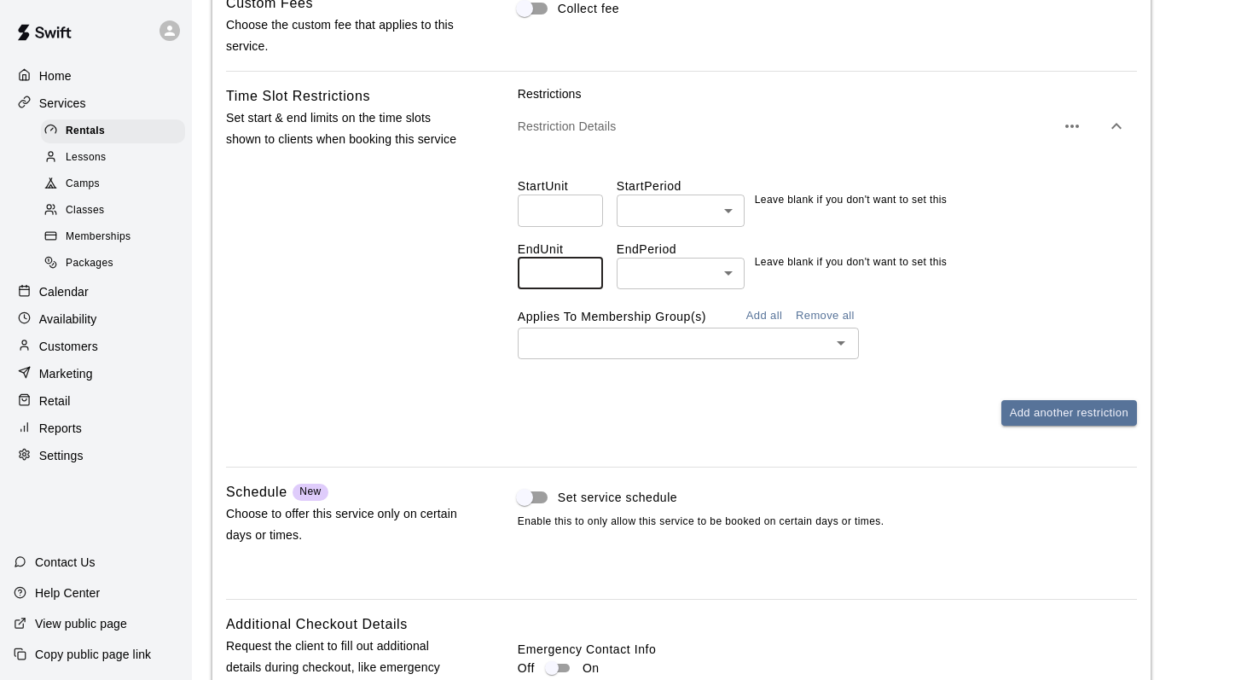
click at [589, 287] on input "*" at bounding box center [560, 274] width 85 height 32
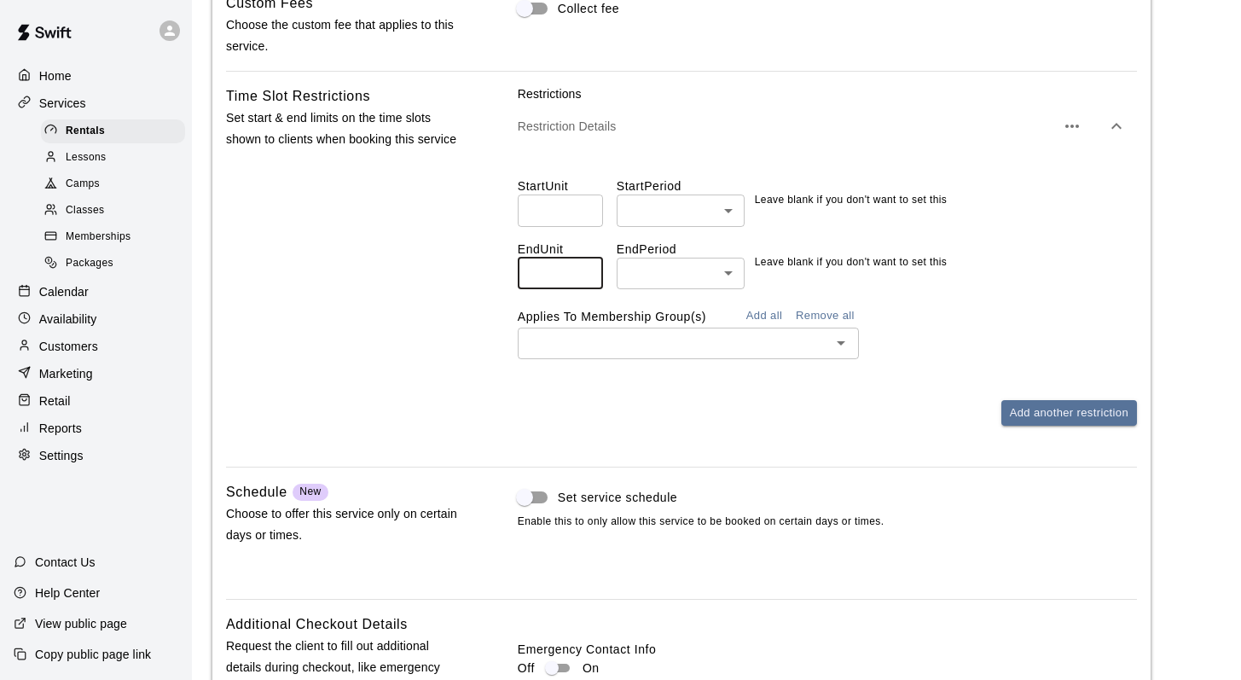
click at [589, 287] on input "**" at bounding box center [560, 274] width 85 height 32
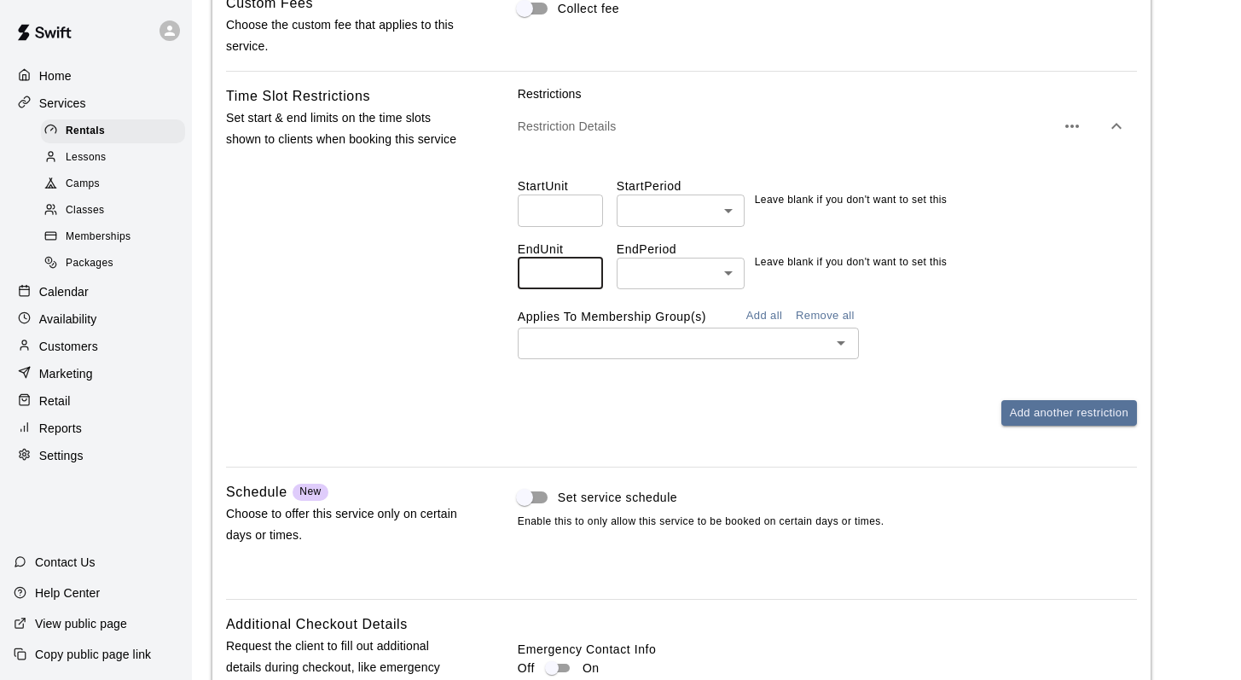
click at [589, 287] on input "**" at bounding box center [560, 274] width 85 height 32
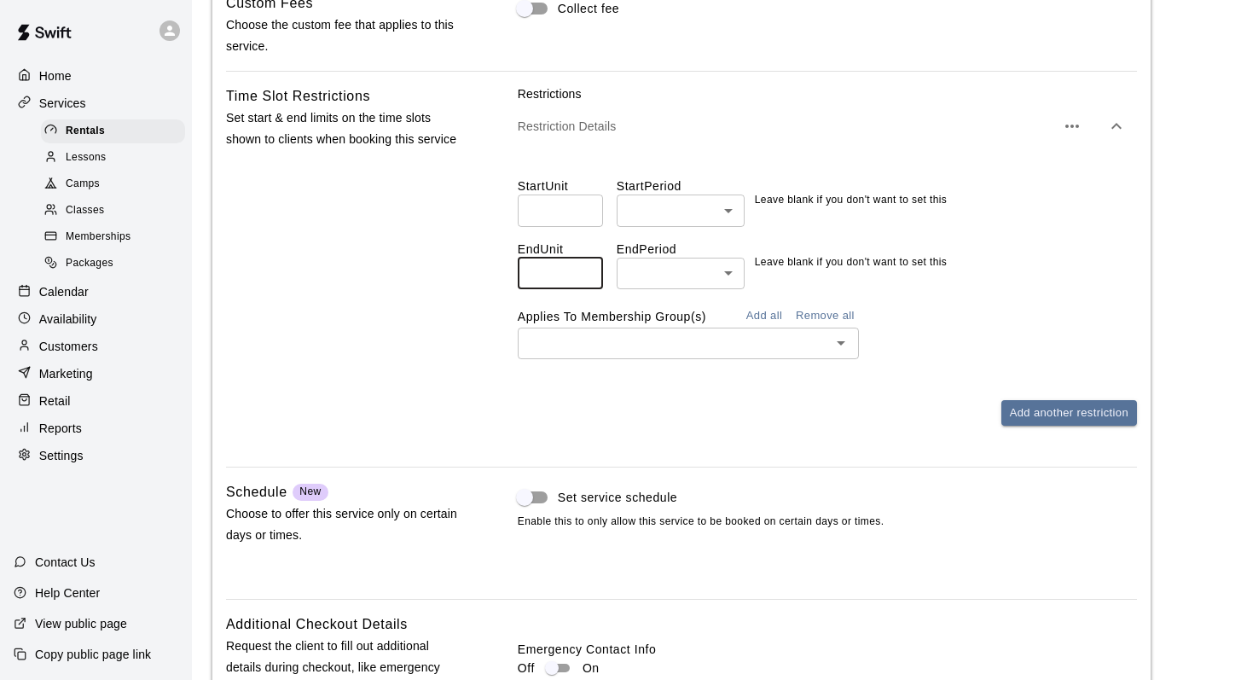
click at [589, 287] on input "**" at bounding box center [560, 274] width 85 height 32
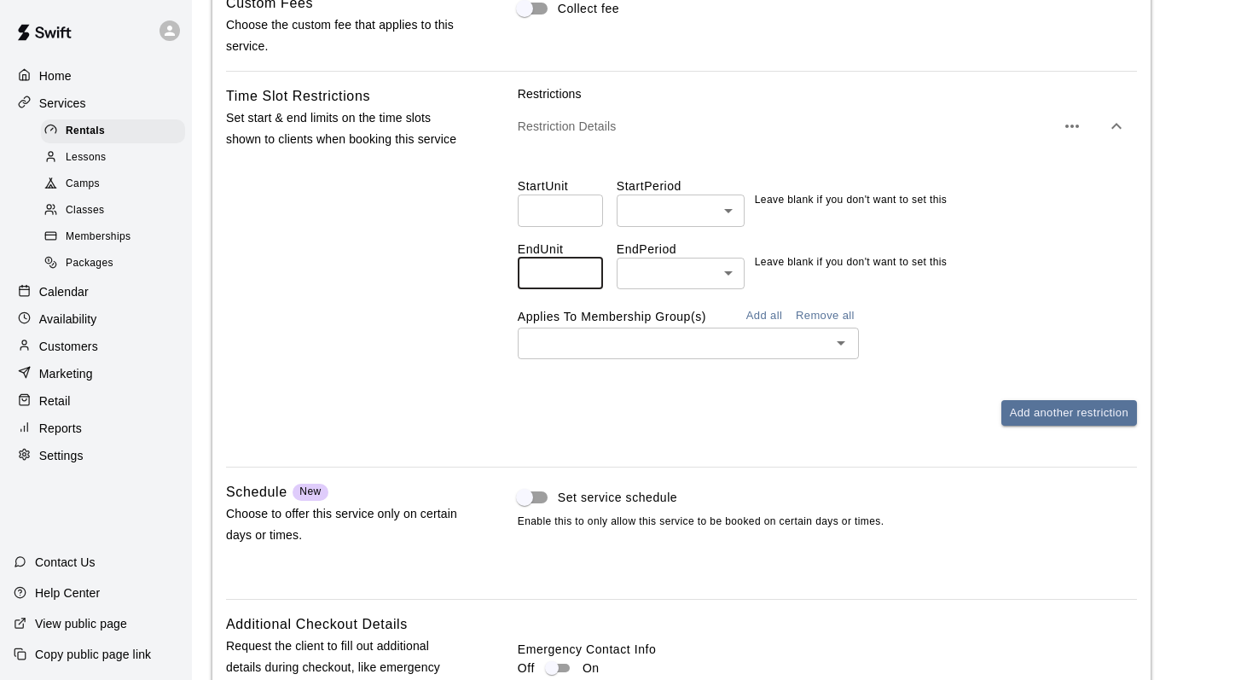
click at [589, 287] on input "**" at bounding box center [560, 274] width 85 height 32
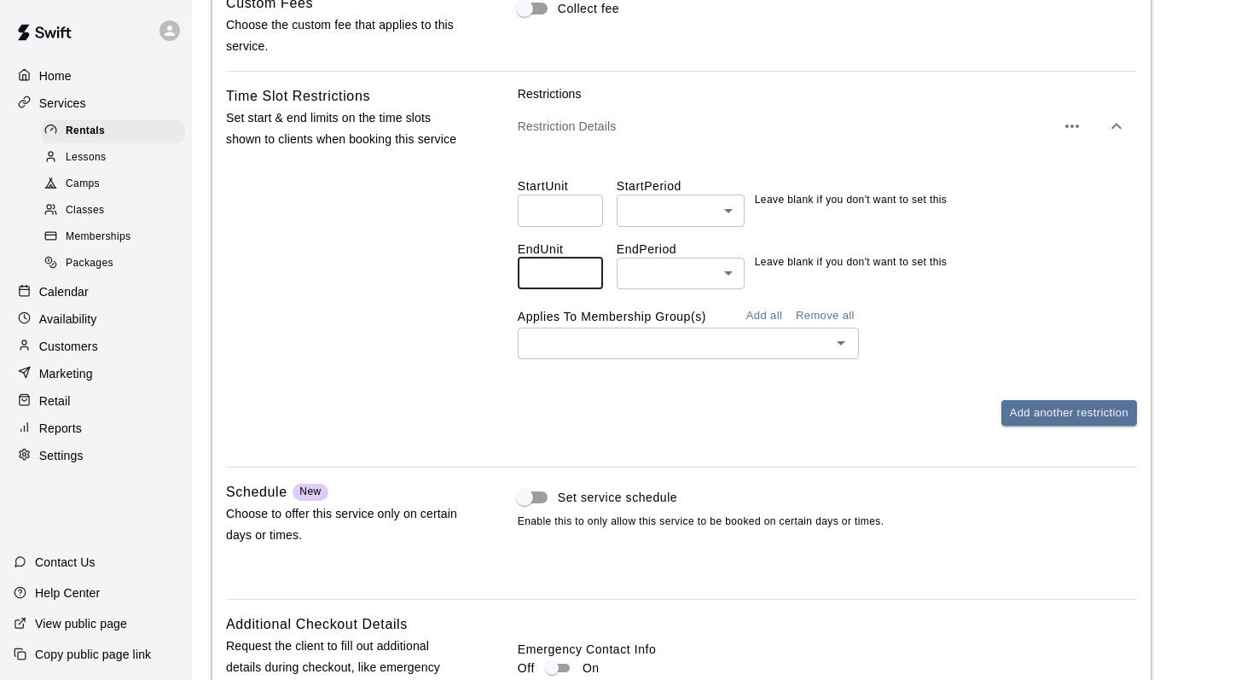
type input "**"
click at [589, 287] on input "**" at bounding box center [560, 274] width 85 height 32
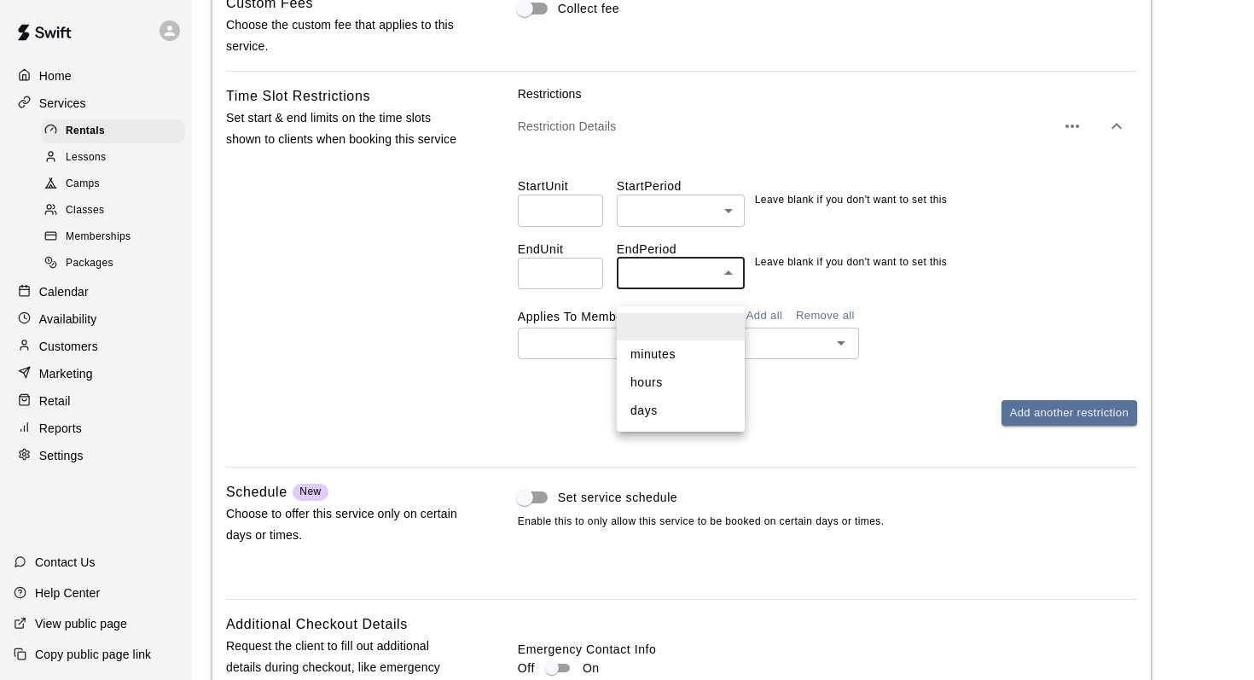
click at [640, 419] on li "days" at bounding box center [681, 411] width 128 height 28
type input "****"
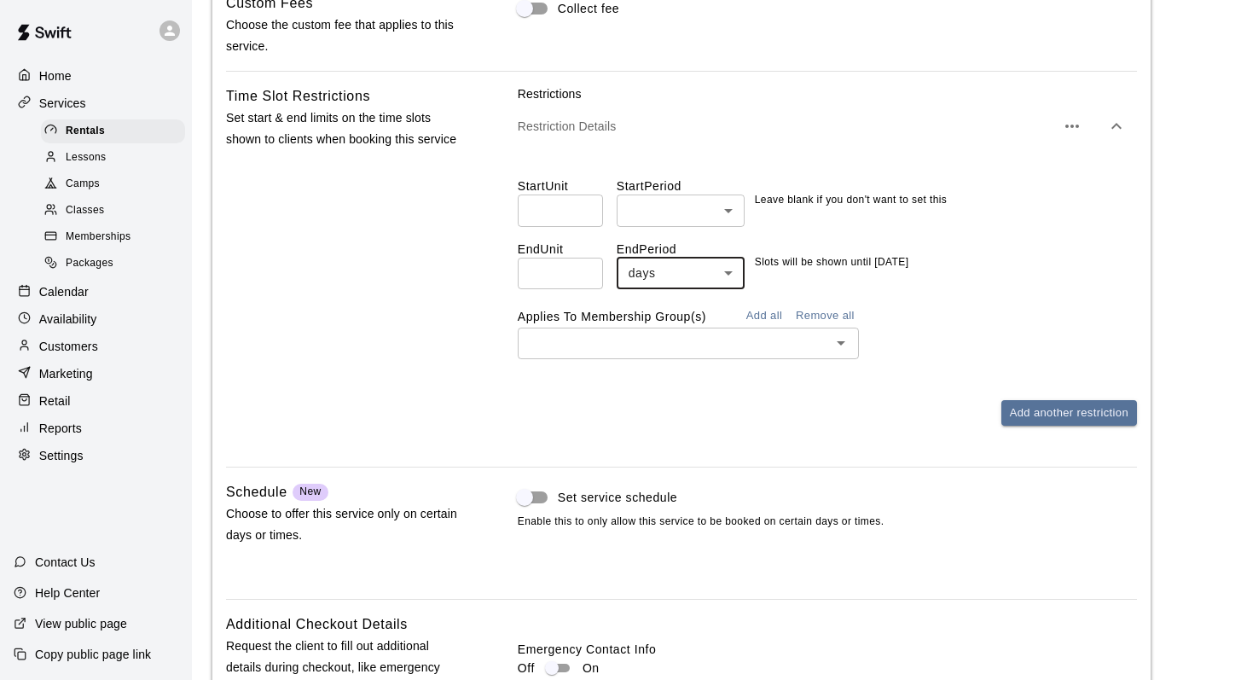
click at [829, 355] on button "Open" at bounding box center [841, 343] width 24 height 24
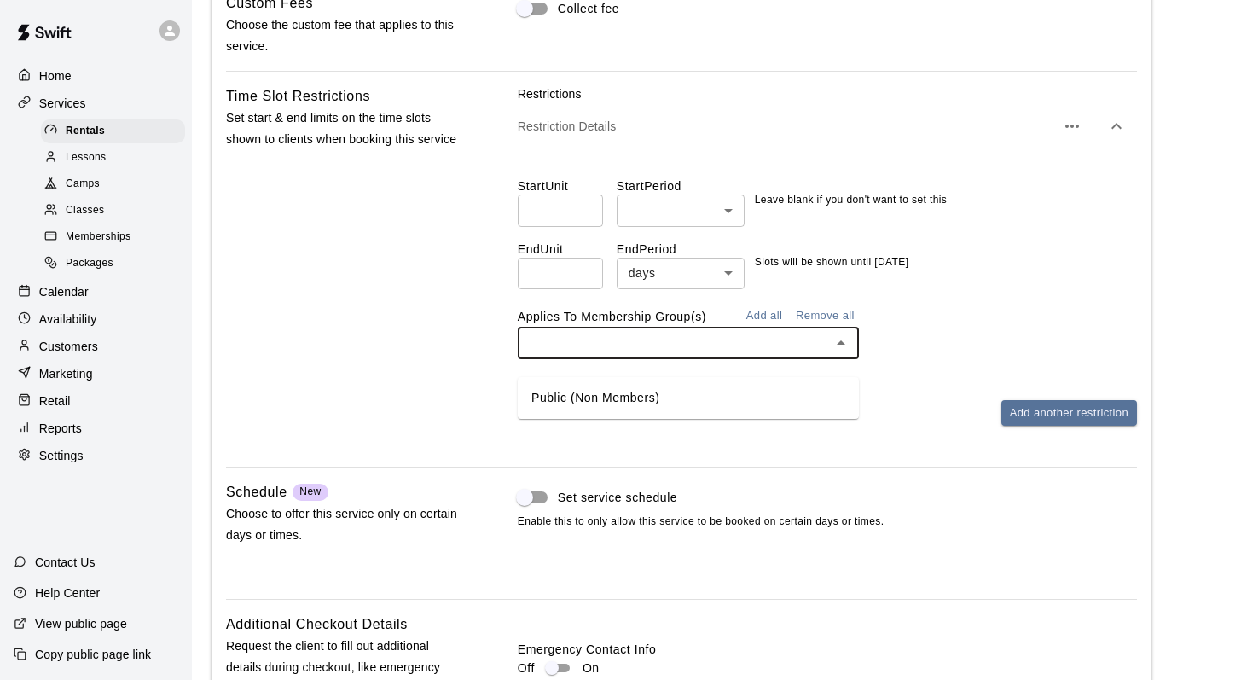
click at [573, 390] on li "Public (Non Members)" at bounding box center [688, 398] width 341 height 28
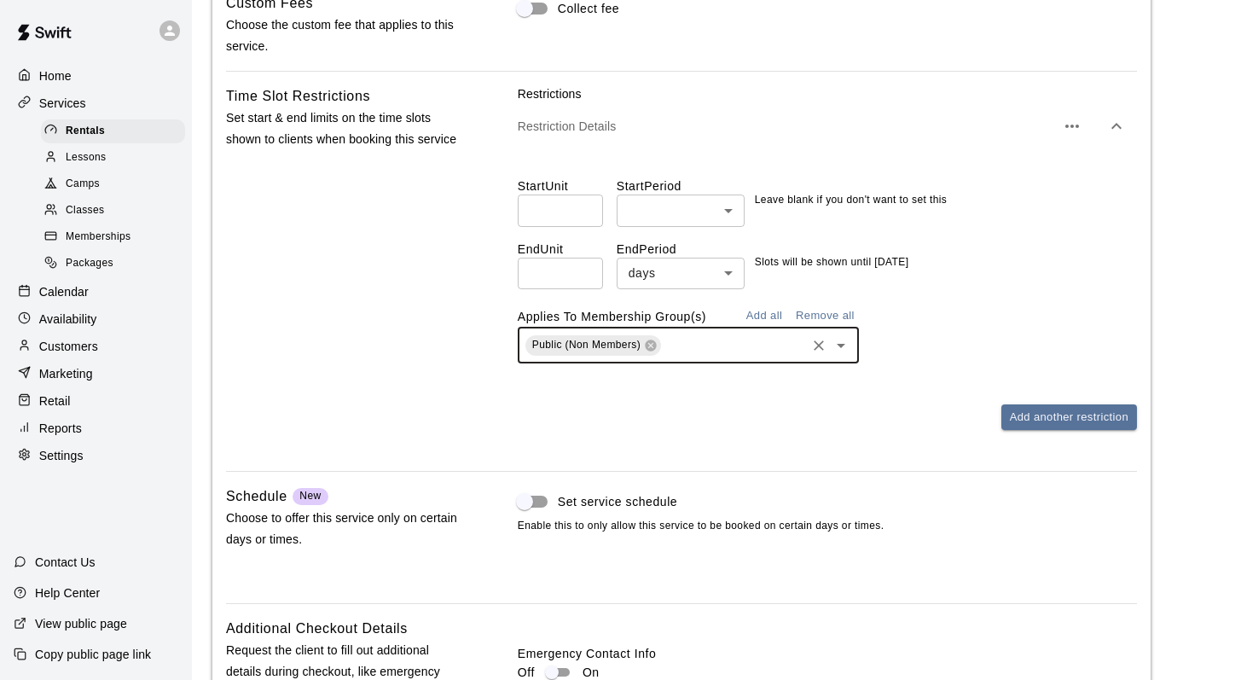
scroll to position [1646, 0]
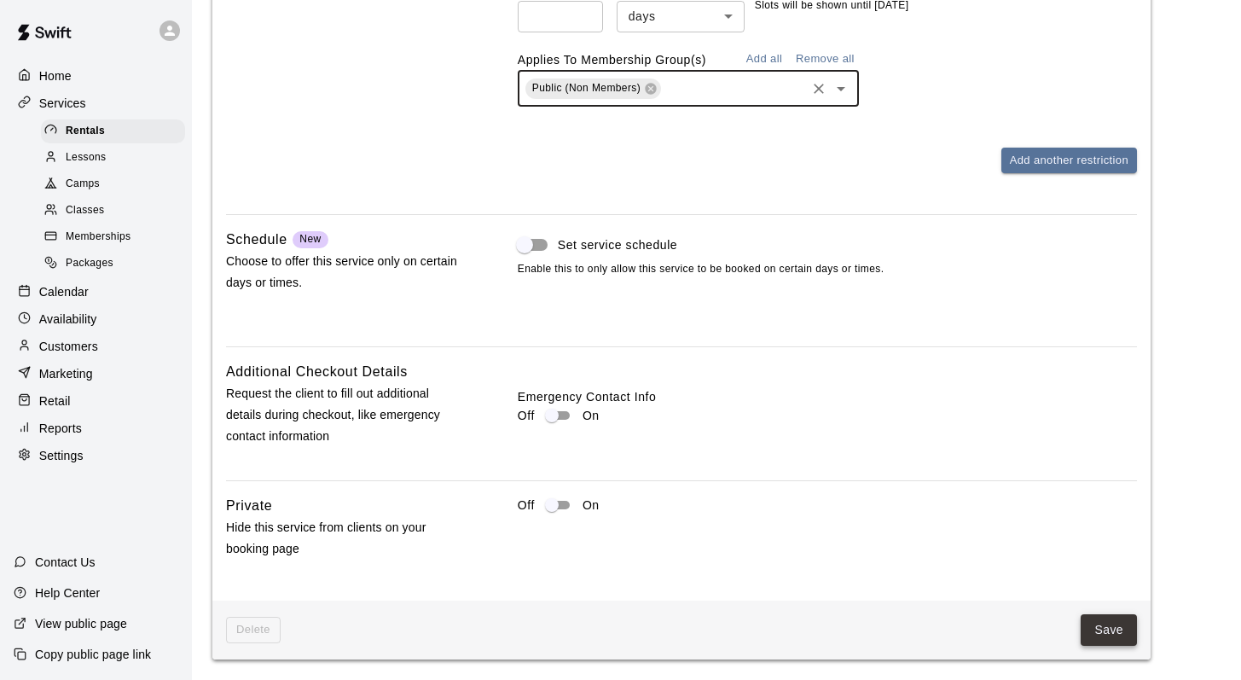
click at [1095, 618] on button "Save" at bounding box center [1109, 630] width 56 height 32
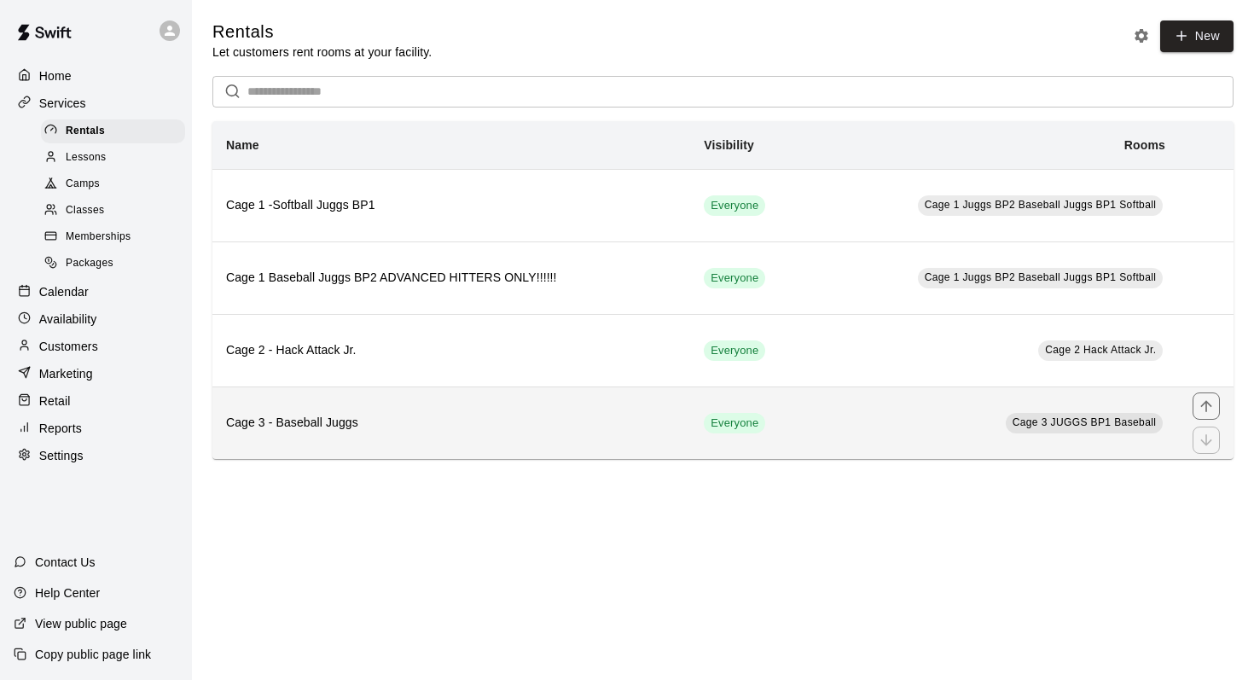
click at [326, 412] on th "Cage 3 - Baseball Juggs" at bounding box center [451, 422] width 478 height 72
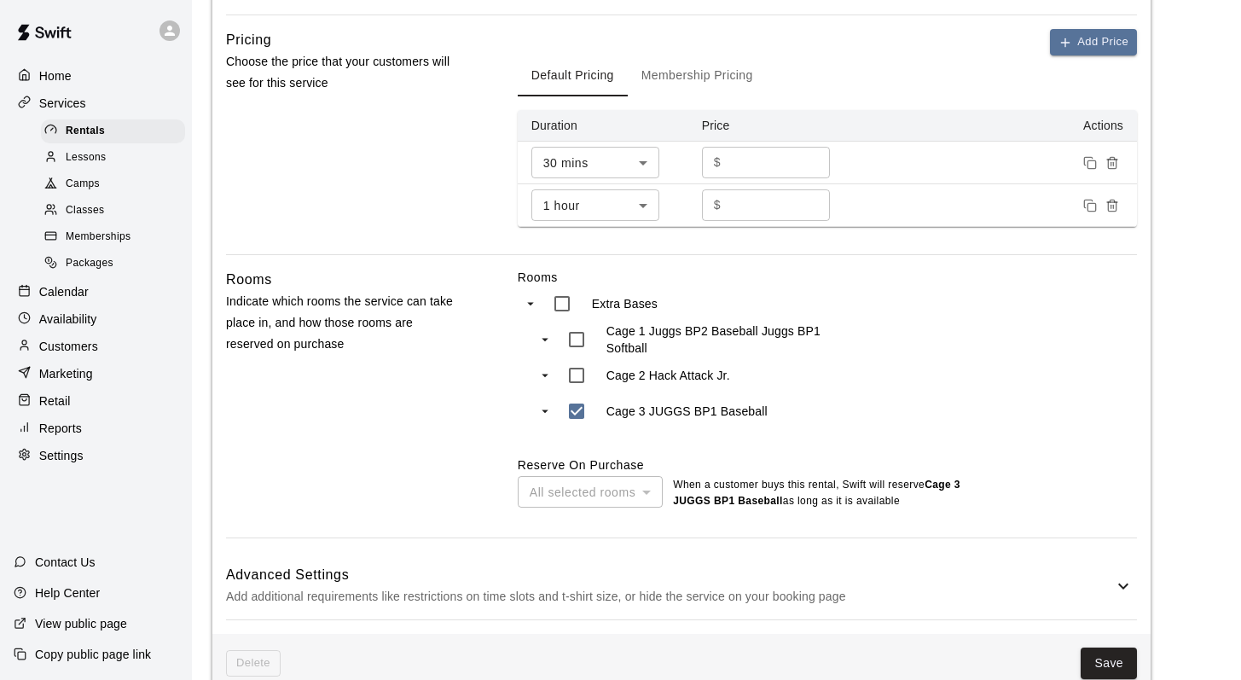
scroll to position [668, 0]
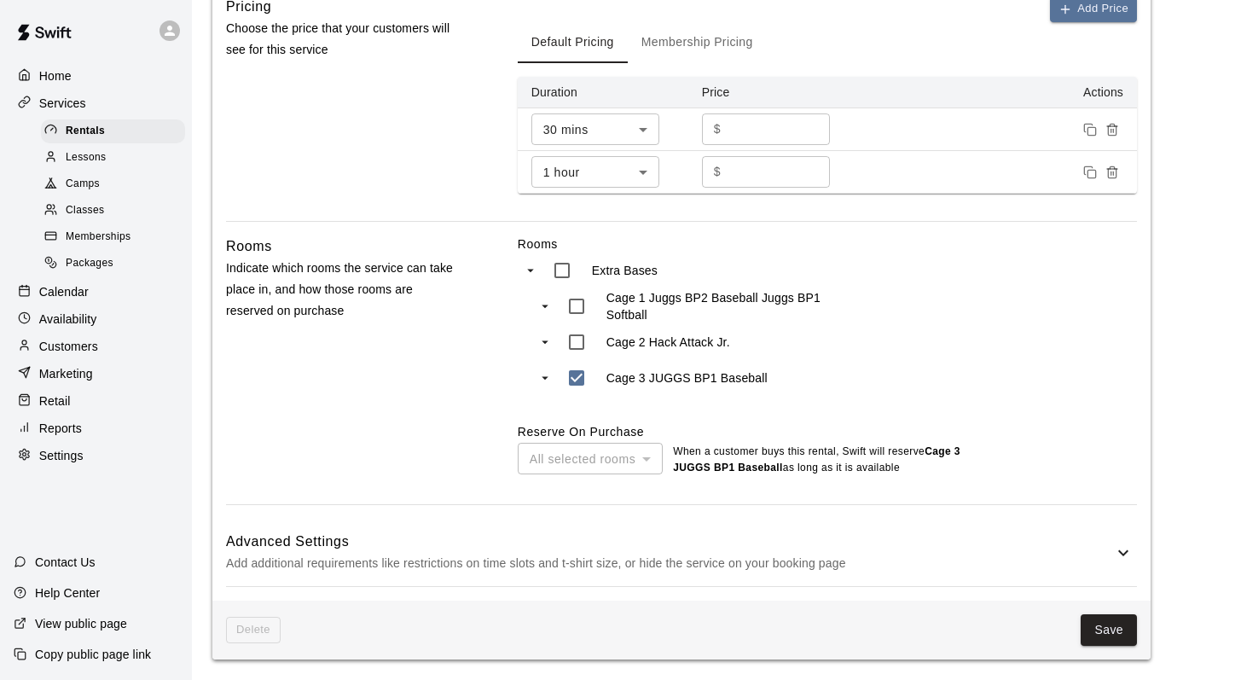
click at [1121, 547] on icon at bounding box center [1123, 552] width 20 height 20
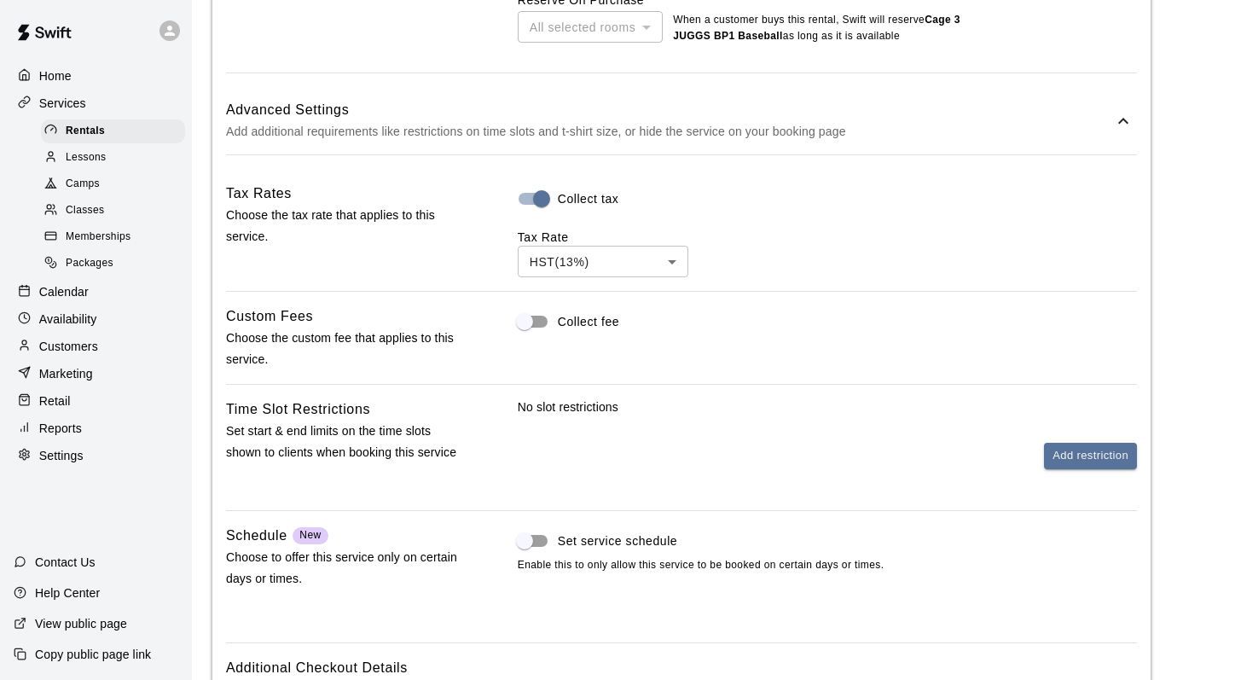
scroll to position [1087, 0]
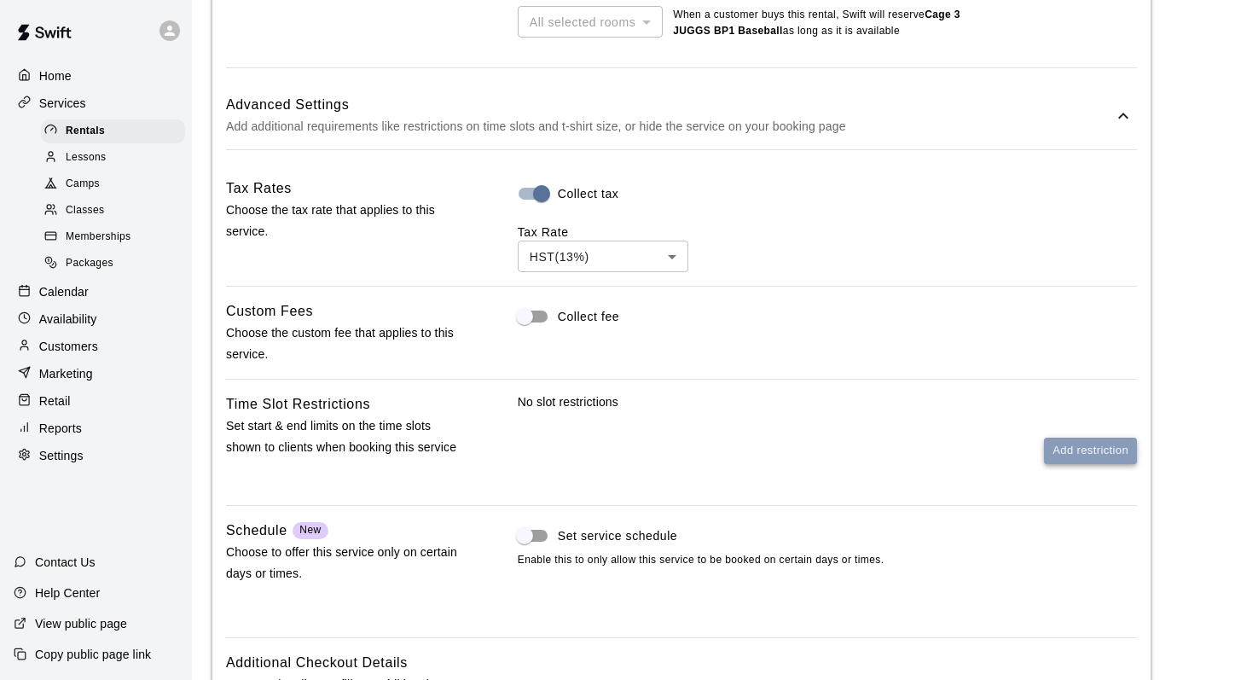
click at [1062, 464] on button "Add restriction" at bounding box center [1090, 450] width 93 height 26
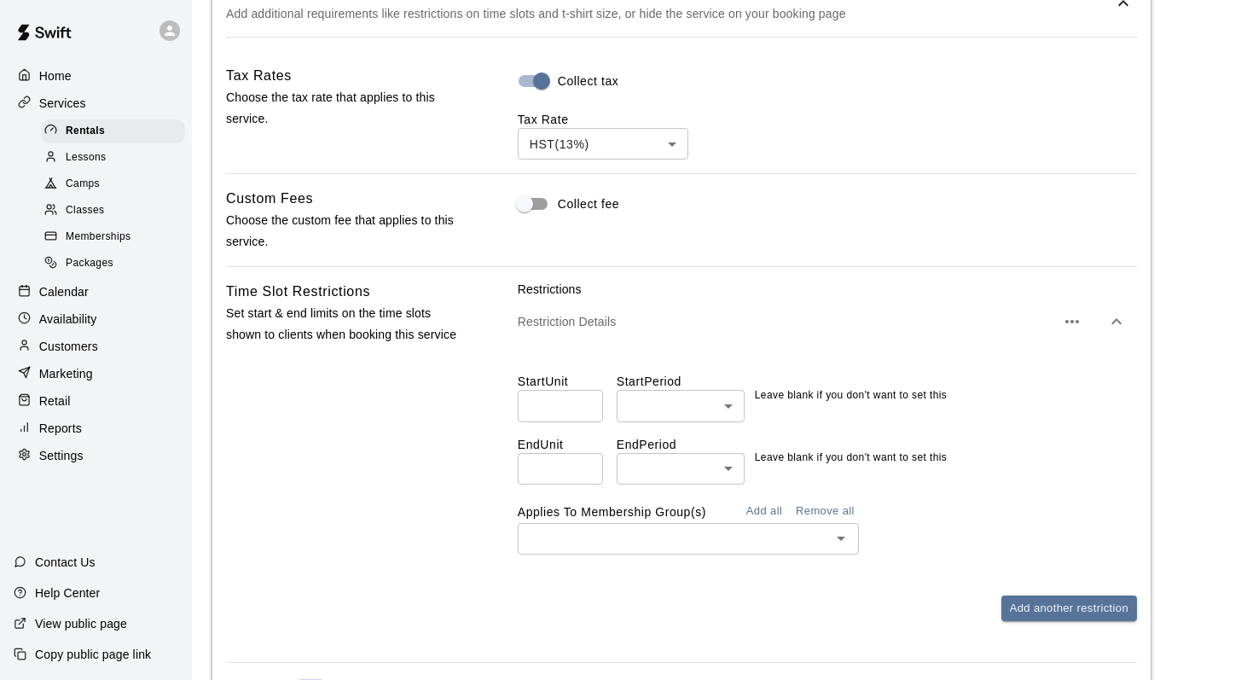
scroll to position [1236, 0]
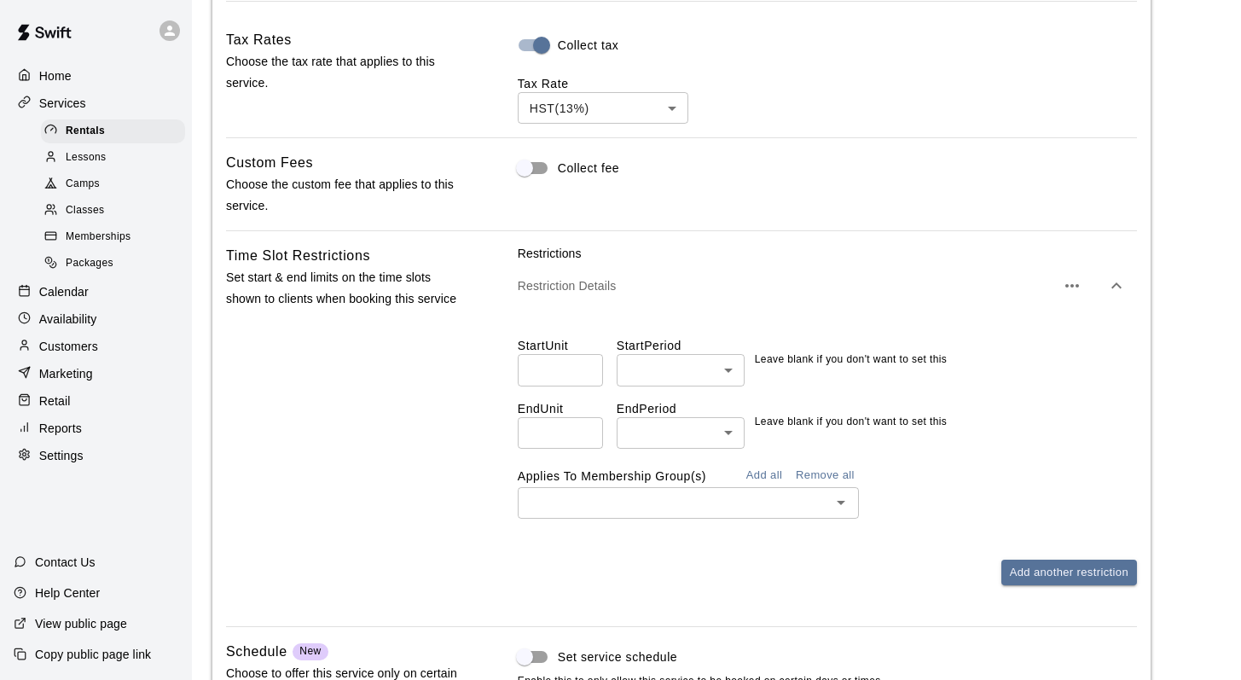
click at [546, 449] on input "number" at bounding box center [560, 433] width 85 height 32
click at [585, 448] on input "*" at bounding box center [560, 433] width 85 height 32
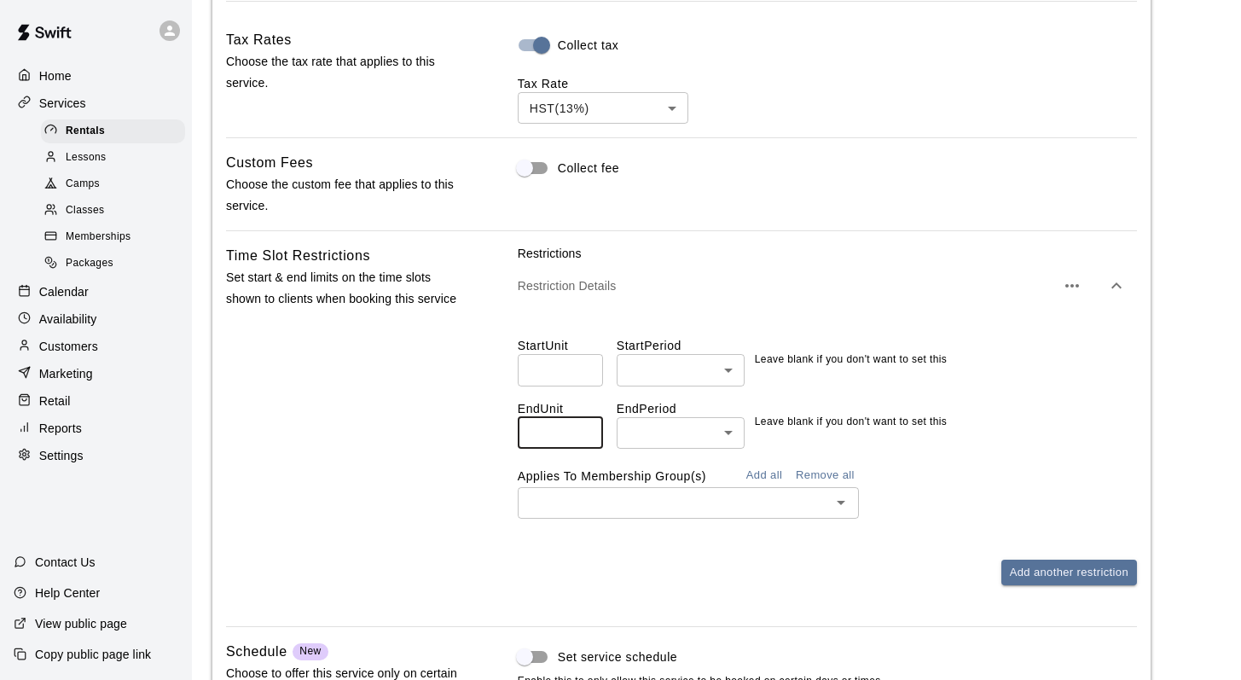
click at [585, 448] on input "*" at bounding box center [560, 433] width 85 height 32
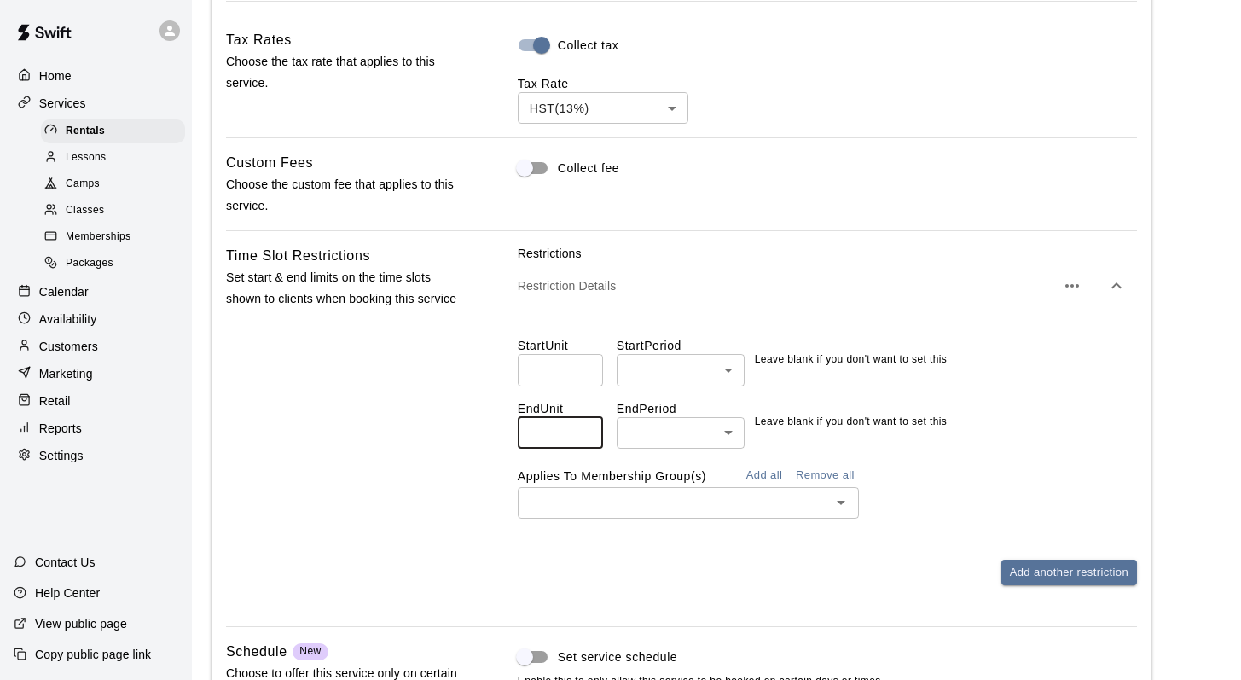
click at [585, 448] on input "**" at bounding box center [560, 433] width 85 height 32
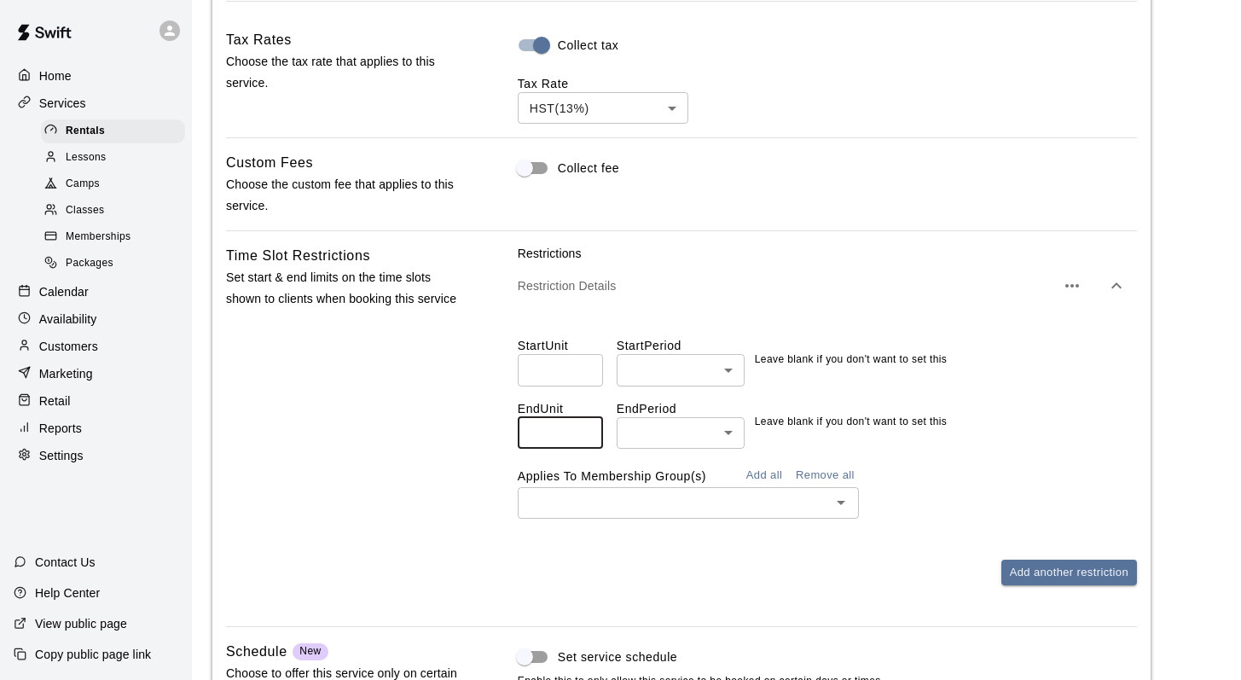
click at [585, 448] on input "**" at bounding box center [560, 433] width 85 height 32
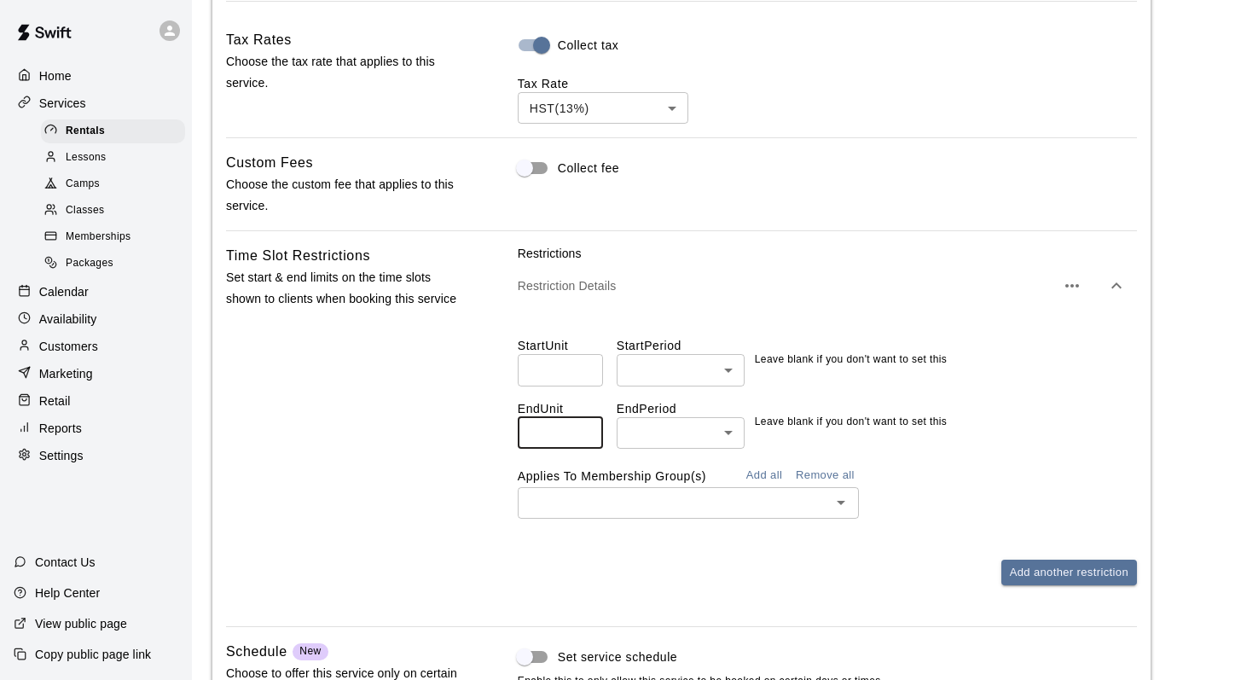
click at [585, 448] on input "**" at bounding box center [560, 433] width 85 height 32
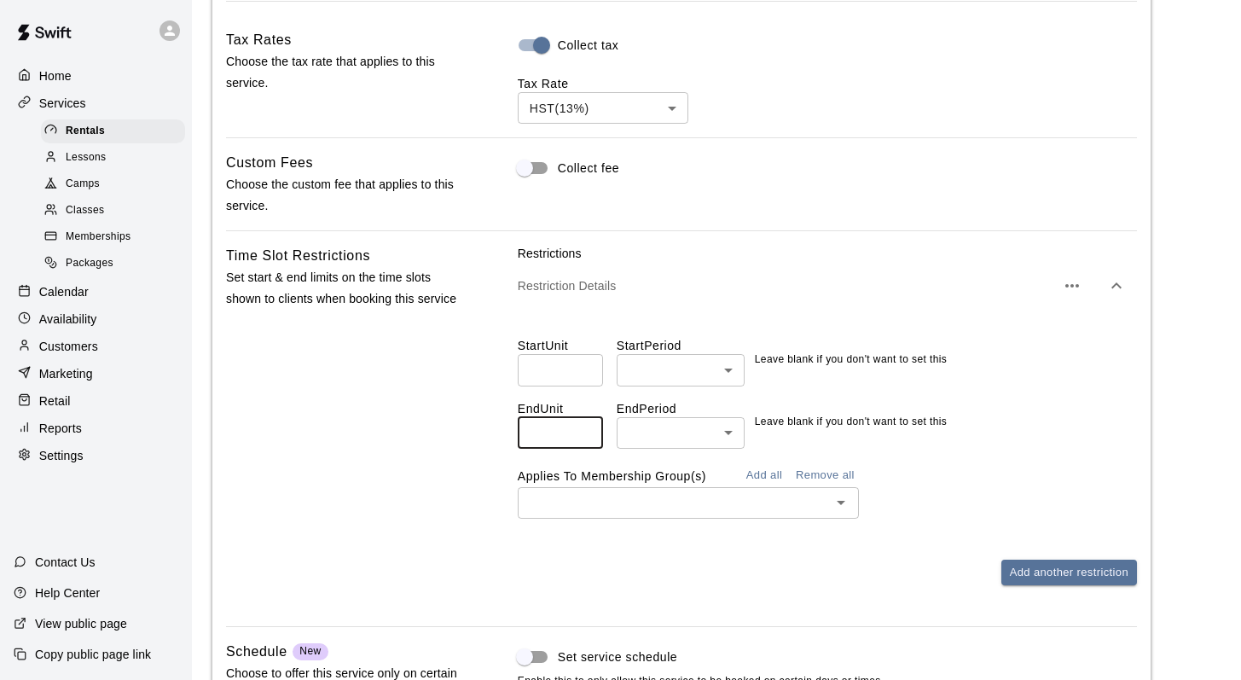
click at [585, 448] on input "**" at bounding box center [560, 433] width 85 height 32
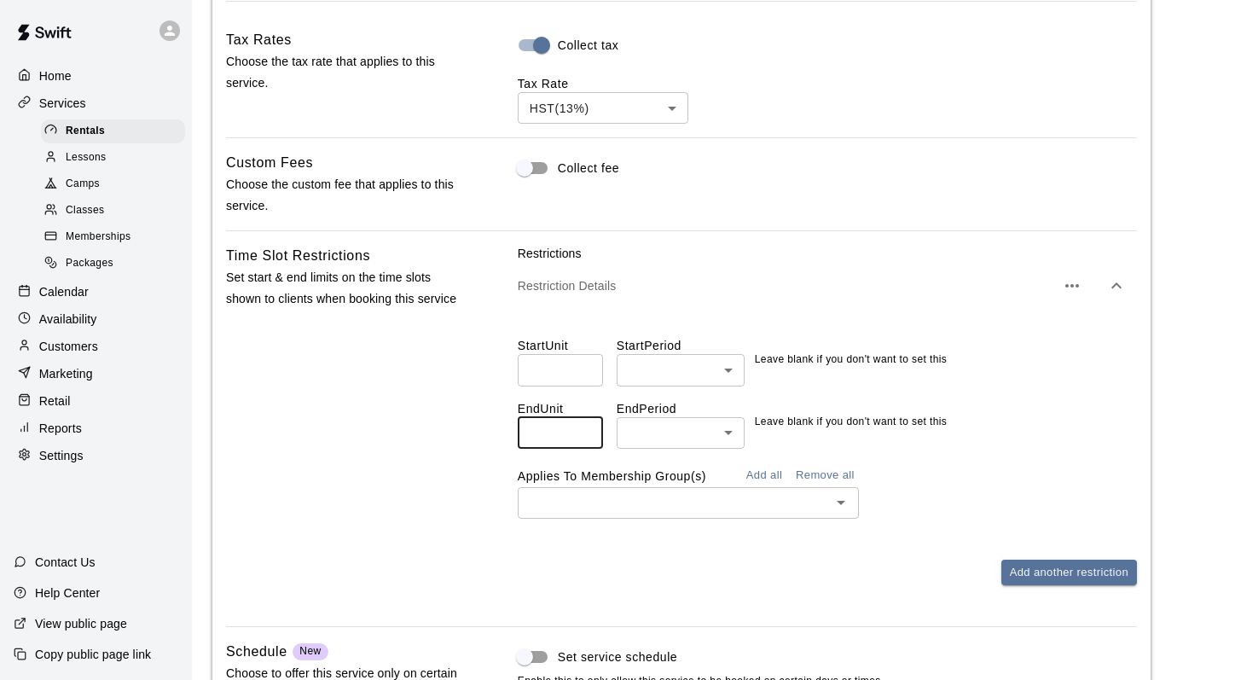
type input "**"
click at [585, 448] on input "**" at bounding box center [560, 433] width 85 height 32
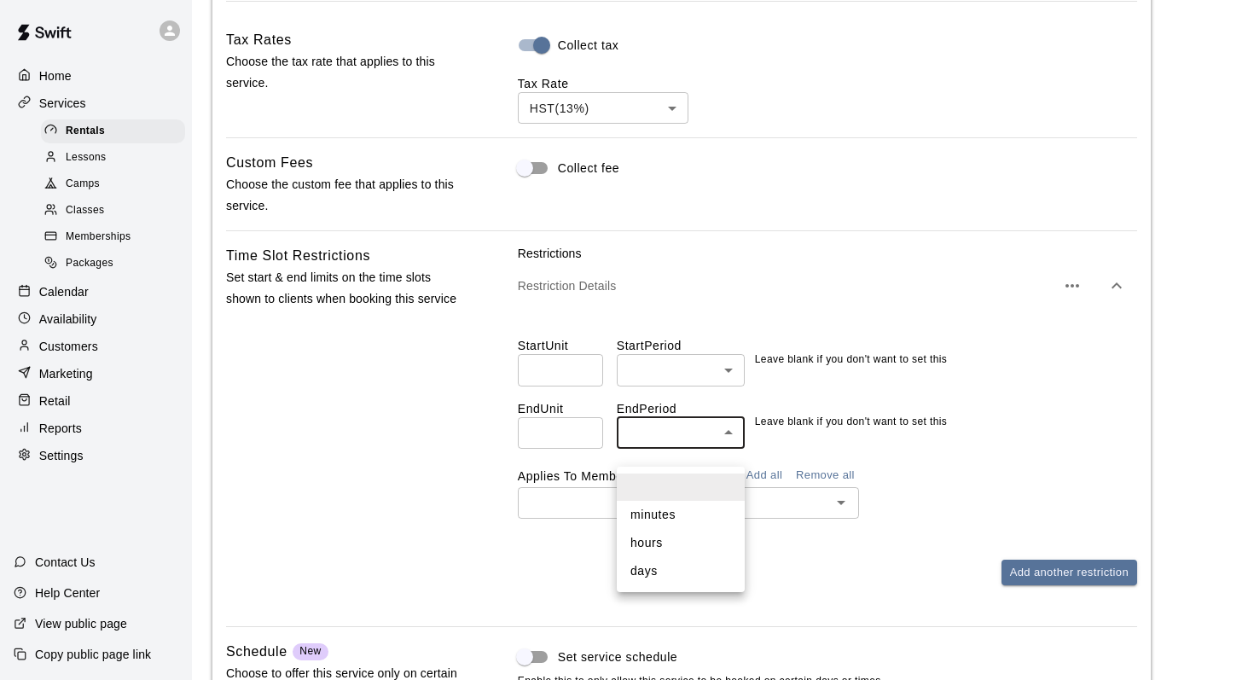
click at [645, 568] on li "days" at bounding box center [681, 571] width 128 height 28
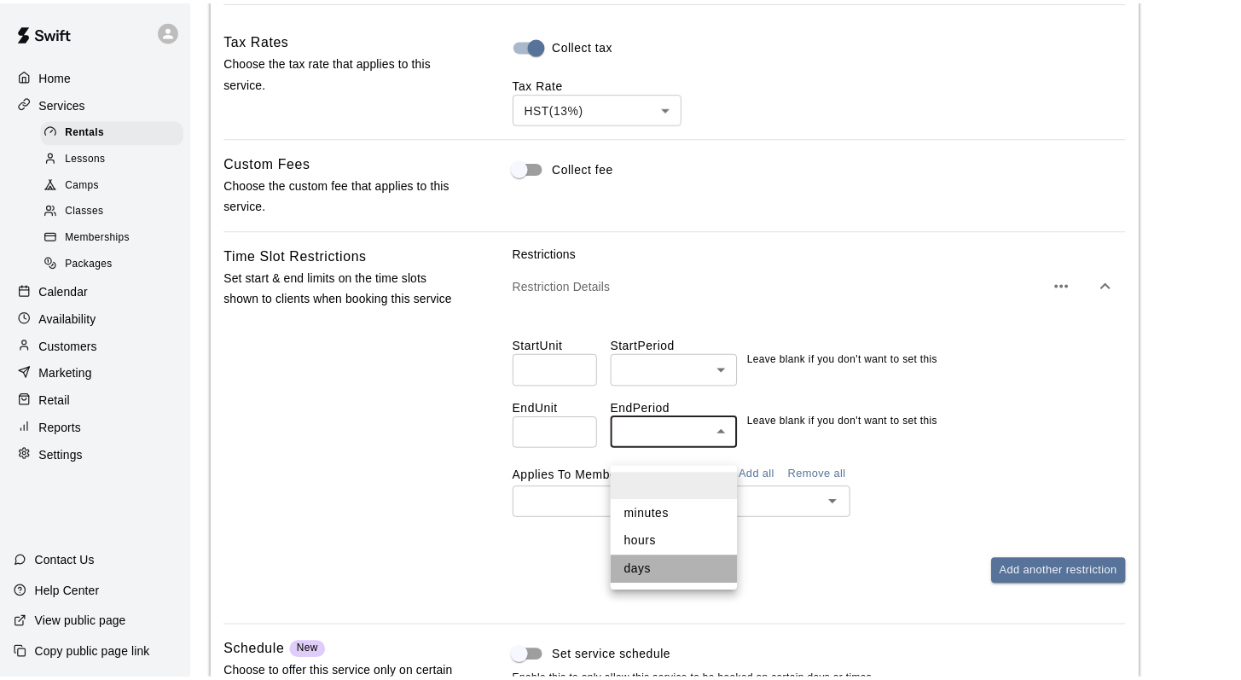
type input "****"
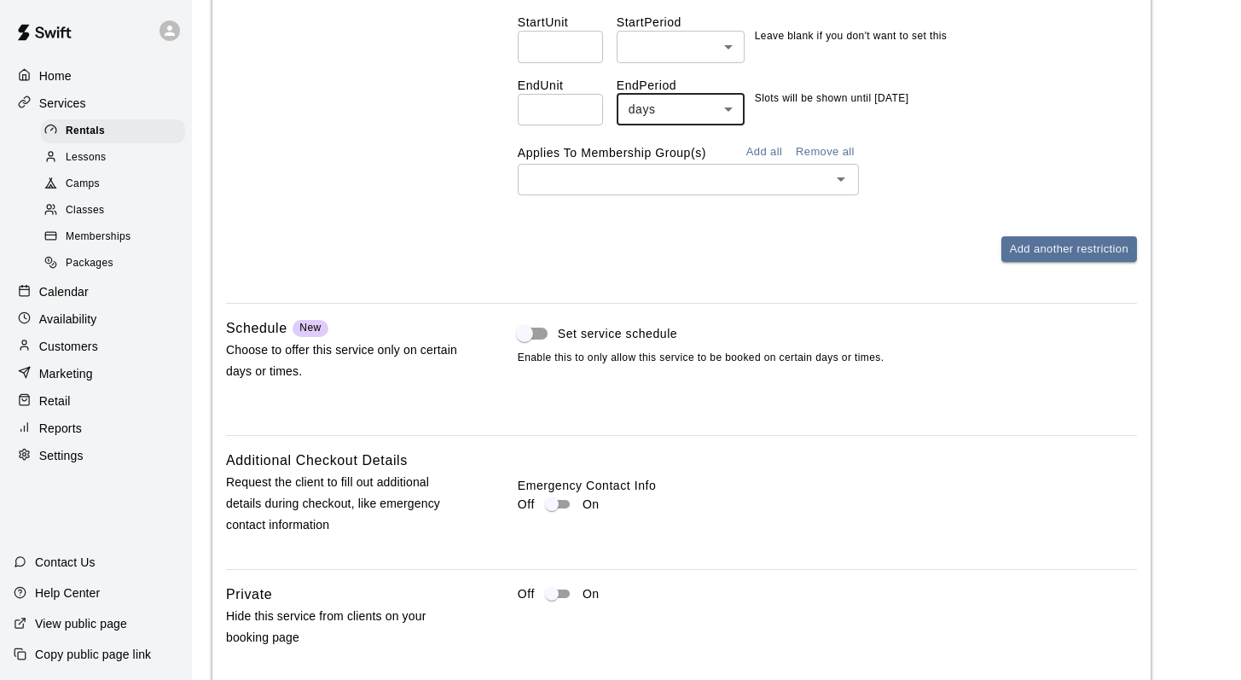
scroll to position [1666, 0]
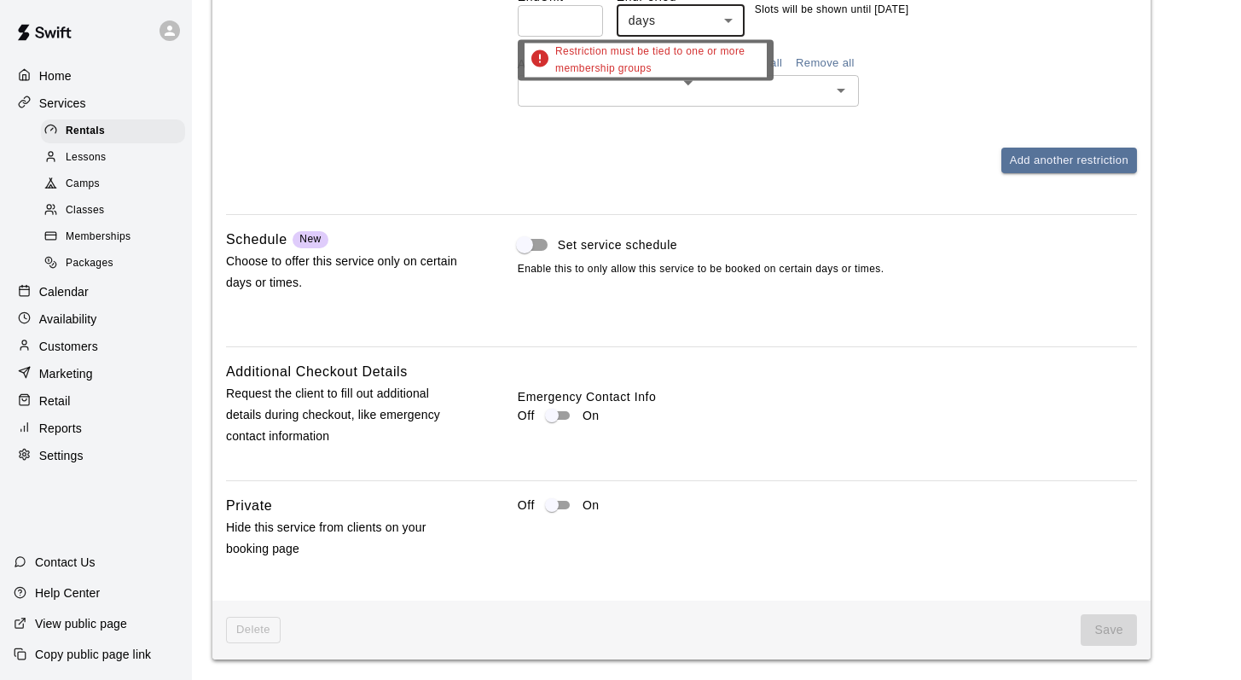
click at [838, 96] on icon "Open" at bounding box center [841, 90] width 20 height 20
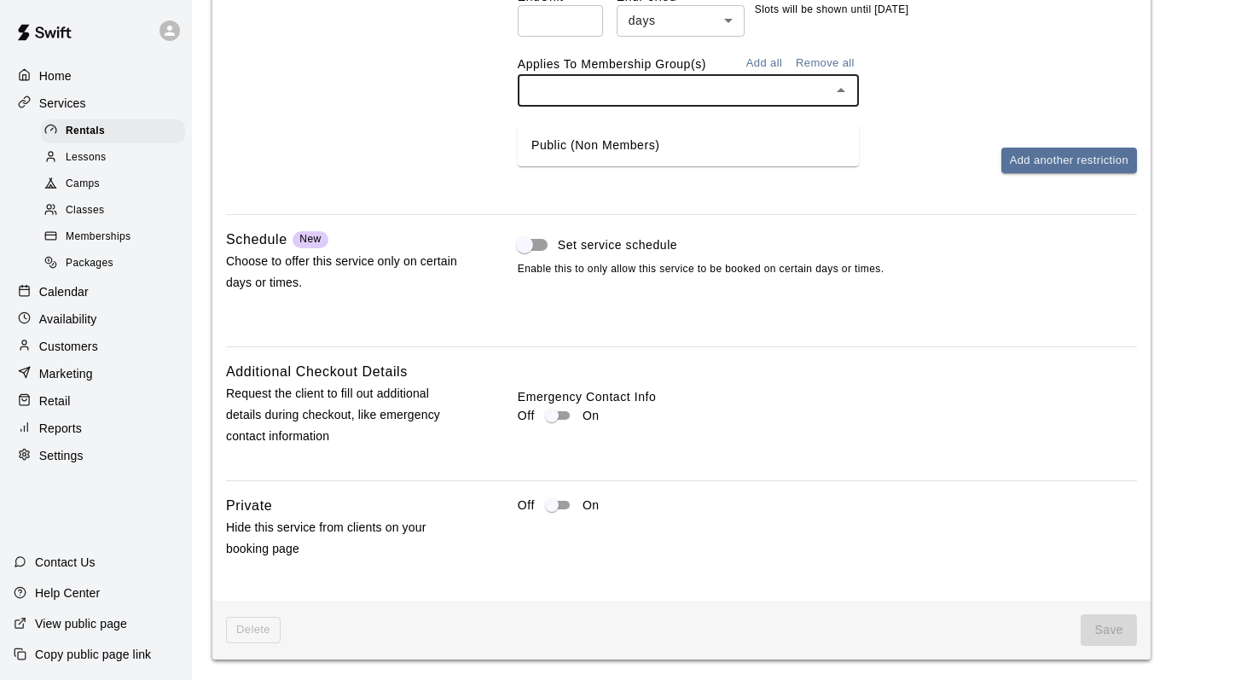
click at [601, 131] on li "Public (Non Members)" at bounding box center [688, 145] width 341 height 28
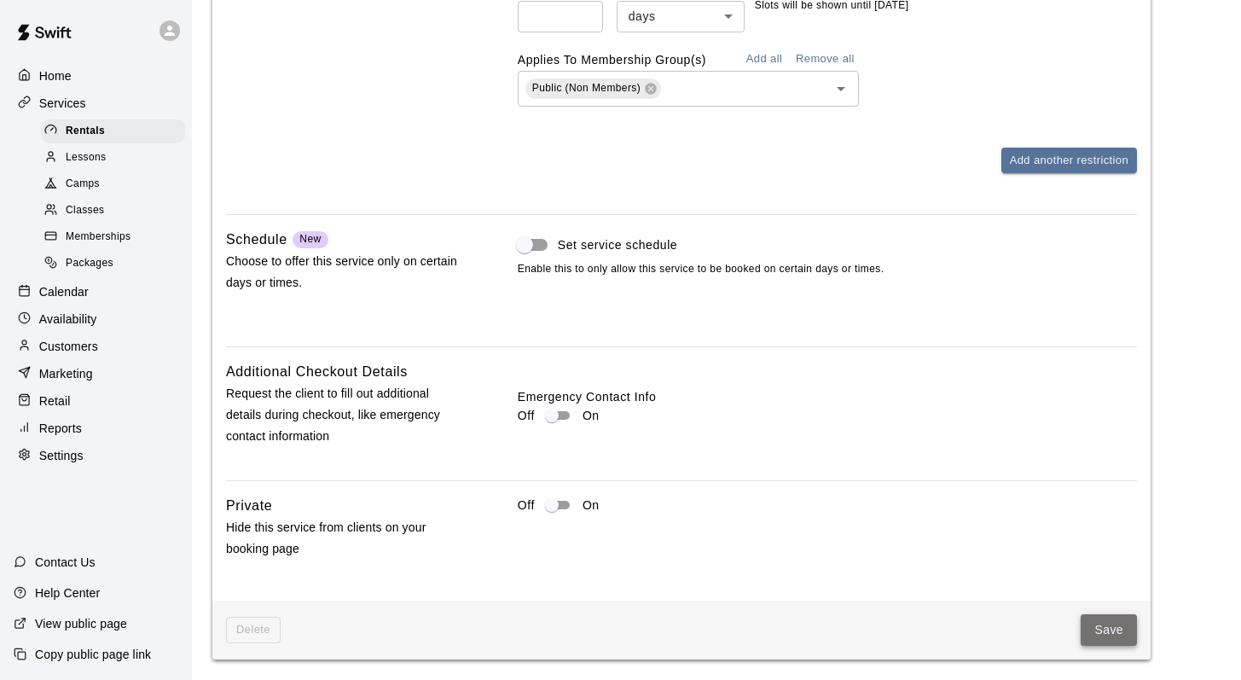
click at [1094, 626] on button "Save" at bounding box center [1109, 630] width 56 height 32
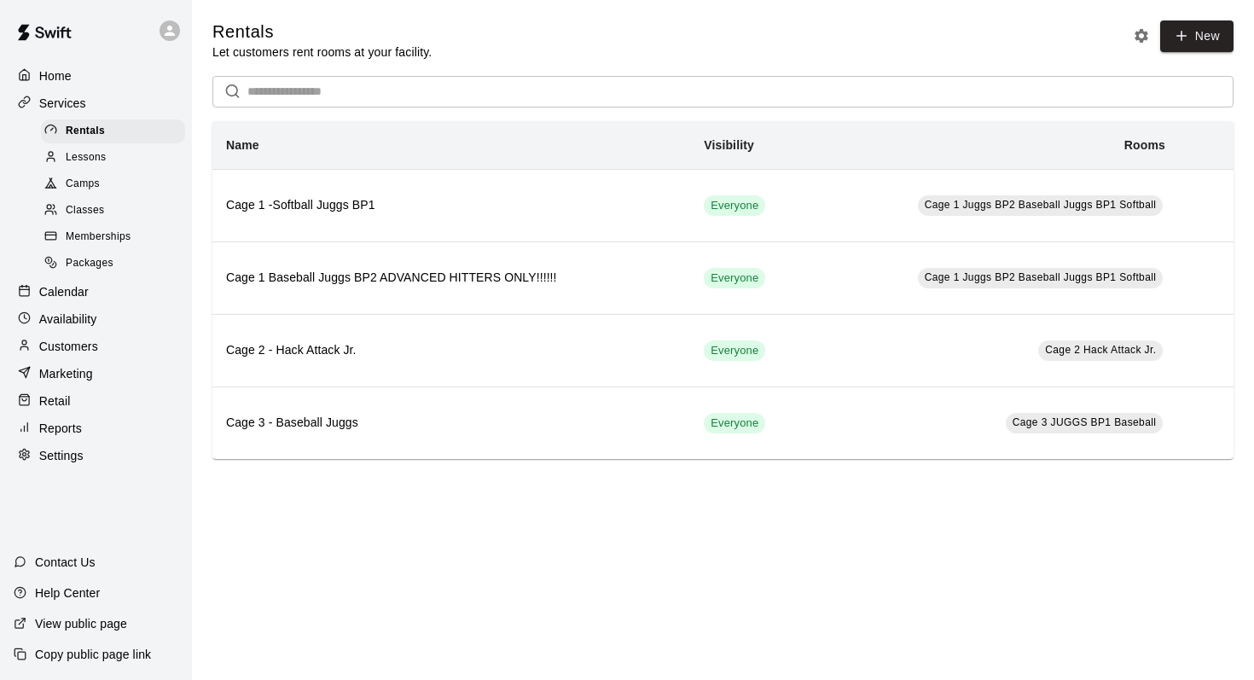
click at [49, 283] on p "Calendar" at bounding box center [63, 291] width 49 height 17
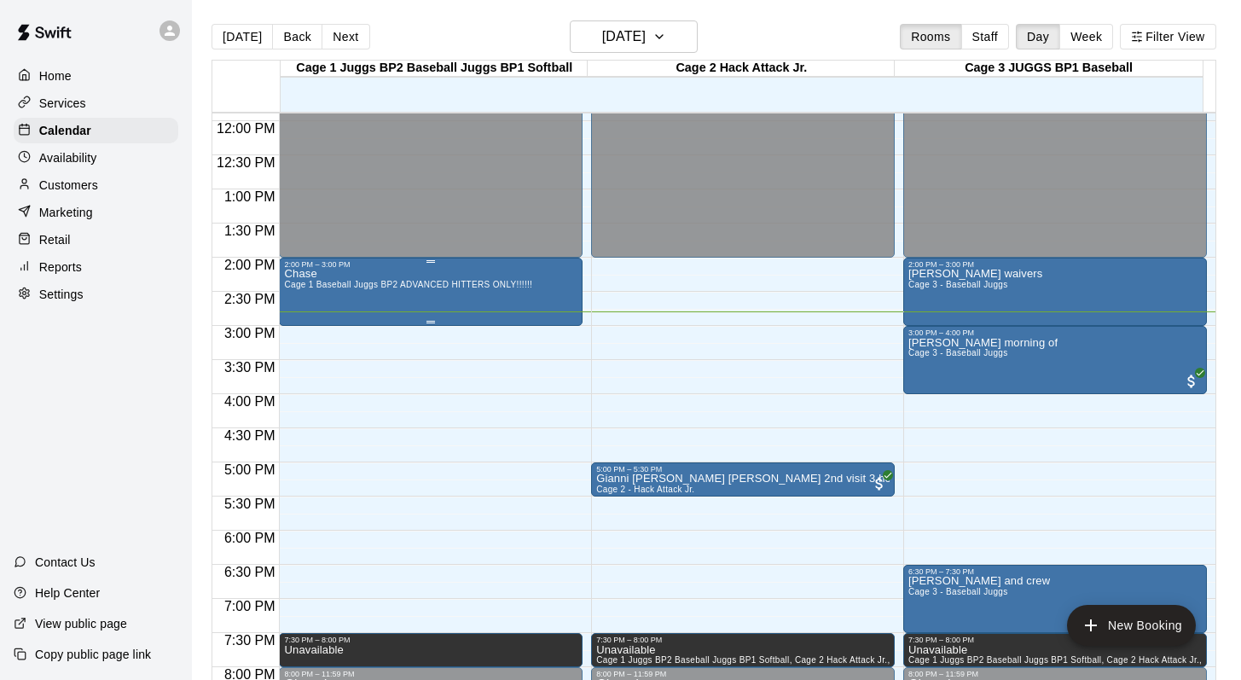
scroll to position [788, 0]
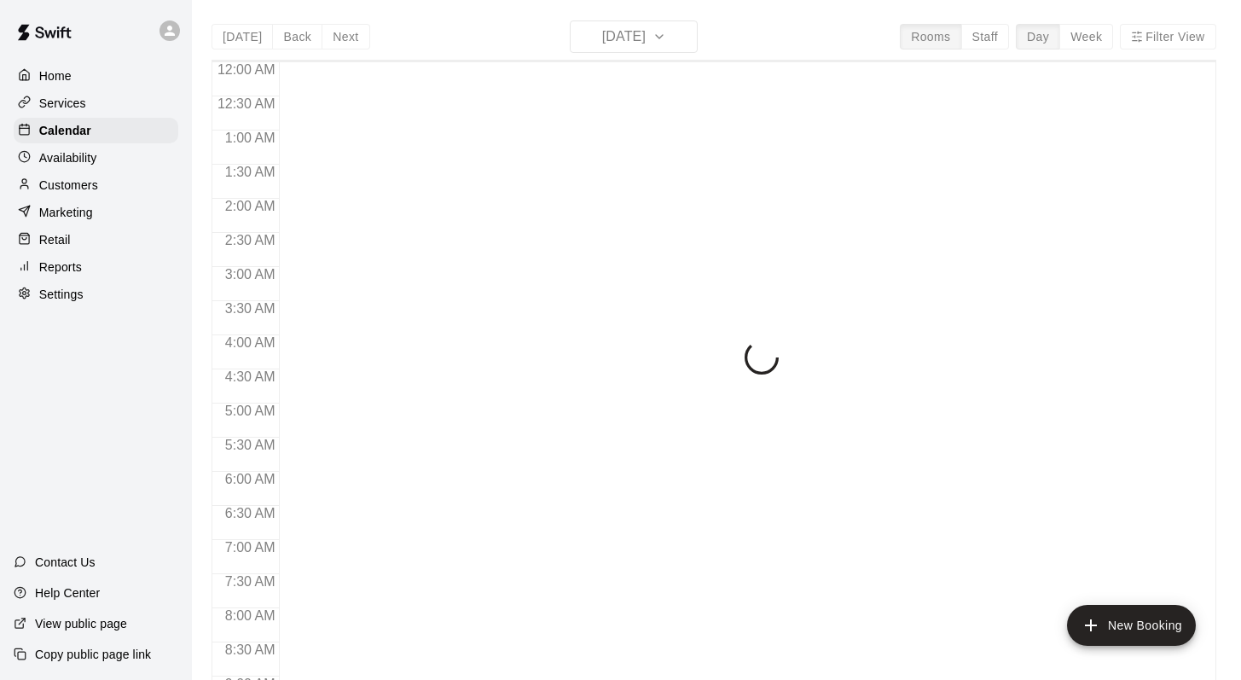
scroll to position [1001, 0]
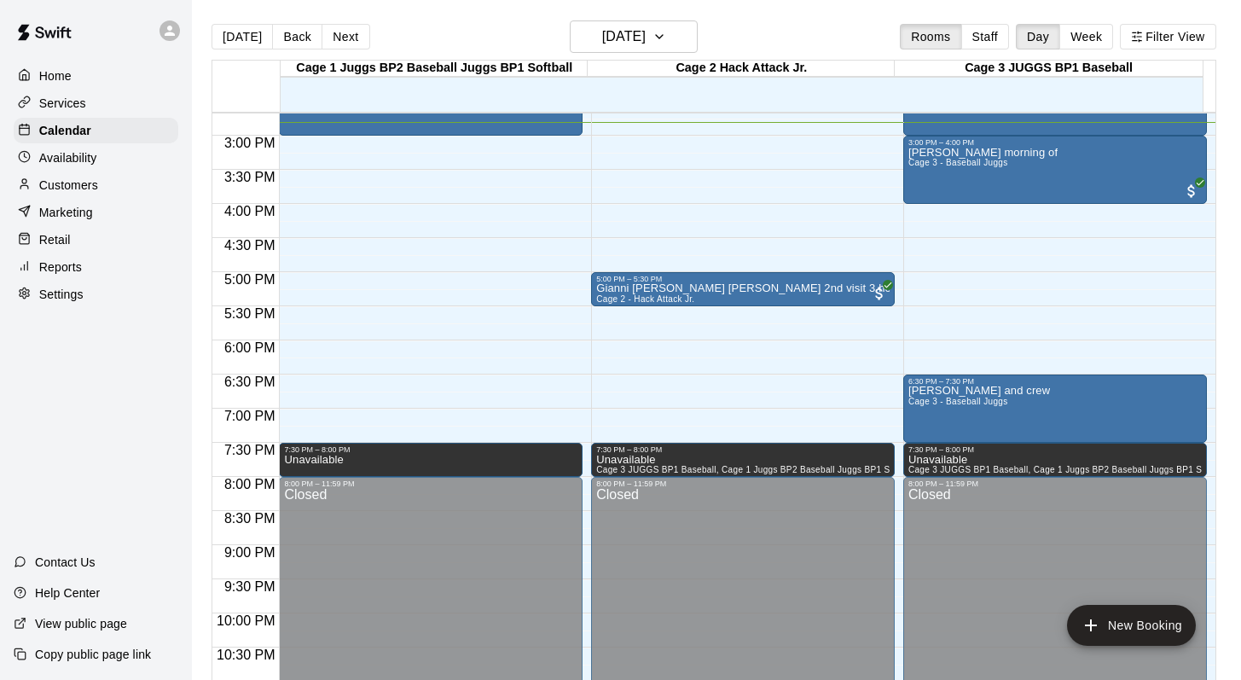
click at [741, 24] on div "[DATE] Back [DATE][DATE] Rooms Staff Day Week Filter View" at bounding box center [714, 39] width 1005 height 39
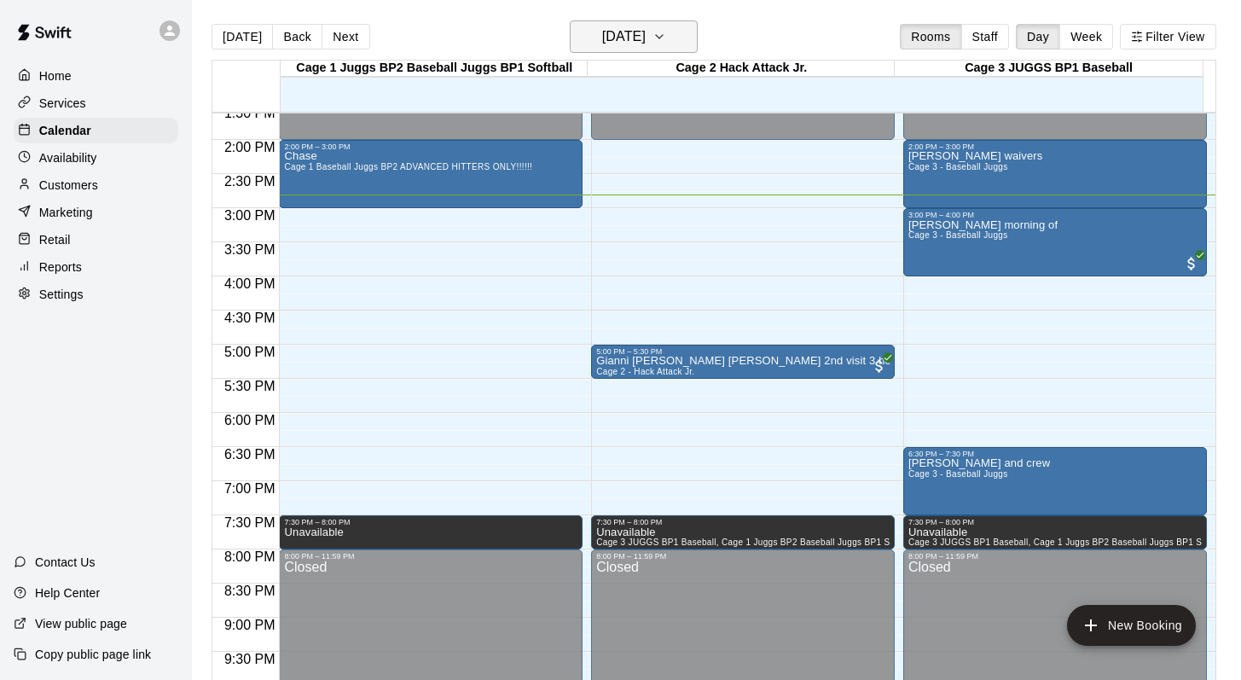
click at [666, 35] on icon "button" at bounding box center [659, 36] width 14 height 20
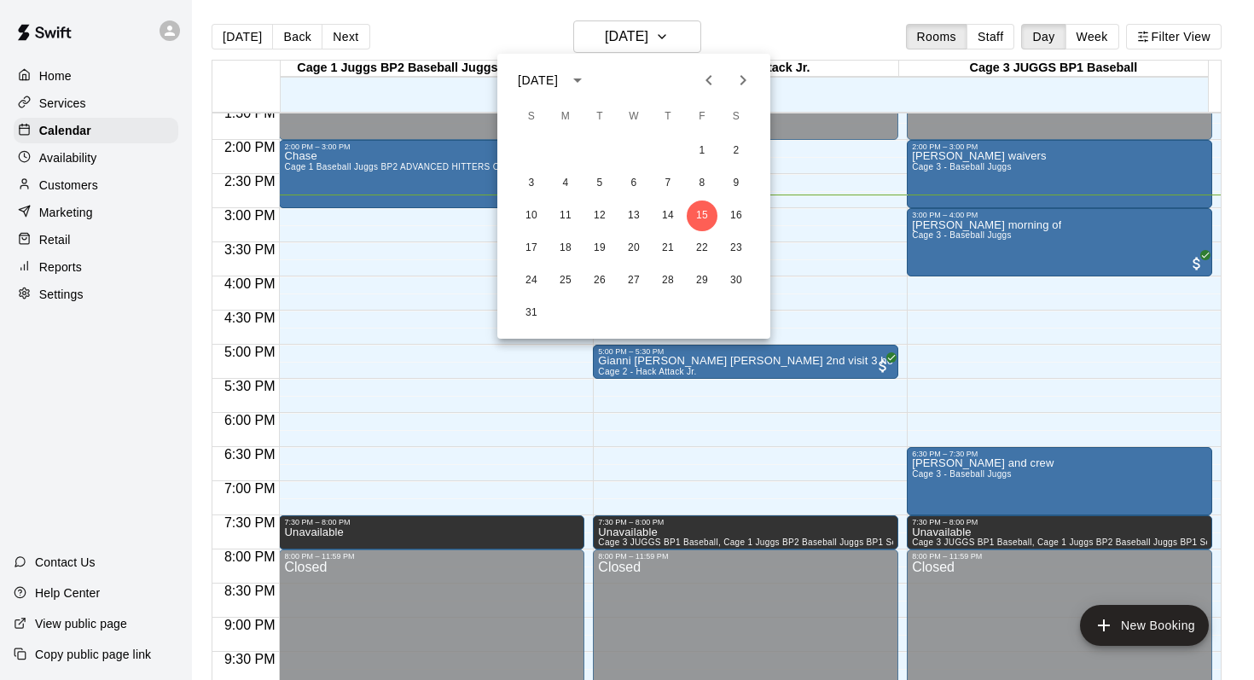
click at [741, 79] on icon "Next month" at bounding box center [743, 80] width 20 height 20
click at [635, 141] on button "1" at bounding box center [633, 151] width 31 height 31
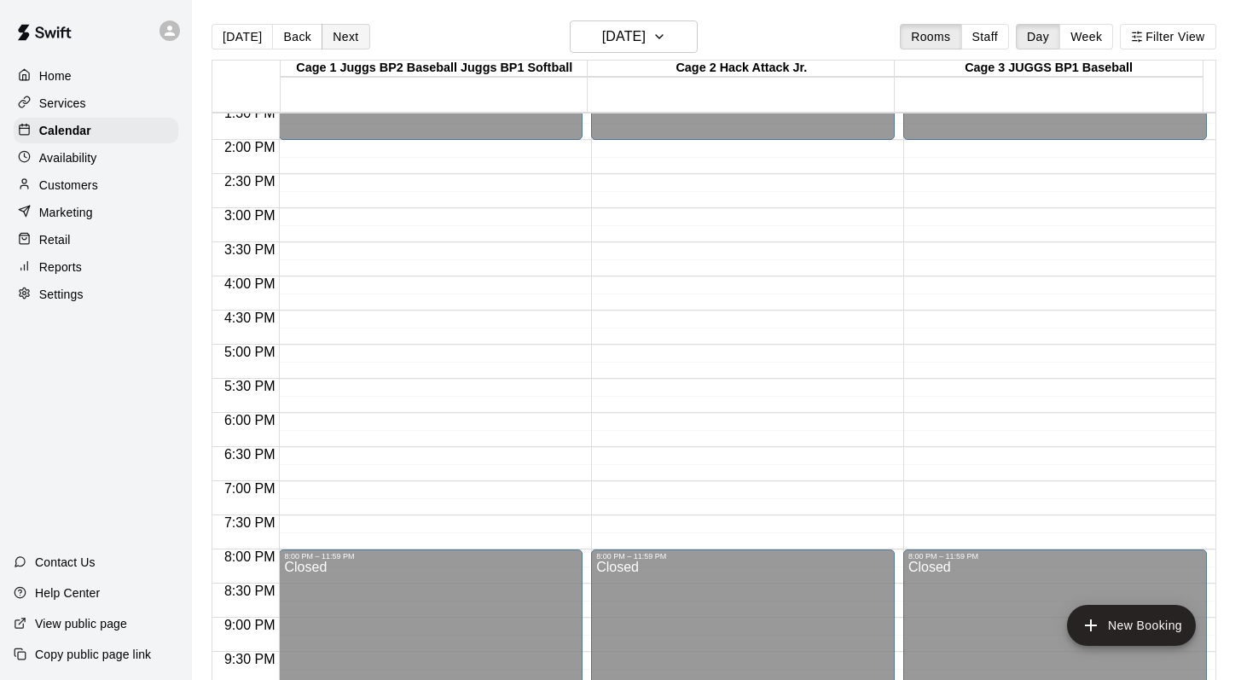
click at [340, 30] on button "Next" at bounding box center [346, 37] width 48 height 26
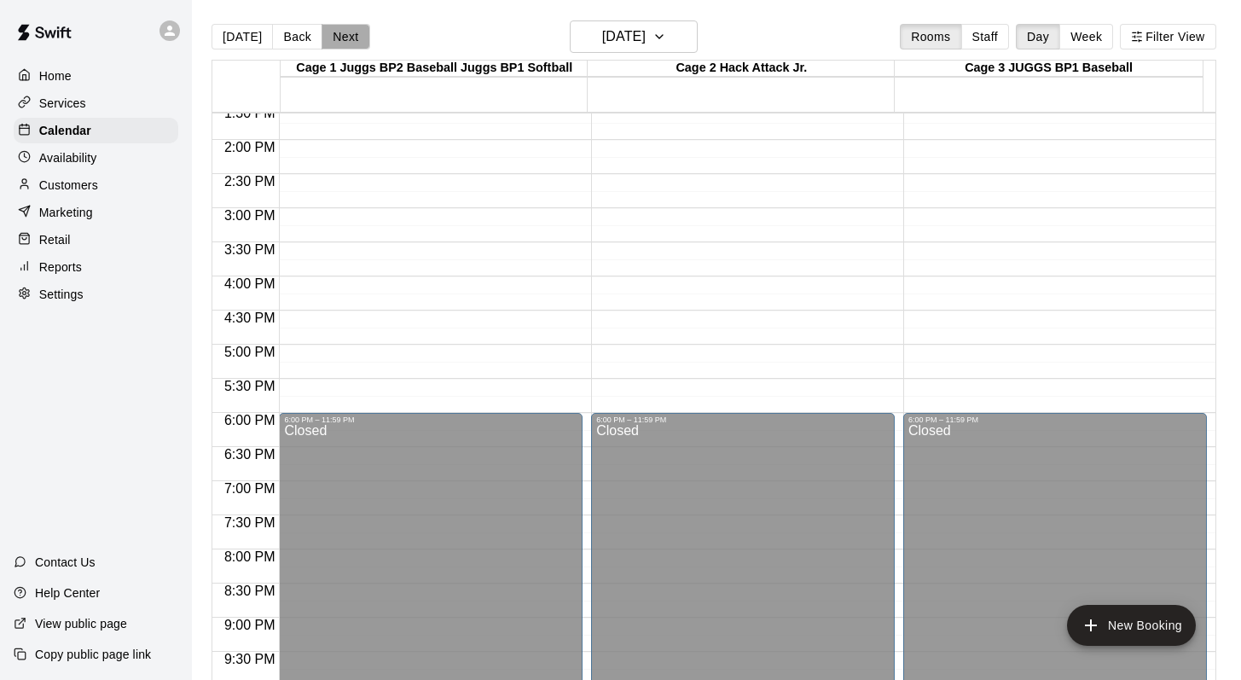
click at [340, 30] on button "Next" at bounding box center [346, 37] width 48 height 26
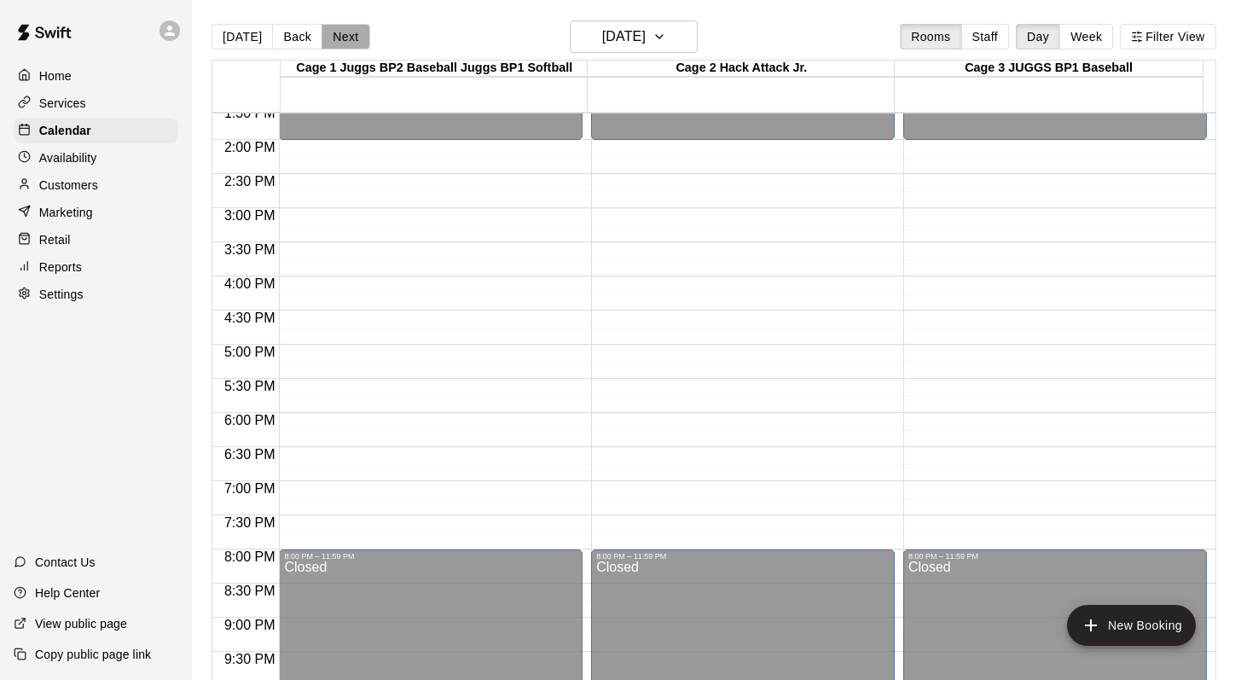
click at [340, 30] on button "Next" at bounding box center [346, 37] width 48 height 26
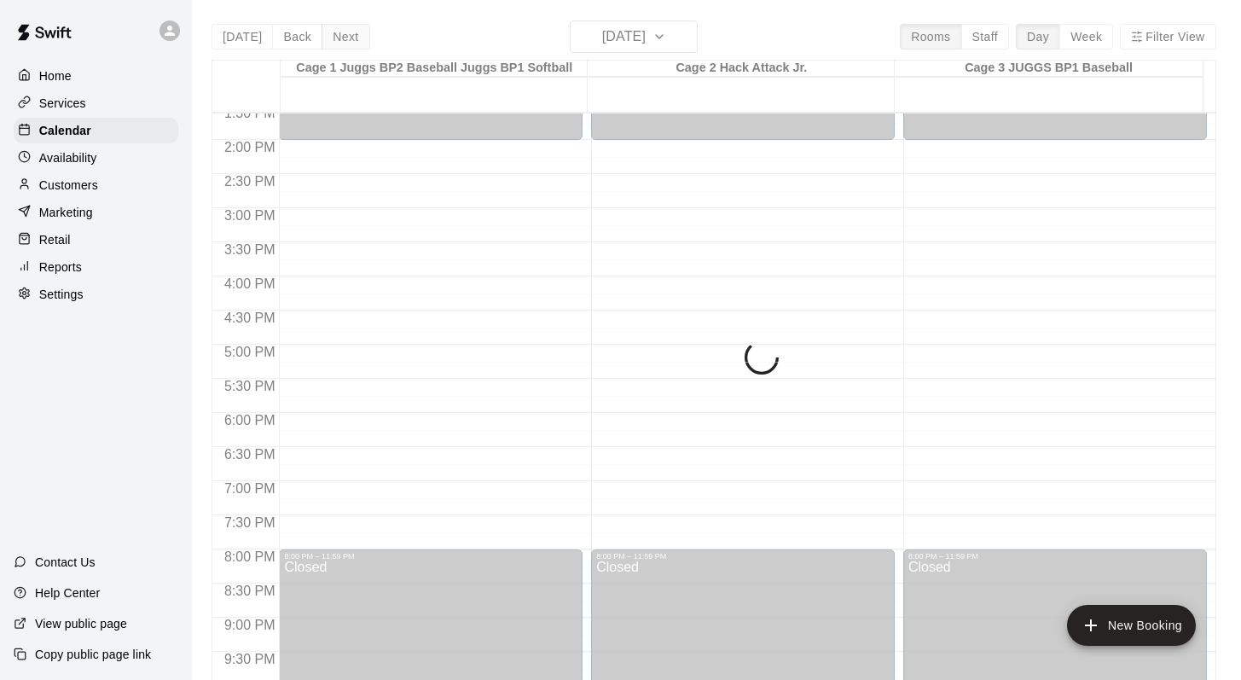
click at [340, 30] on button "Next" at bounding box center [346, 37] width 48 height 26
click at [340, 30] on div "Today Back Next Wednesday Oct 08 Rooms Staff Day Week Filter View Cage 1 Juggs …" at bounding box center [714, 360] width 1005 height 680
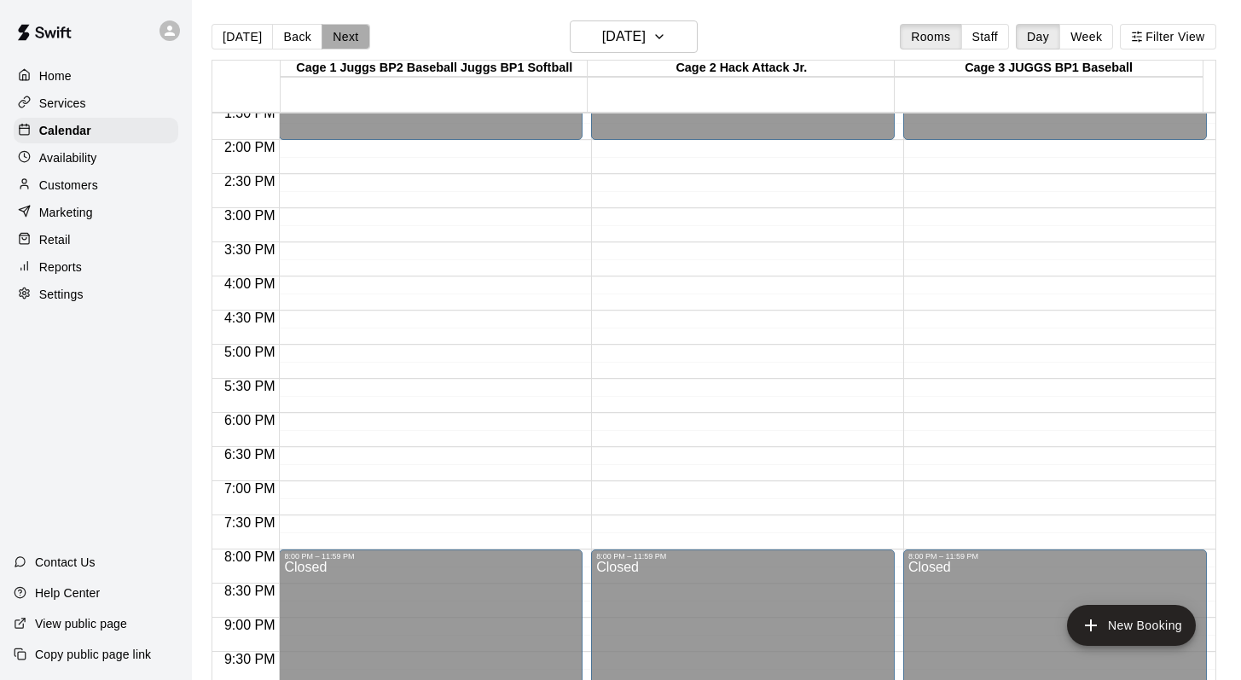
click at [340, 30] on button "Next" at bounding box center [346, 37] width 48 height 26
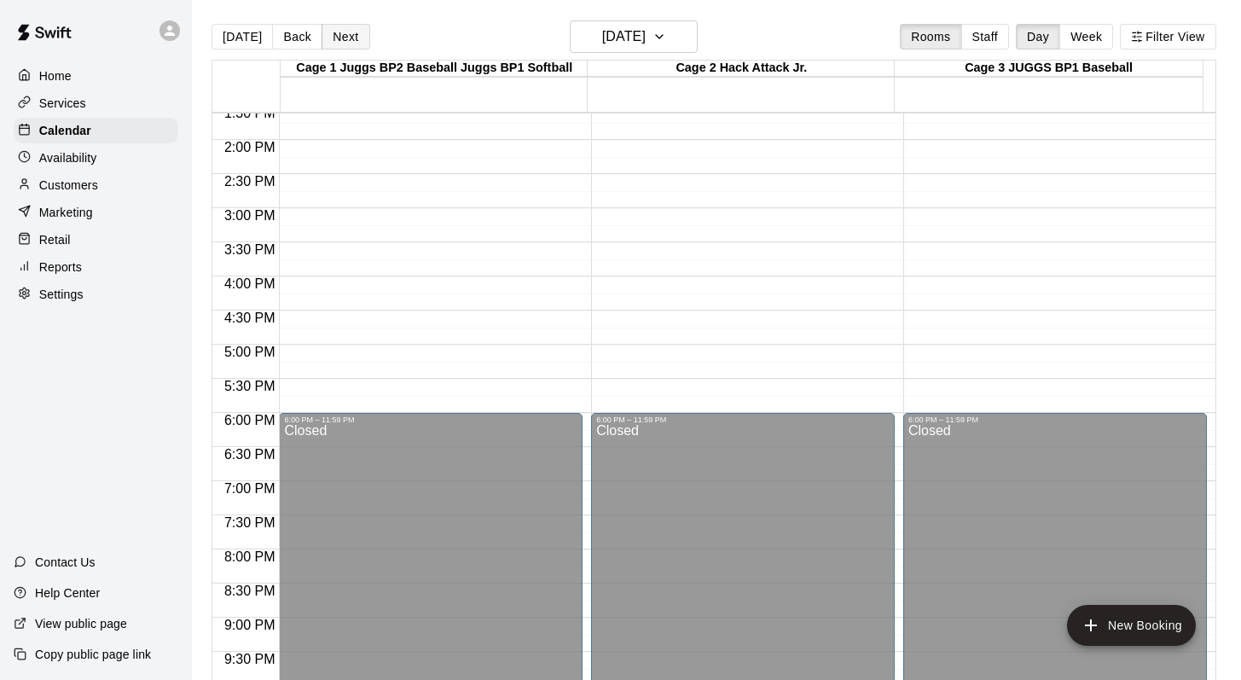
click at [340, 30] on button "Next" at bounding box center [346, 37] width 48 height 26
click at [666, 31] on icon "button" at bounding box center [659, 36] width 14 height 20
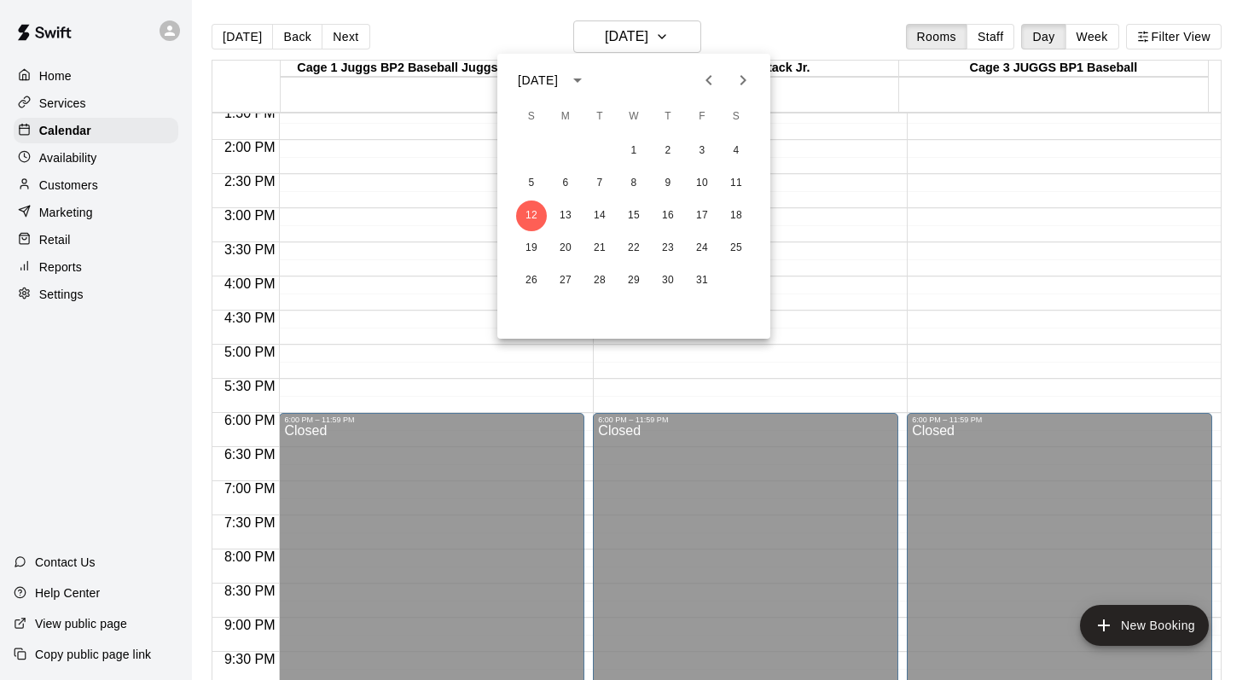
click at [707, 74] on icon "Previous month" at bounding box center [708, 80] width 20 height 20
click at [598, 154] on button "2" at bounding box center [599, 151] width 31 height 31
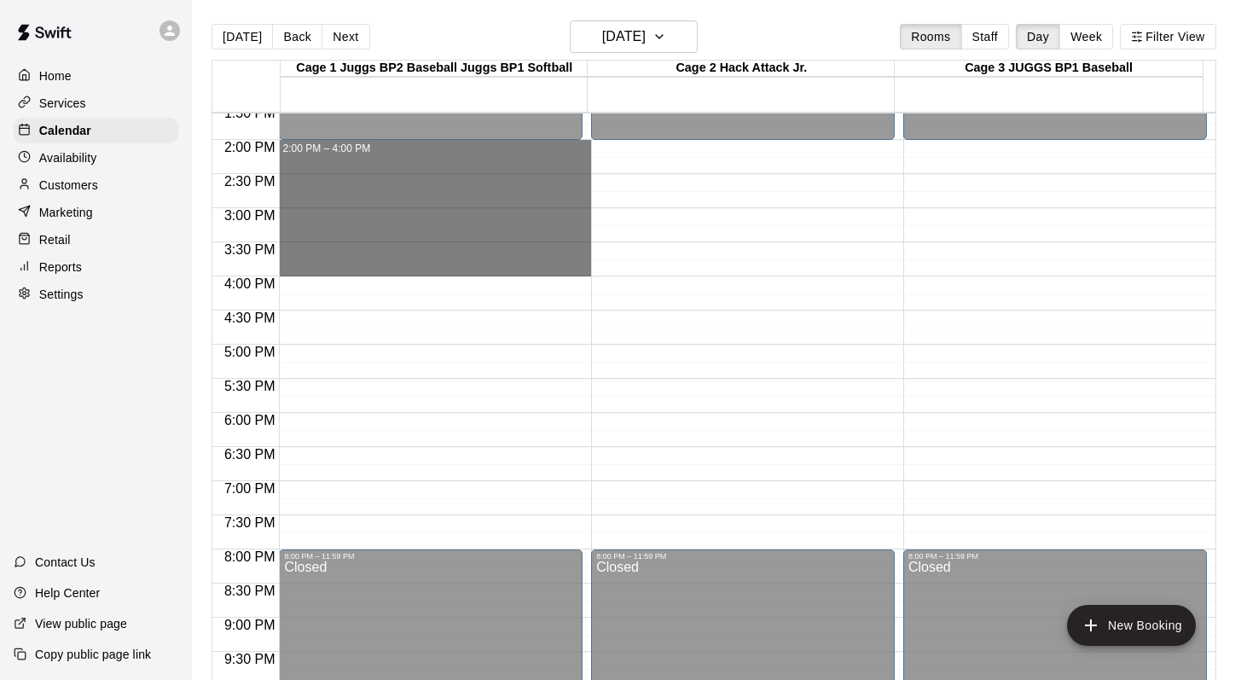
drag, startPoint x: 316, startPoint y: 150, endPoint x: 316, endPoint y: 254, distance: 104.0
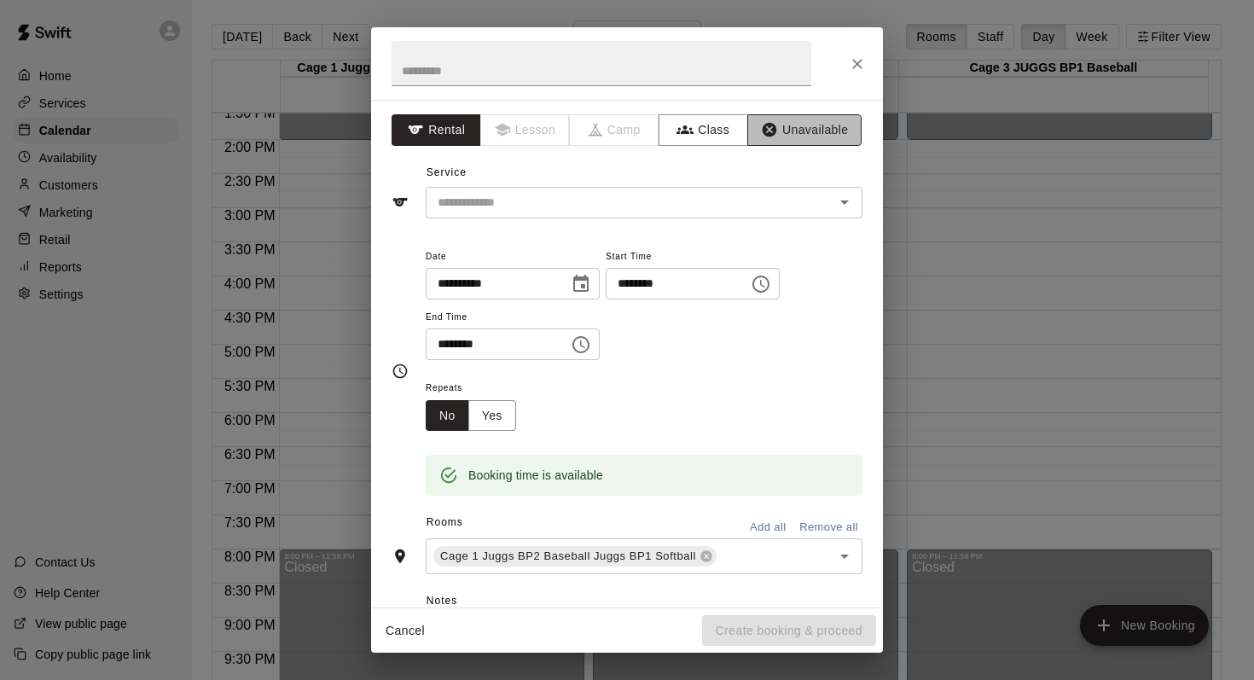
click at [771, 120] on button "Unavailable" at bounding box center [804, 130] width 114 height 32
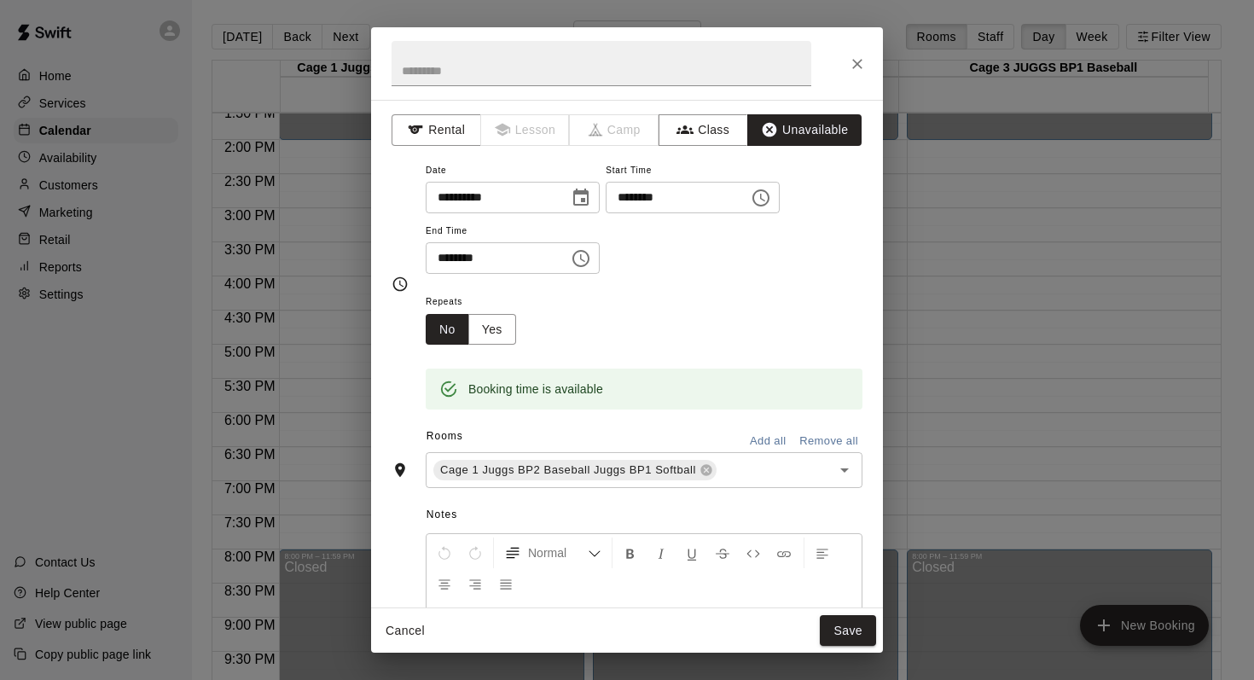
click at [742, 436] on button "Add all" at bounding box center [767, 441] width 55 height 26
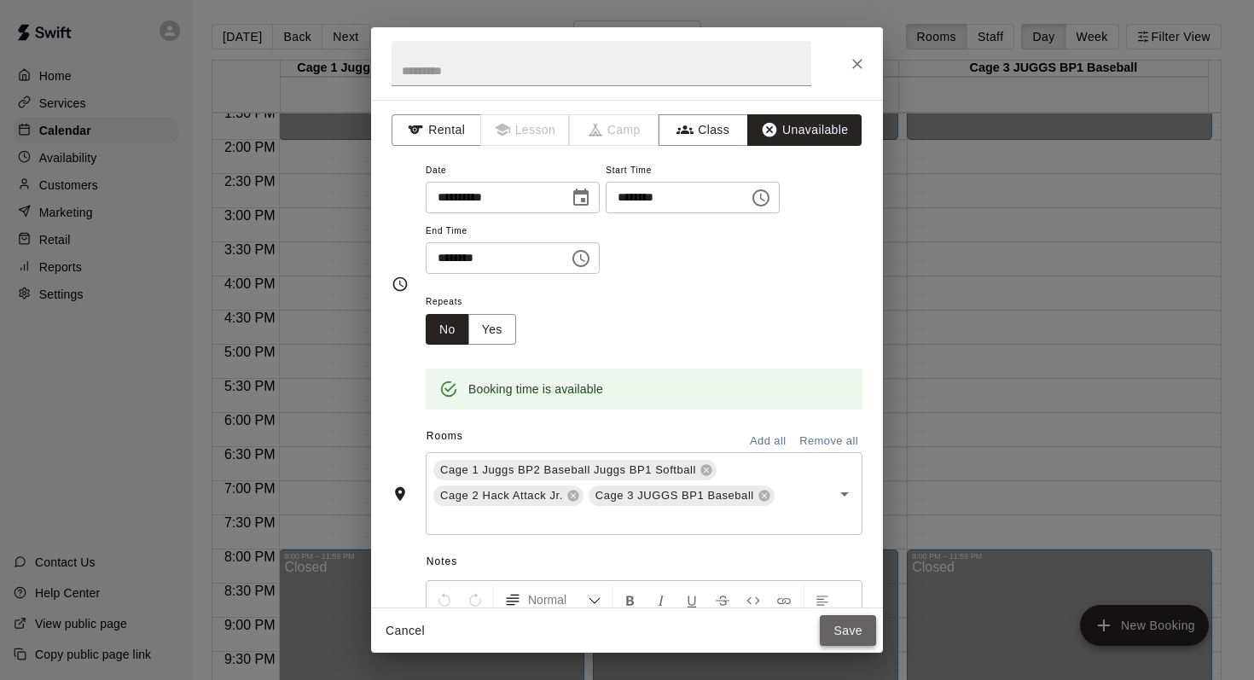
click at [839, 626] on button "Save" at bounding box center [848, 631] width 56 height 32
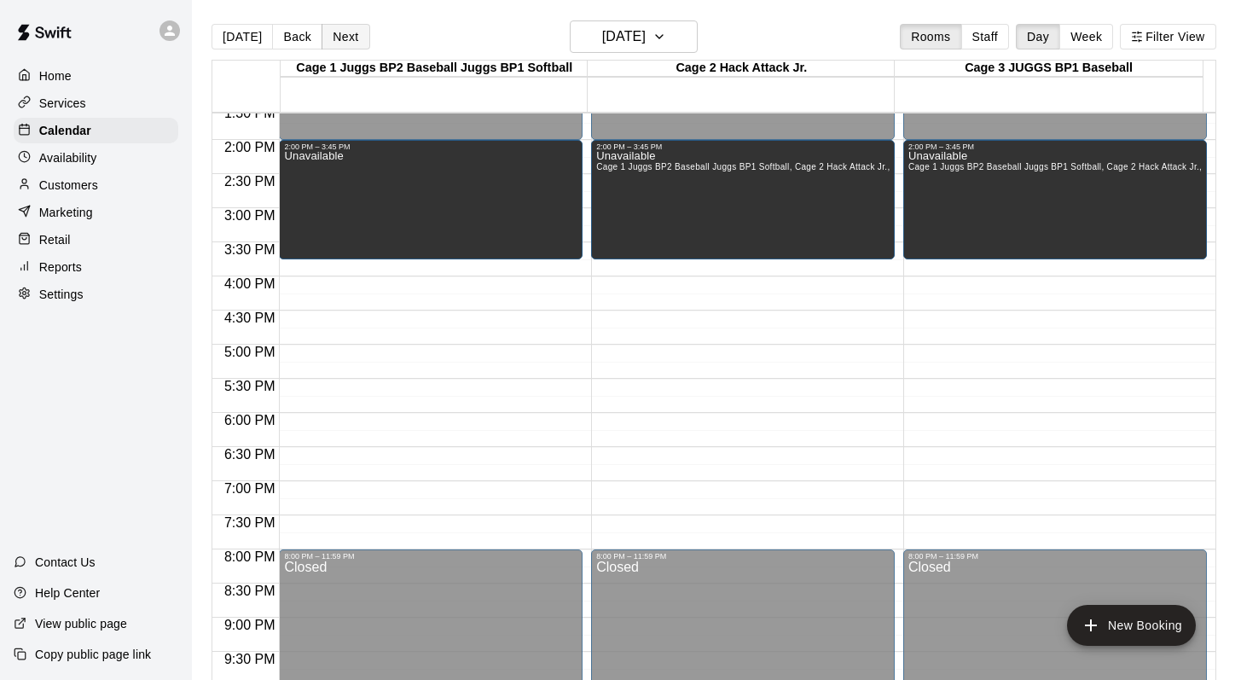
click at [331, 37] on button "Next" at bounding box center [346, 37] width 48 height 26
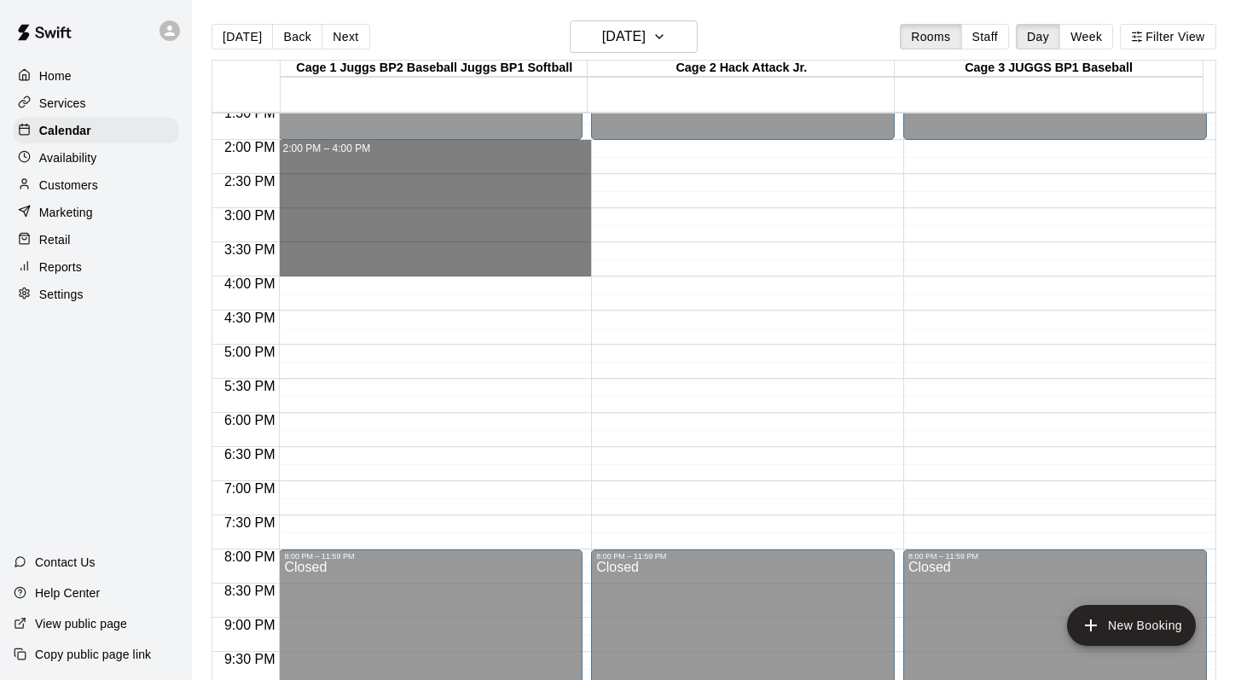
drag, startPoint x: 340, startPoint y: 147, endPoint x: 333, endPoint y: 260, distance: 113.6
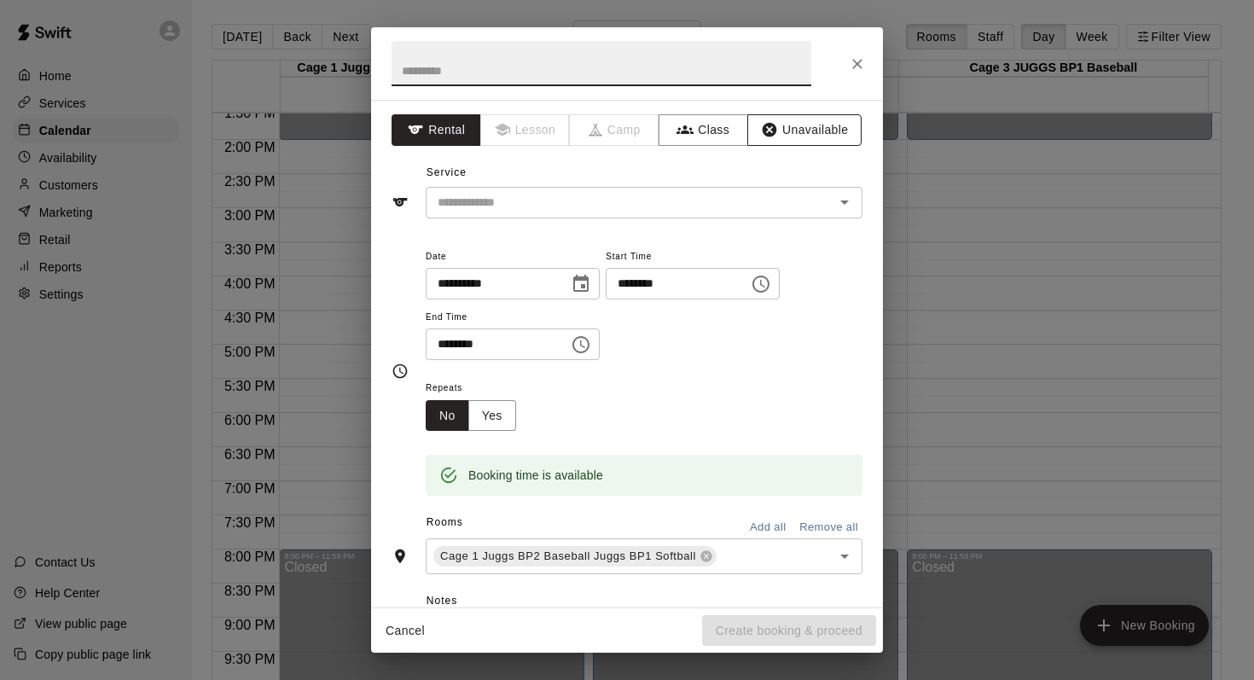
click at [768, 124] on button "Unavailable" at bounding box center [804, 130] width 114 height 32
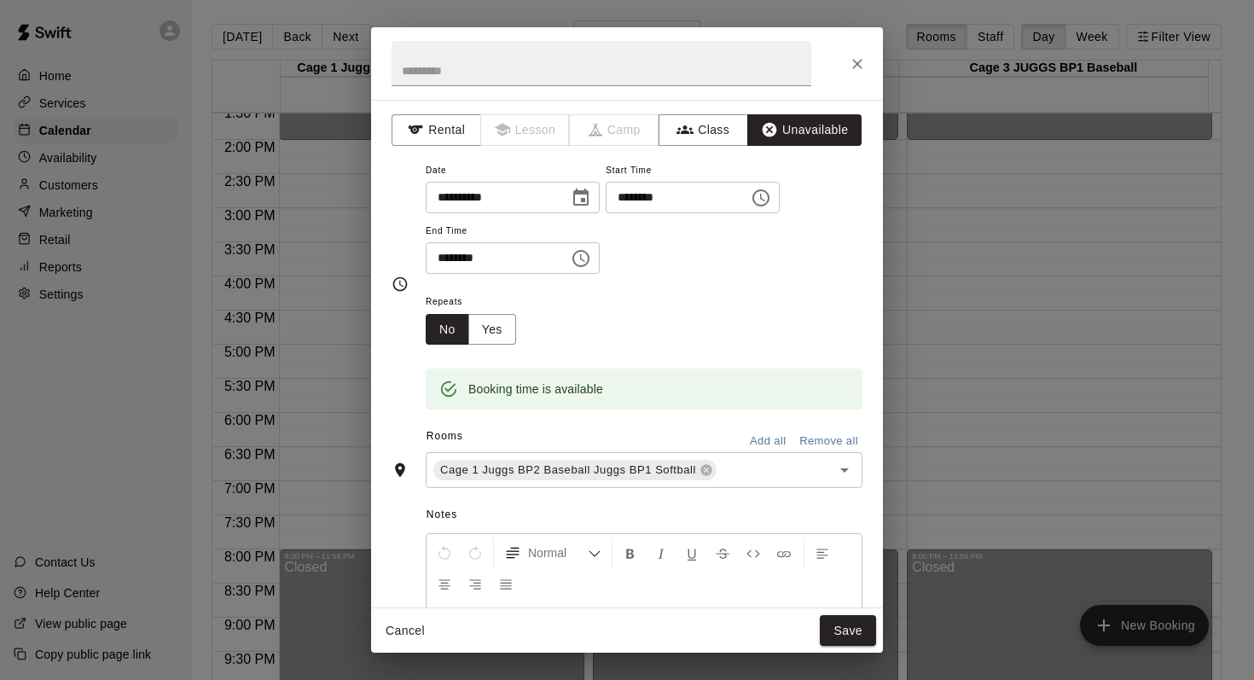
click at [754, 439] on button "Add all" at bounding box center [767, 441] width 55 height 26
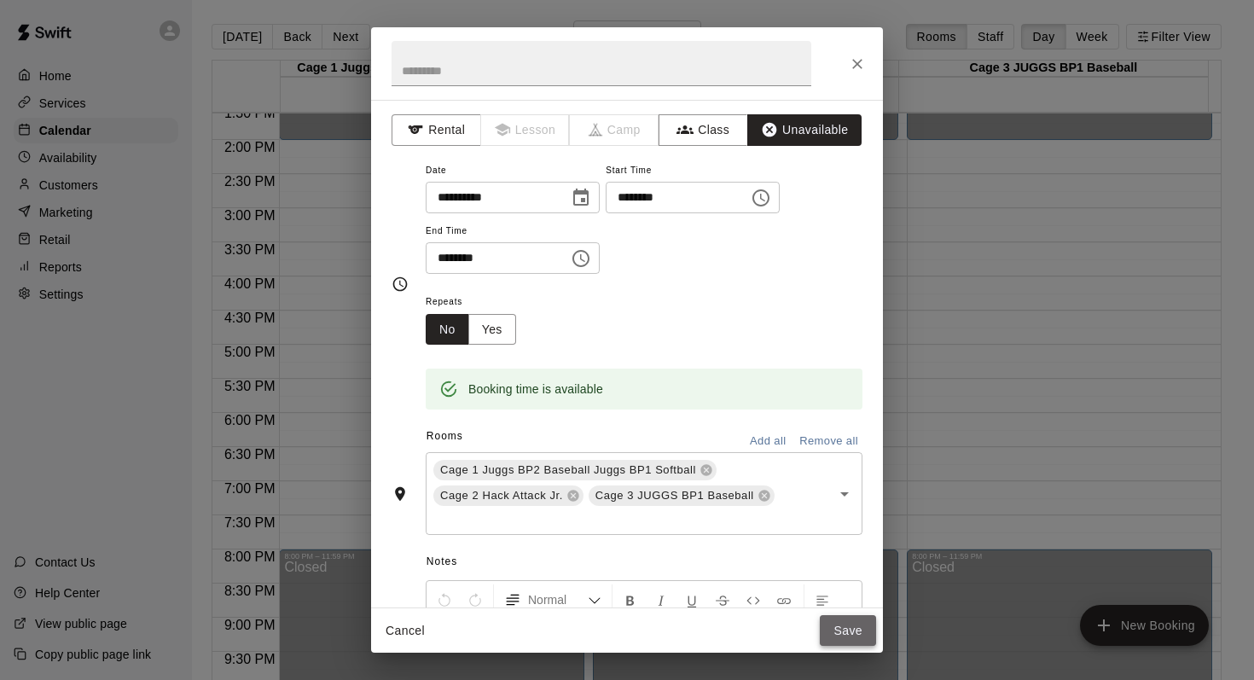
click at [837, 624] on button "Save" at bounding box center [848, 631] width 56 height 32
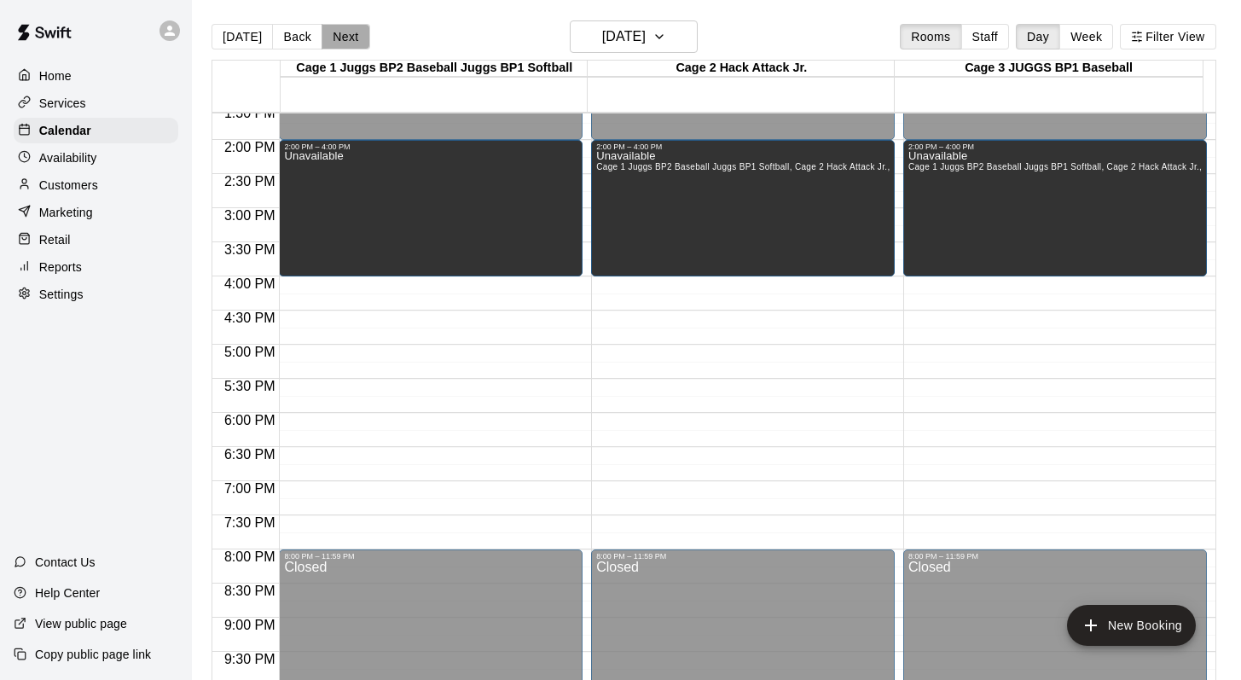
click at [343, 39] on button "Next" at bounding box center [346, 37] width 48 height 26
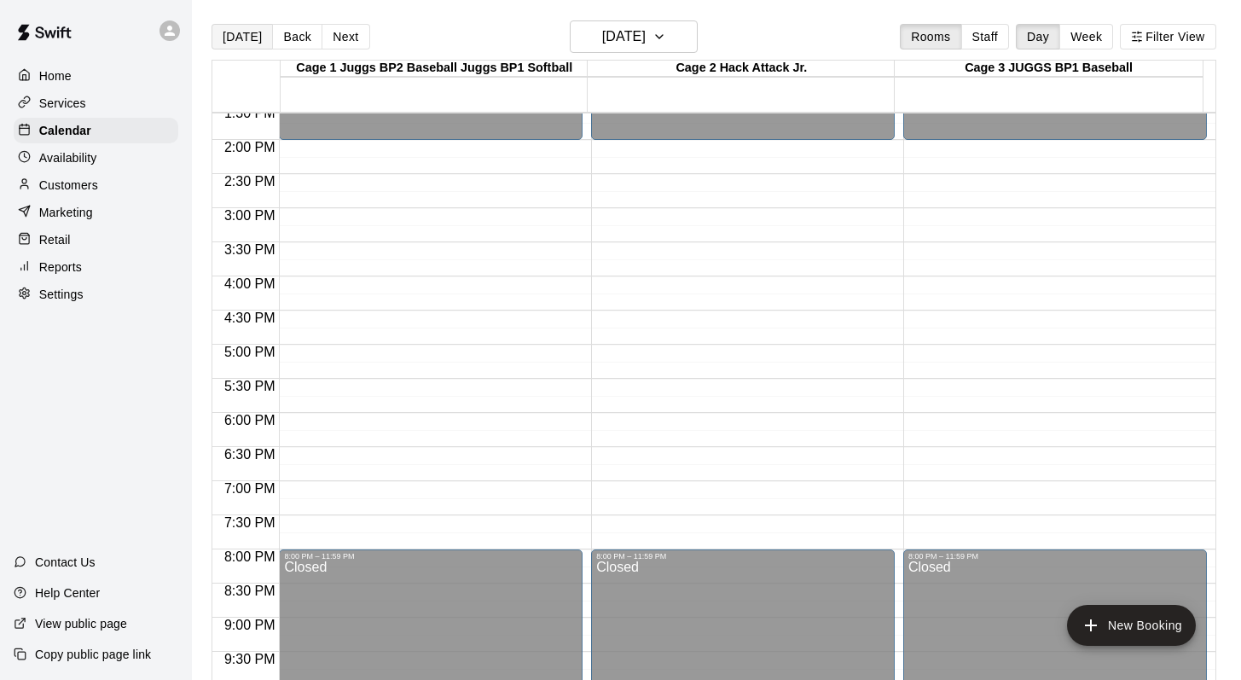
click at [243, 29] on button "[DATE]" at bounding box center [242, 37] width 61 height 26
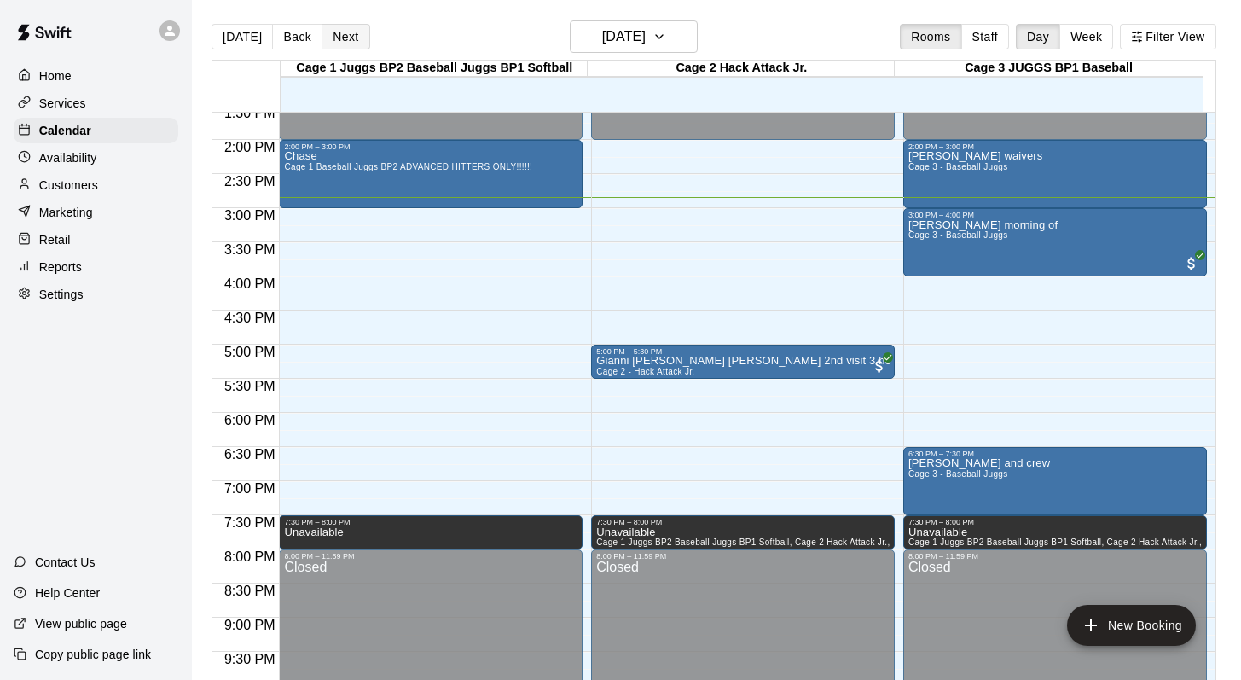
click at [340, 34] on button "Next" at bounding box center [346, 37] width 48 height 26
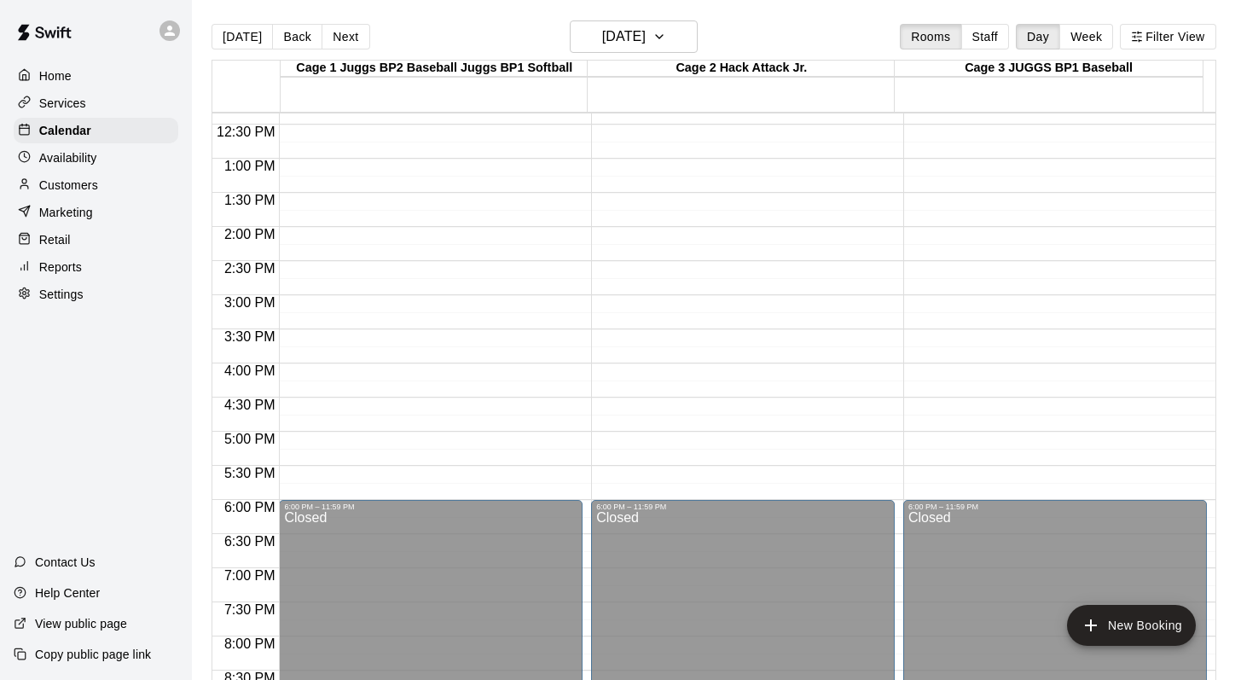
scroll to position [751, 0]
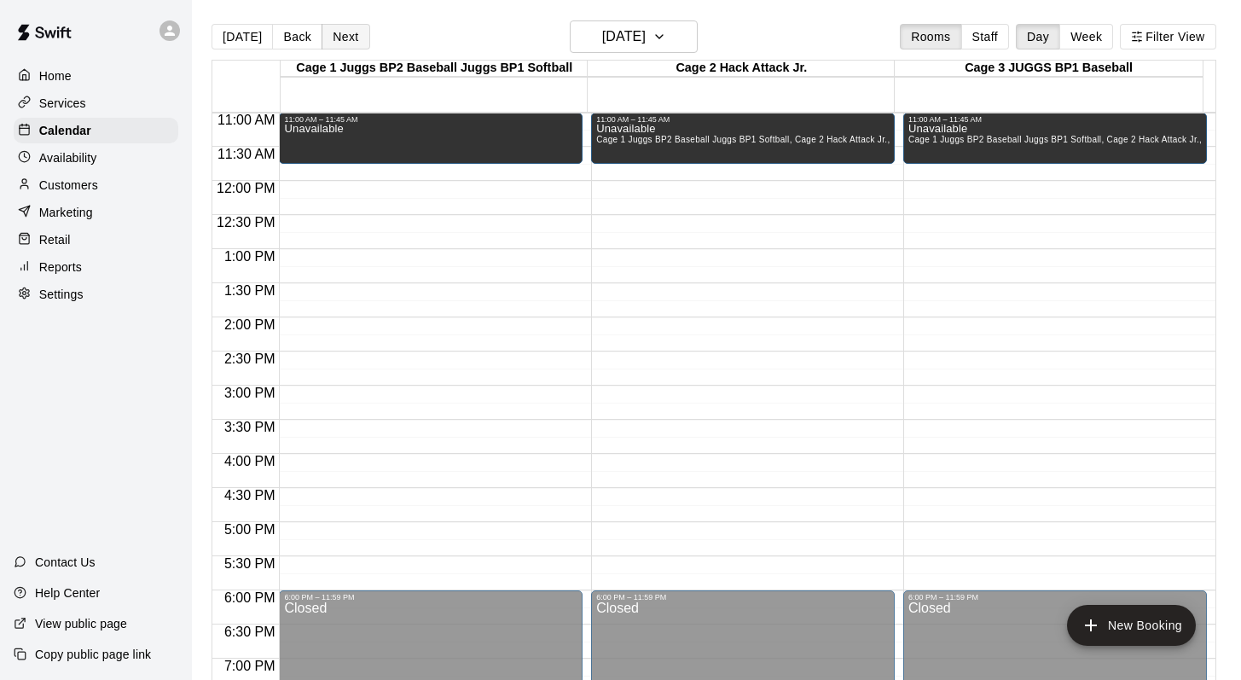
click at [343, 33] on button "Next" at bounding box center [346, 37] width 48 height 26
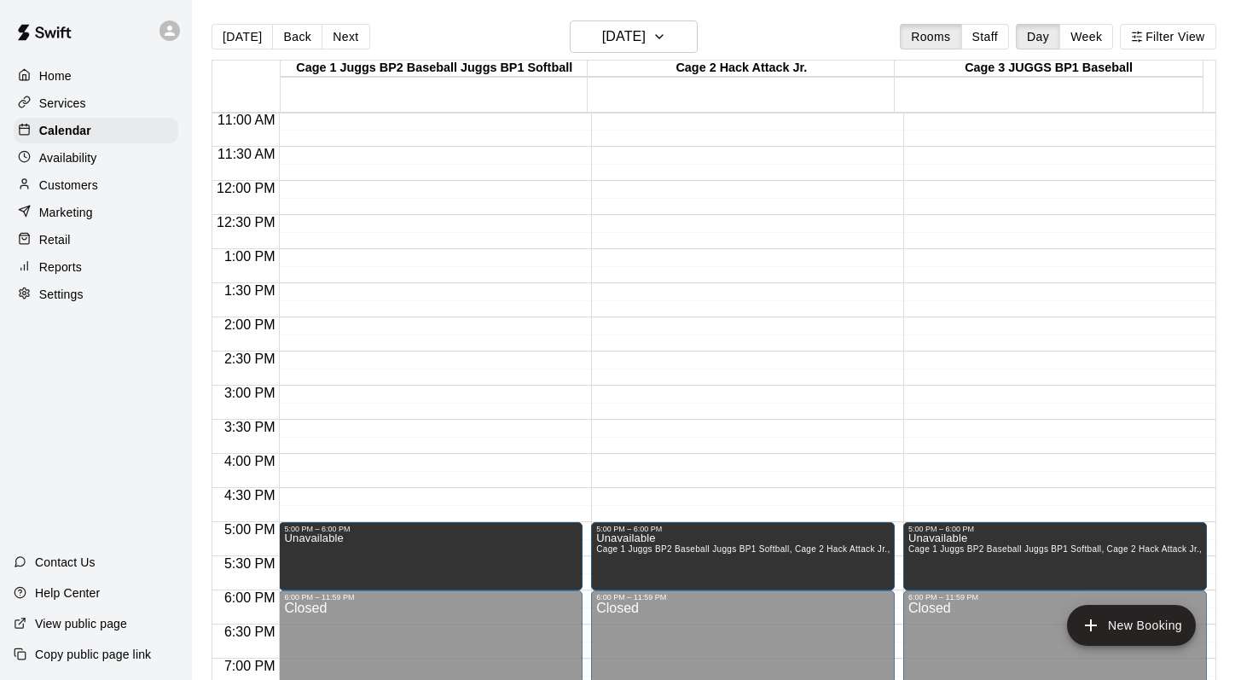
scroll to position [629, 0]
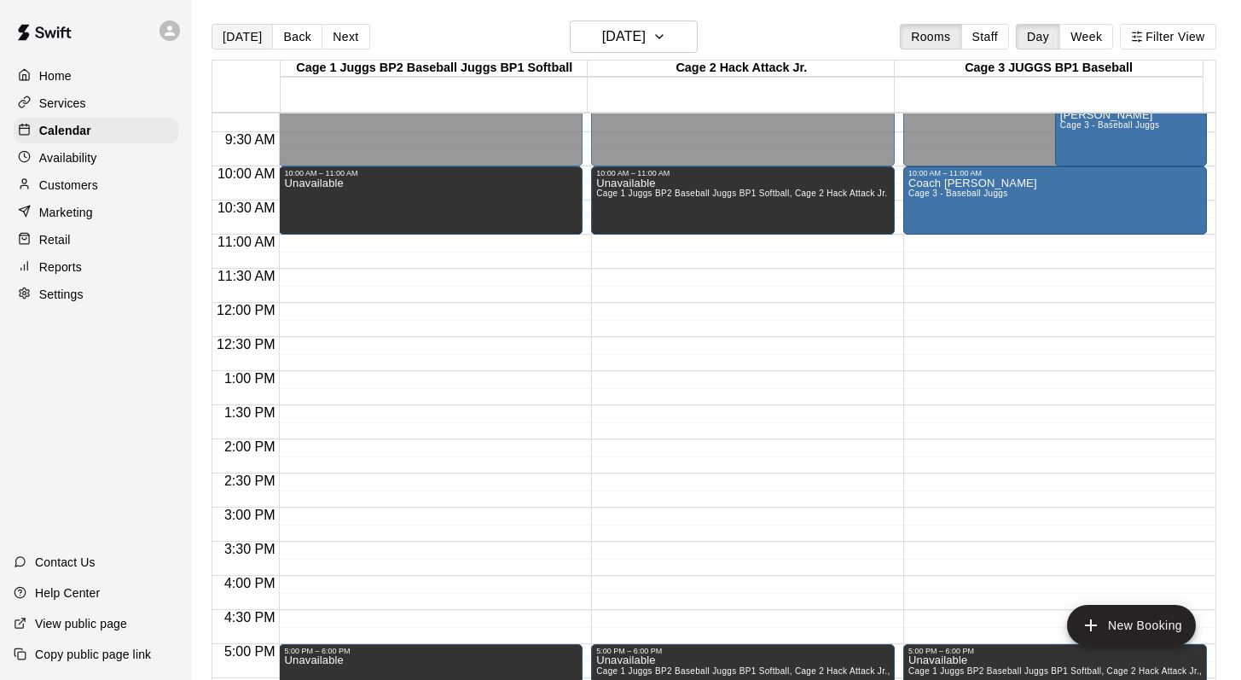
click at [228, 30] on button "[DATE]" at bounding box center [242, 37] width 61 height 26
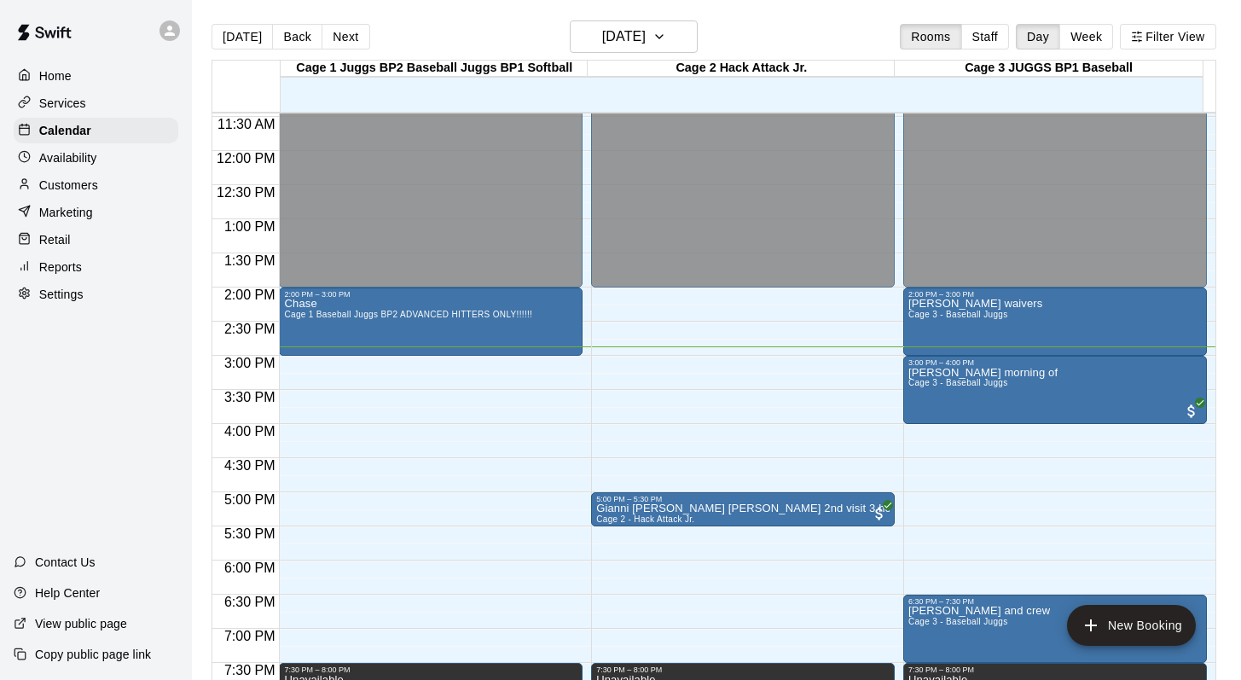
scroll to position [787, 0]
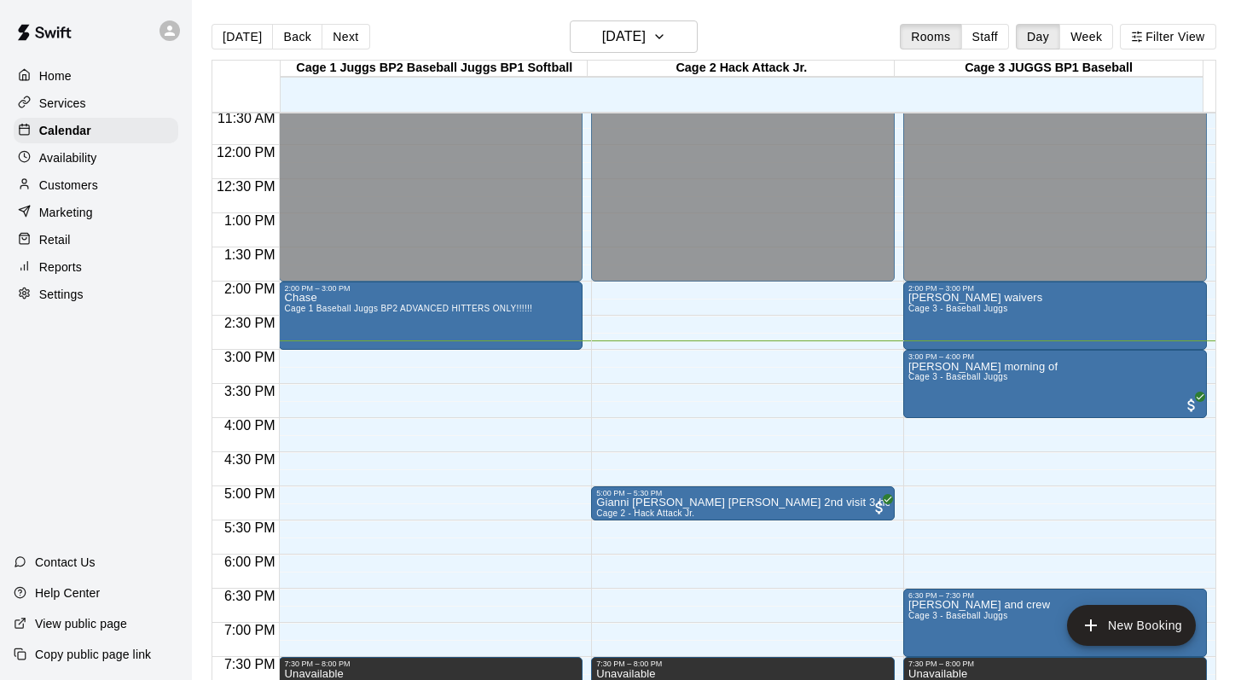
click at [624, 477] on div "12:00 AM – 2:00 PM Closed 5:00 PM – 5:30 PM Gianni Colella Leighanne Phil 2nd v…" at bounding box center [743, 144] width 304 height 1637
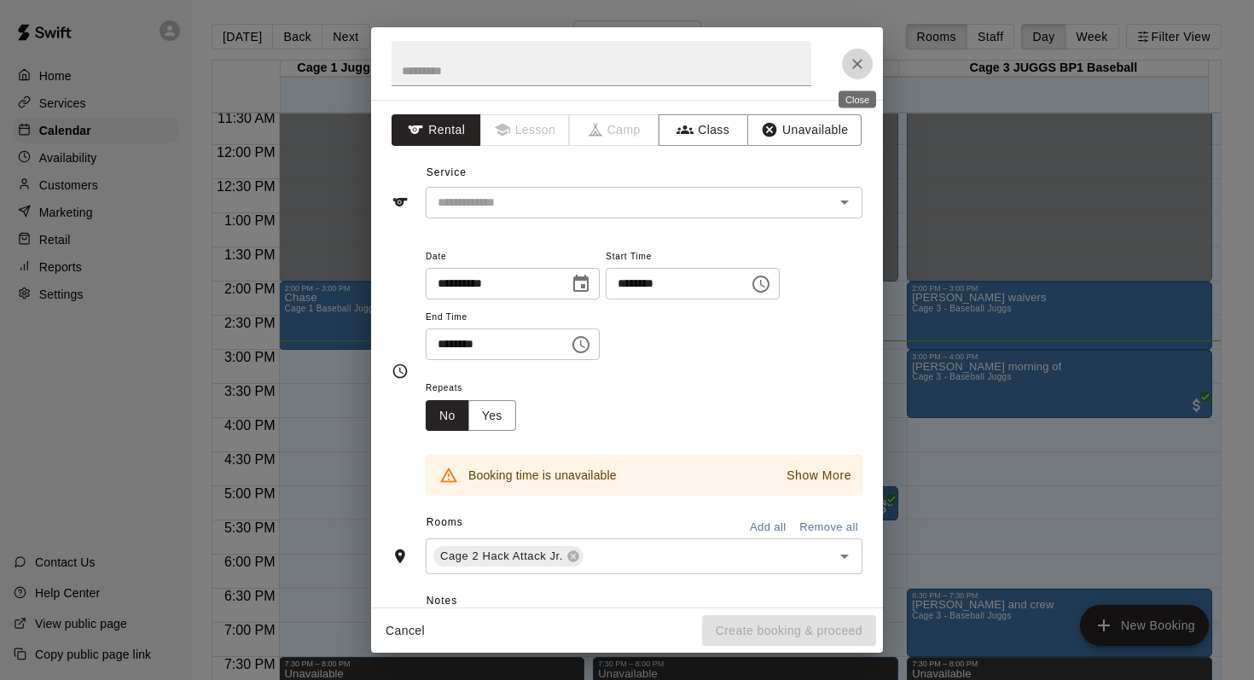
click at [857, 62] on icon "Close" at bounding box center [857, 64] width 10 height 10
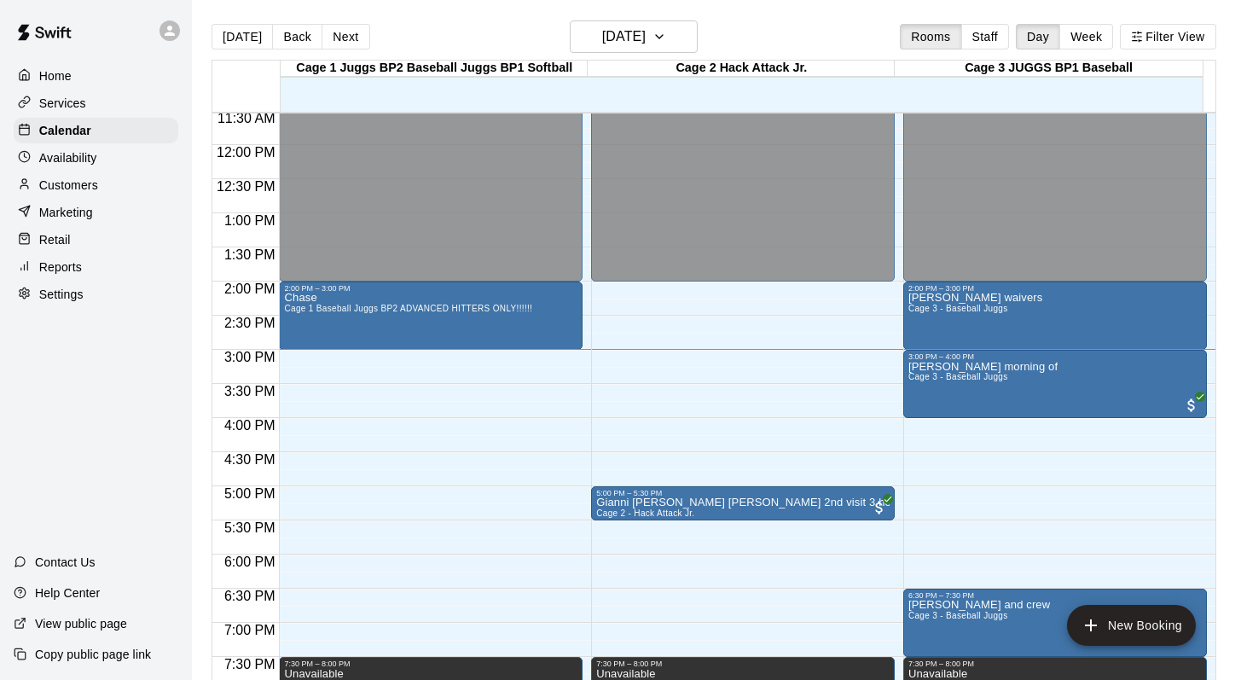
click at [784, 21] on div "[DATE] Back [DATE][DATE] Rooms Staff Day Week Filter View" at bounding box center [714, 39] width 1005 height 39
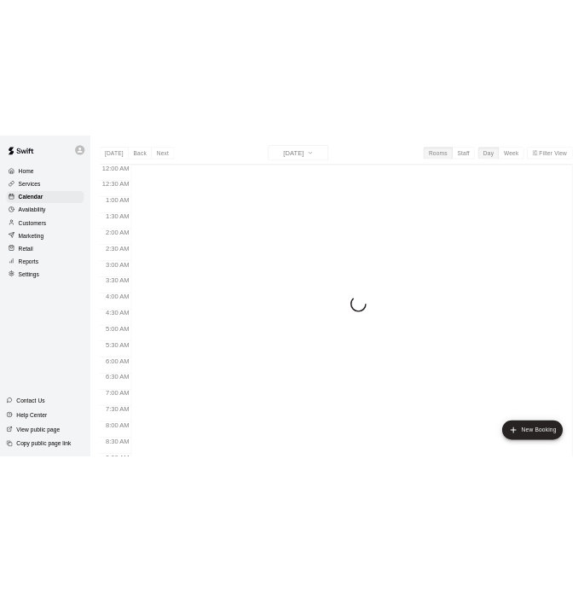
scroll to position [1001, 0]
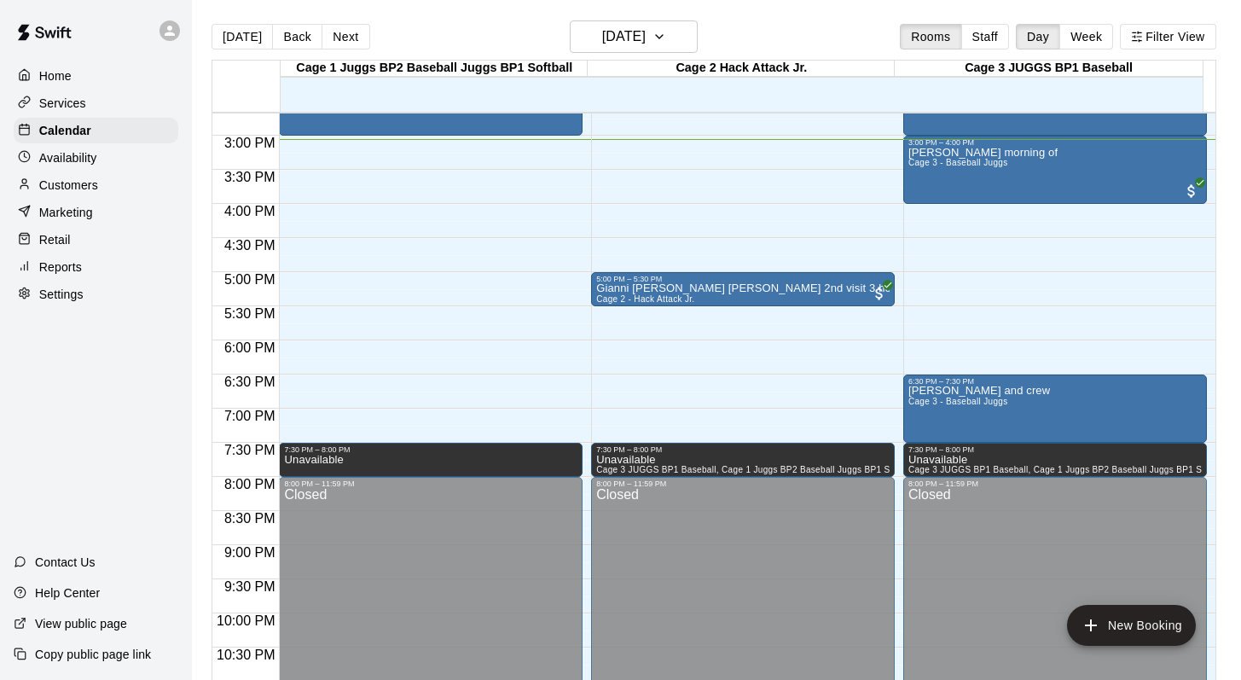
click at [749, 21] on div "[DATE] Back [DATE][DATE] Rooms Staff Day Week Filter View" at bounding box center [714, 39] width 1005 height 39
click at [843, 38] on div "[DATE] Back [DATE][DATE] Rooms Staff Day Week Filter View" at bounding box center [714, 39] width 1005 height 39
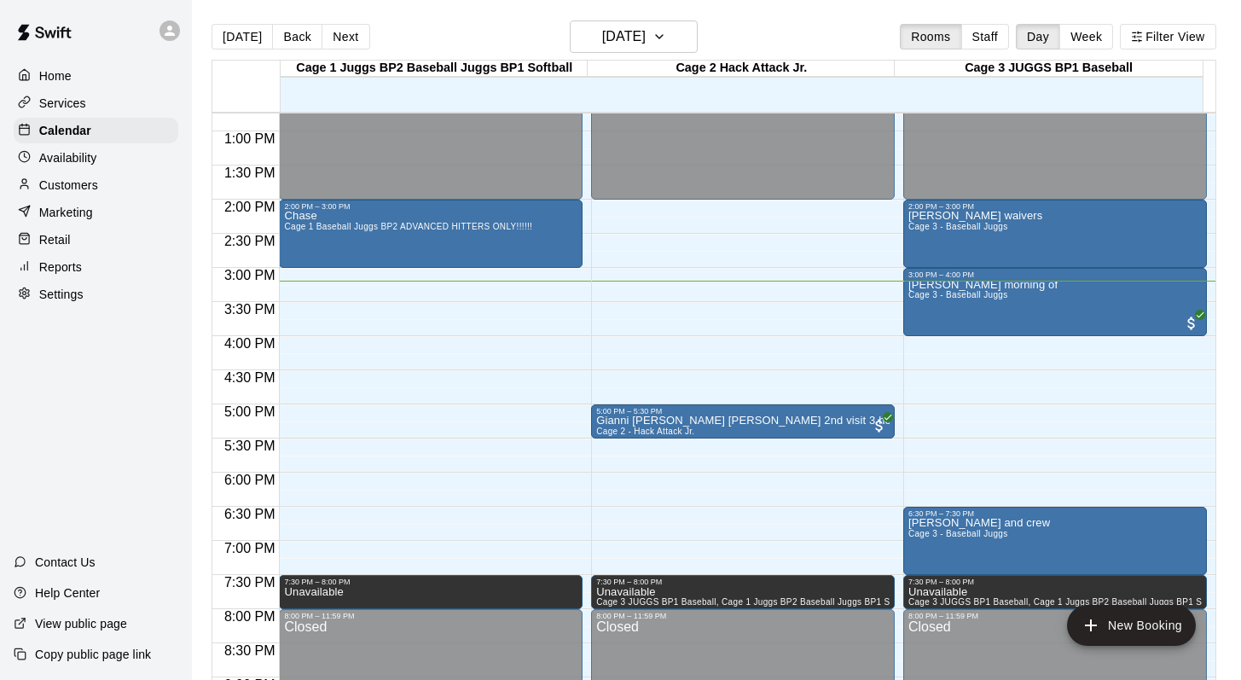
scroll to position [866, 0]
